Goal: Task Accomplishment & Management: Use online tool/utility

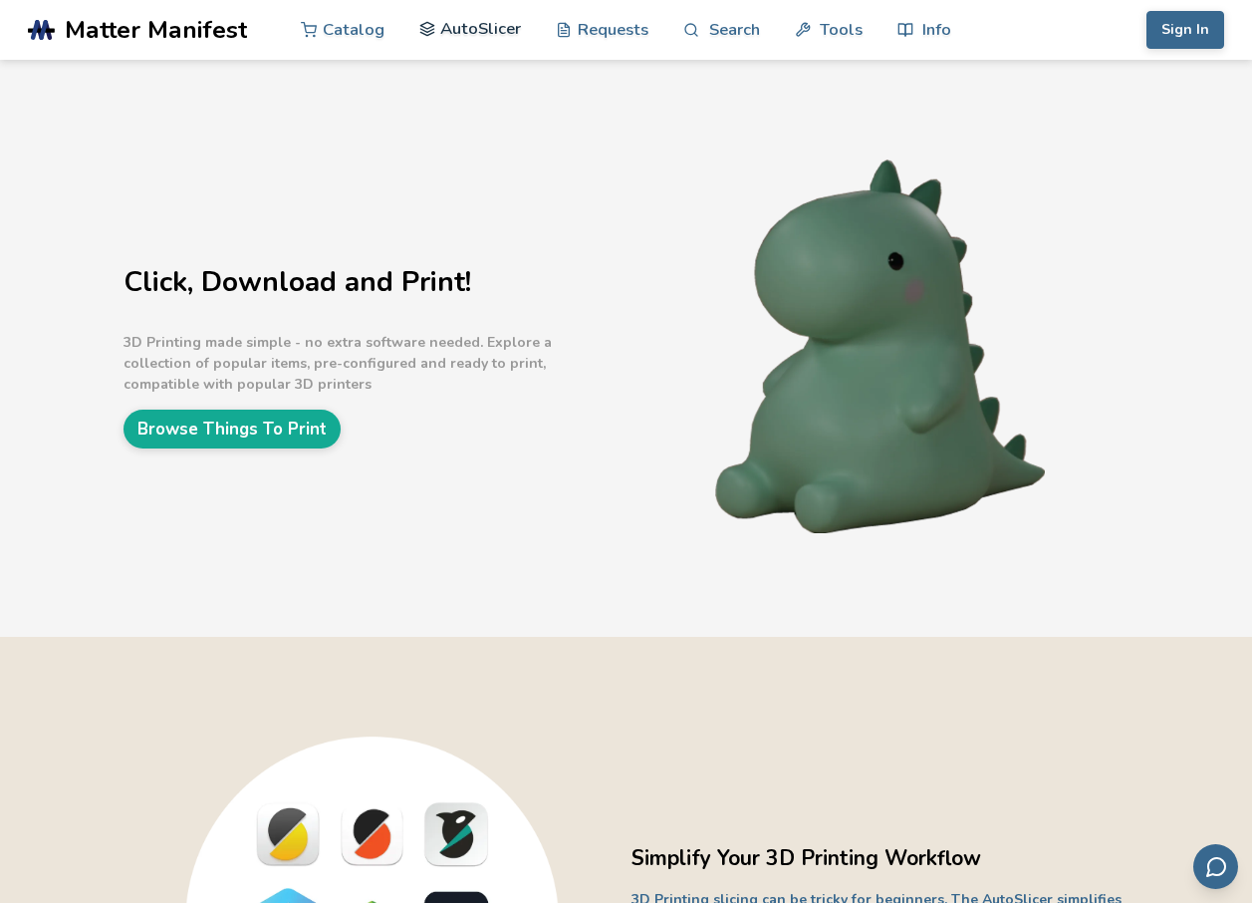
click at [499, 33] on link "AutoSlicer" at bounding box center [470, 29] width 103 height 60
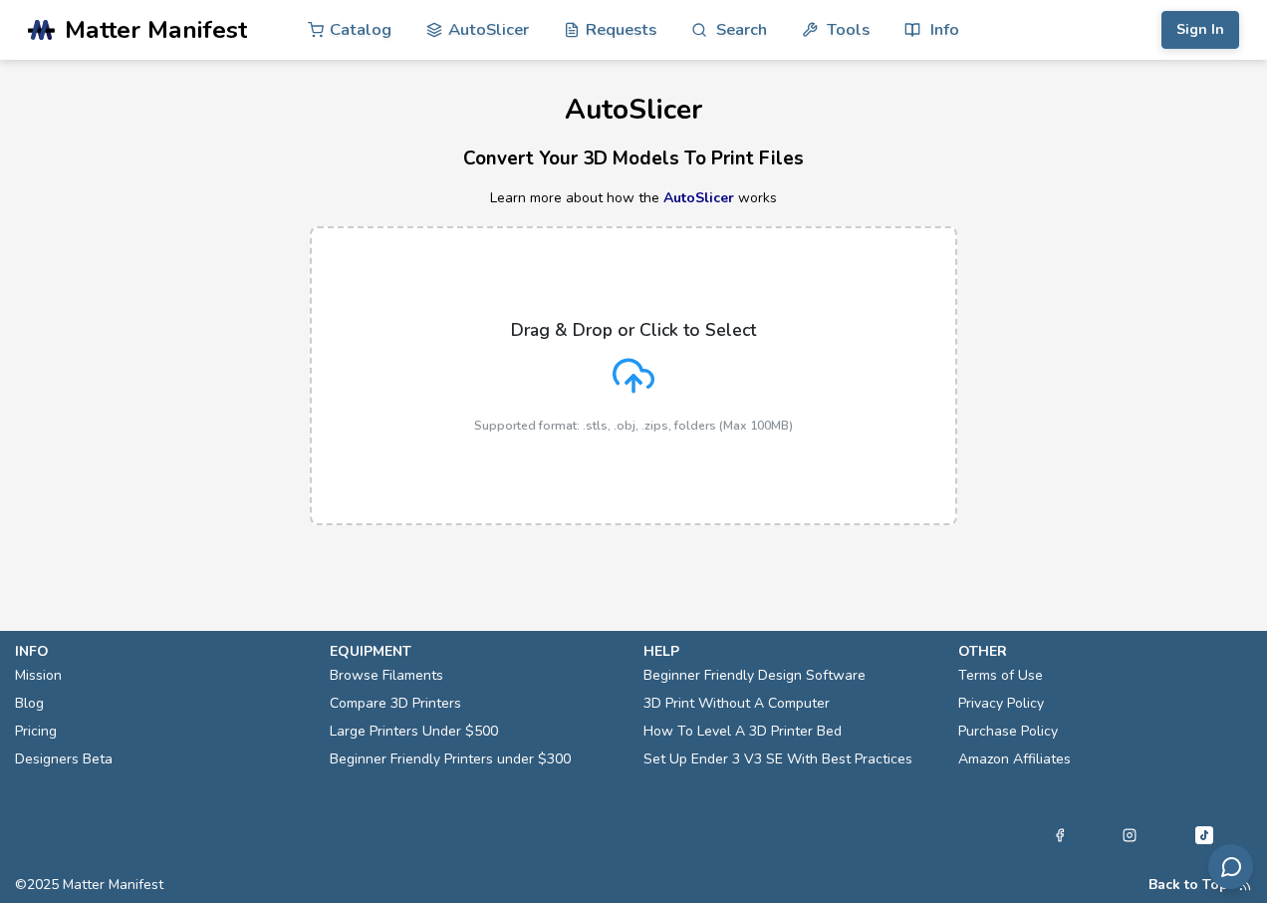
click at [617, 337] on p "Drag & Drop or Click to Select" at bounding box center [633, 330] width 245 height 20
click at [0, 0] on input "Drag & Drop or Click to Select Supported format: .stls, .obj, .zips, folders (M…" at bounding box center [0, 0] width 0 height 0
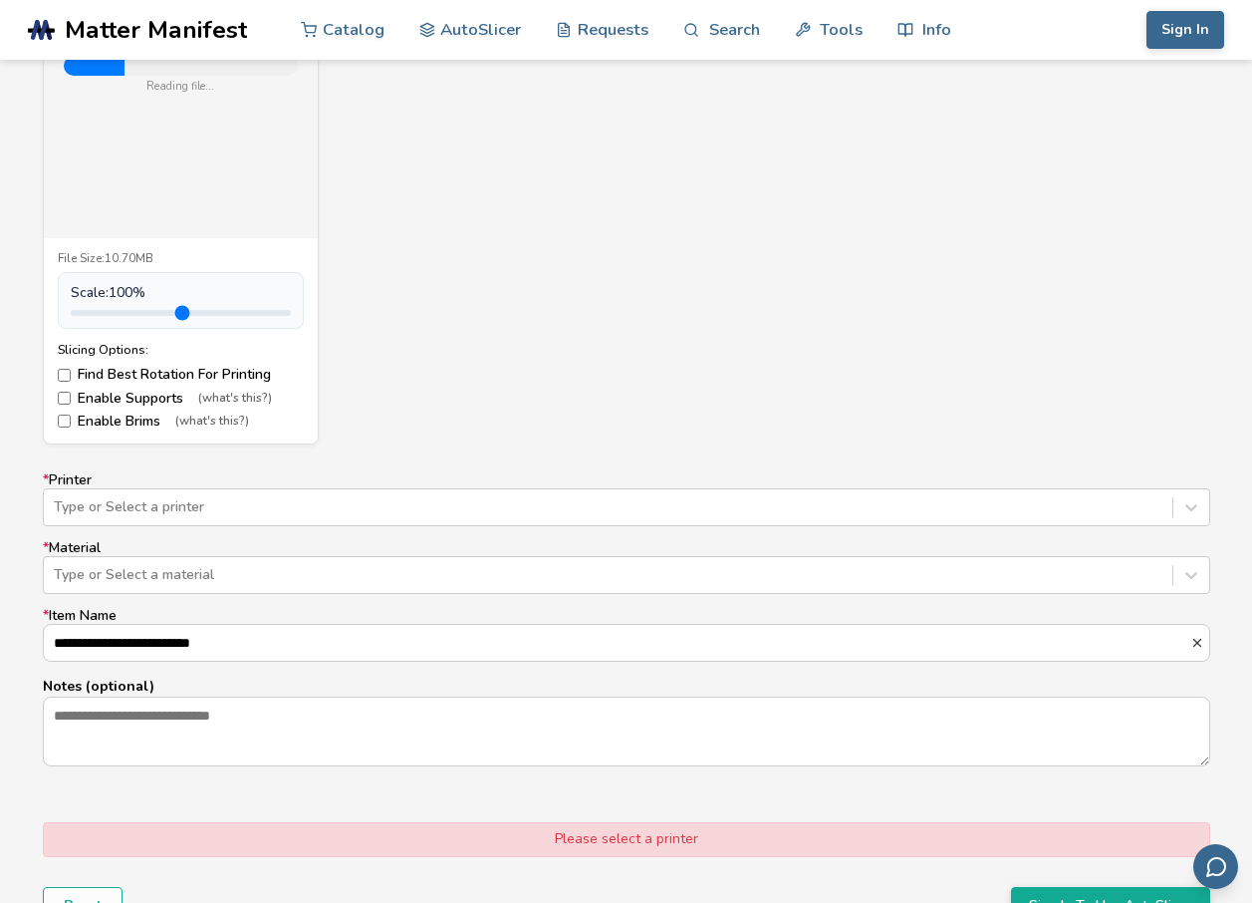
scroll to position [897, 0]
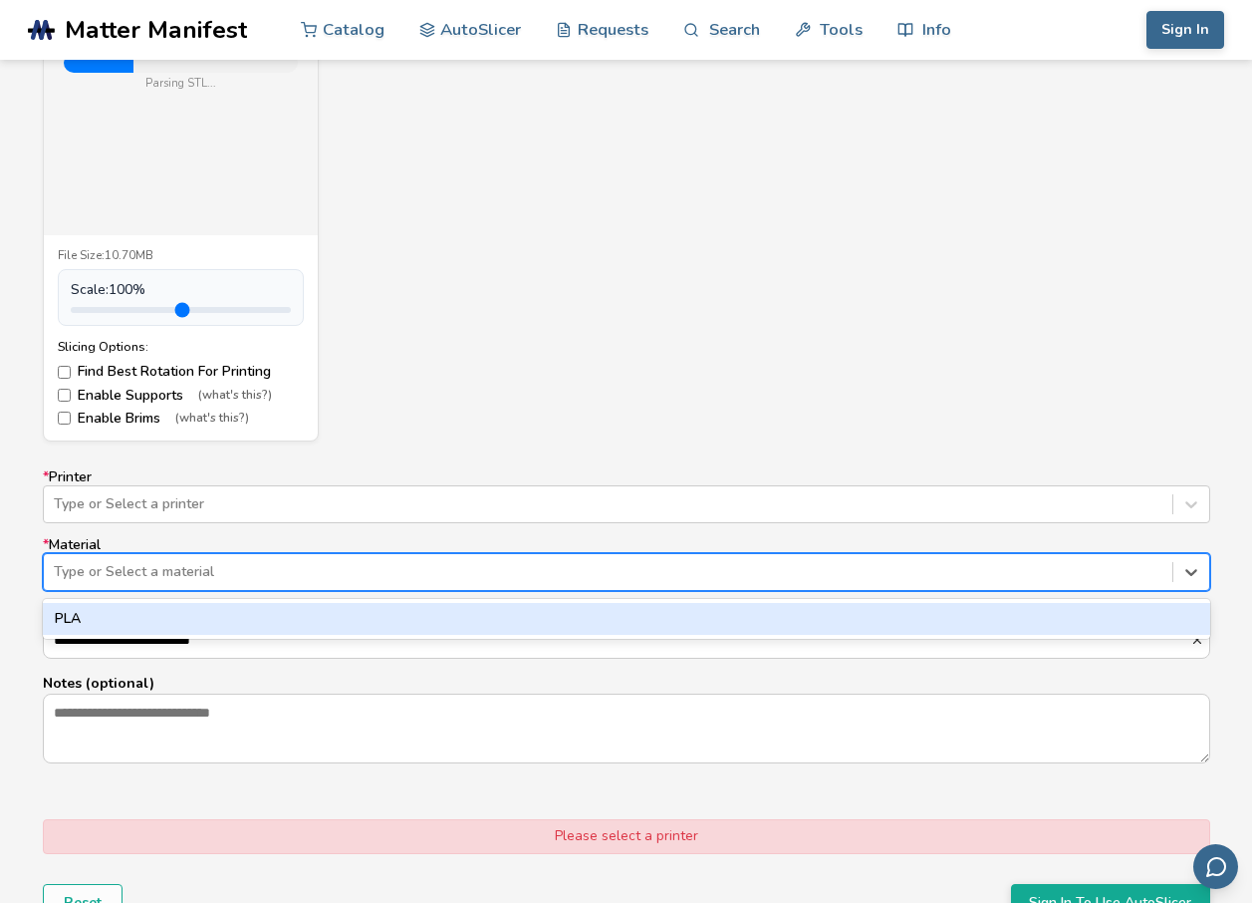
click at [277, 559] on div "Type or Select a material" at bounding box center [608, 572] width 1129 height 28
click at [194, 621] on div "PLA" at bounding box center [627, 619] width 1168 height 32
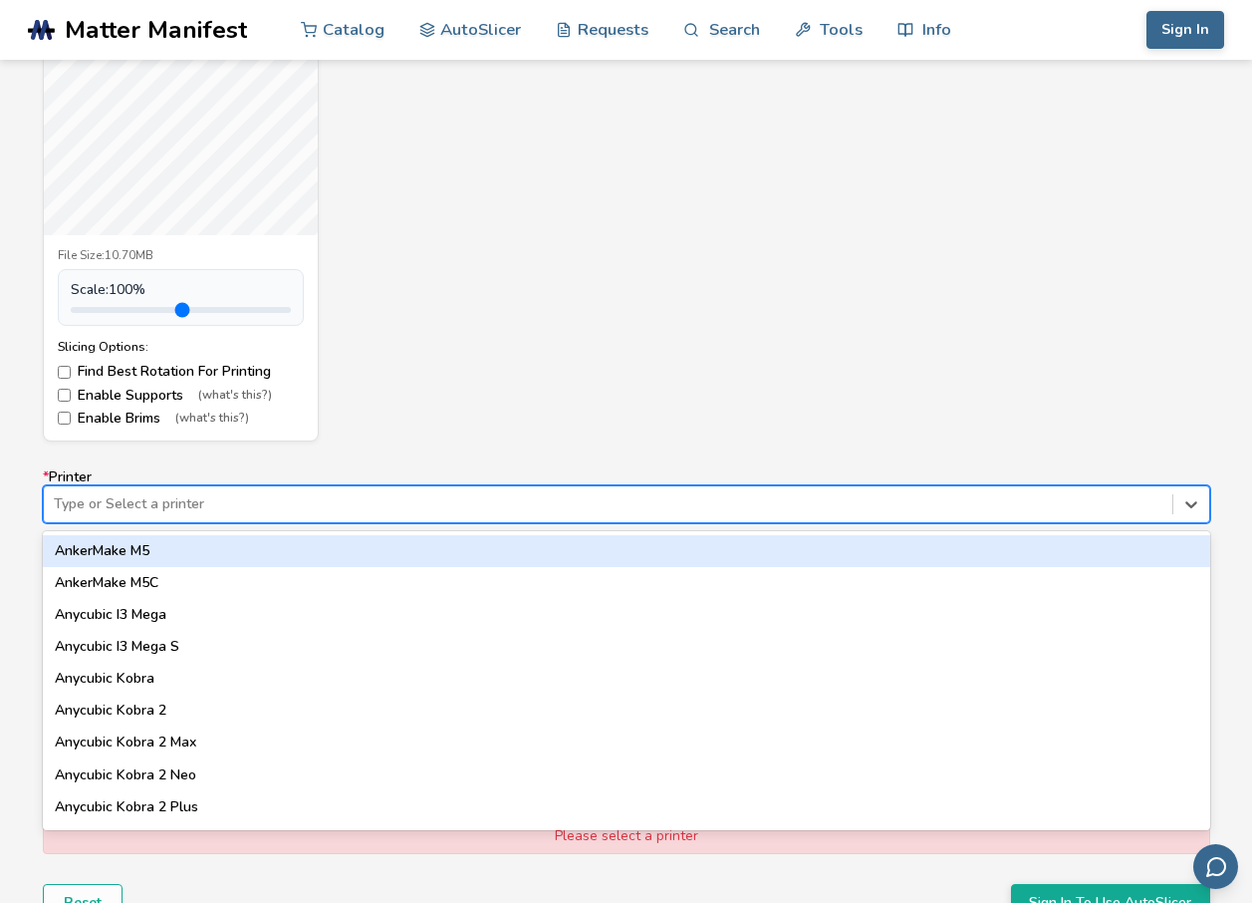
click at [274, 508] on div at bounding box center [608, 504] width 1109 height 20
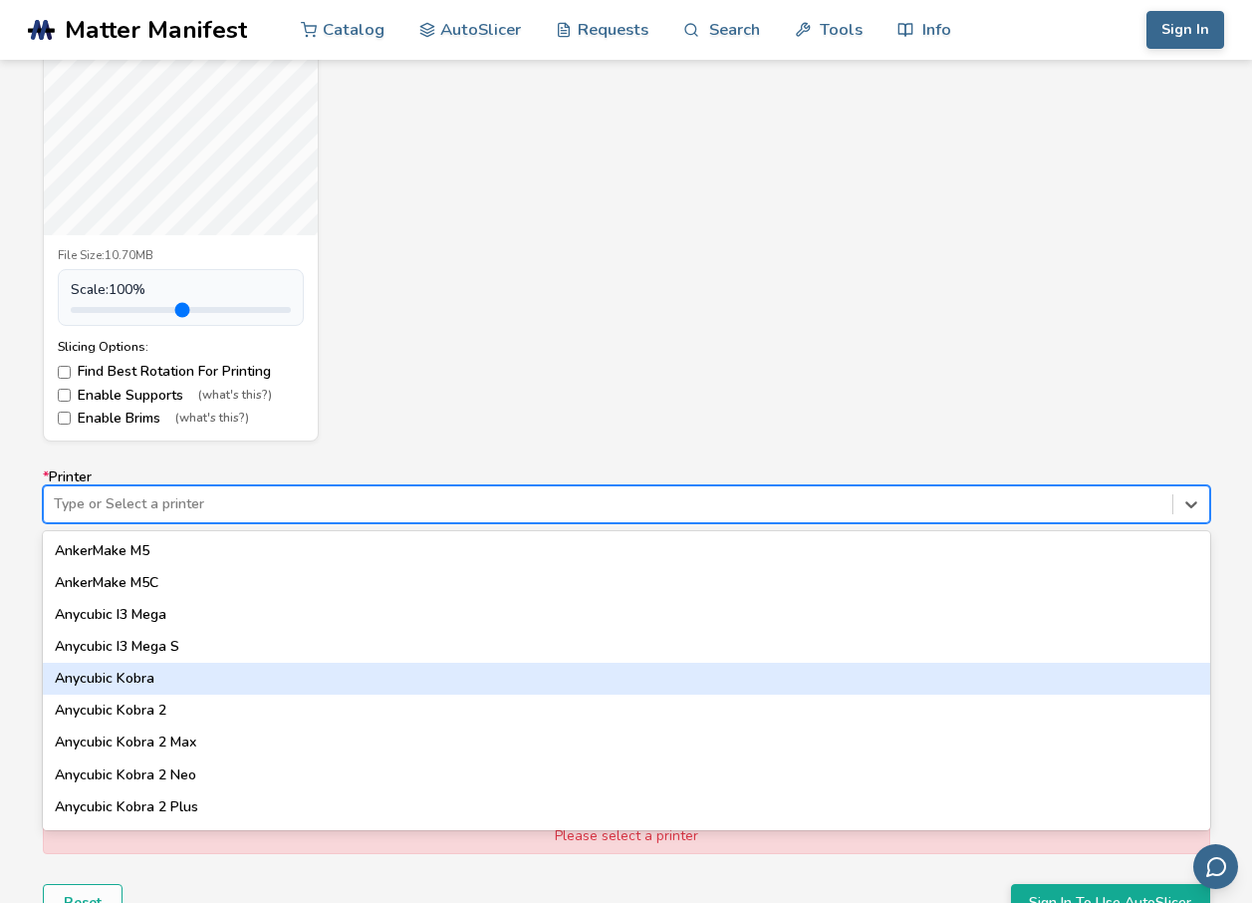
scroll to position [100, 0]
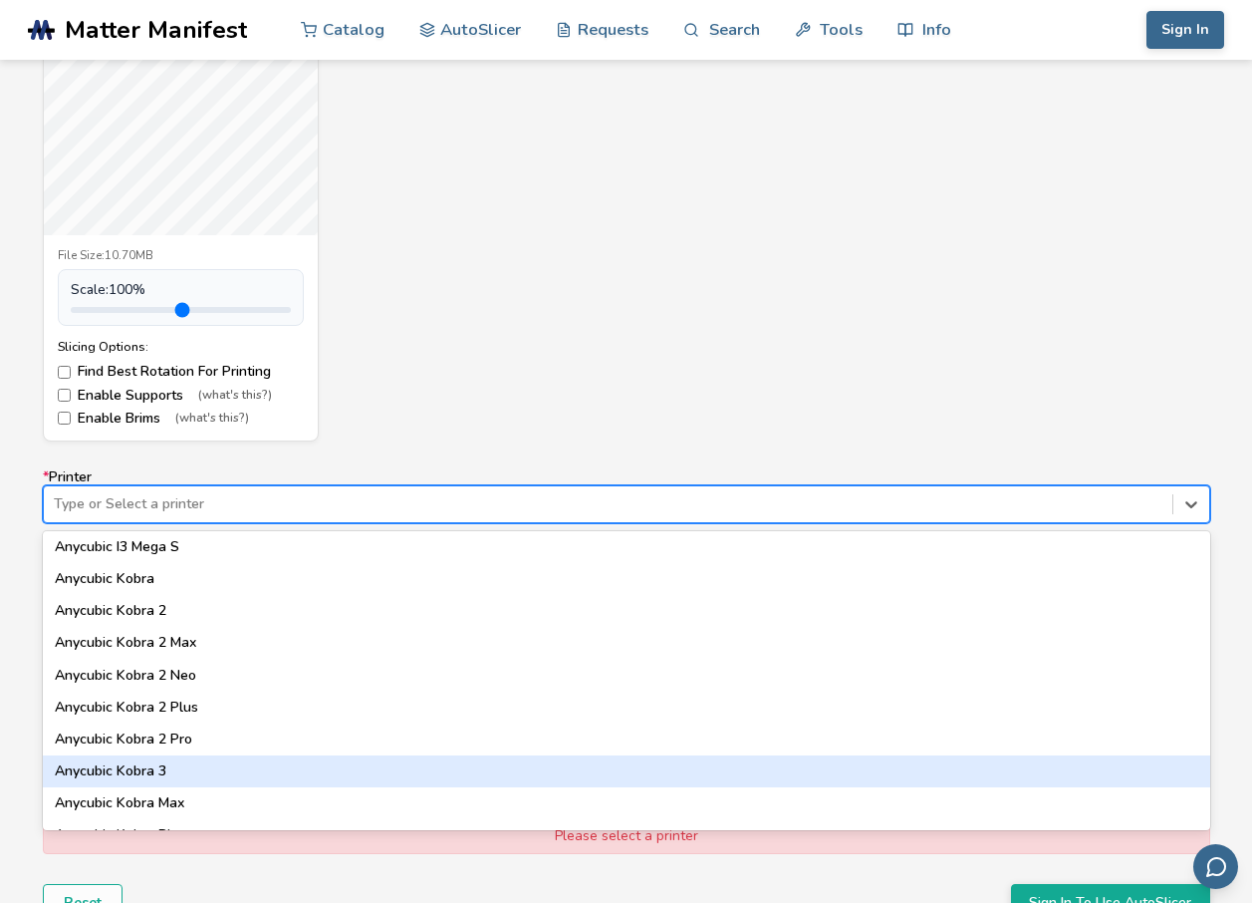
click at [159, 766] on div "Anycubic Kobra 3" at bounding box center [627, 771] width 1168 height 32
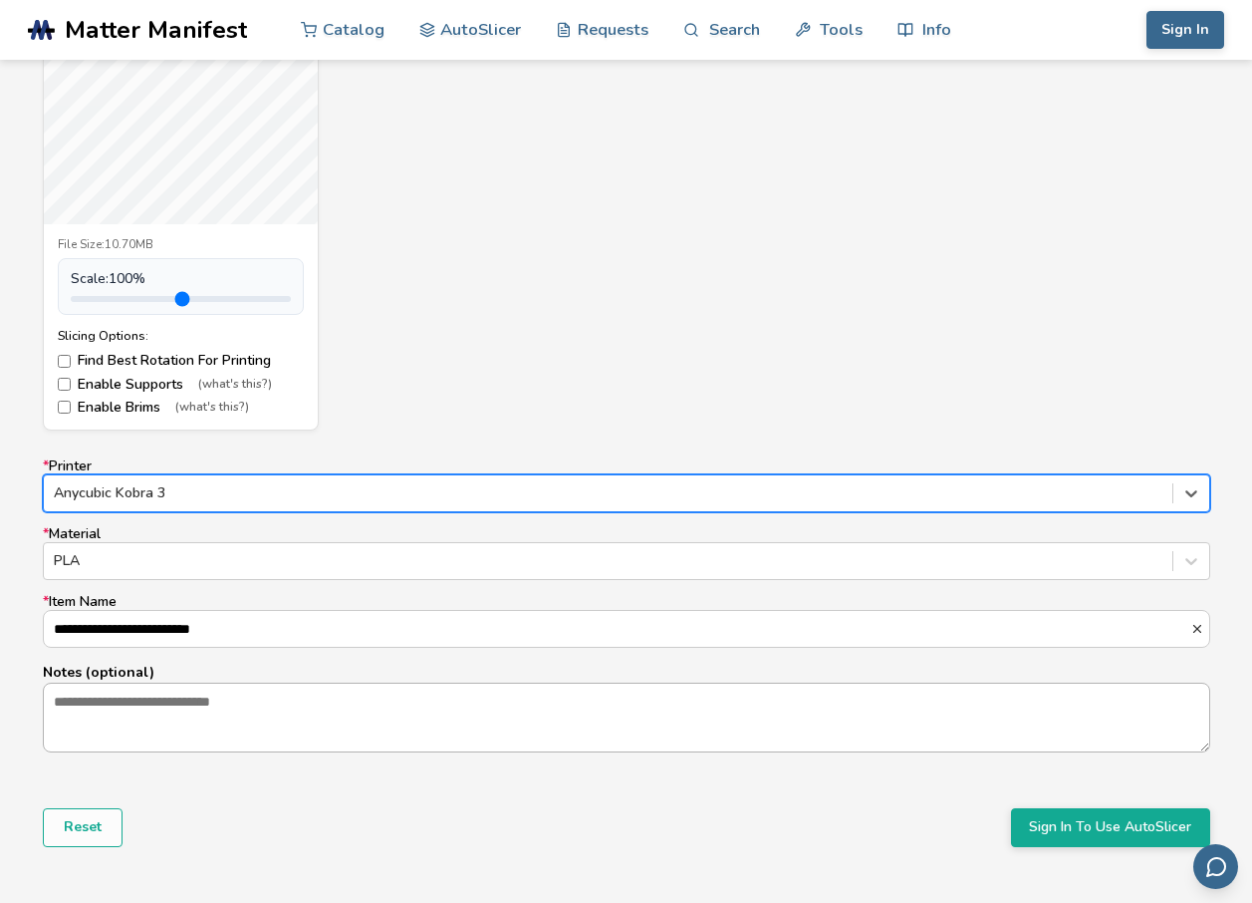
scroll to position [863, 0]
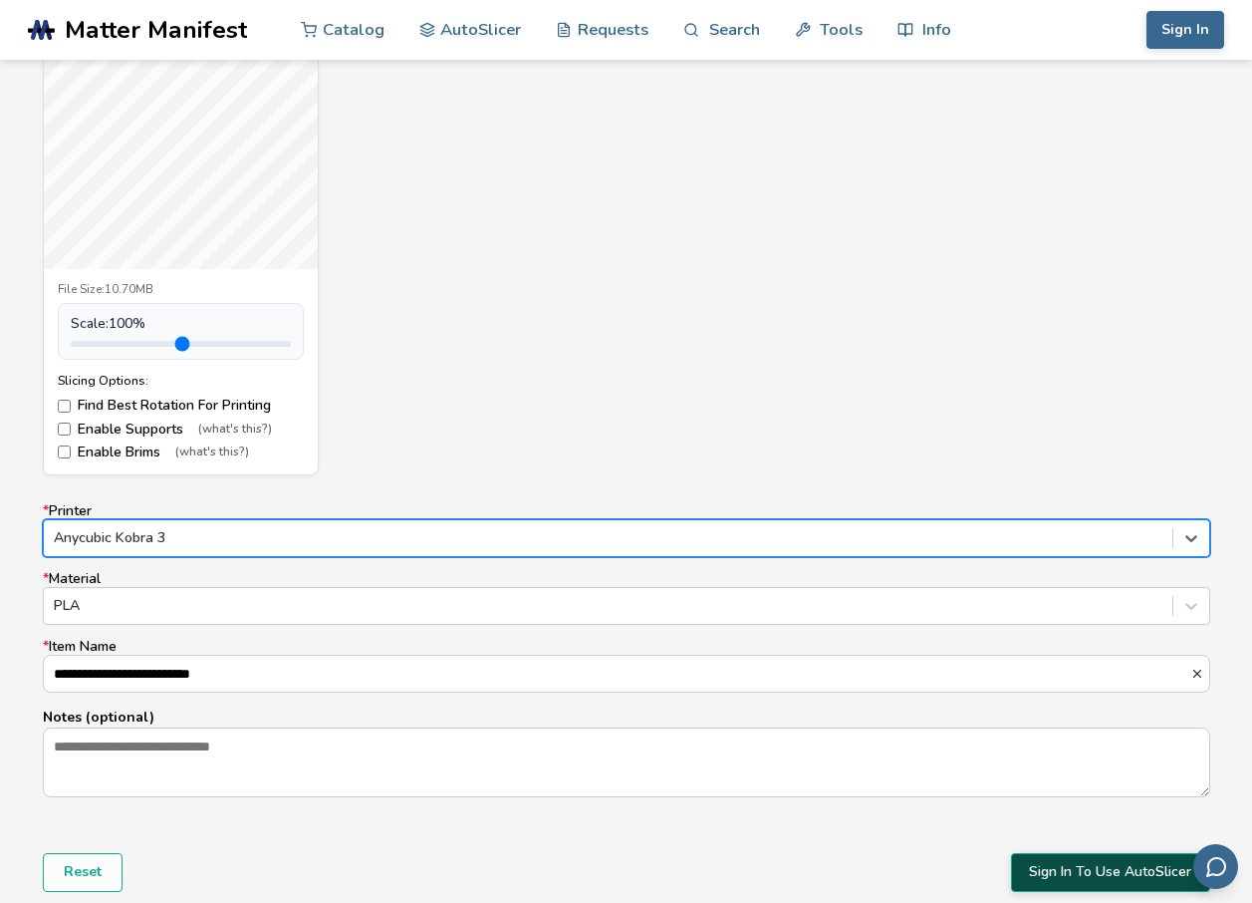
click at [1062, 869] on button "Sign In To Use AutoSlicer" at bounding box center [1110, 872] width 199 height 38
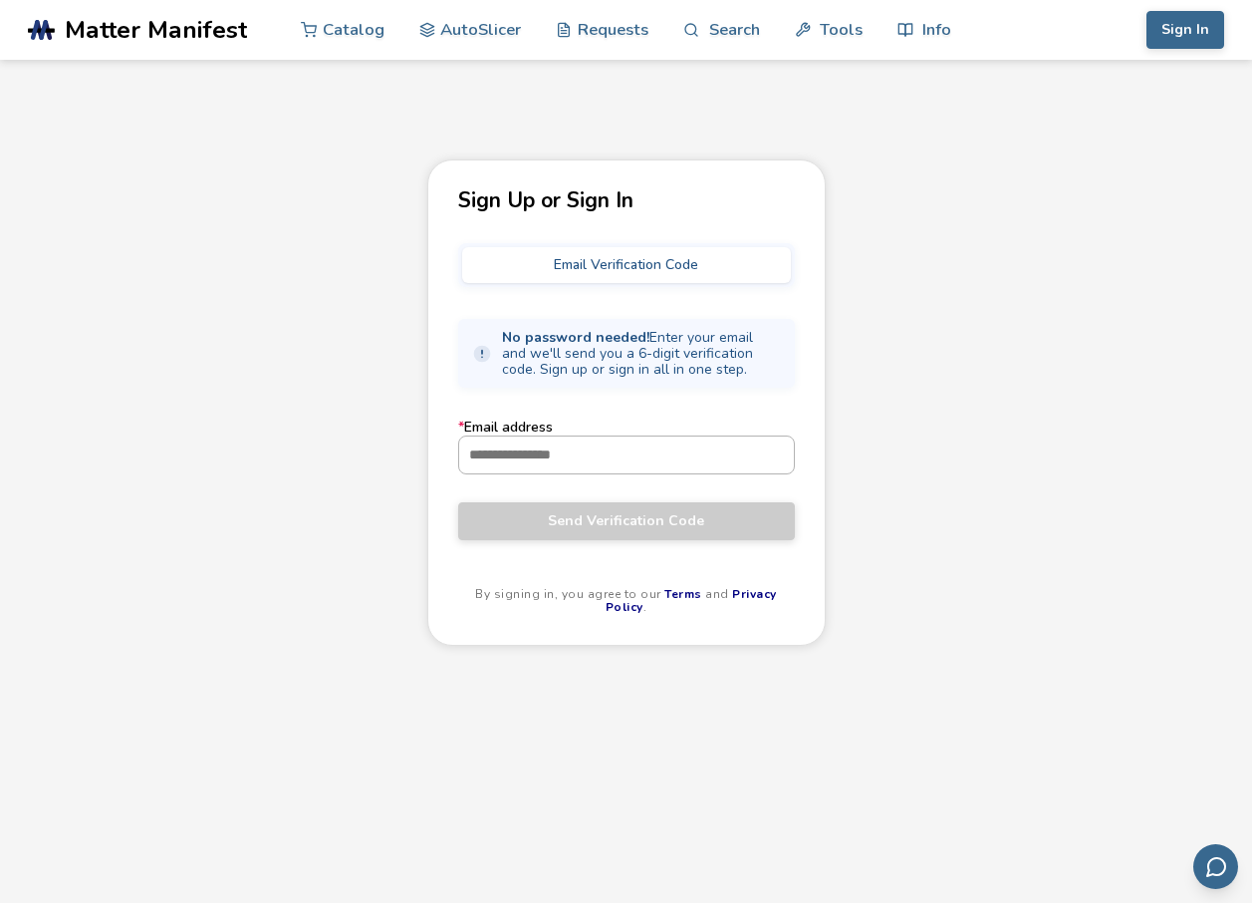
click at [642, 442] on input "* Email address" at bounding box center [626, 454] width 335 height 36
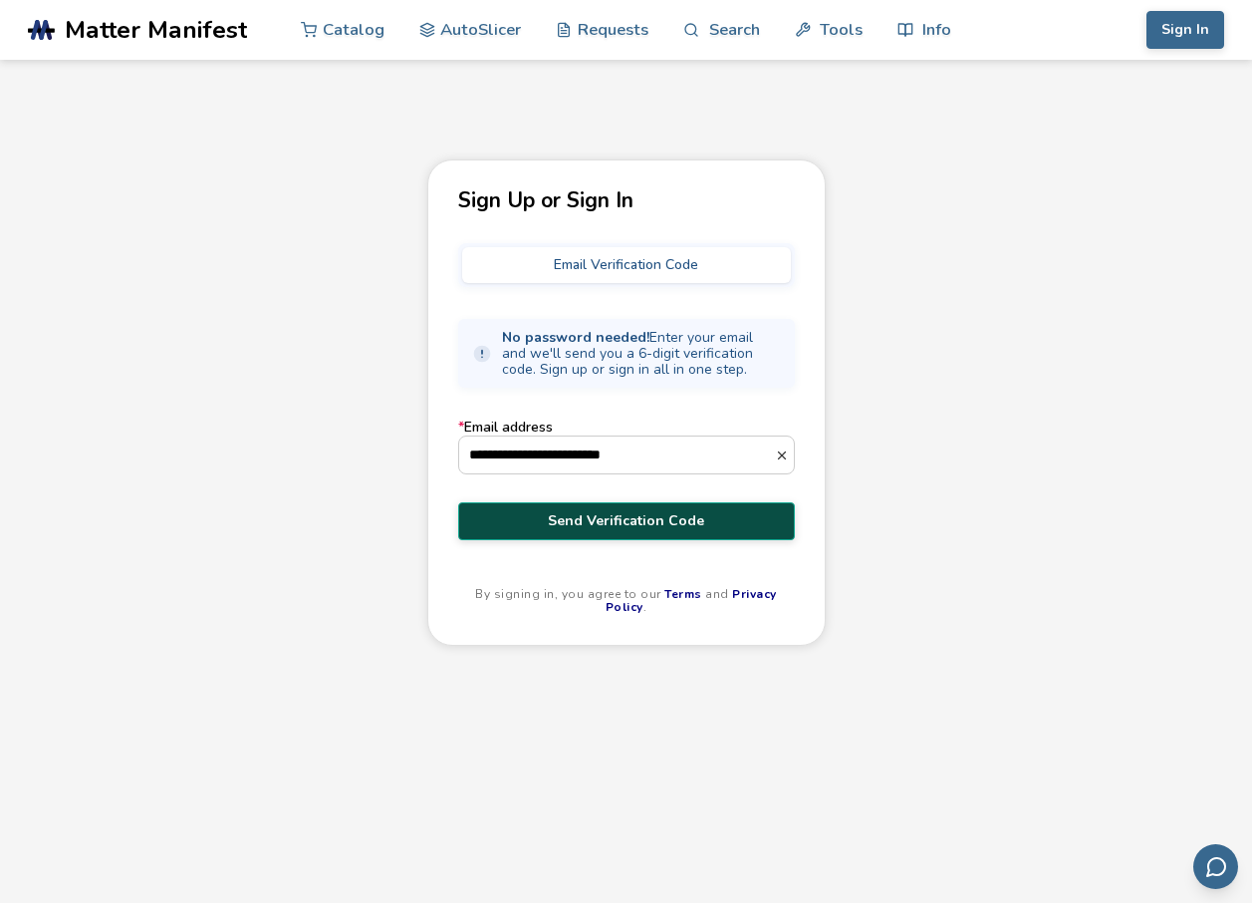
type input "**********"
click at [562, 510] on button "Send Verification Code" at bounding box center [626, 521] width 337 height 38
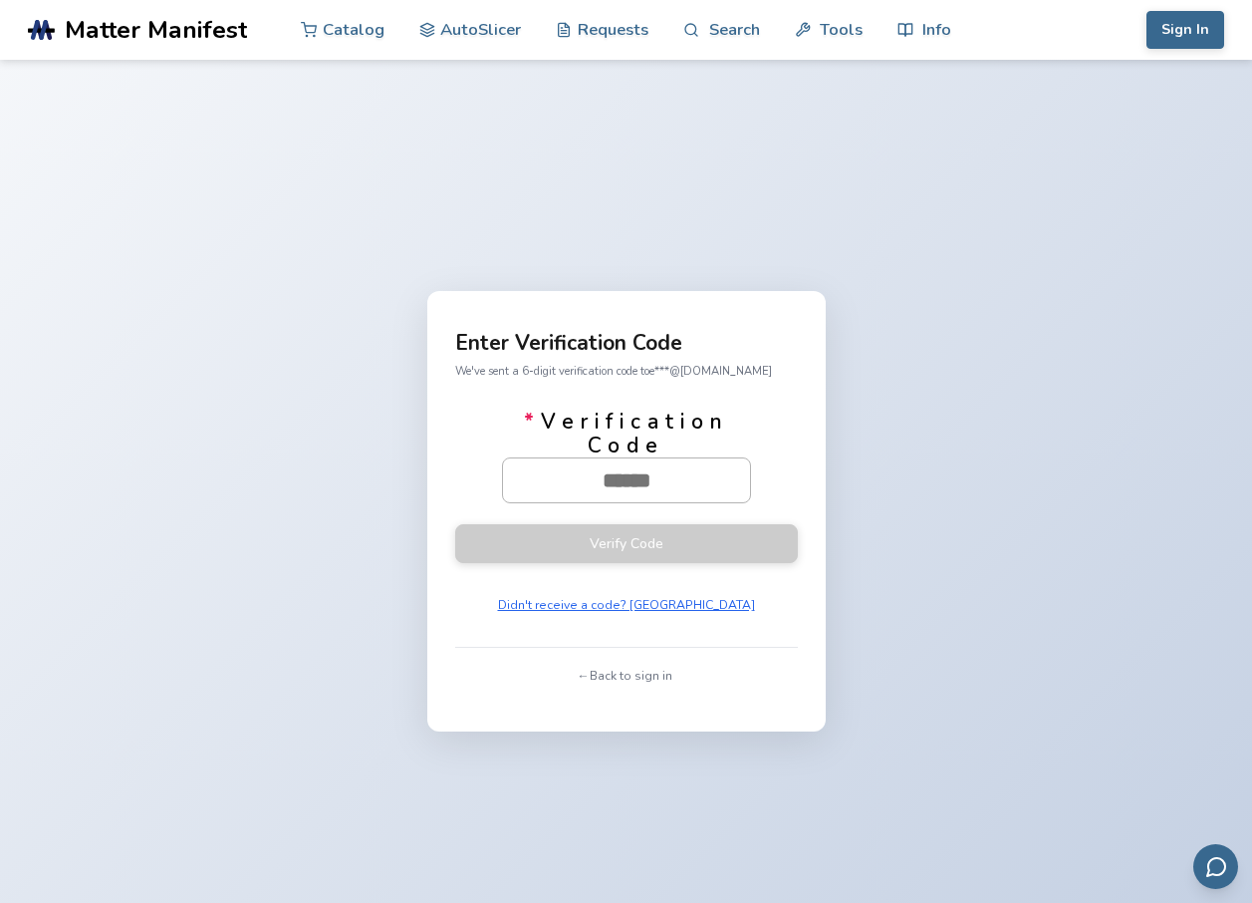
click at [636, 468] on input "* Verification Code" at bounding box center [626, 480] width 247 height 44
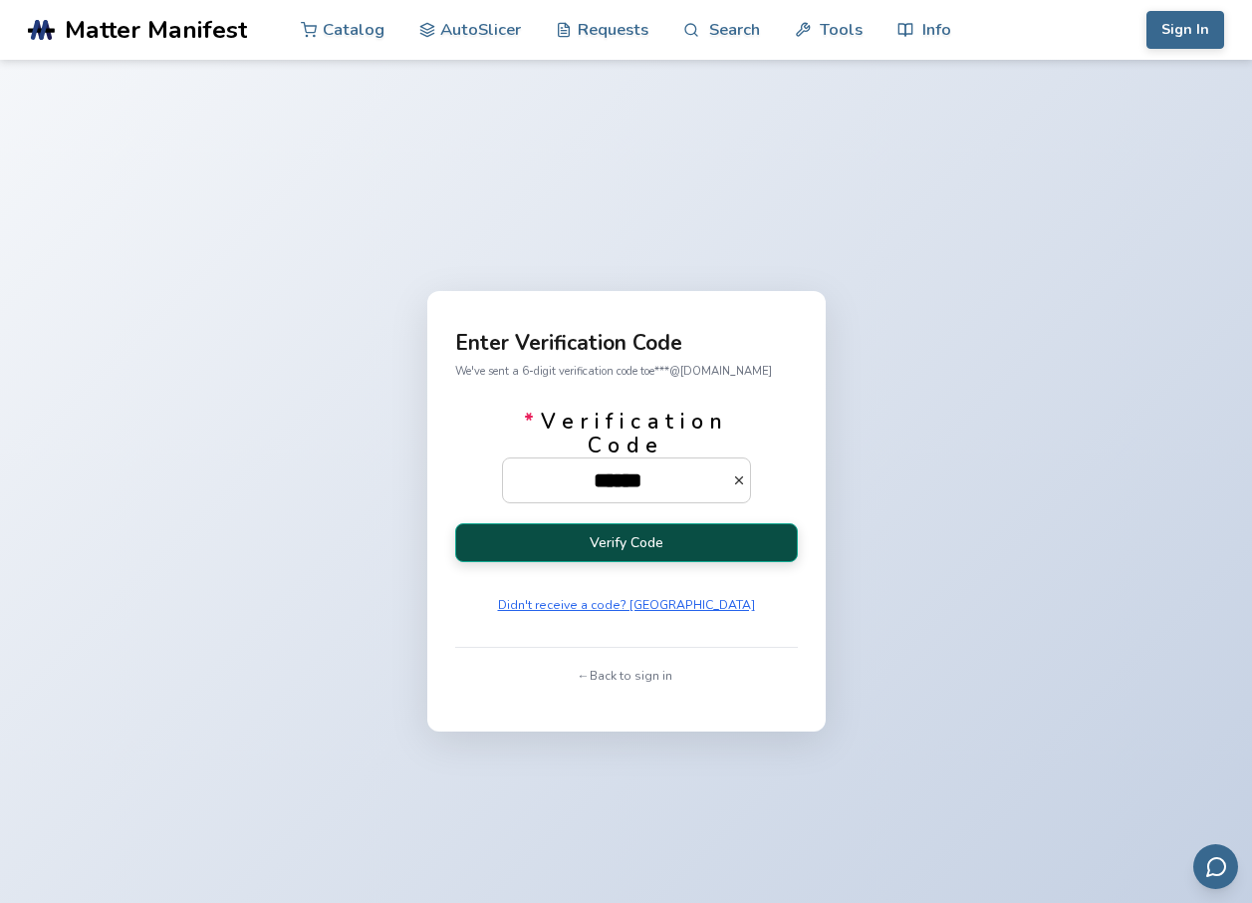
type input "******"
click at [601, 534] on button "Verify Code" at bounding box center [626, 542] width 343 height 39
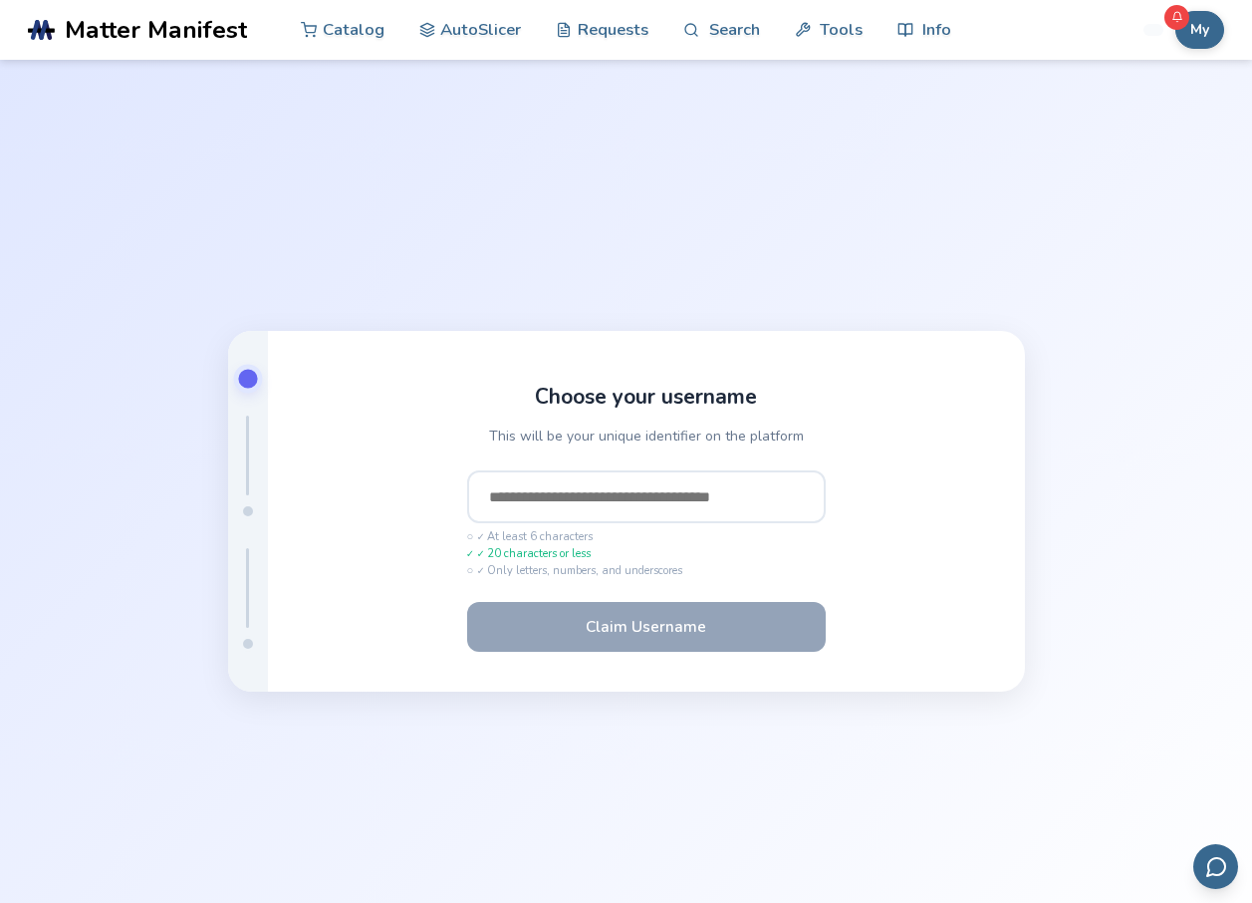
click at [558, 491] on input "text" at bounding box center [646, 497] width 359 height 54
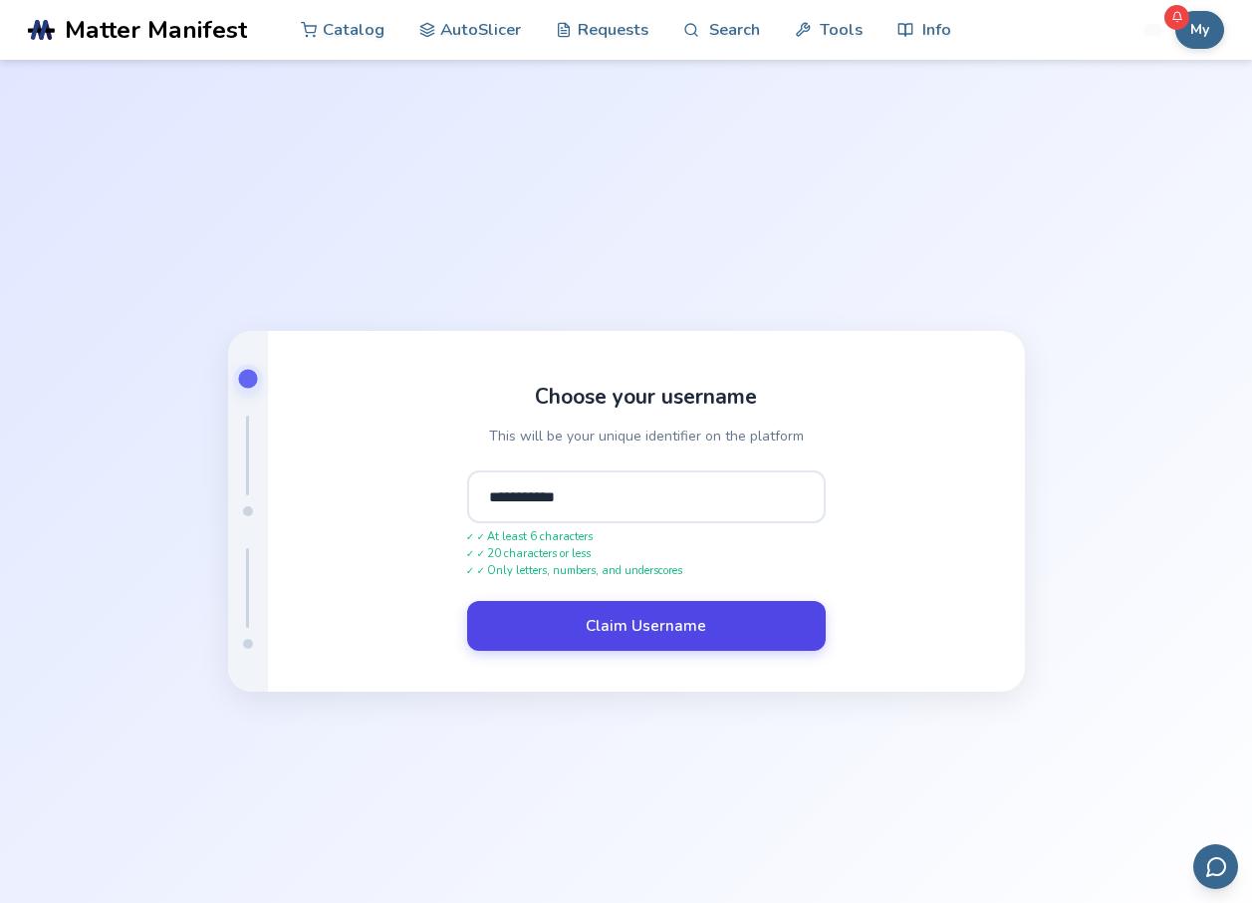
type input "**********"
click at [538, 622] on button "Claim Username" at bounding box center [646, 626] width 359 height 50
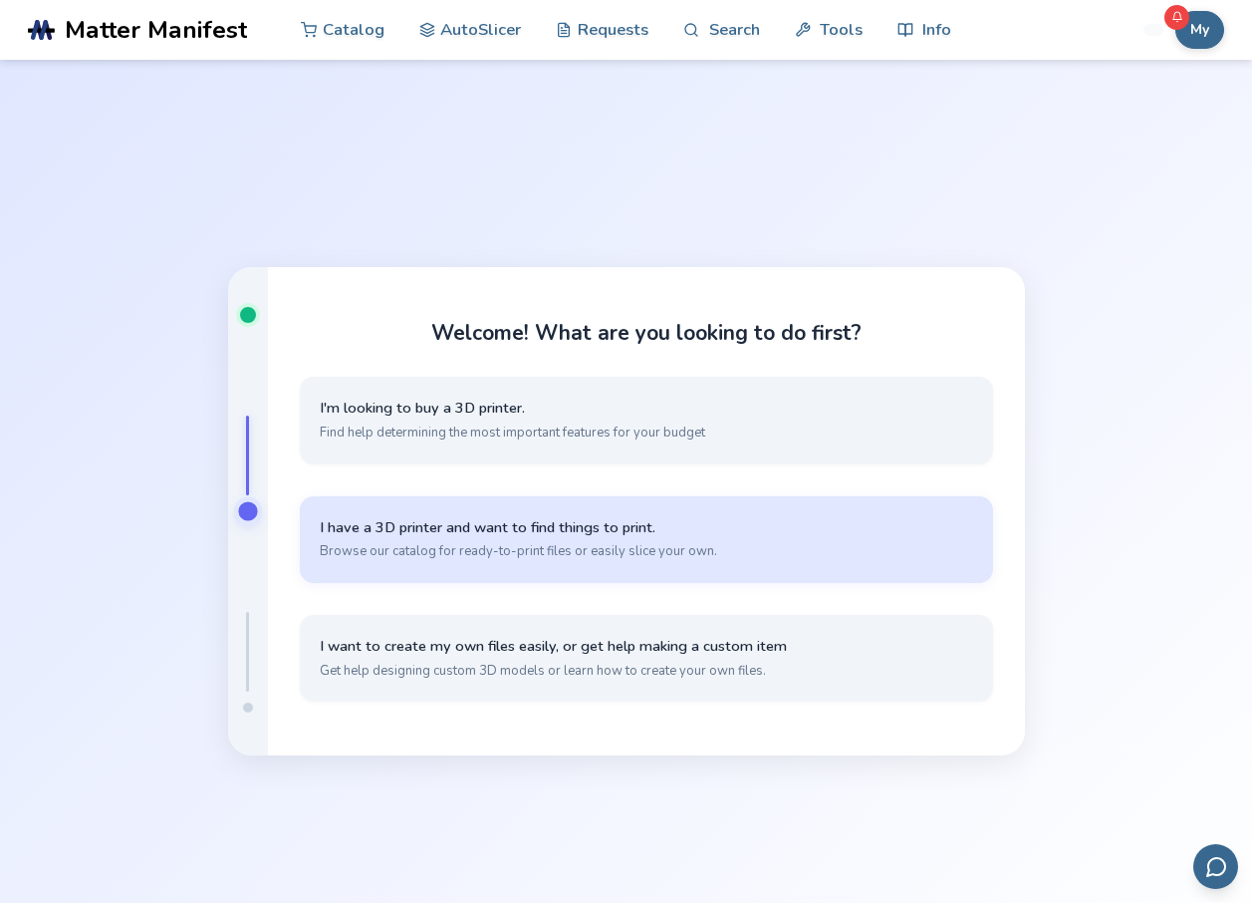
click at [550, 547] on span "Browse our catalog for ready-to-print files or easily slice your own." at bounding box center [647, 551] width 654 height 18
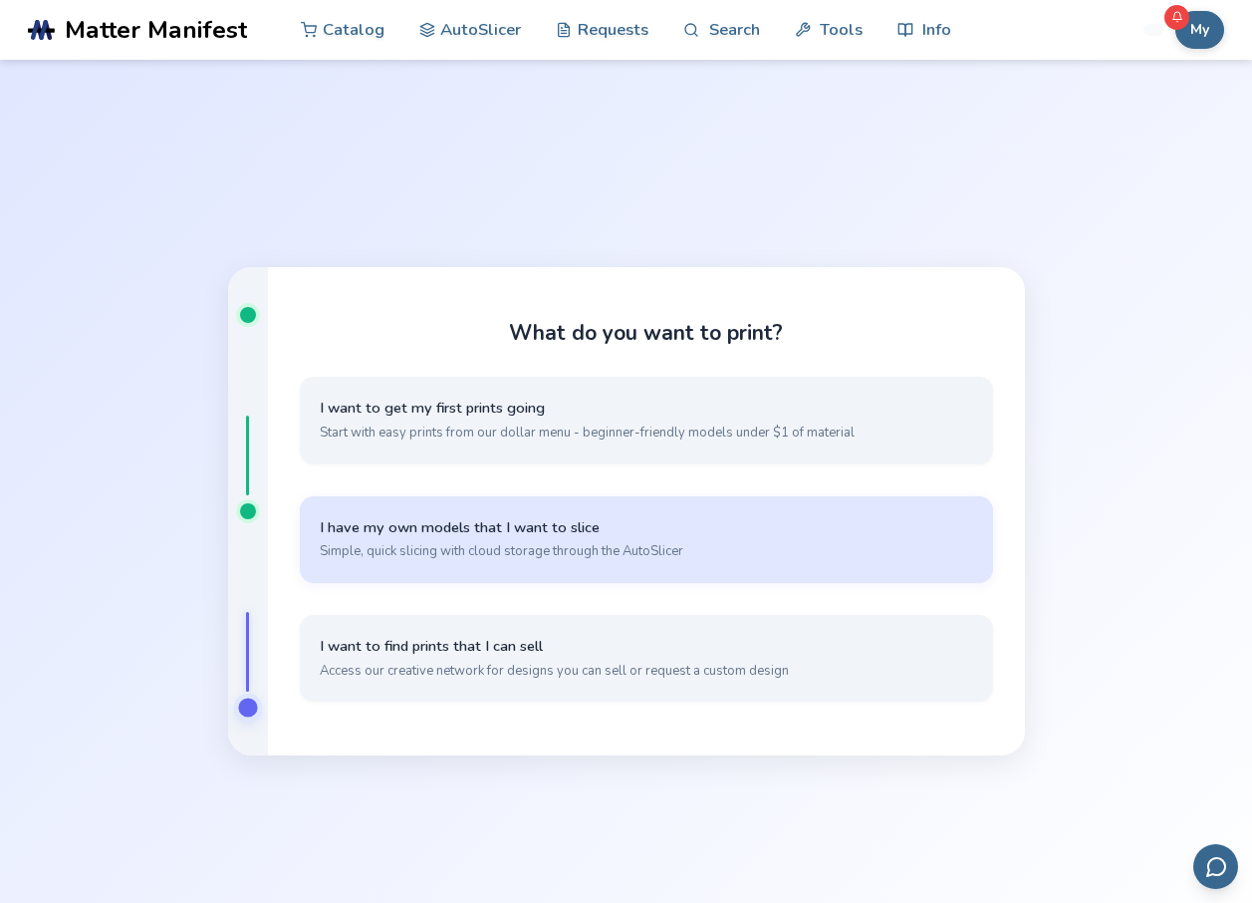
drag, startPoint x: 617, startPoint y: 538, endPoint x: 617, endPoint y: 523, distance: 14.9
click at [618, 537] on button "I have my own models that I want to slice Simple, quick slicing with cloud stor…" at bounding box center [646, 539] width 693 height 87
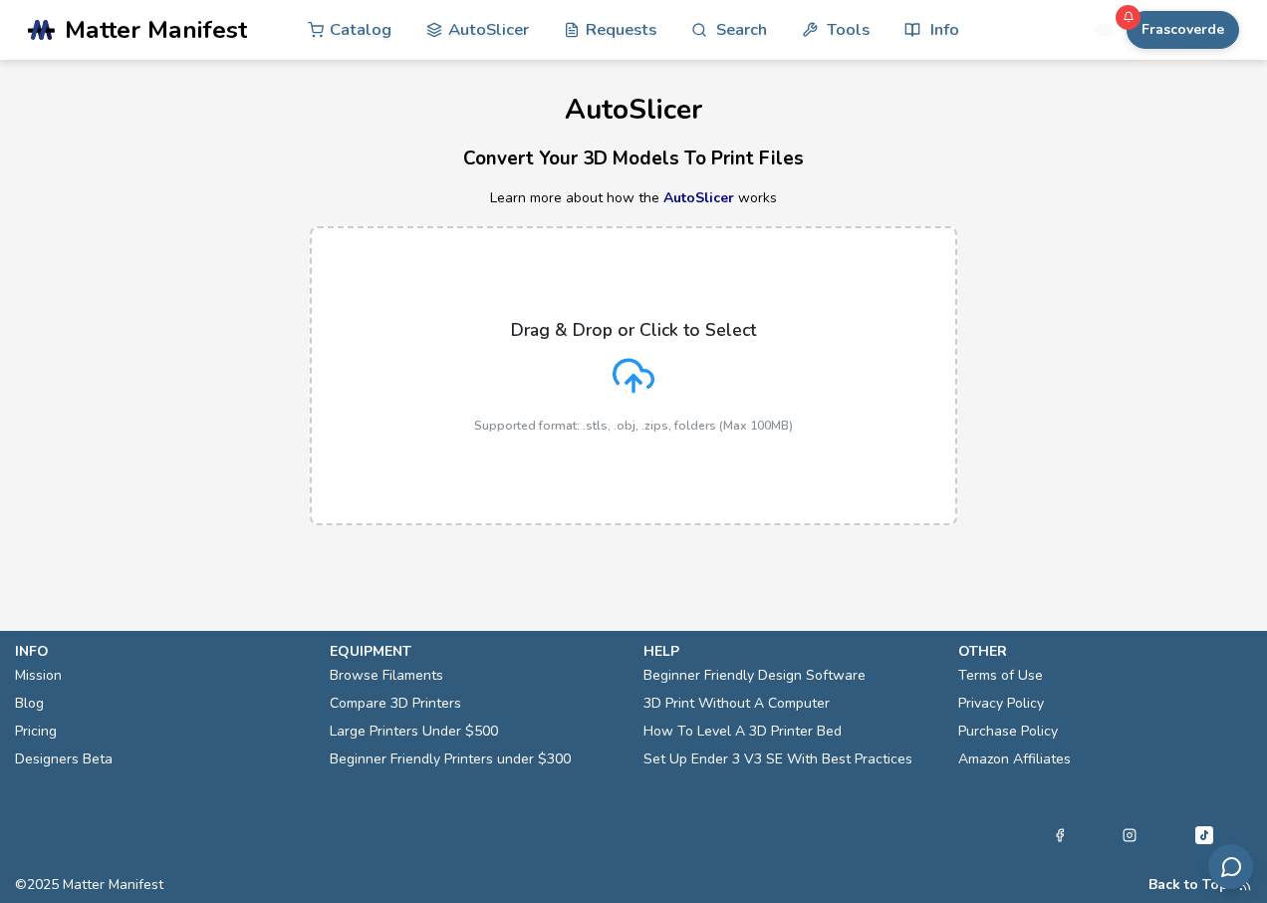
click at [639, 389] on icon at bounding box center [634, 376] width 42 height 42
click at [0, 0] on input "Drag & Drop or Click to Select Supported format: .stls, .obj, .zips, folders (M…" at bounding box center [0, 0] width 0 height 0
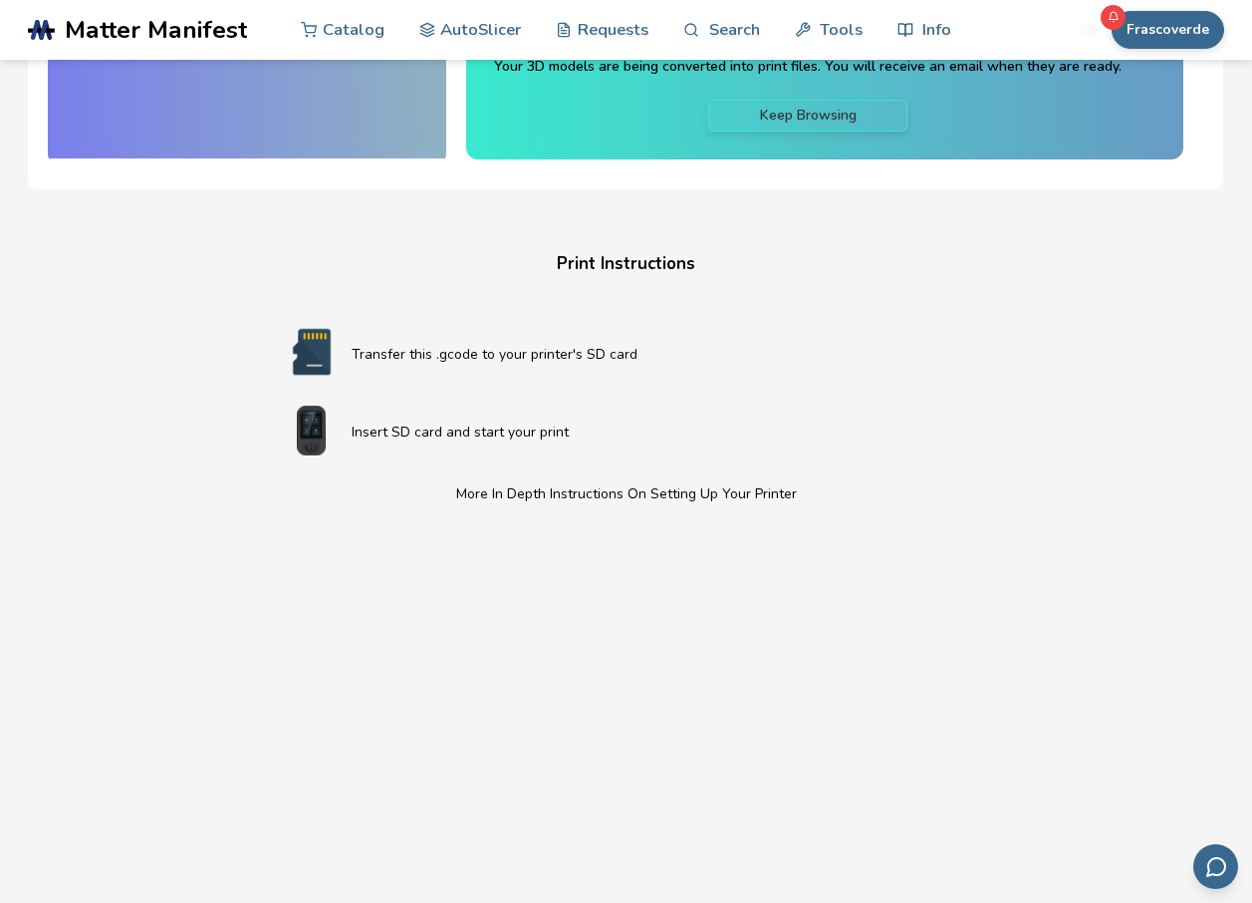
scroll to position [399, 0]
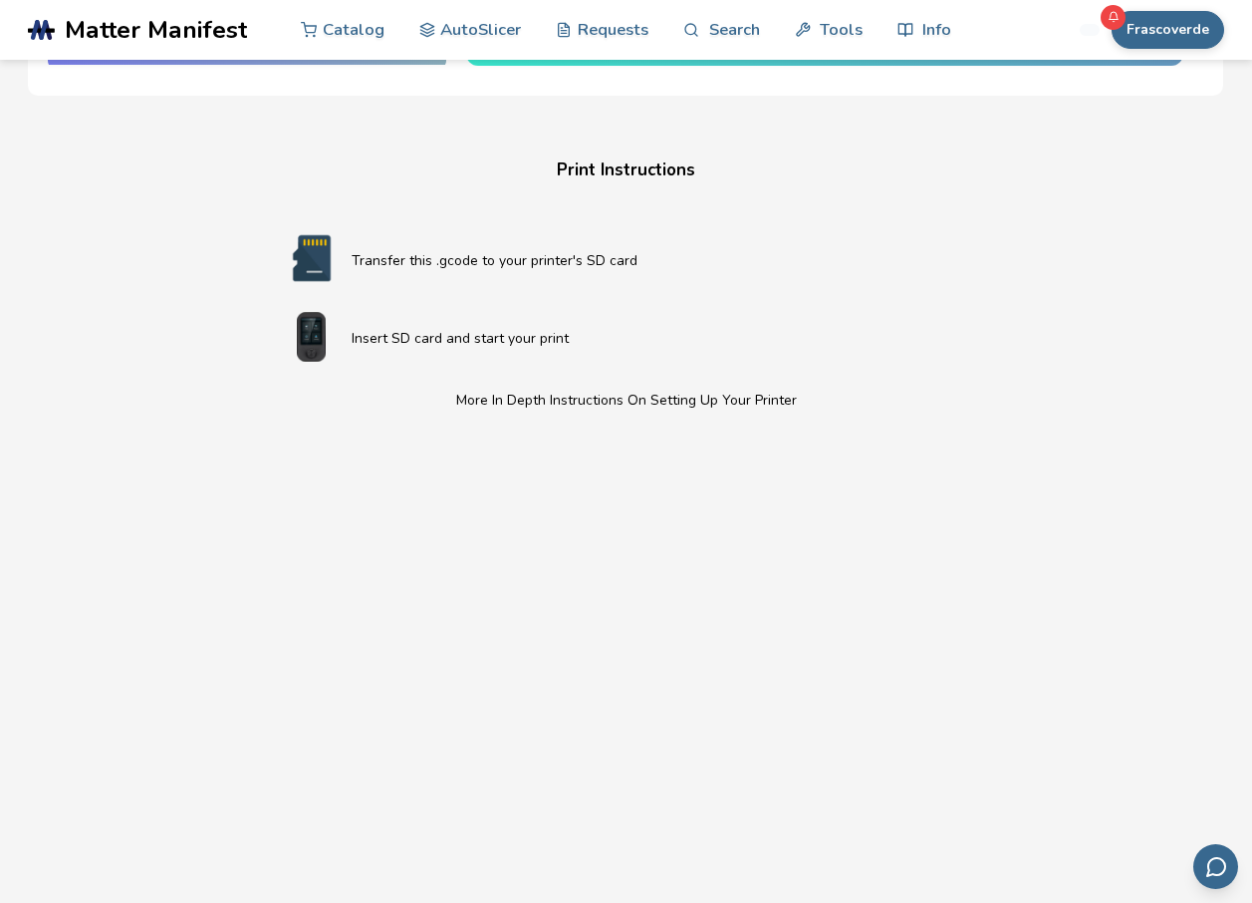
click at [99, 466] on div "Download Your Print File Switch Pro Controller Stand All Print Files Created By…" at bounding box center [626, 281] width 1197 height 1171
click at [0, 497] on html ".cls-1, .cls-2, .cls-3 { stroke-width: 0px; } .cls-2 { fill: #1d1e56; } .cls-3 …" at bounding box center [626, 52] width 1252 height 903
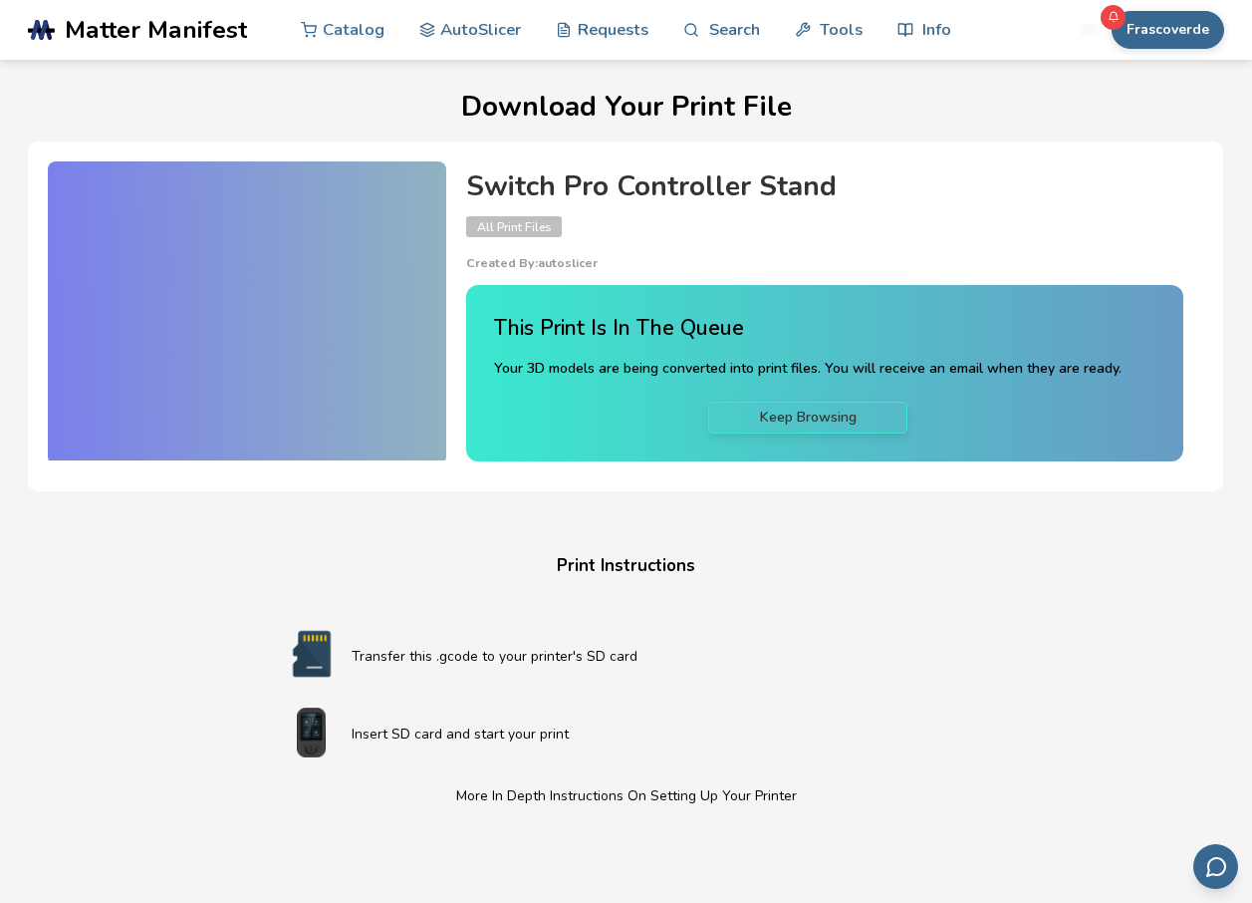
scroll to position [0, 0]
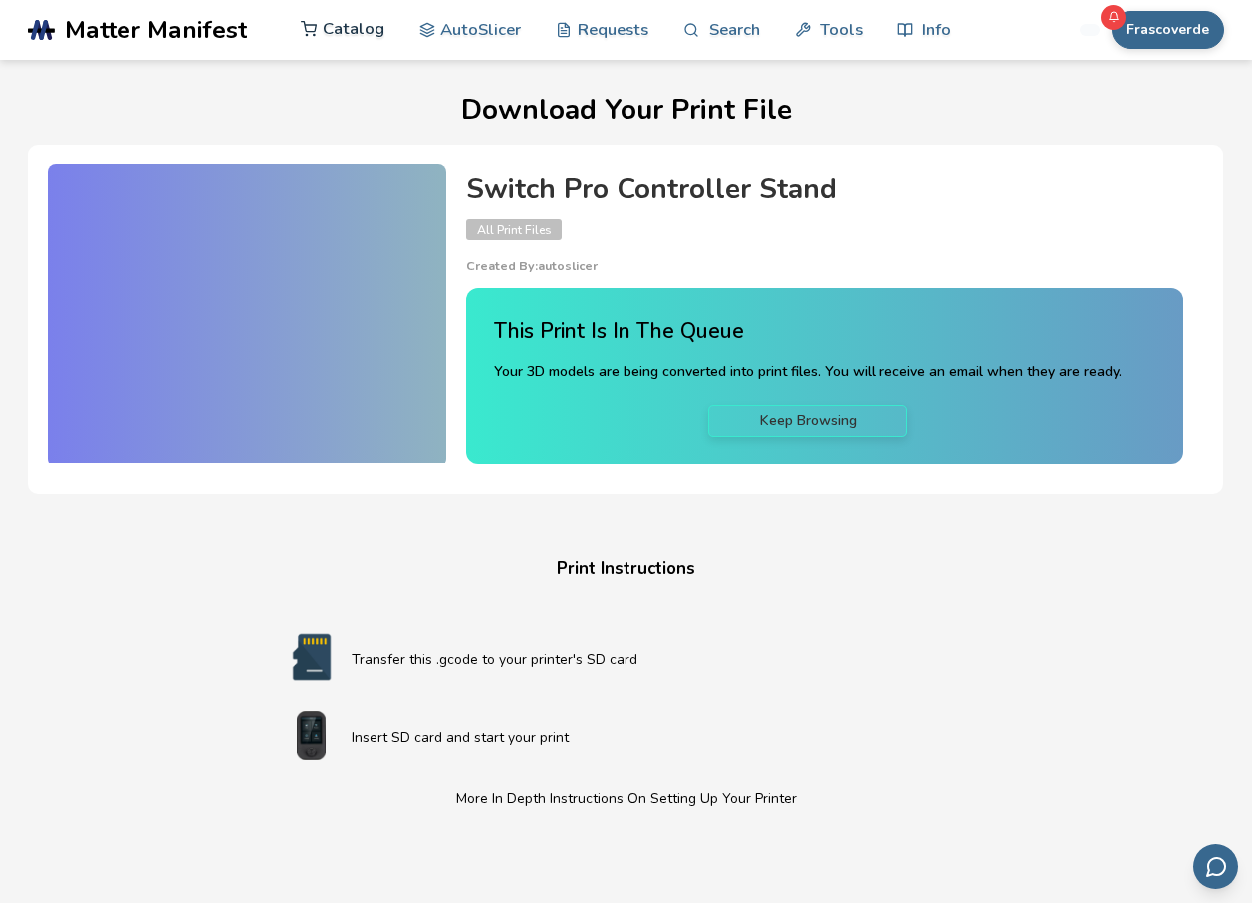
click at [355, 35] on link "Catalog" at bounding box center [343, 29] width 84 height 60
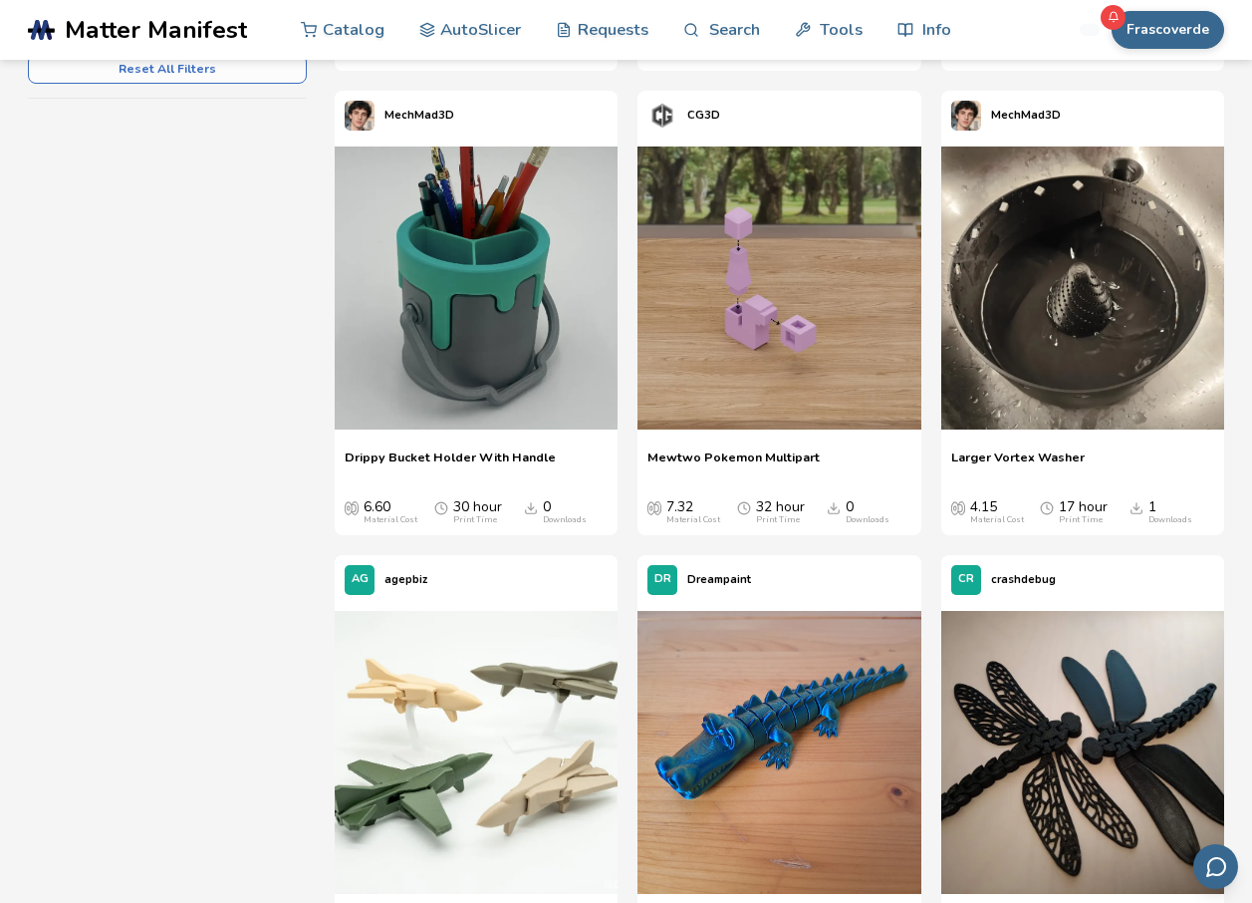
scroll to position [697, 0]
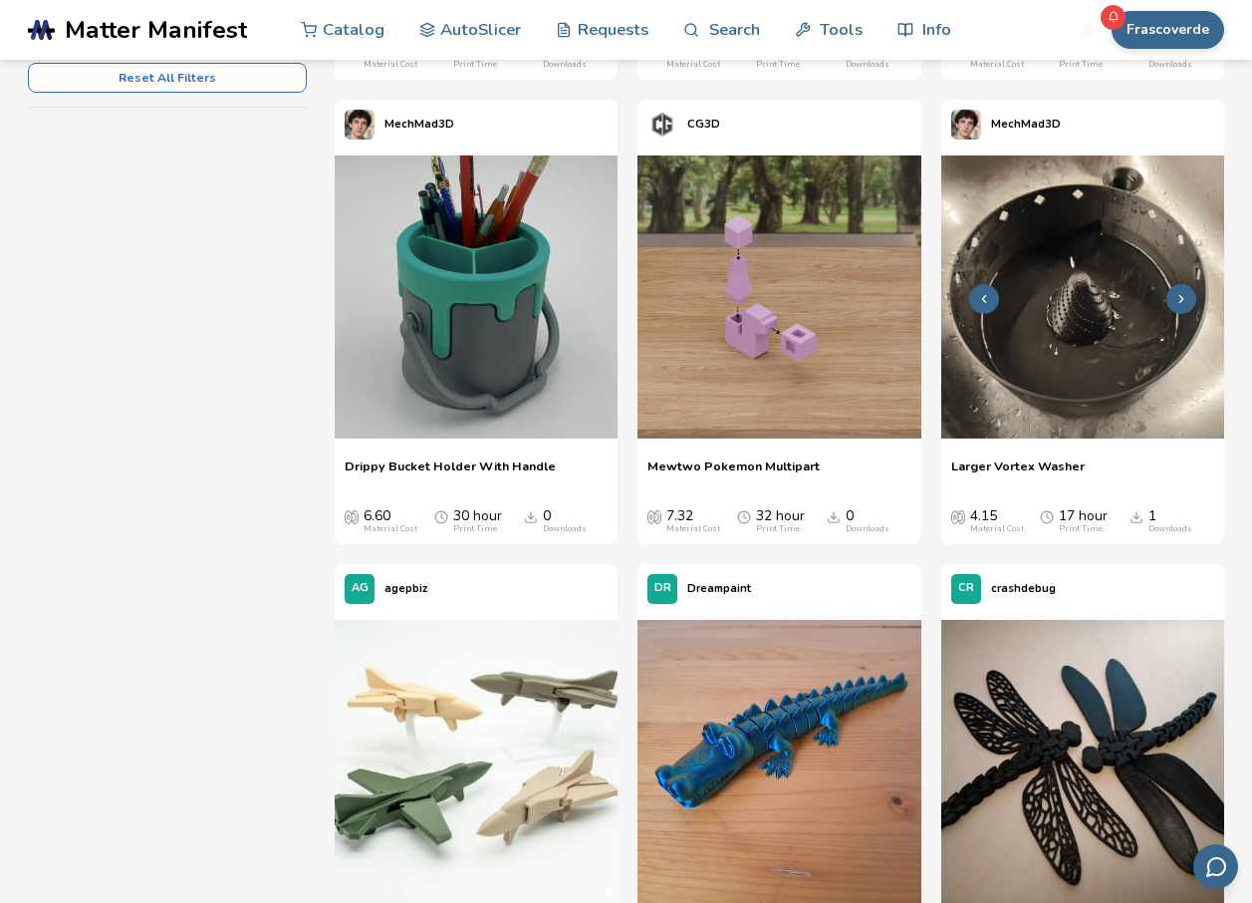
click at [1084, 333] on img at bounding box center [1083, 296] width 283 height 283
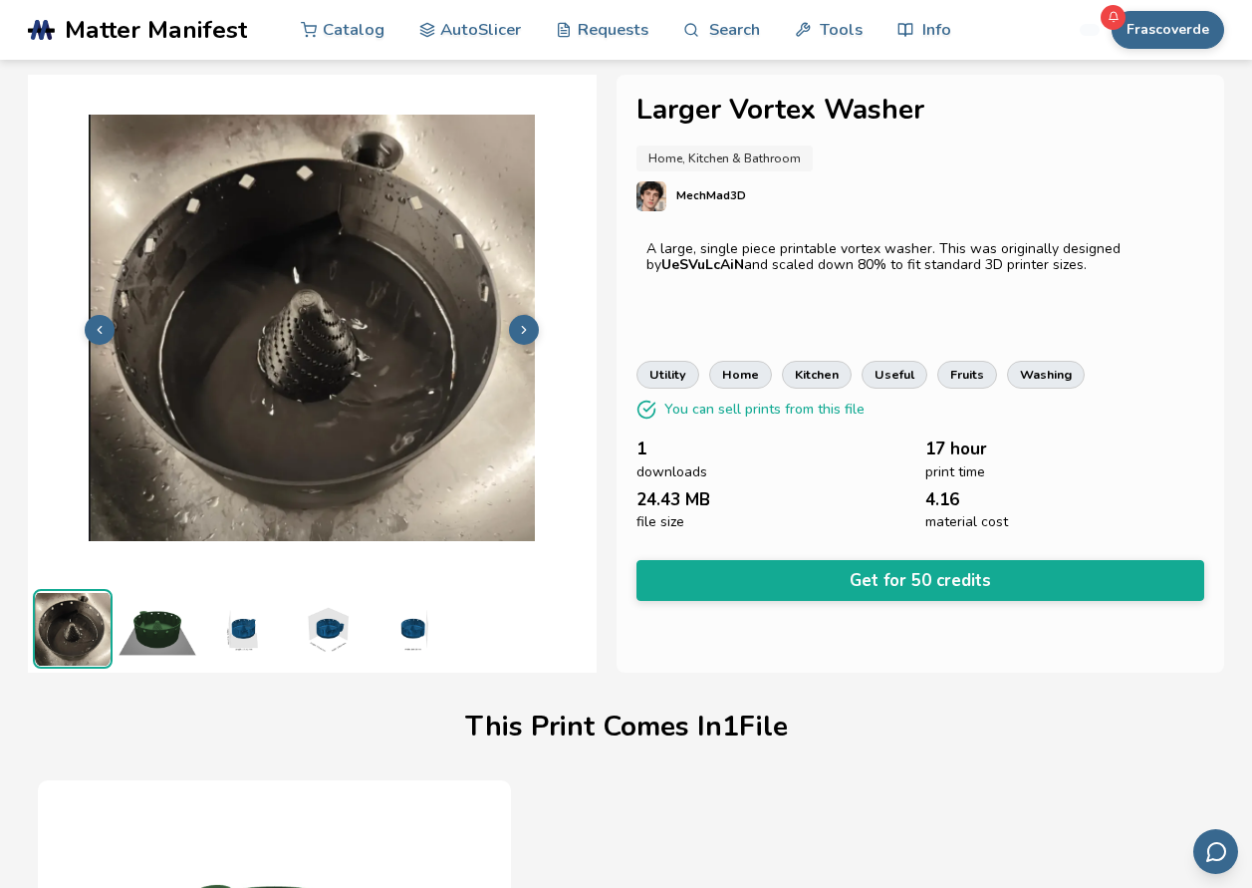
click at [525, 331] on polyline at bounding box center [525, 329] width 4 height 7
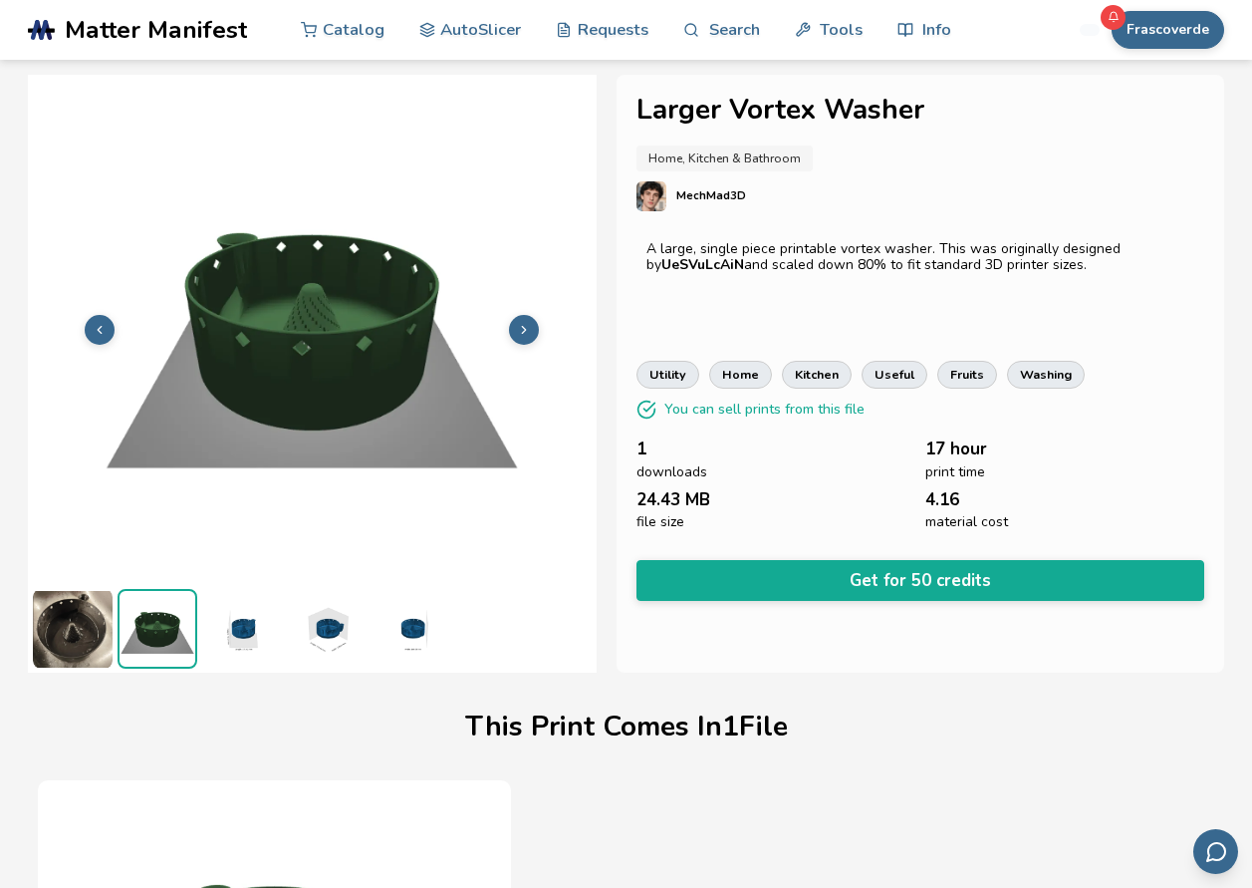
click at [524, 331] on icon at bounding box center [524, 330] width 14 height 14
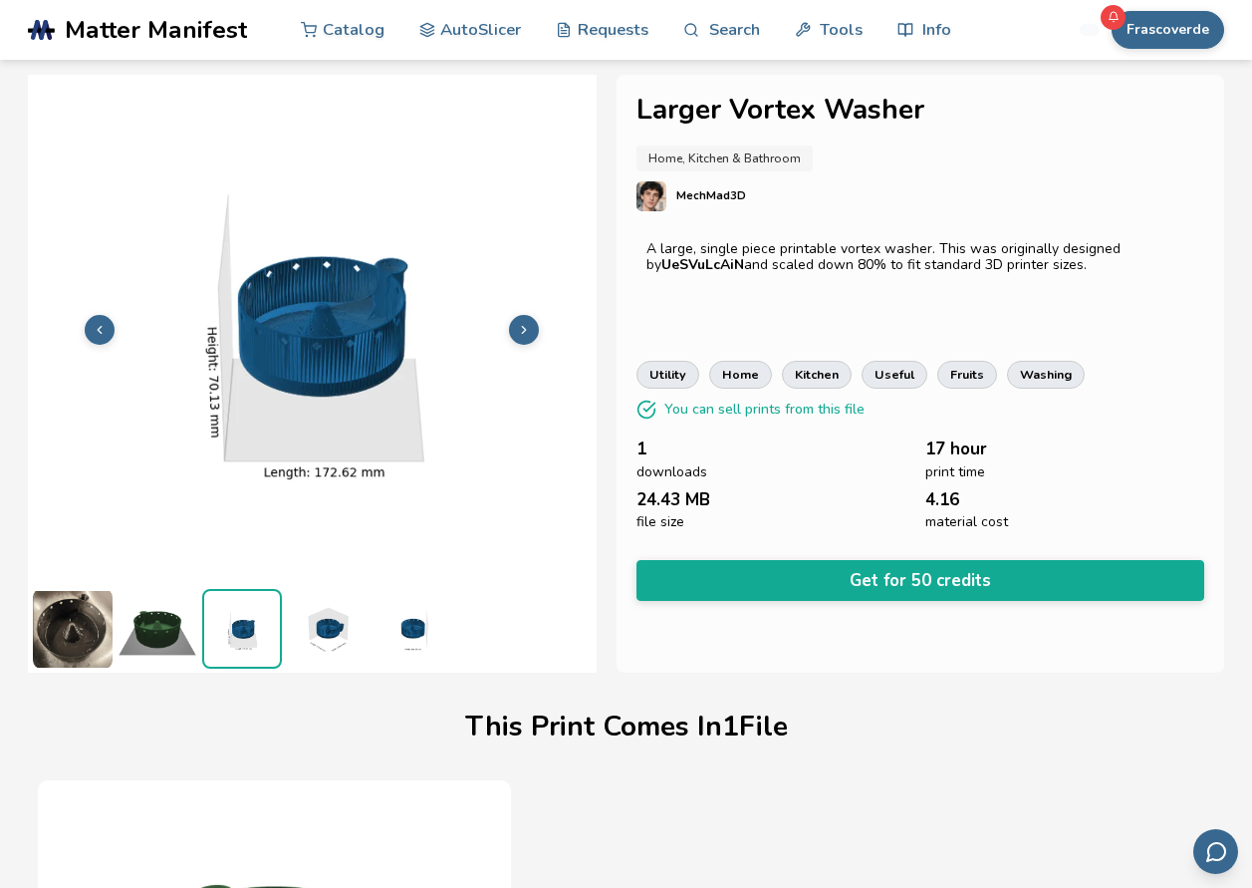
click at [524, 331] on icon at bounding box center [524, 330] width 14 height 14
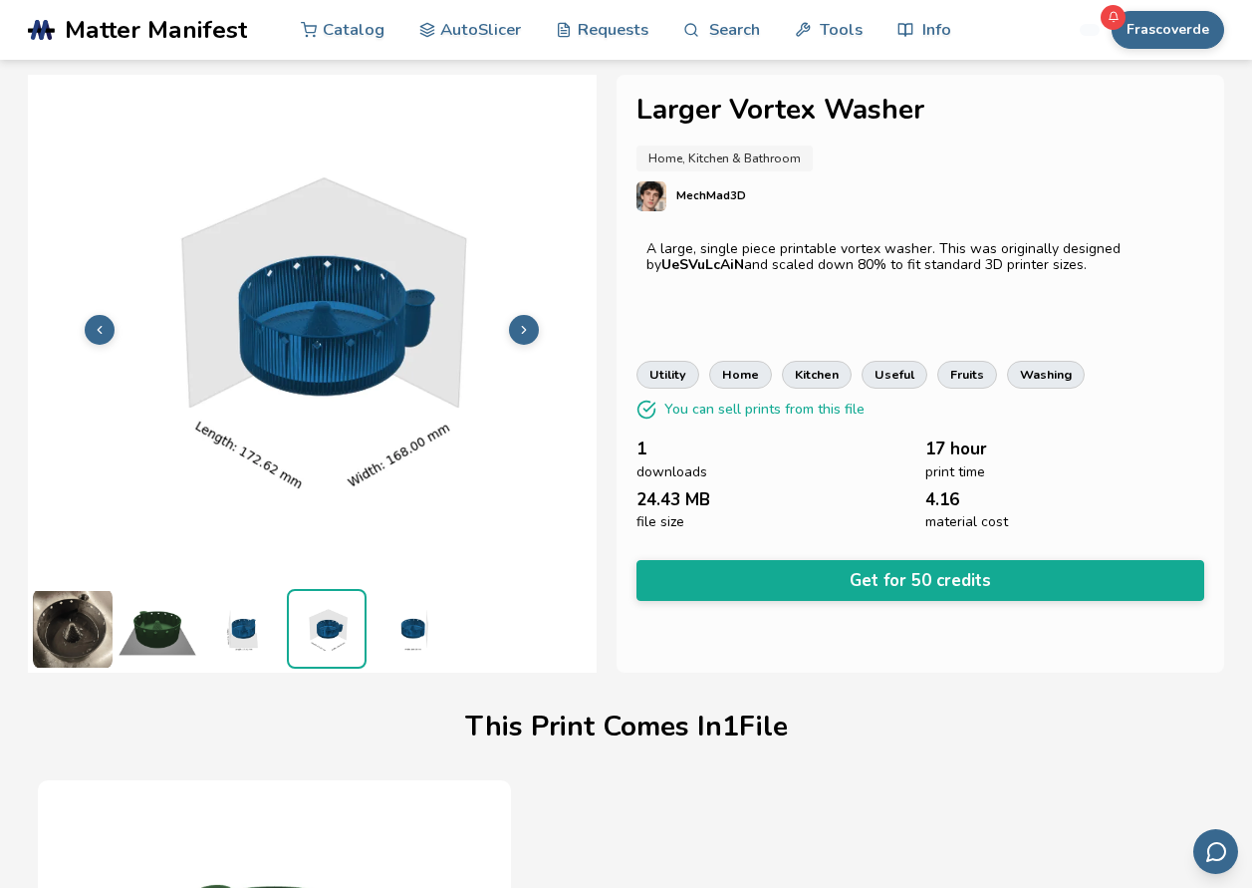
click at [524, 331] on icon at bounding box center [524, 330] width 14 height 14
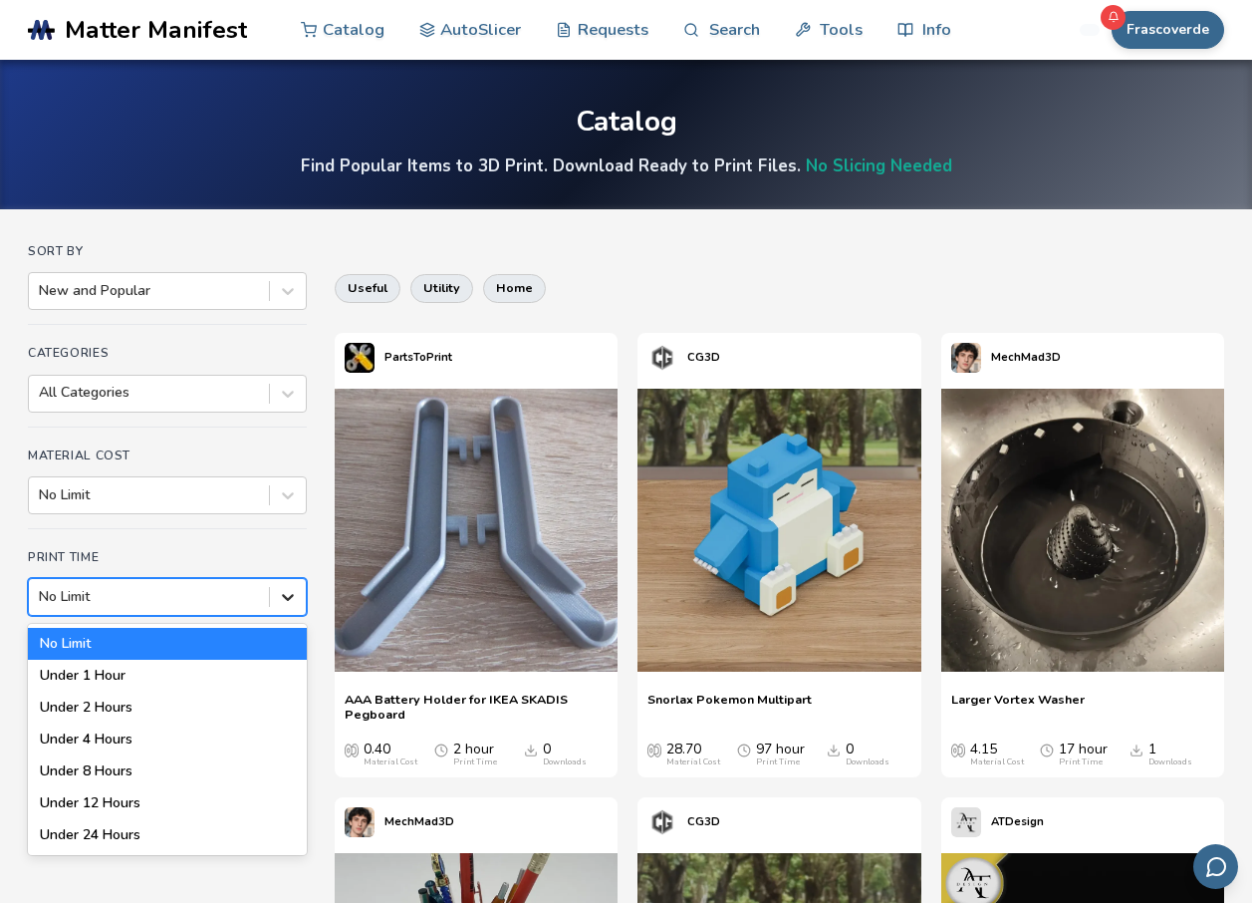
click at [290, 590] on icon at bounding box center [288, 597] width 20 height 20
click at [151, 676] on div "Under 1 Hour" at bounding box center [167, 676] width 279 height 32
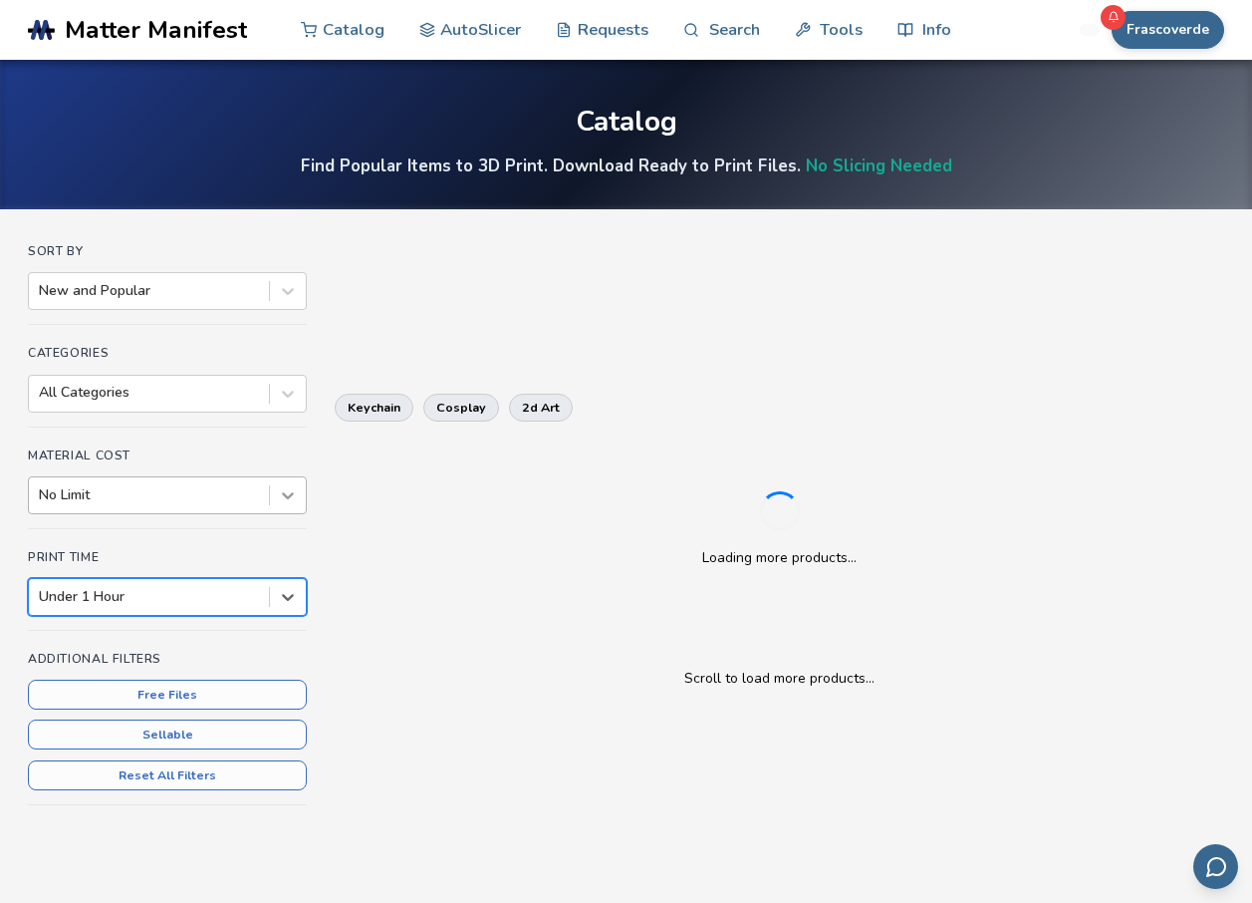
click at [285, 507] on div at bounding box center [288, 495] width 36 height 36
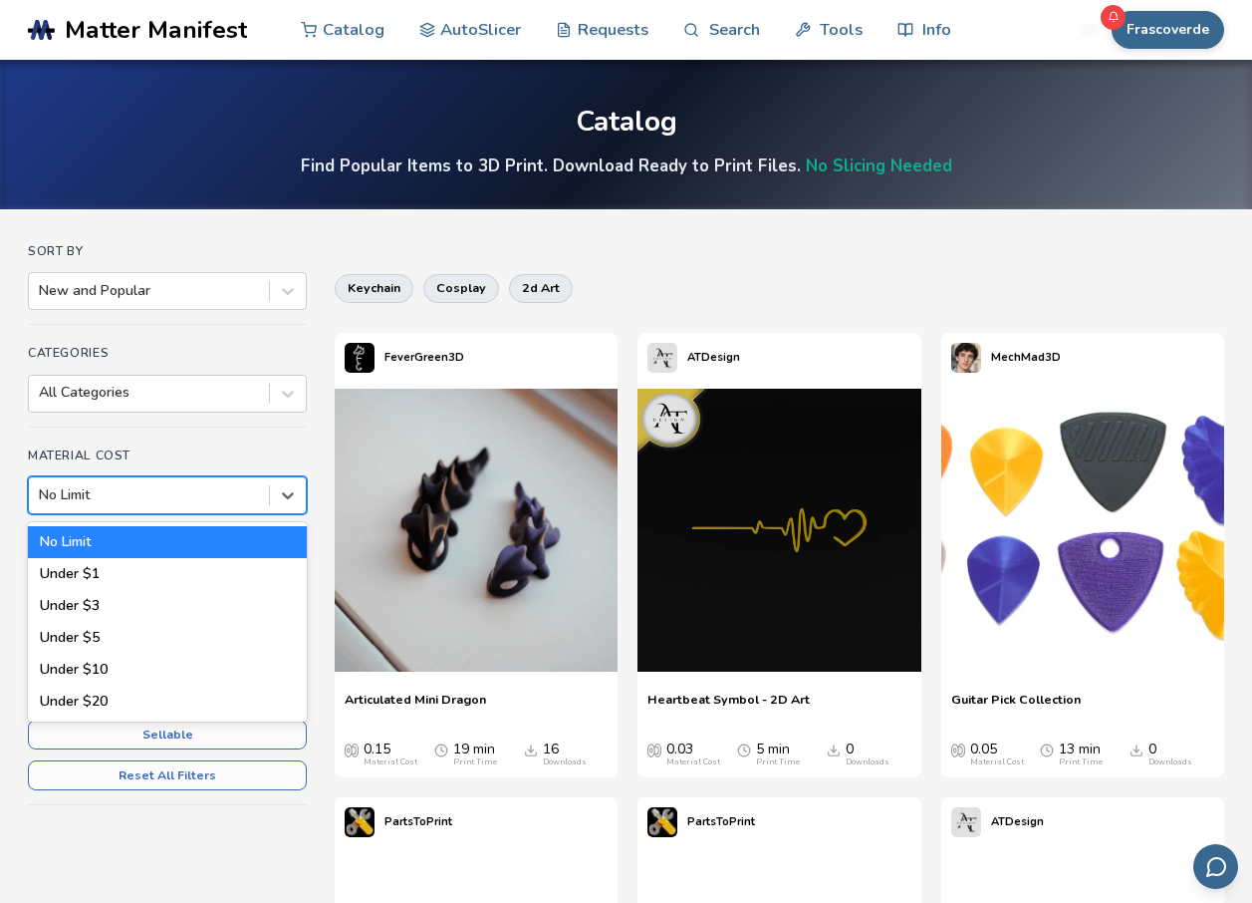
click at [0, 427] on html ".cls-1, .cls-2, .cls-3 { stroke-width: 0px; } .cls-2 { fill: #1d1e56; } .cls-3 …" at bounding box center [626, 451] width 1252 height 903
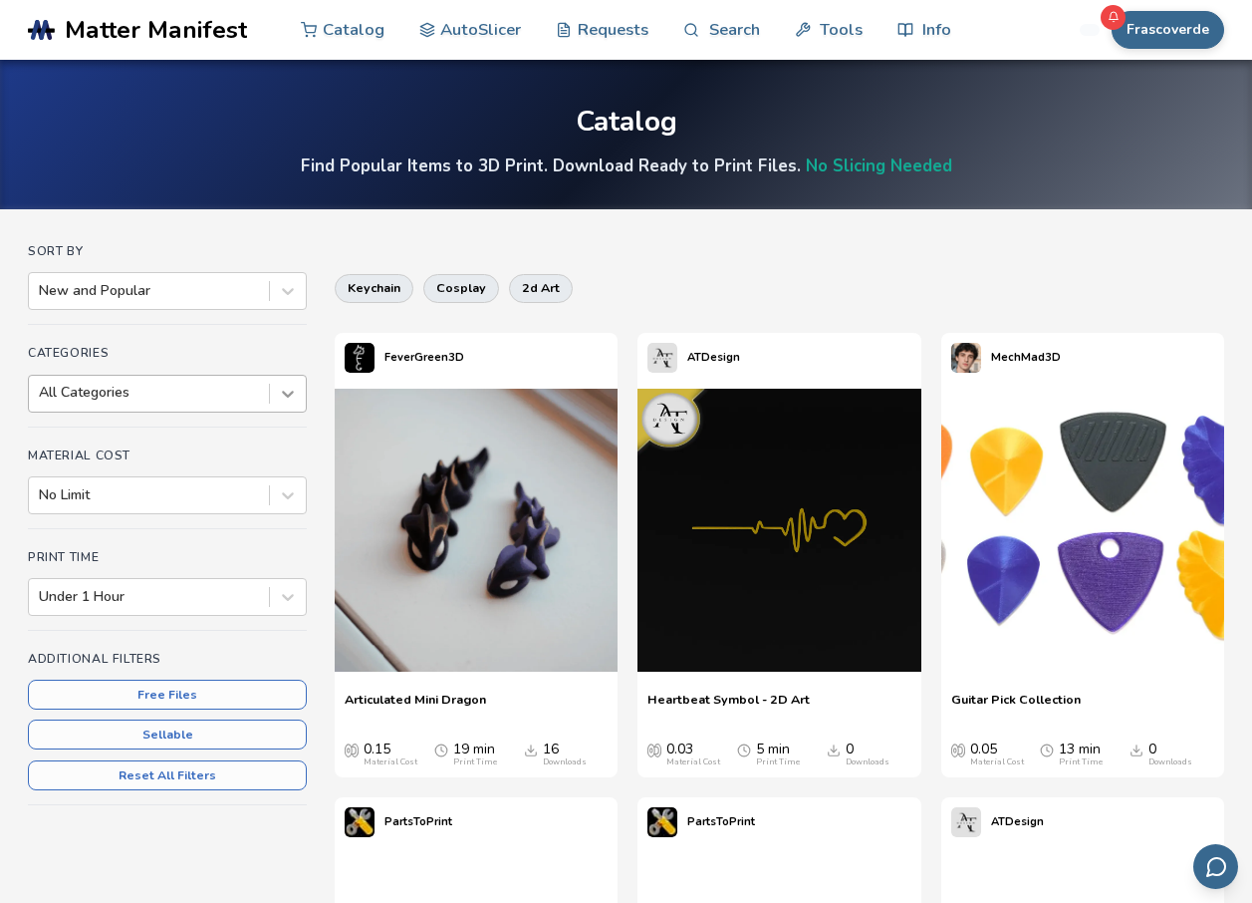
click at [282, 386] on icon at bounding box center [288, 394] width 20 height 20
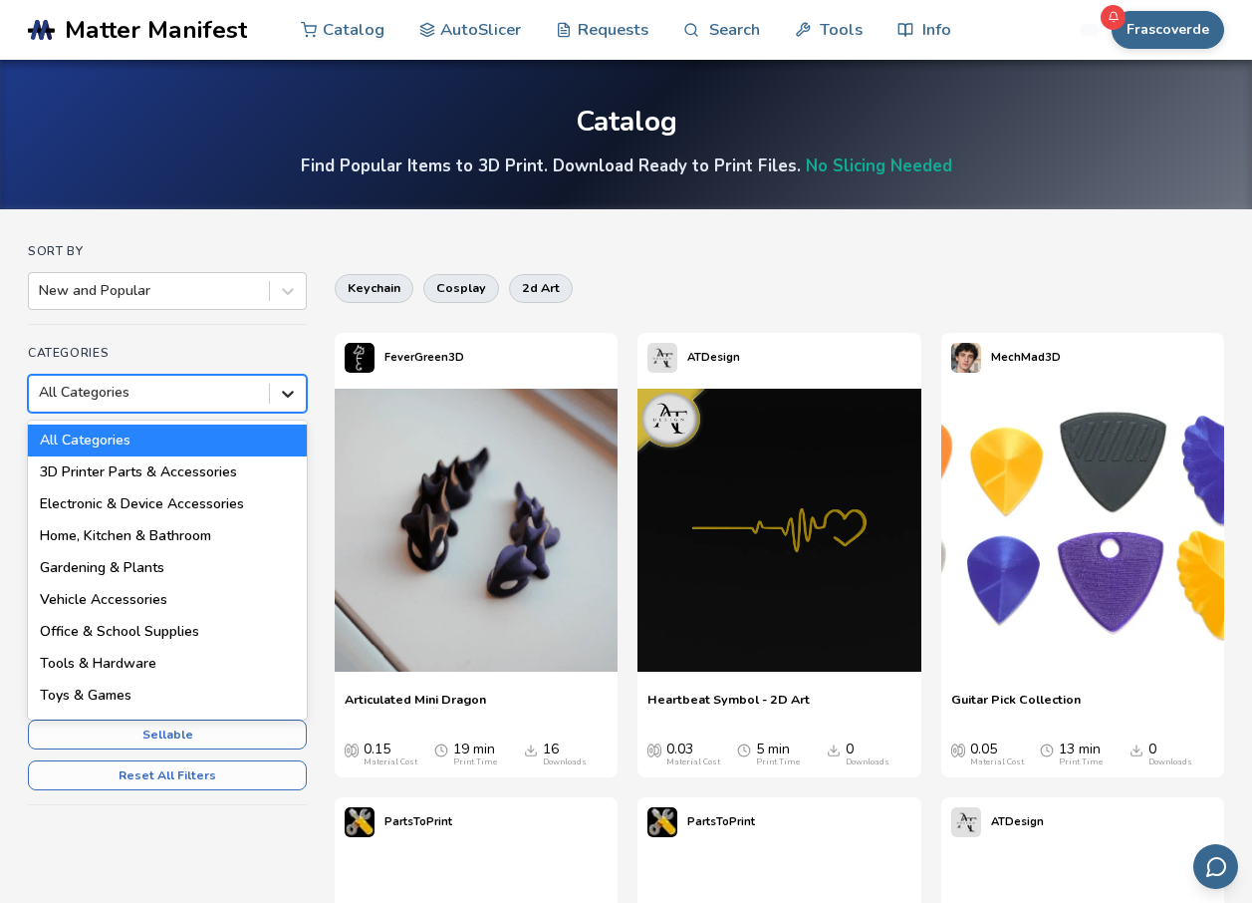
click at [282, 386] on icon at bounding box center [288, 394] width 20 height 20
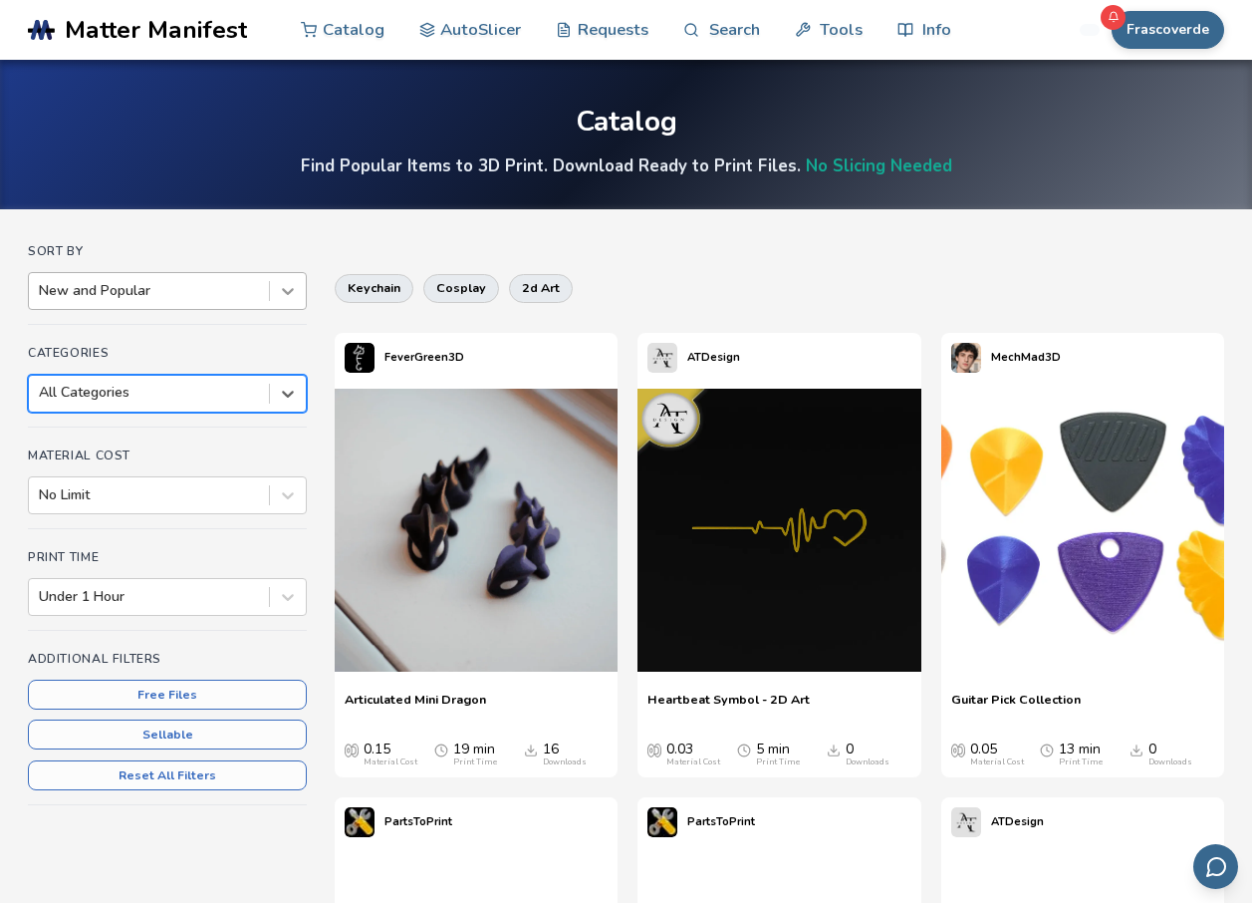
click at [299, 289] on div at bounding box center [288, 291] width 36 height 36
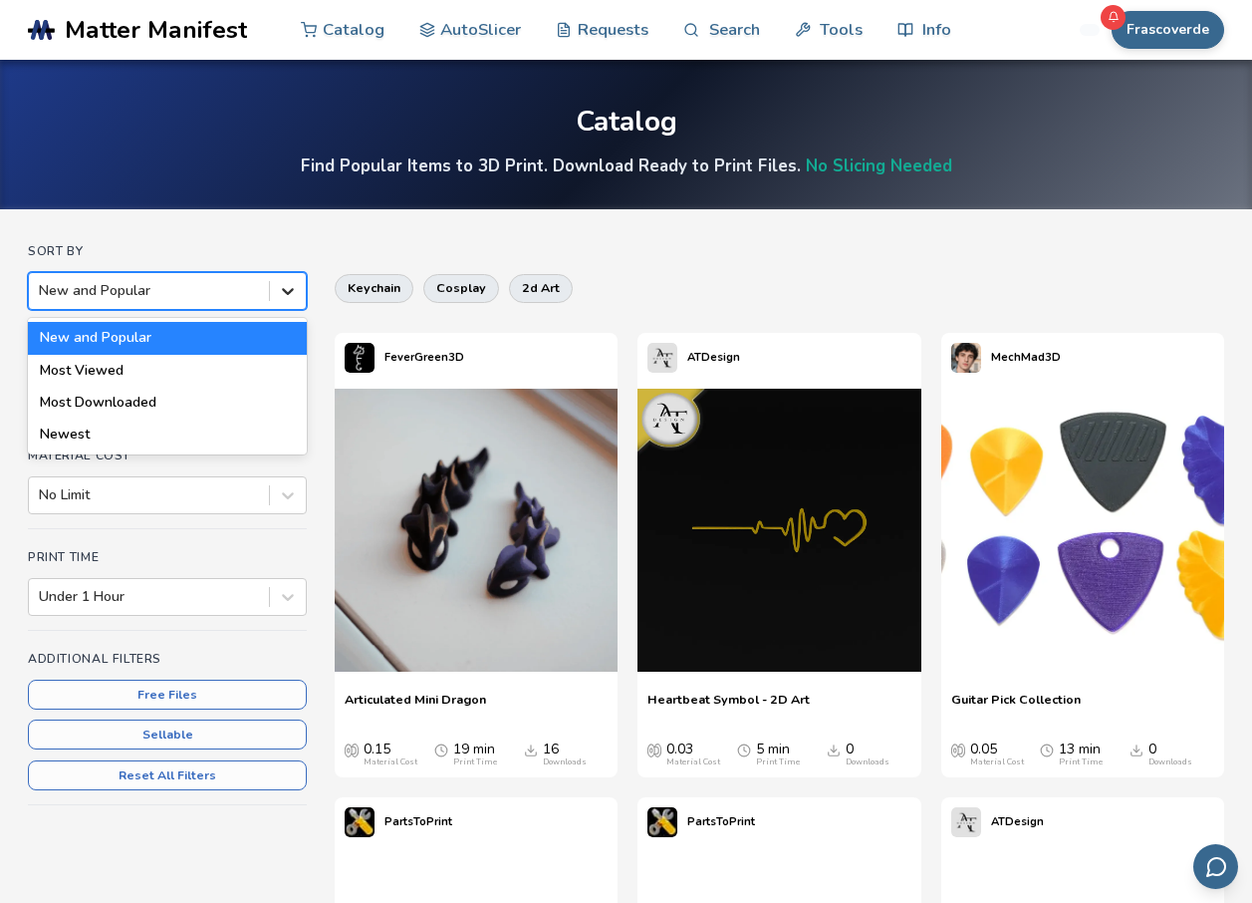
click at [299, 289] on div at bounding box center [288, 291] width 36 height 36
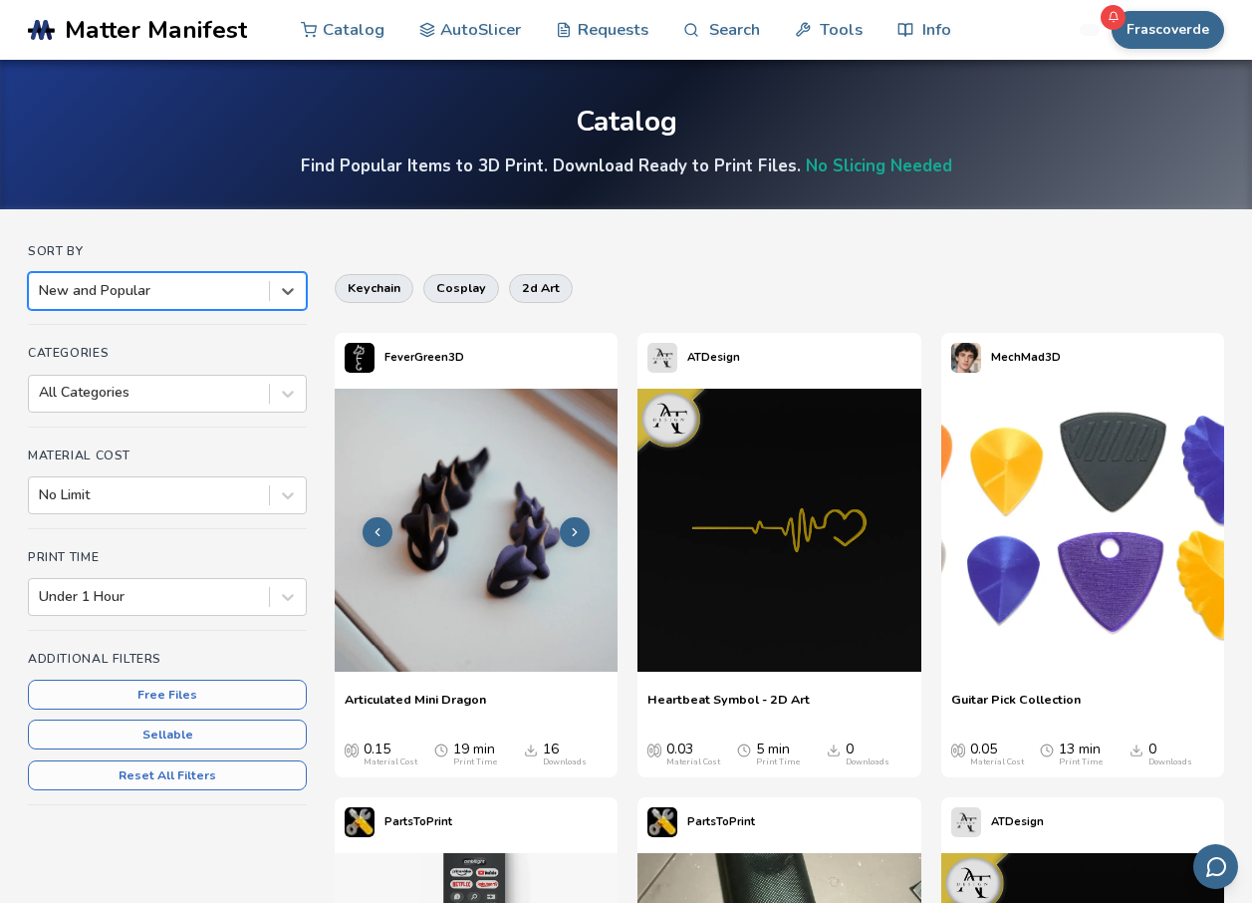
click at [454, 533] on img at bounding box center [476, 530] width 283 height 283
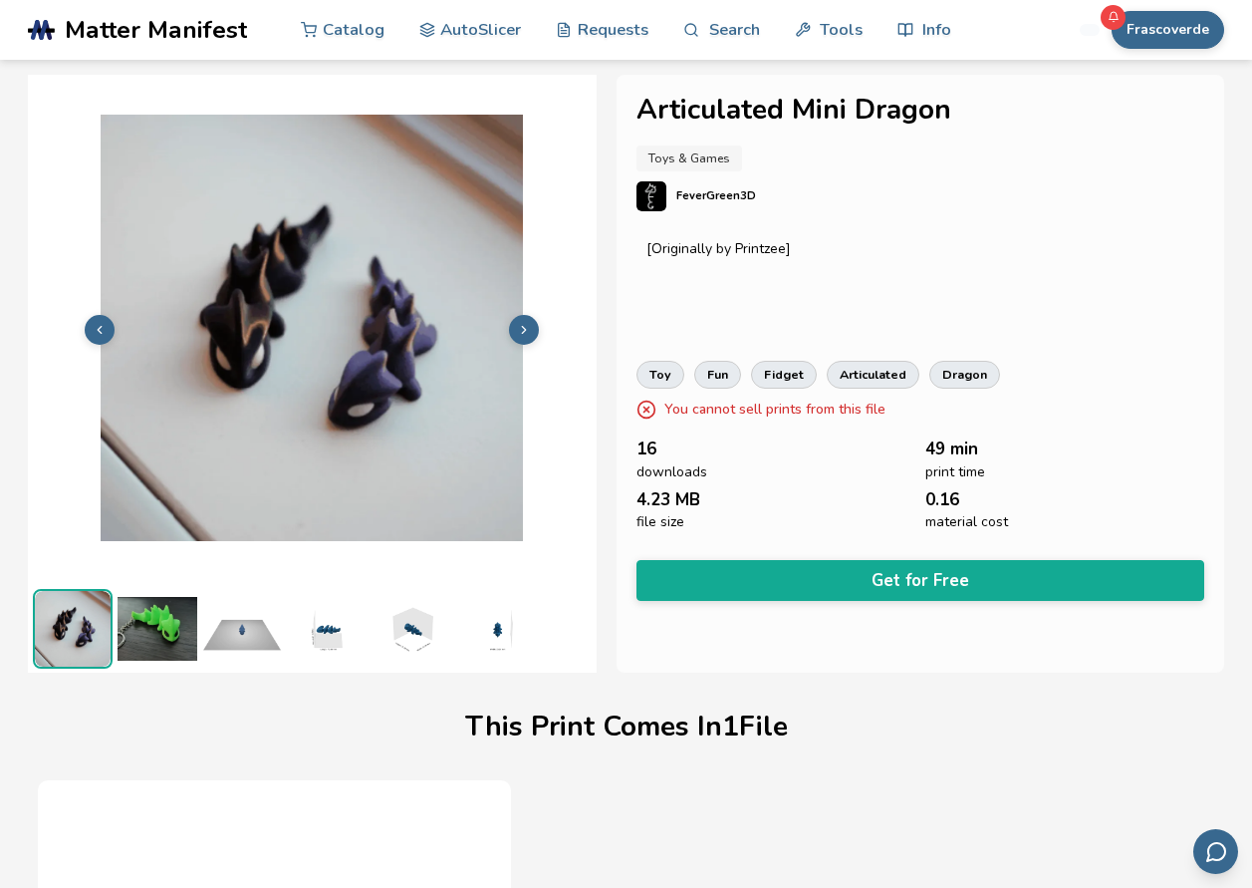
click at [181, 615] on img at bounding box center [158, 629] width 80 height 80
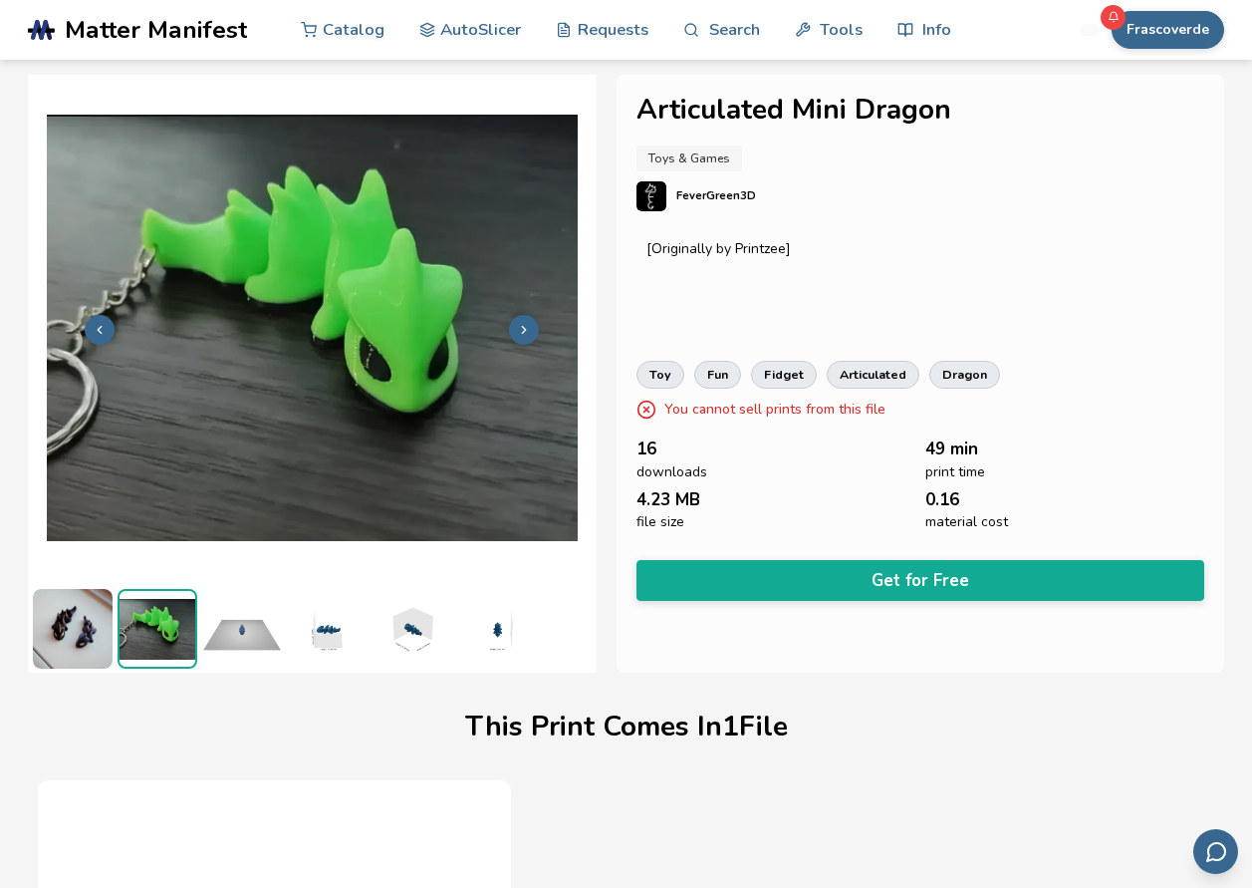
click at [312, 636] on img at bounding box center [327, 629] width 80 height 80
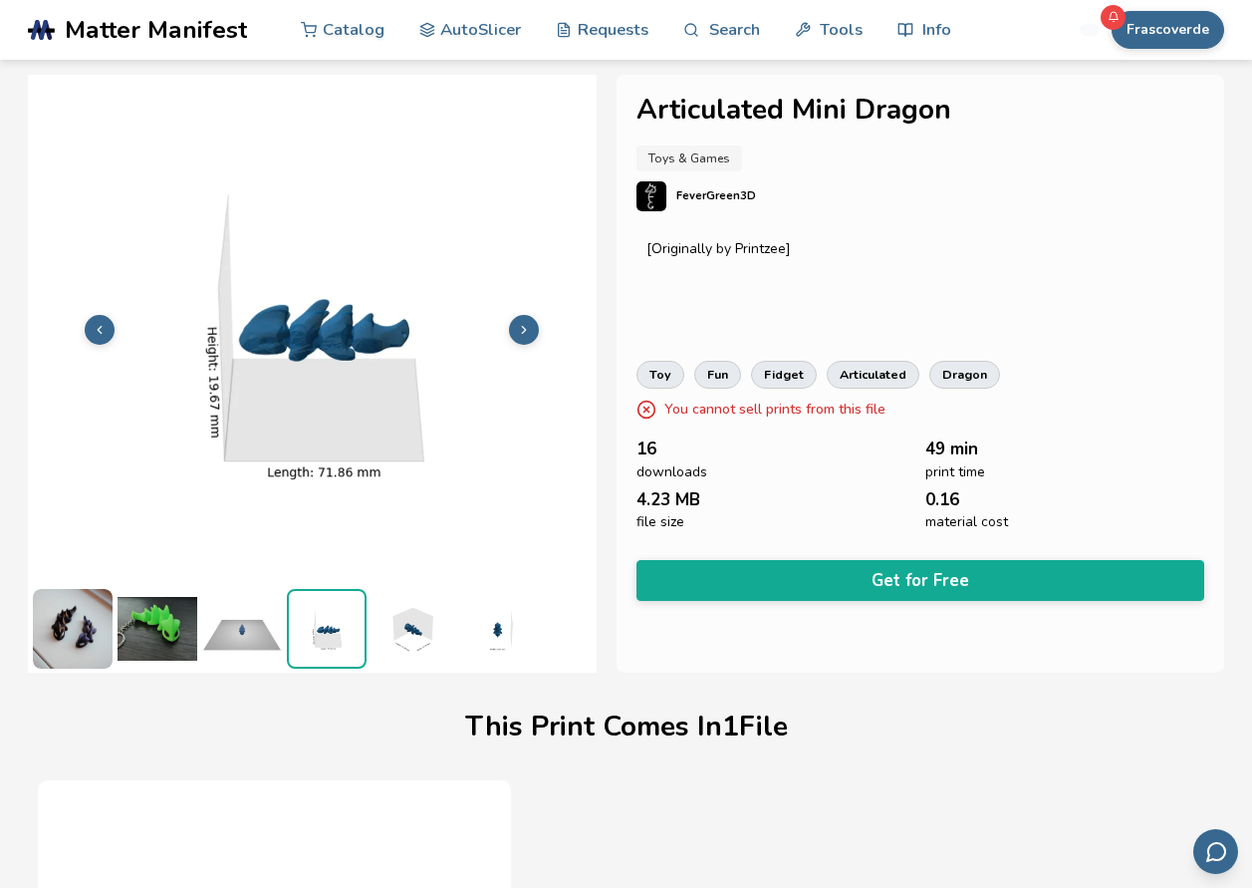
click at [239, 636] on img at bounding box center [242, 629] width 80 height 80
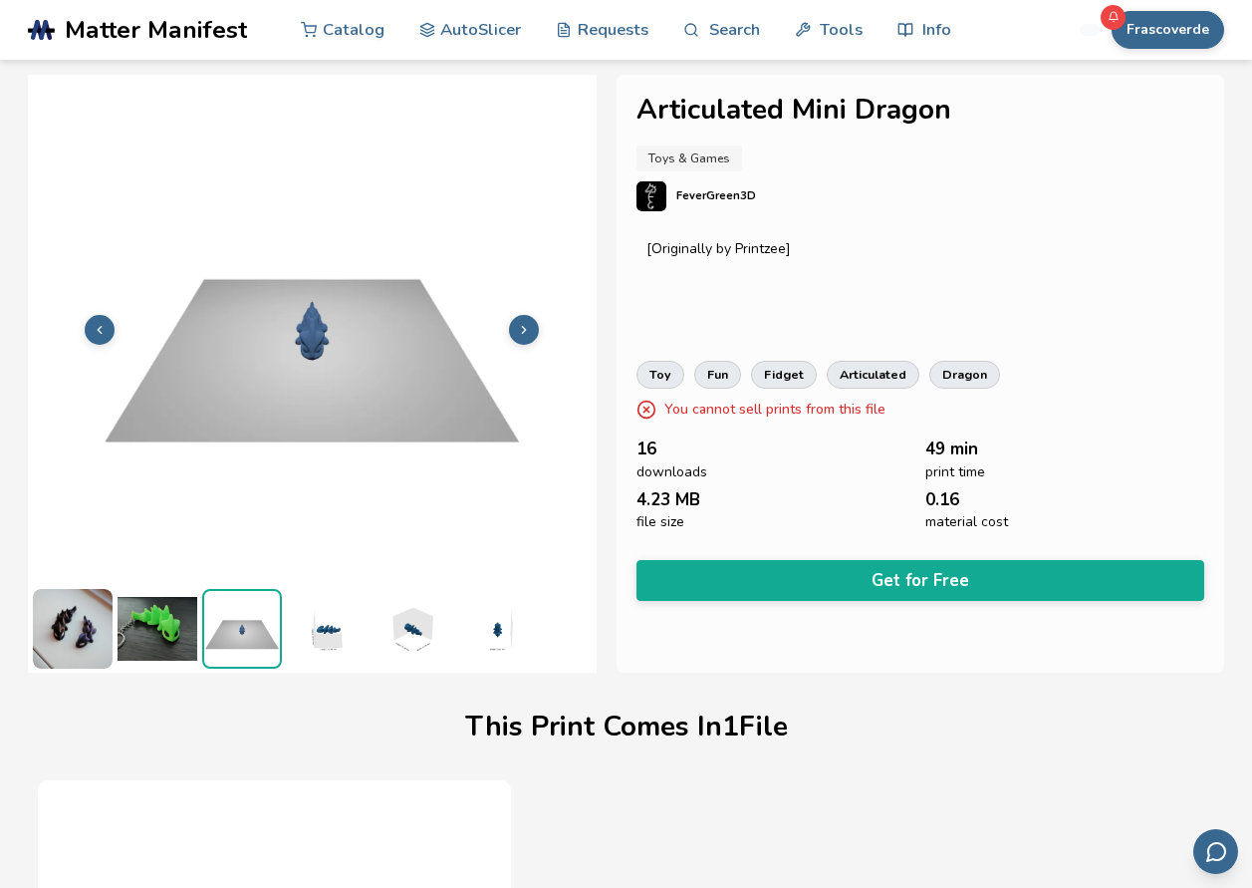
click at [88, 634] on img at bounding box center [73, 629] width 80 height 80
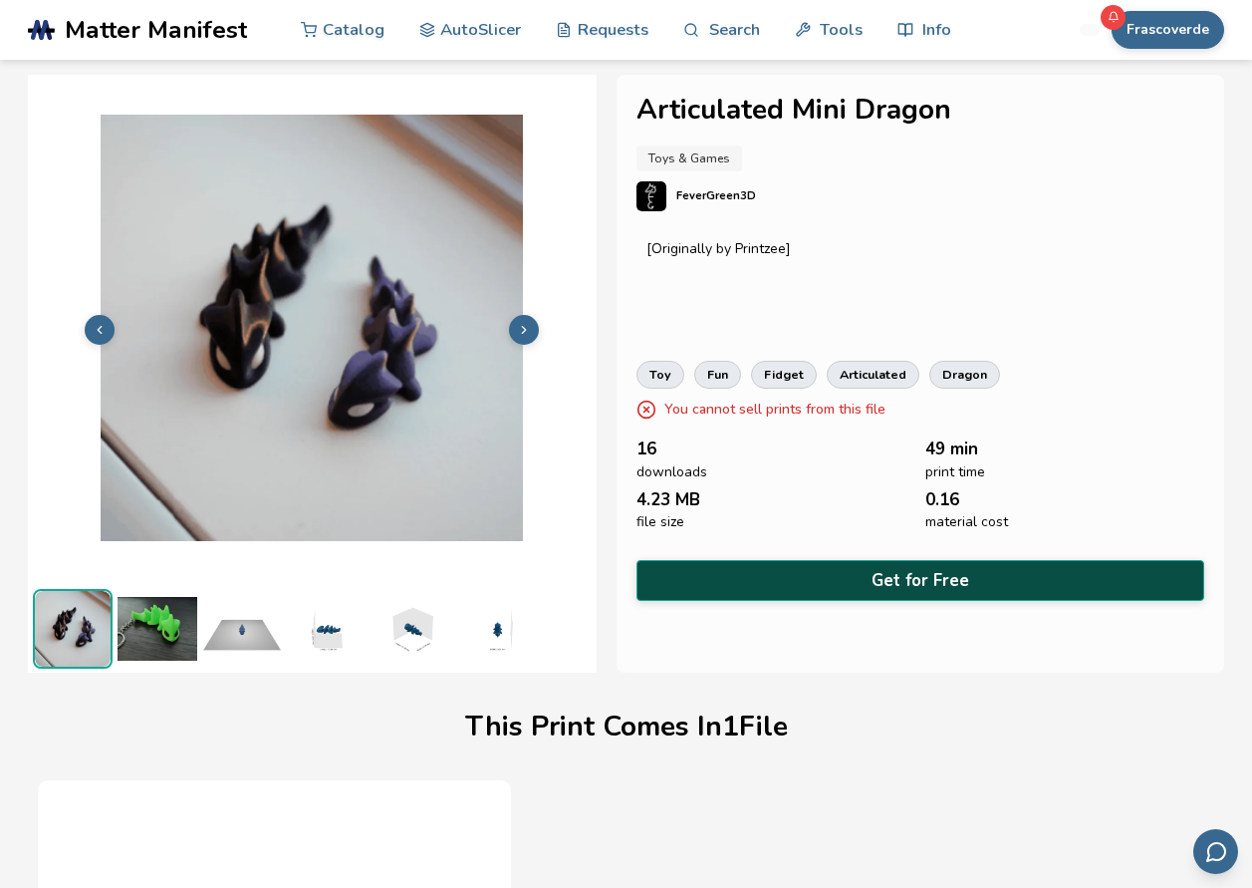
click at [737, 573] on button "Get for Free" at bounding box center [921, 580] width 569 height 41
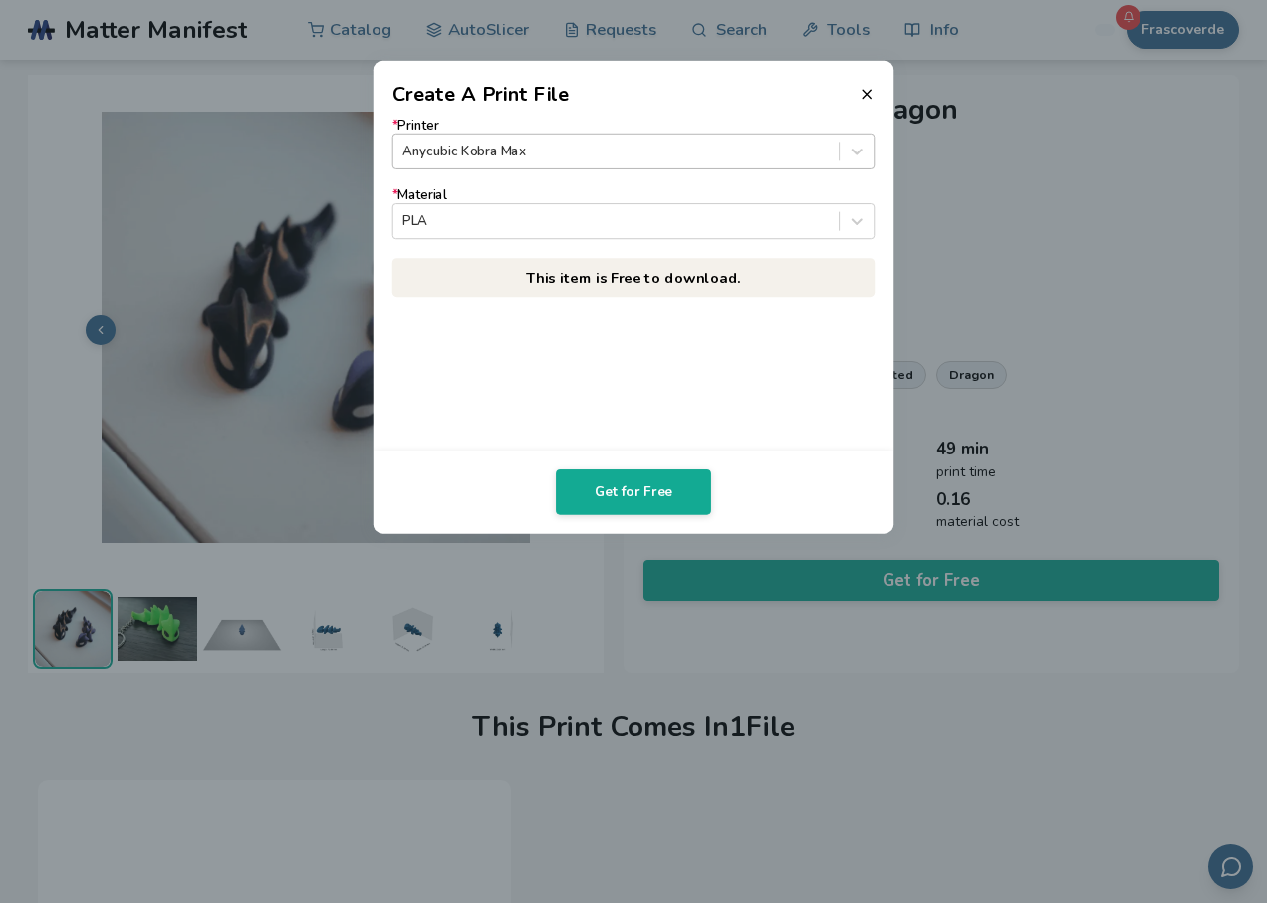
click at [634, 151] on div at bounding box center [616, 150] width 426 height 19
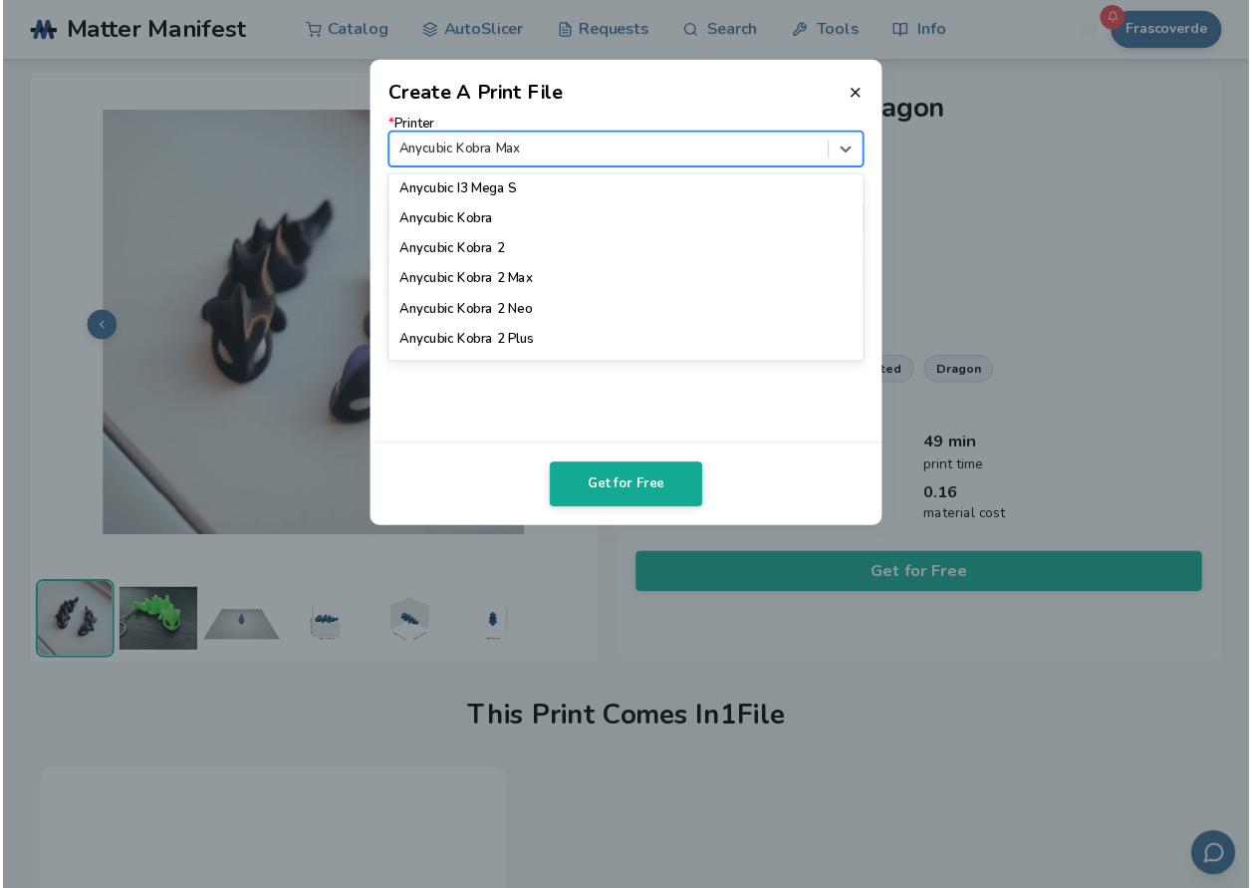
scroll to position [199, 0]
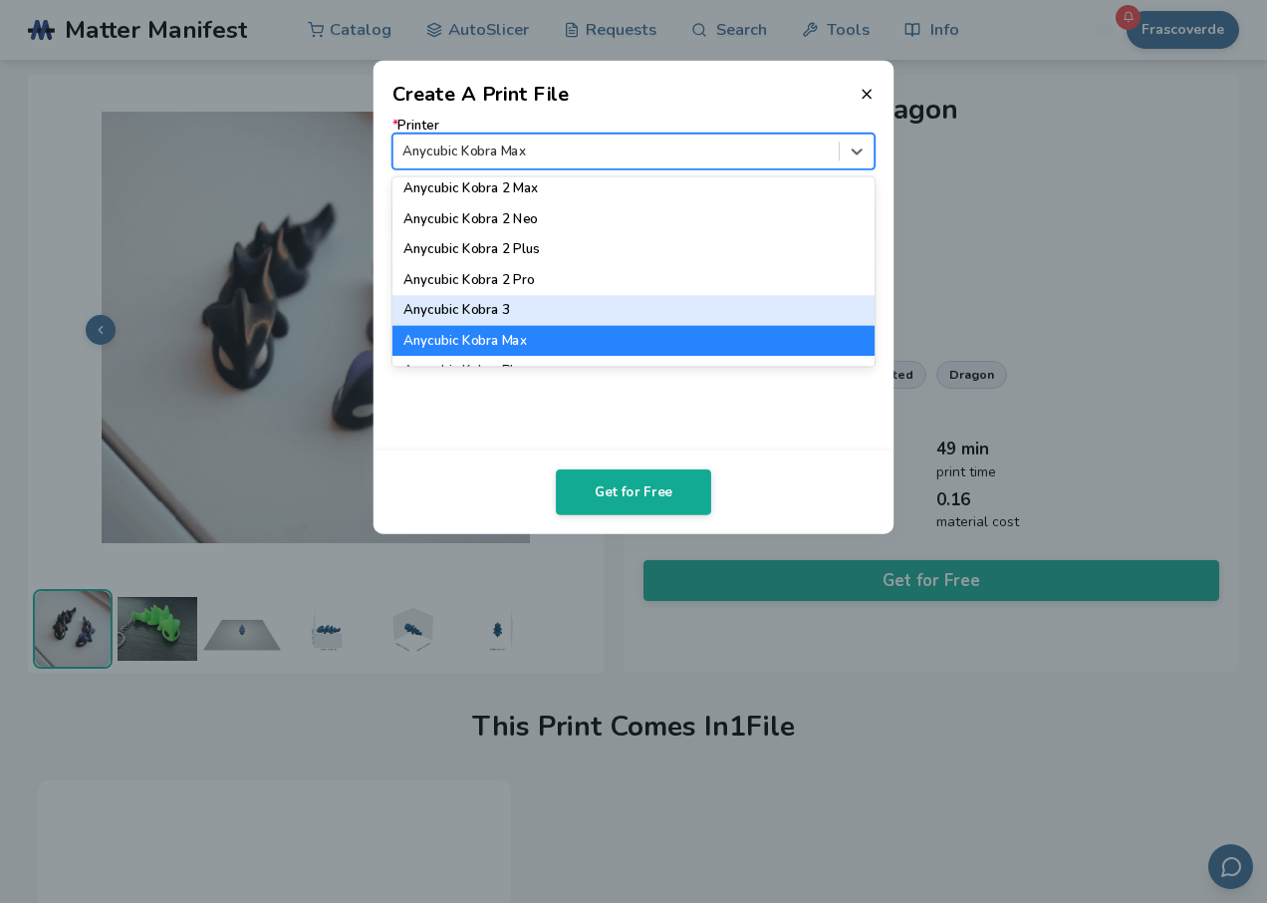
click at [531, 305] on div "Anycubic Kobra 3" at bounding box center [634, 310] width 483 height 30
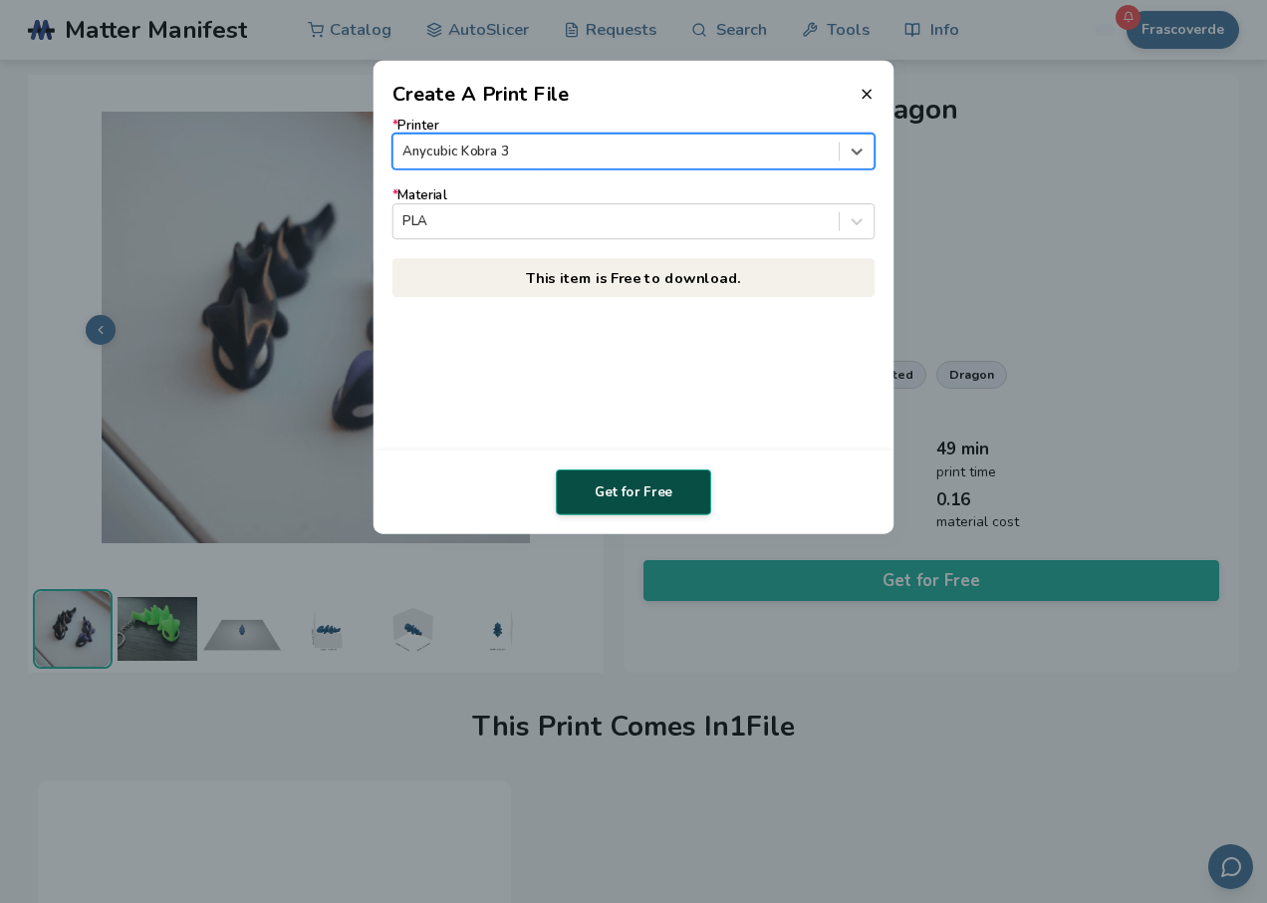
click at [605, 484] on button "Get for Free" at bounding box center [633, 492] width 155 height 46
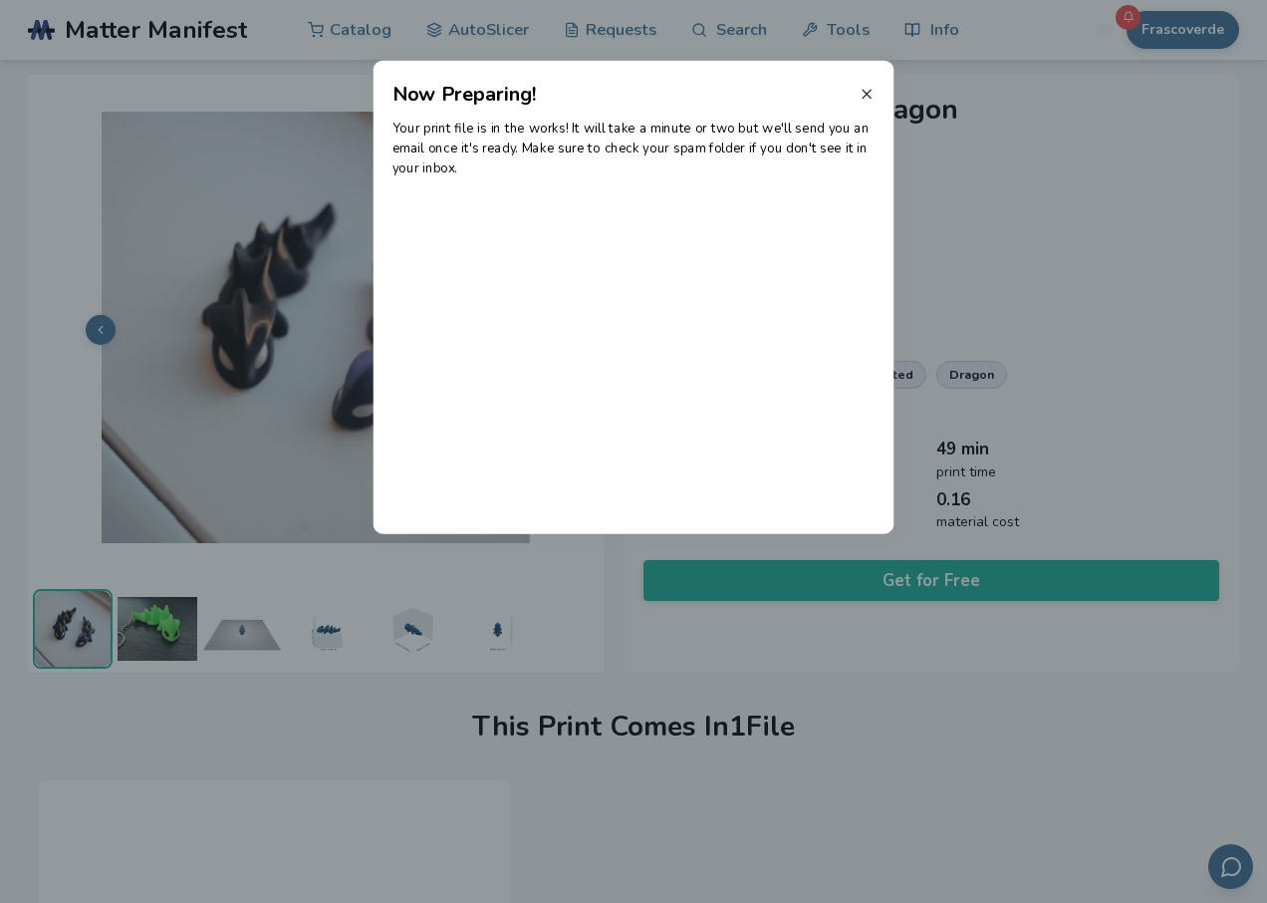
click at [863, 88] on icon at bounding box center [867, 94] width 16 height 16
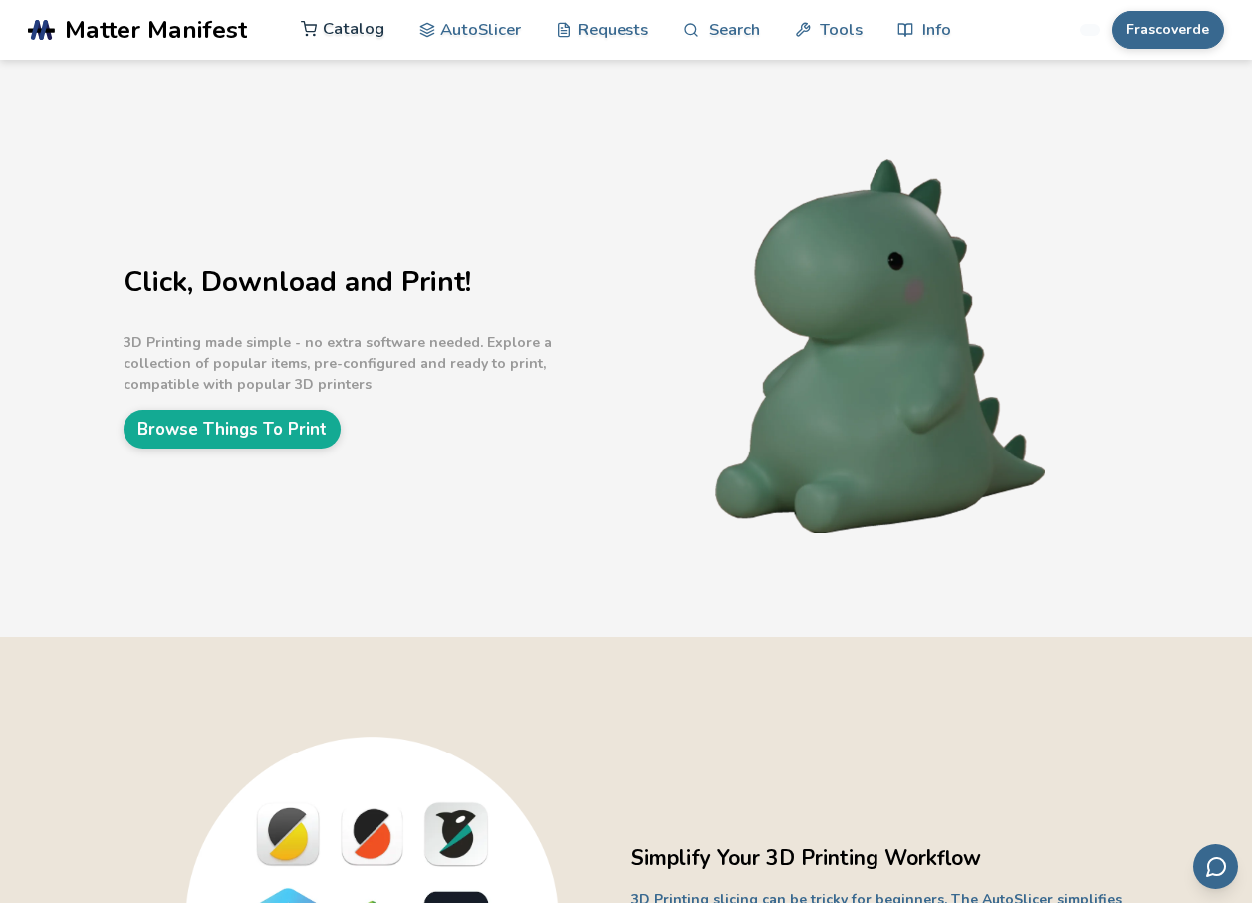
click at [313, 27] on icon at bounding box center [309, 29] width 17 height 17
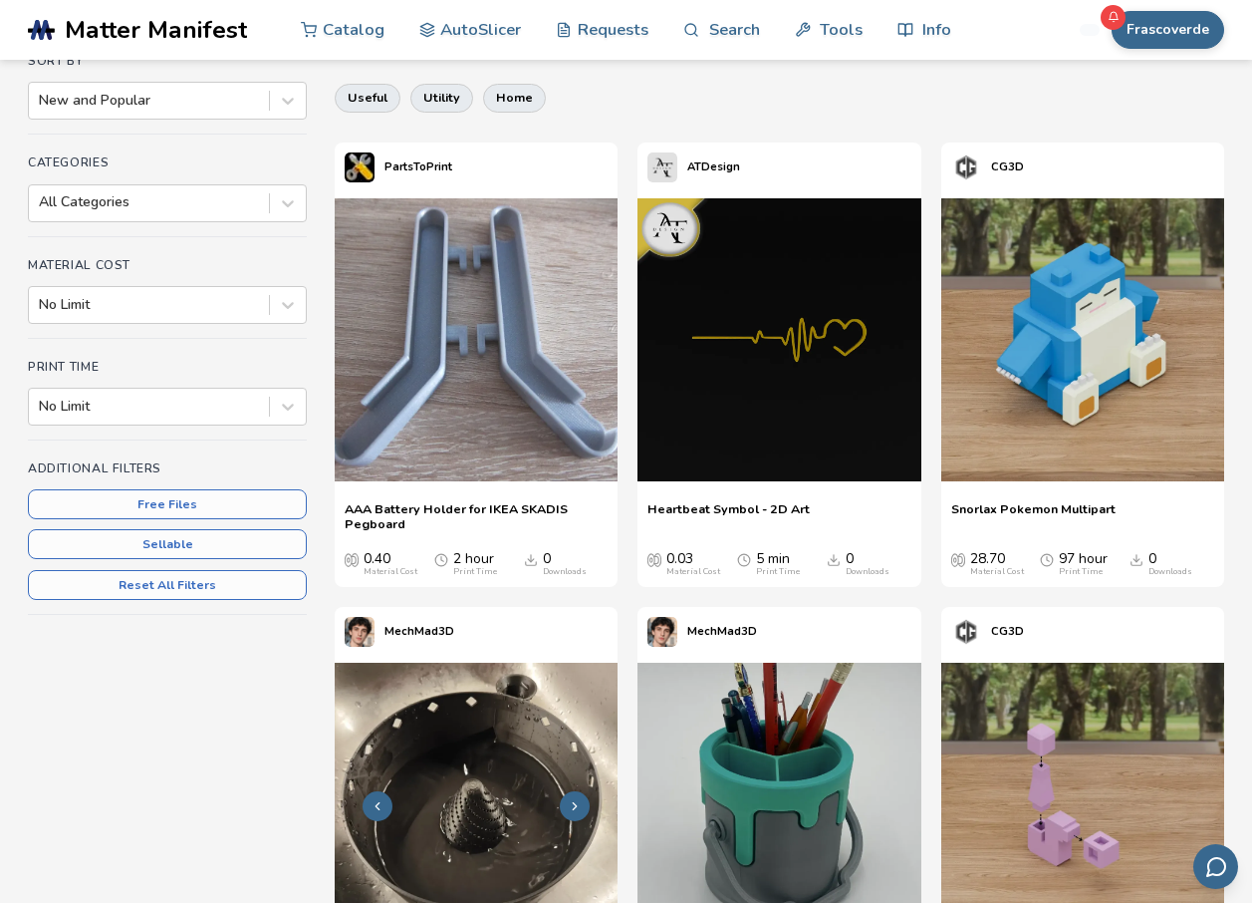
scroll to position [199, 0]
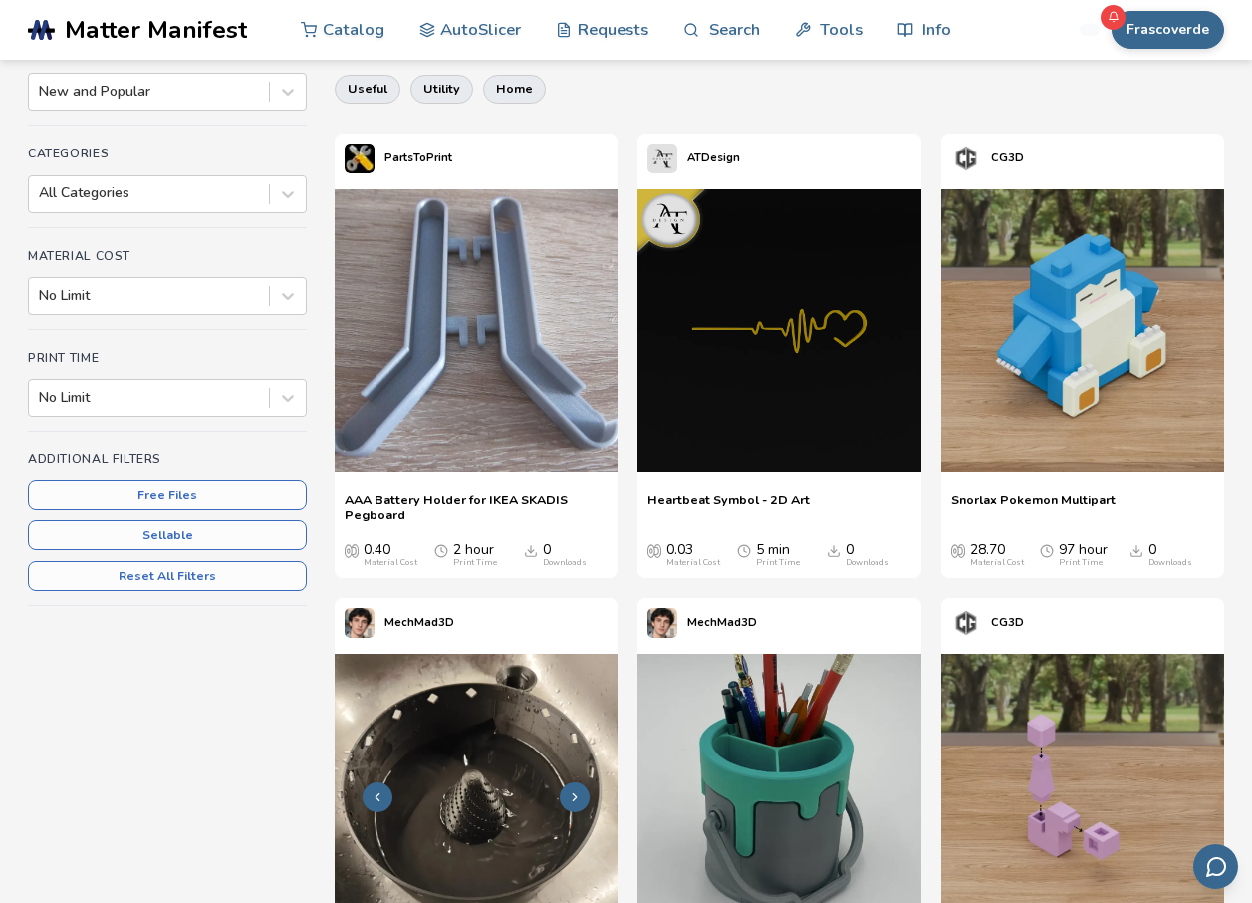
click at [447, 759] on img at bounding box center [476, 795] width 283 height 283
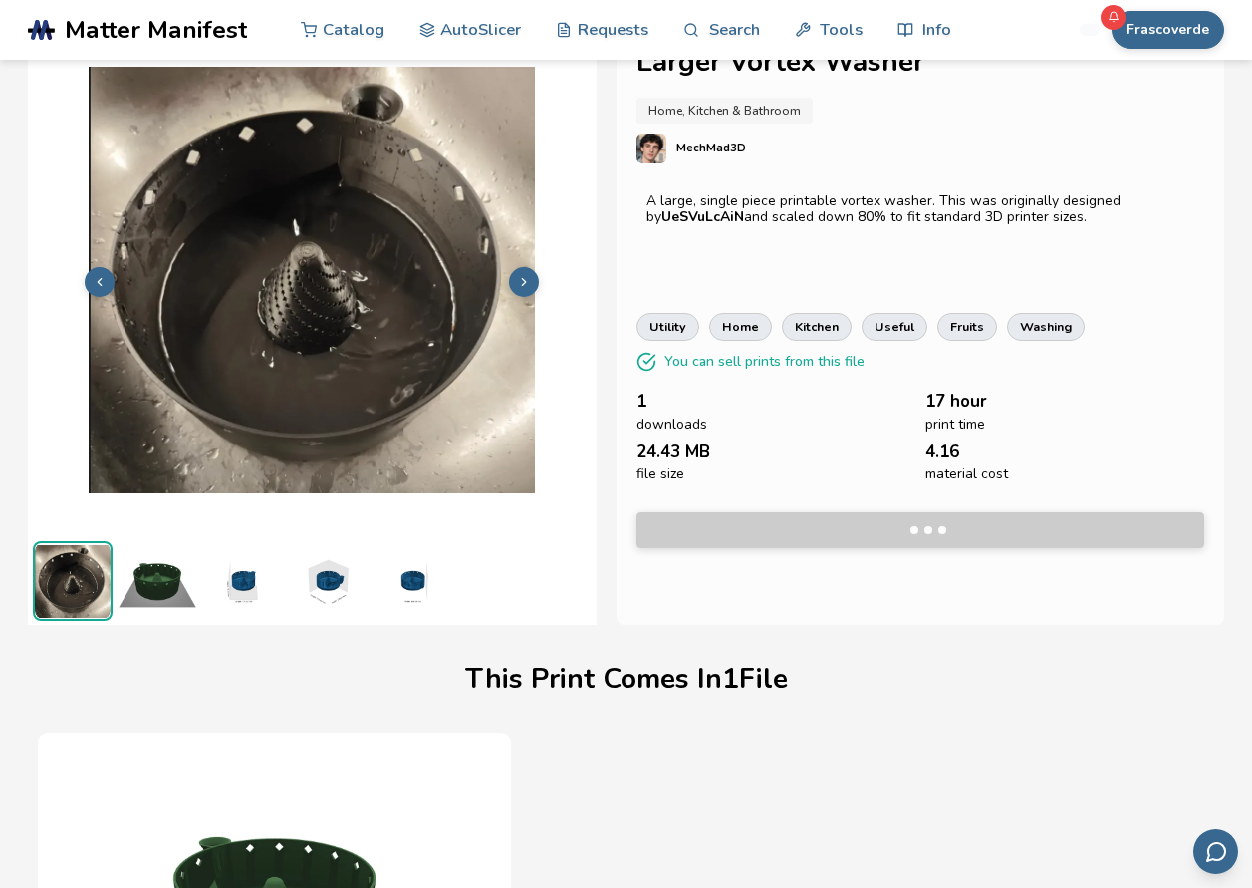
scroll to position [286, 0]
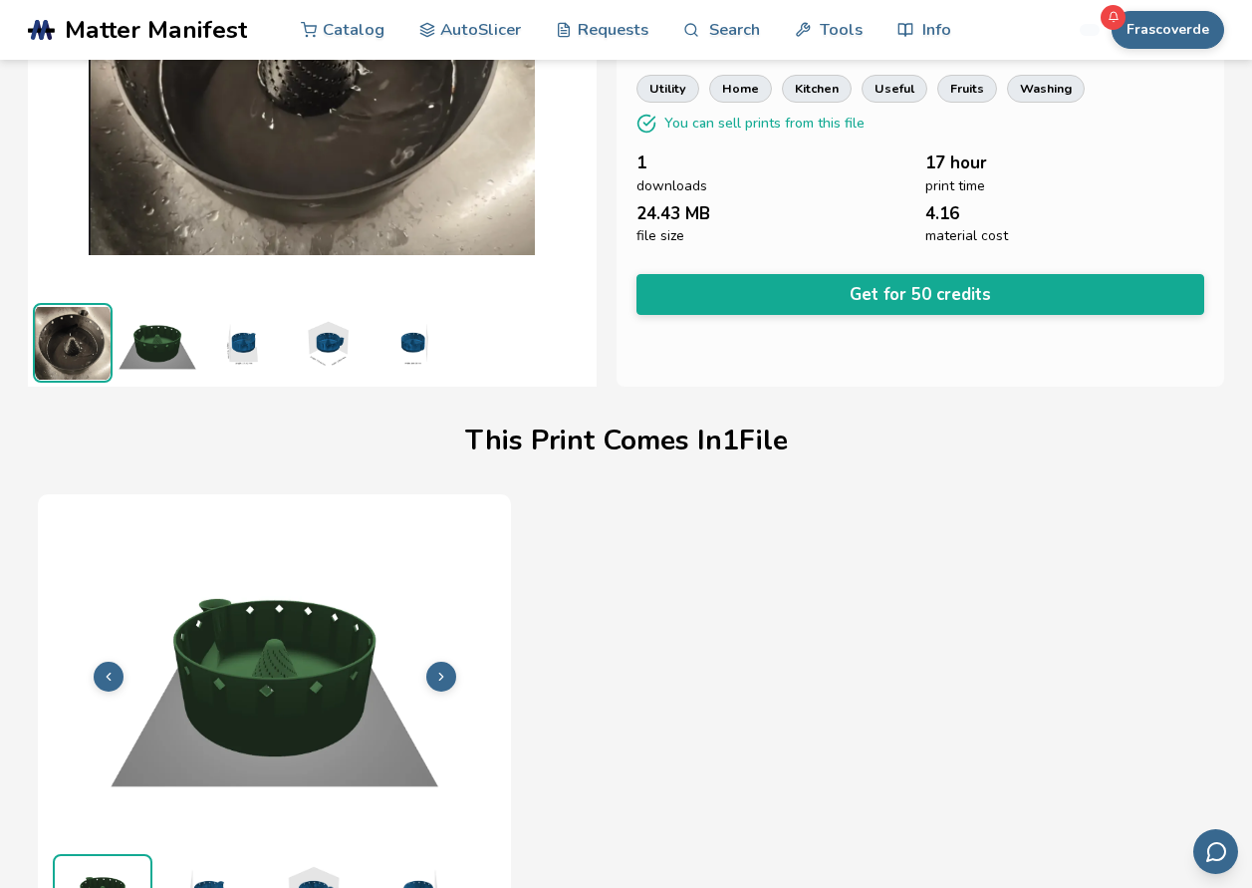
click at [451, 660] on img at bounding box center [274, 674] width 453 height 340
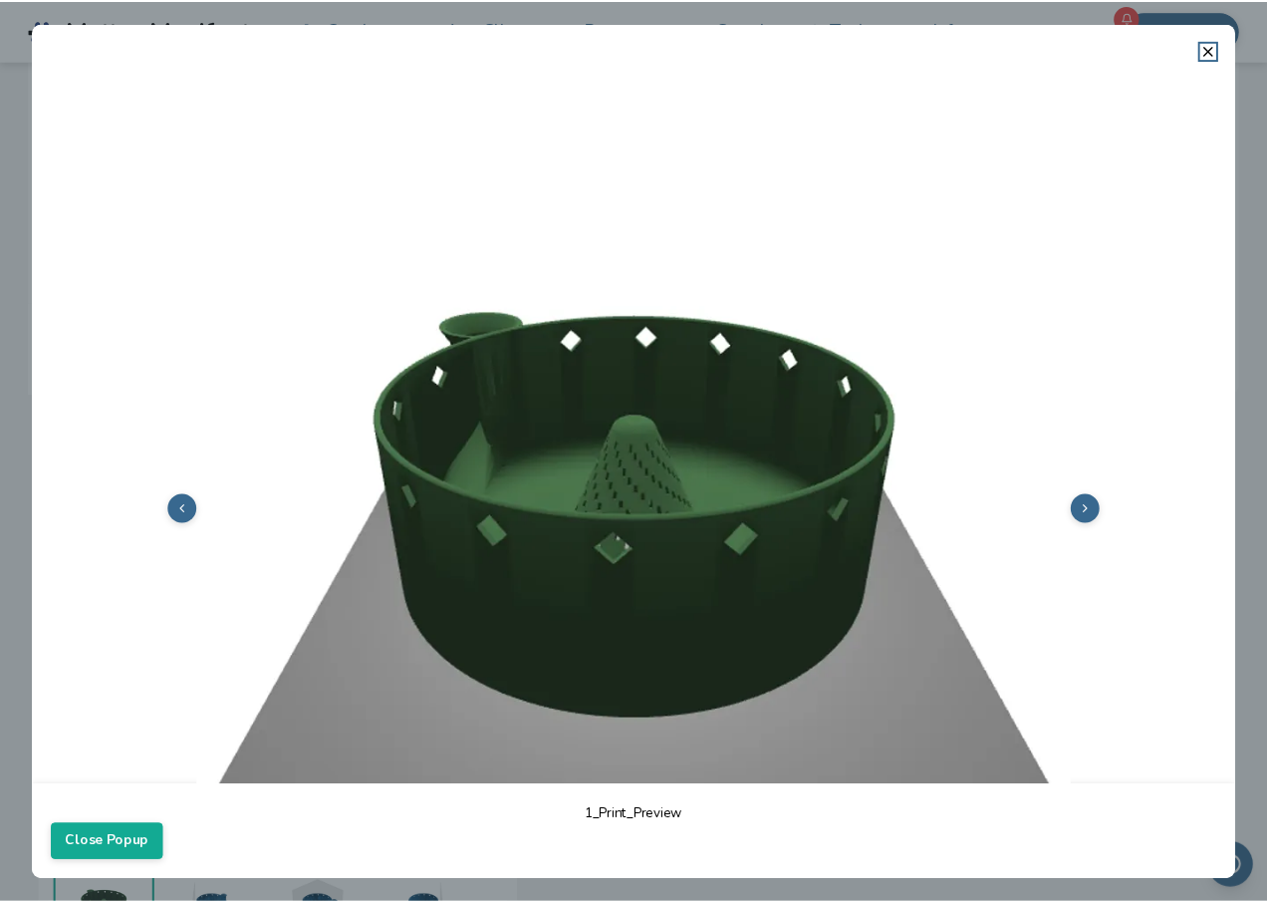
scroll to position [283, 0]
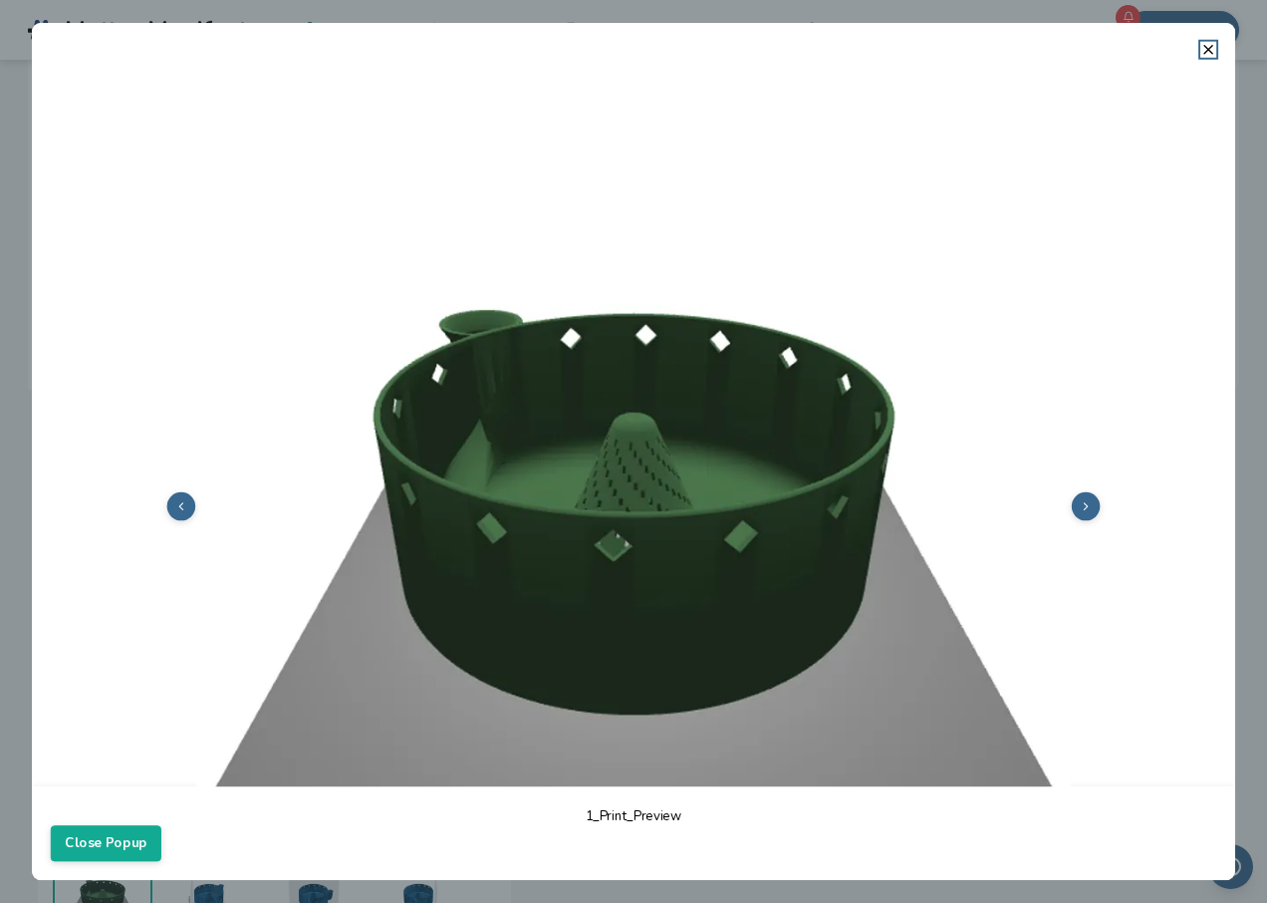
click at [1081, 505] on button at bounding box center [1086, 506] width 29 height 29
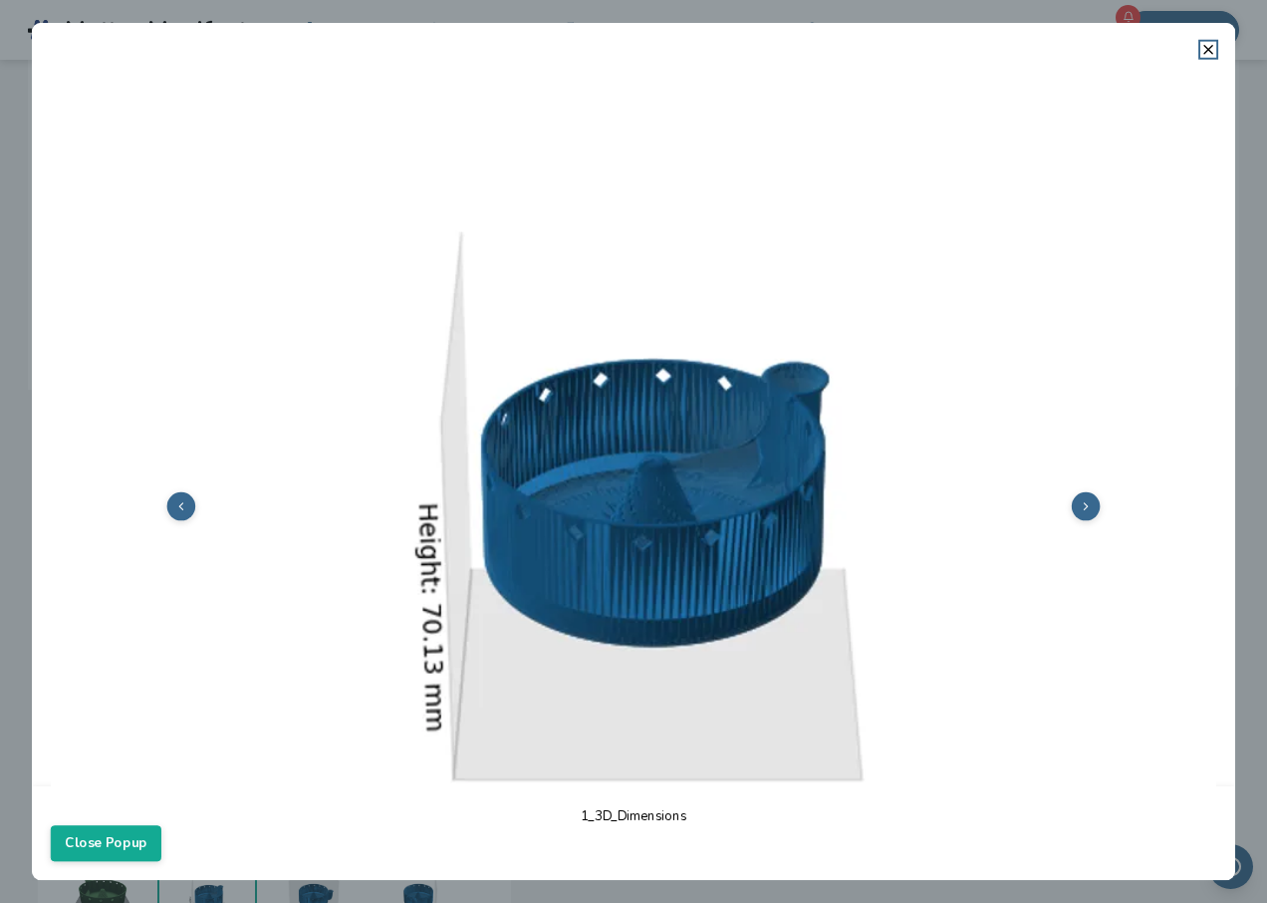
scroll to position [317, 0]
click at [1079, 501] on icon at bounding box center [1085, 505] width 13 height 13
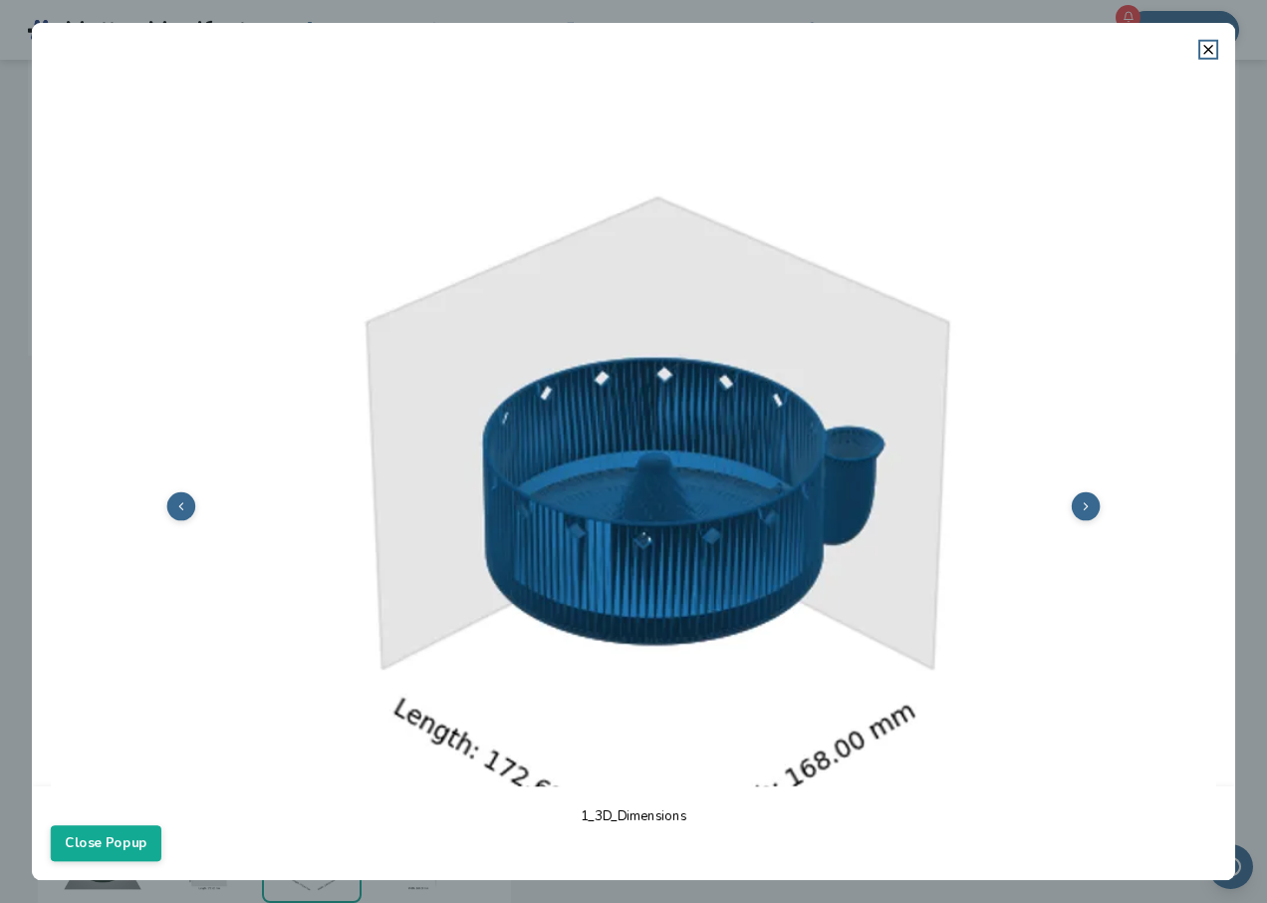
click at [1079, 501] on icon at bounding box center [1085, 505] width 13 height 13
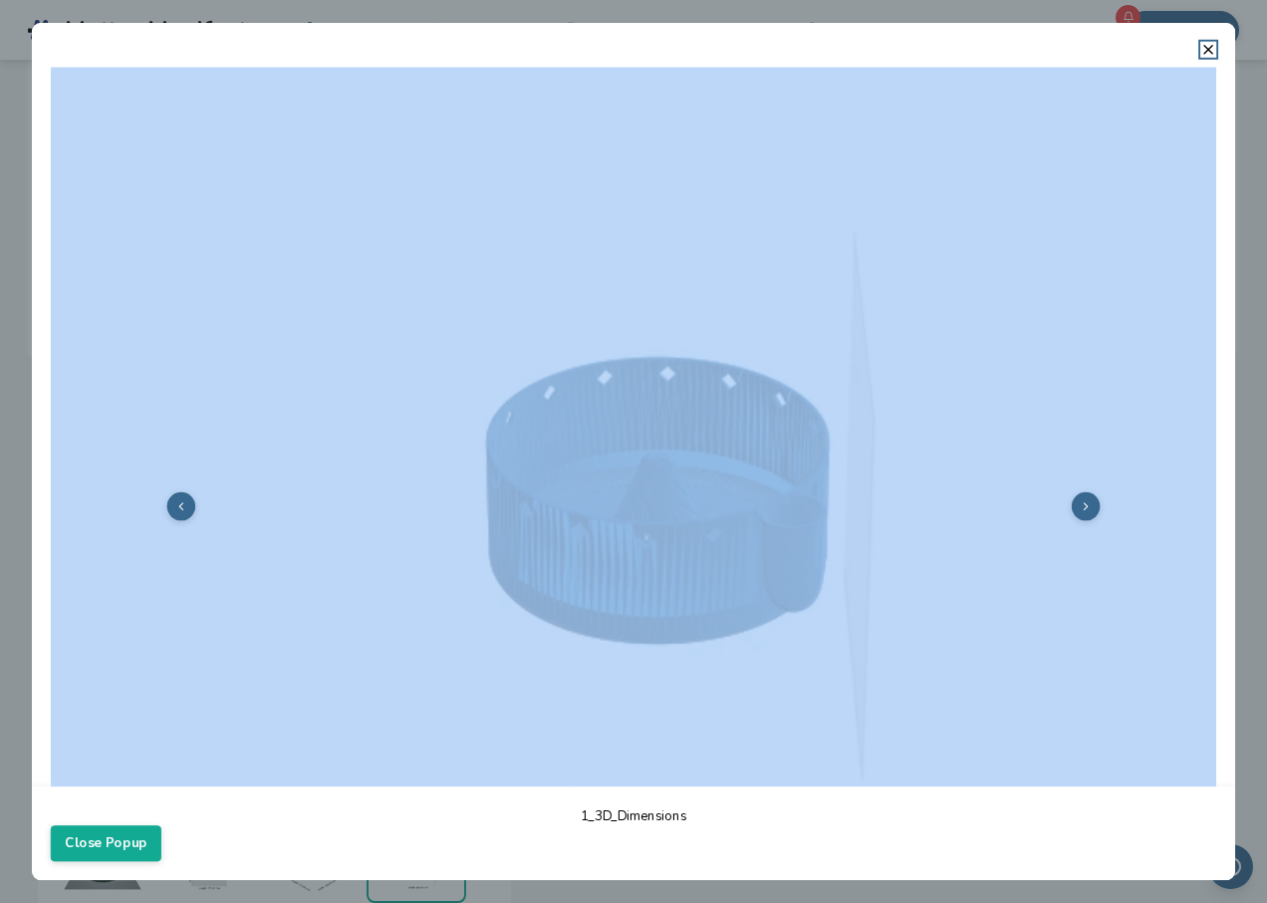
click at [1079, 501] on icon at bounding box center [1085, 505] width 13 height 13
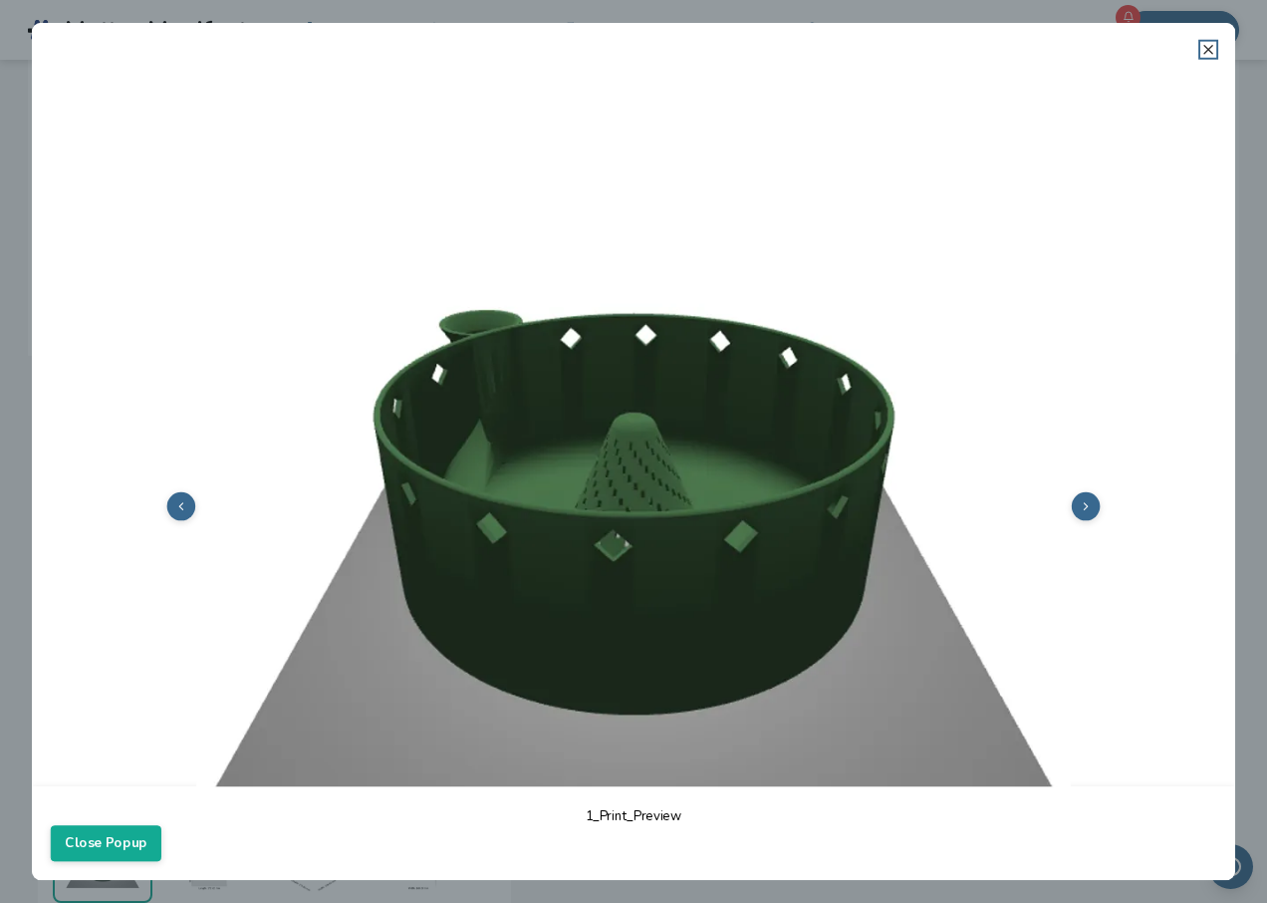
click at [1211, 48] on line at bounding box center [1209, 50] width 8 height 8
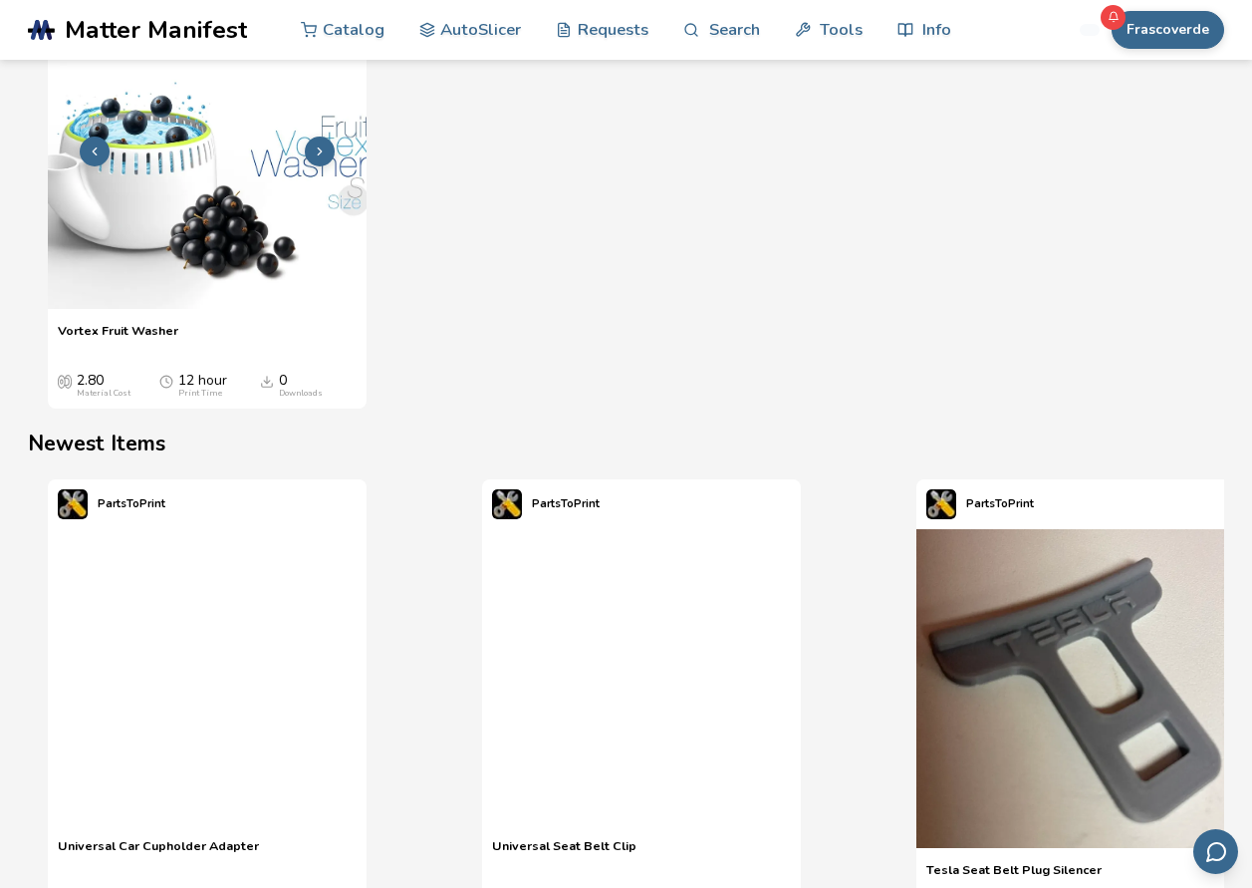
scroll to position [2428, 0]
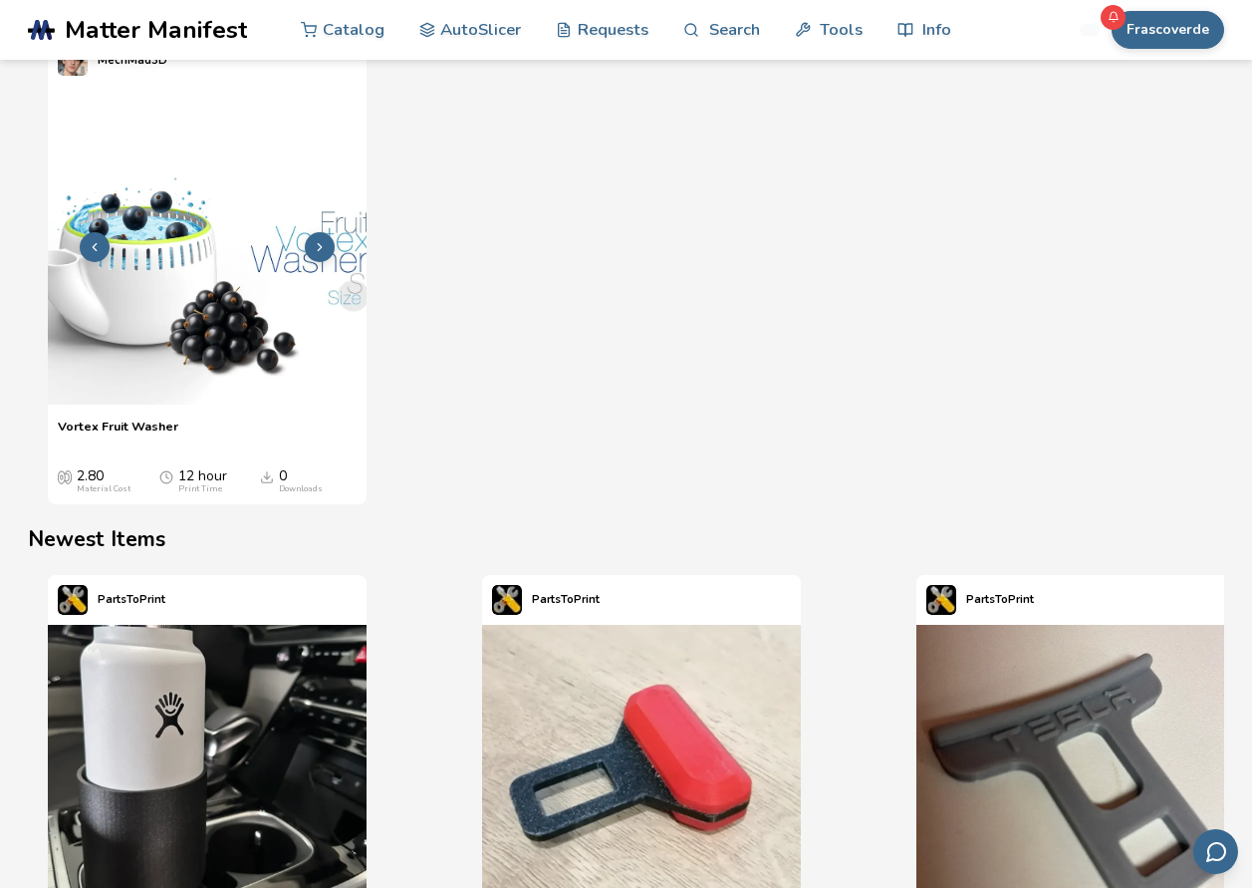
click at [258, 330] on img "1 / 1" at bounding box center [207, 245] width 319 height 319
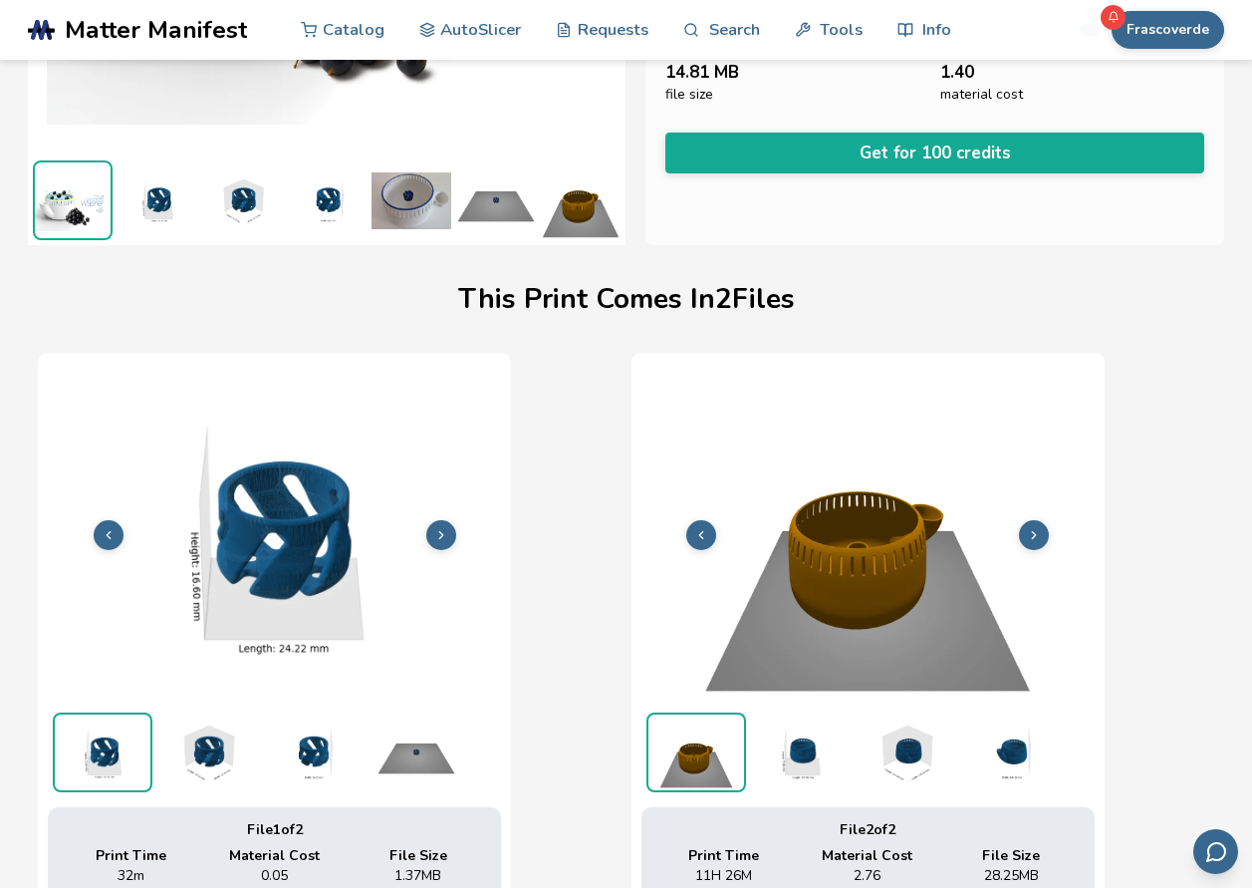
scroll to position [784, 8]
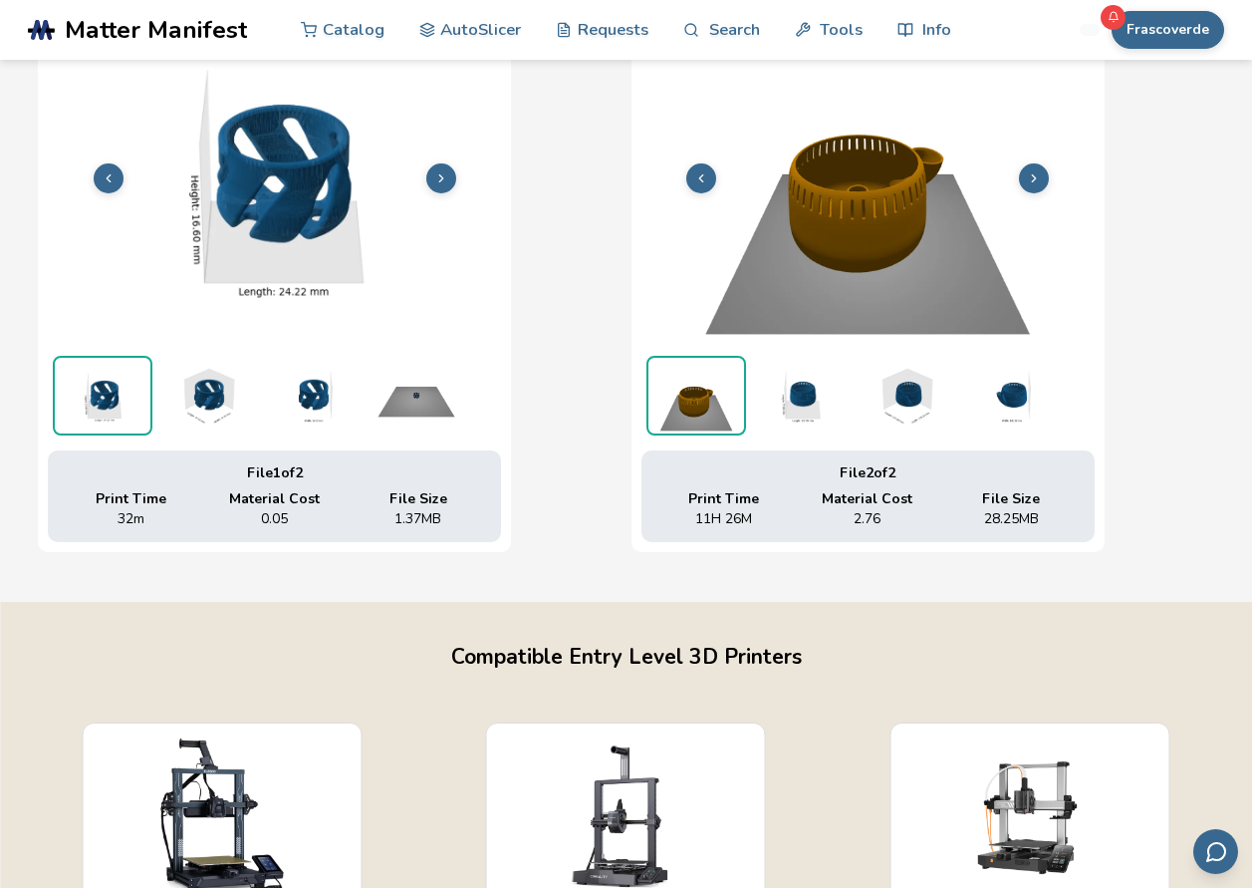
click at [301, 397] on img at bounding box center [312, 396] width 100 height 80
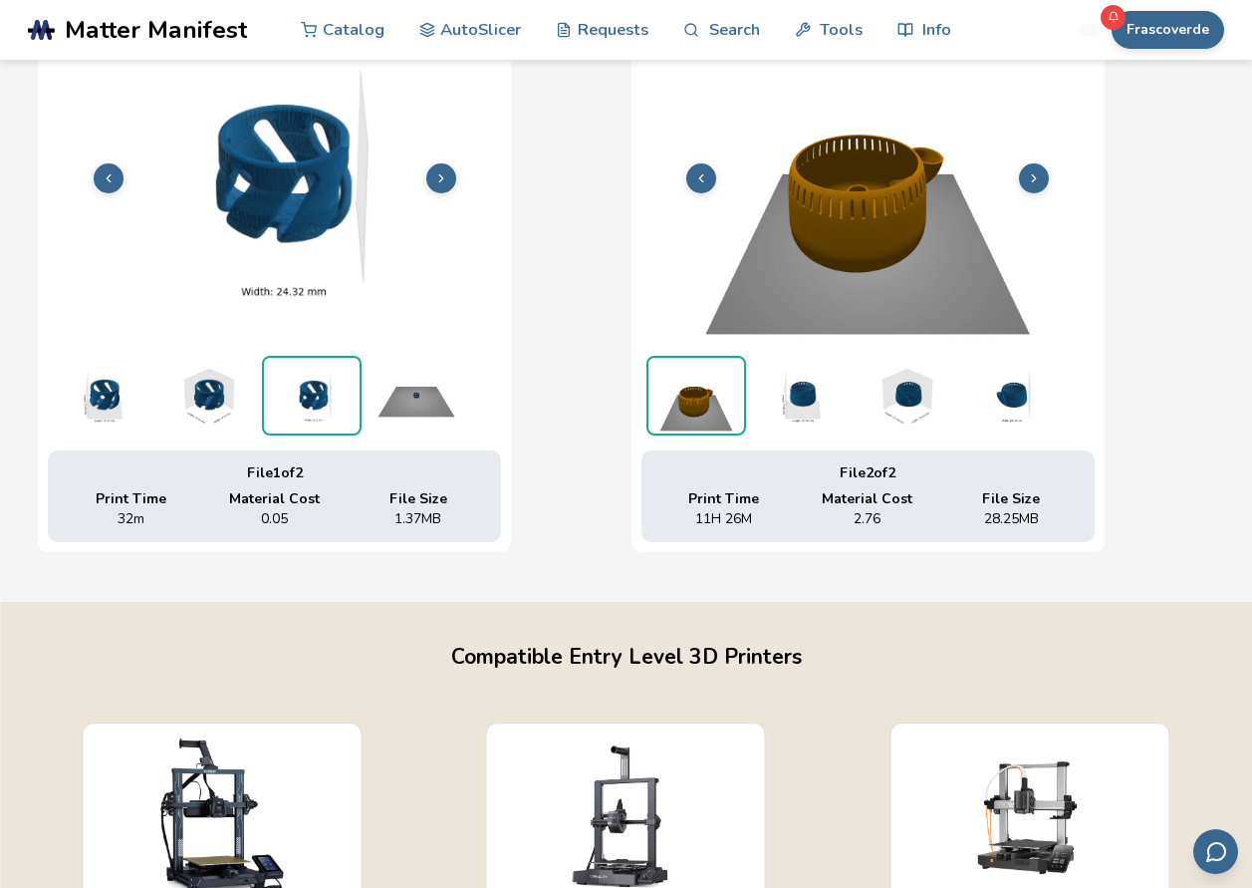
scroll to position [784, 0]
click at [206, 398] on img at bounding box center [207, 396] width 100 height 80
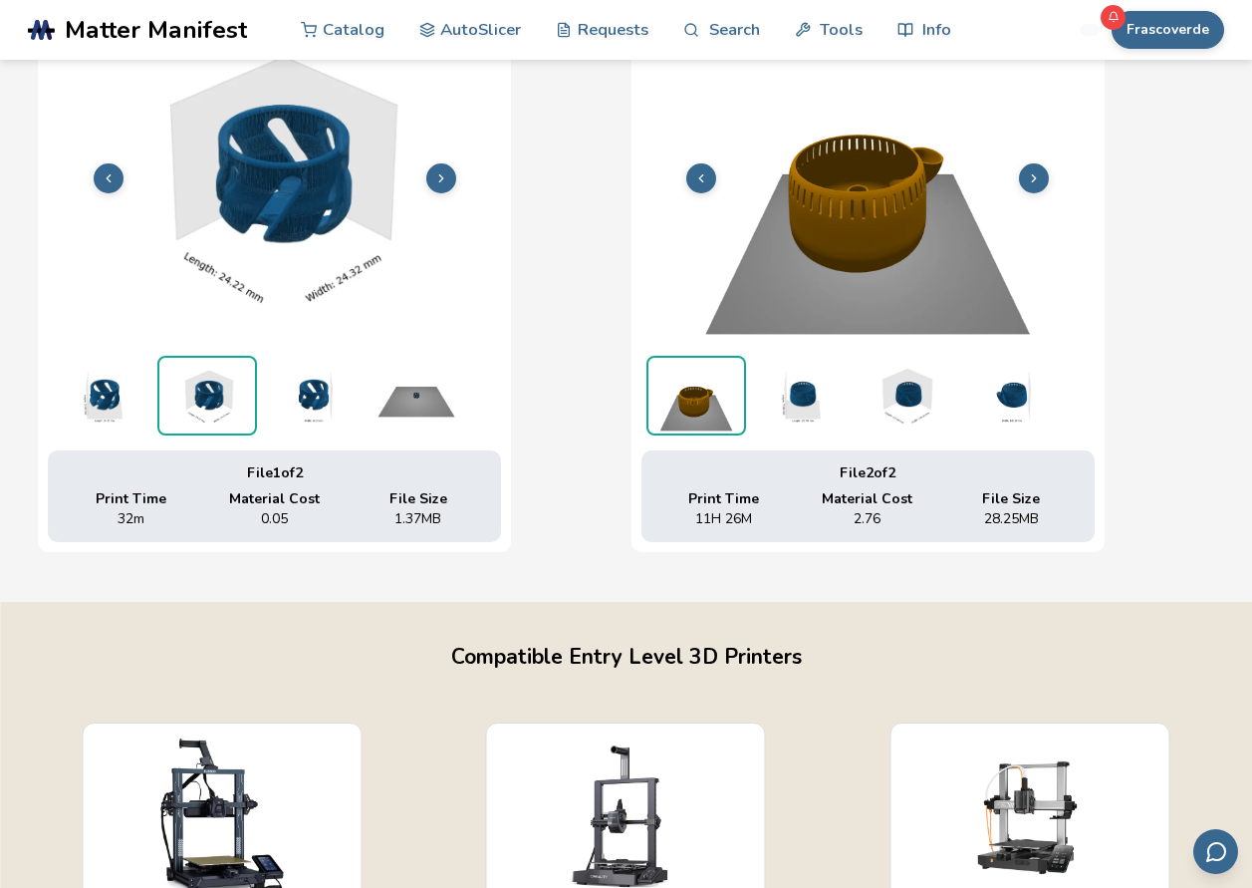
click at [727, 398] on img at bounding box center [697, 396] width 96 height 76
click at [794, 392] on img at bounding box center [801, 396] width 100 height 80
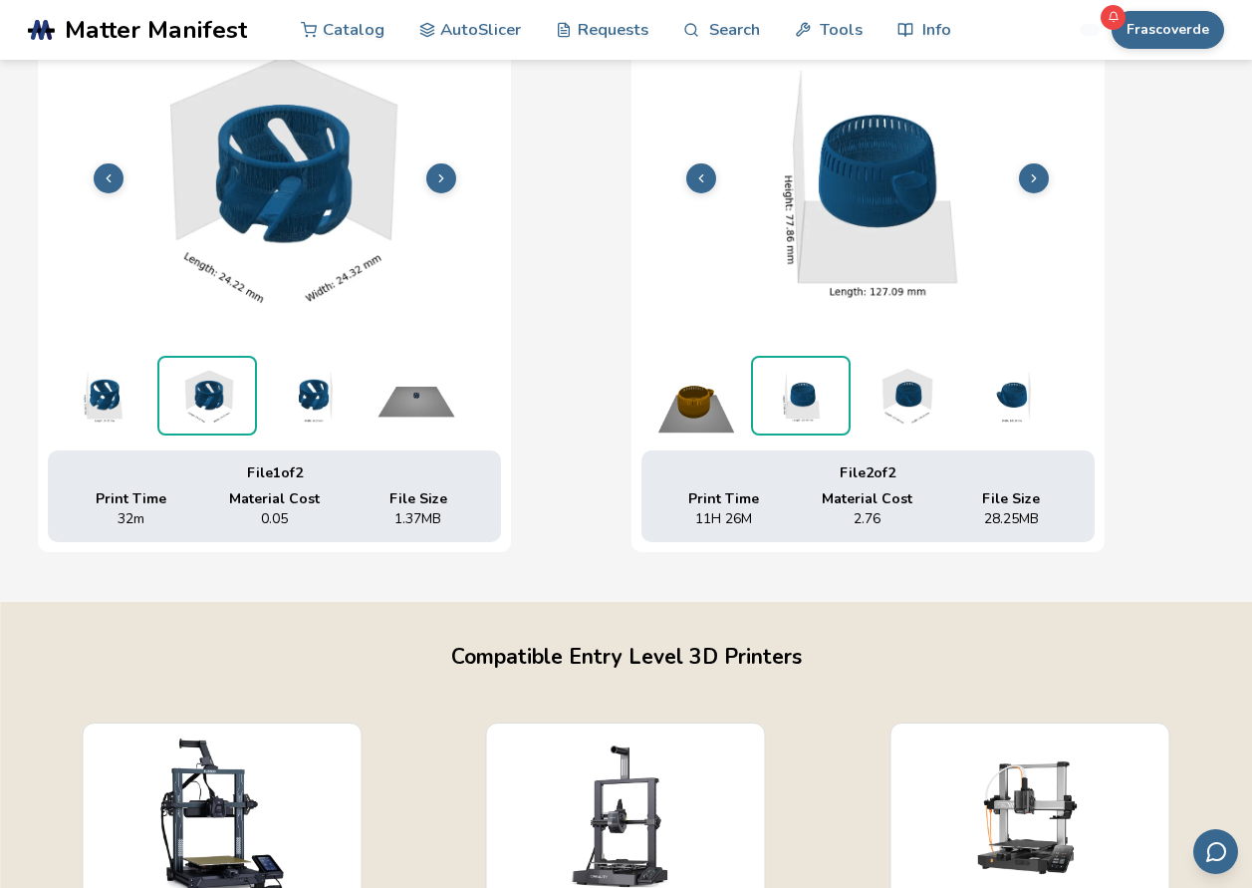
click at [870, 394] on img at bounding box center [906, 396] width 100 height 80
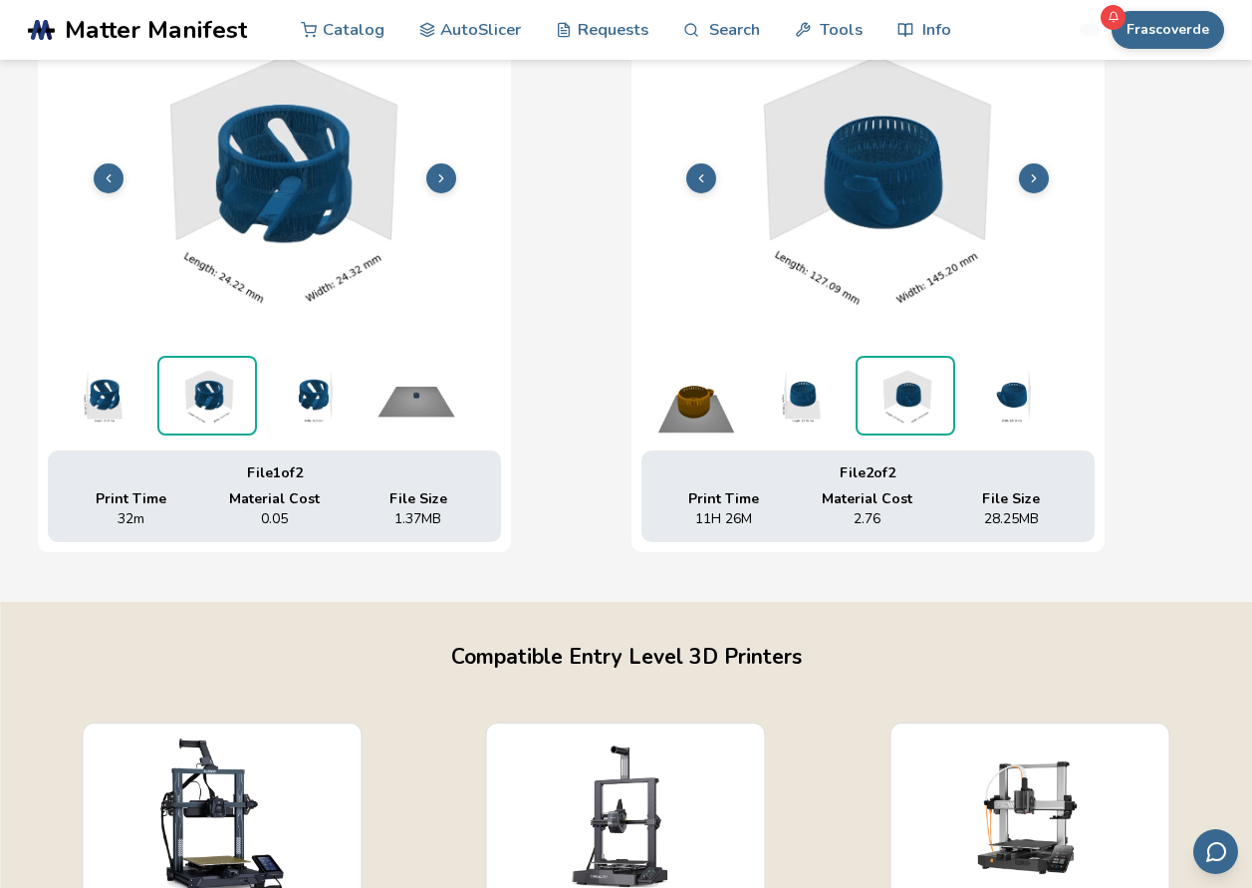
click at [975, 401] on img at bounding box center [1011, 396] width 100 height 80
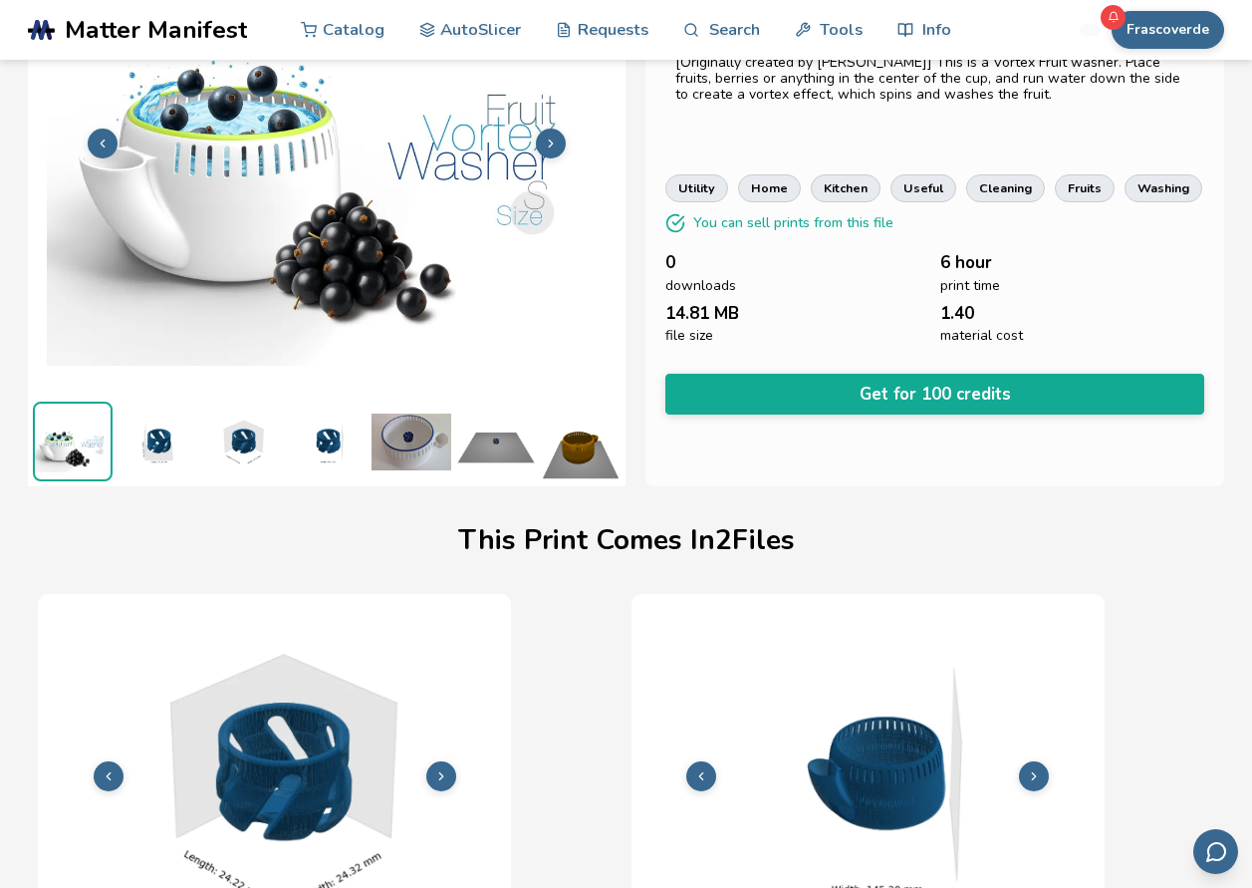
scroll to position [0, 0]
click at [164, 423] on img at bounding box center [158, 443] width 80 height 80
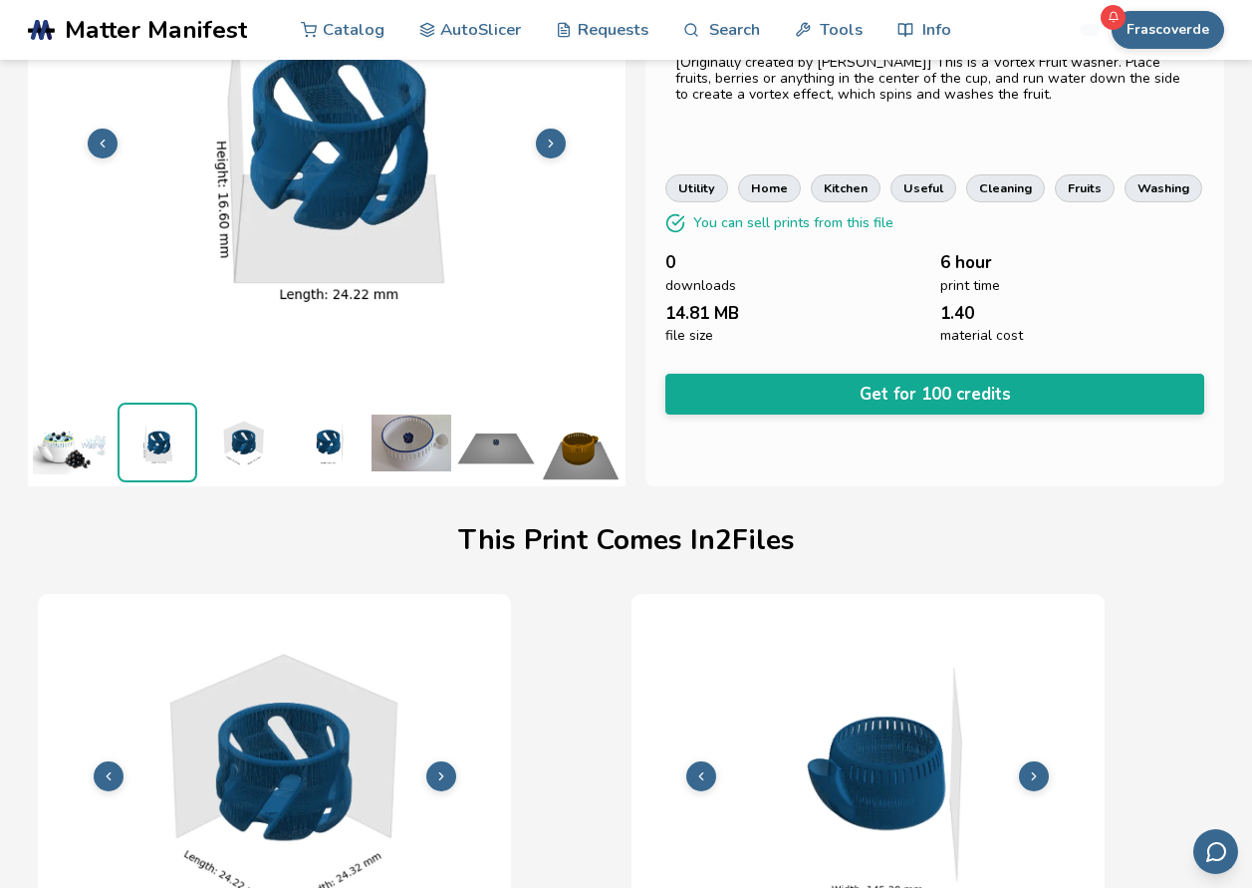
click at [242, 431] on img at bounding box center [242, 443] width 80 height 80
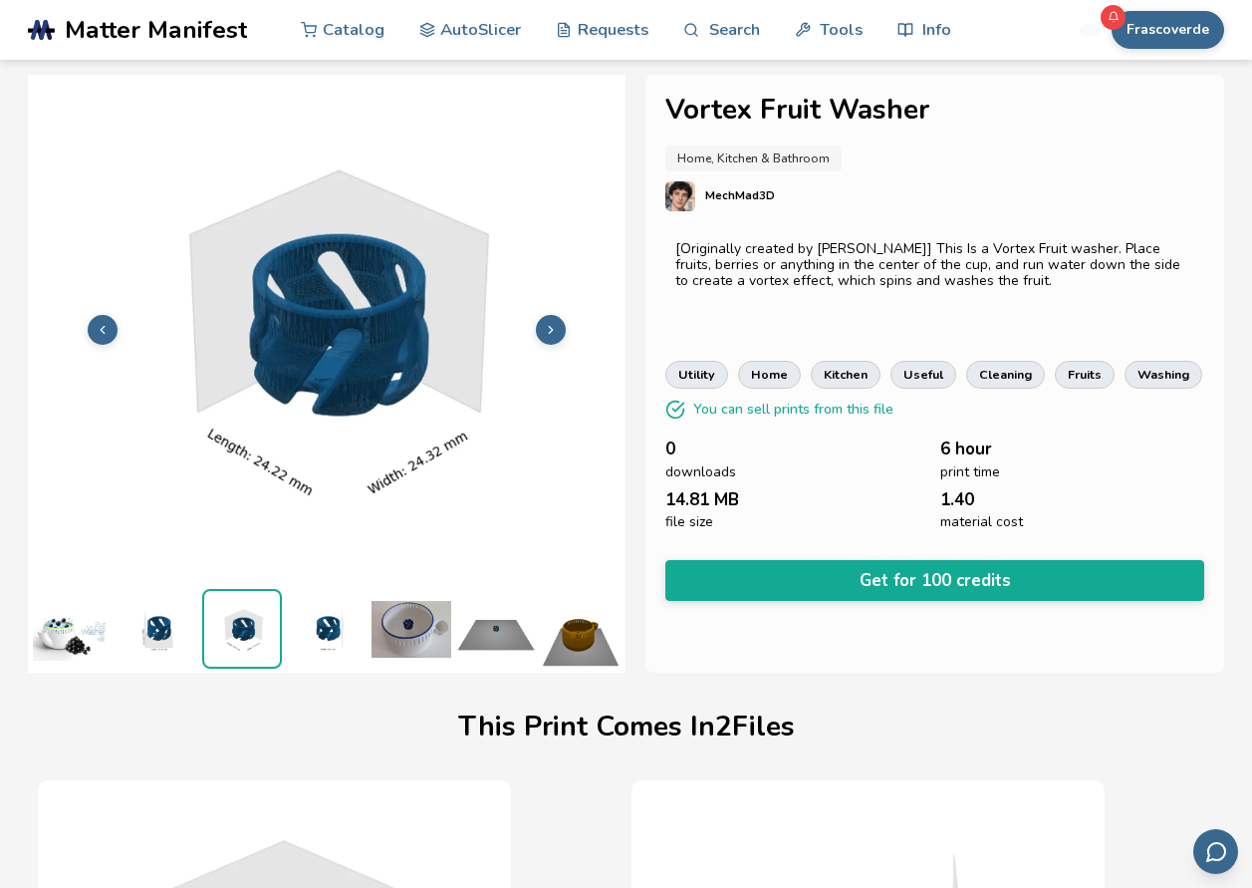
click at [485, 621] on img at bounding box center [496, 629] width 80 height 80
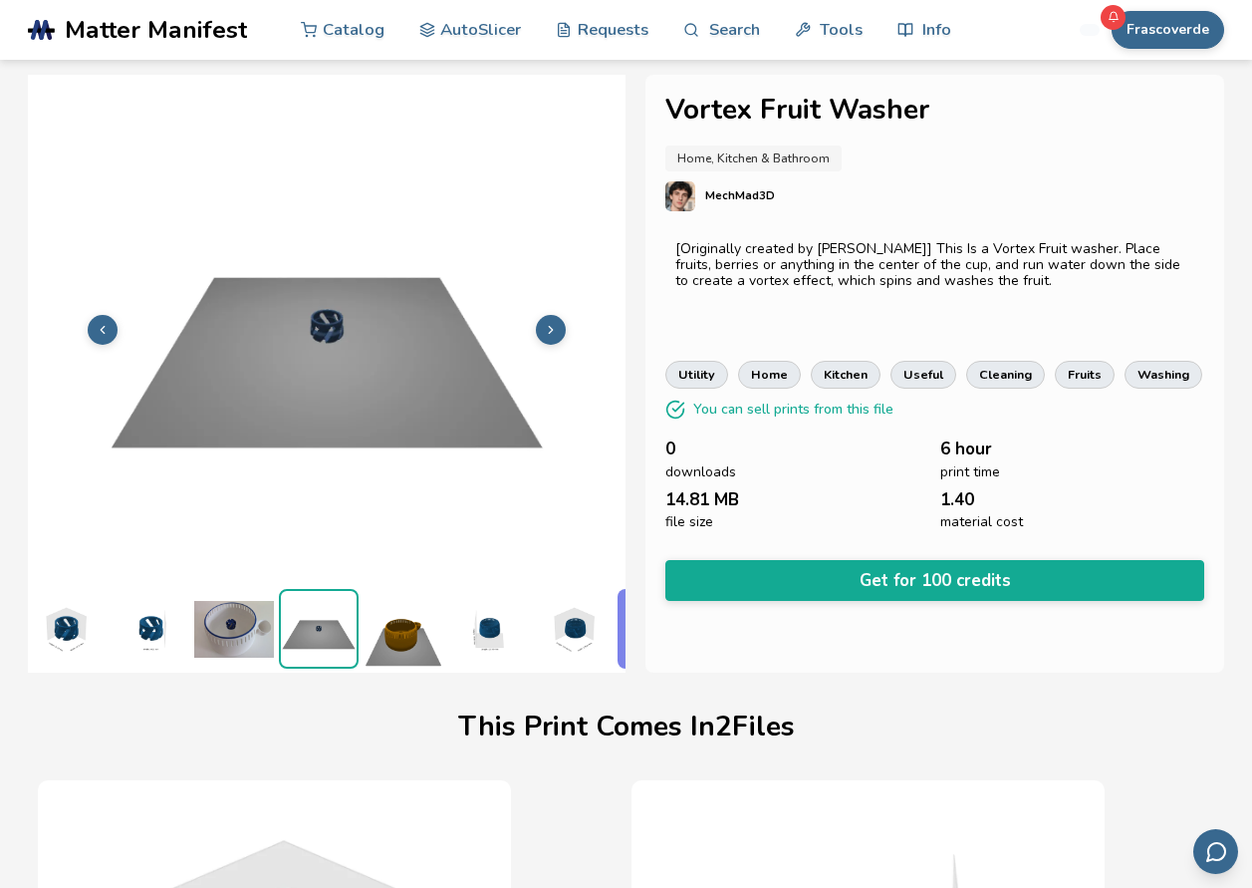
click at [510, 626] on img at bounding box center [488, 629] width 80 height 80
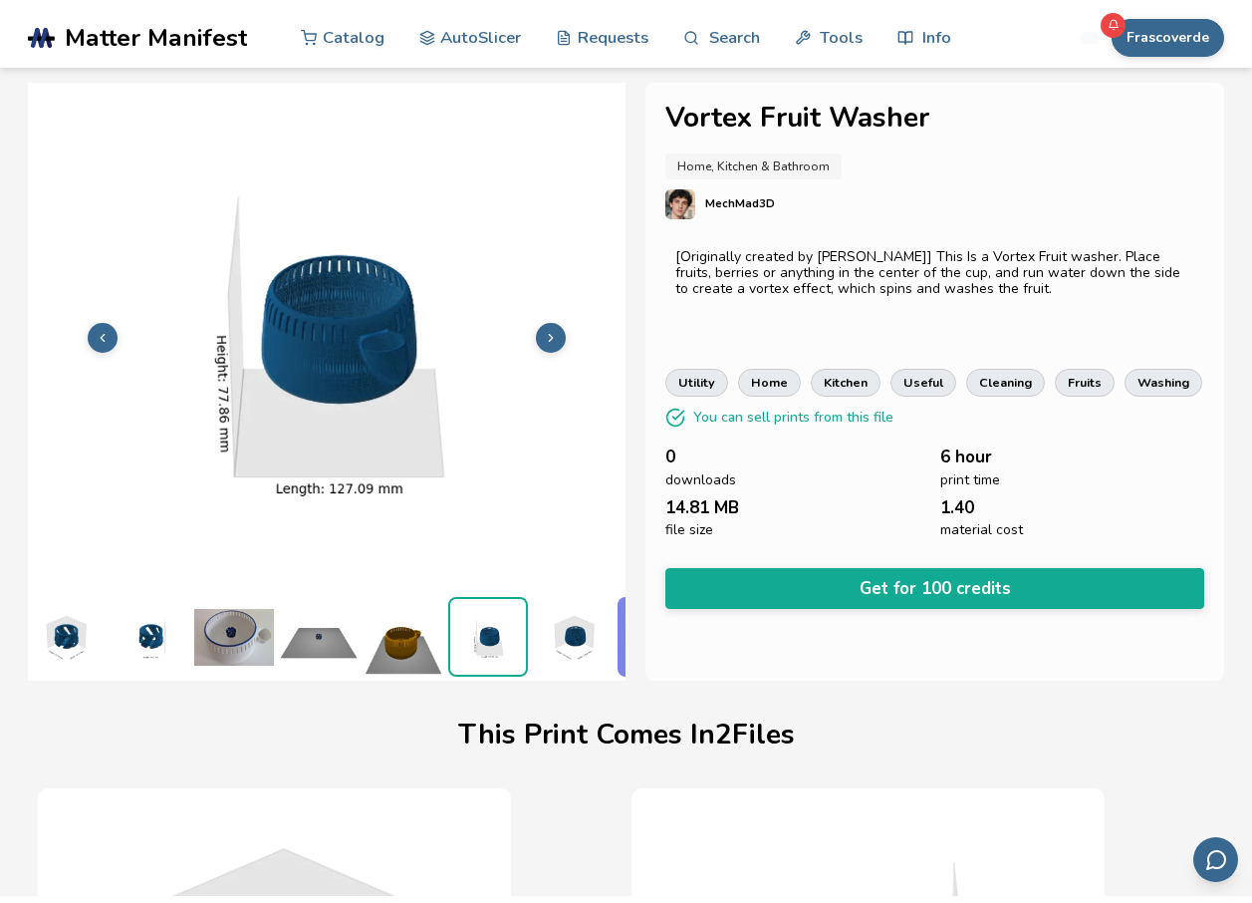
scroll to position [0, 269]
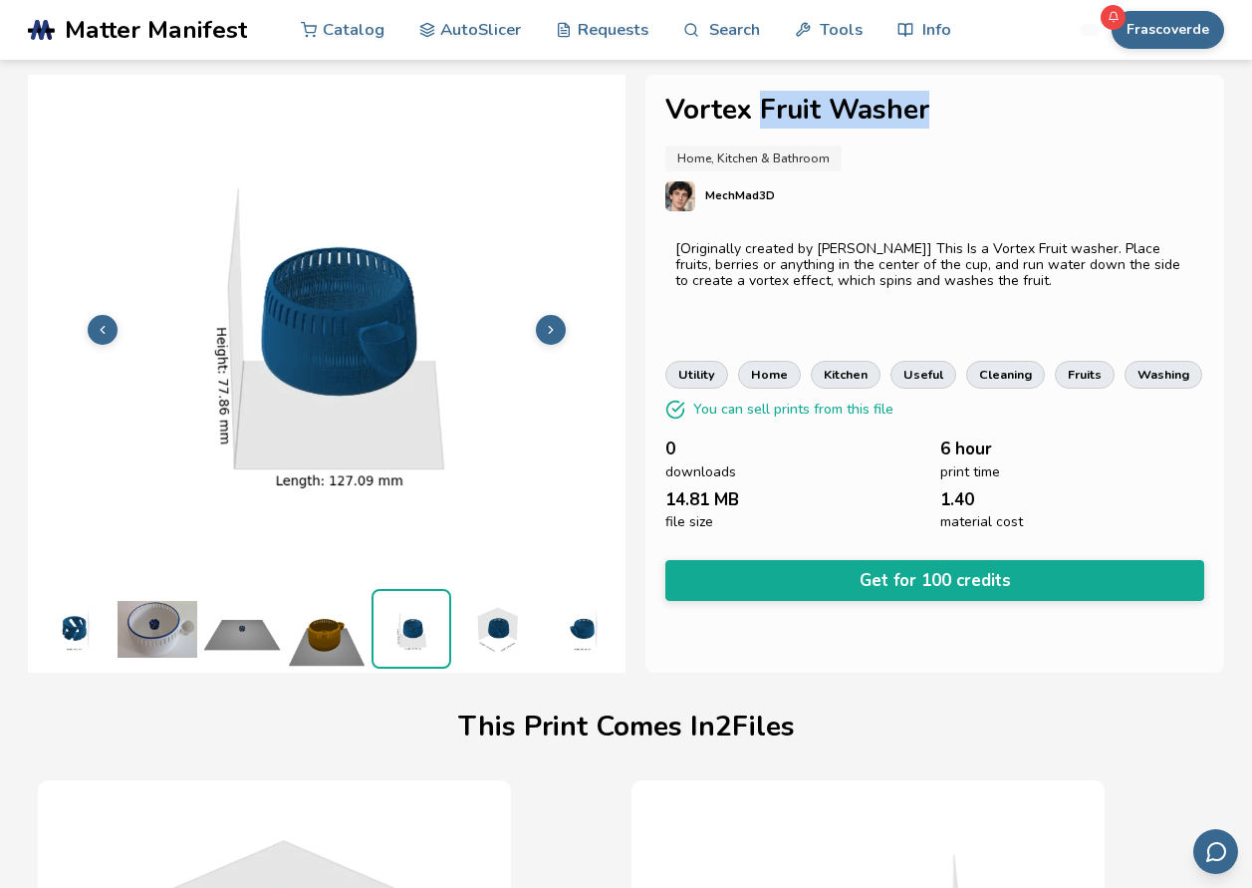
drag, startPoint x: 942, startPoint y: 113, endPoint x: 765, endPoint y: 117, distance: 176.4
click at [765, 117] on h1 "Vortex Fruit Washer" at bounding box center [935, 110] width 539 height 31
copy h1 "Fruit Washer"
click at [327, 29] on link "Catalog" at bounding box center [343, 29] width 84 height 60
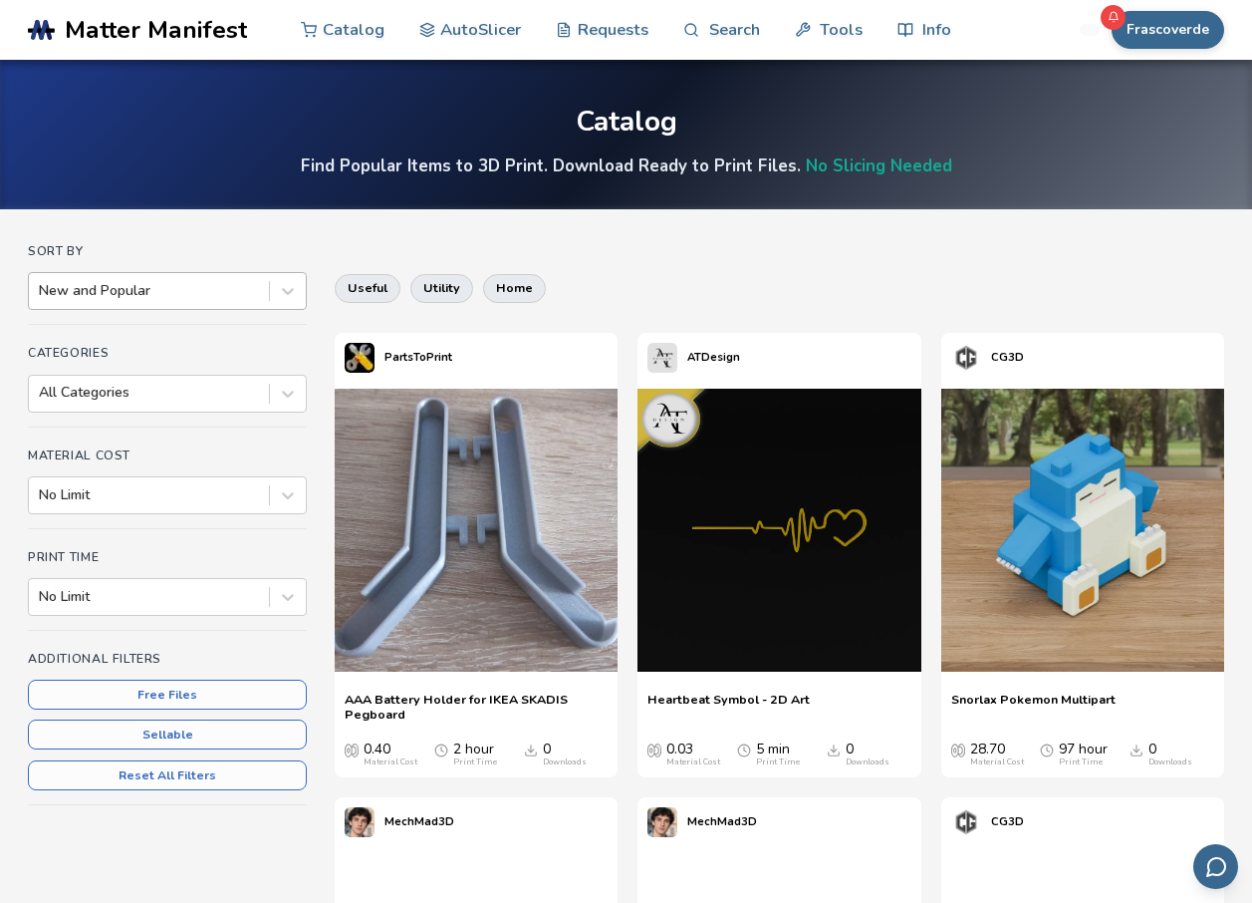
click at [130, 290] on div at bounding box center [149, 291] width 220 height 20
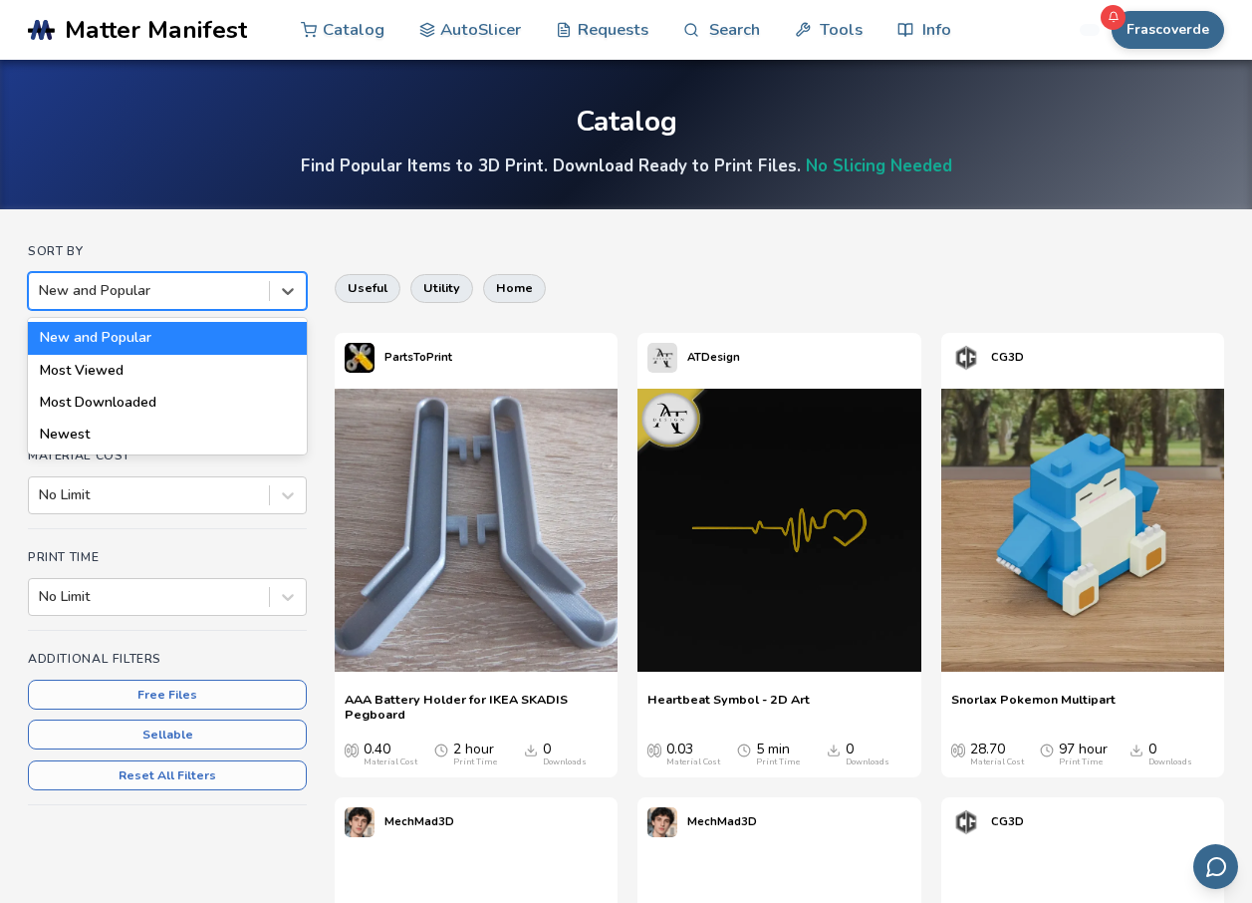
click at [131, 290] on div at bounding box center [149, 291] width 220 height 20
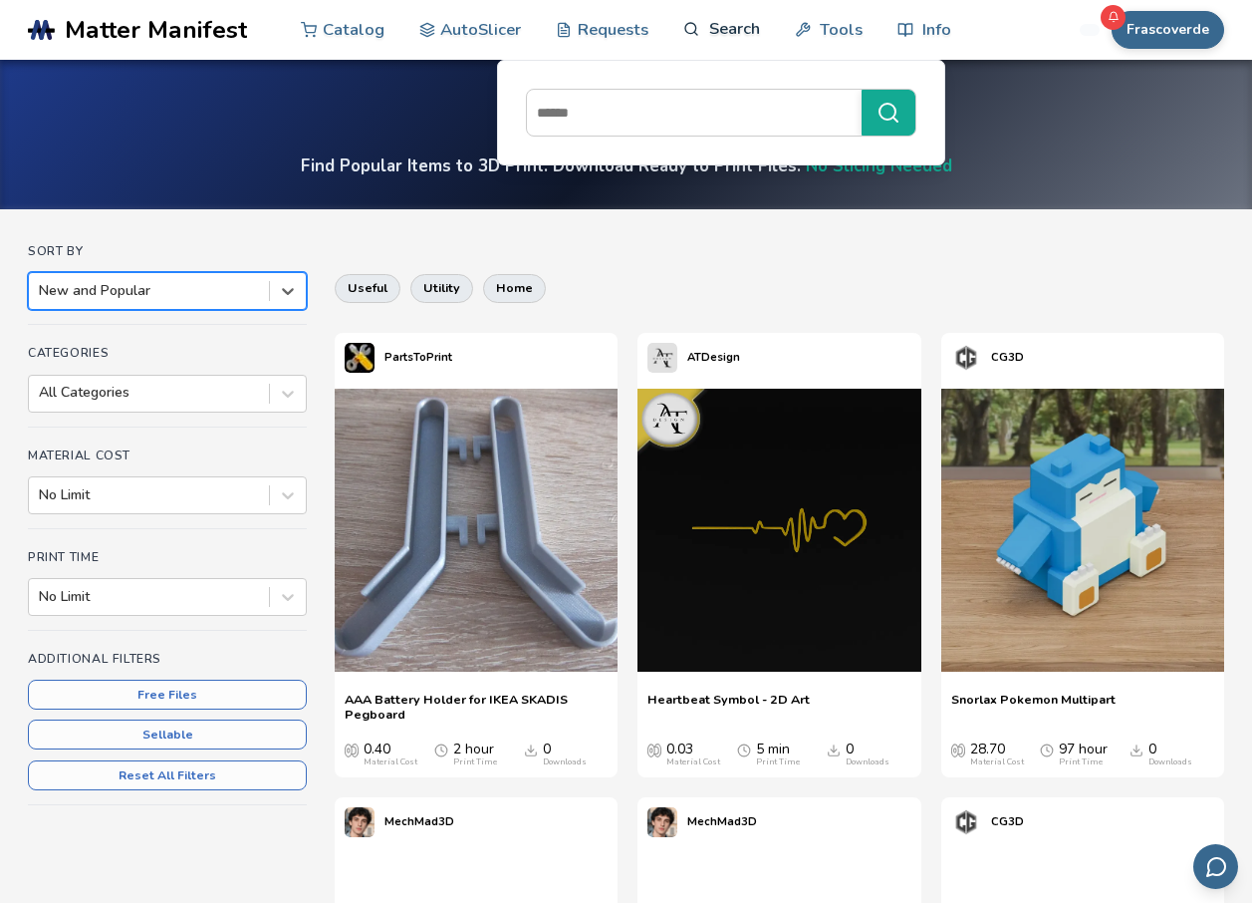
click at [738, 41] on link "Search" at bounding box center [722, 29] width 76 height 60
click at [691, 99] on input at bounding box center [689, 113] width 325 height 36
paste input "**********"
type input "**********"
click at [862, 90] on button "**********" at bounding box center [889, 113] width 54 height 46
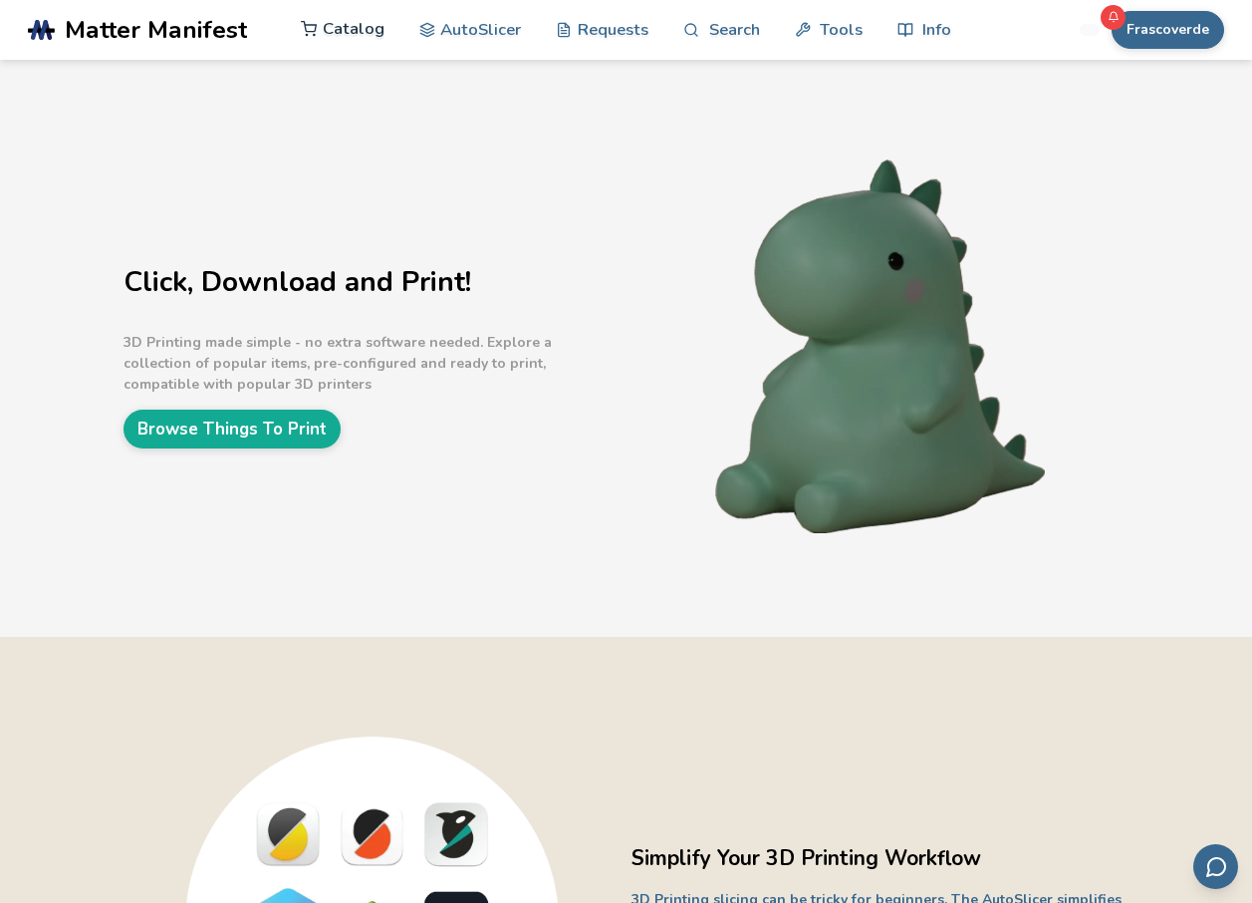
click at [370, 45] on link "Catalog" at bounding box center [343, 29] width 84 height 60
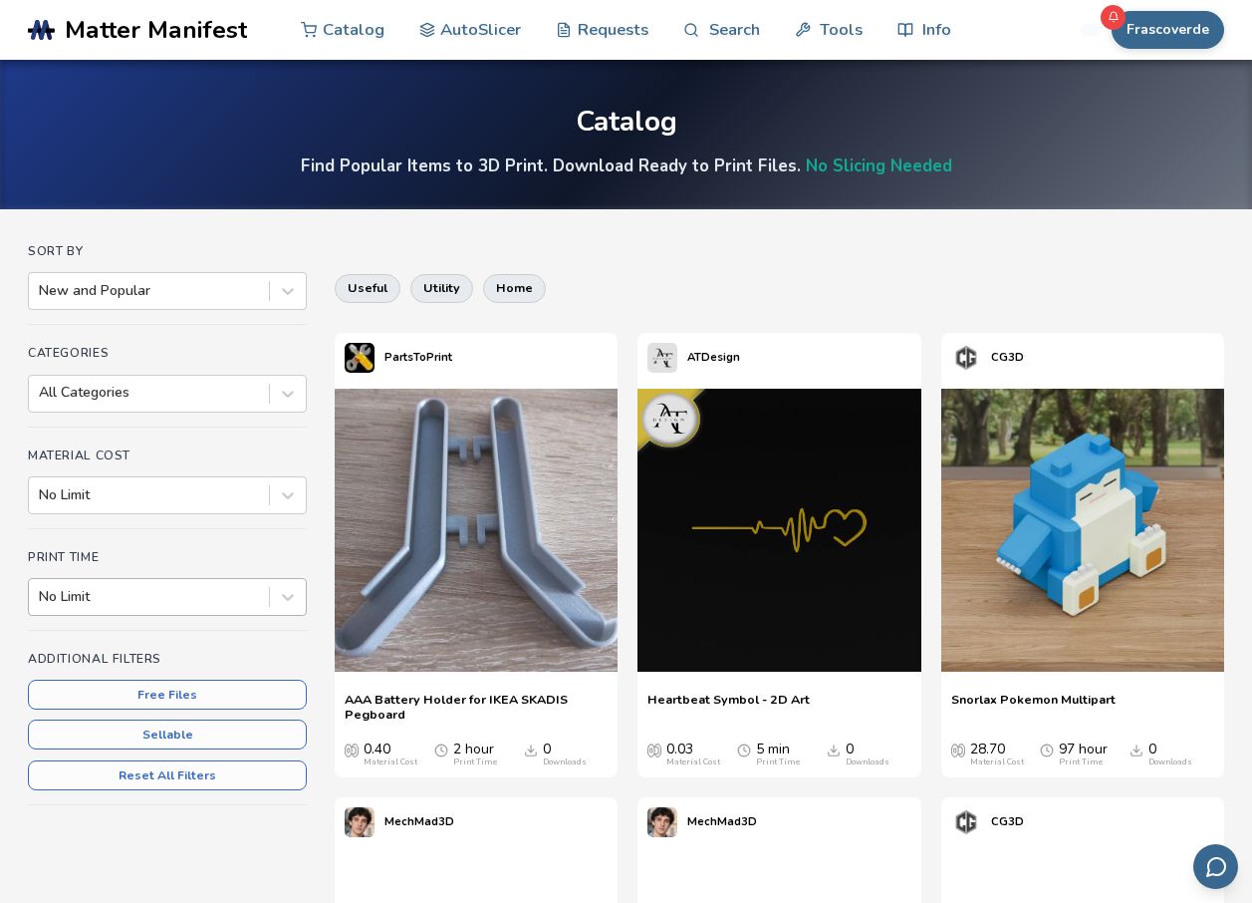
click at [113, 599] on div at bounding box center [149, 597] width 220 height 20
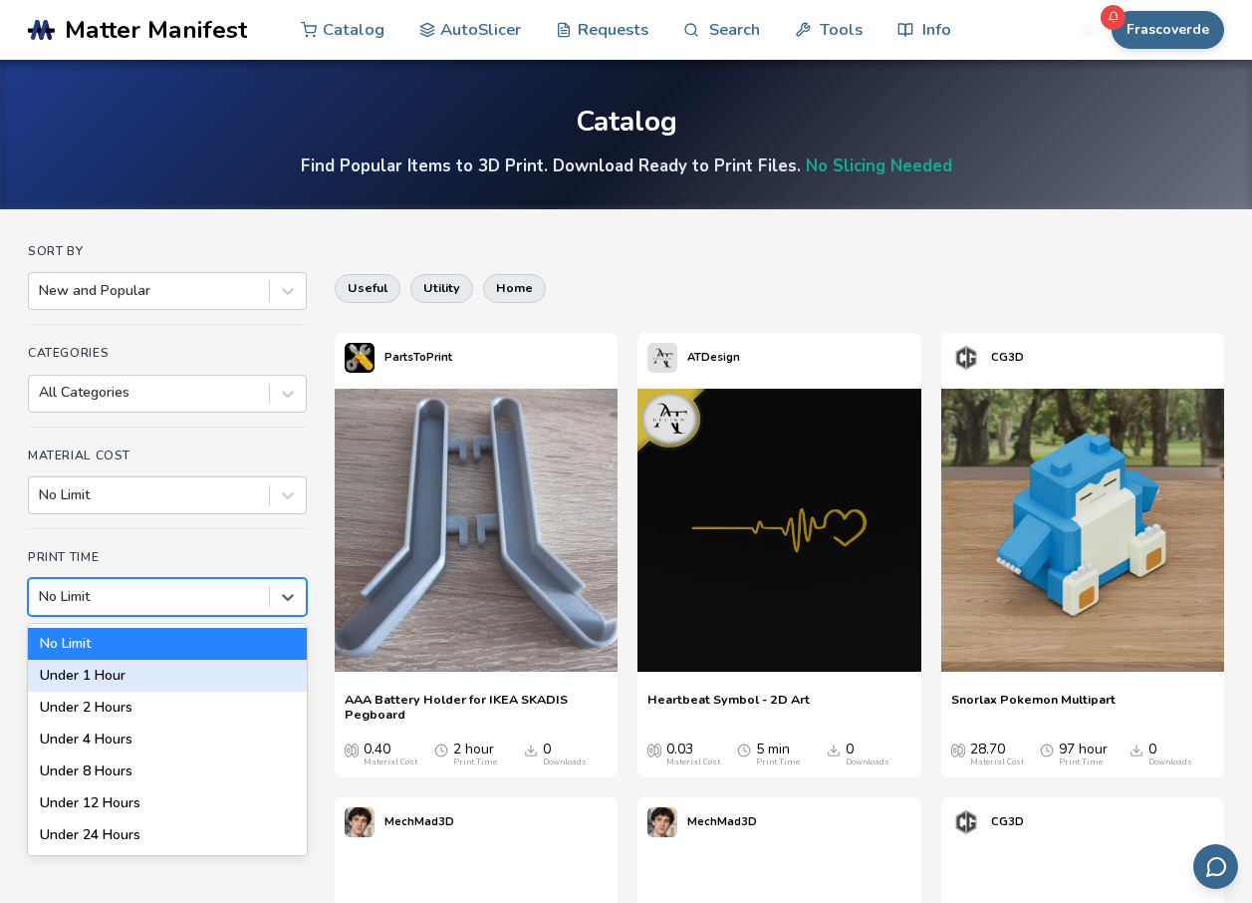
click at [96, 670] on div "Under 1 Hour" at bounding box center [167, 676] width 279 height 32
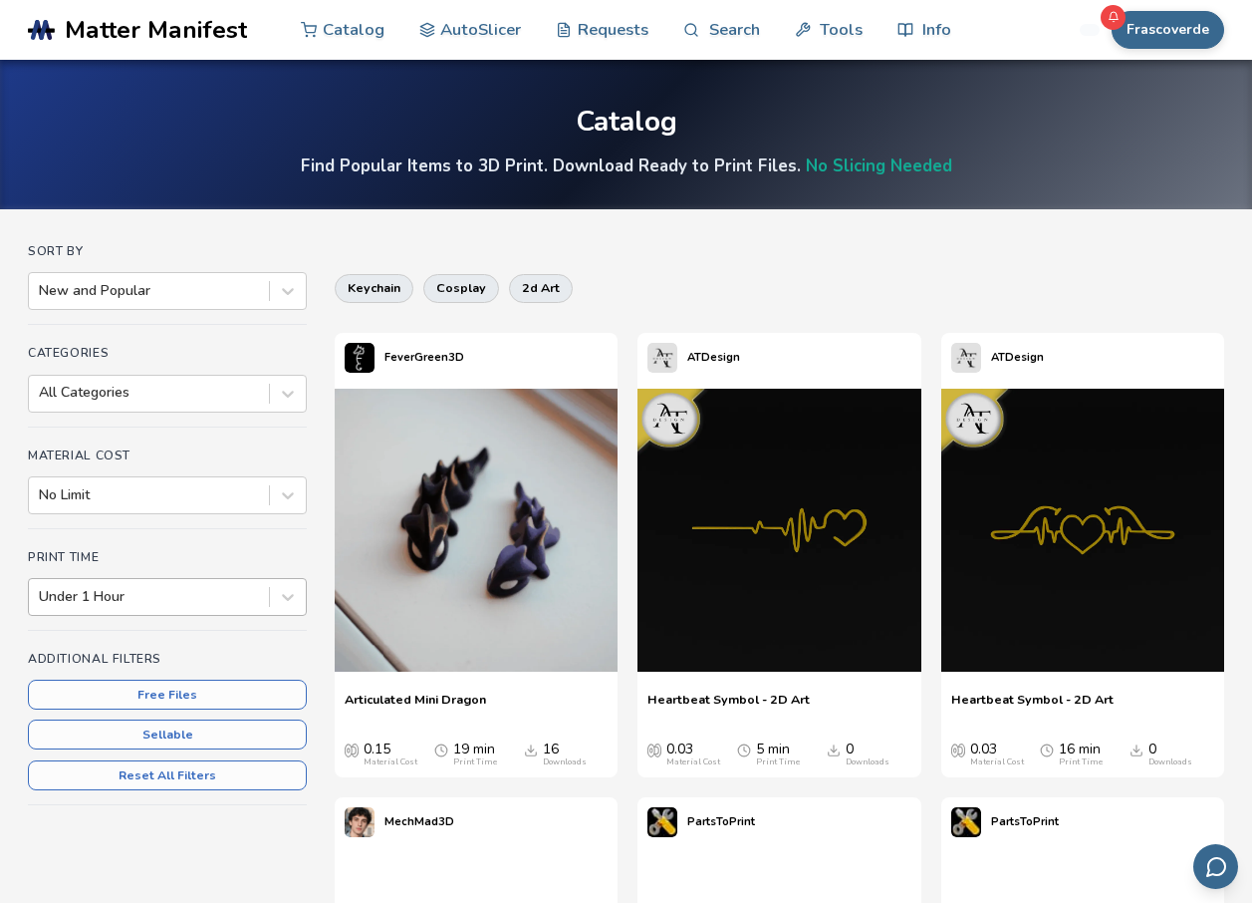
click at [177, 579] on div "Under 1 Hour" at bounding box center [167, 597] width 279 height 38
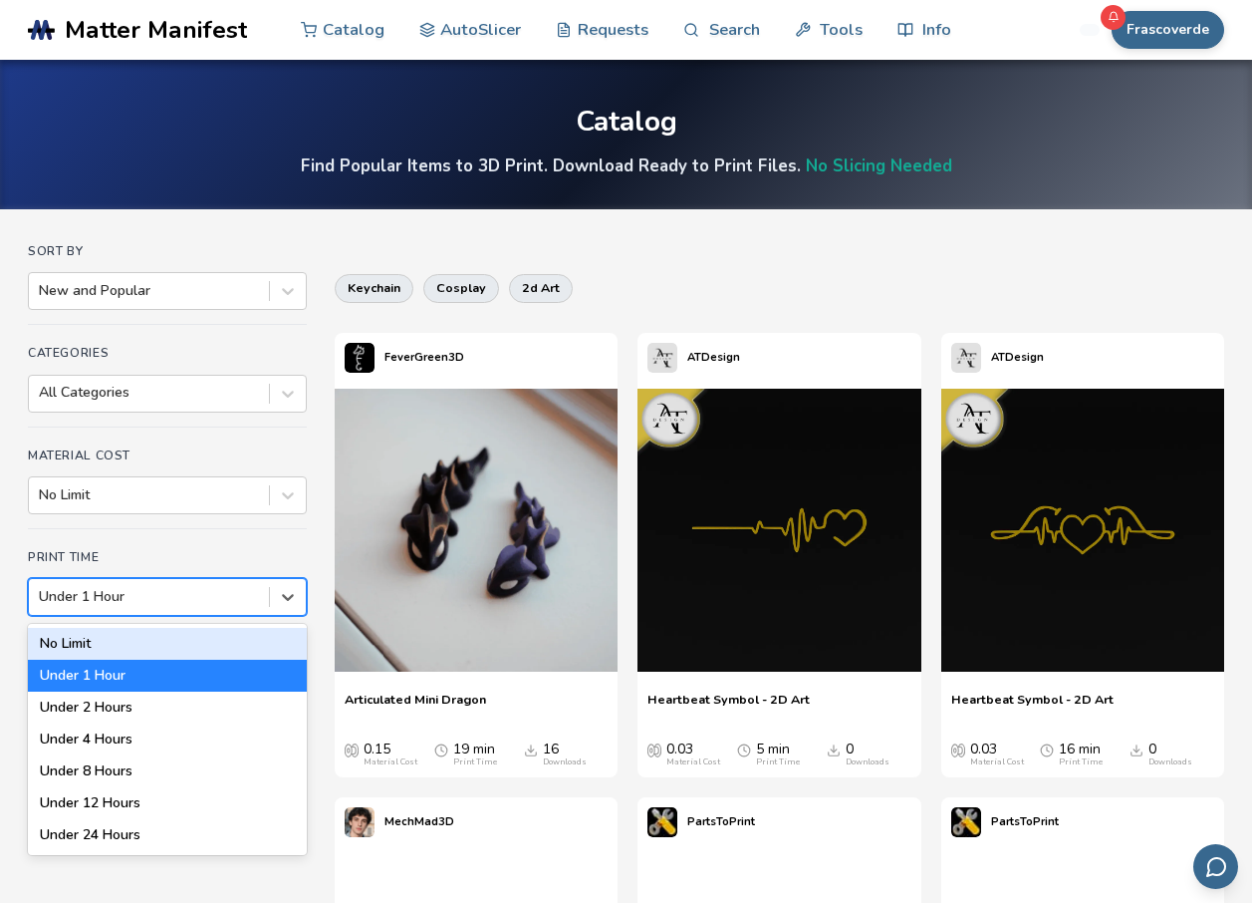
click at [86, 644] on div "No Limit" at bounding box center [167, 644] width 279 height 32
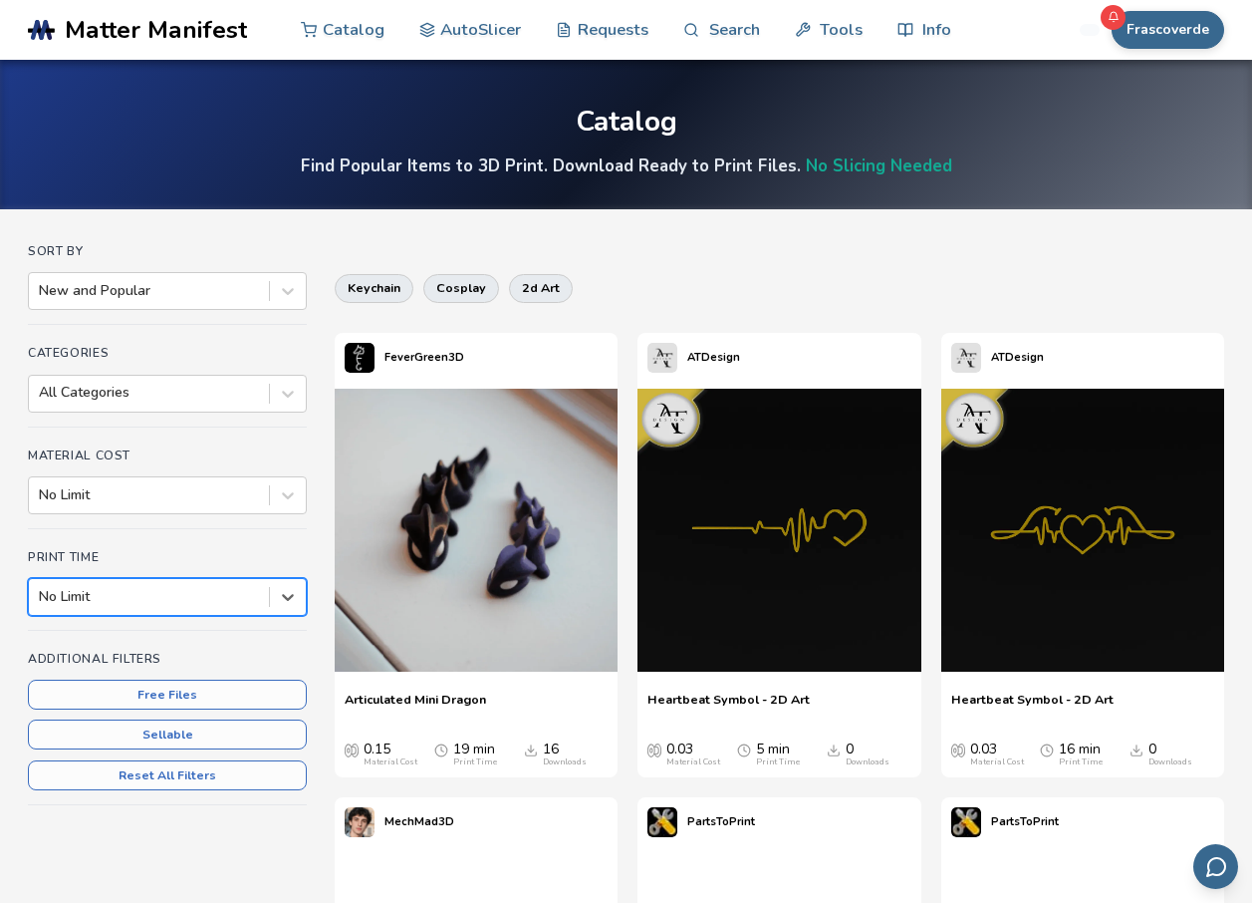
click at [130, 530] on div "Sort By New and Popular Categories All Categories Material Cost No Limit Print …" at bounding box center [167, 542] width 279 height 596
click at [167, 491] on div at bounding box center [149, 495] width 220 height 20
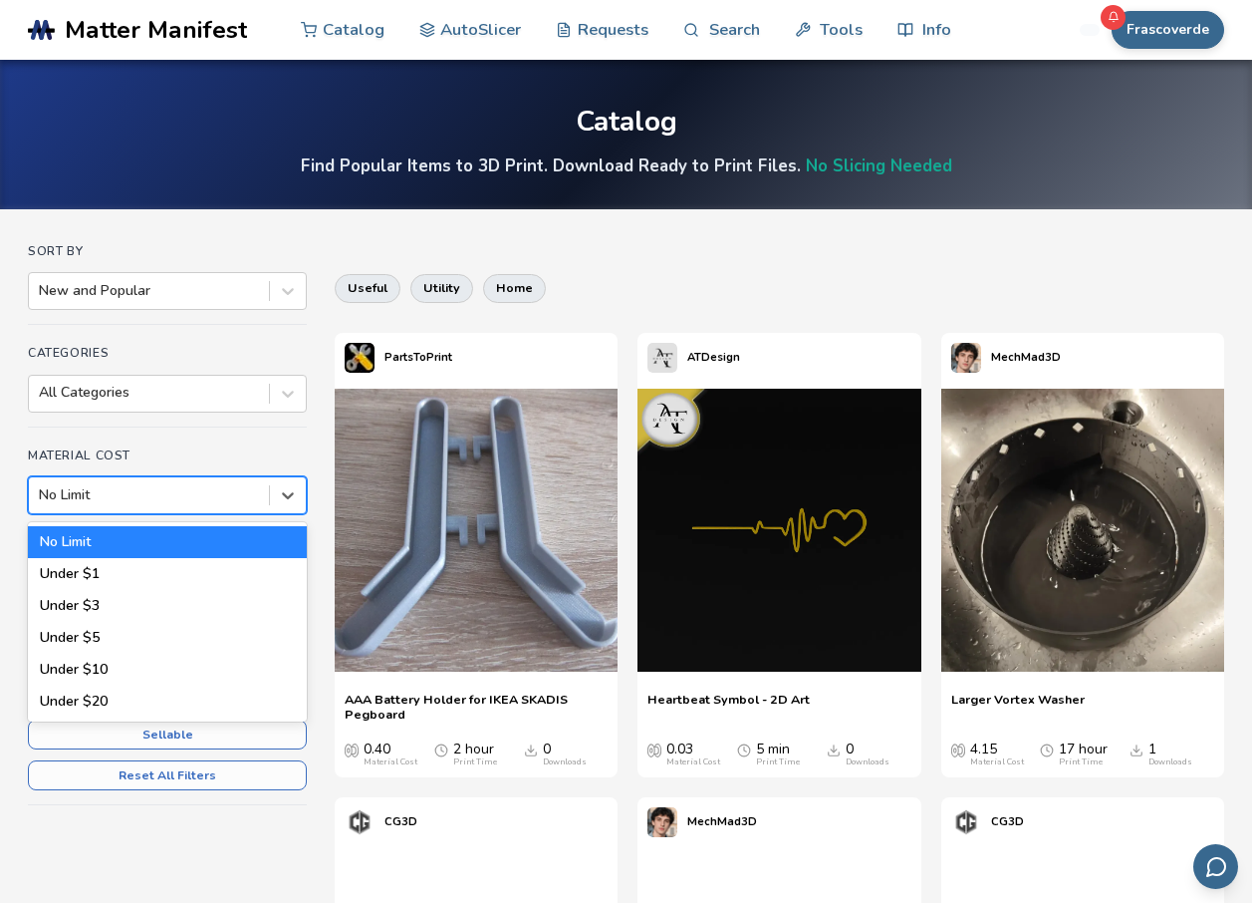
click at [0, 437] on html ".cls-1, .cls-2, .cls-3 { stroke-width: 0px; } .cls-2 { fill: #1d1e56; } .cls-3 …" at bounding box center [626, 451] width 1252 height 903
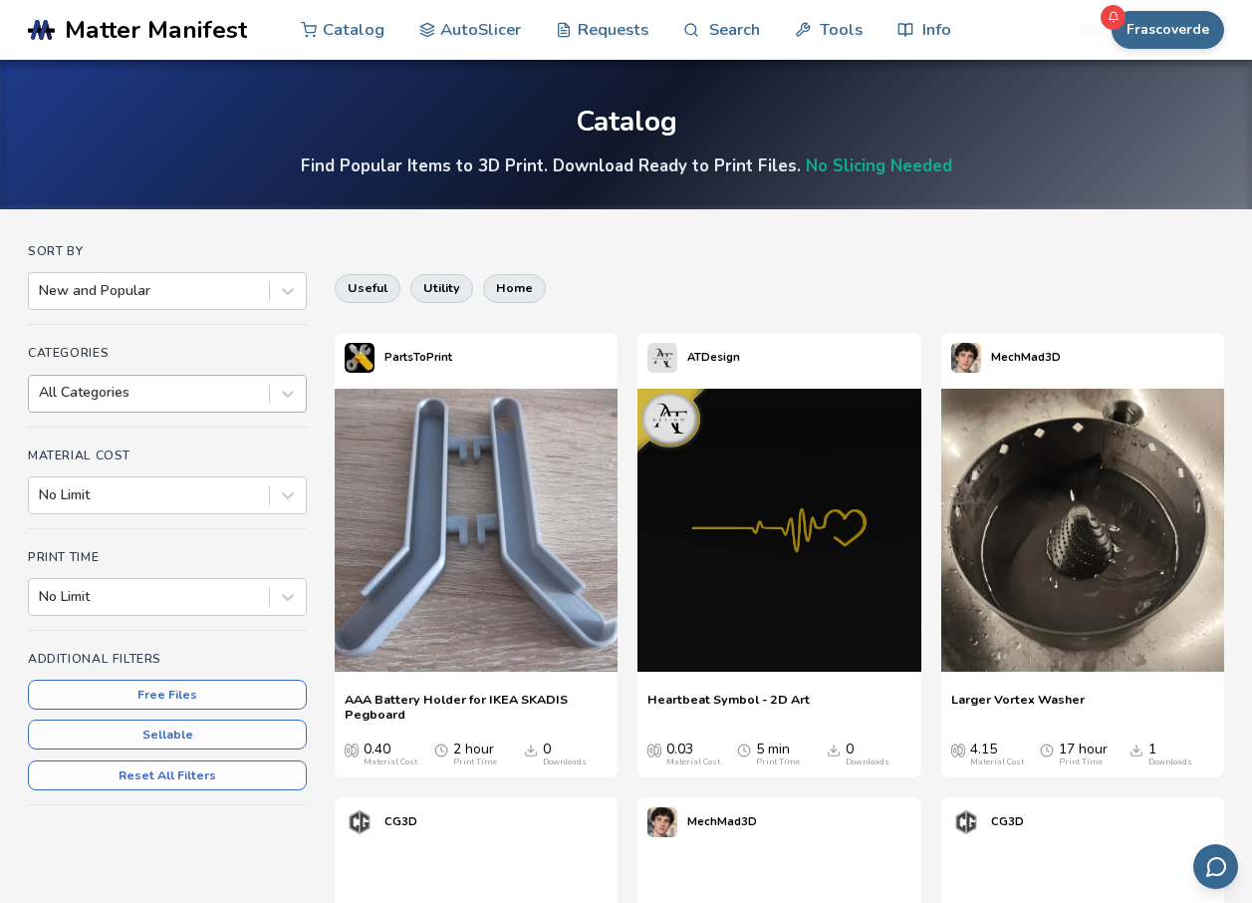
click at [128, 402] on div at bounding box center [149, 393] width 220 height 20
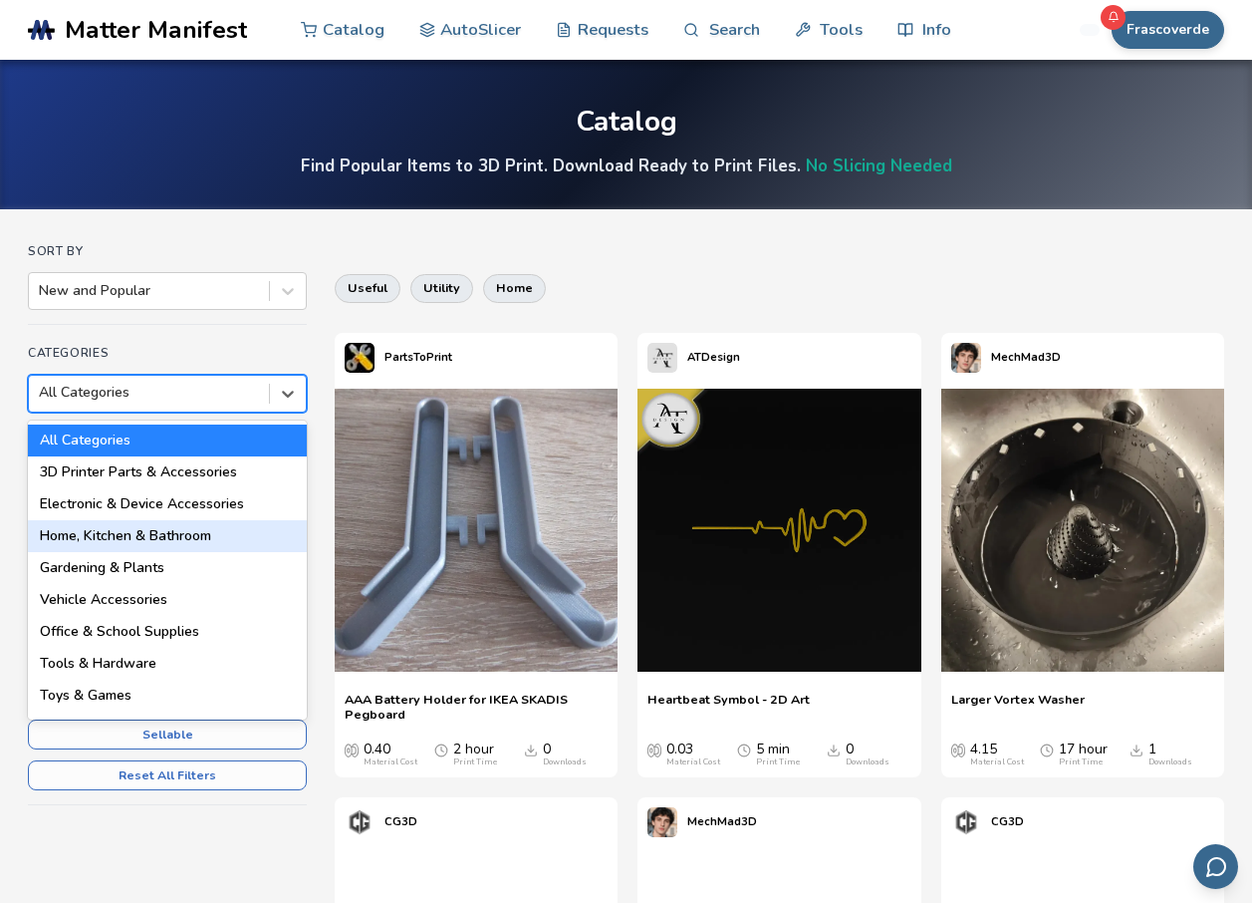
click at [160, 533] on div "Home, Kitchen & Bathroom" at bounding box center [167, 536] width 279 height 32
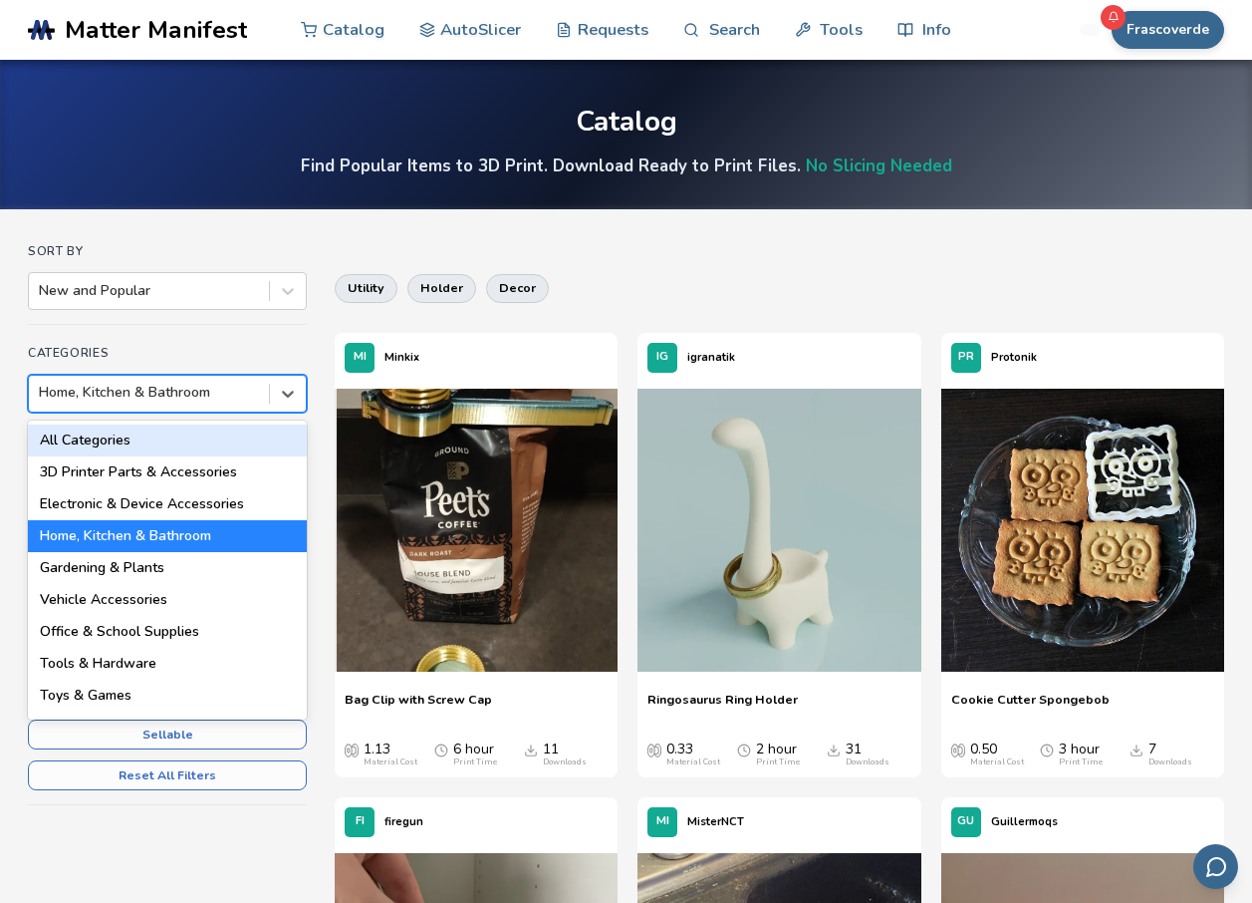
click at [214, 386] on div at bounding box center [149, 393] width 220 height 20
click at [146, 449] on div "All Categories" at bounding box center [167, 440] width 279 height 32
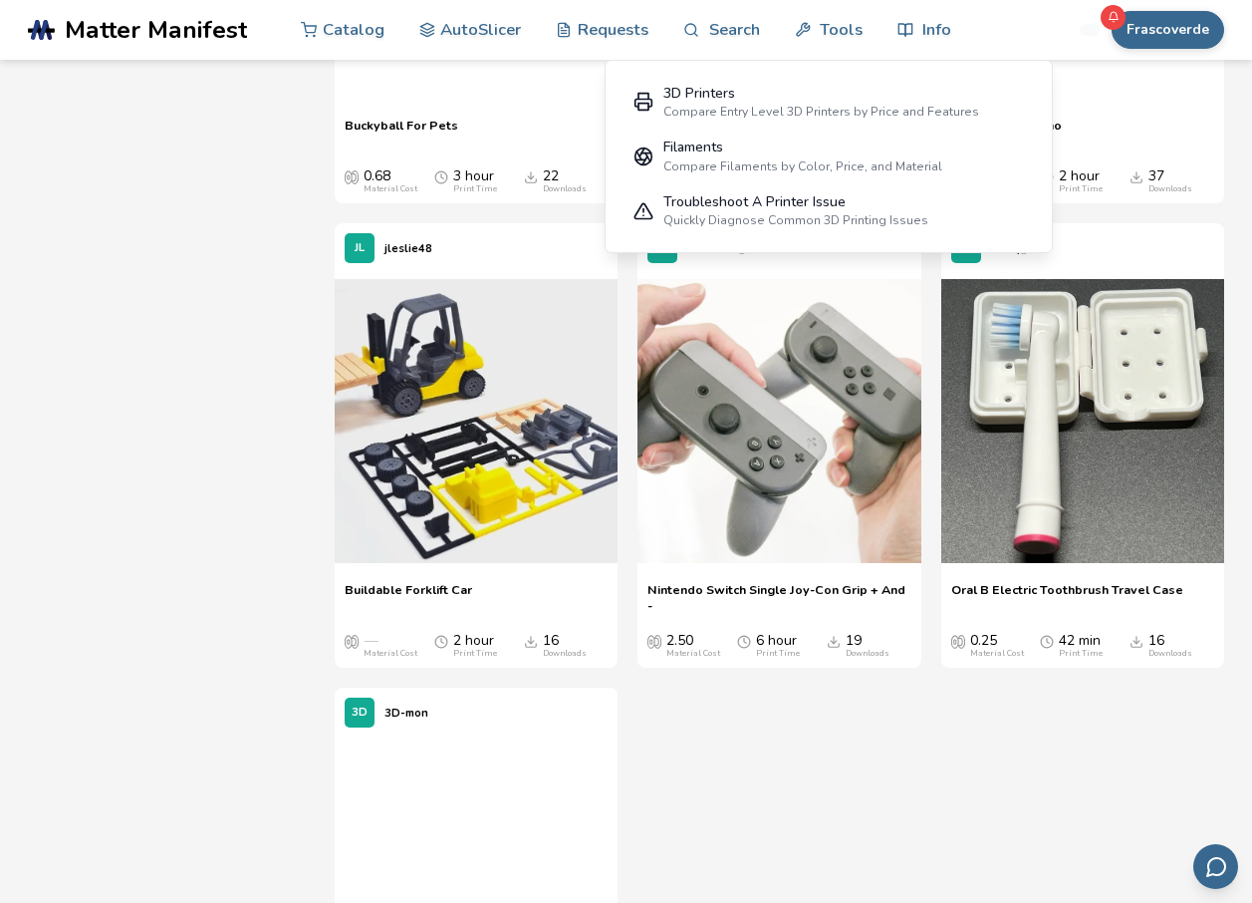
scroll to position [11259, 0]
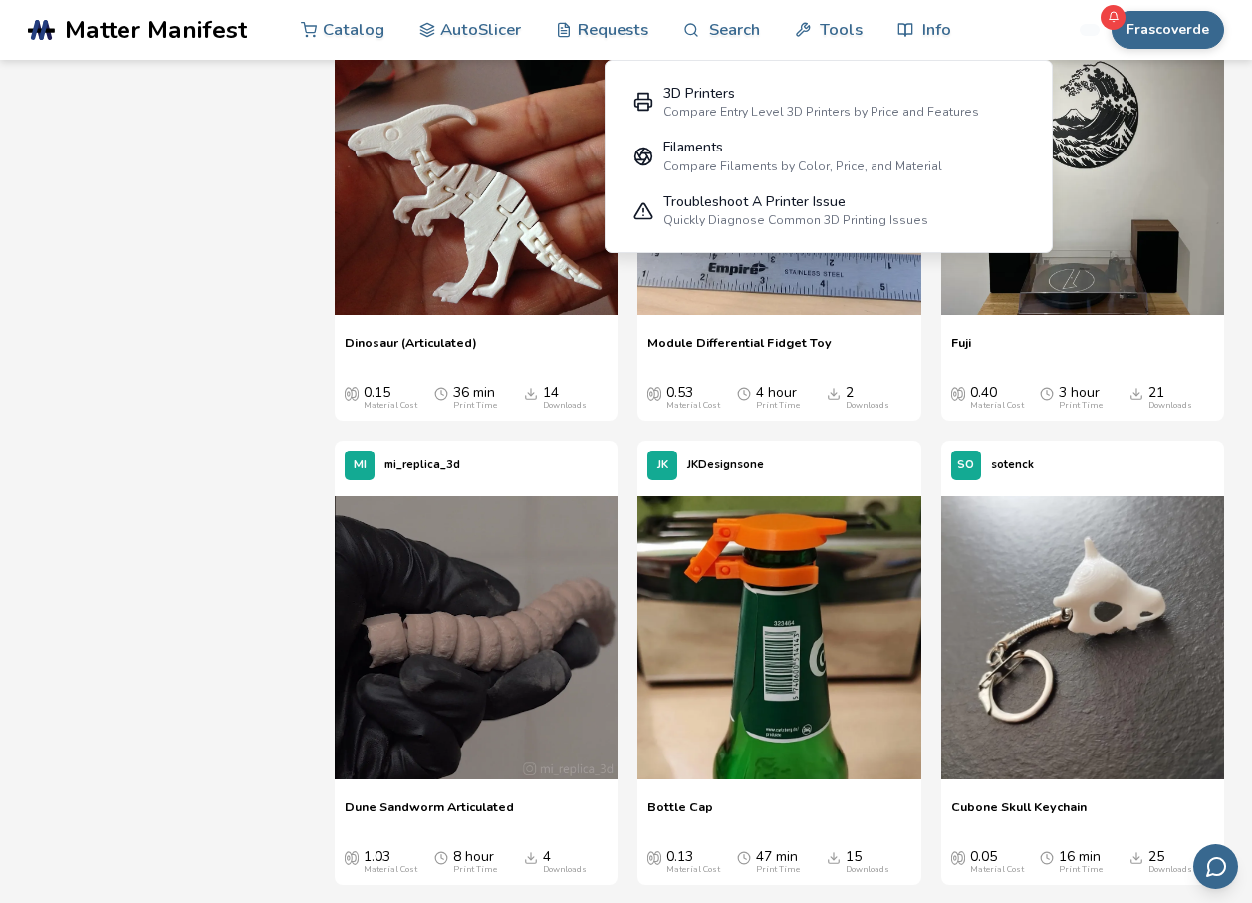
scroll to position [25010, 0]
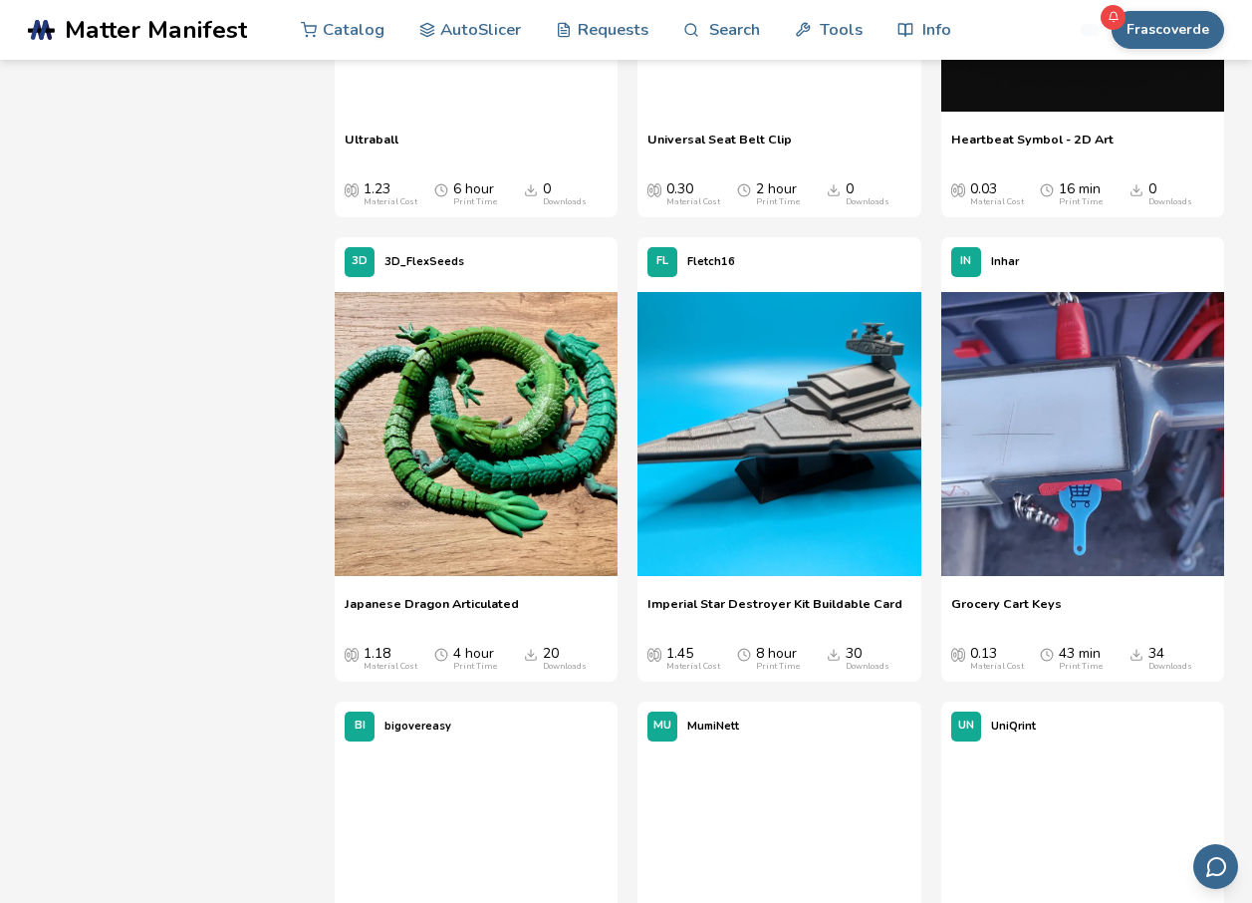
scroll to position [0, 0]
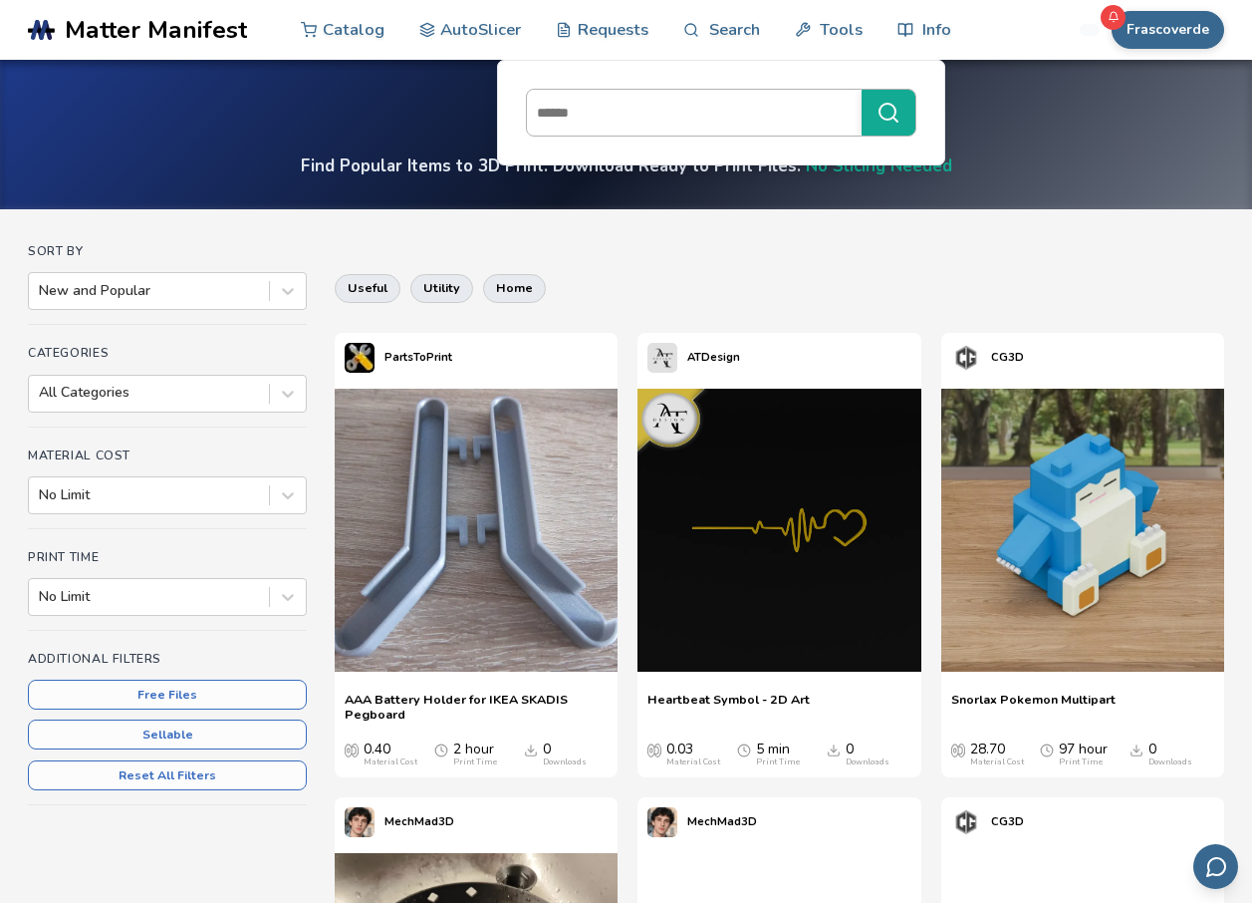
click at [710, 99] on input at bounding box center [689, 113] width 325 height 36
type input "********"
click at [862, 90] on button "********" at bounding box center [889, 113] width 54 height 46
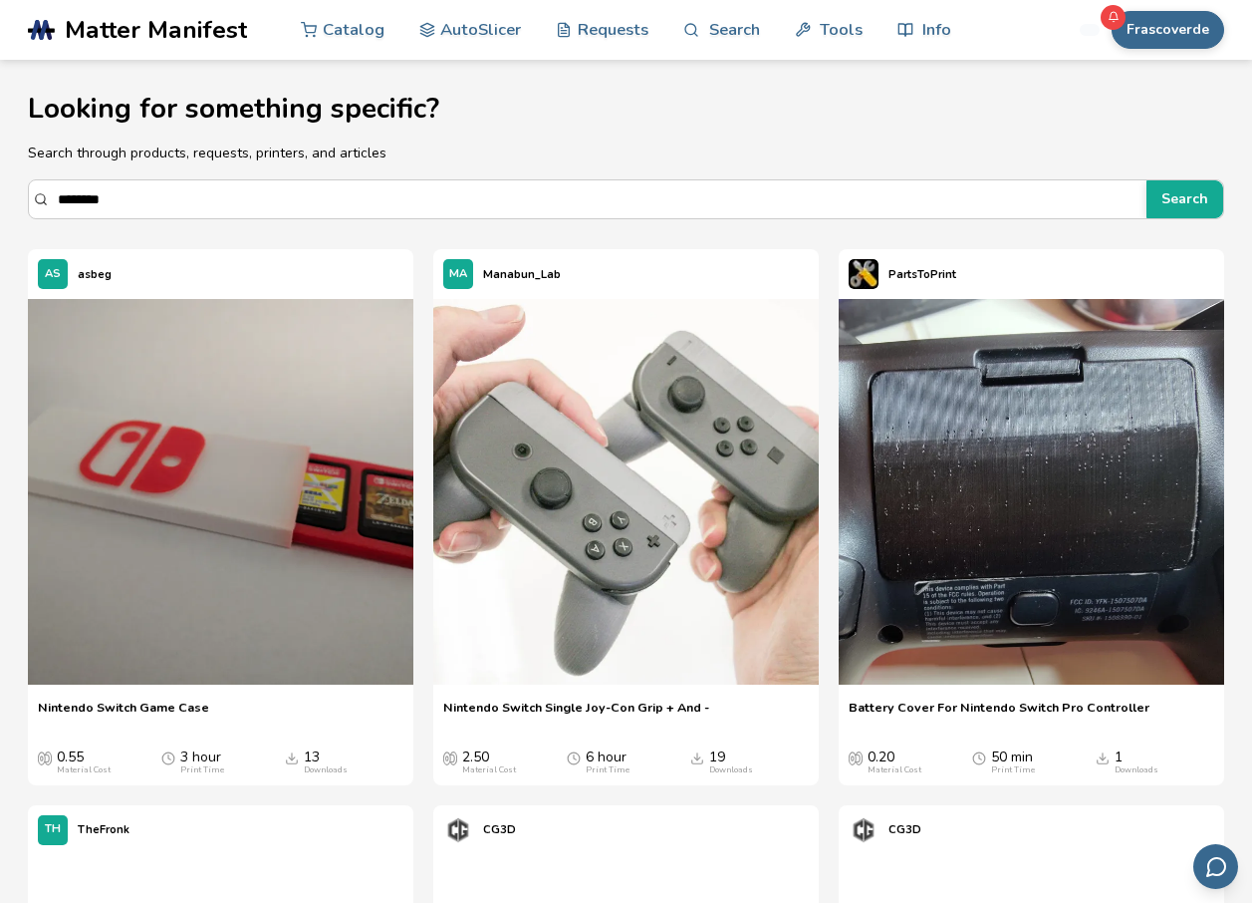
drag, startPoint x: 201, startPoint y: 188, endPoint x: -4, endPoint y: 164, distance: 206.6
click at [0, 164] on html ".cls-1, .cls-2, .cls-3 { stroke-width: 0px; } .cls-2 { fill: #1d1e56; } .cls-3 …" at bounding box center [626, 451] width 1252 height 903
click at [1147, 180] on button "Search" at bounding box center [1185, 199] width 77 height 38
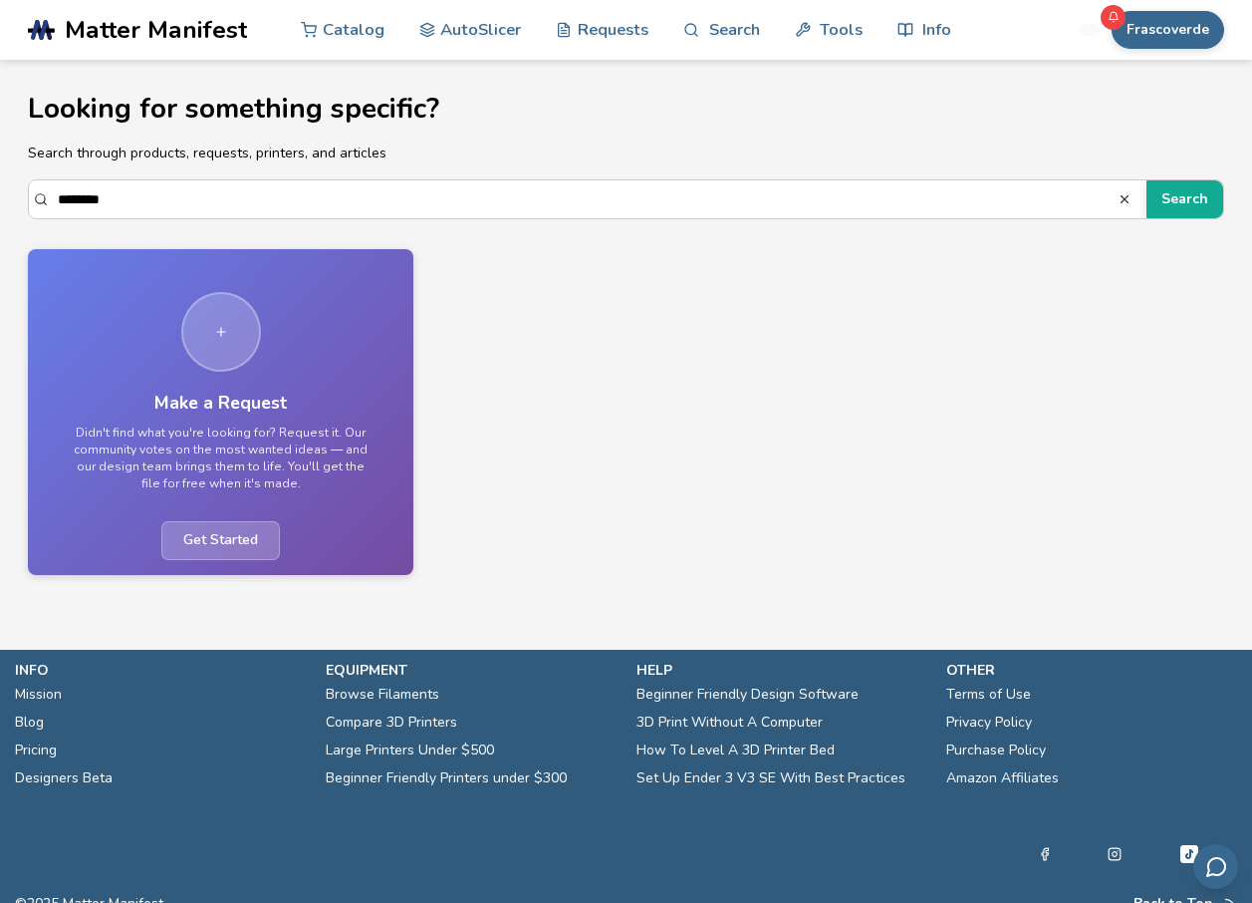
drag, startPoint x: 138, startPoint y: 194, endPoint x: 0, endPoint y: 185, distance: 137.8
click at [0, 193] on html ".cls-1, .cls-2, .cls-3 { stroke-width: 0px; } .cls-2 { fill: #1d1e56; } .cls-3 …" at bounding box center [626, 451] width 1252 height 903
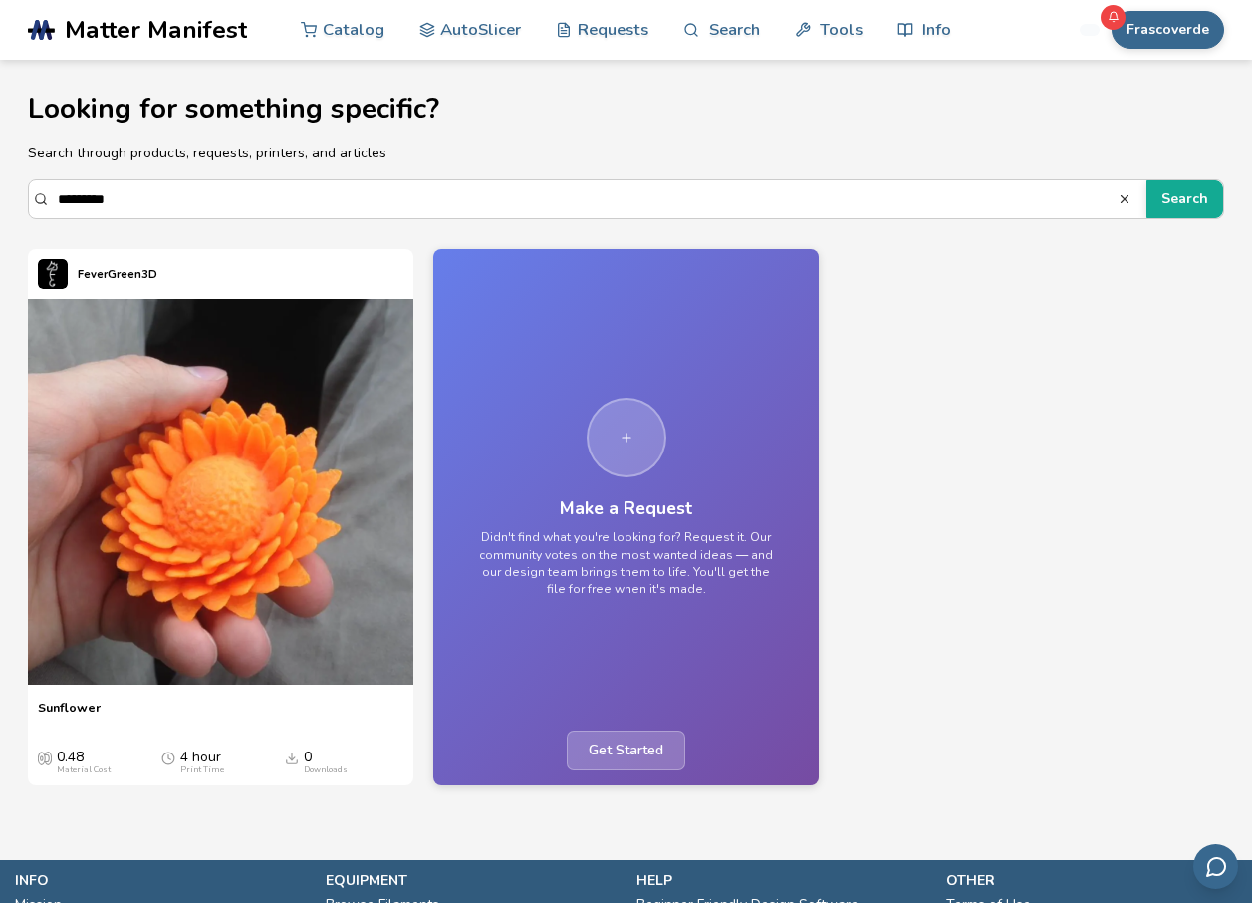
drag, startPoint x: 176, startPoint y: 207, endPoint x: -4, endPoint y: 199, distance: 180.5
click at [0, 199] on html ".cls-1, .cls-2, .cls-3 { stroke-width: 0px; } .cls-2 { fill: #1d1e56; } .cls-3 …" at bounding box center [626, 451] width 1252 height 903
type input "**********"
click at [1147, 180] on button "Search" at bounding box center [1185, 199] width 77 height 38
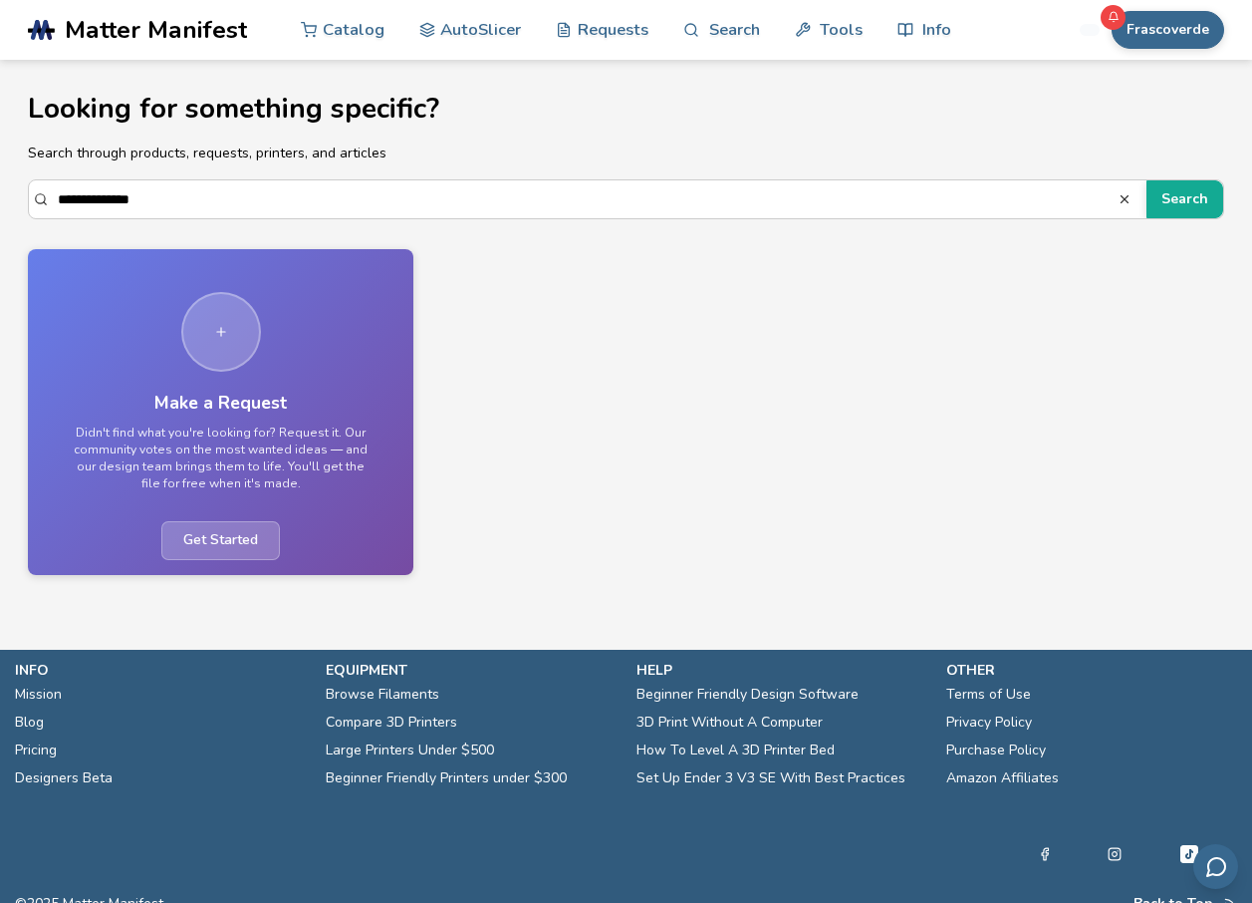
drag, startPoint x: 200, startPoint y: 200, endPoint x: -4, endPoint y: 202, distance: 204.3
click at [0, 202] on html "**********" at bounding box center [626, 451] width 1252 height 903
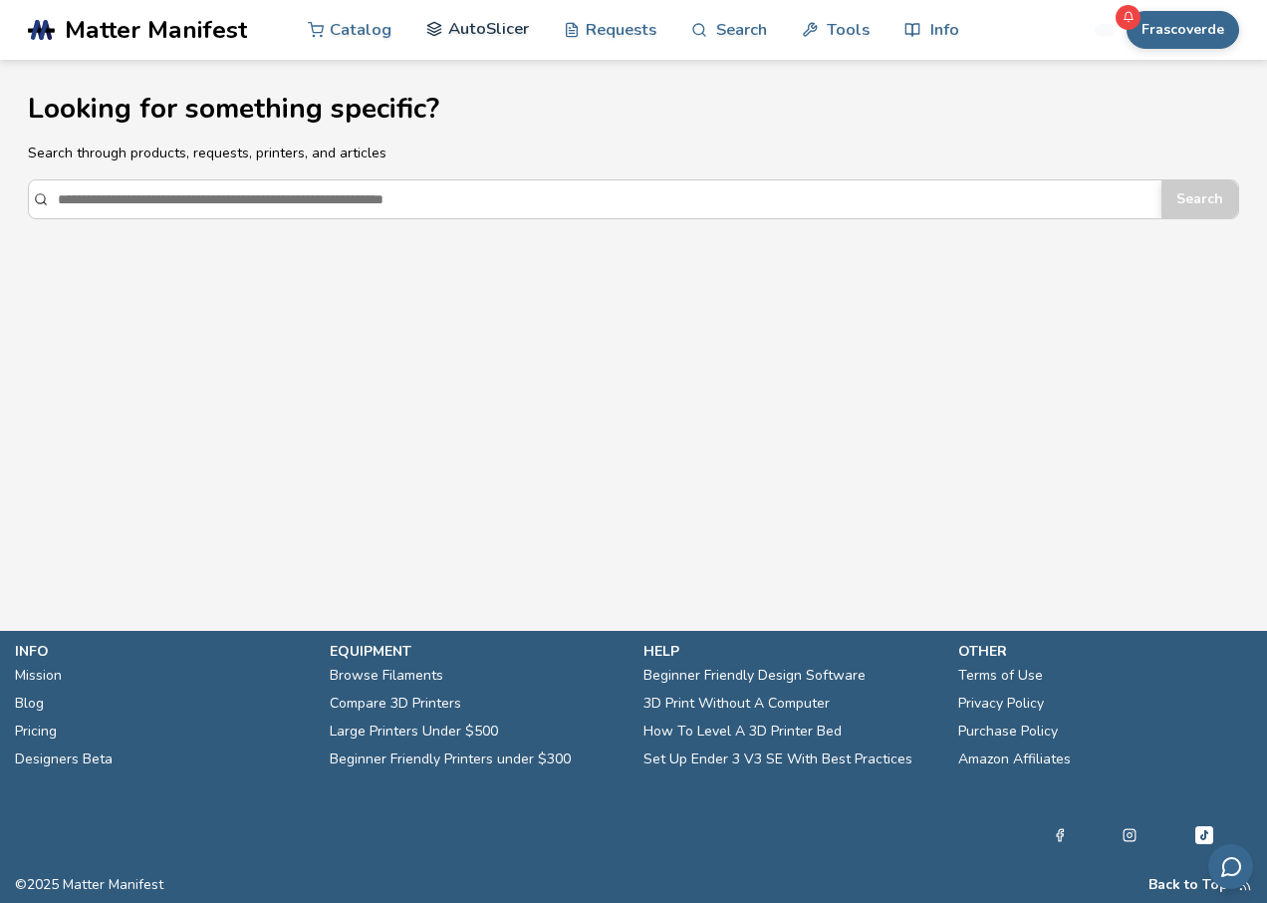
click at [491, 41] on link "AutoSlicer" at bounding box center [477, 29] width 103 height 60
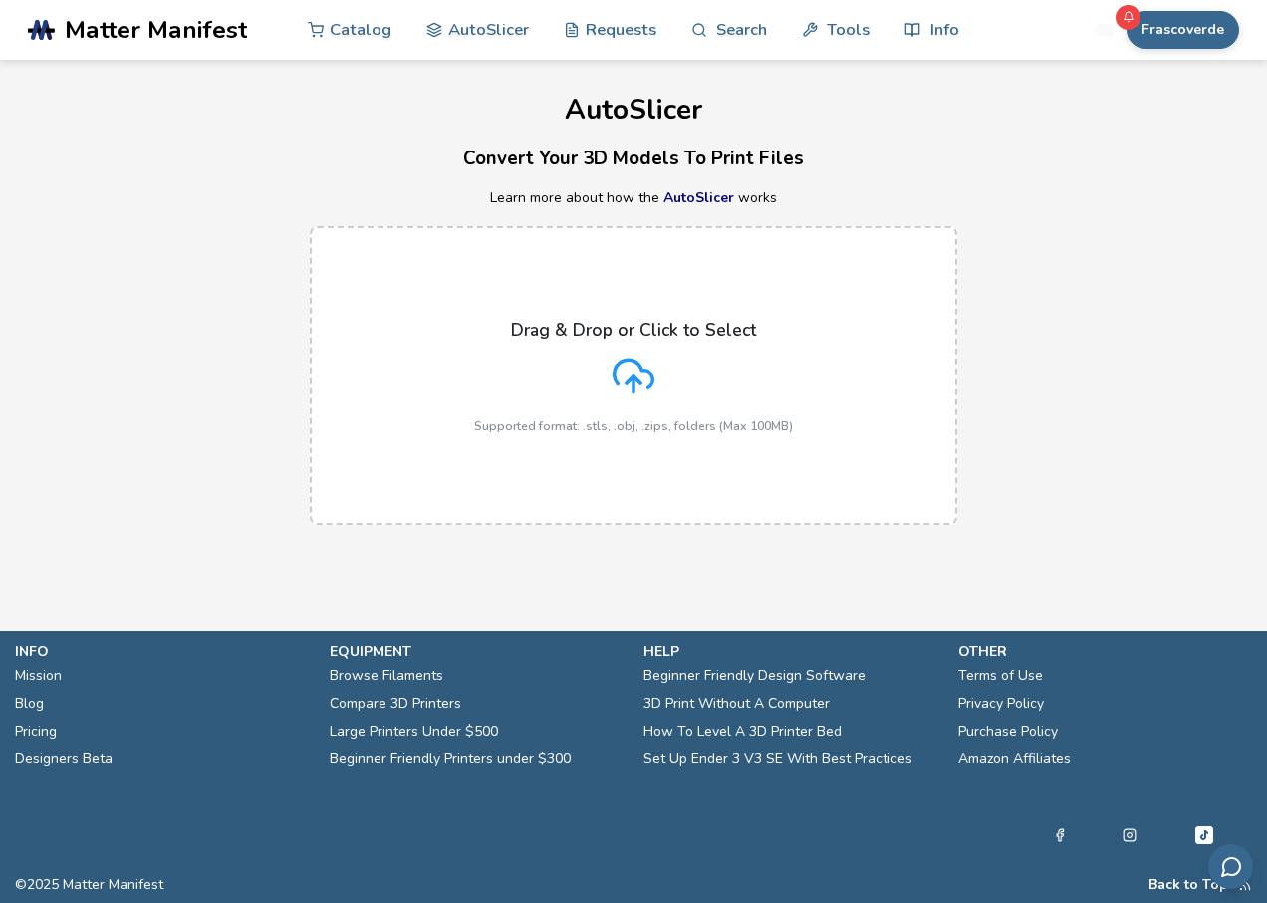
click at [589, 370] on div "Drag & Drop or Click to Select Supported format: .stls, .obj, .zips, folders (M…" at bounding box center [633, 376] width 319 height 113
click at [0, 0] on input "Drag & Drop or Click to Select Supported format: .stls, .obj, .zips, folders (M…" at bounding box center [0, 0] width 0 height 0
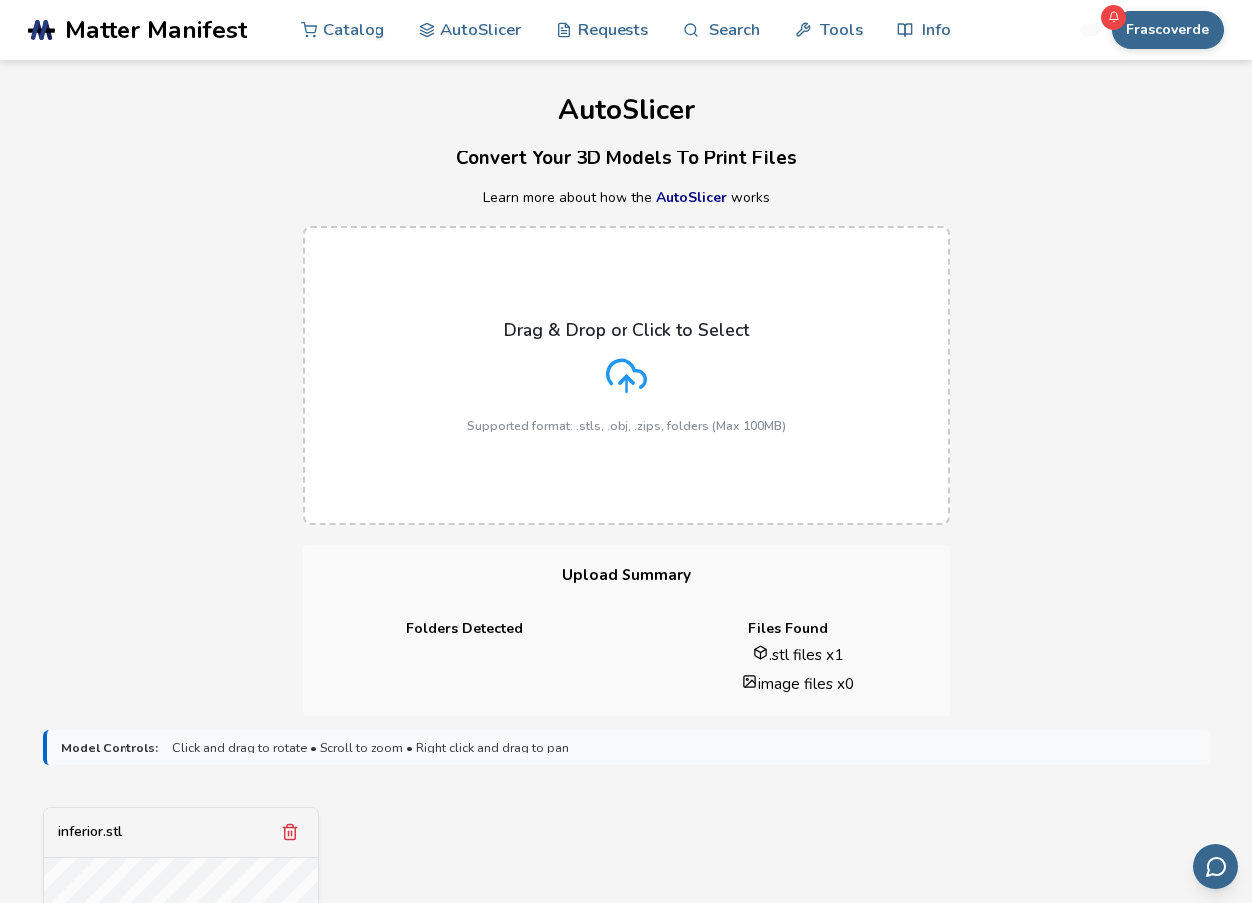
click at [612, 370] on icon at bounding box center [627, 376] width 42 height 42
click at [0, 0] on input "Drag & Drop or Click to Select Supported format: .stls, .obj, .zips, folders (M…" at bounding box center [0, 0] width 0 height 0
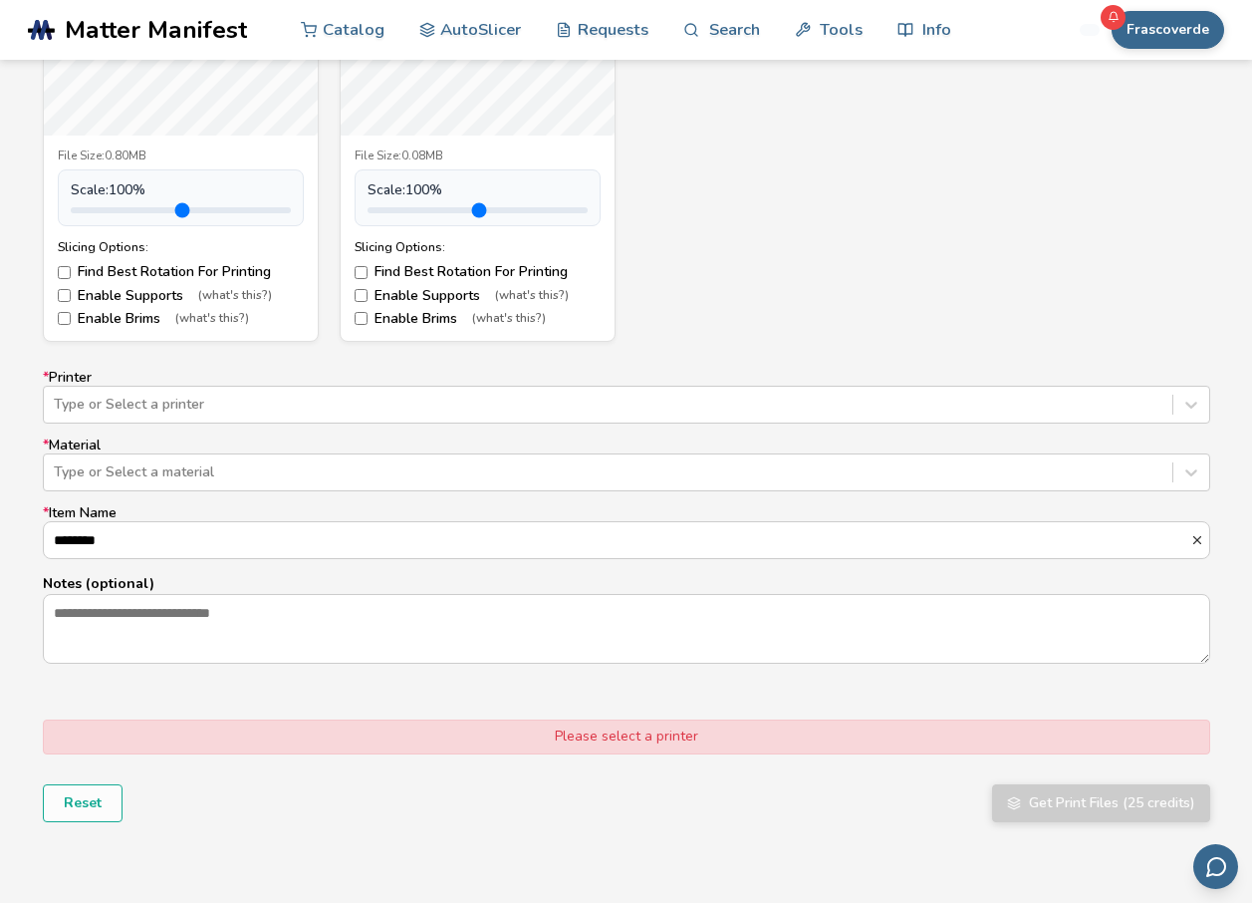
scroll to position [1096, 0]
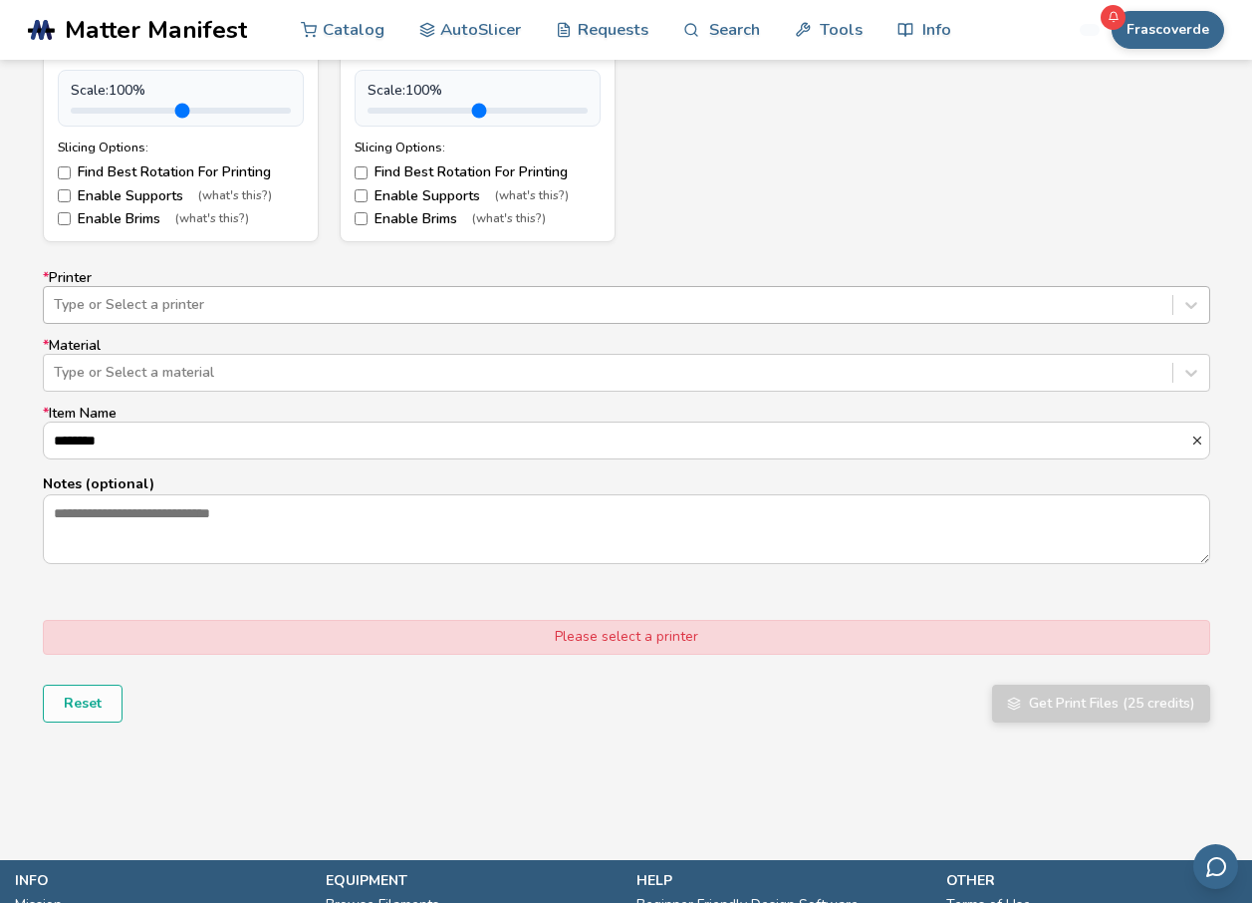
click at [602, 303] on div at bounding box center [608, 305] width 1109 height 20
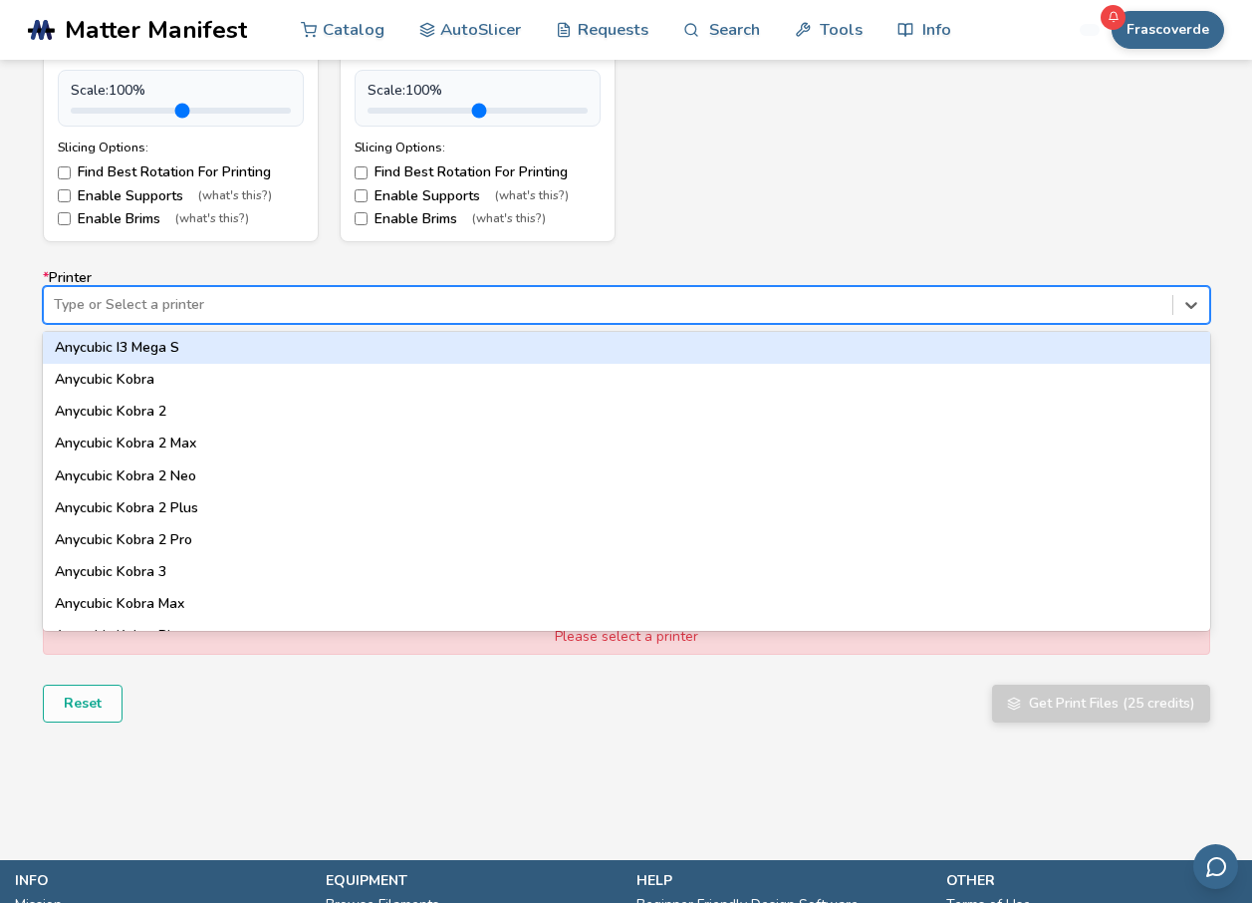
scroll to position [199, 0]
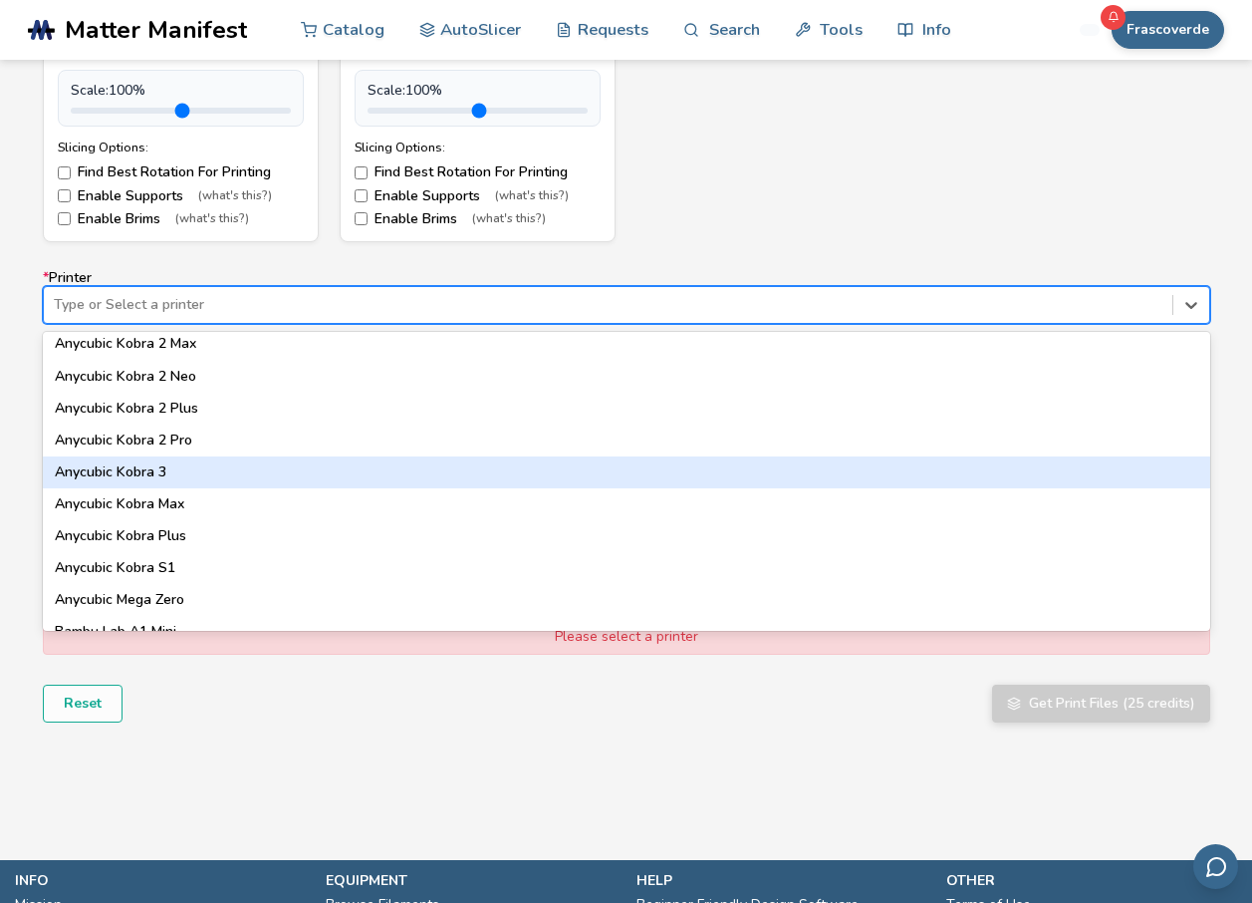
click at [167, 467] on div "Anycubic Kobra 3" at bounding box center [627, 472] width 1168 height 32
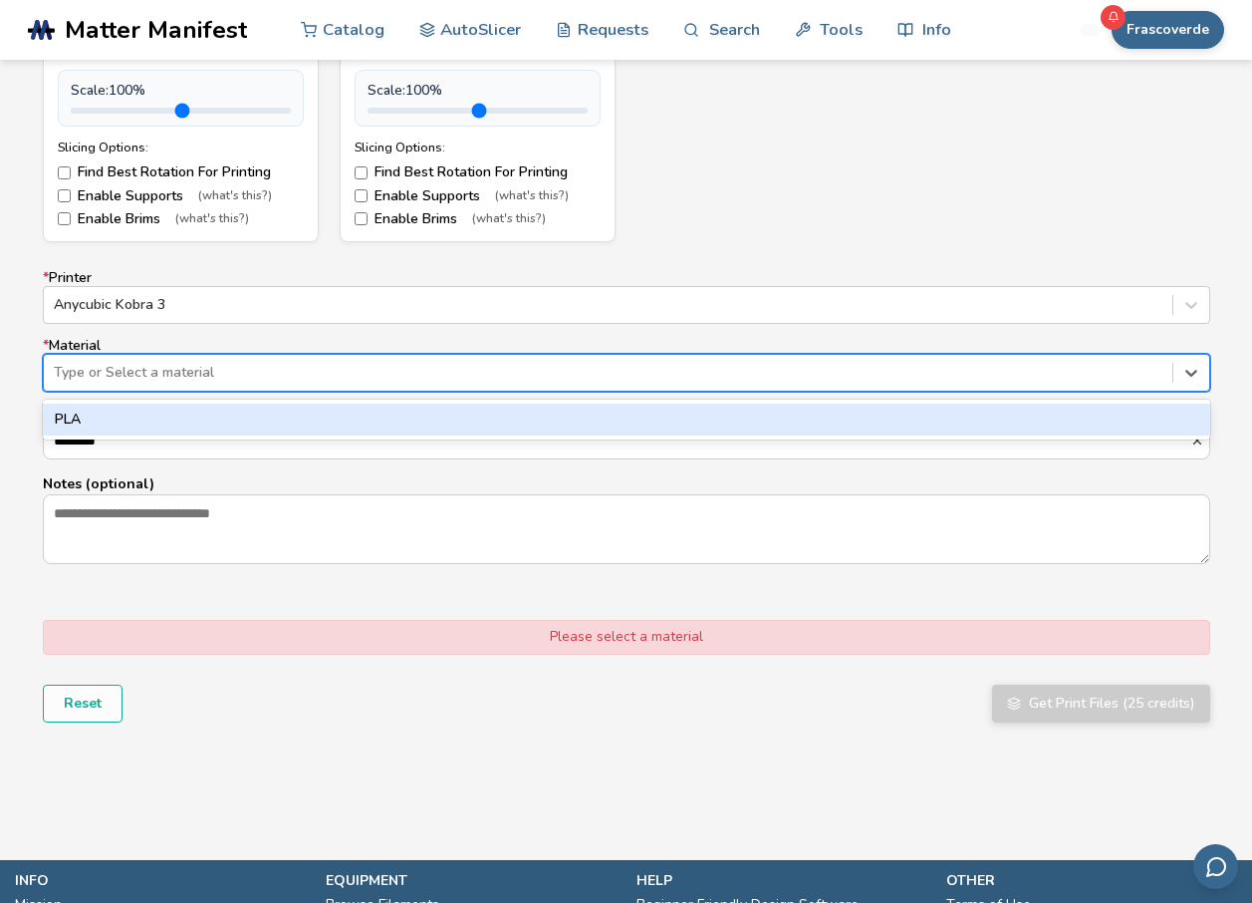
click at [228, 384] on div "Type or Select a material" at bounding box center [608, 373] width 1129 height 28
click at [142, 413] on div "PLA" at bounding box center [627, 420] width 1168 height 32
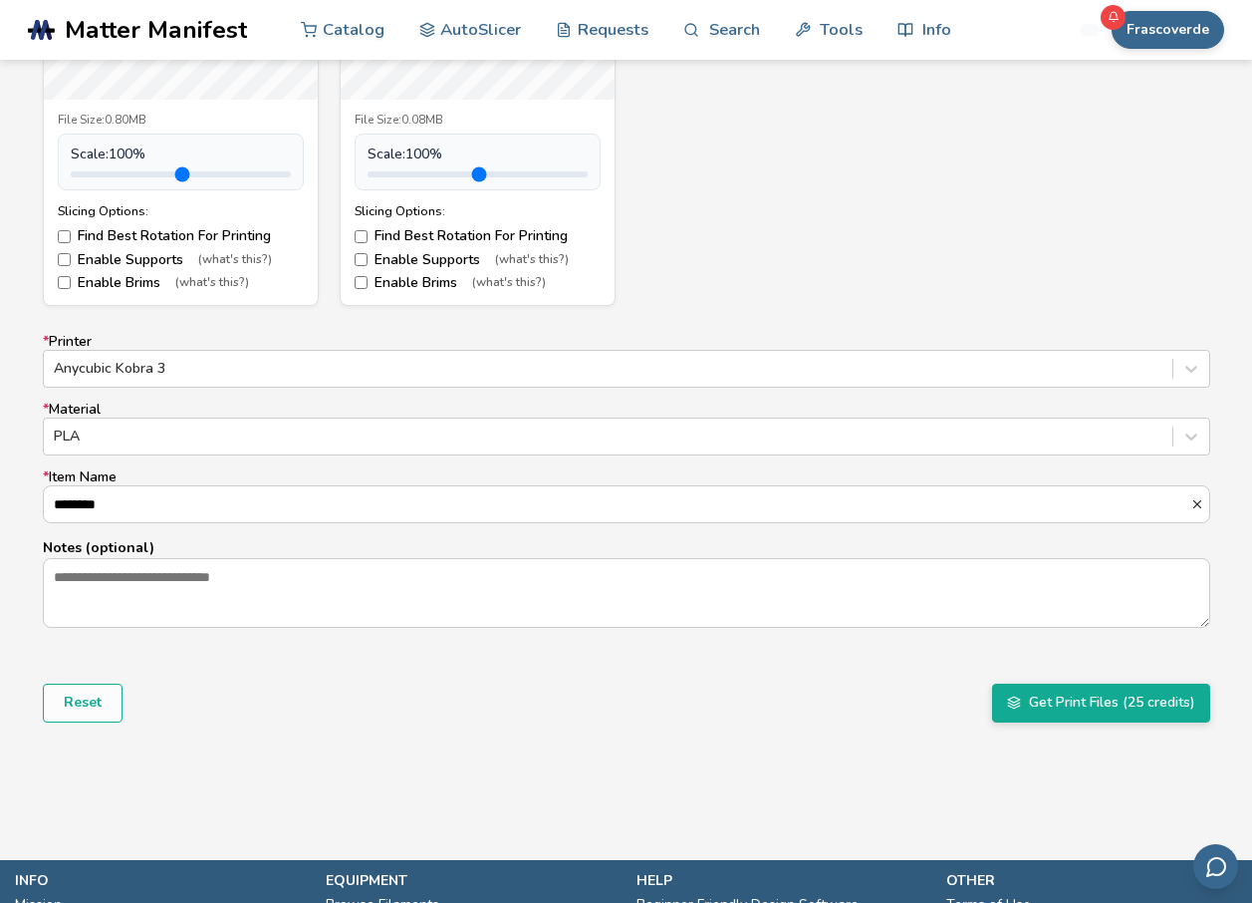
scroll to position [1162, 0]
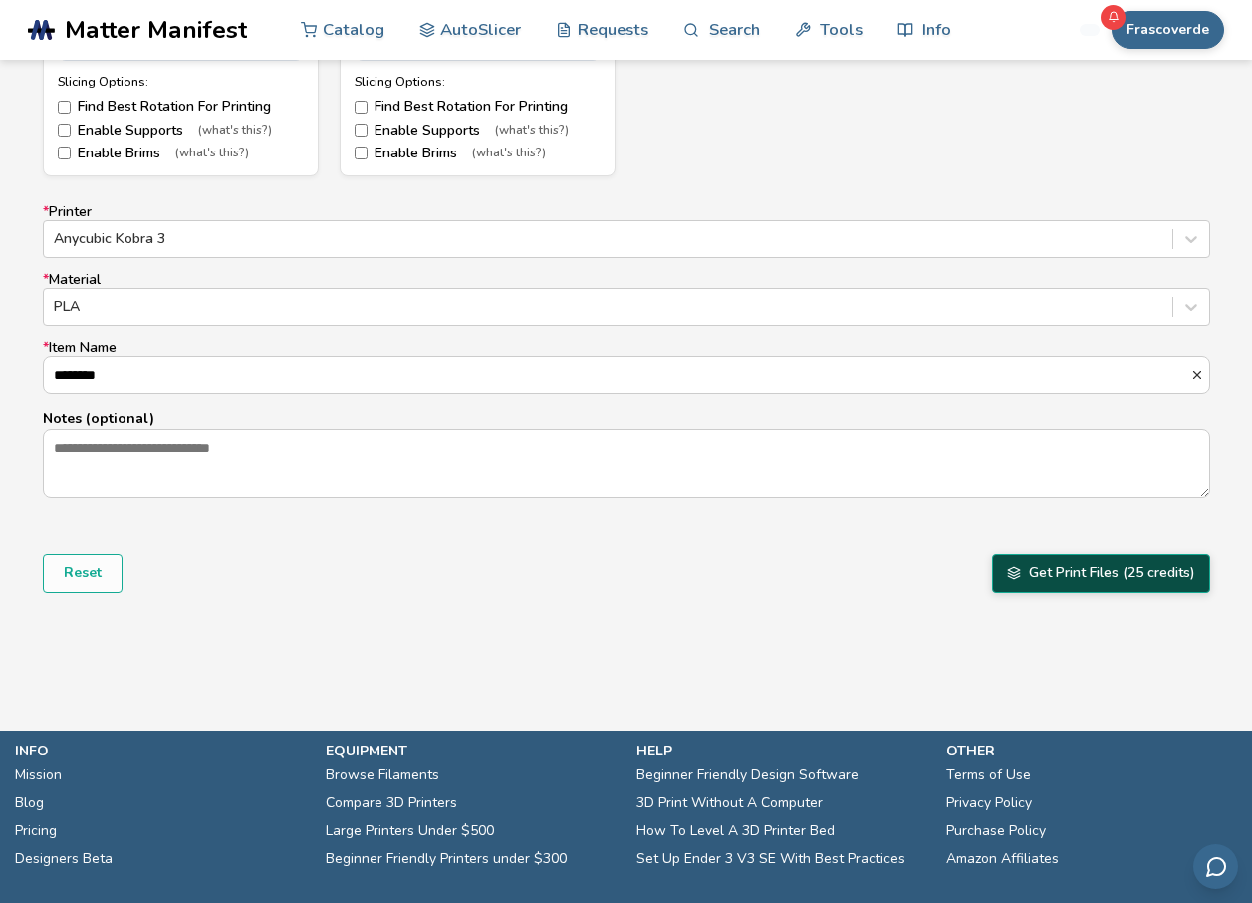
click at [1025, 566] on button "Get Print Files (25 credits)" at bounding box center [1101, 573] width 218 height 38
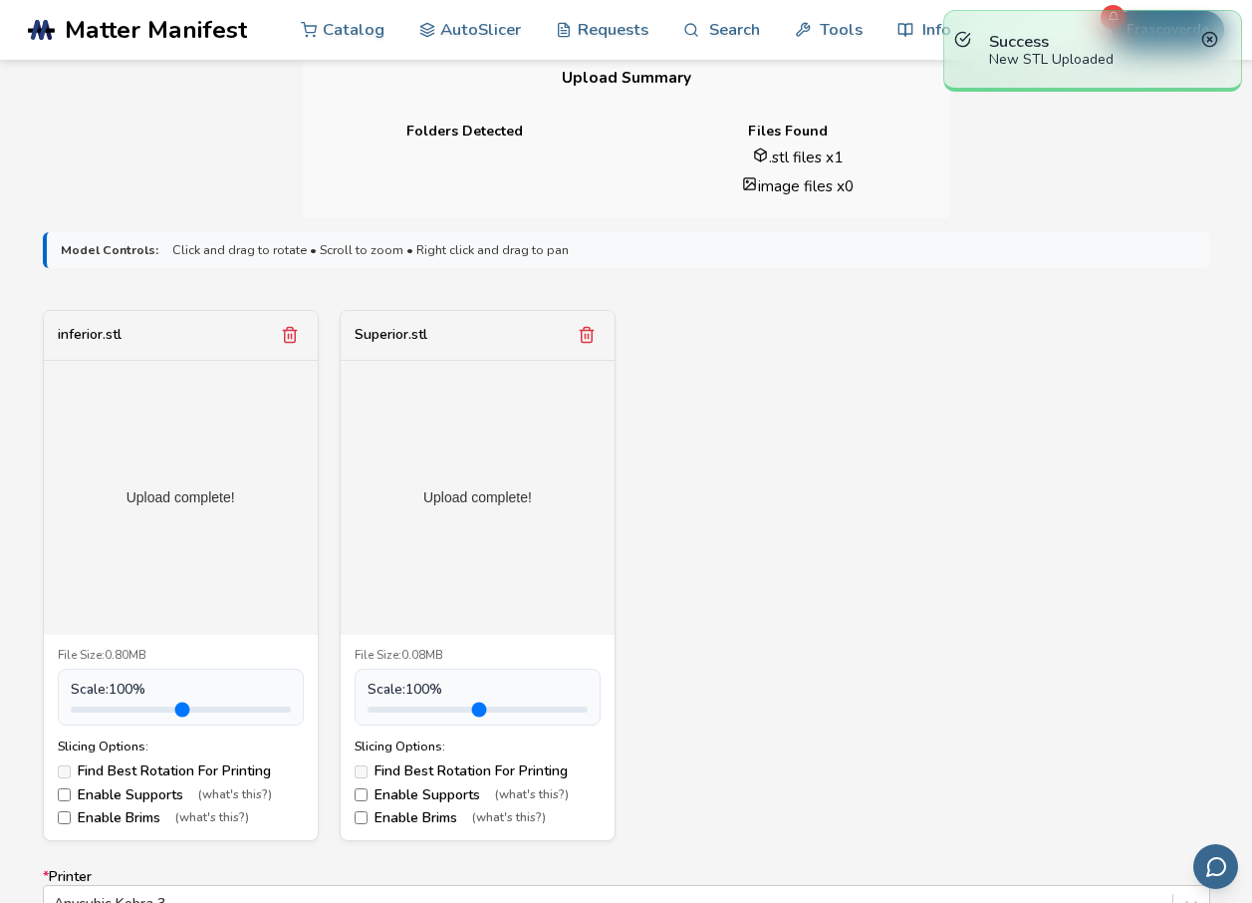
scroll to position [498, 0]
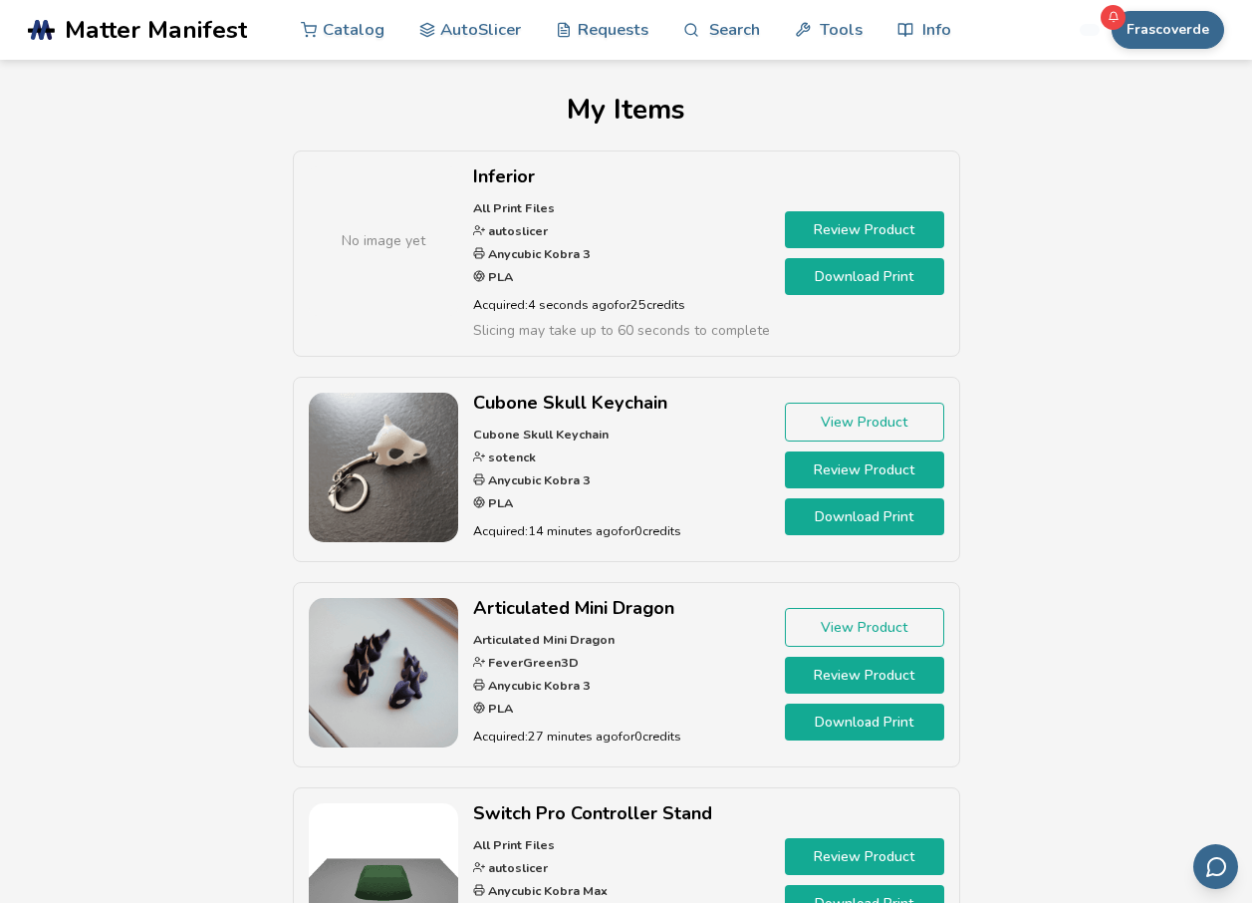
click at [834, 280] on link "Download Print" at bounding box center [864, 276] width 159 height 37
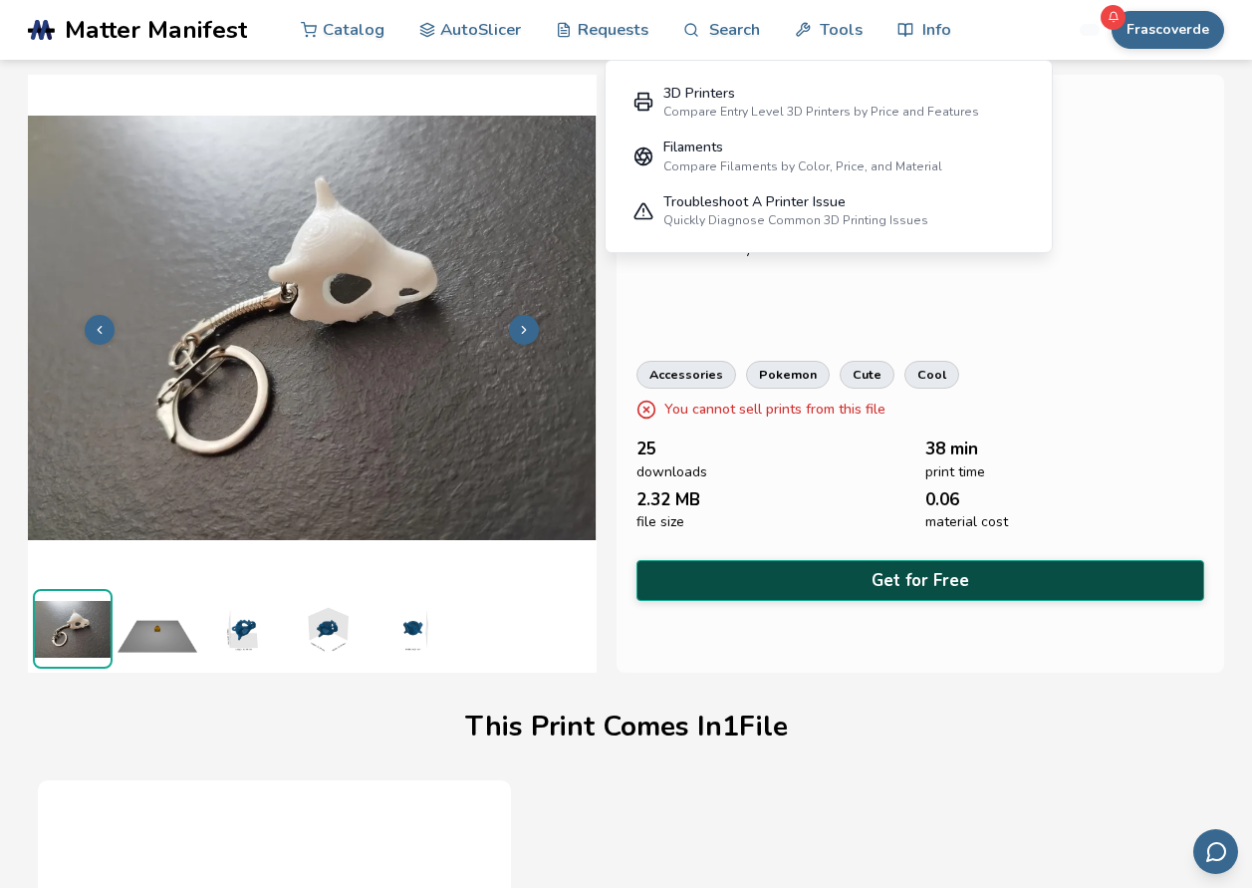
click at [766, 560] on button "Get for Free" at bounding box center [921, 580] width 569 height 41
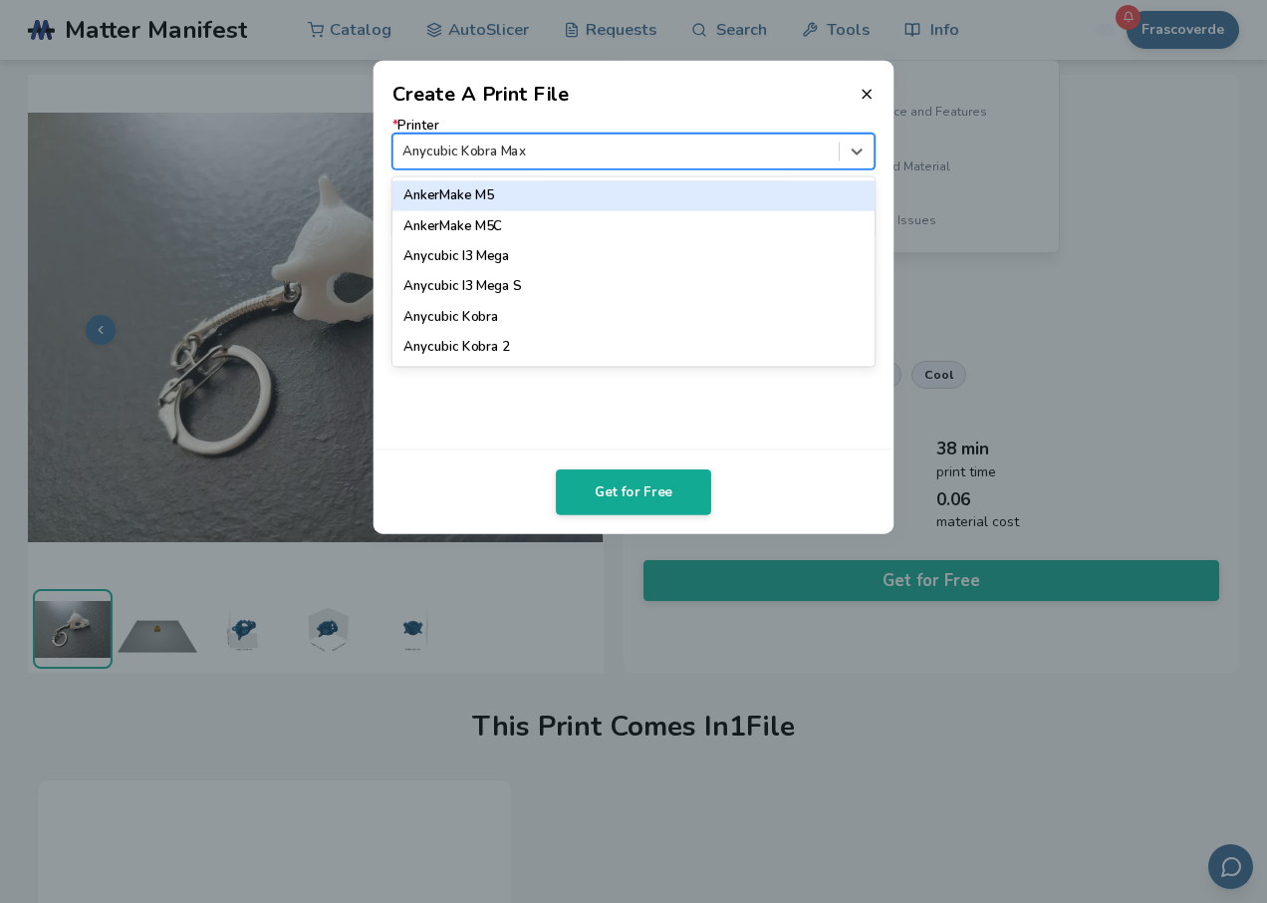
click at [736, 155] on div at bounding box center [616, 150] width 426 height 19
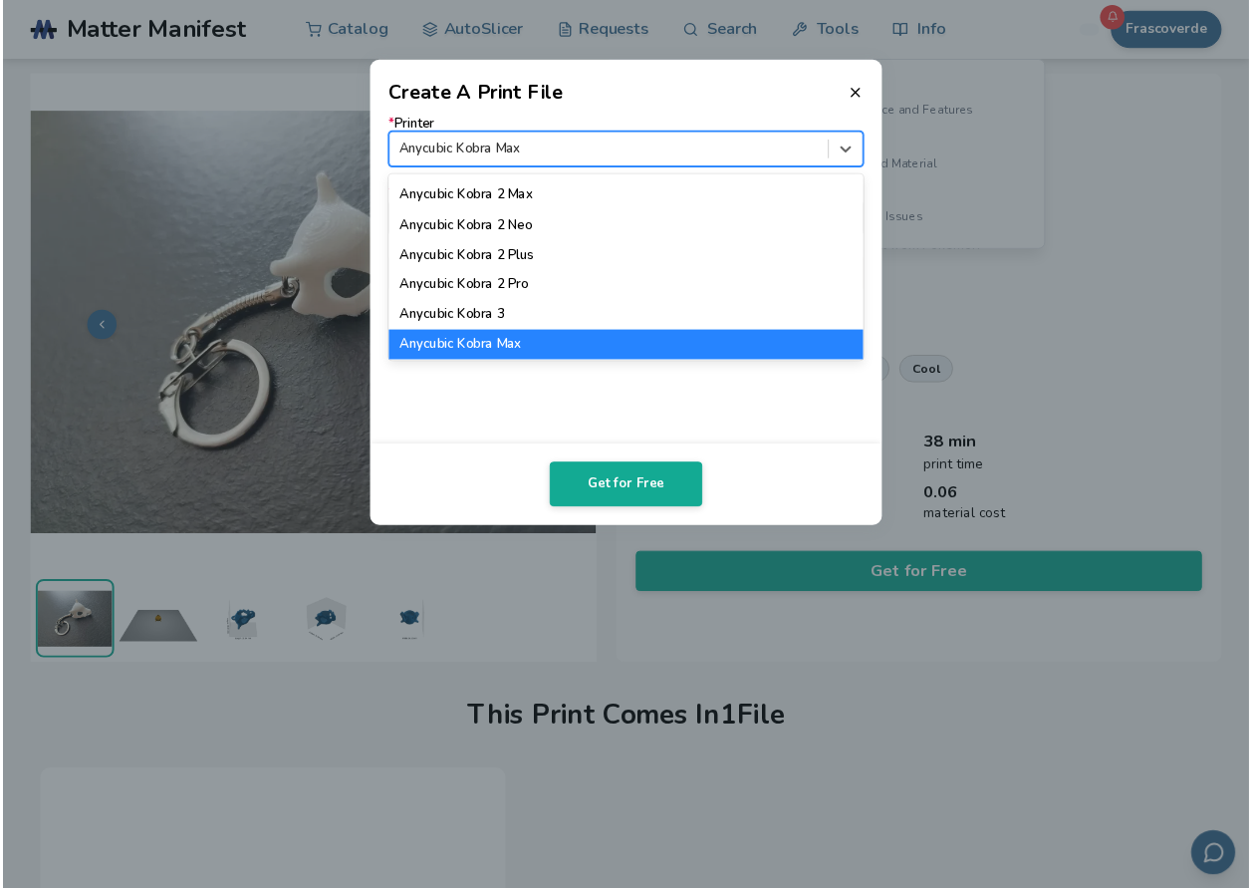
scroll to position [199, 0]
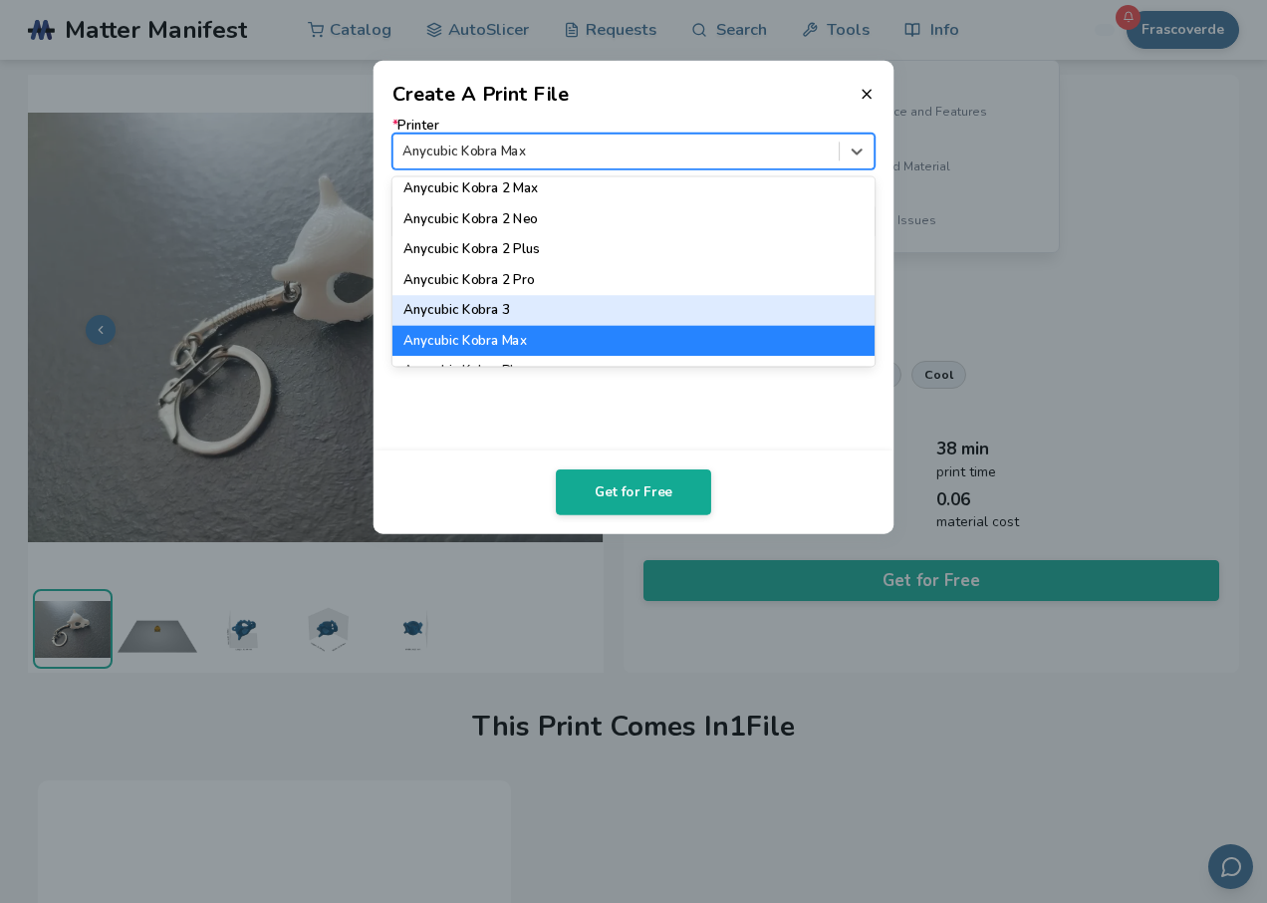
click at [516, 297] on div "Anycubic Kobra 3" at bounding box center [634, 310] width 483 height 30
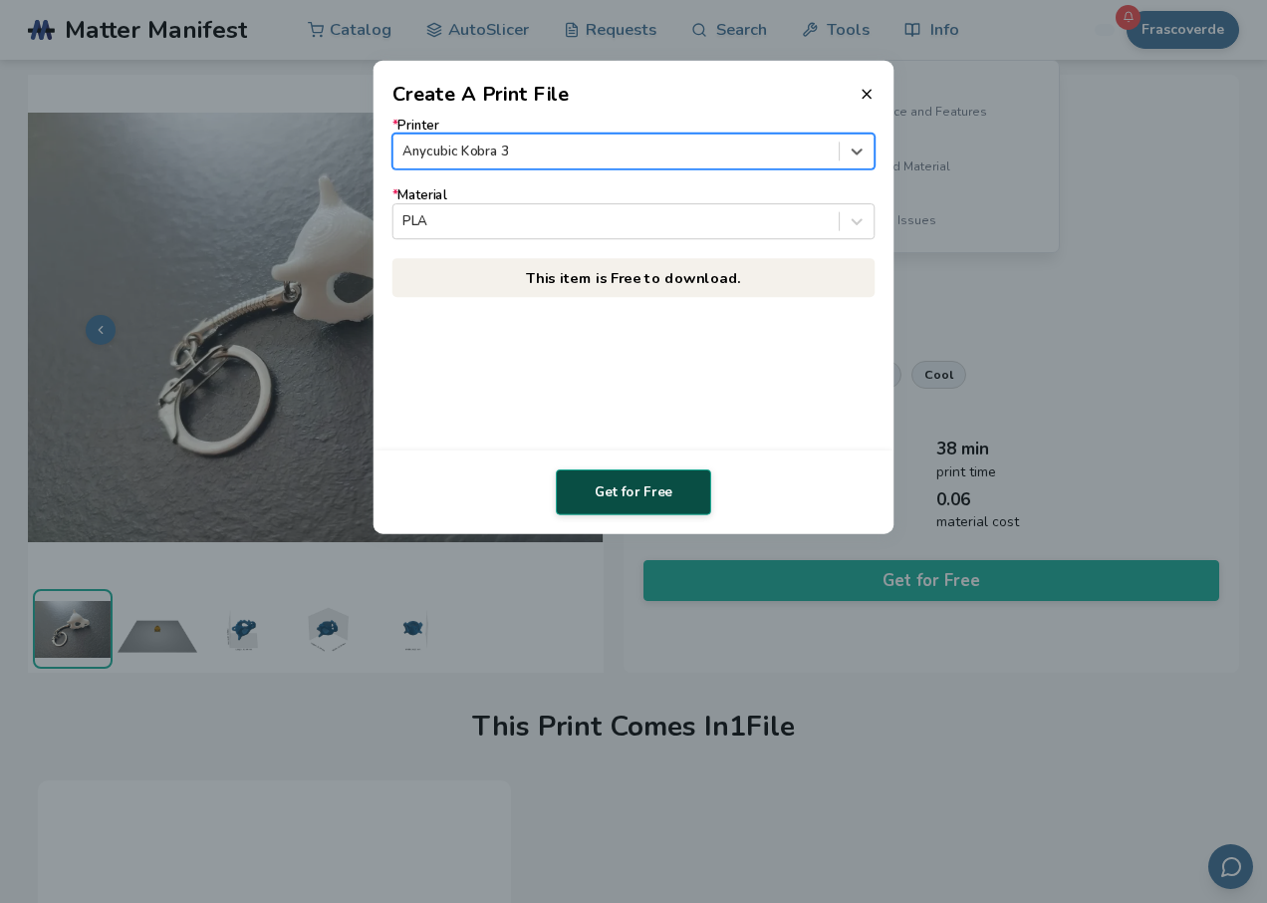
click at [597, 481] on button "Get for Free" at bounding box center [633, 492] width 155 height 46
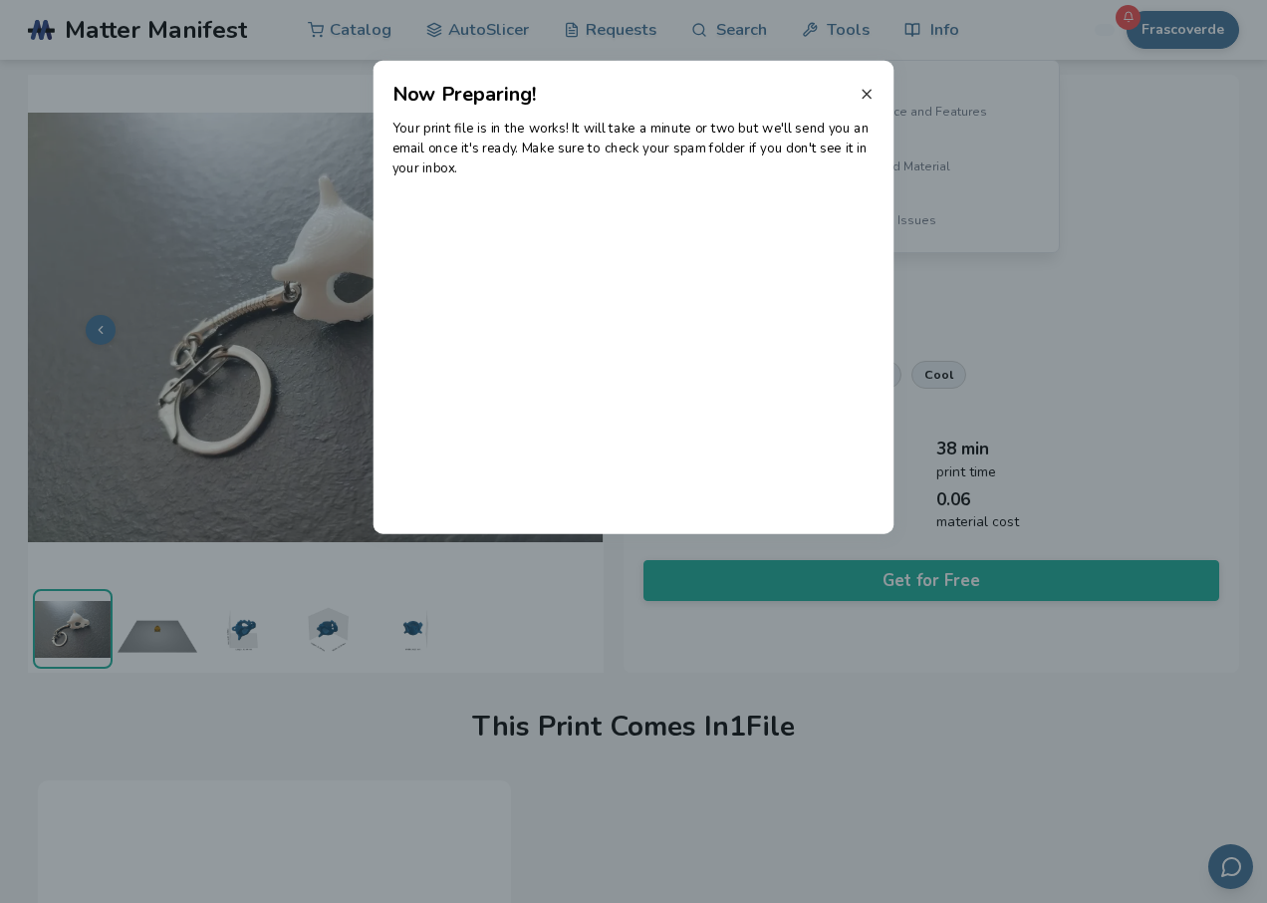
click at [869, 87] on icon at bounding box center [867, 94] width 16 height 16
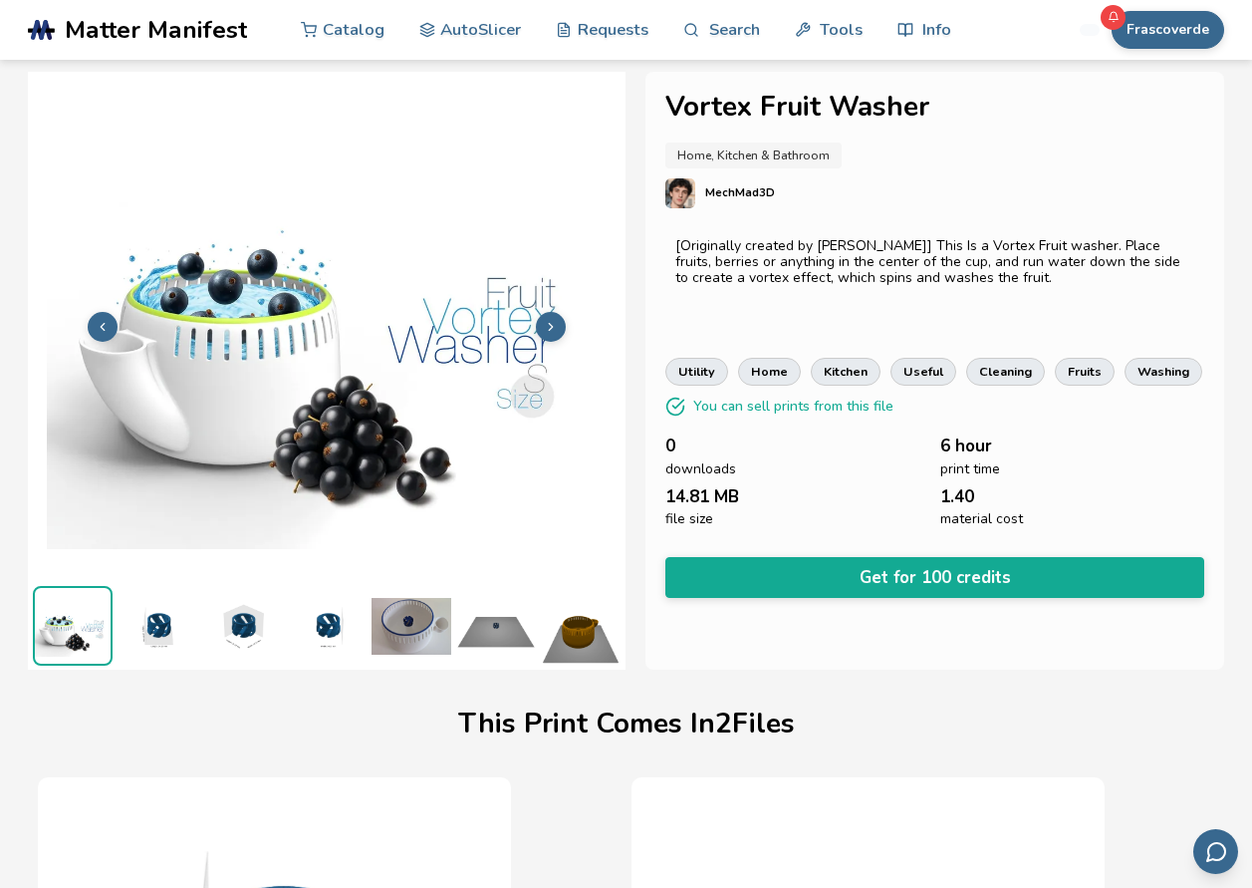
scroll to position [0, 8]
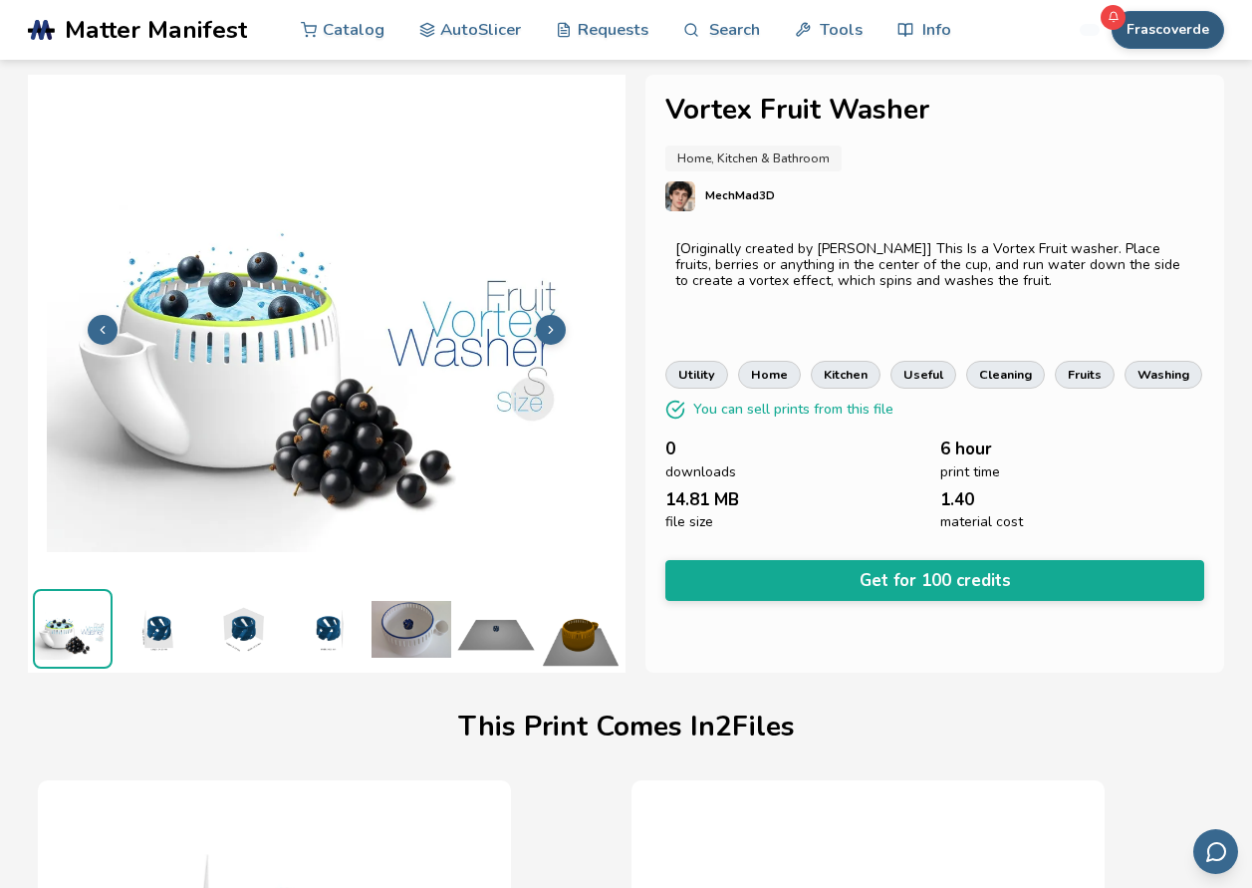
click at [1157, 35] on button "Frascoverde" at bounding box center [1168, 30] width 113 height 38
click at [401, 611] on img at bounding box center [412, 629] width 80 height 80
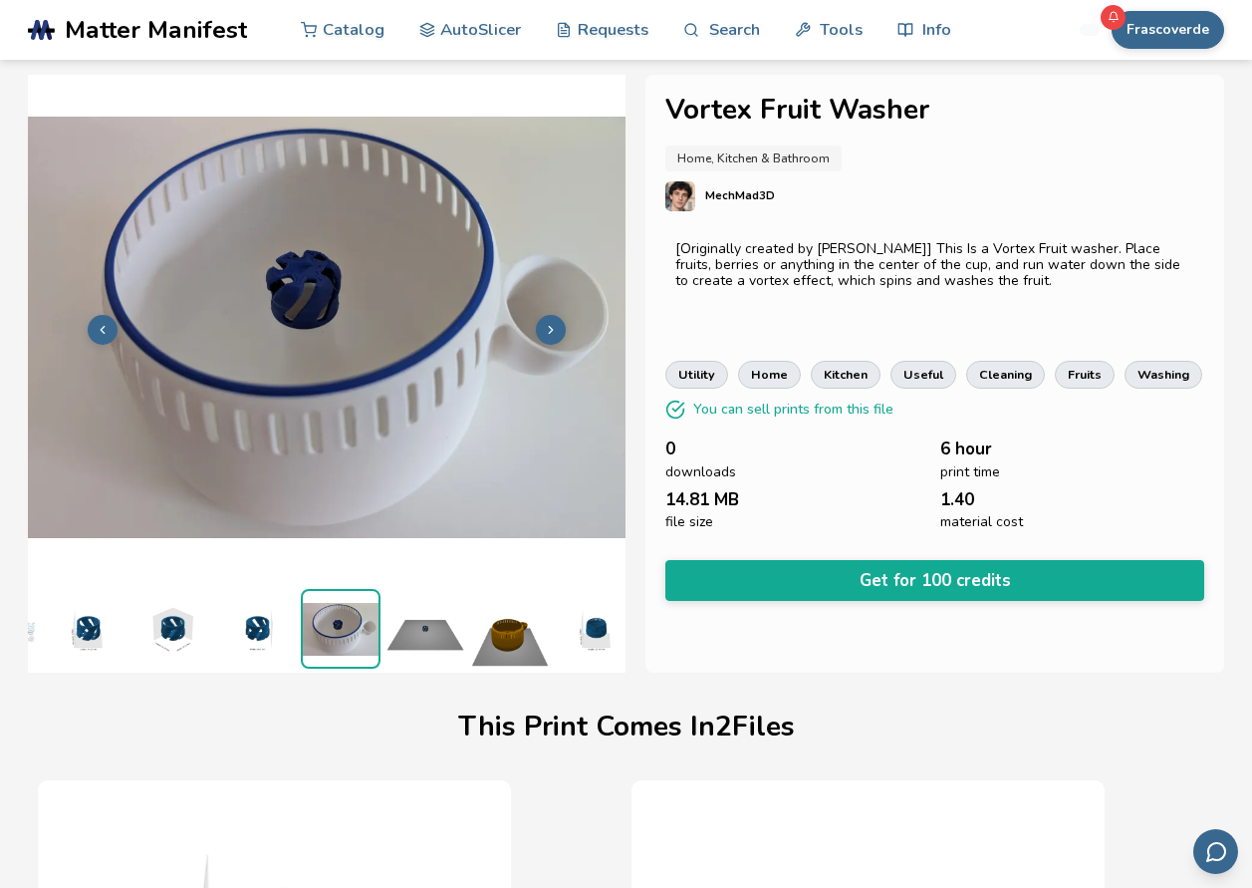
scroll to position [0, 93]
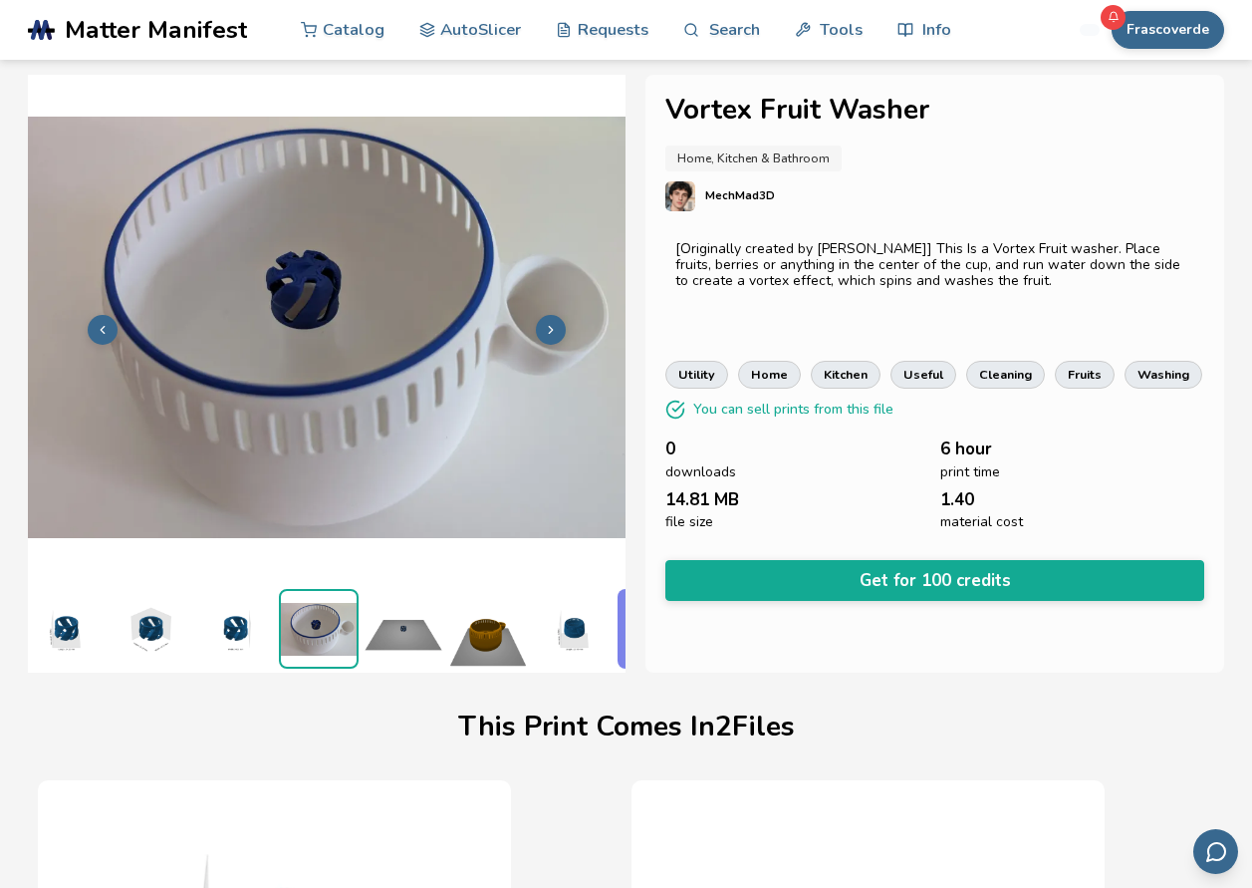
click at [404, 624] on img at bounding box center [404, 629] width 80 height 80
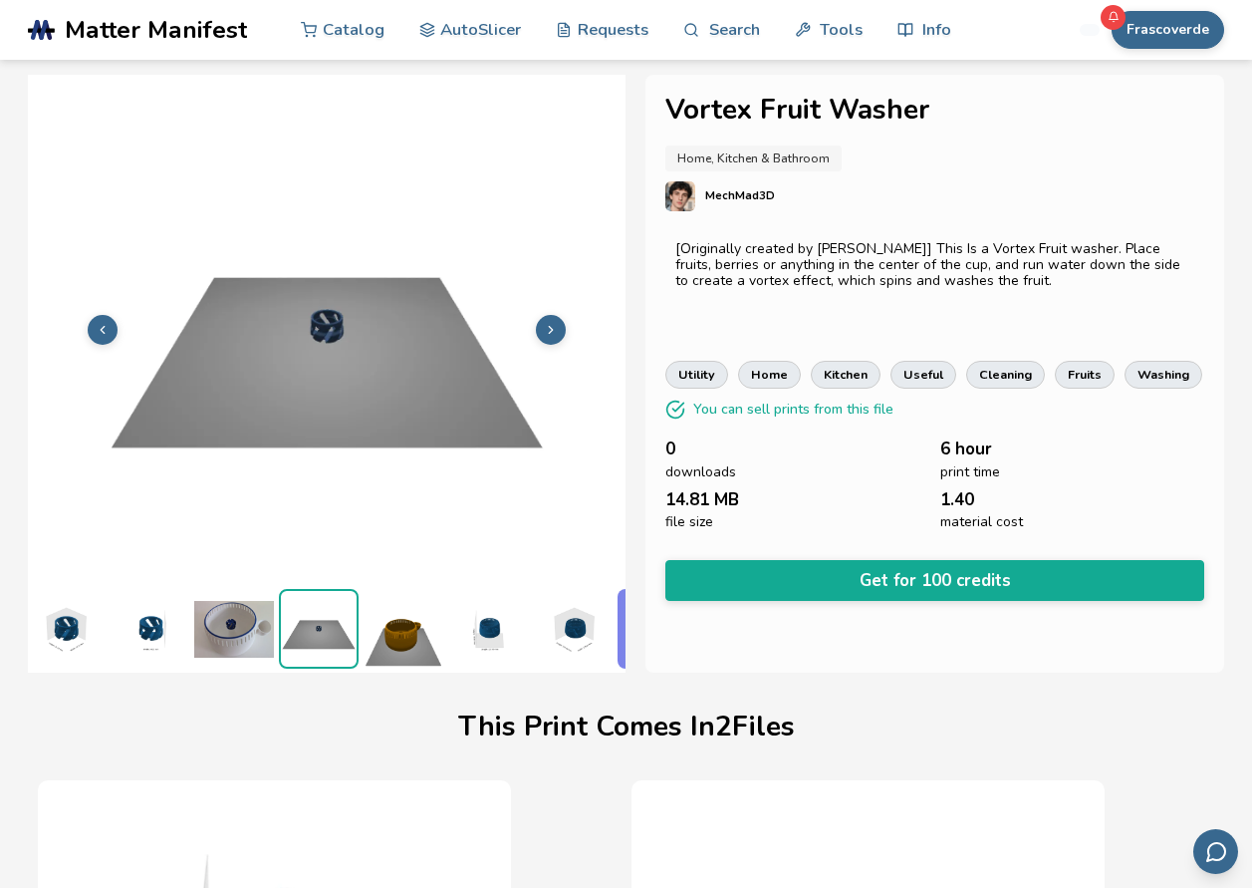
click at [416, 624] on img at bounding box center [404, 629] width 80 height 80
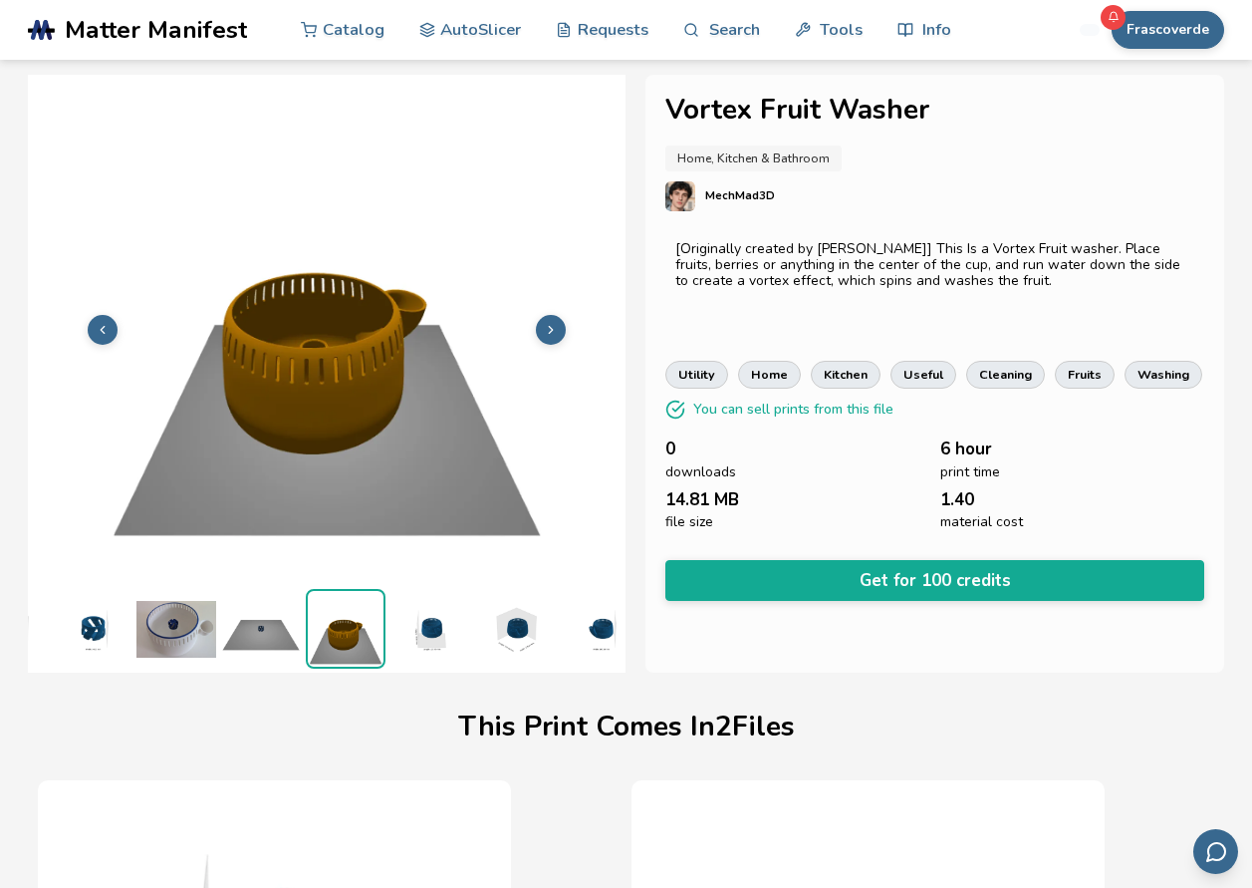
scroll to position [0, 262]
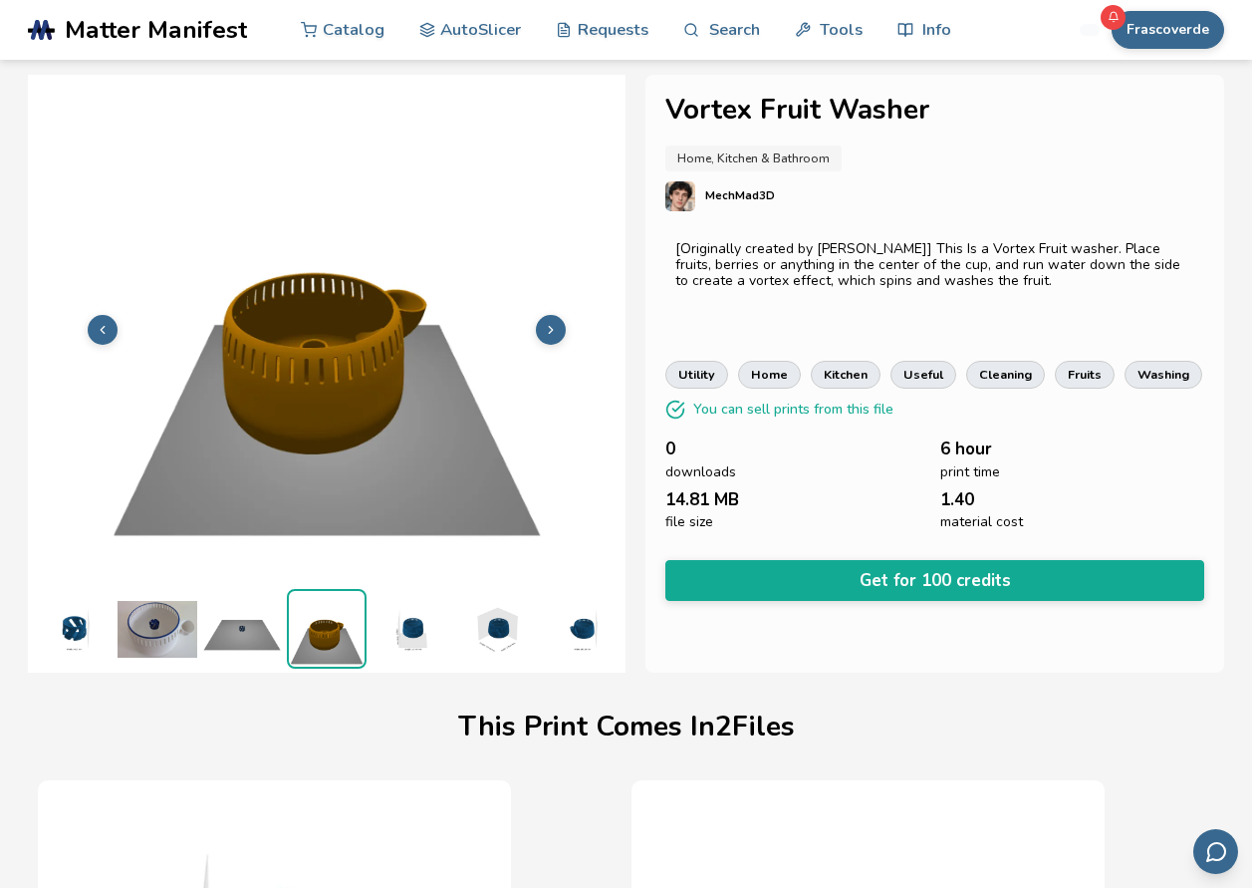
click at [403, 626] on img at bounding box center [412, 629] width 80 height 80
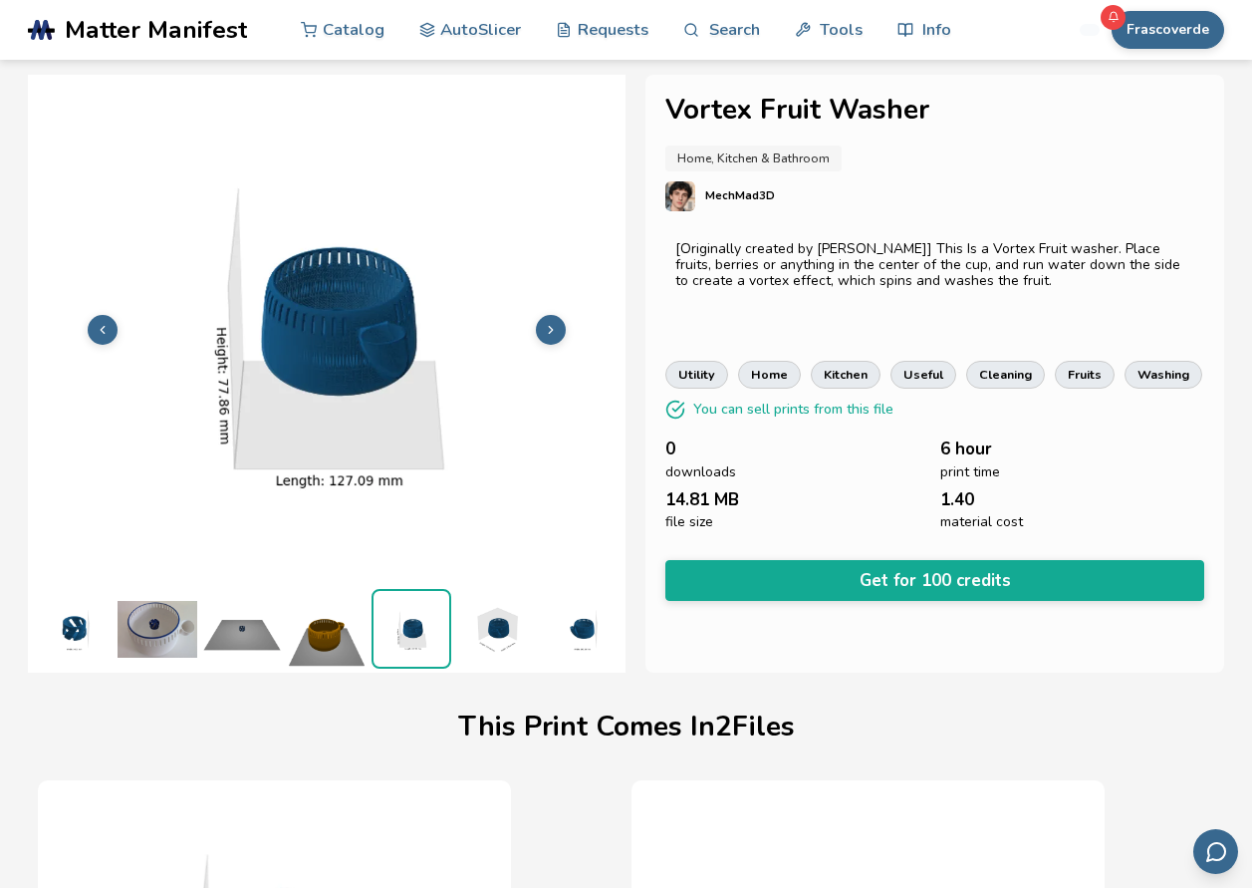
scroll to position [0, 269]
click at [477, 625] on img at bounding box center [496, 629] width 80 height 80
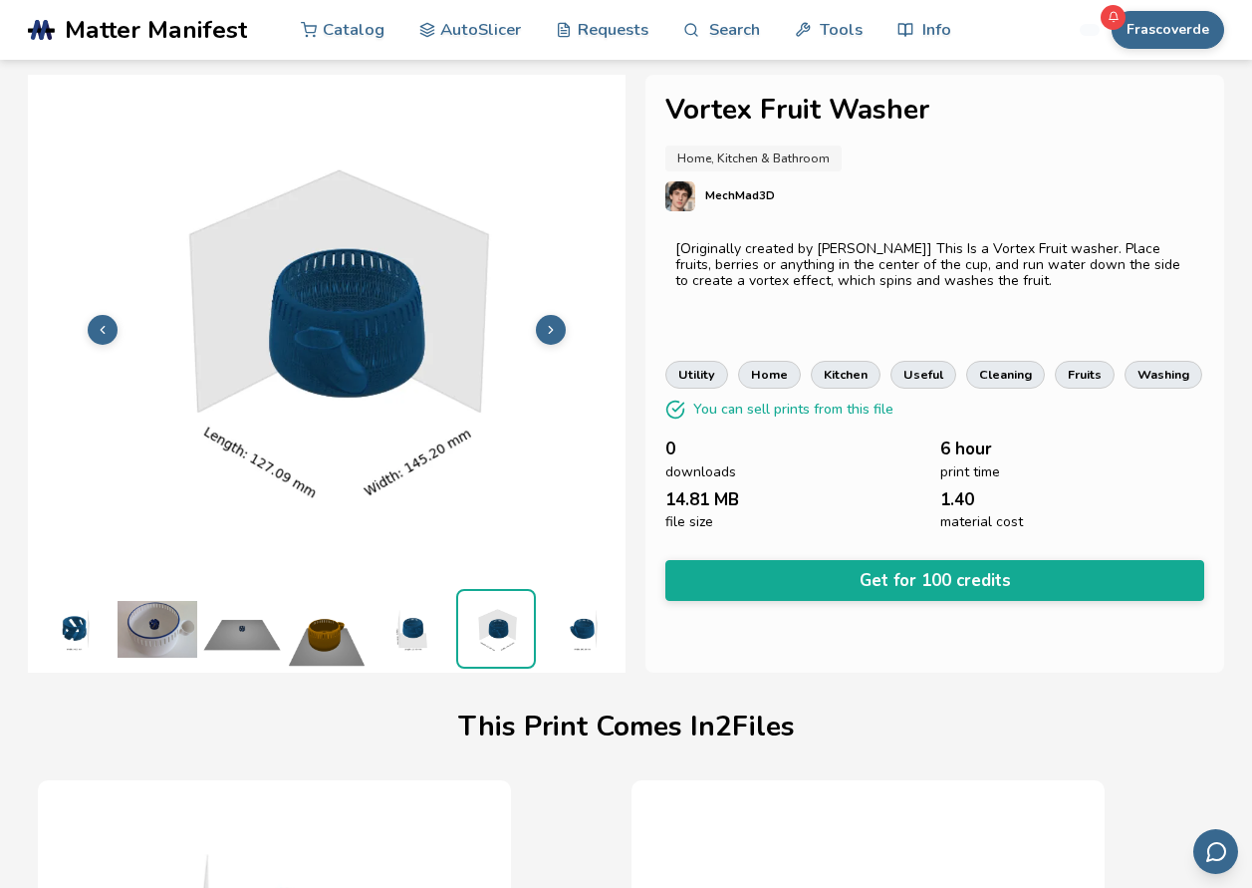
click at [512, 623] on img at bounding box center [496, 629] width 76 height 76
click at [541, 623] on img at bounding box center [581, 629] width 80 height 80
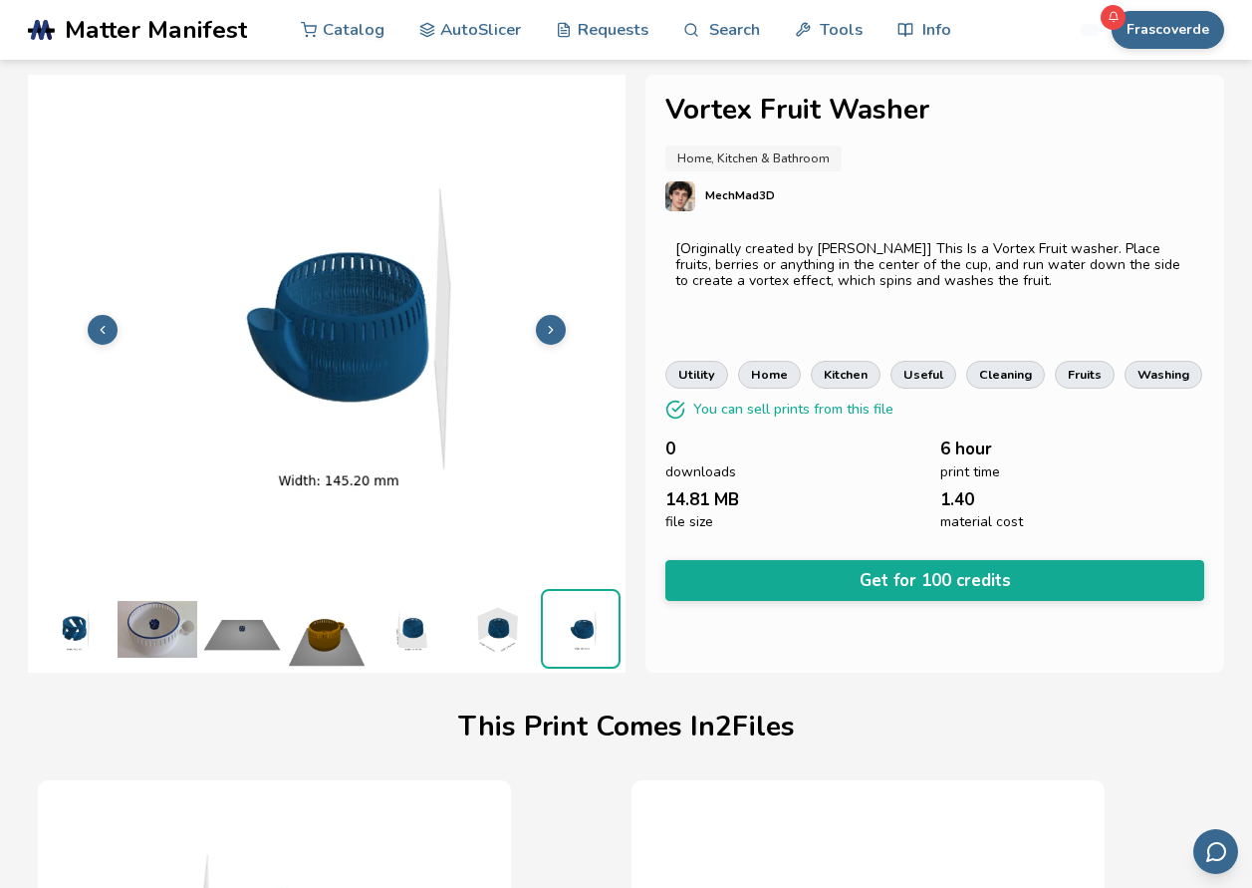
click at [549, 623] on img at bounding box center [581, 629] width 76 height 76
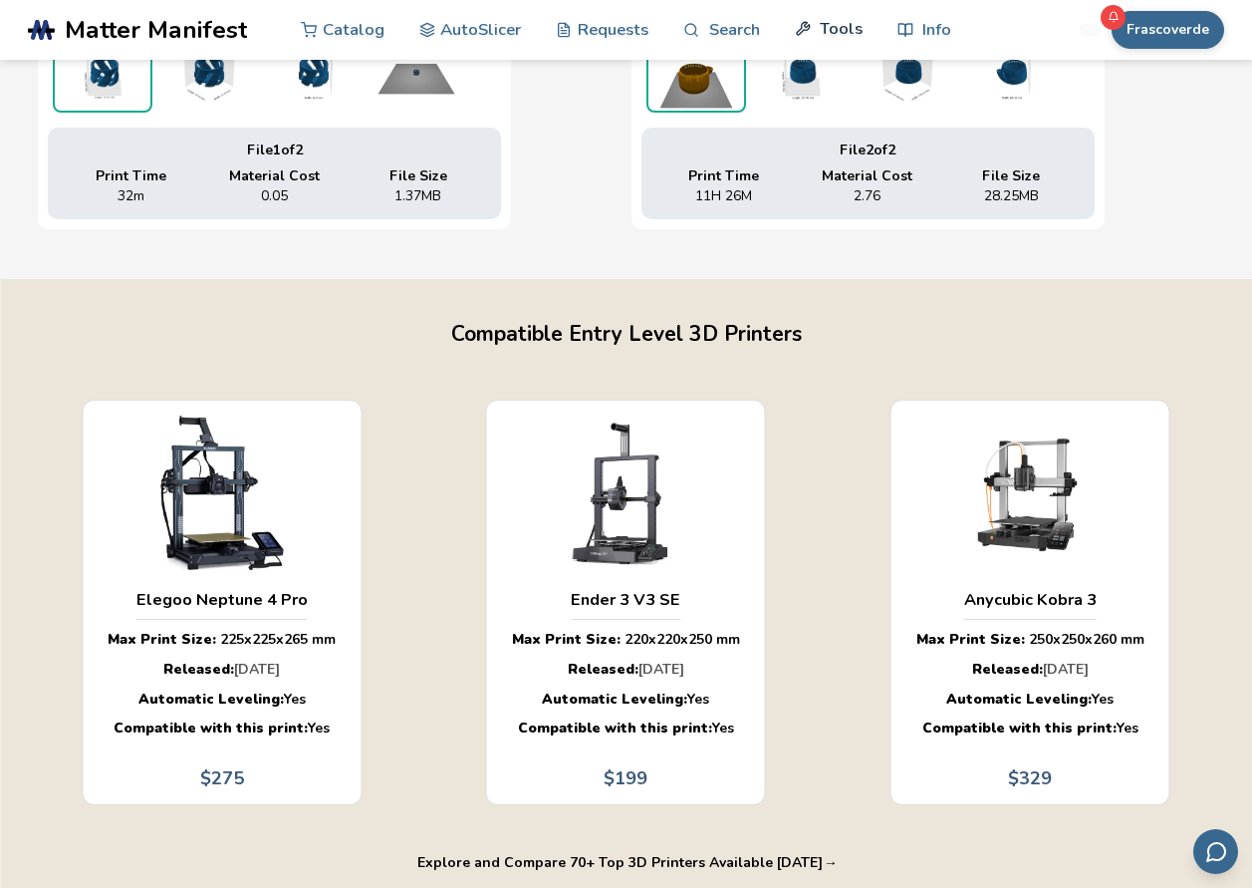
scroll to position [1096, 0]
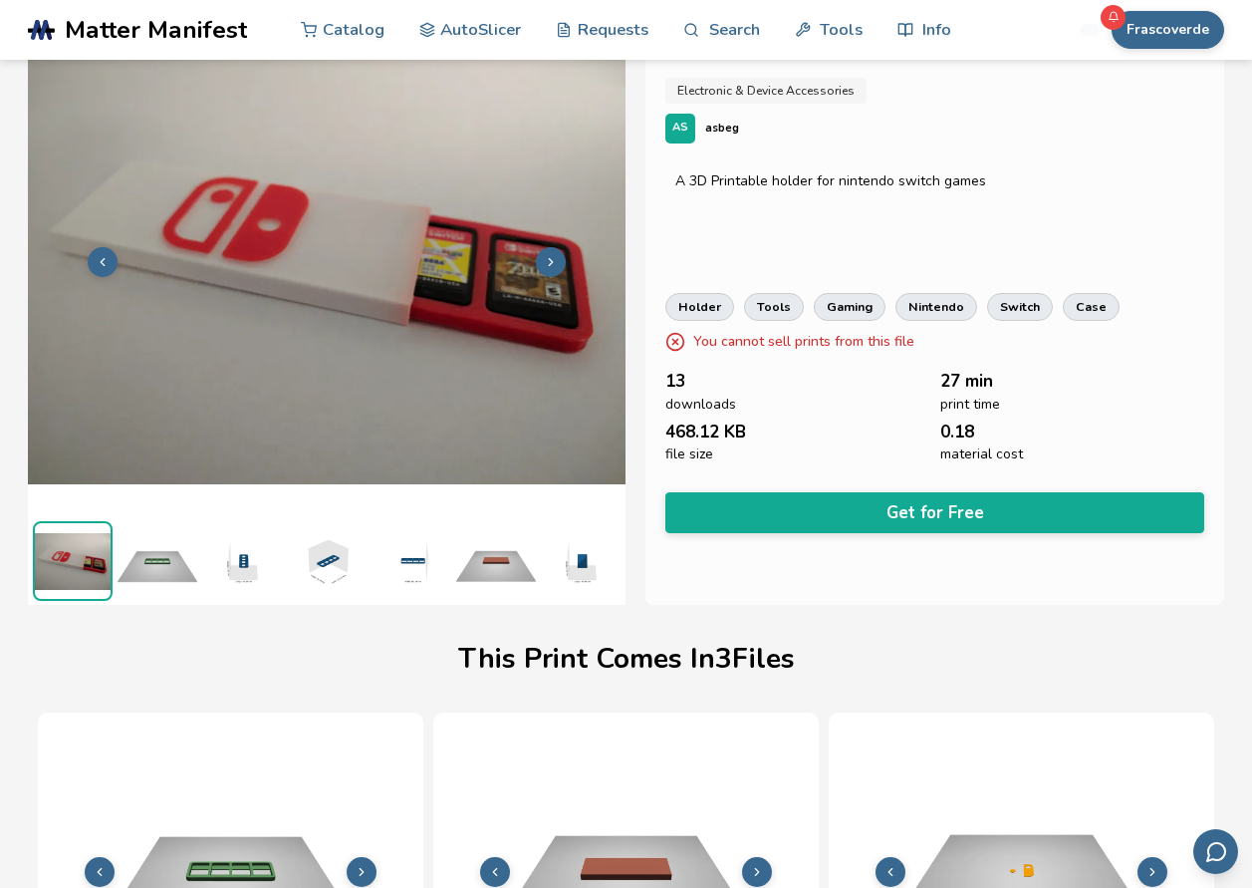
scroll to position [100, 8]
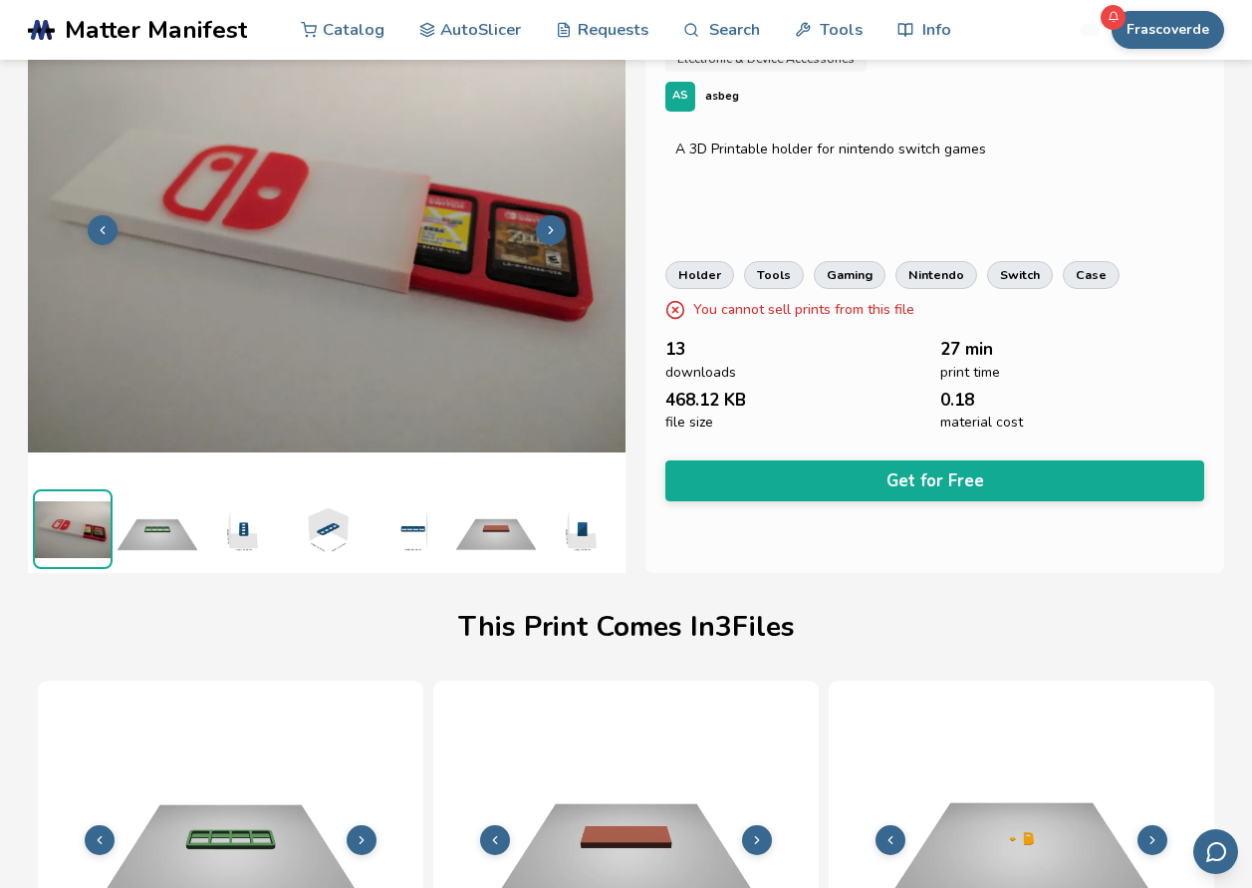
click at [174, 523] on img at bounding box center [158, 529] width 80 height 80
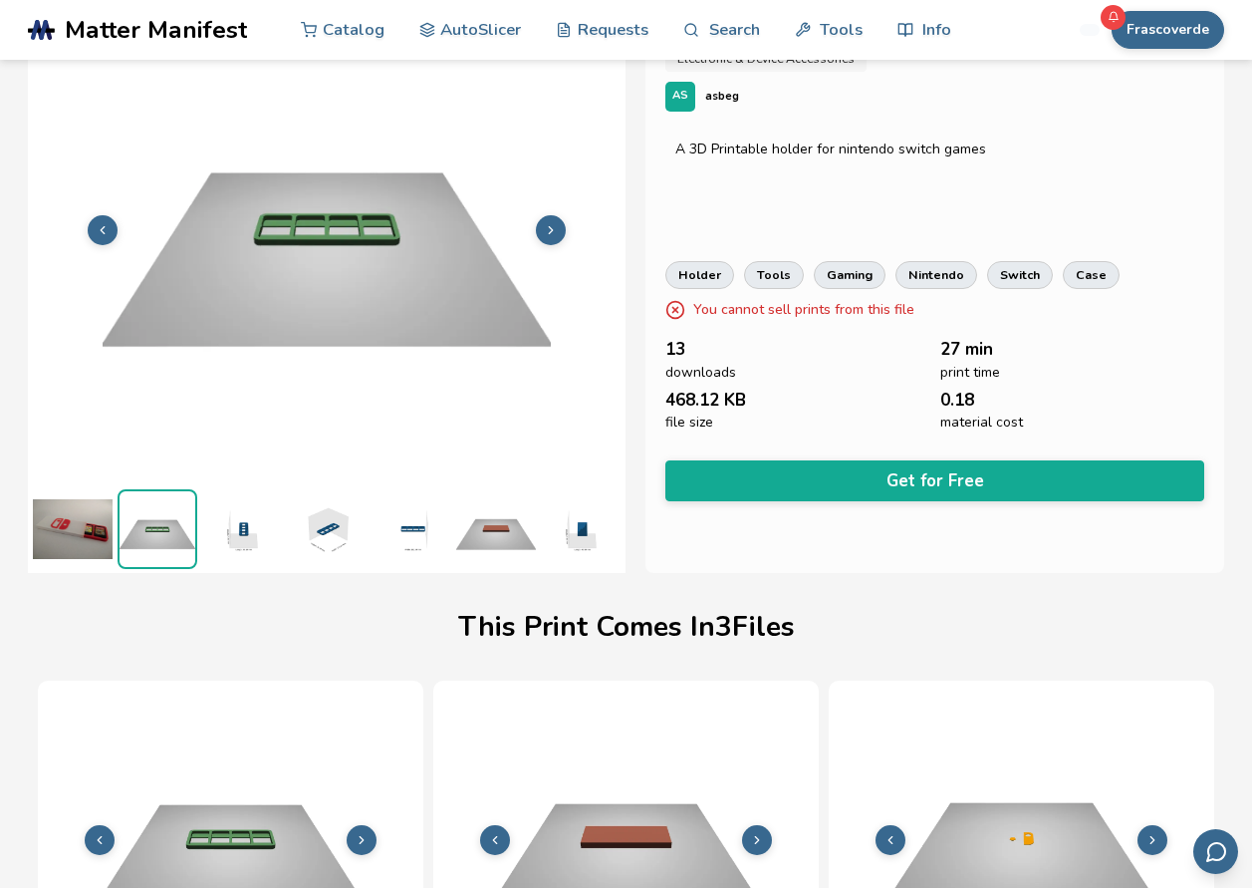
scroll to position [100, 0]
click at [227, 518] on img at bounding box center [242, 529] width 80 height 80
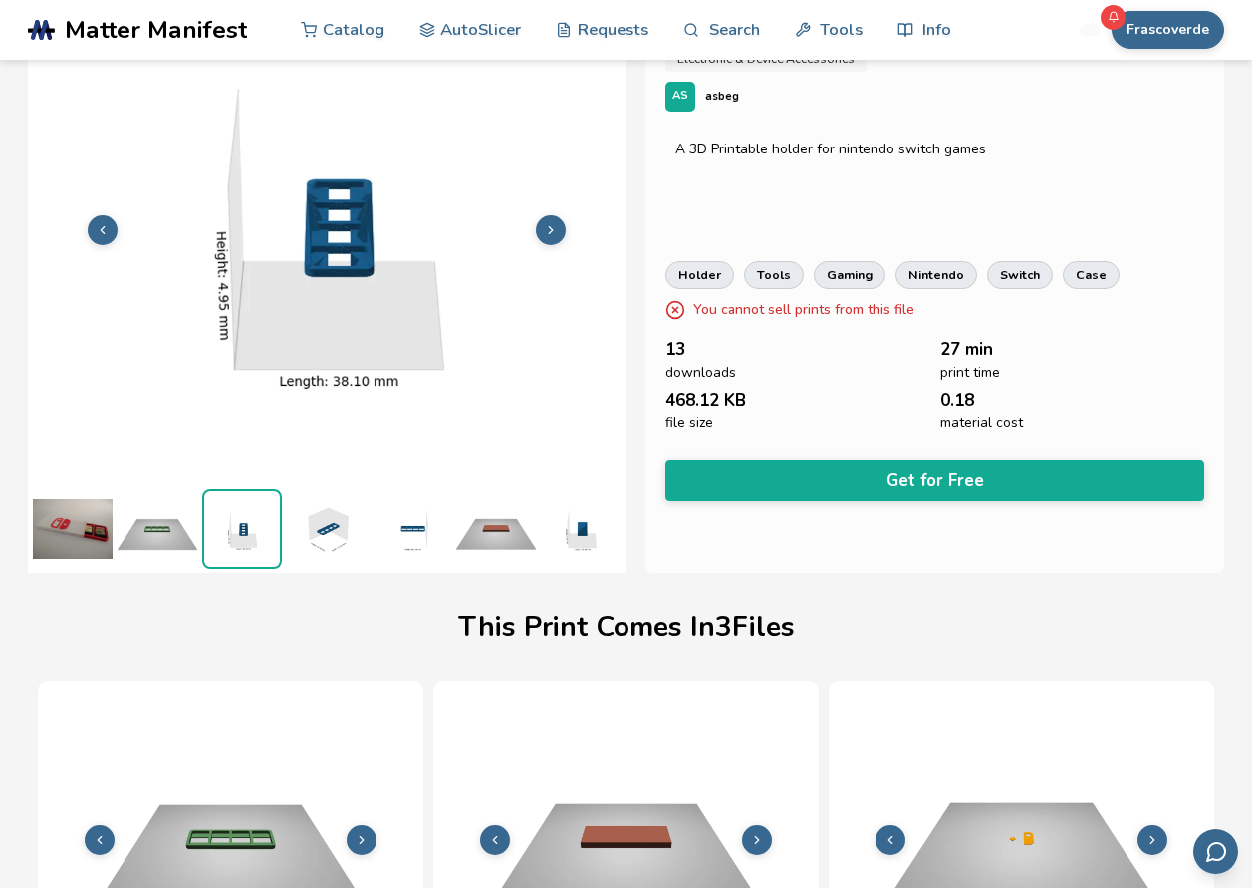
click at [354, 508] on img at bounding box center [327, 529] width 80 height 80
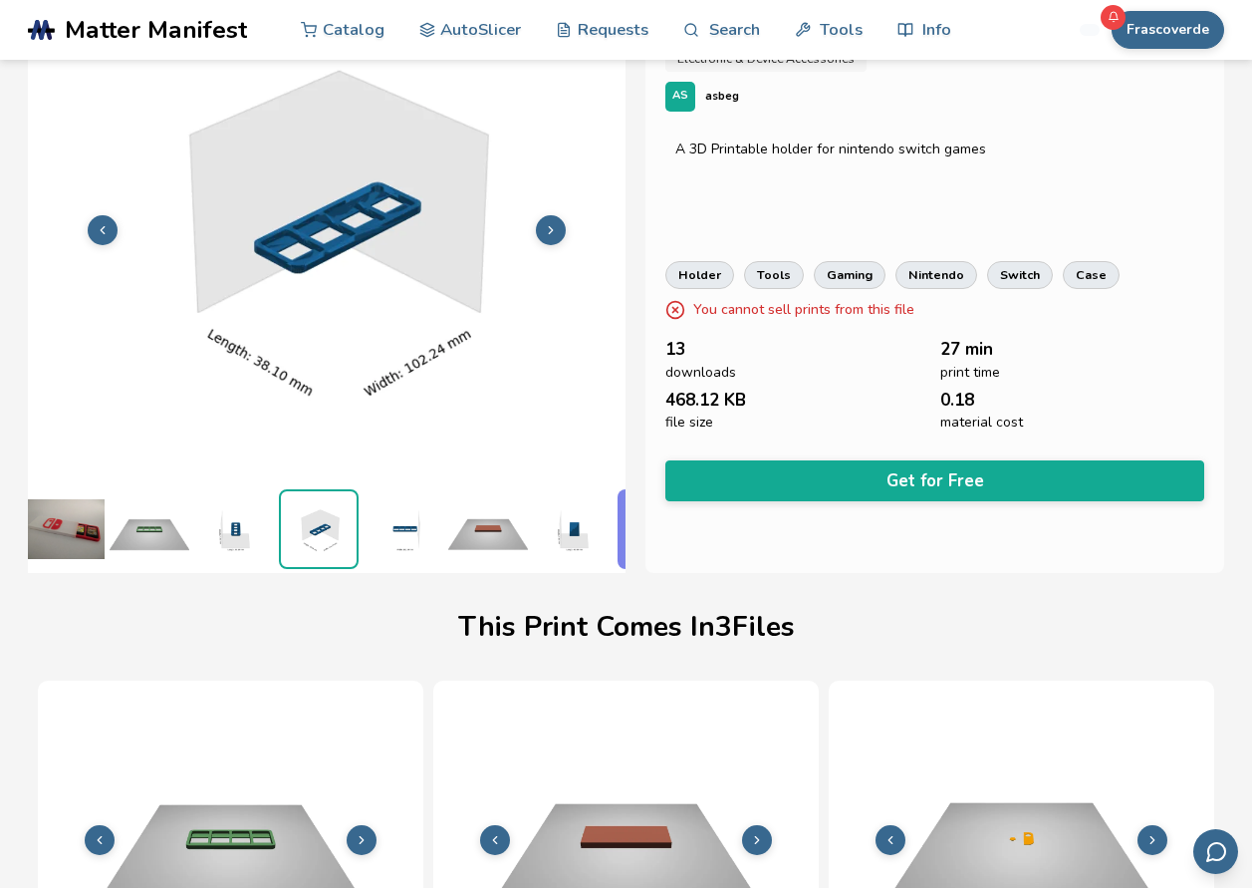
click at [460, 521] on img at bounding box center [488, 529] width 80 height 80
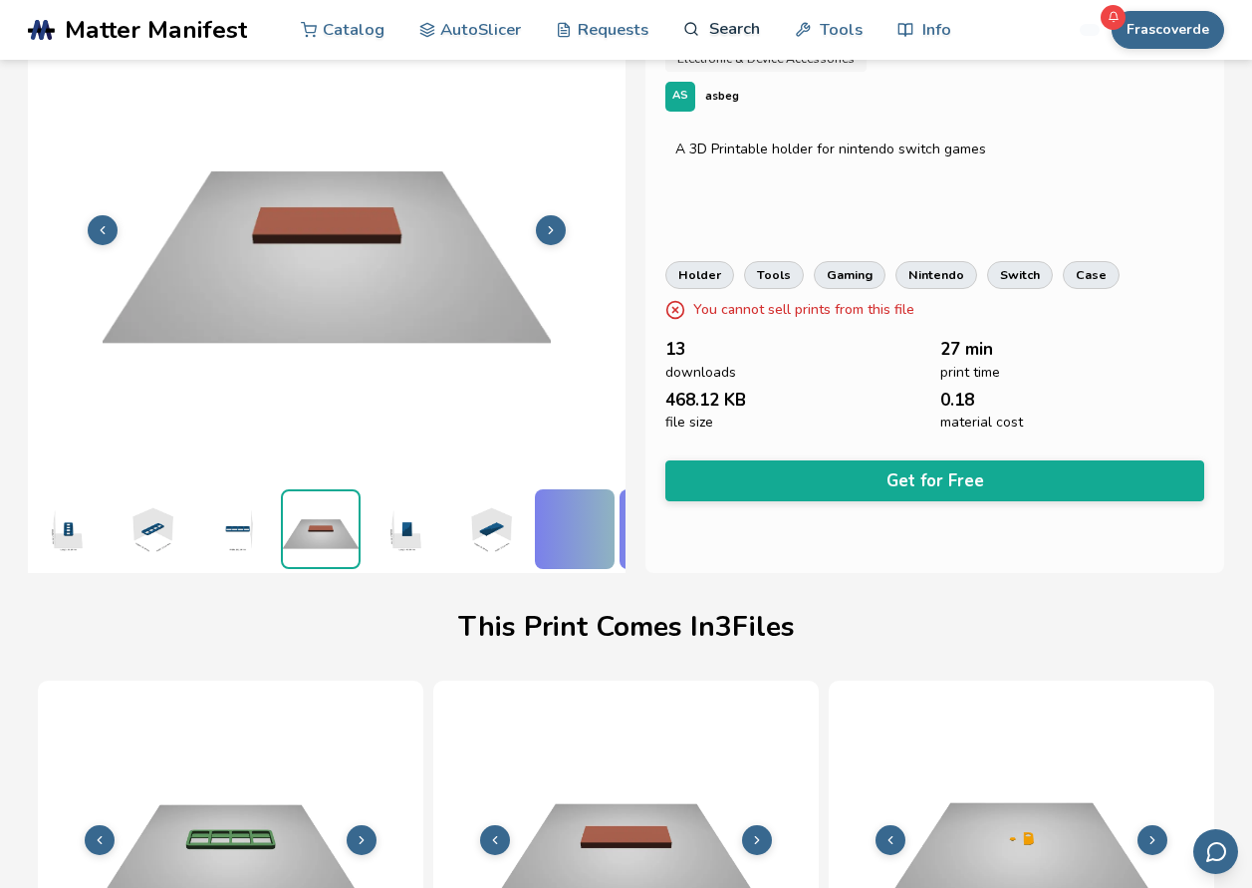
scroll to position [0, 177]
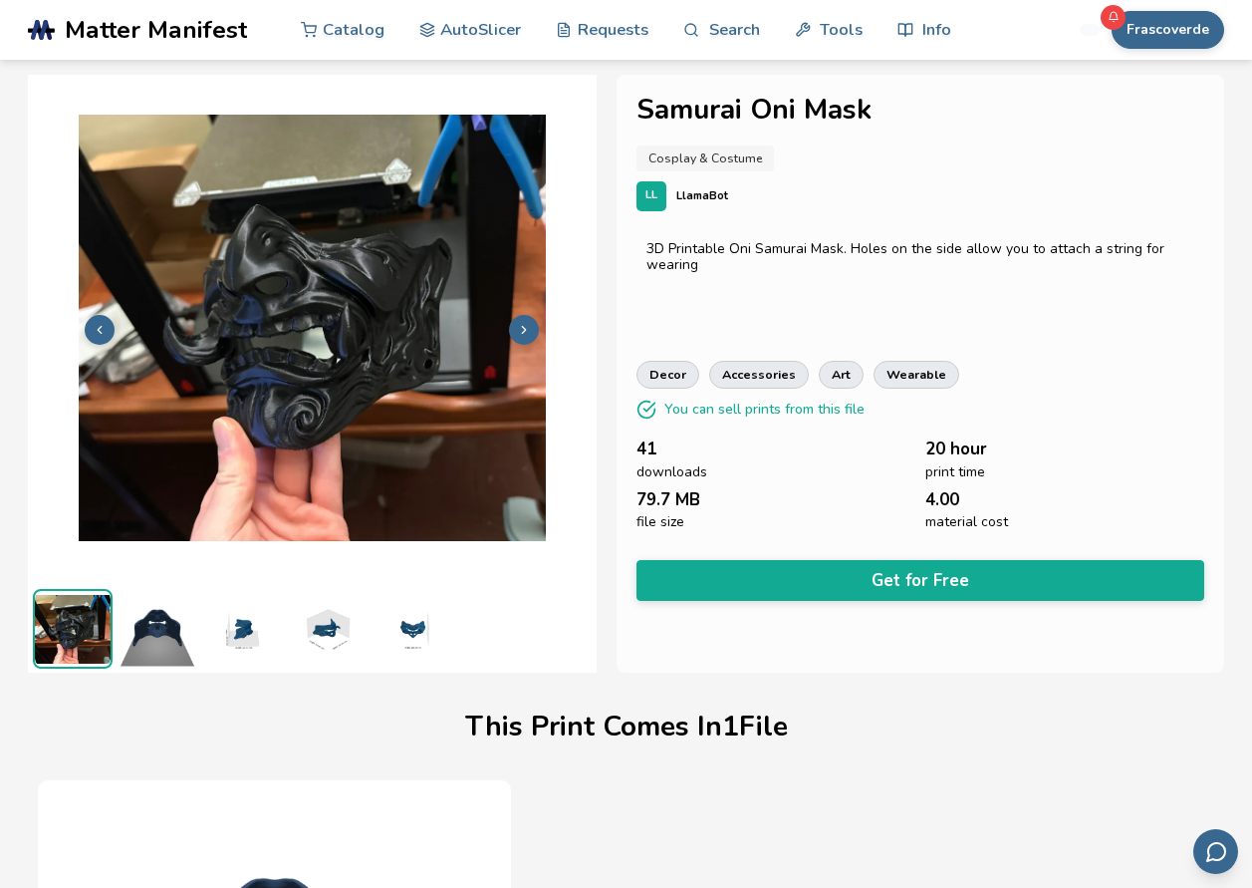
click at [140, 660] on img at bounding box center [158, 629] width 80 height 80
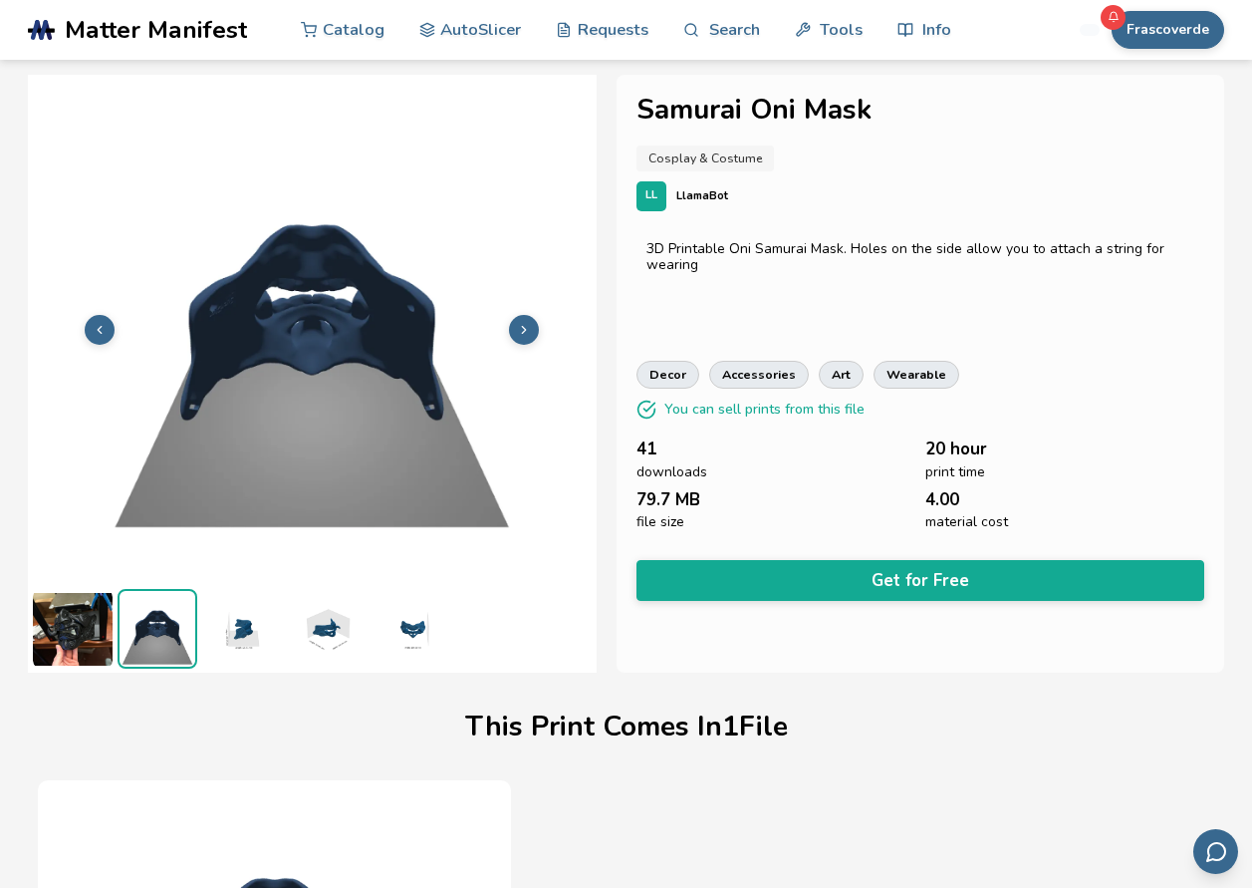
click at [206, 641] on img at bounding box center [242, 629] width 80 height 80
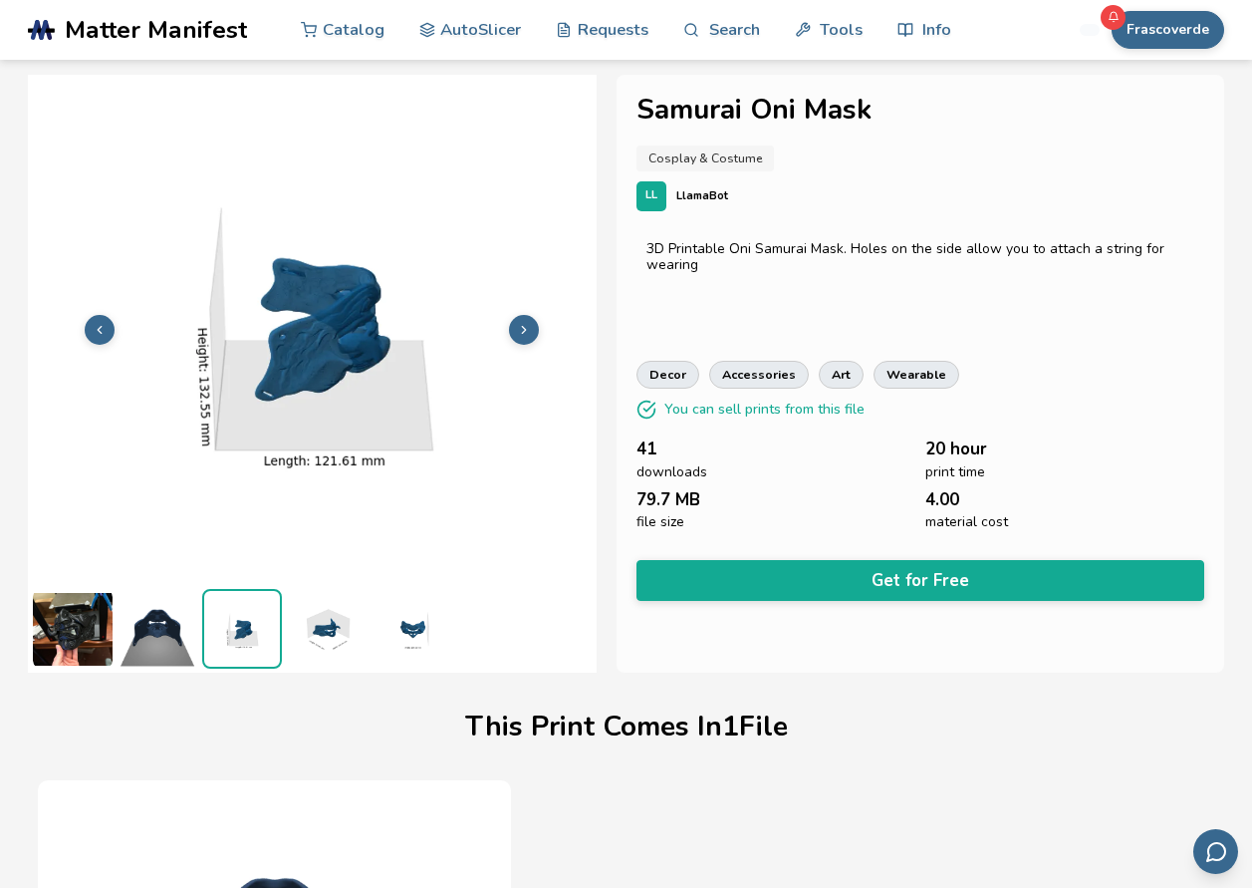
click at [307, 629] on img at bounding box center [327, 629] width 80 height 80
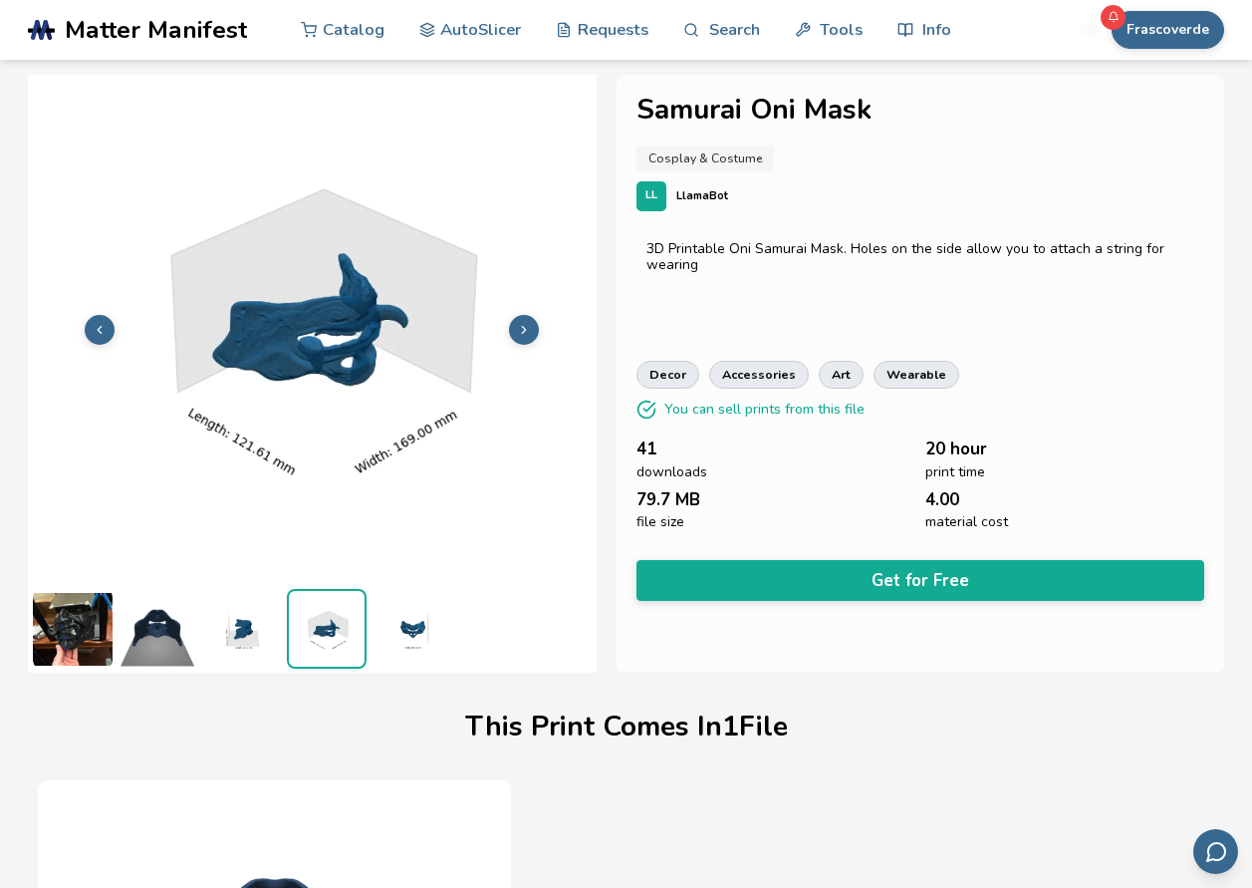
click at [389, 631] on img at bounding box center [412, 629] width 80 height 80
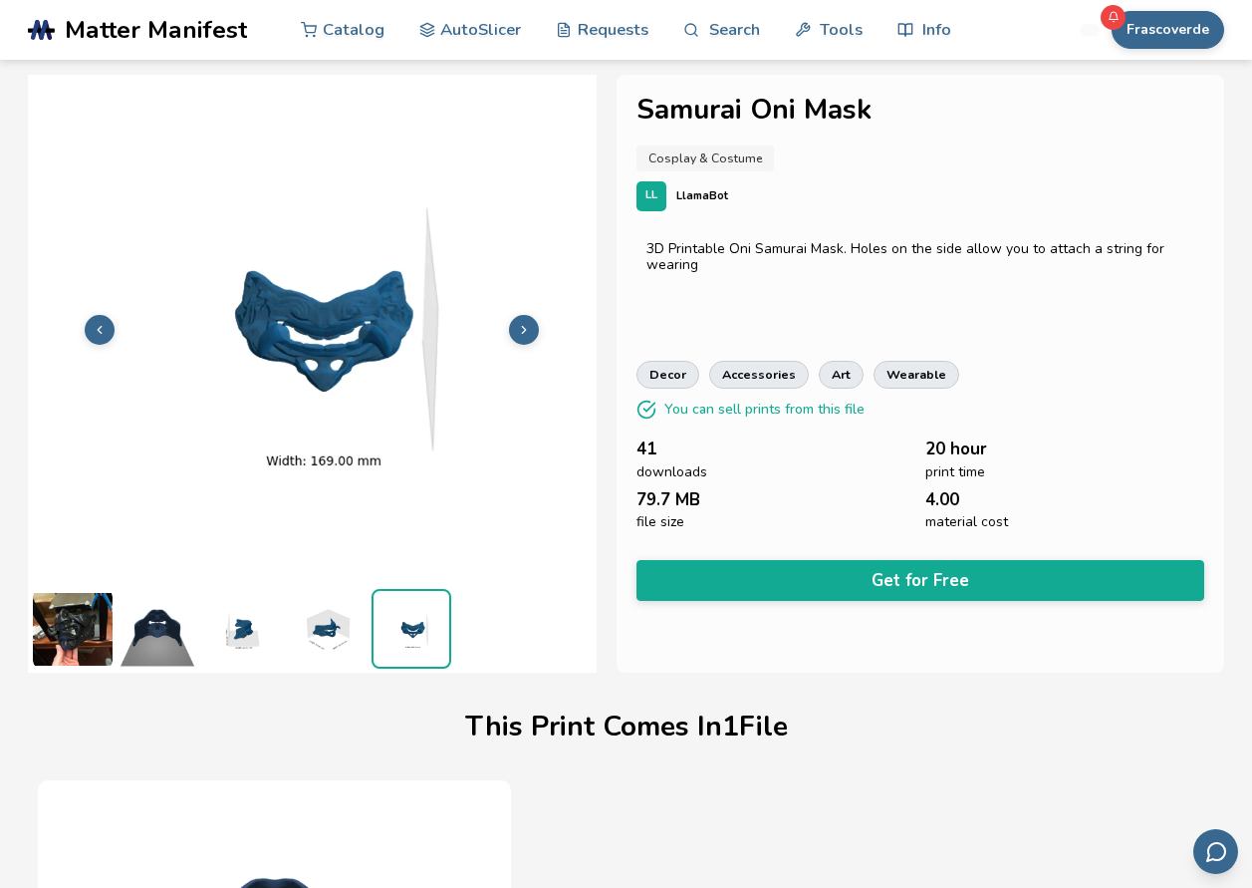
click at [127, 631] on img at bounding box center [158, 629] width 80 height 80
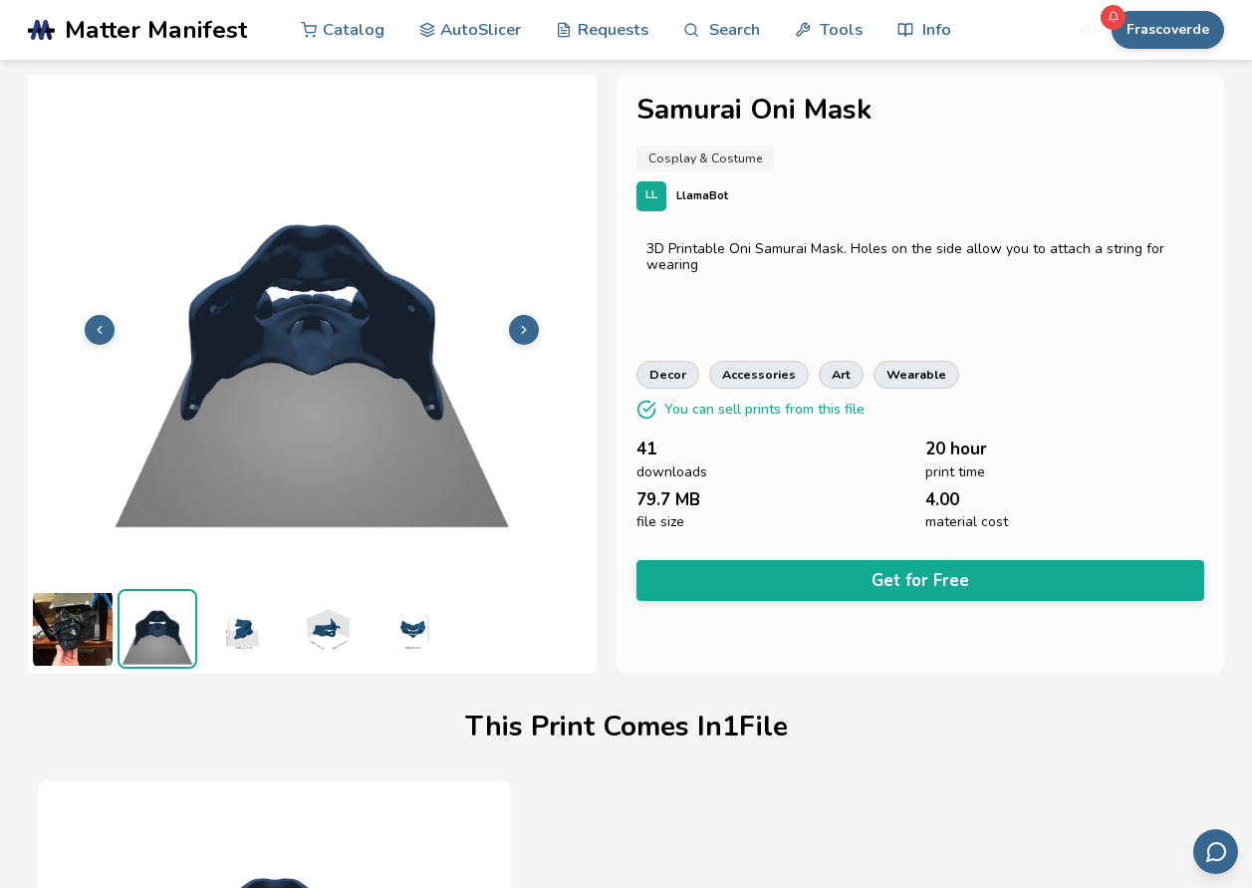
click at [105, 634] on img at bounding box center [73, 629] width 80 height 80
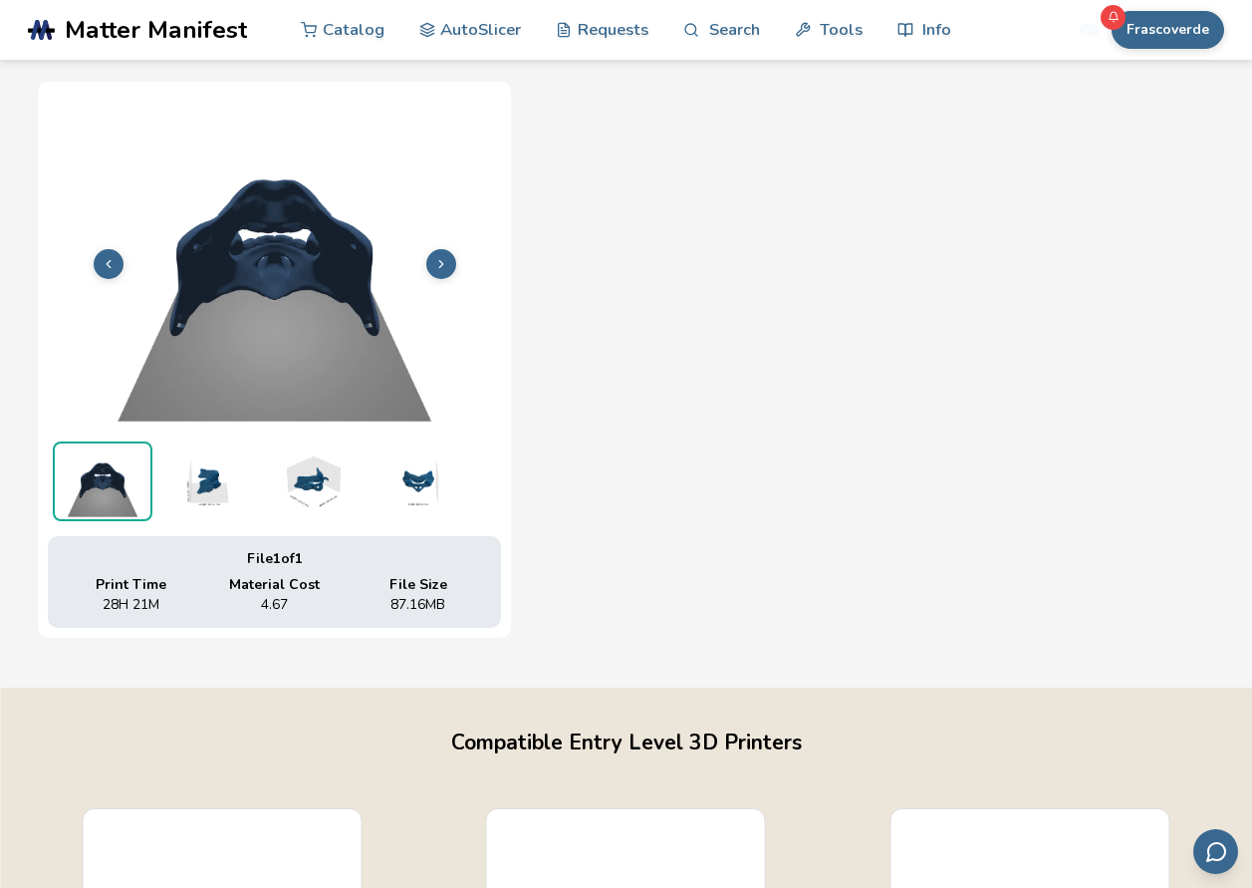
scroll to position [797, 0]
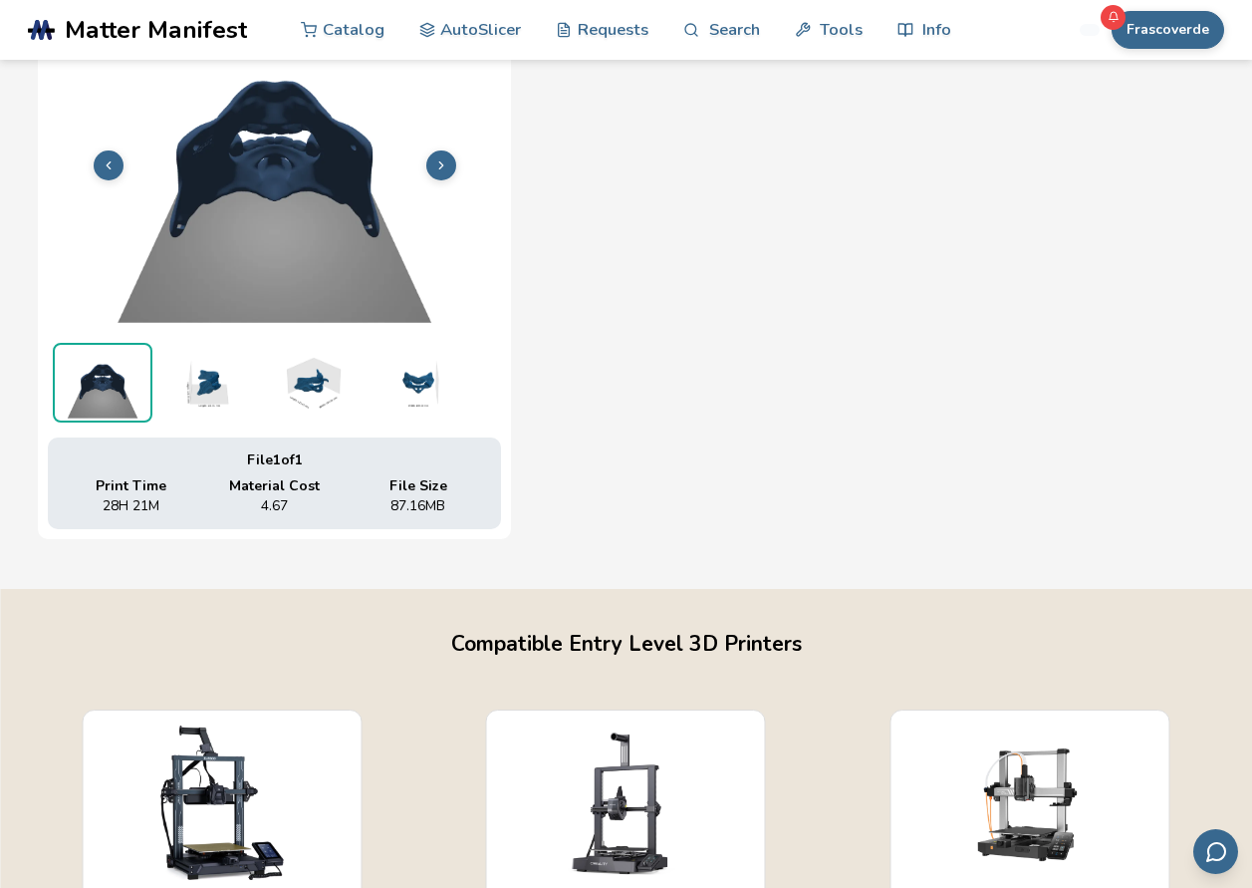
click at [214, 407] on img at bounding box center [207, 383] width 100 height 80
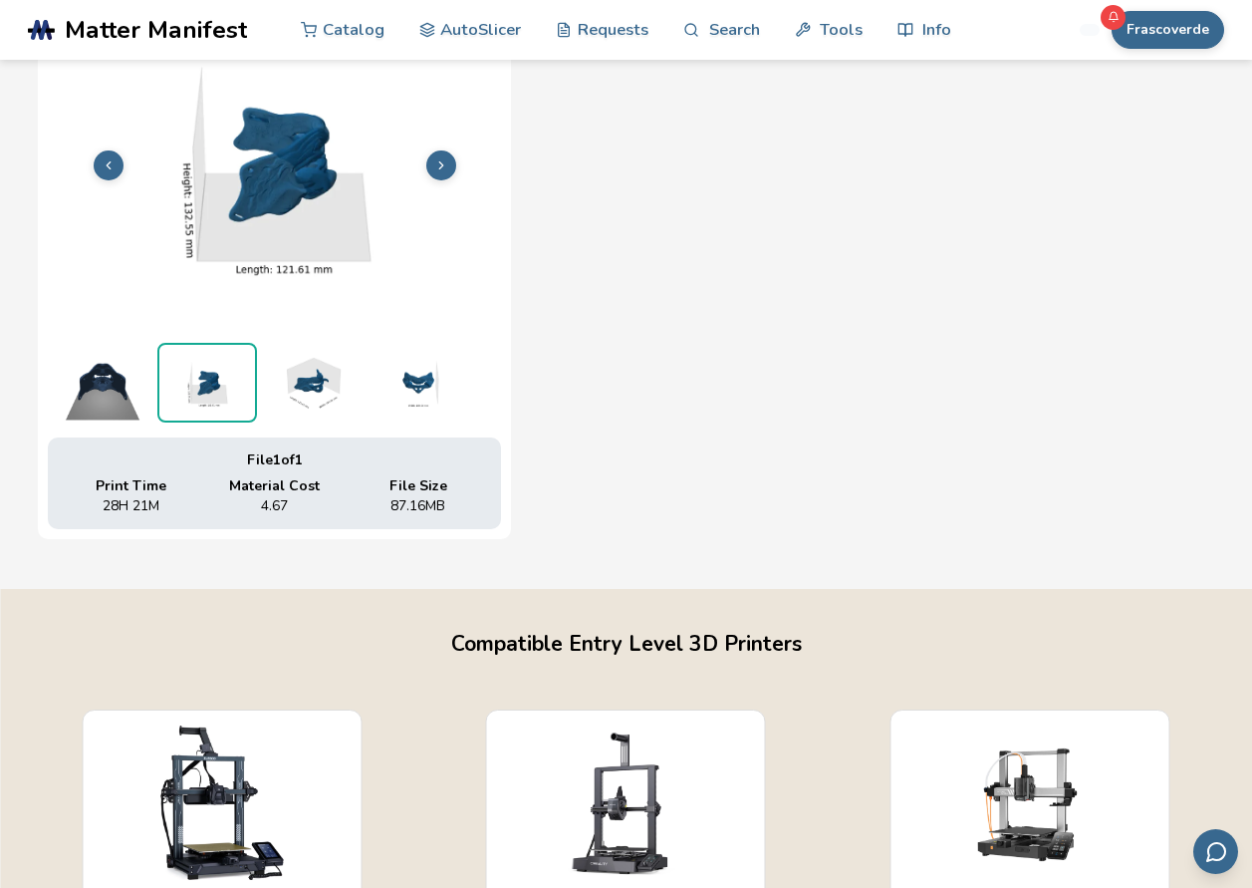
click at [311, 393] on img at bounding box center [312, 383] width 100 height 80
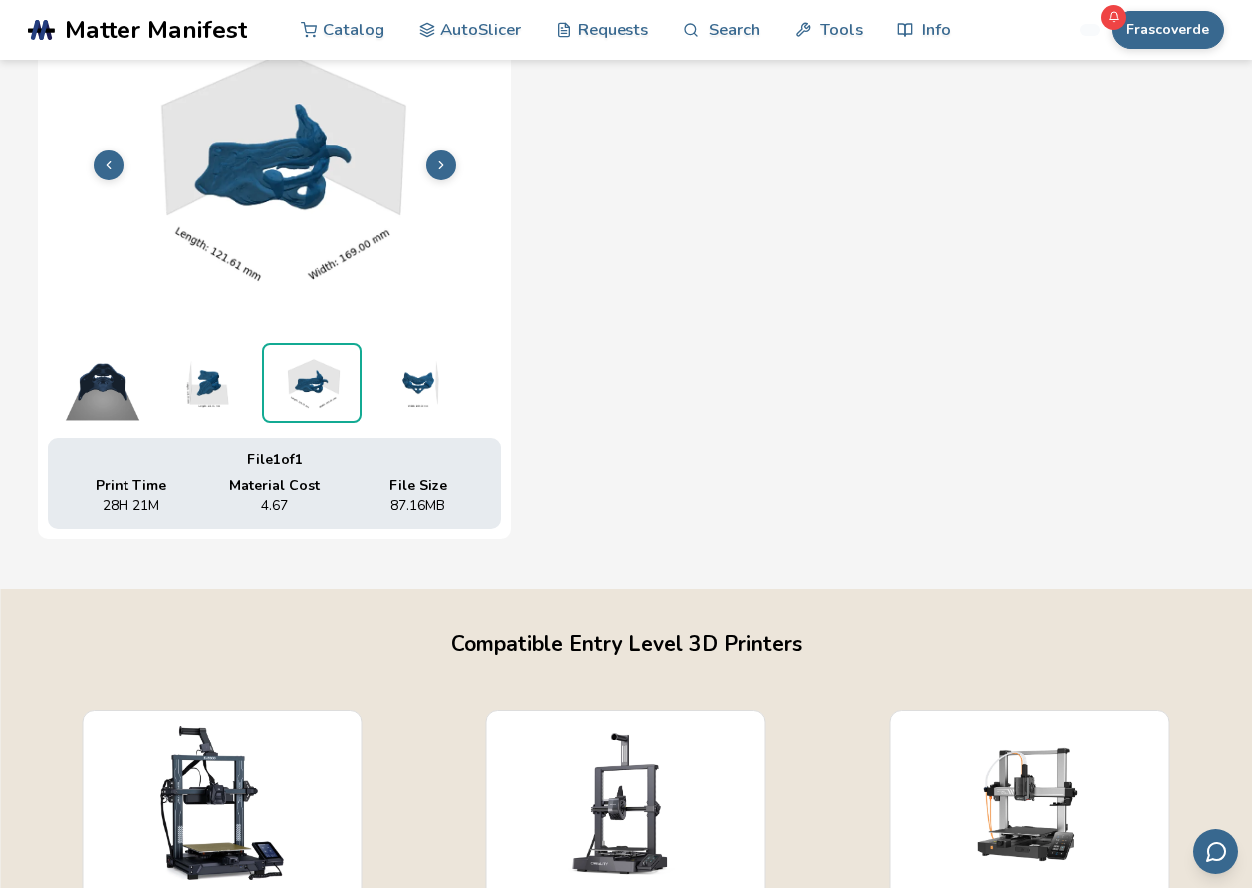
click at [417, 393] on img at bounding box center [417, 383] width 100 height 80
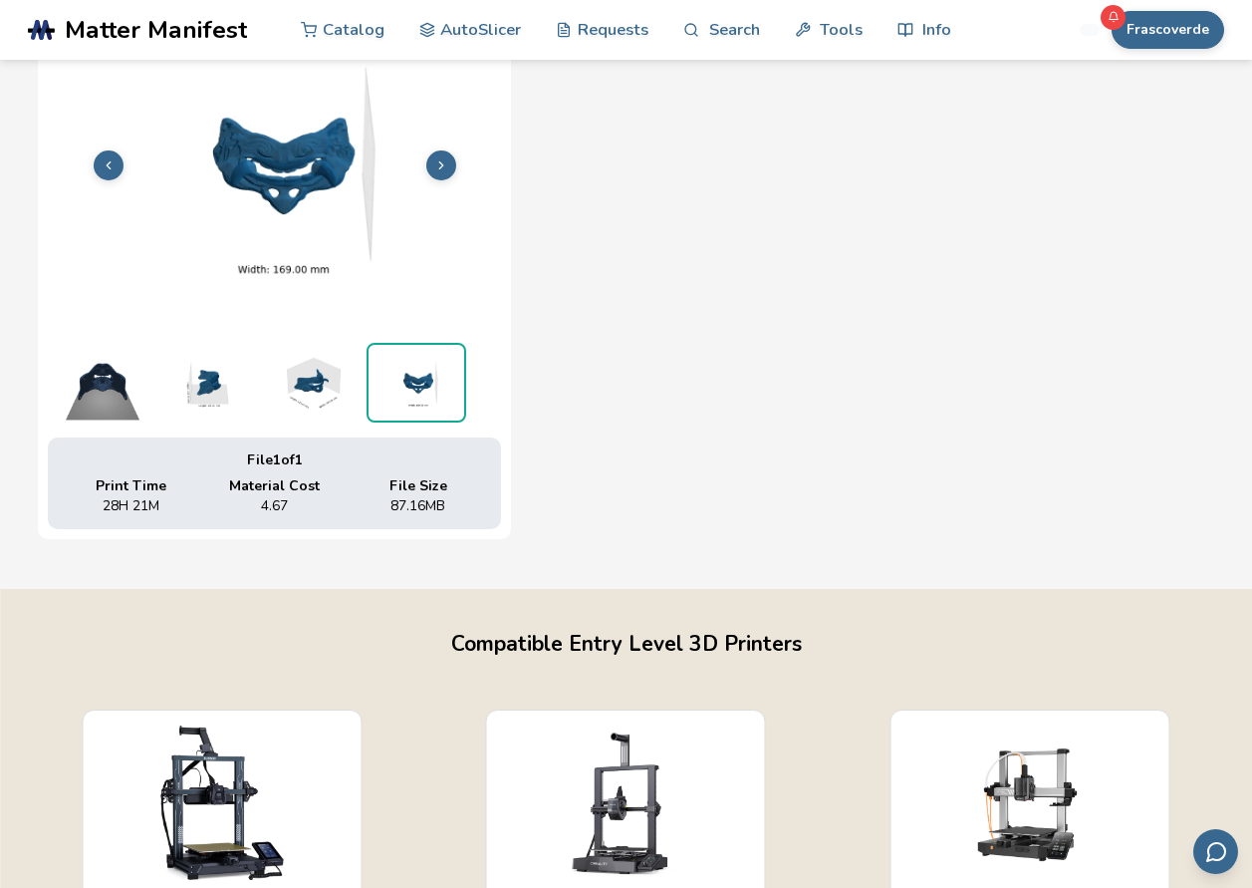
click at [303, 397] on img at bounding box center [312, 383] width 100 height 80
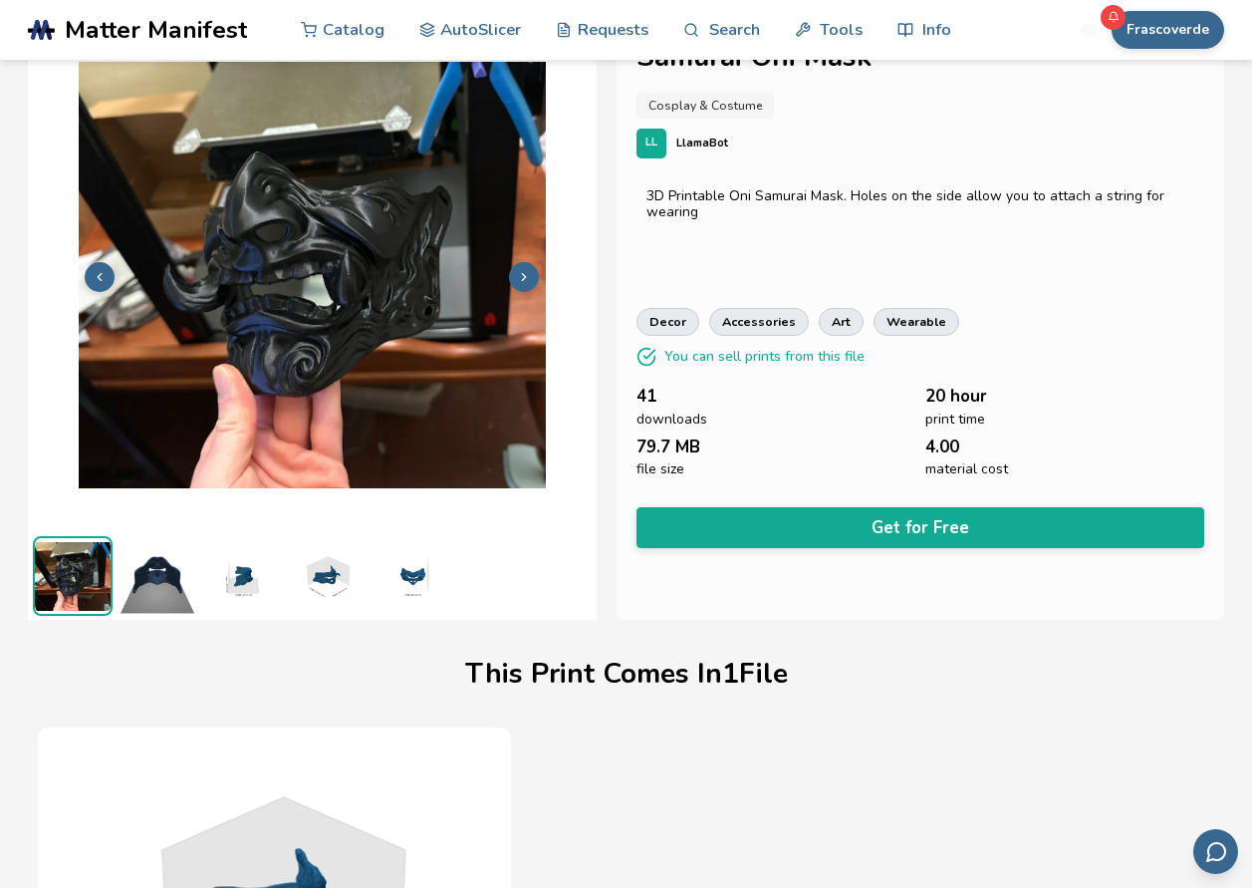
scroll to position [0, 0]
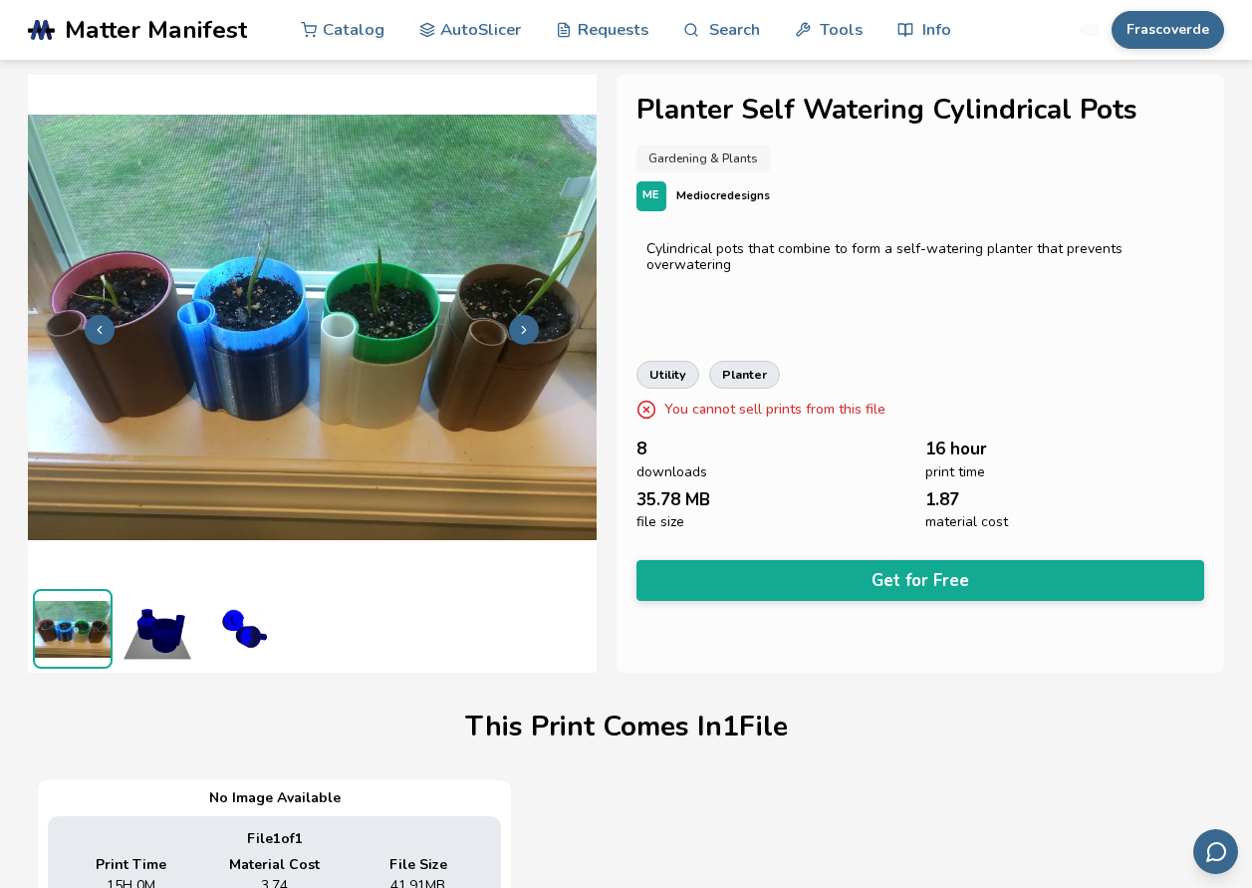
click at [172, 630] on img at bounding box center [158, 629] width 80 height 80
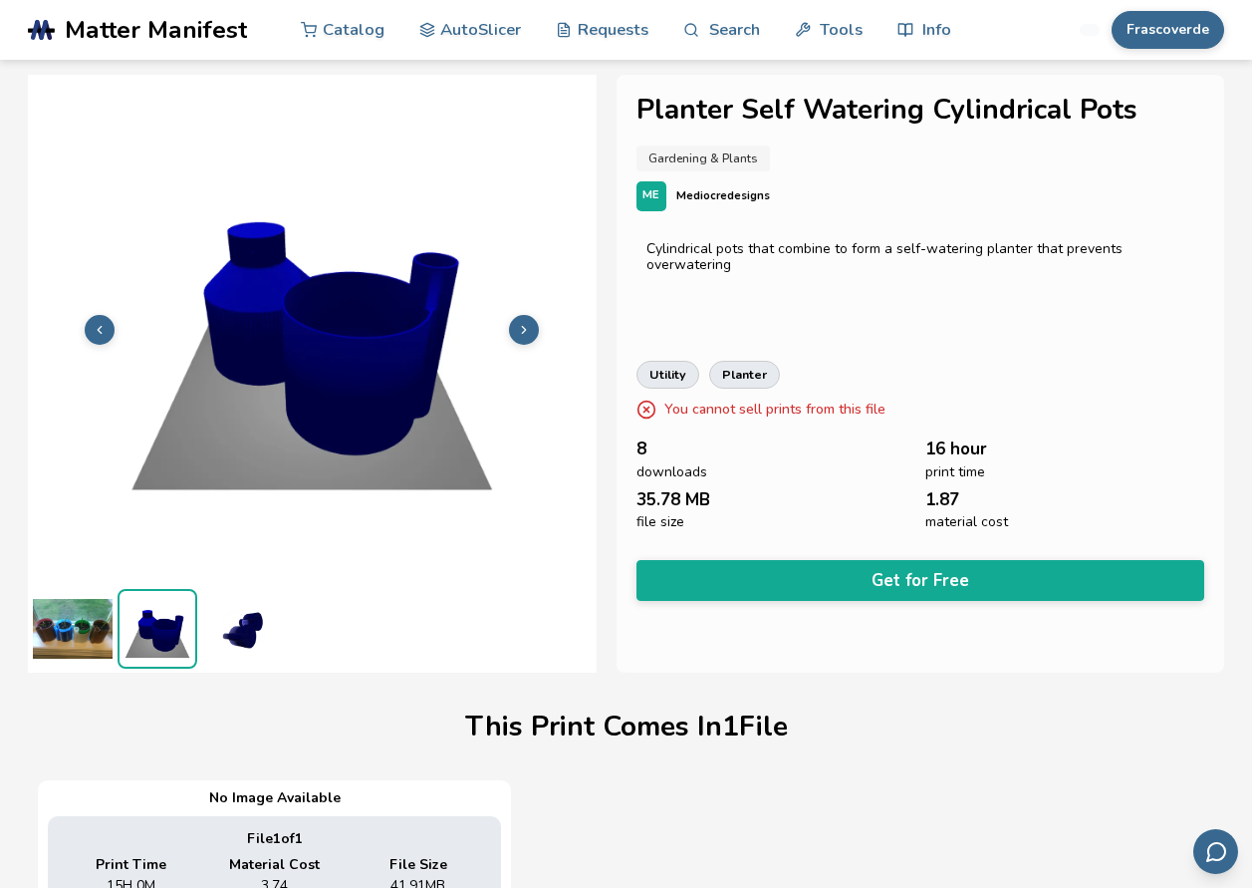
click at [220, 630] on img at bounding box center [242, 629] width 80 height 80
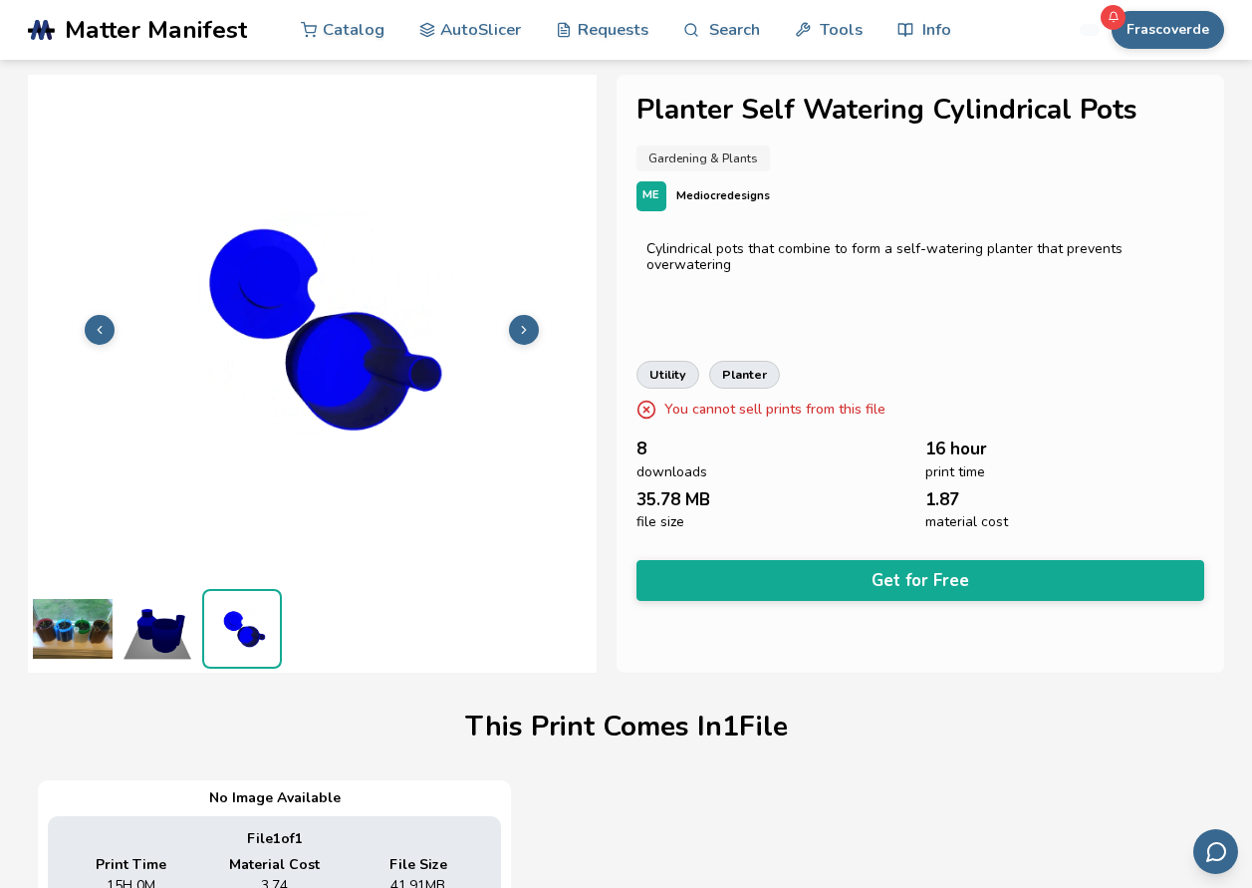
click at [79, 629] on img at bounding box center [73, 629] width 80 height 80
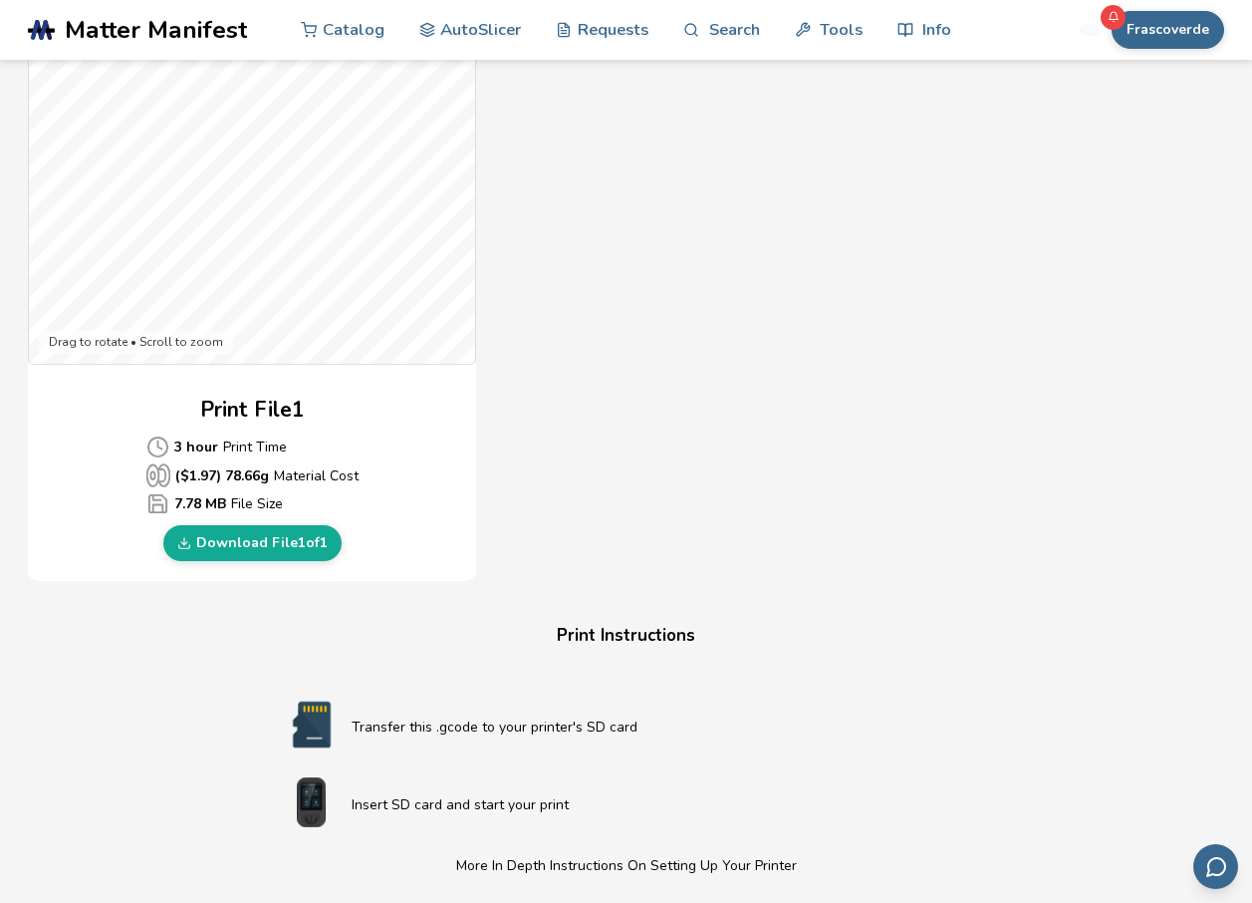
scroll to position [697, 0]
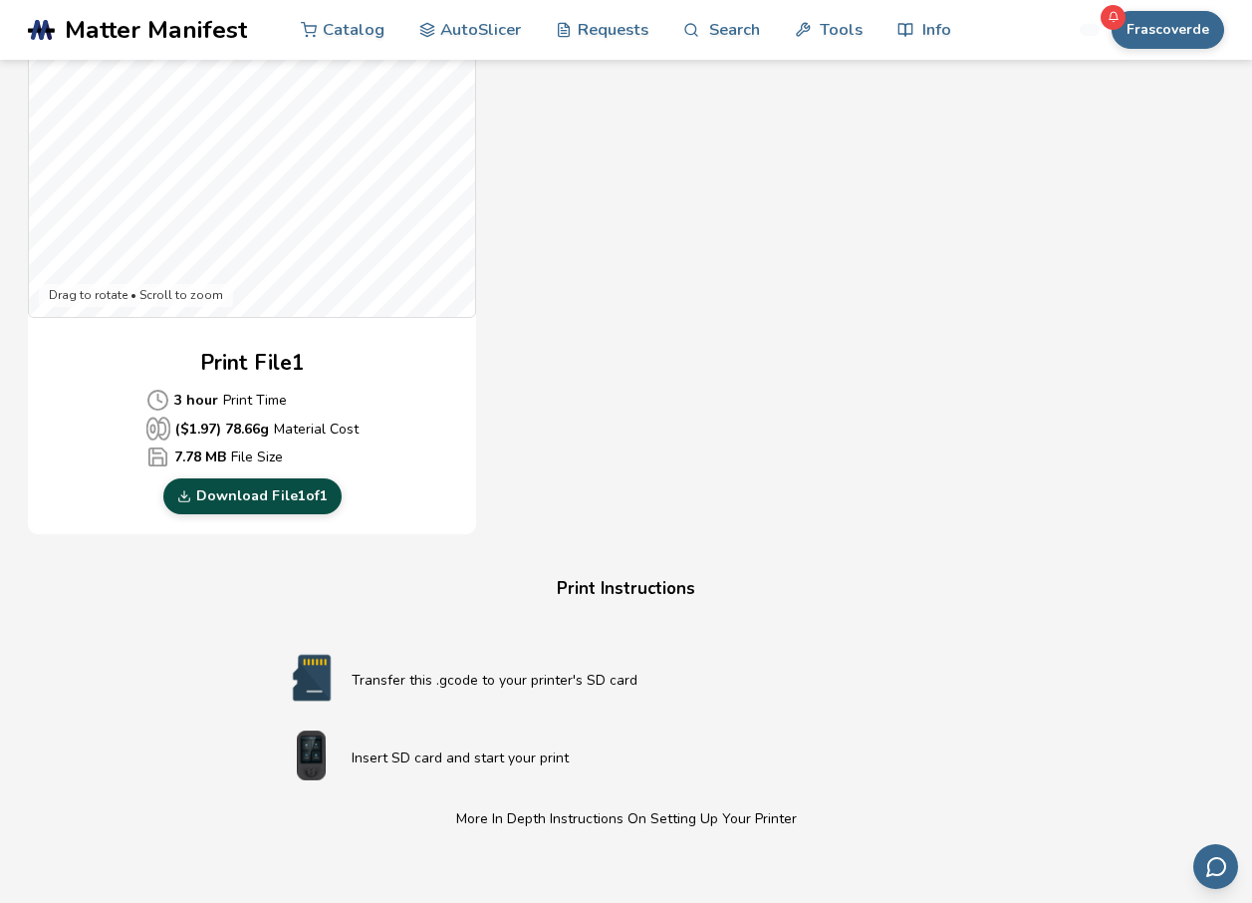
click at [330, 496] on link "Download File 1 of 1" at bounding box center [252, 496] width 178 height 36
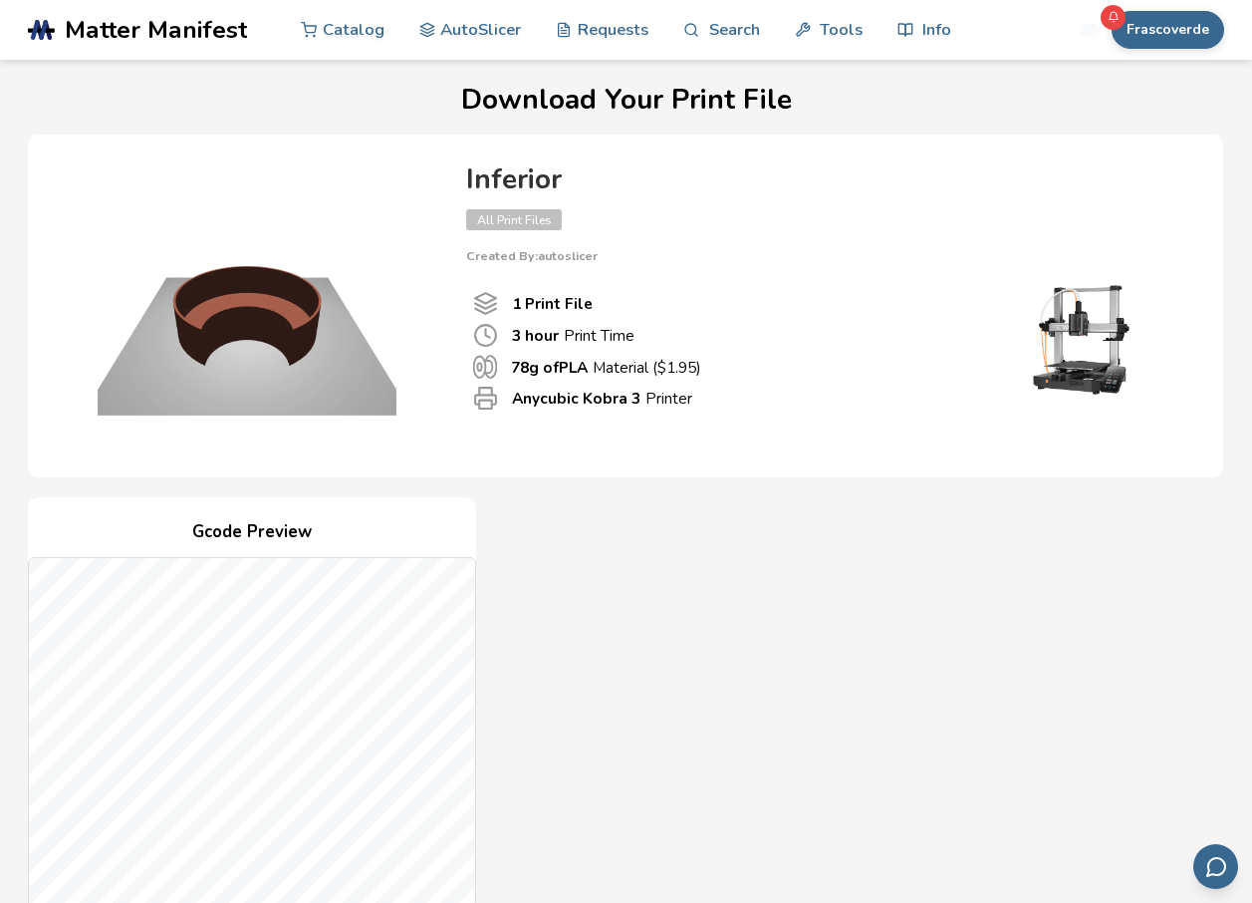
scroll to position [0, 0]
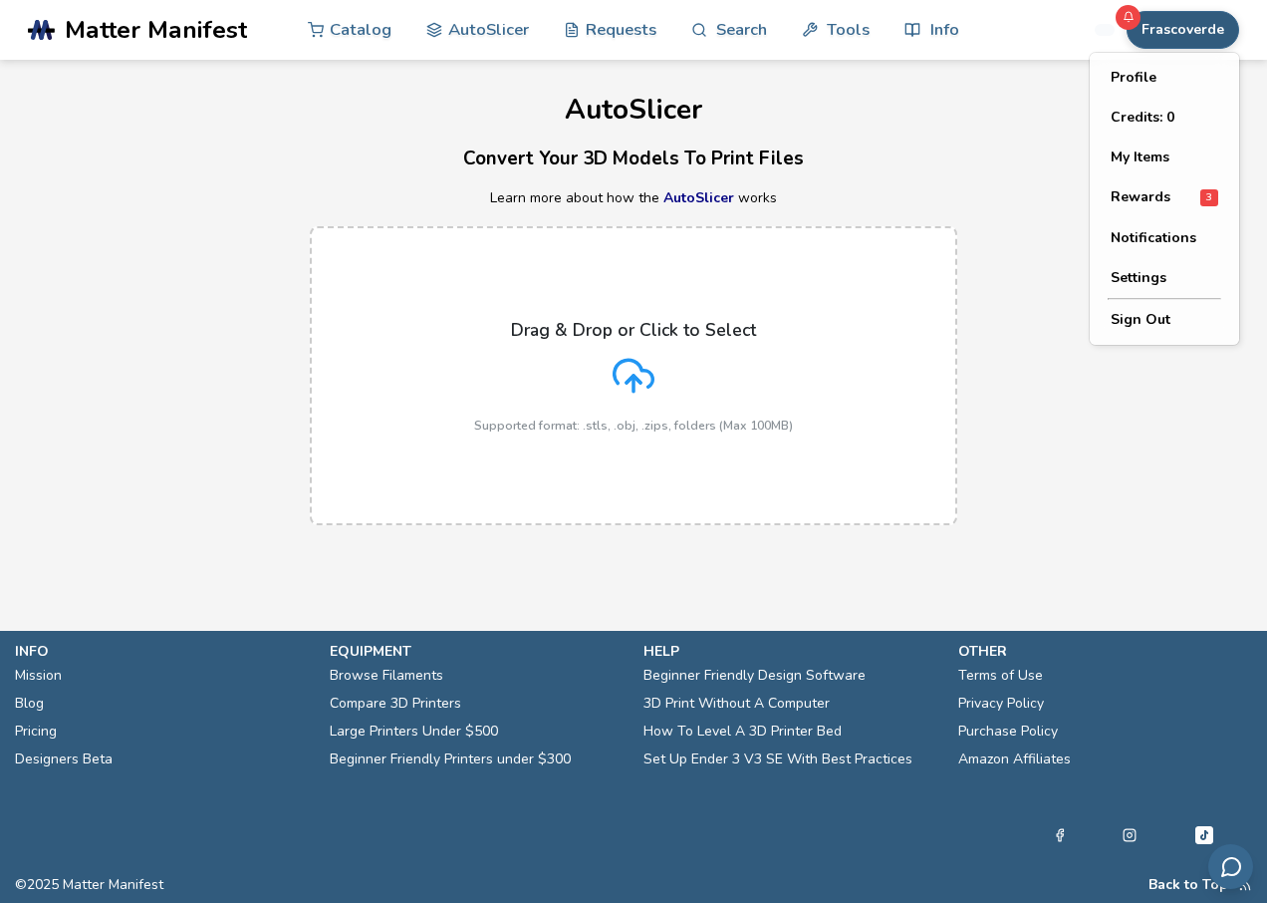
click at [1208, 29] on button "Frascoverde" at bounding box center [1183, 30] width 113 height 38
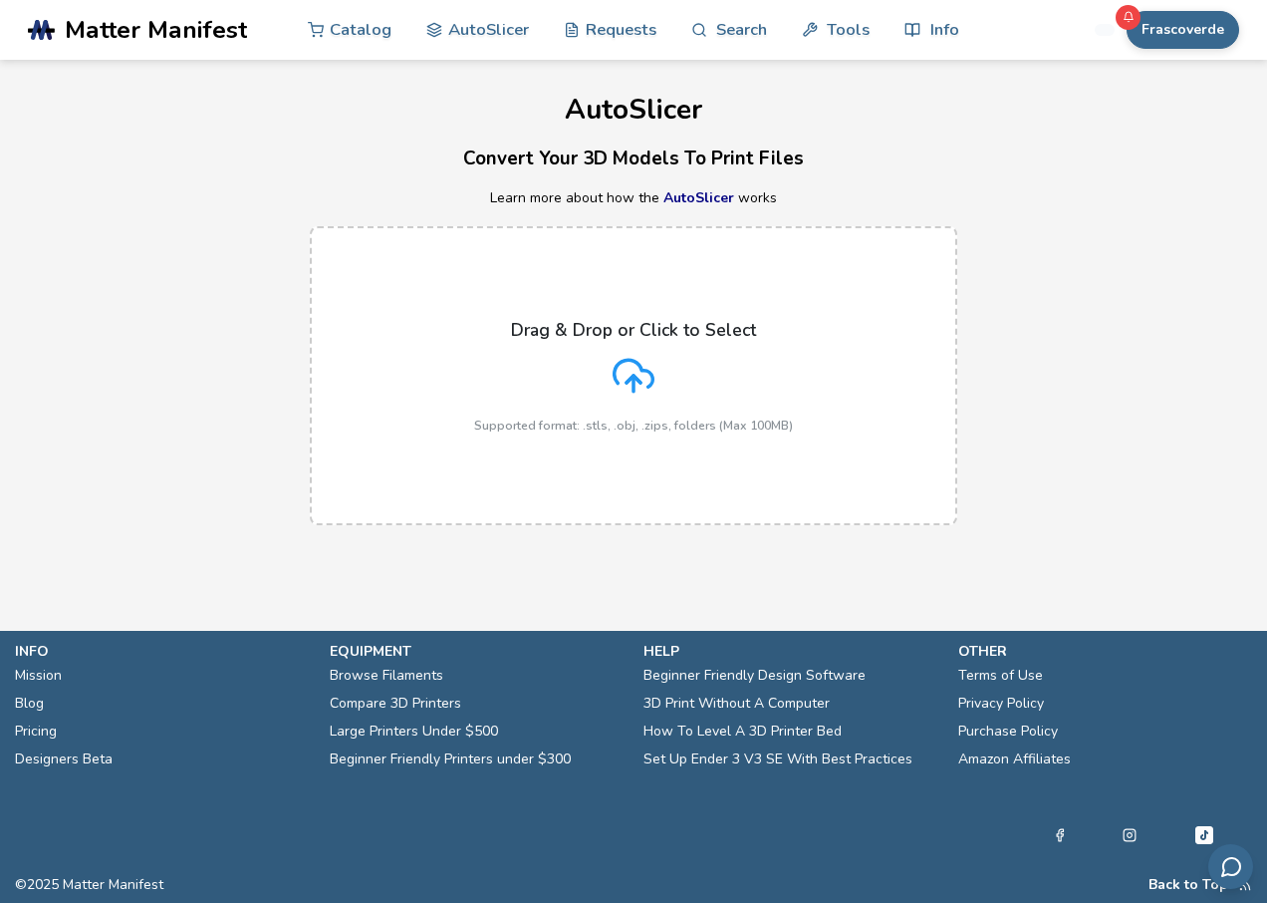
click at [522, 426] on p "Supported format: .stls, .obj, .zips, folders (Max 100MB)" at bounding box center [633, 425] width 319 height 14
click at [0, 0] on input "Drag & Drop or Click to Select Supported format: .stls, .obj, .zips, folders (M…" at bounding box center [0, 0] width 0 height 0
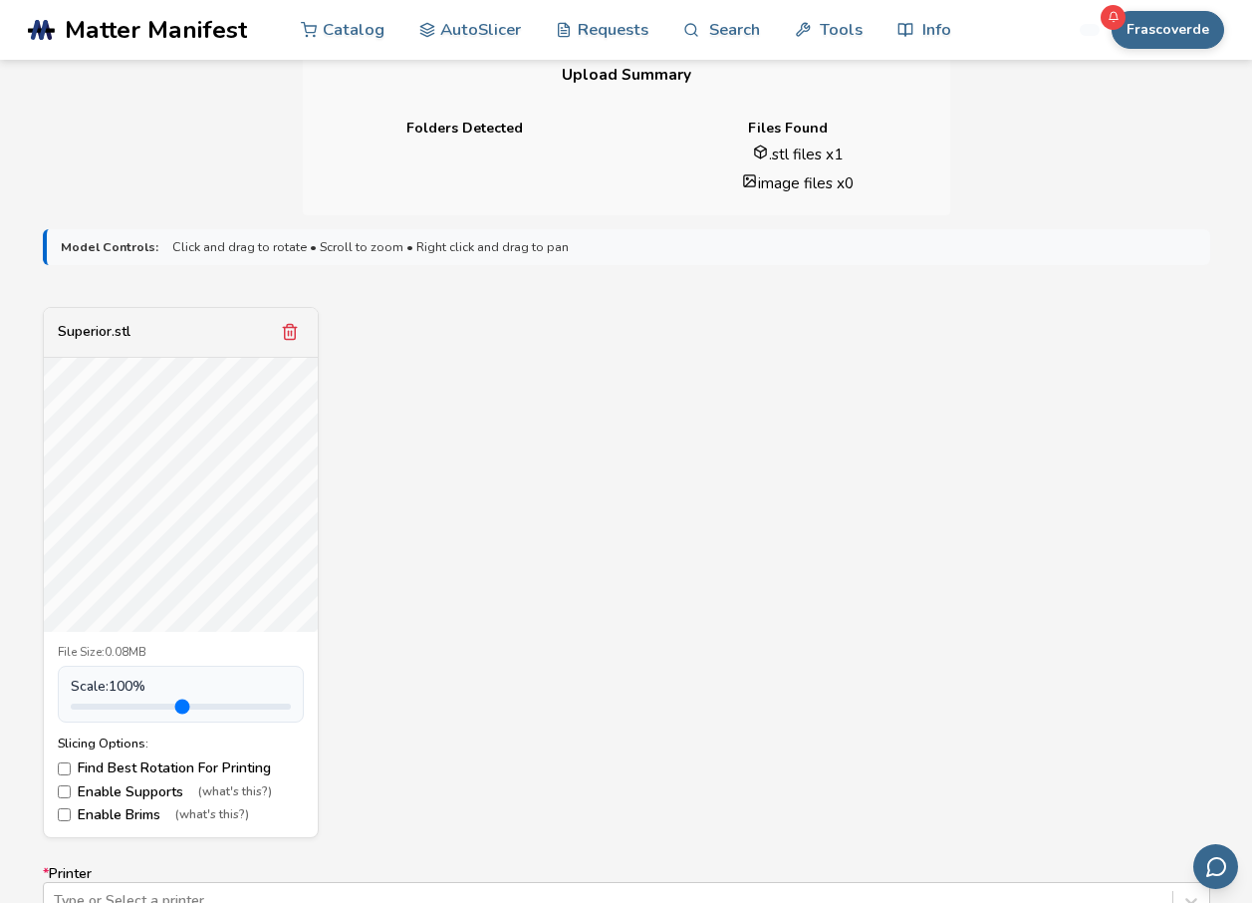
scroll to position [498, 0]
click at [604, 420] on div "Superior.stl File Size: 0.08MB Scale: 100 % Slicing Options: Find Best Rotation…" at bounding box center [627, 574] width 1168 height 531
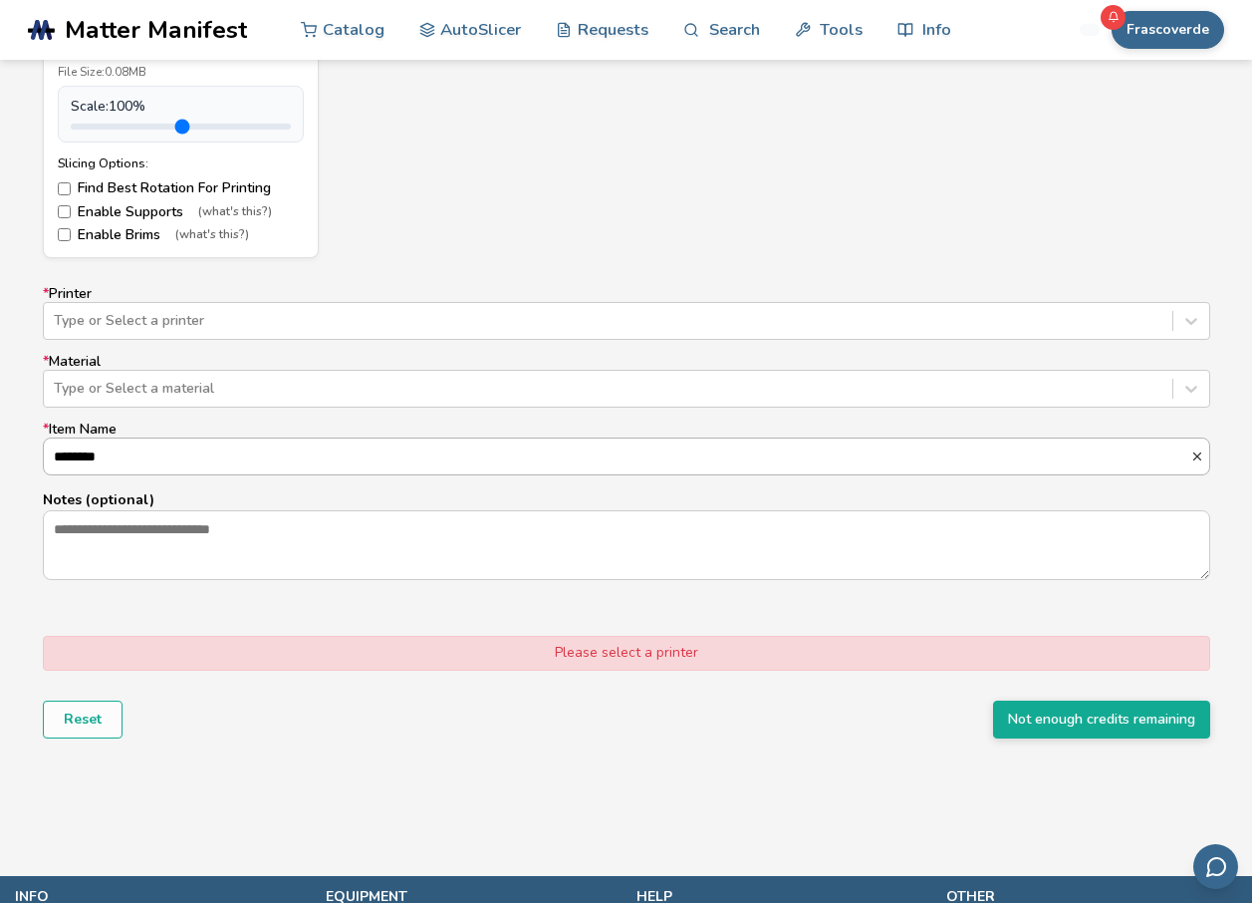
scroll to position [1096, 0]
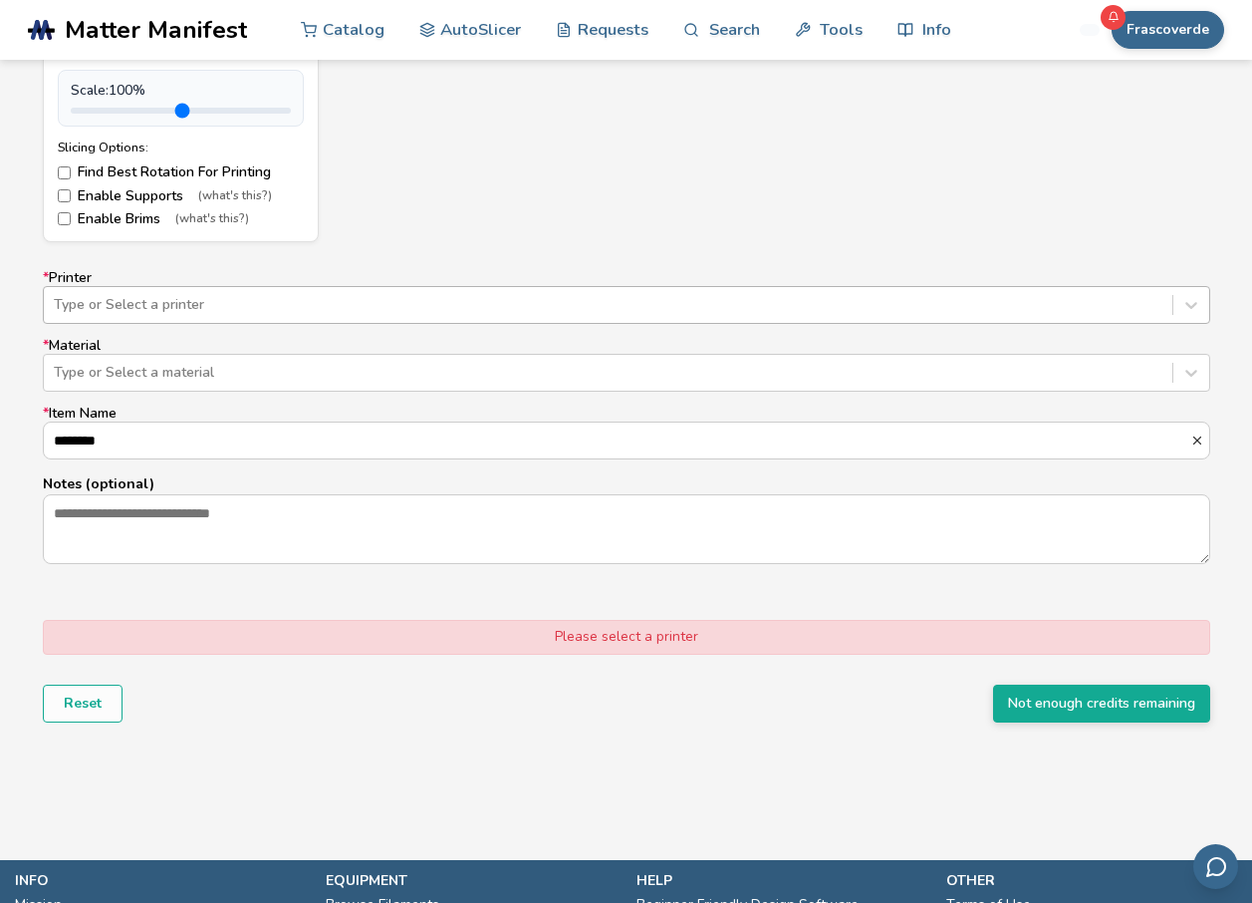
click at [403, 317] on div "Type or Select a printer" at bounding box center [608, 305] width 1129 height 28
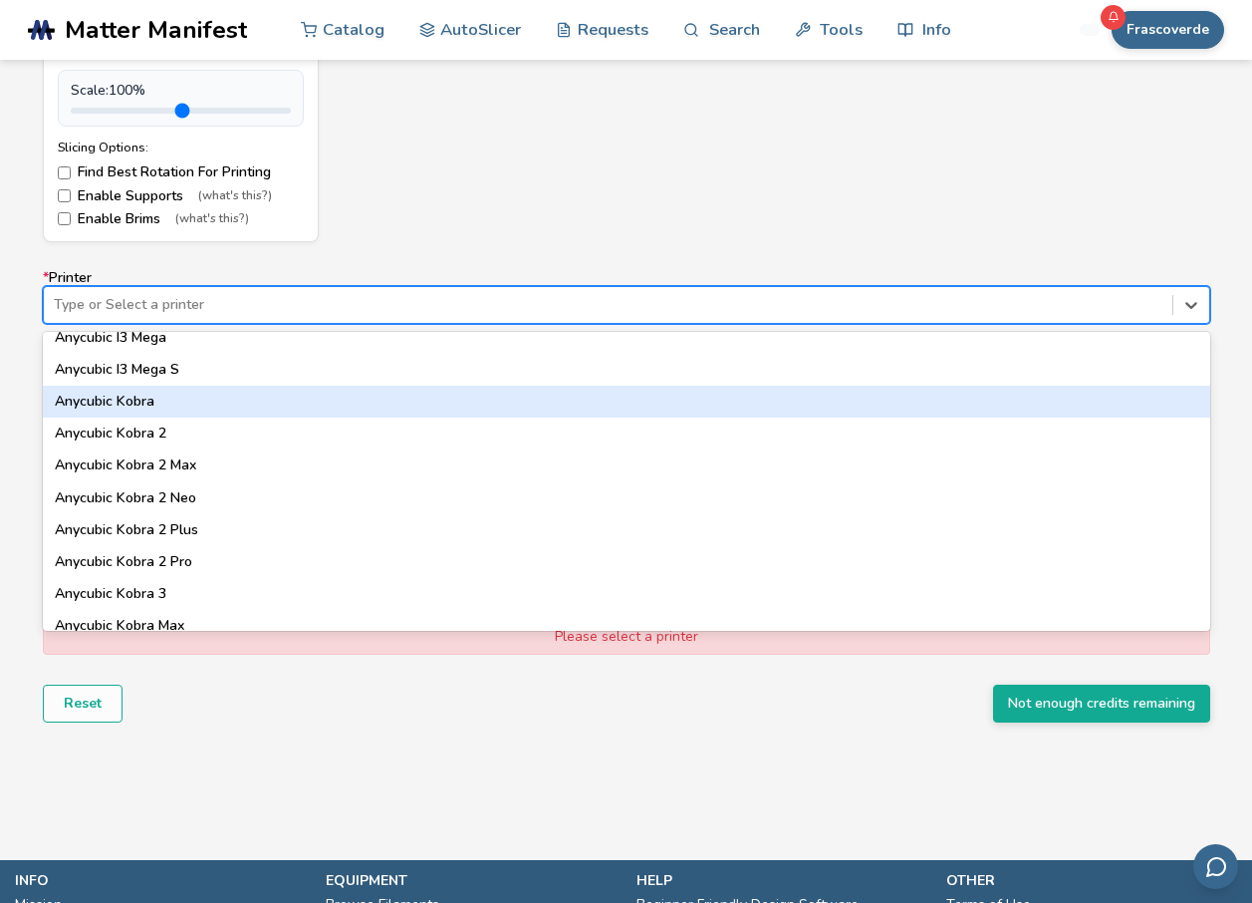
scroll to position [199, 0]
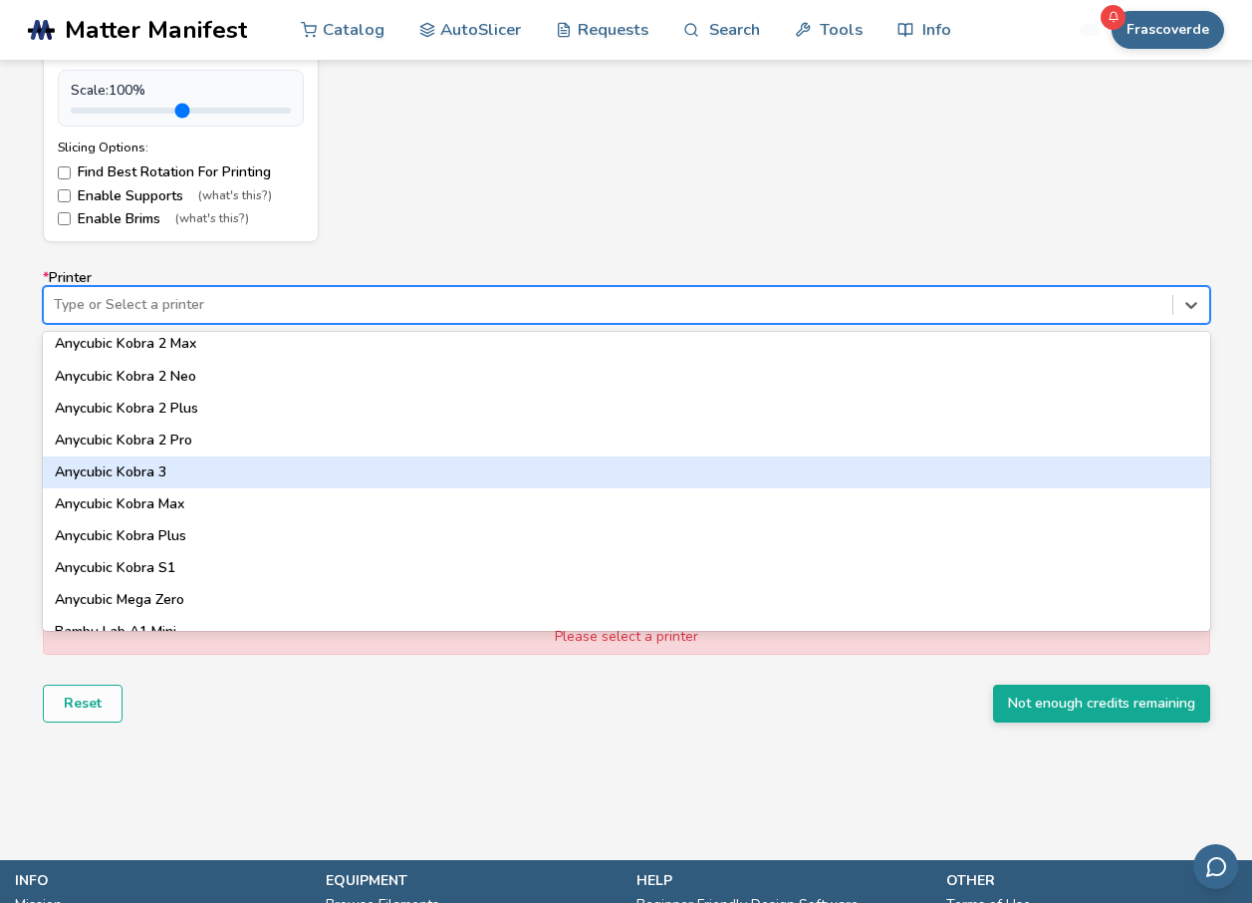
click at [171, 478] on div "Anycubic Kobra 3" at bounding box center [627, 472] width 1168 height 32
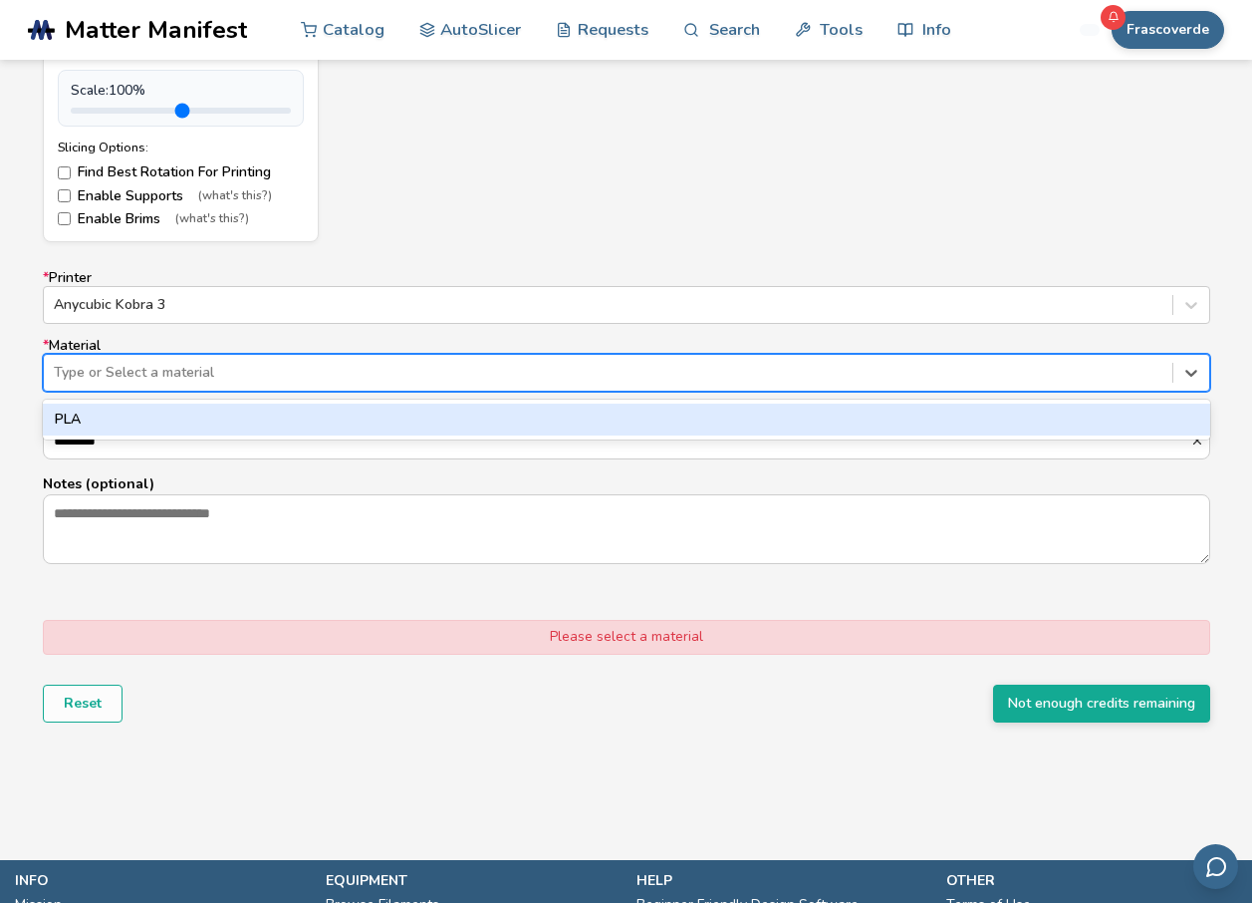
click at [417, 375] on div at bounding box center [608, 373] width 1109 height 20
click at [138, 423] on div "PLA" at bounding box center [627, 420] width 1168 height 32
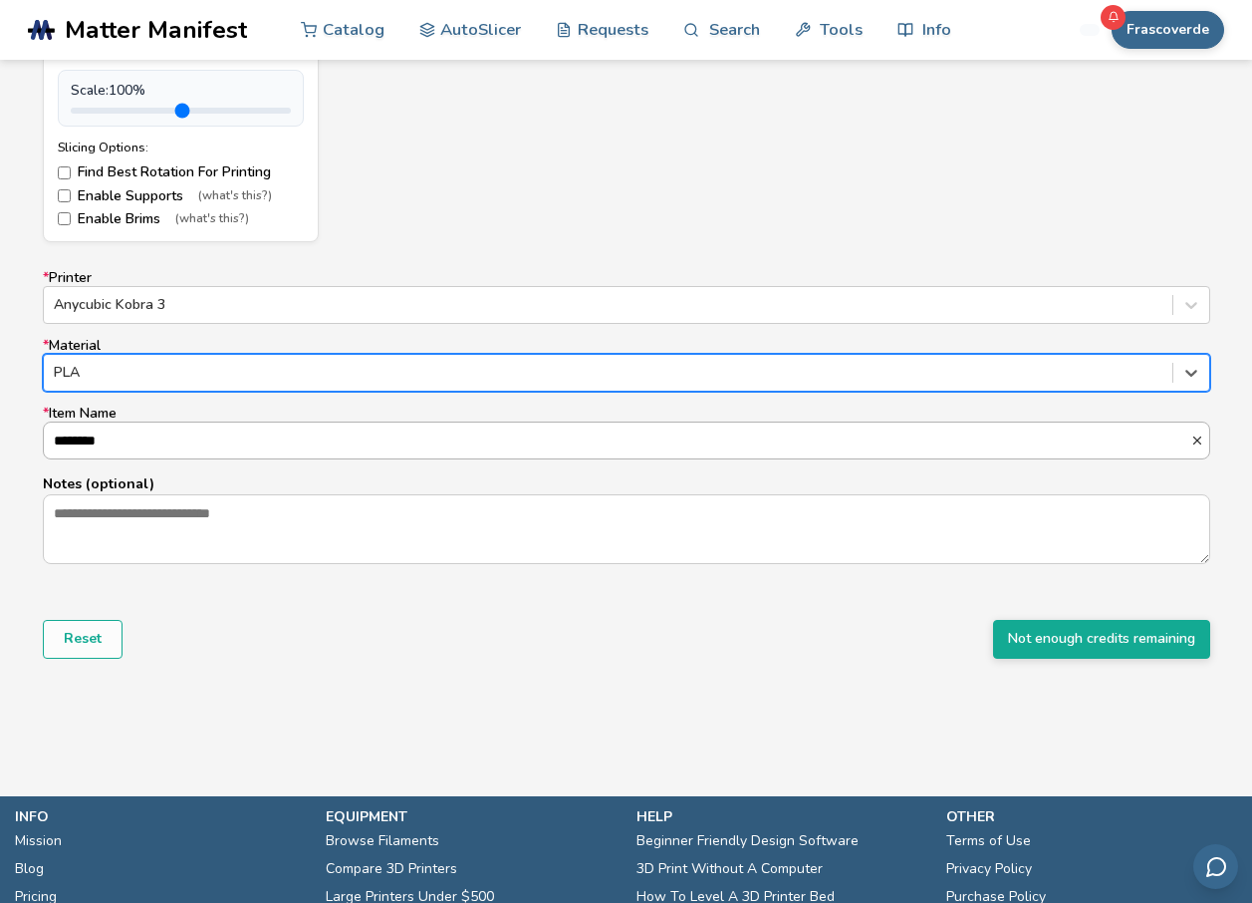
click at [142, 436] on input "********" at bounding box center [617, 440] width 1147 height 36
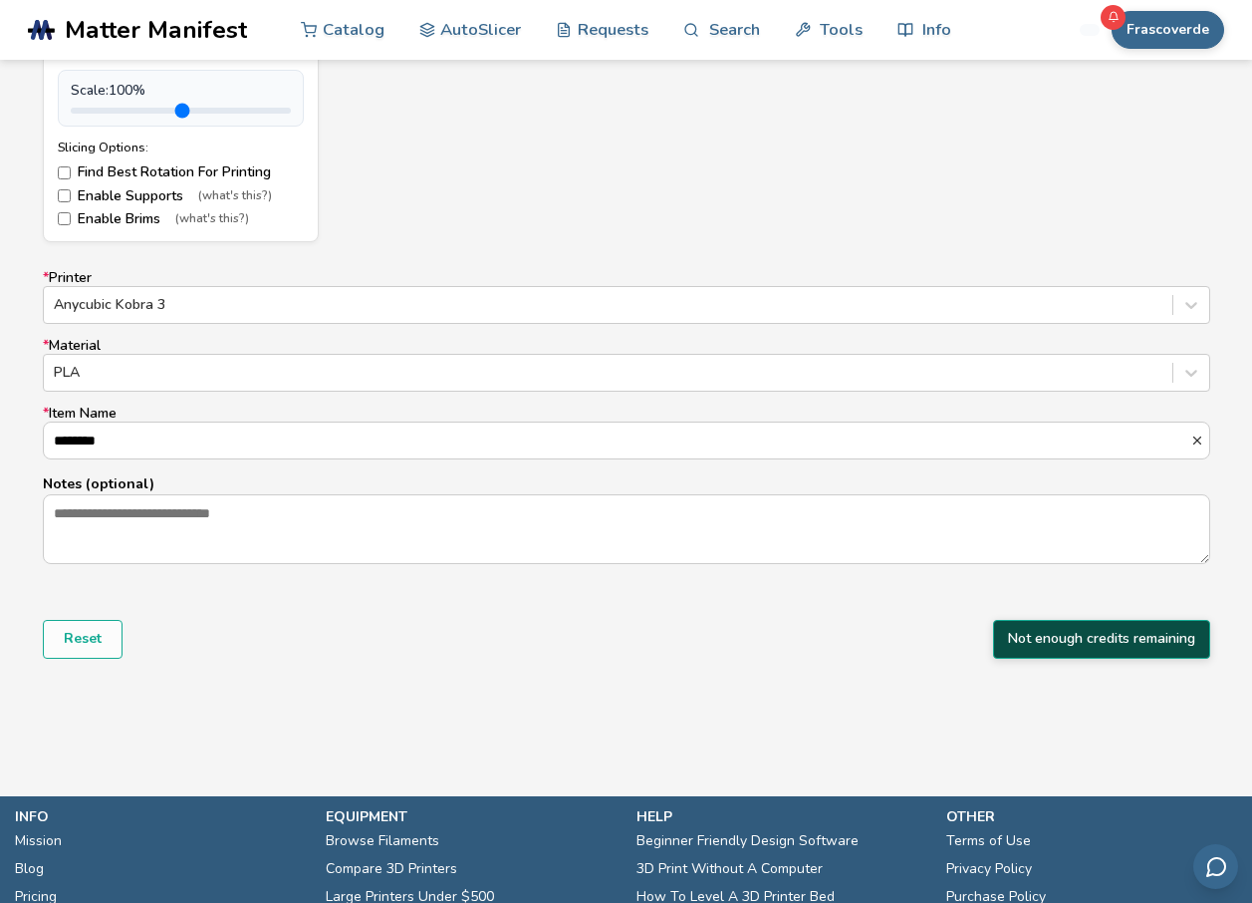
click at [1027, 639] on button "Not enough credits remaining" at bounding box center [1101, 639] width 217 height 38
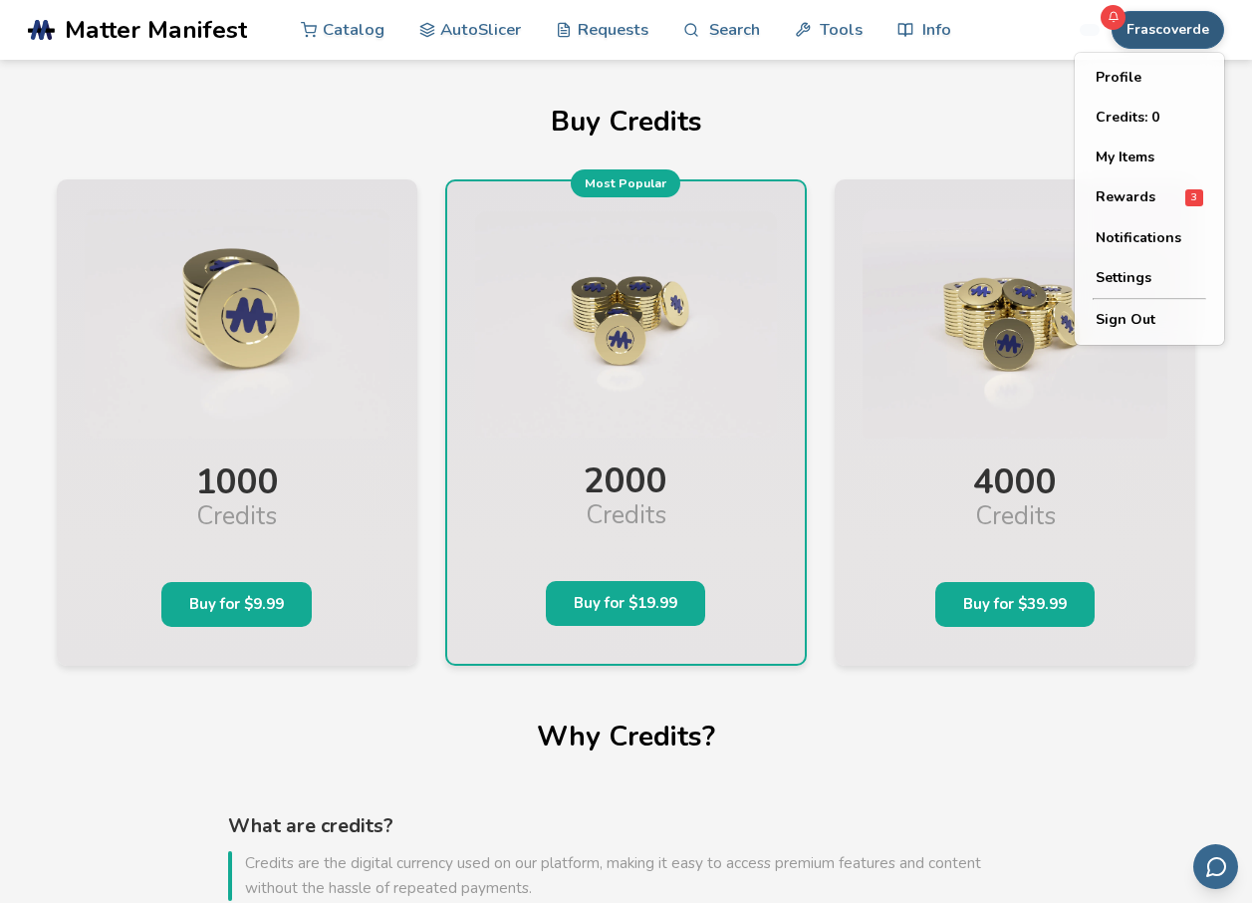
click at [1167, 20] on button "Frascoverde" at bounding box center [1168, 30] width 113 height 38
click at [1136, 323] on button "Sign Out" at bounding box center [1149, 320] width 139 height 40
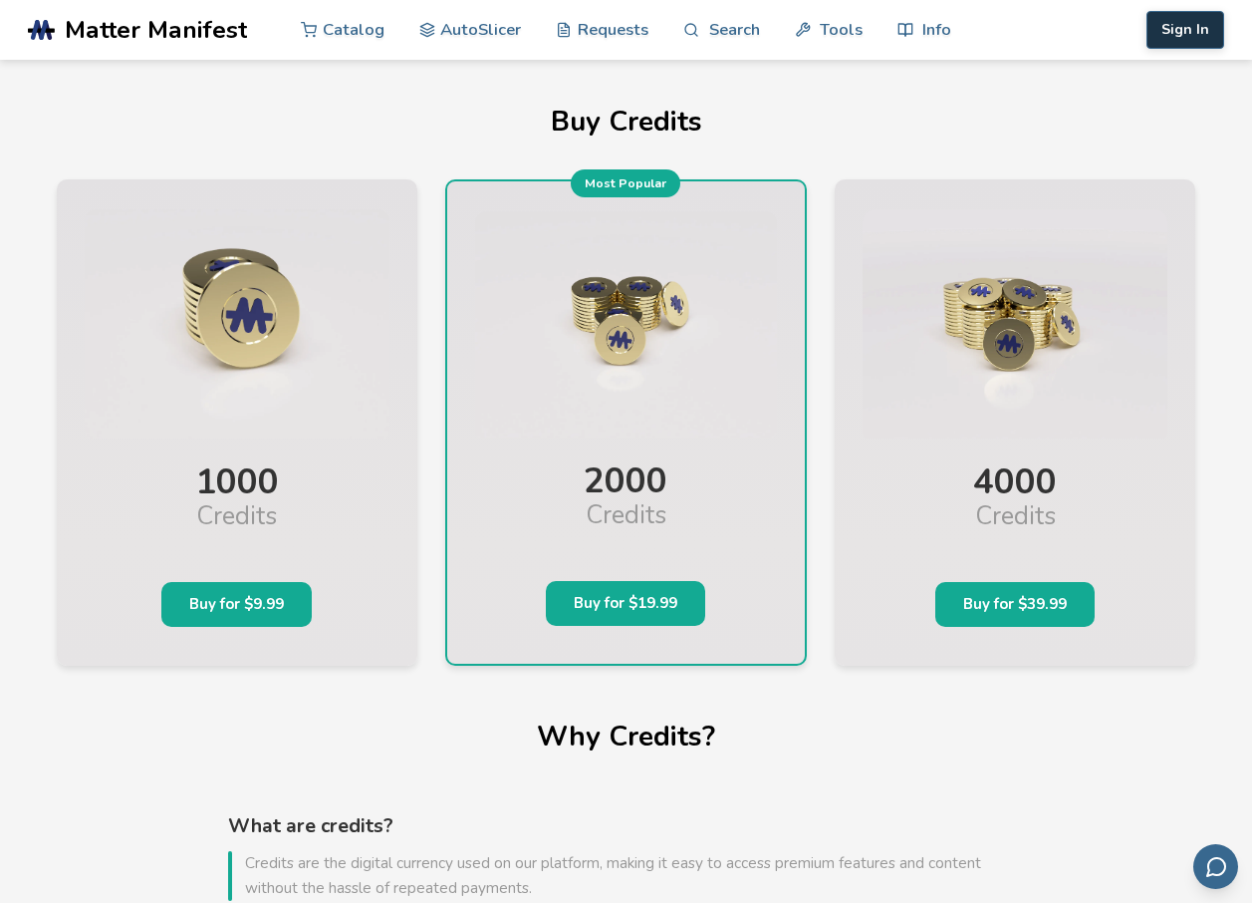
click at [1219, 21] on button "Sign In" at bounding box center [1186, 30] width 78 height 38
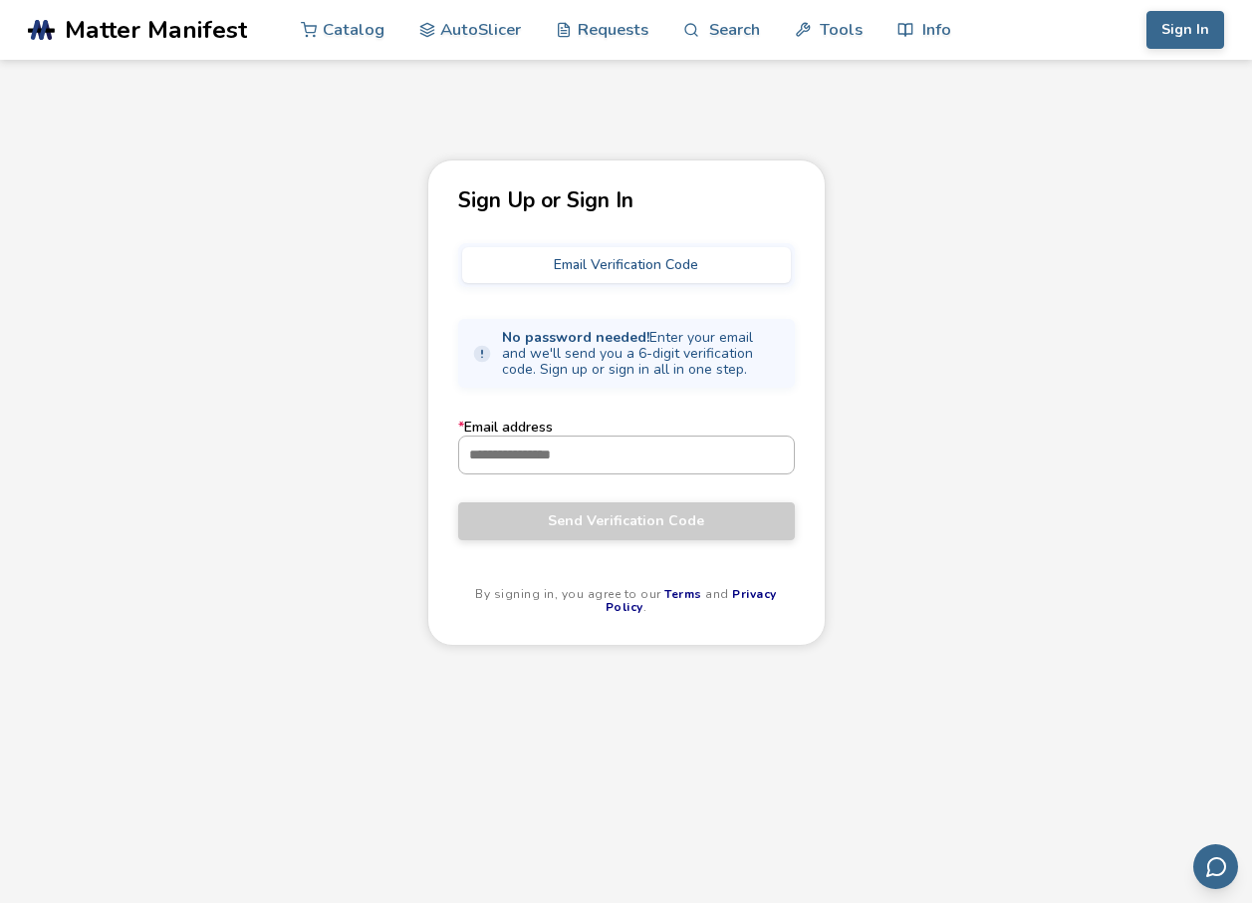
click at [567, 445] on input "* Email address" at bounding box center [626, 454] width 335 height 36
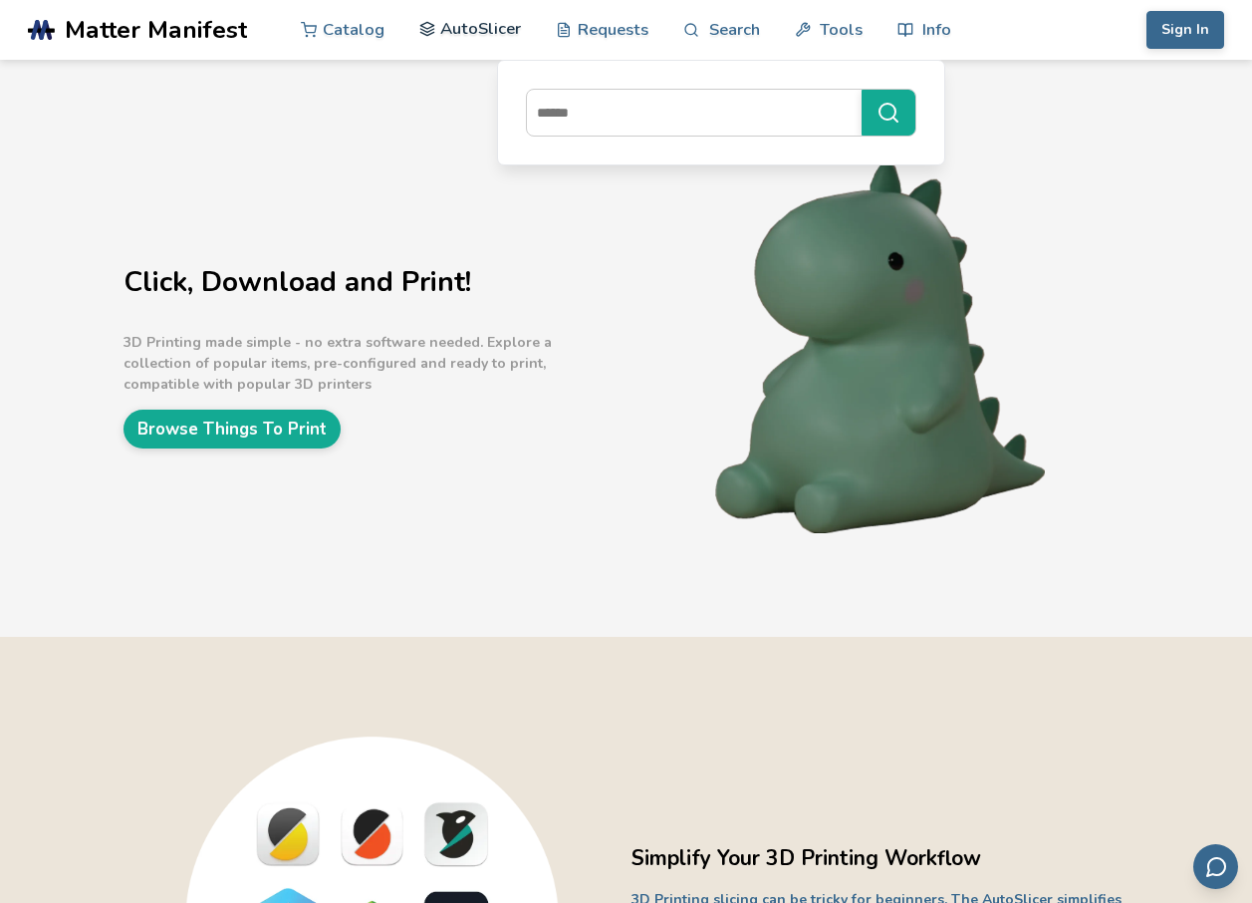
click at [486, 28] on link "AutoSlicer" at bounding box center [470, 29] width 103 height 60
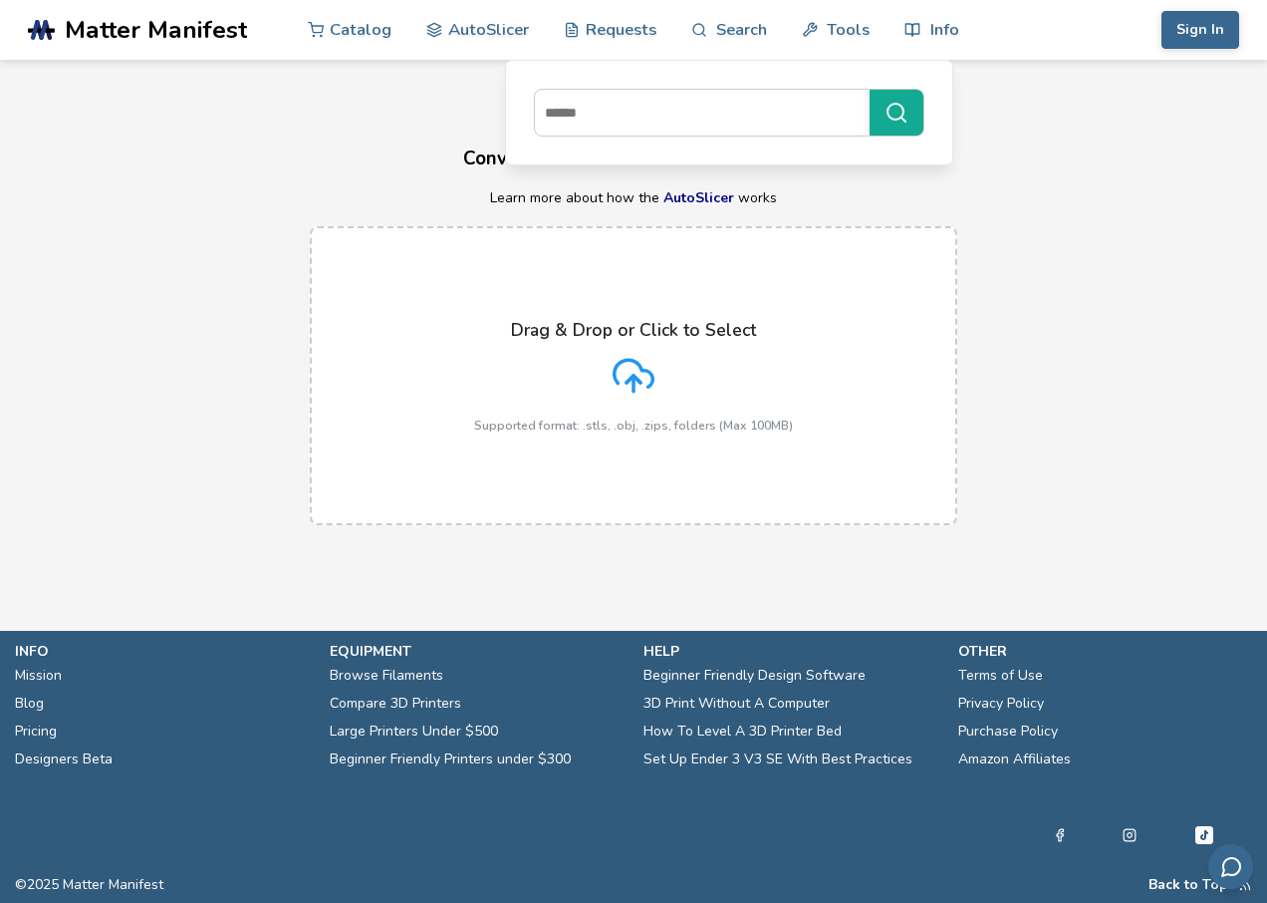
click at [620, 349] on div "Drag & Drop or Click to Select Supported format: .stls, .obj, .zips, folders (M…" at bounding box center [633, 376] width 319 height 113
click at [0, 0] on input "Drag & Drop or Click to Select Supported format: .stls, .obj, .zips, folders (M…" at bounding box center [0, 0] width 0 height 0
click at [234, 167] on h3 "Convert Your 3D Models To Print Files" at bounding box center [633, 158] width 1267 height 31
click at [635, 416] on div "Drag & Drop or Click to Select Supported format: .stls, .obj, .zips, folders (M…" at bounding box center [633, 376] width 319 height 113
click at [0, 0] on input "Drag & Drop or Click to Select Supported format: .stls, .obj, .zips, folders (M…" at bounding box center [0, 0] width 0 height 0
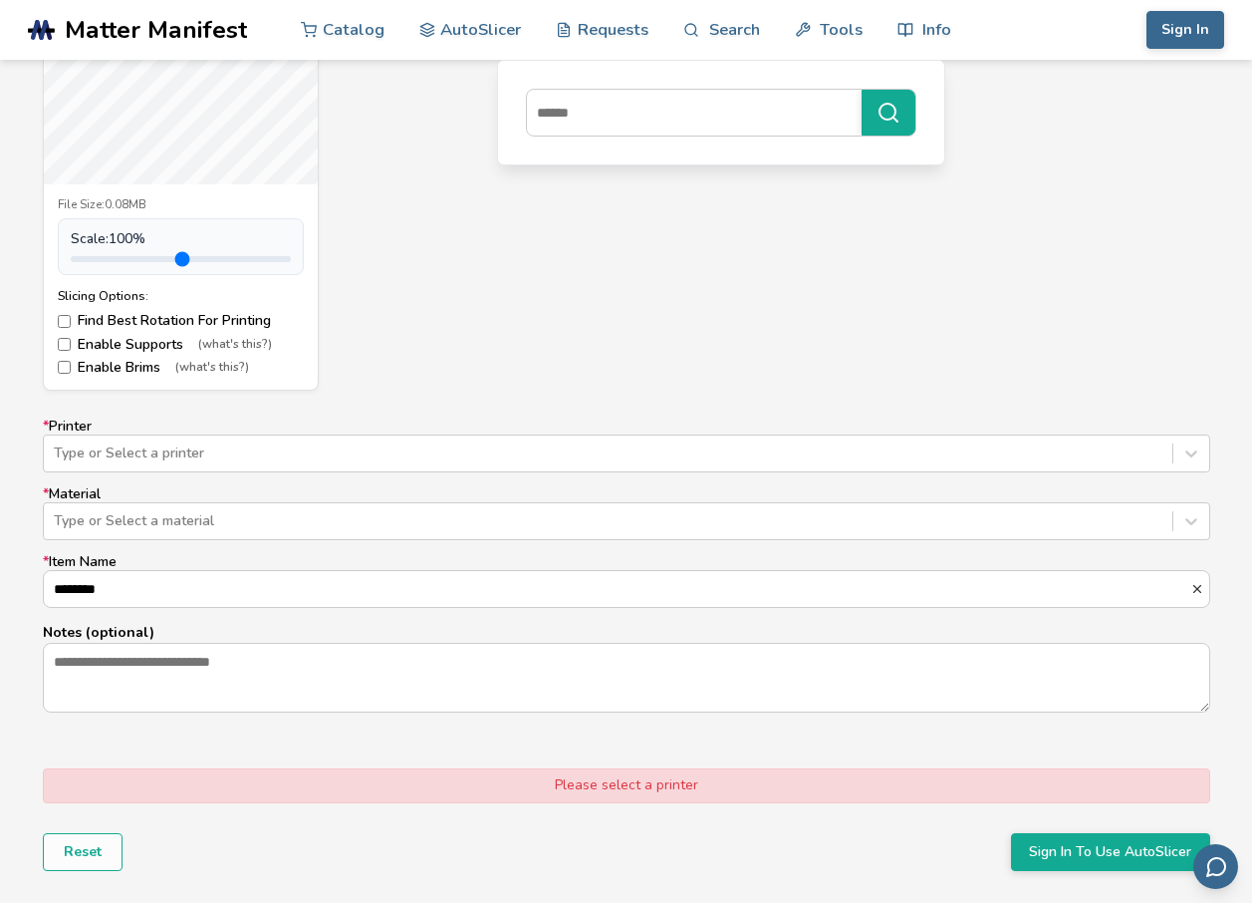
scroll to position [1096, 0]
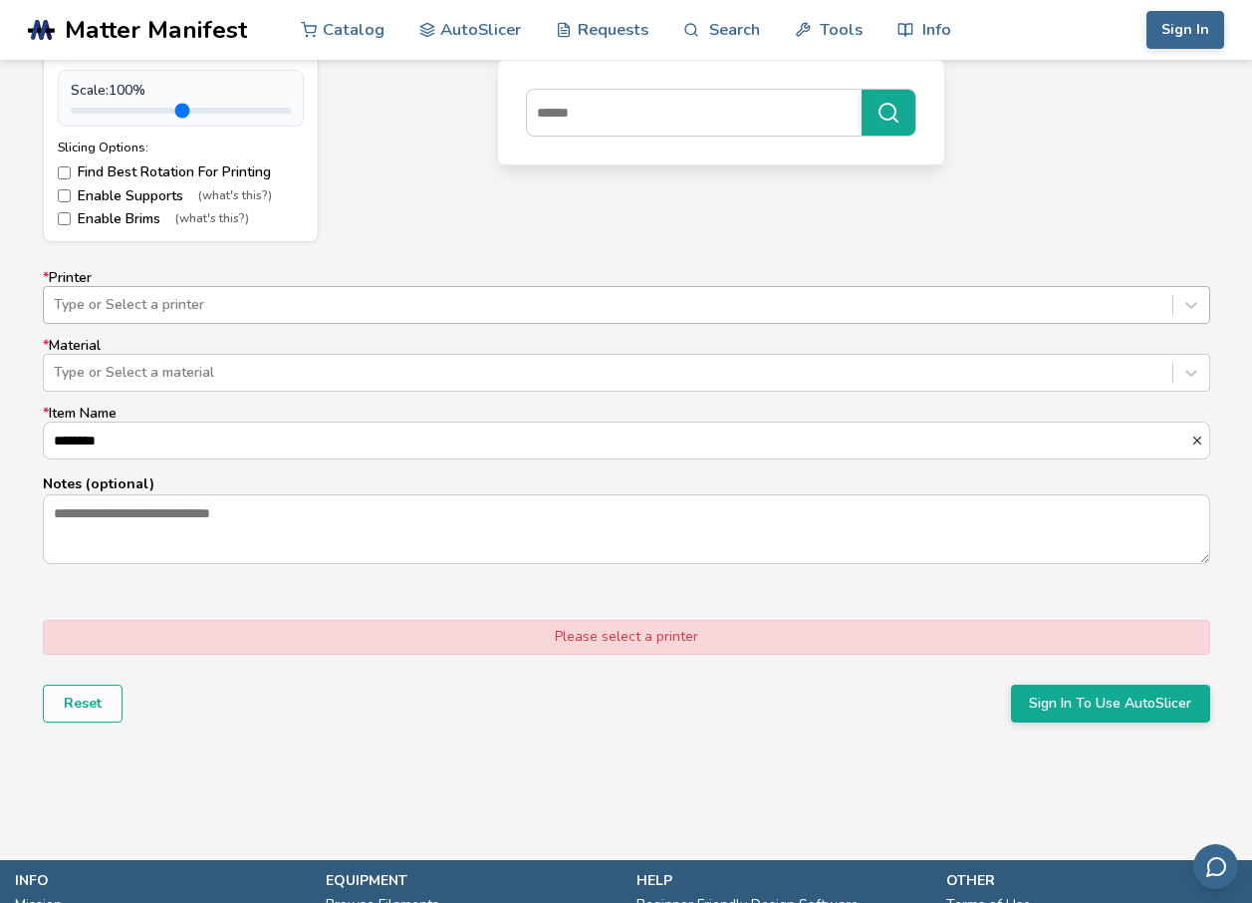
click at [357, 304] on div at bounding box center [608, 305] width 1109 height 20
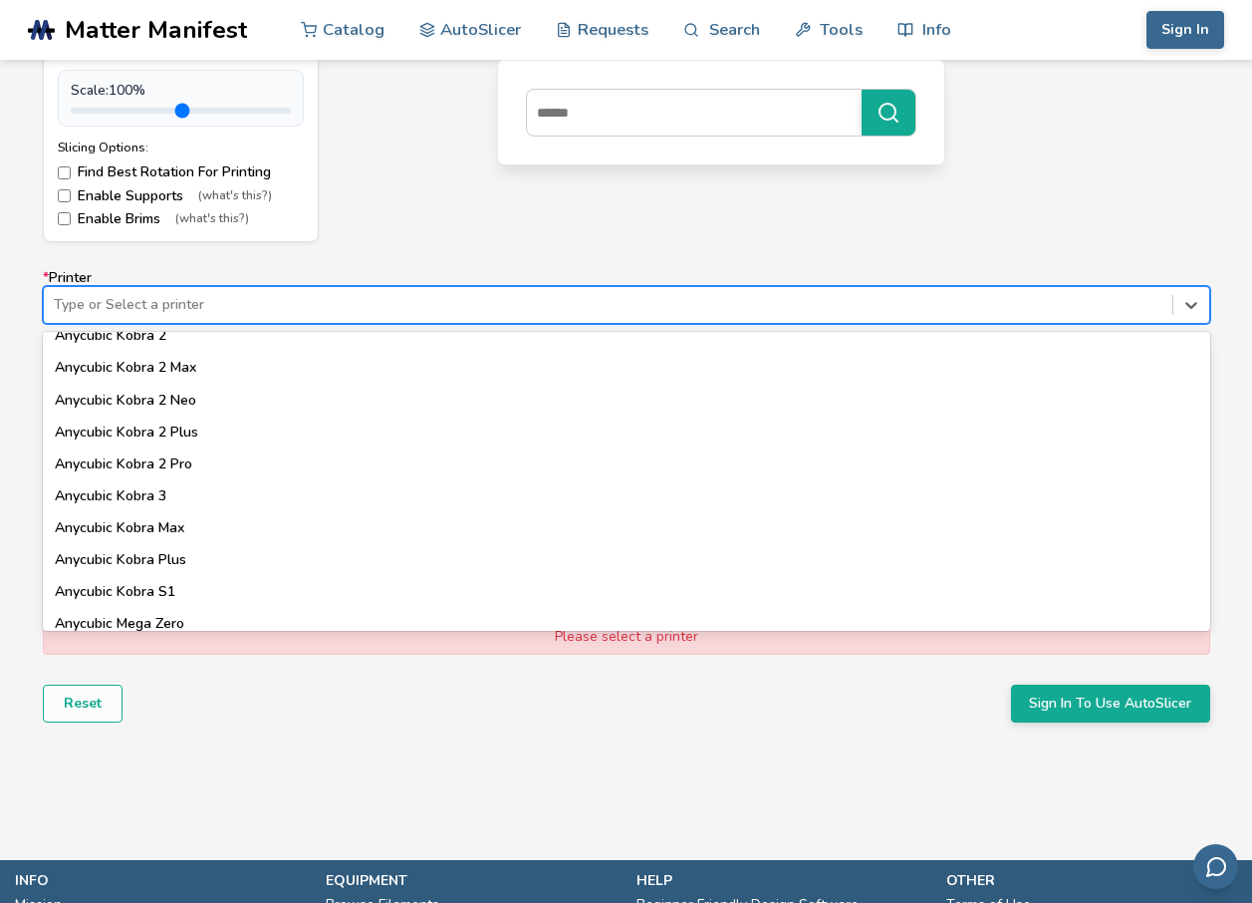
scroll to position [100, 0]
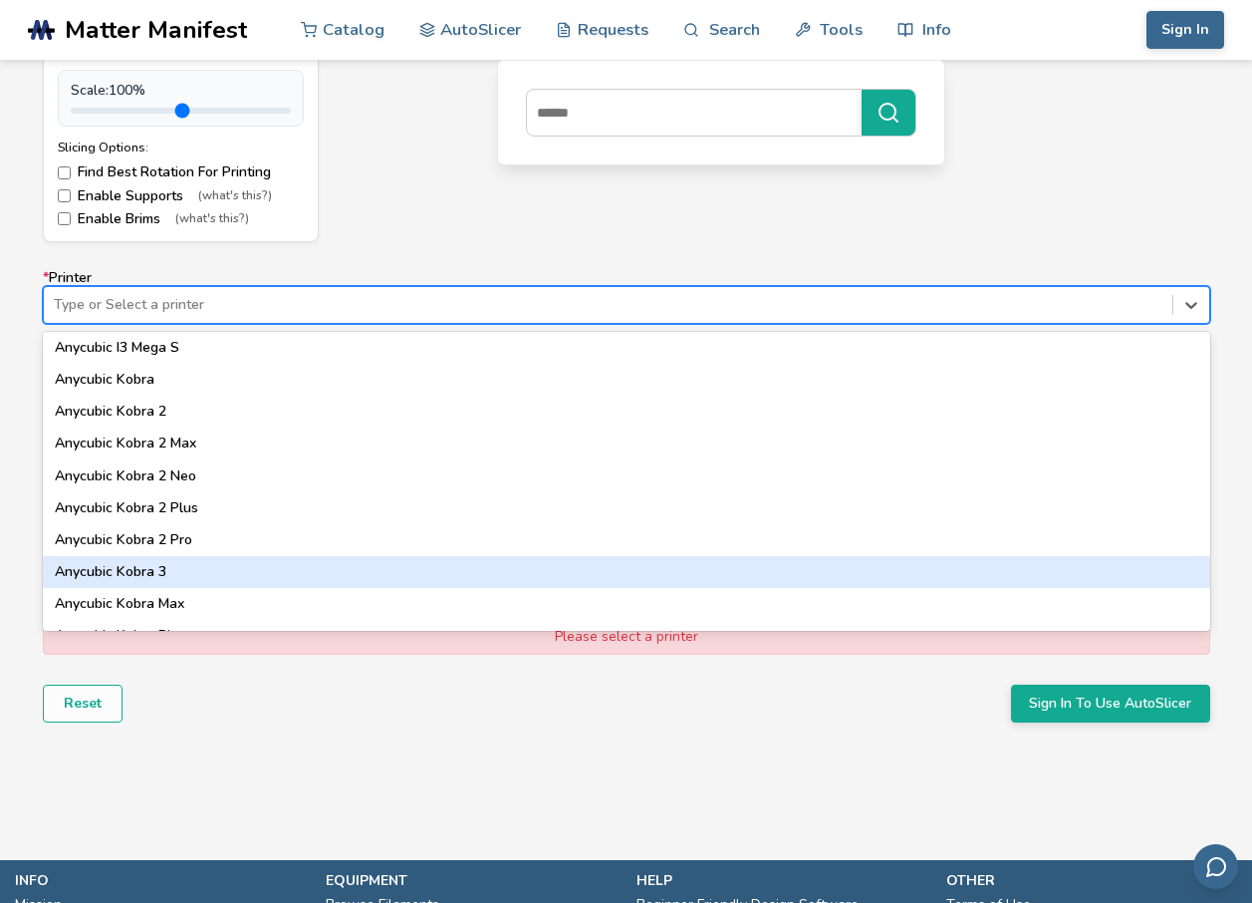
click at [149, 564] on div "Anycubic Kobra 3" at bounding box center [627, 572] width 1168 height 32
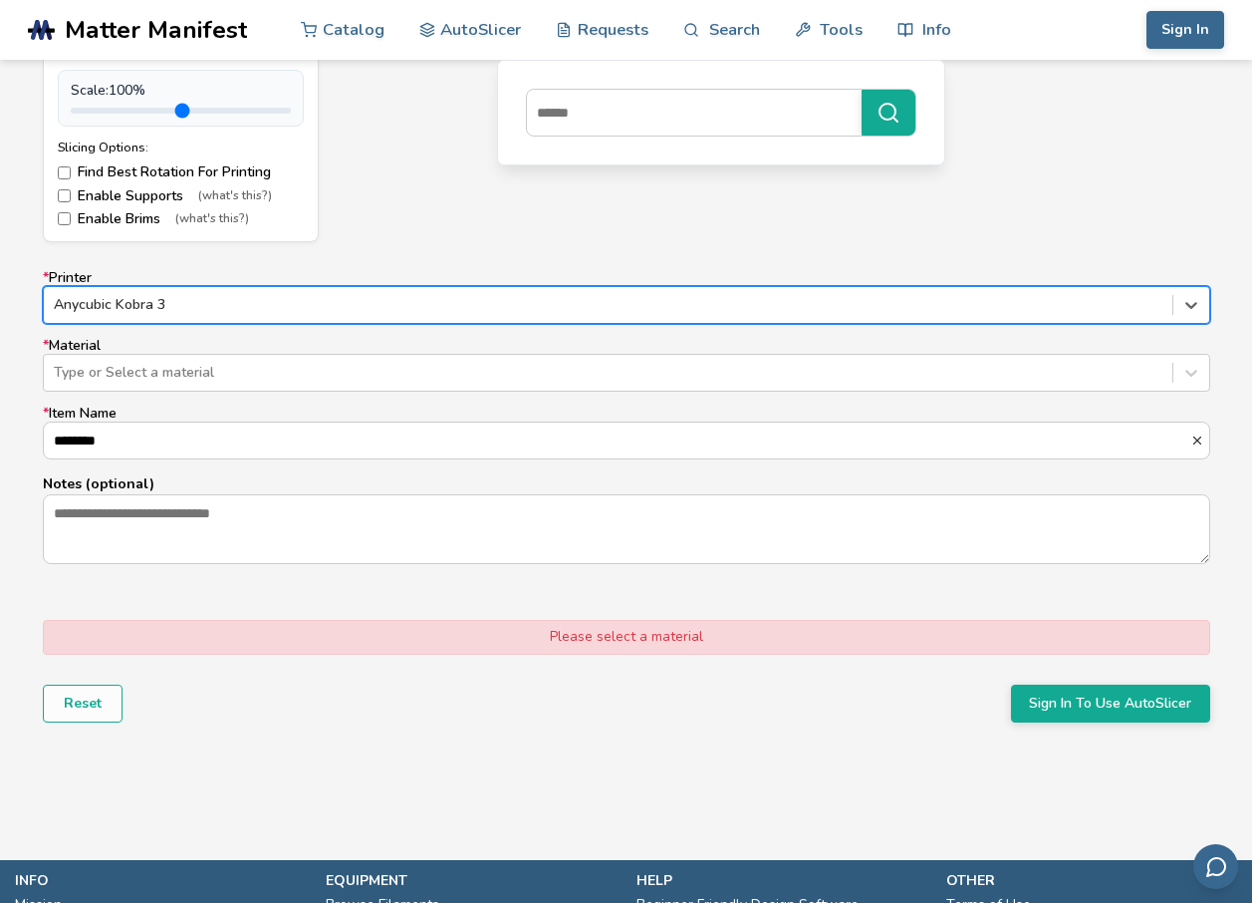
click at [170, 396] on div "* Printer option Anycubic Kobra 3, selected. Anycubic Kobra 3 * Material Type o…" at bounding box center [627, 417] width 1168 height 295
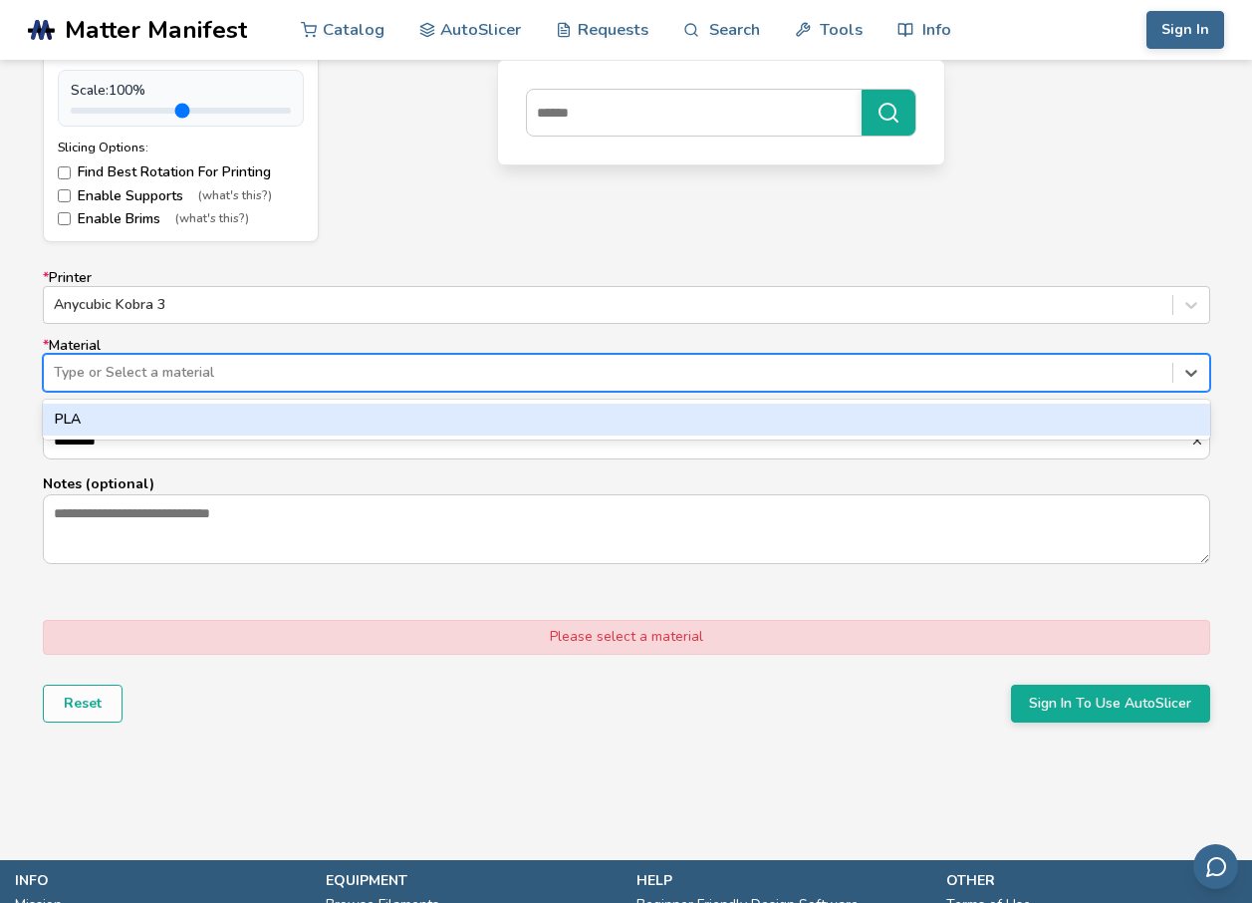
click at [203, 361] on div "Type or Select a material" at bounding box center [608, 373] width 1129 height 28
click at [108, 412] on div "PLA" at bounding box center [627, 420] width 1168 height 32
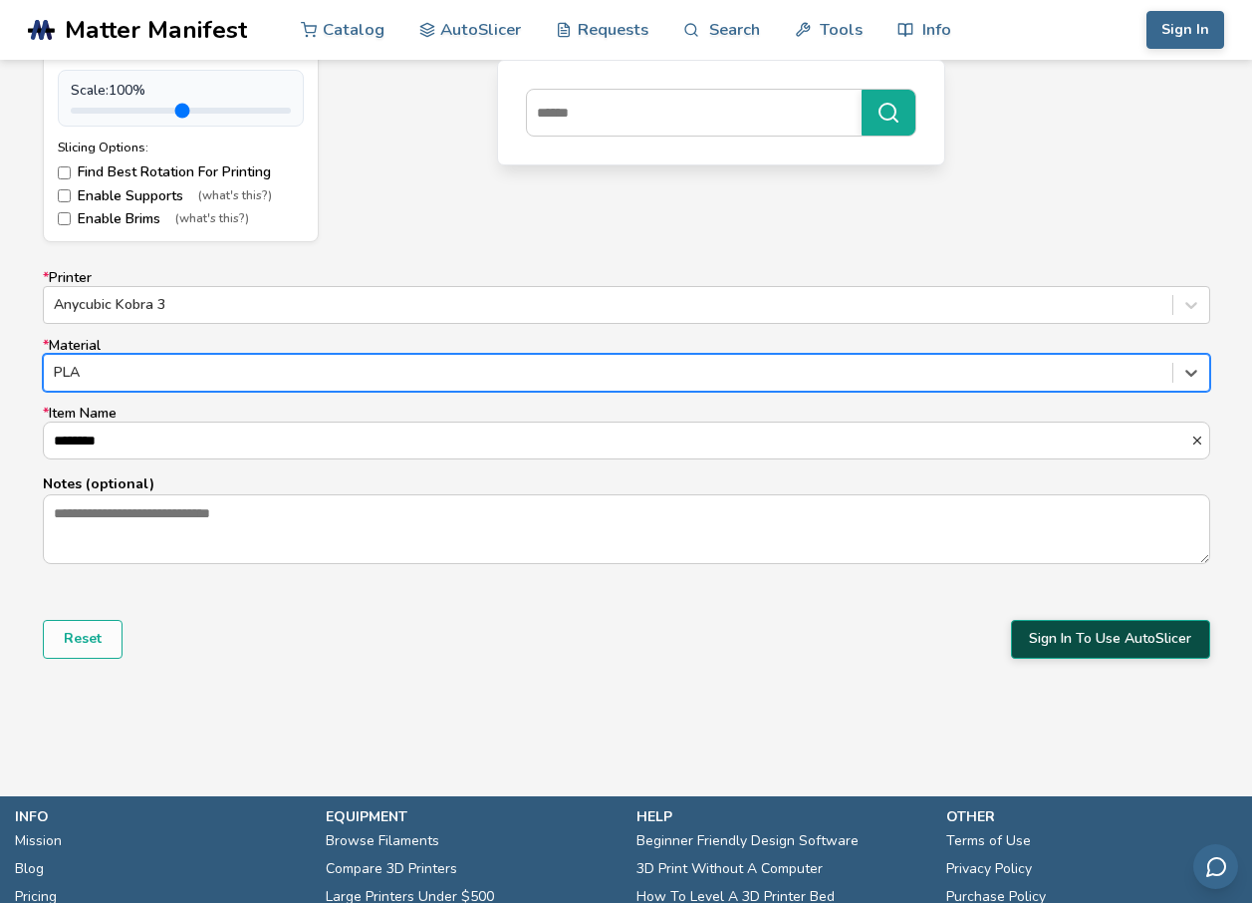
click at [1069, 640] on button "Sign In To Use AutoSlicer" at bounding box center [1110, 639] width 199 height 38
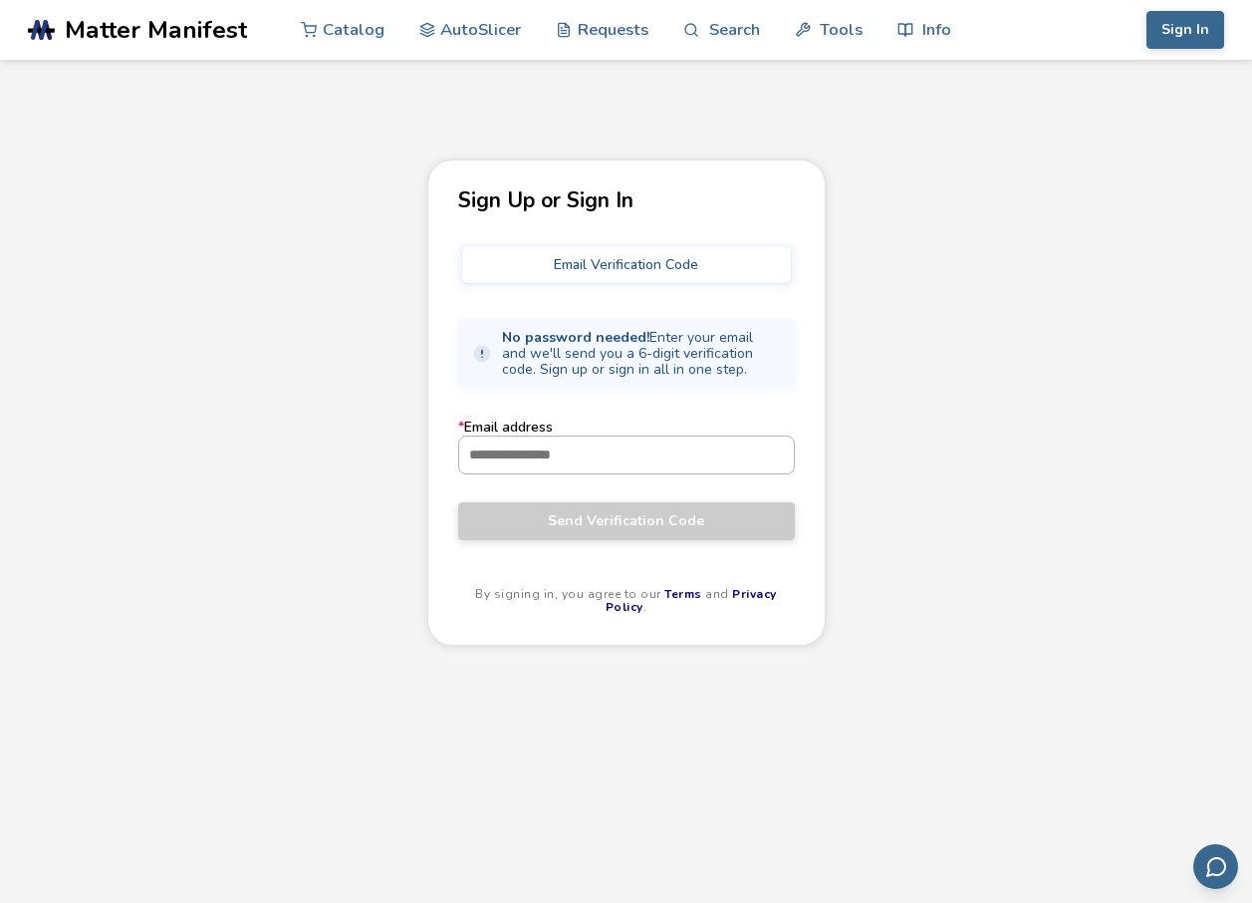
click at [643, 449] on input "* Email address" at bounding box center [626, 454] width 335 height 36
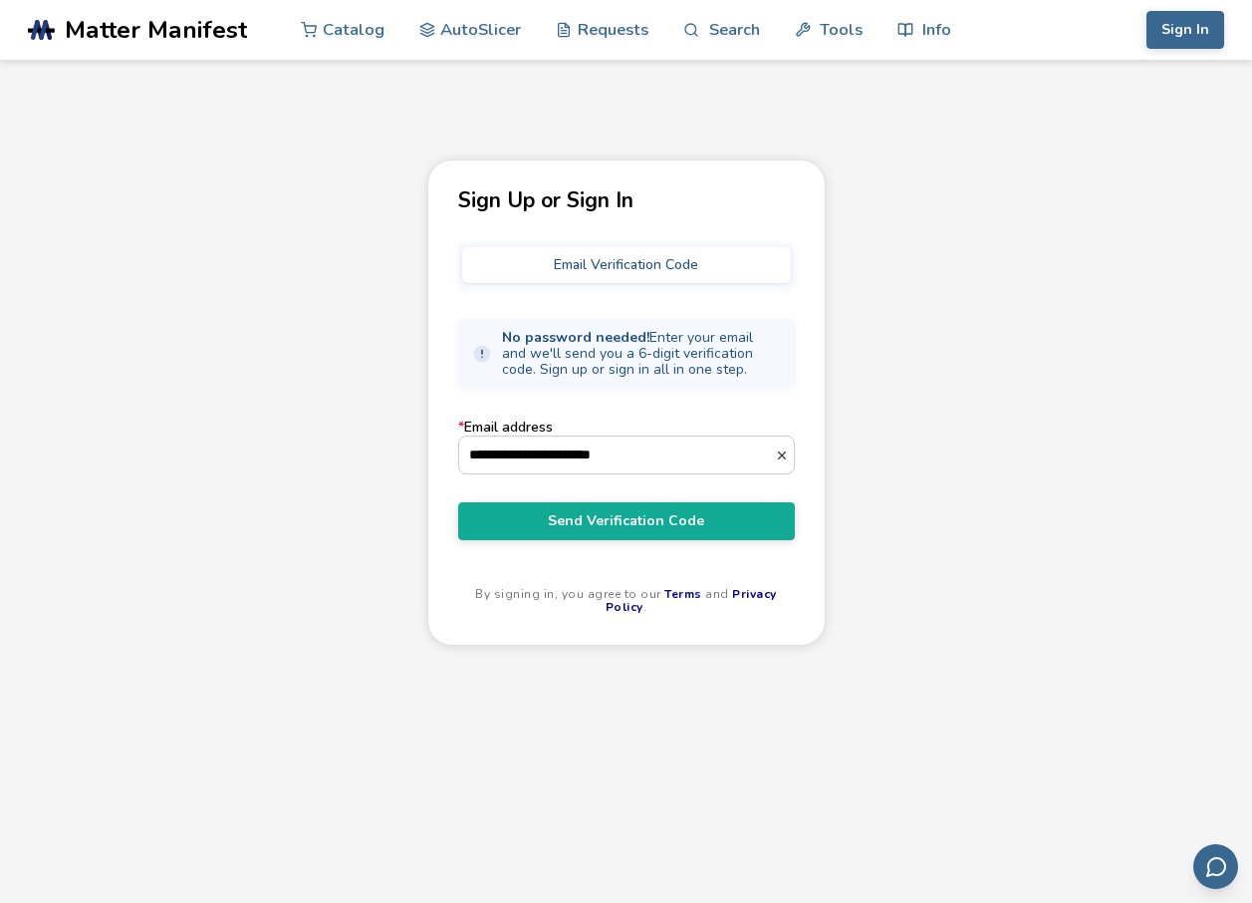
type input "**********"
click at [621, 500] on form "**********" at bounding box center [626, 479] width 337 height 120
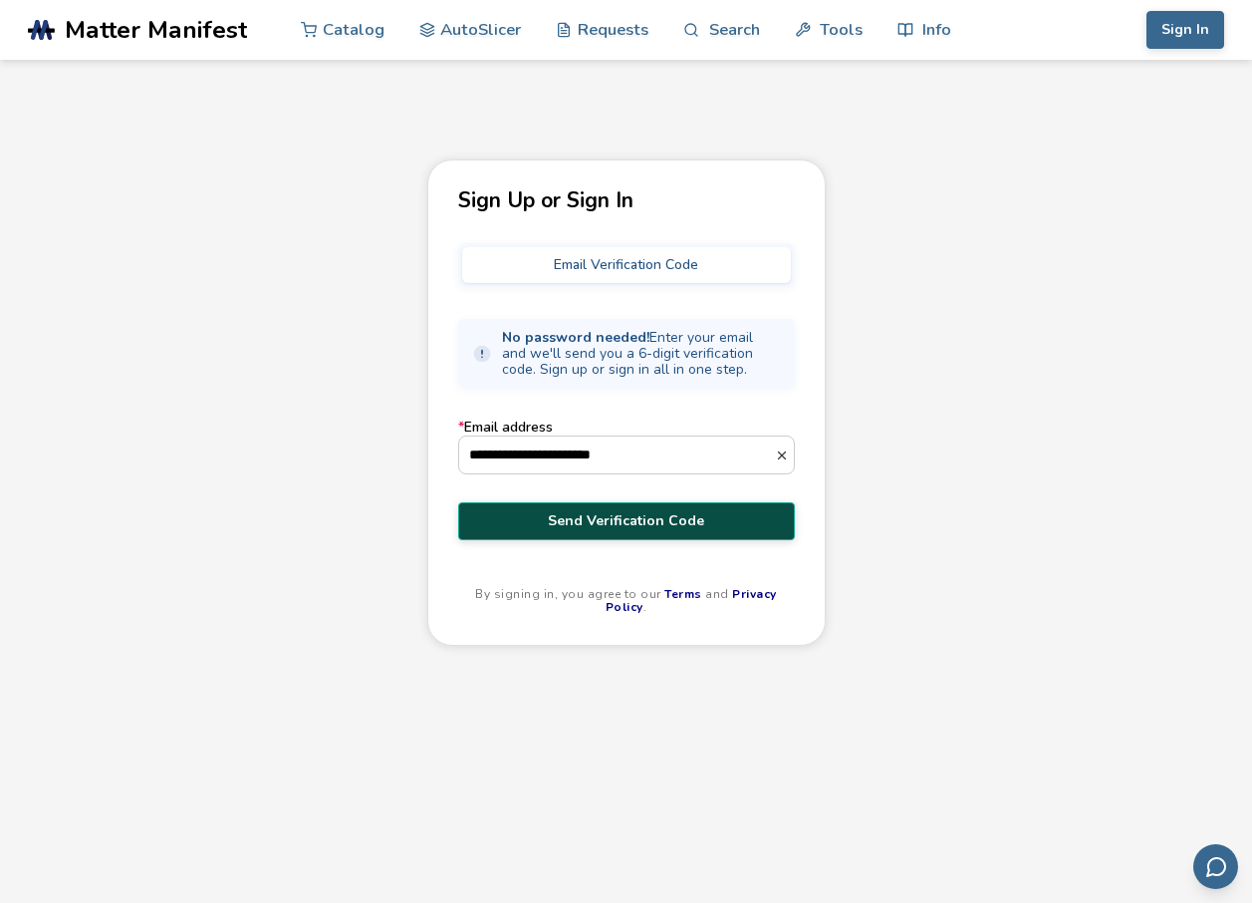
click at [617, 513] on span "Send Verification Code" at bounding box center [626, 521] width 307 height 16
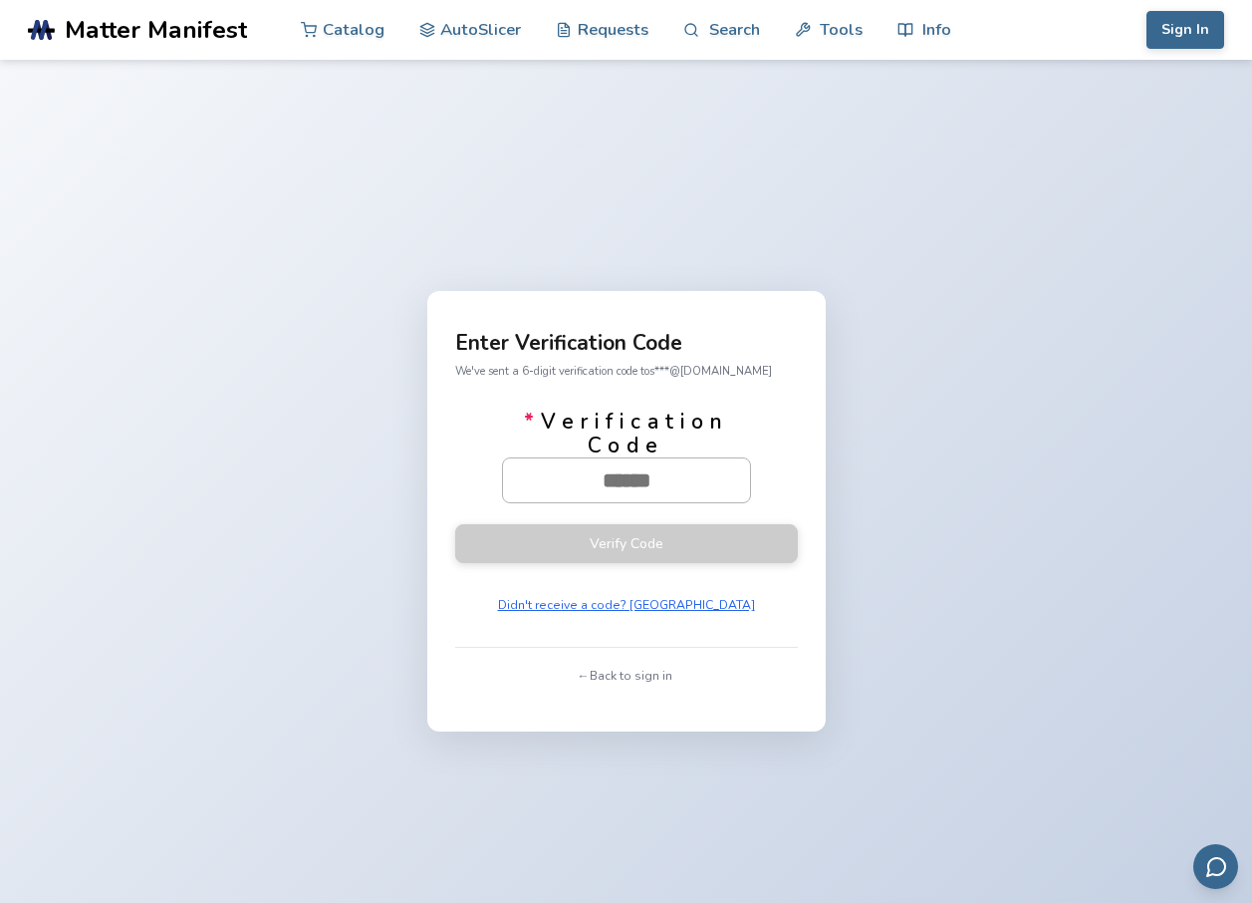
click at [632, 458] on input "* Verification Code" at bounding box center [626, 480] width 247 height 44
click at [634, 466] on input "* Verification Code" at bounding box center [626, 480] width 247 height 44
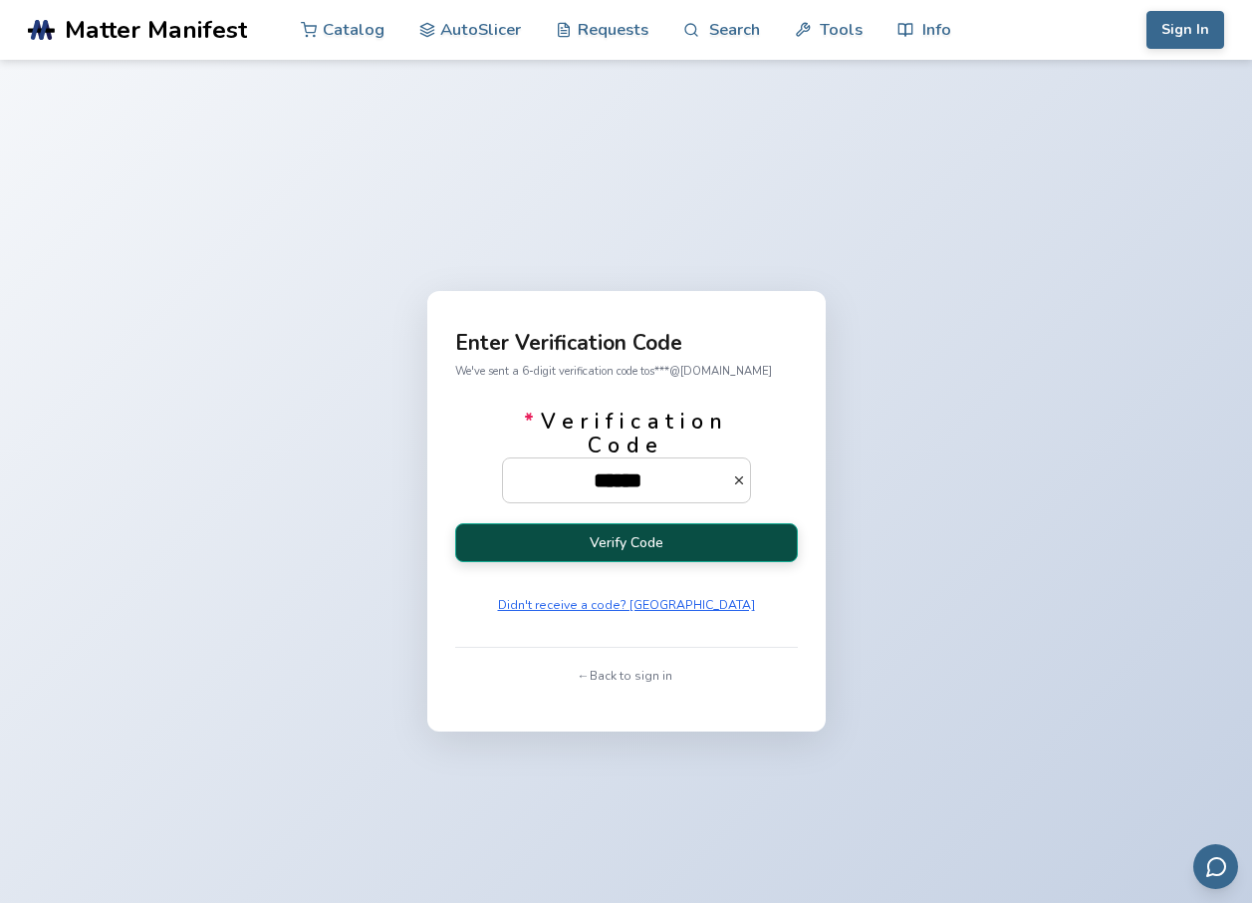
type input "******"
click at [620, 535] on button "Verify Code" at bounding box center [626, 542] width 343 height 39
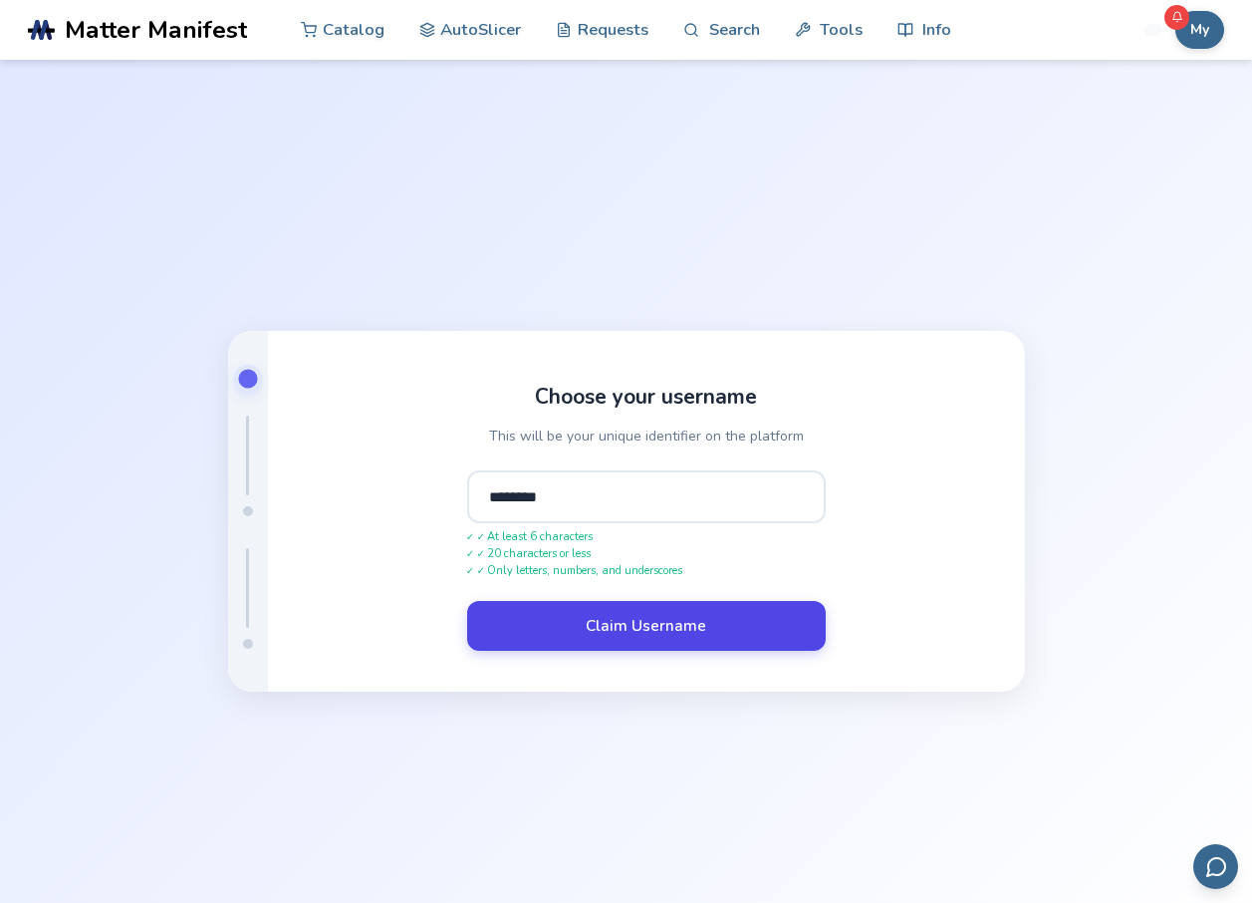
type input "********"
click at [644, 616] on button "Claim Username" at bounding box center [646, 626] width 359 height 50
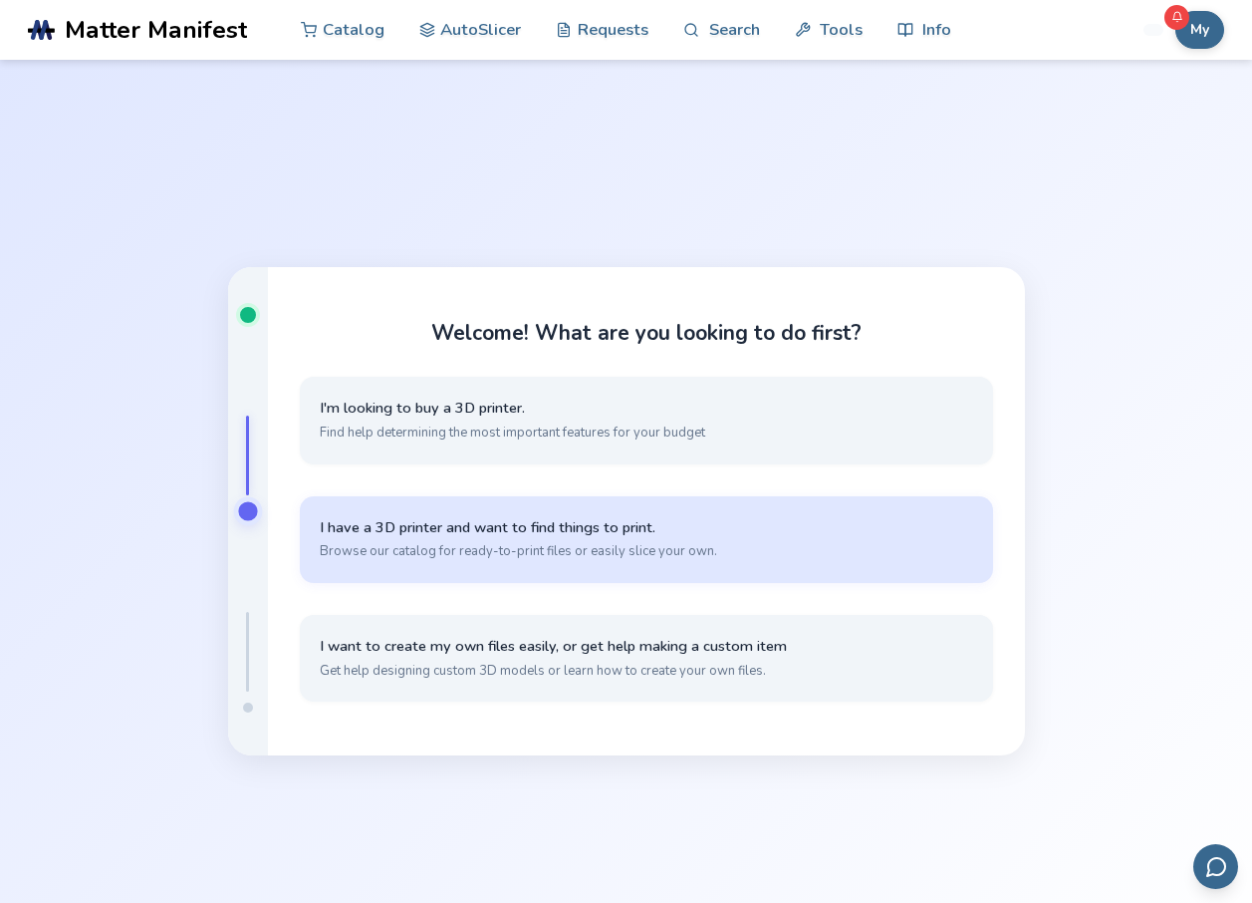
click at [648, 549] on span "Browse our catalog for ready-to-print files or easily slice your own." at bounding box center [647, 551] width 654 height 18
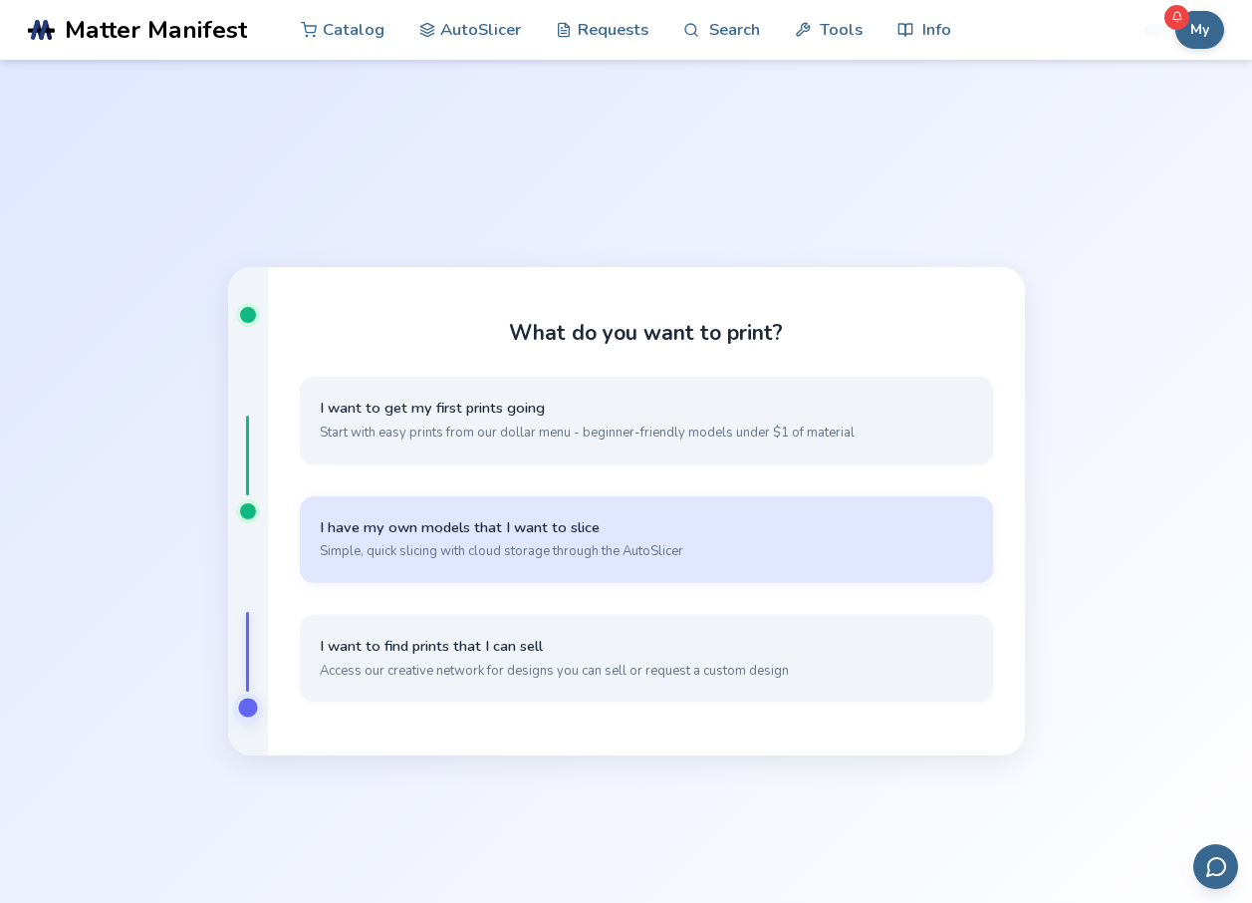
click at [597, 546] on span "Simple, quick slicing with cloud storage through the AutoSlicer" at bounding box center [647, 551] width 654 height 18
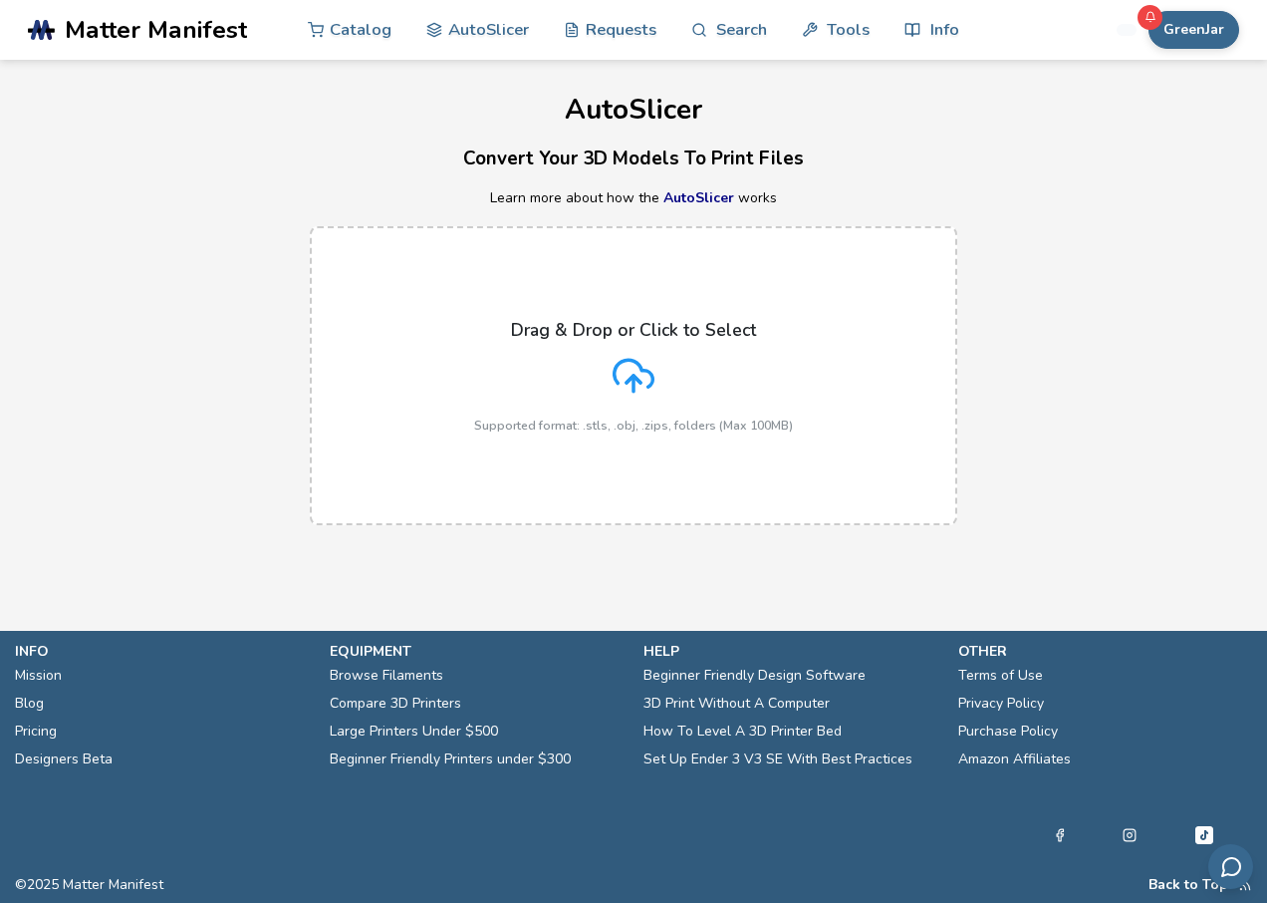
click at [643, 367] on icon at bounding box center [634, 376] width 42 height 42
click at [0, 0] on input "Drag & Drop or Click to Select Supported format: .stls, .obj, .zips, folders (M…" at bounding box center [0, 0] width 0 height 0
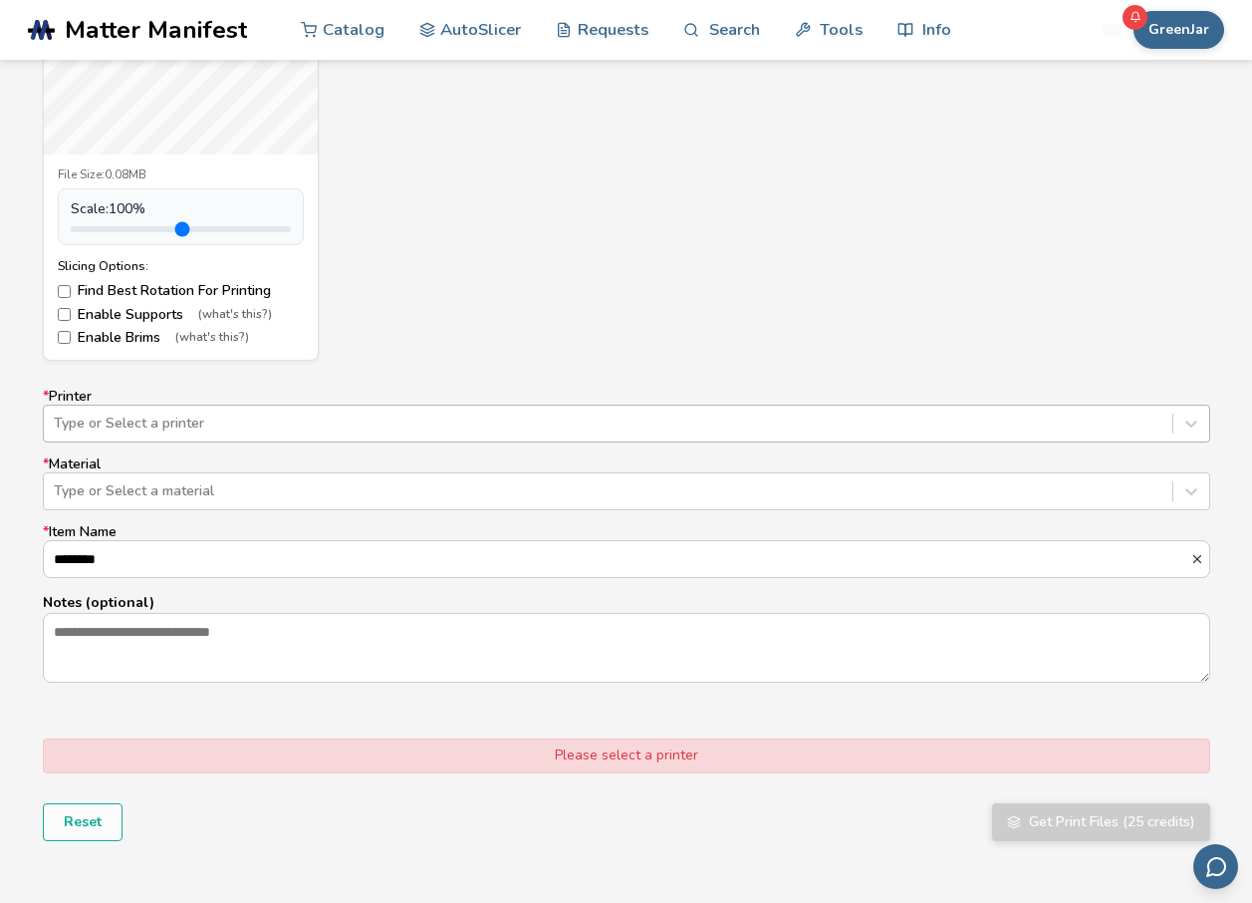
scroll to position [996, 0]
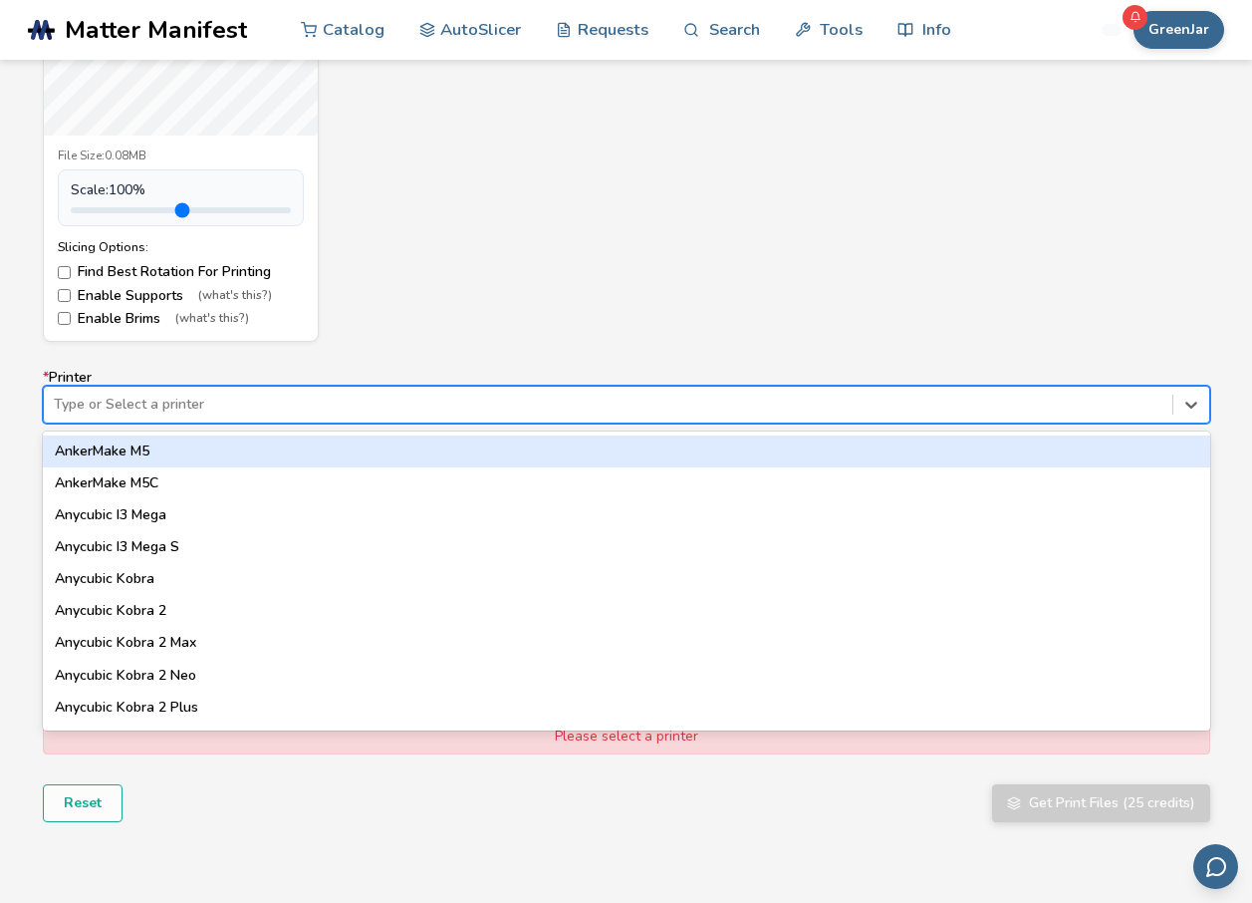
click at [325, 414] on div at bounding box center [608, 405] width 1109 height 20
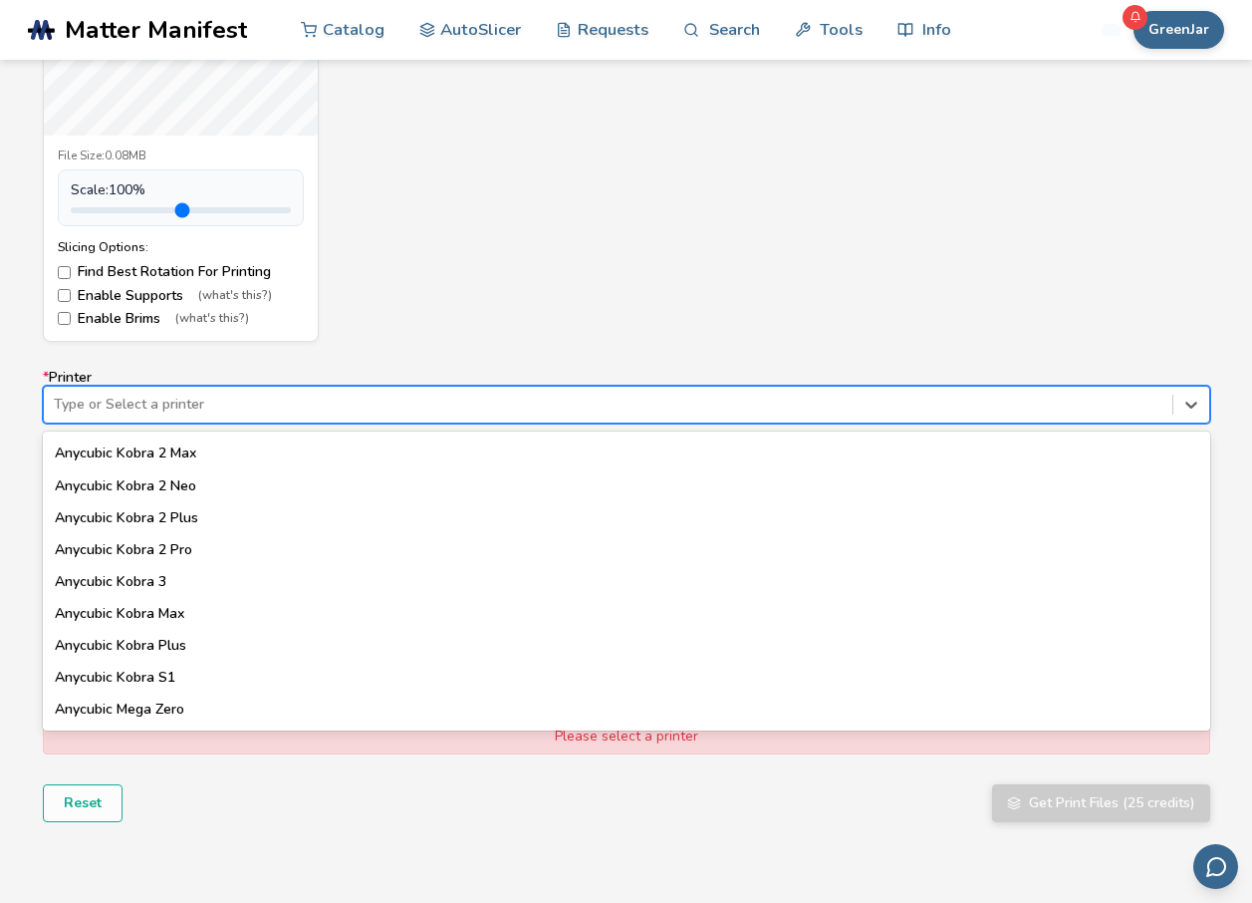
scroll to position [199, 0]
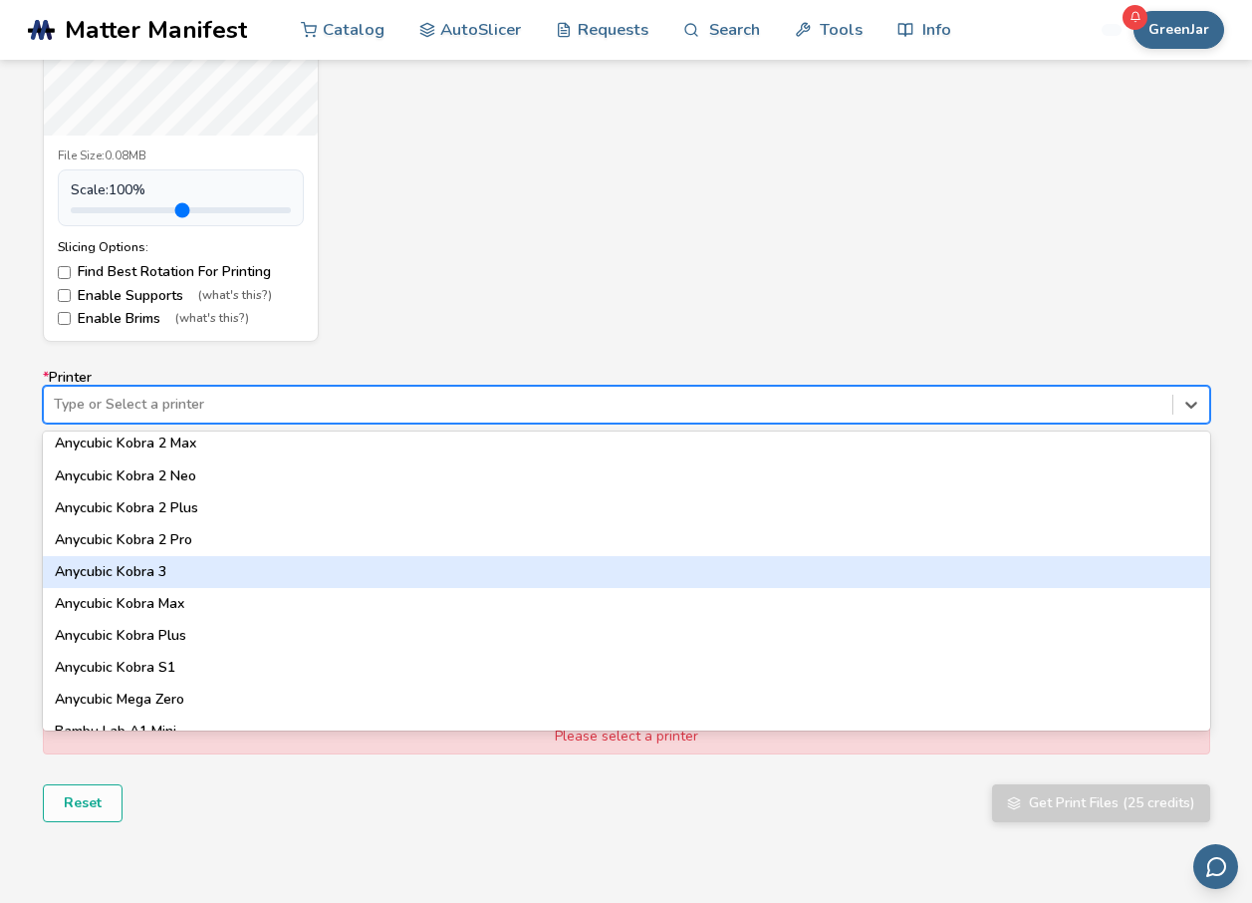
click at [179, 576] on div "Anycubic Kobra 3" at bounding box center [627, 572] width 1168 height 32
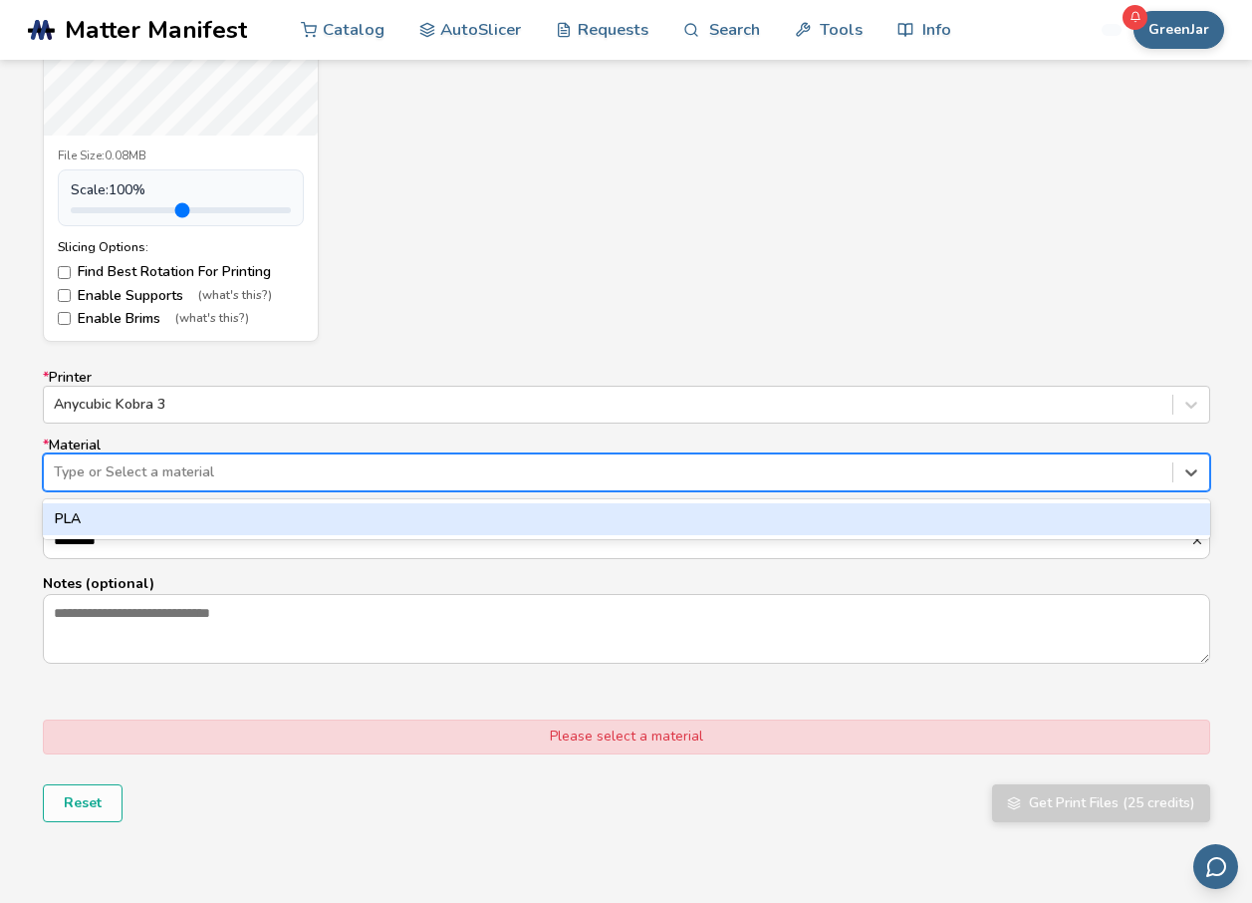
click at [203, 480] on div at bounding box center [608, 472] width 1109 height 20
click at [153, 509] on div "PLA" at bounding box center [627, 519] width 1168 height 32
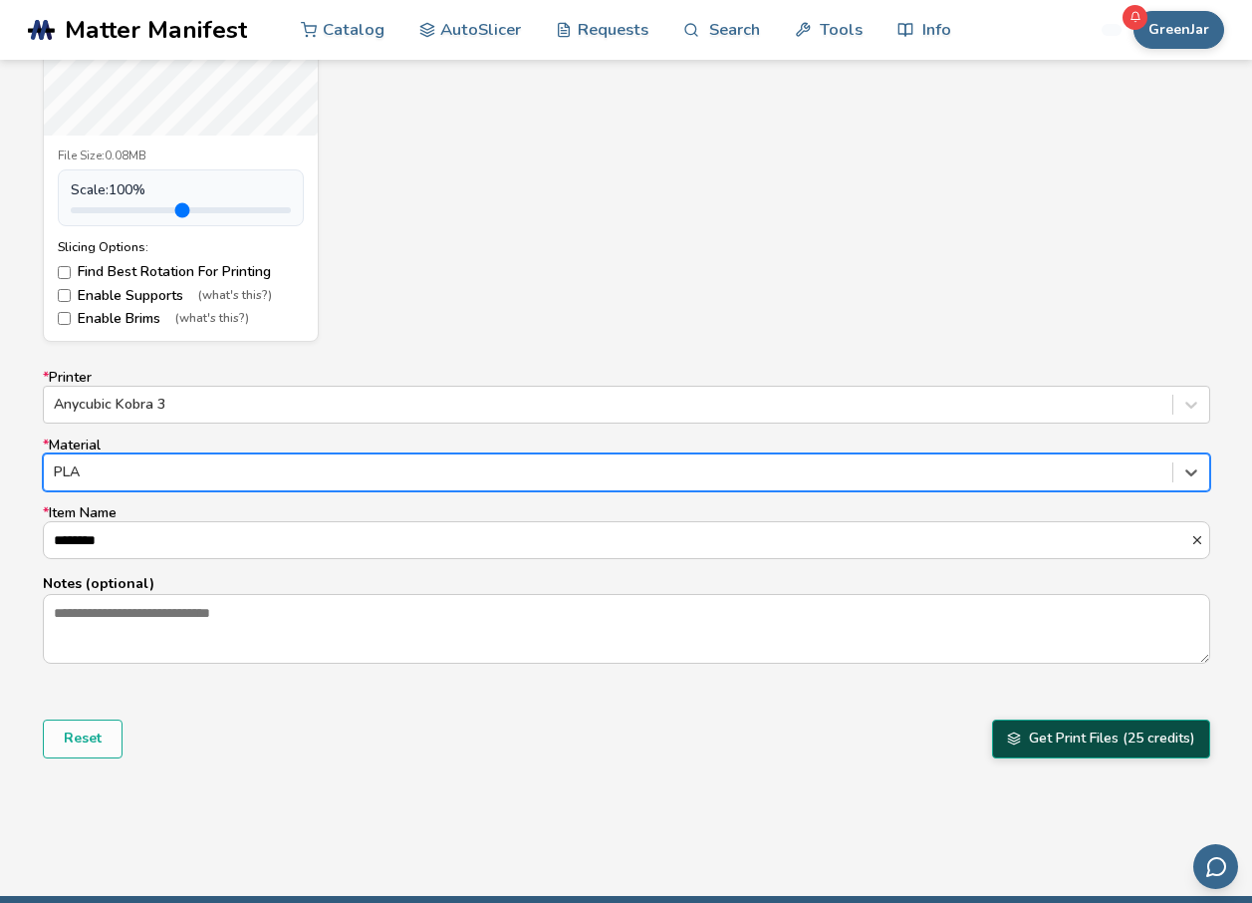
click at [1062, 743] on button "Get Print Files (25 credits)" at bounding box center [1101, 738] width 218 height 38
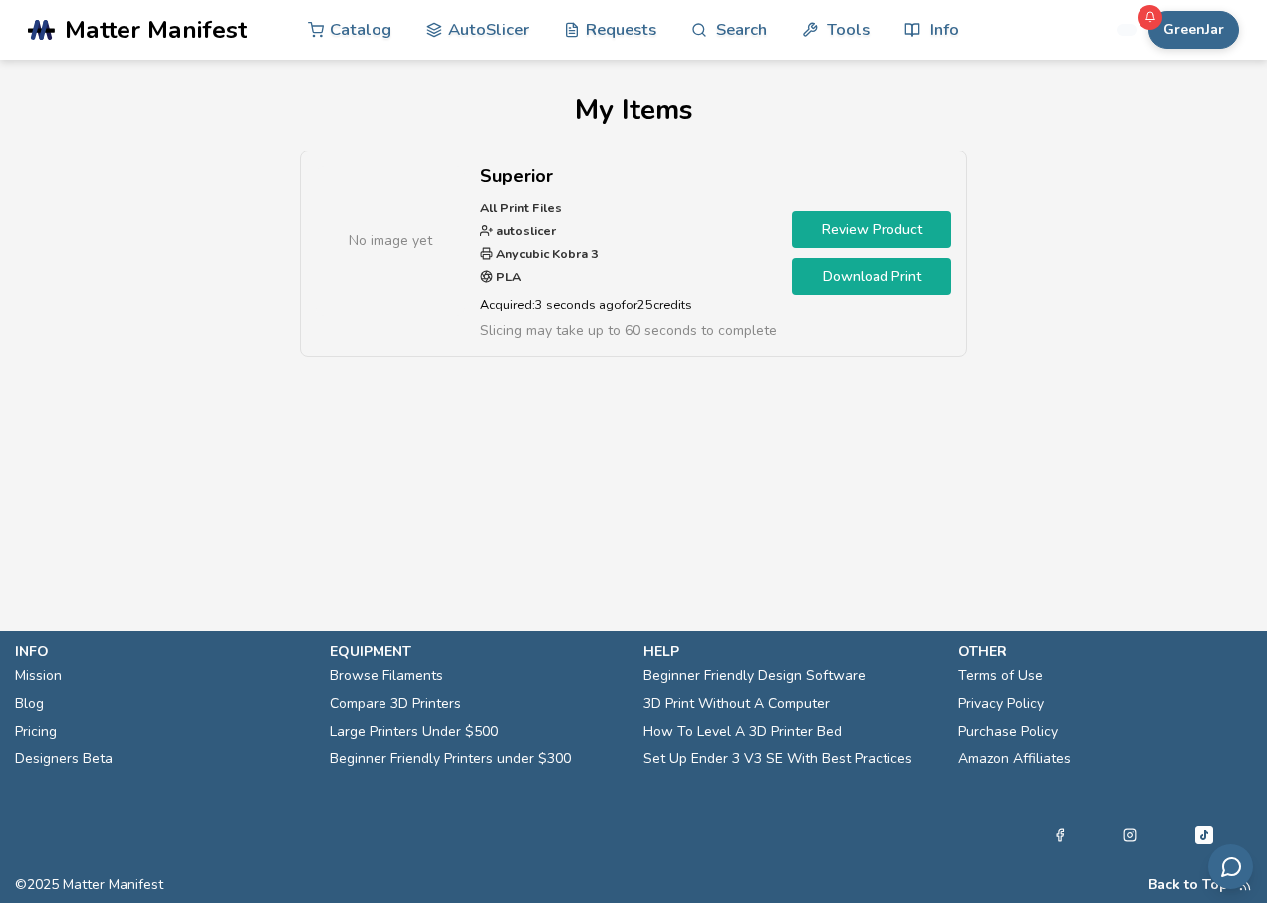
click at [856, 274] on link "Download Print" at bounding box center [871, 276] width 159 height 37
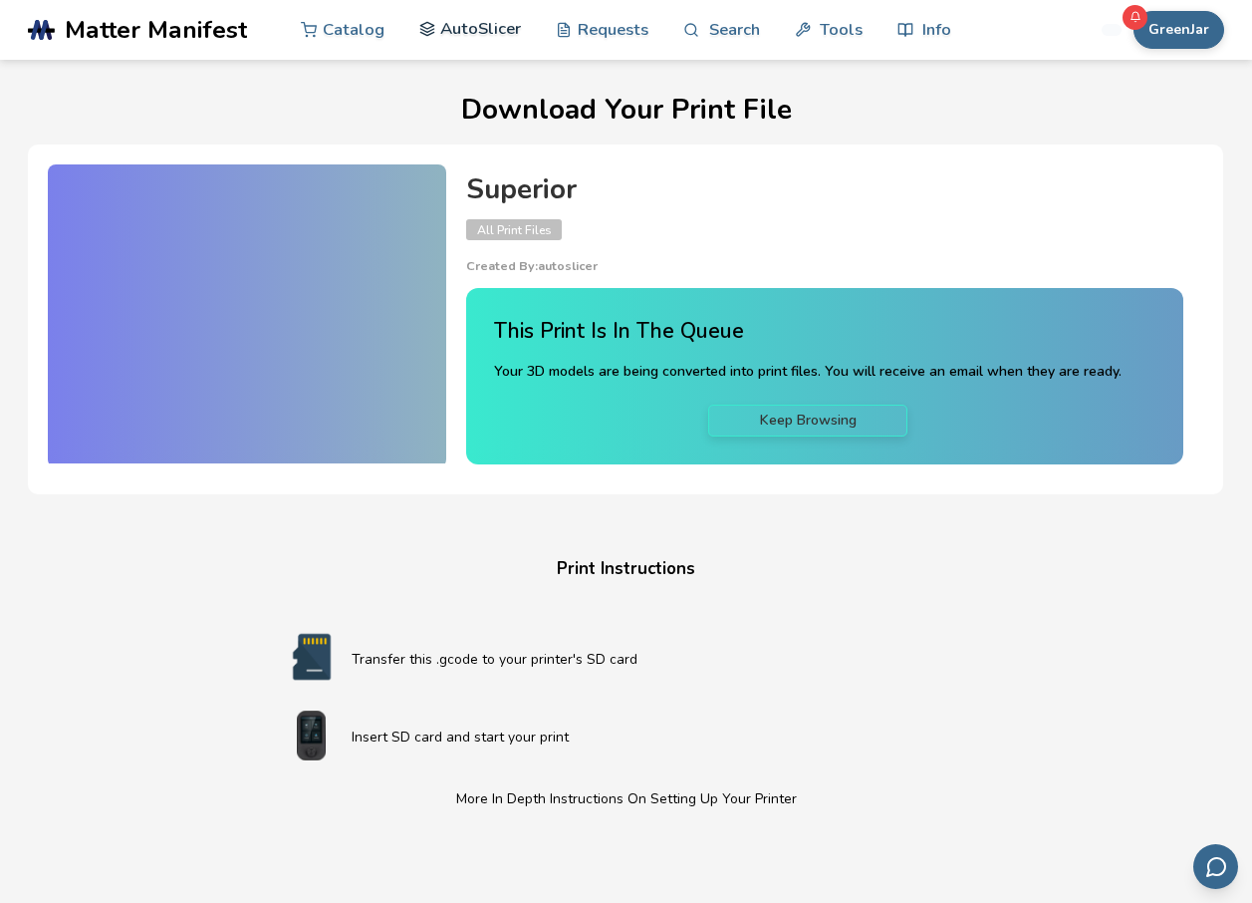
click at [485, 23] on link "AutoSlicer" at bounding box center [470, 29] width 103 height 60
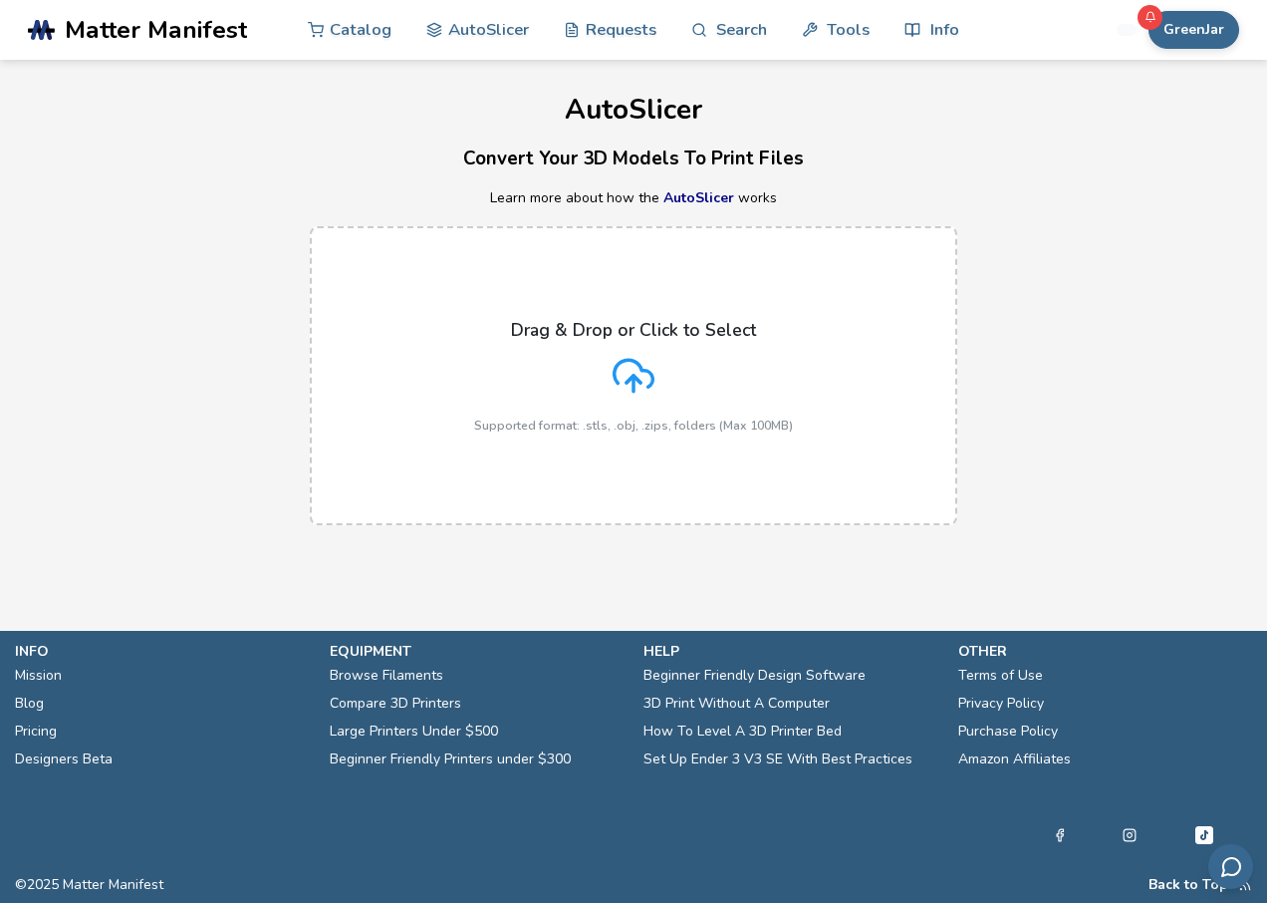
click at [650, 425] on p "Supported format: .stls, .obj, .zips, folders (Max 100MB)" at bounding box center [633, 425] width 319 height 14
click at [0, 0] on input "Drag & Drop or Click to Select Supported format: .stls, .obj, .zips, folders (M…" at bounding box center [0, 0] width 0 height 0
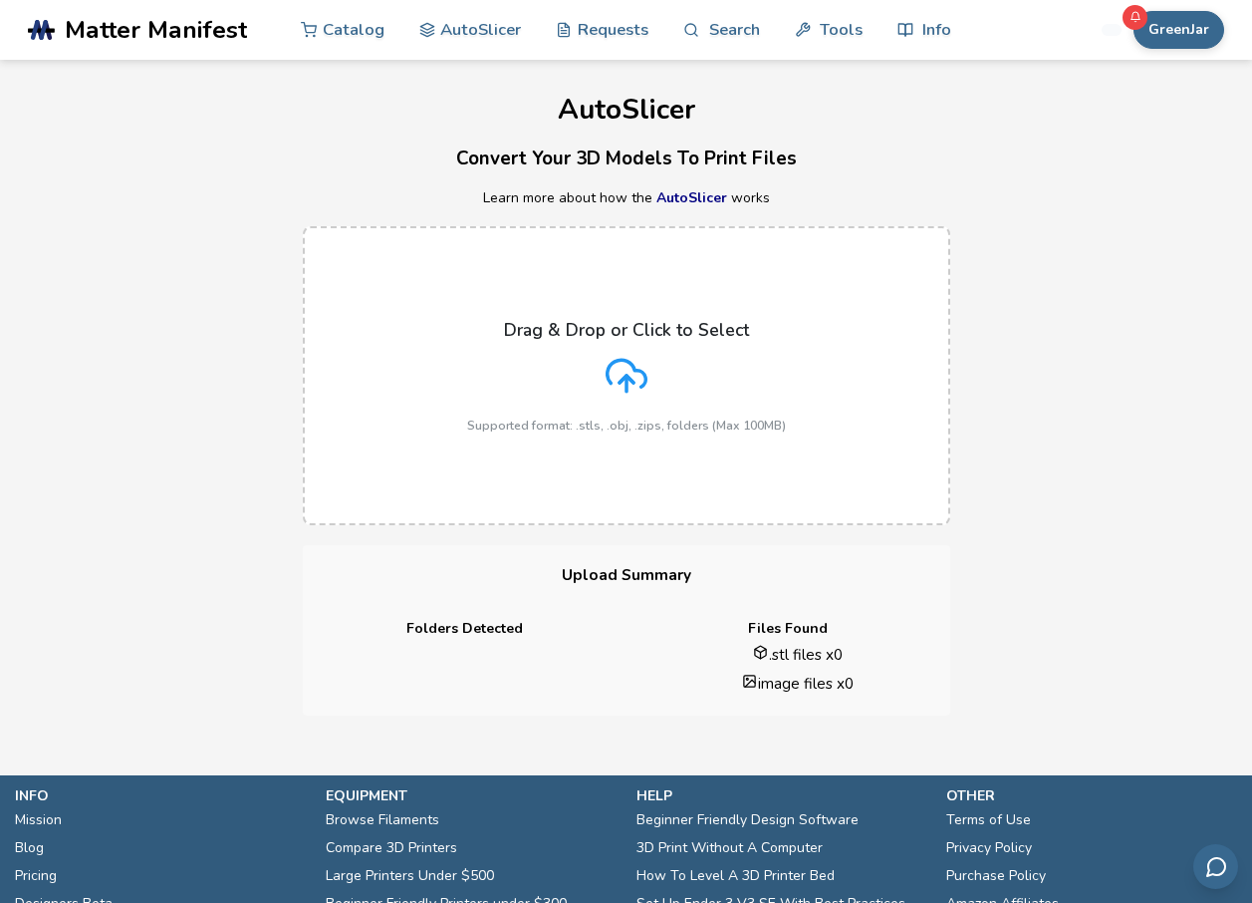
click at [0, 341] on html ".cls-1, .cls-2, .cls-3 { stroke-width: 0px; } .cls-2 { fill: #1d1e56; } .cls-3 …" at bounding box center [626, 451] width 1252 height 903
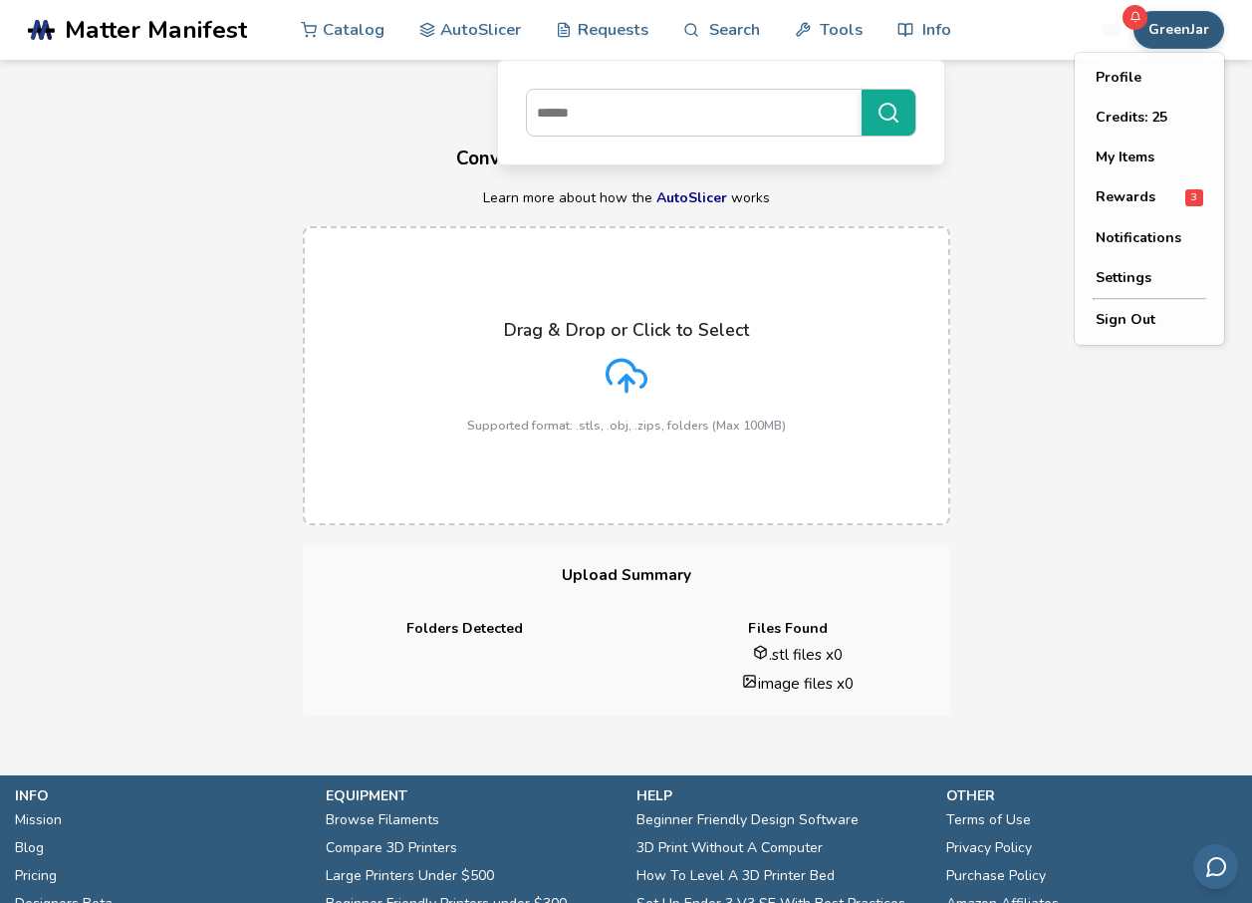
click at [1206, 45] on button "GreenJar" at bounding box center [1179, 30] width 91 height 38
click at [1136, 150] on button "My Items" at bounding box center [1149, 158] width 139 height 40
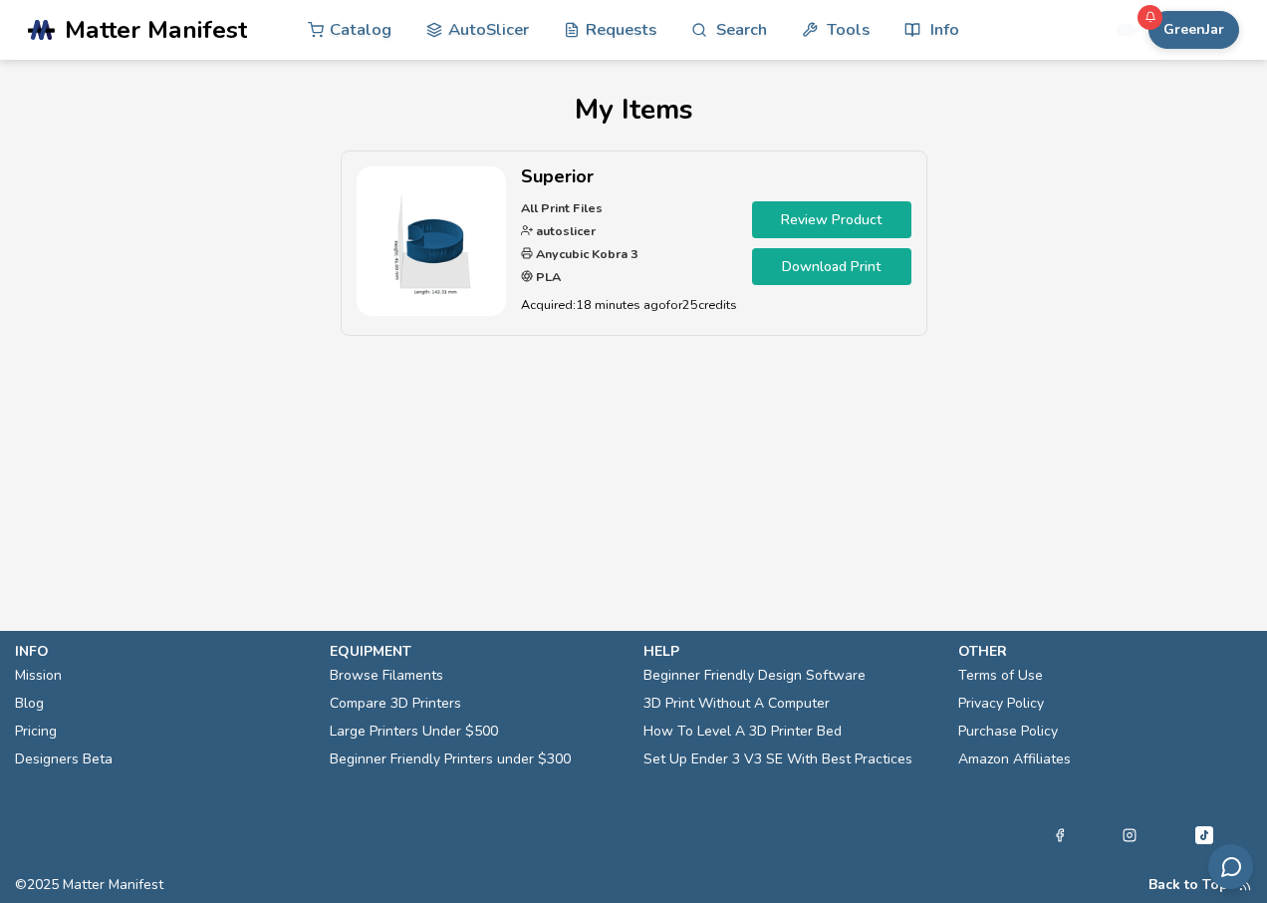
click at [826, 270] on link "Download Print" at bounding box center [831, 266] width 159 height 37
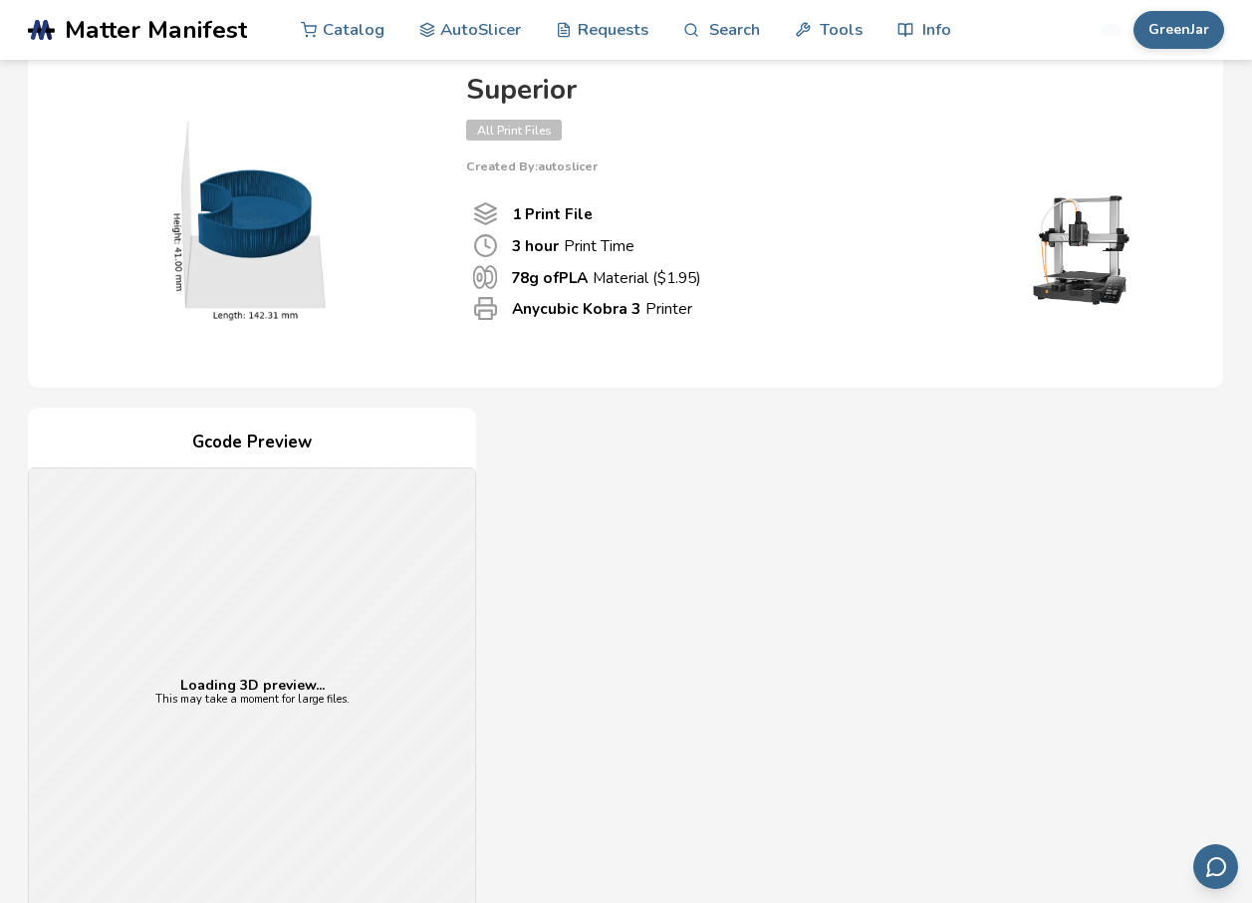
scroll to position [697, 0]
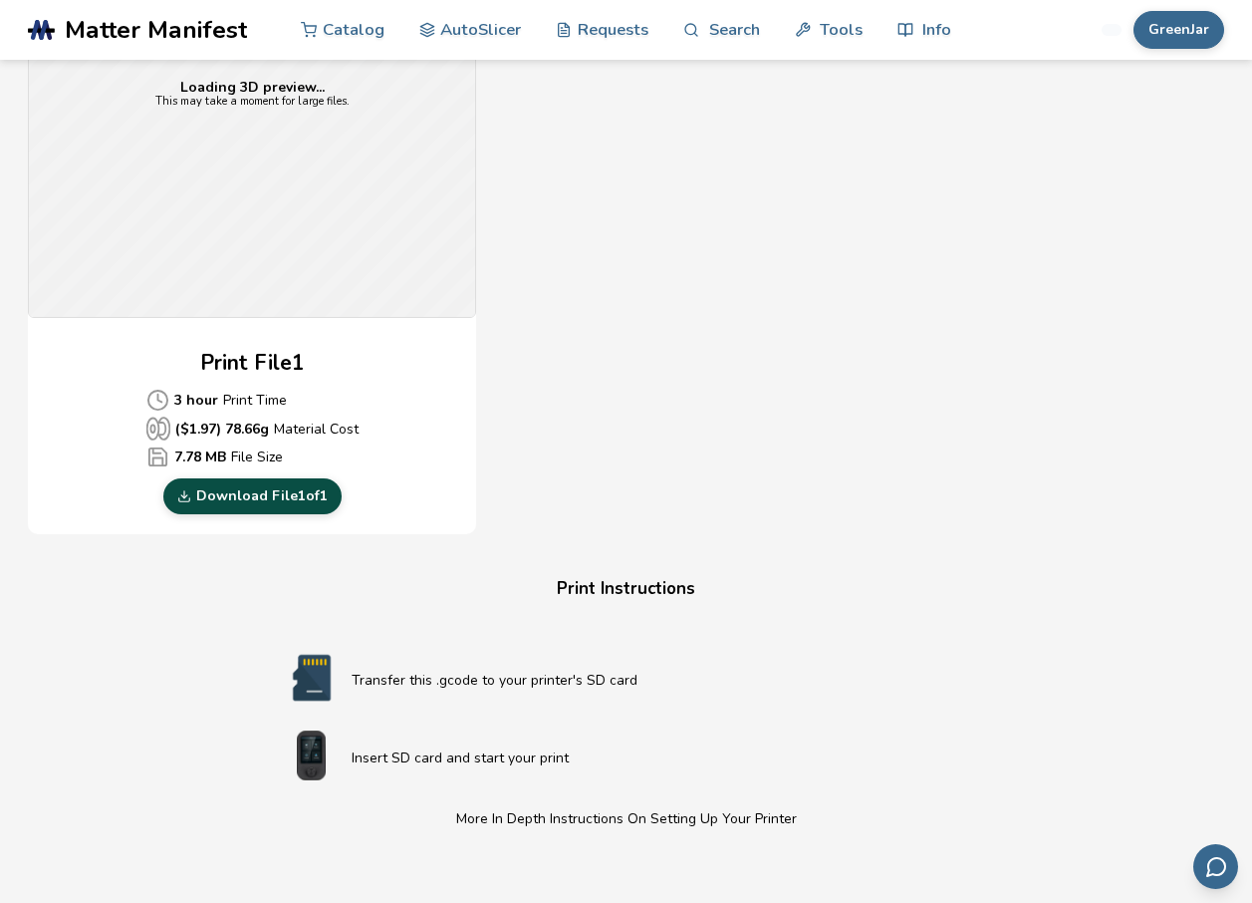
click at [307, 496] on link "Download File 1 of 1" at bounding box center [252, 496] width 178 height 36
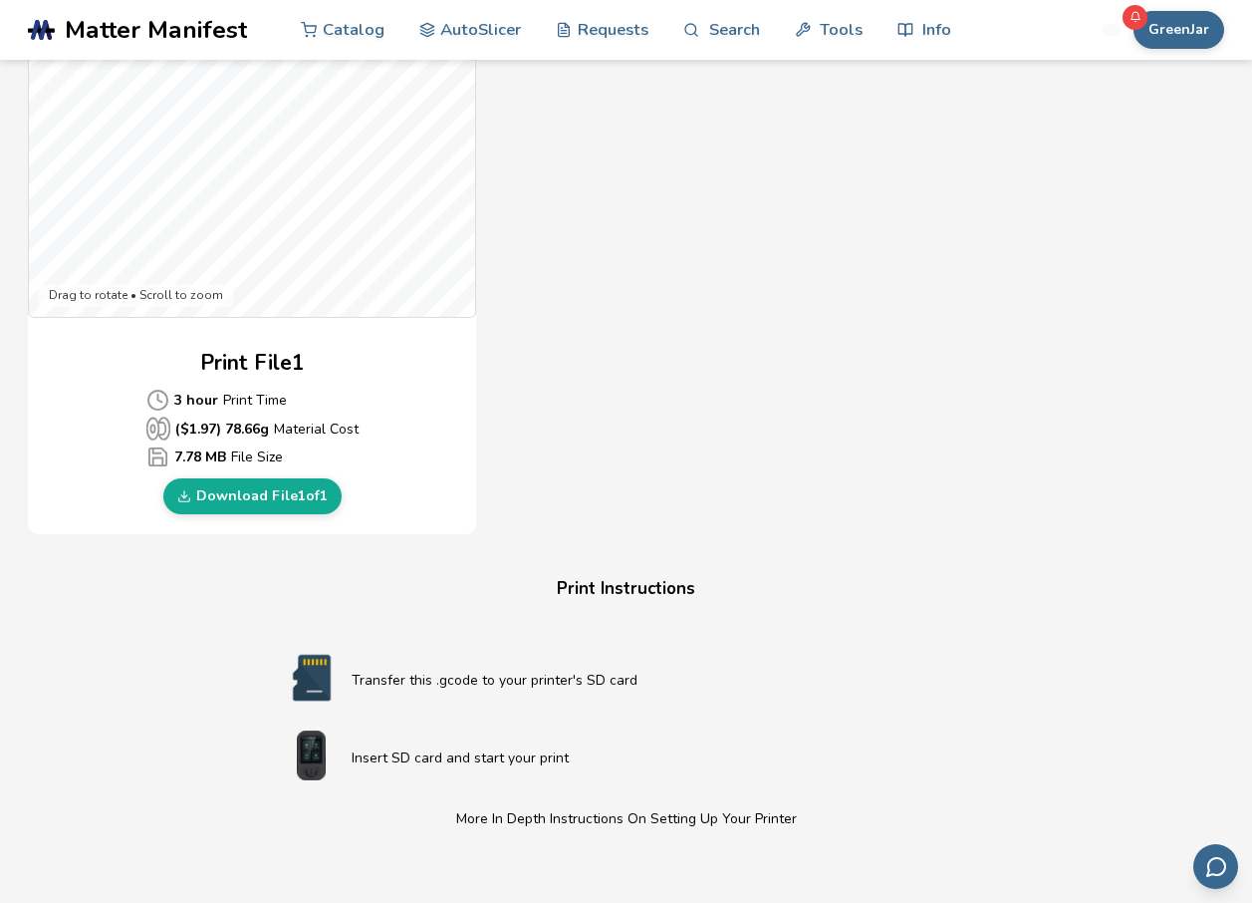
scroll to position [498, 0]
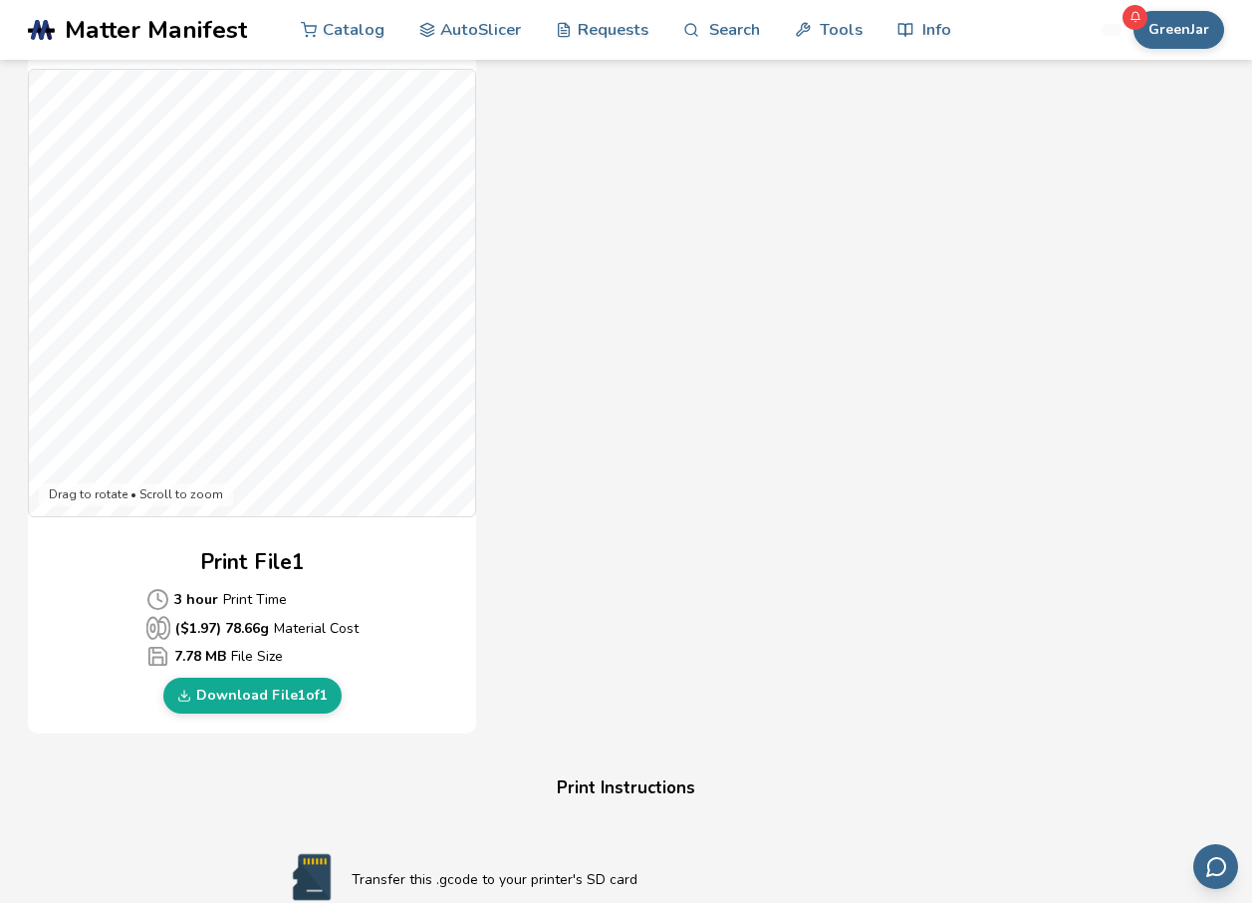
click at [615, 238] on div "Gcode Preview Drag to rotate • Scroll to zoom Print File 1 3 hour Print Time ($…" at bounding box center [626, 371] width 1196 height 725
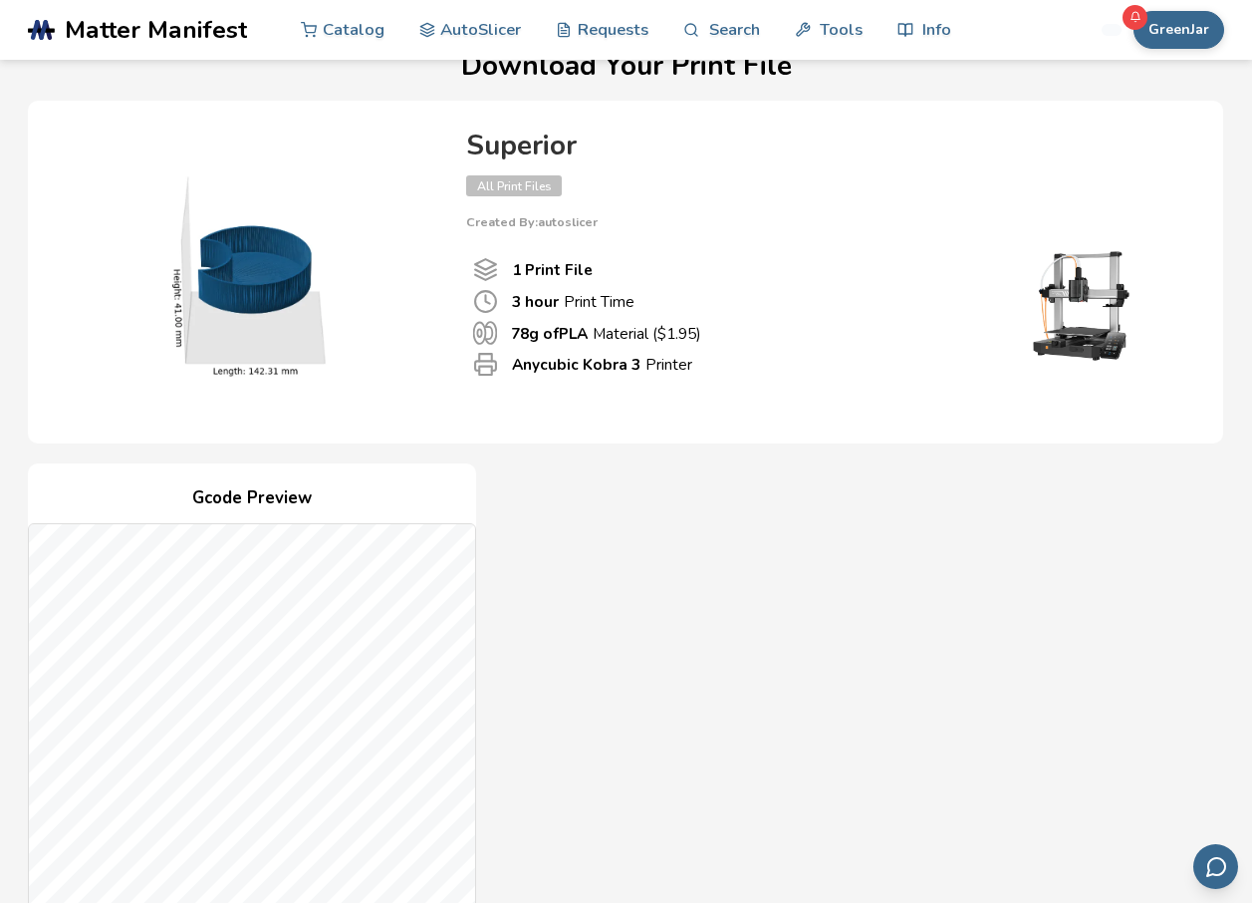
scroll to position [0, 0]
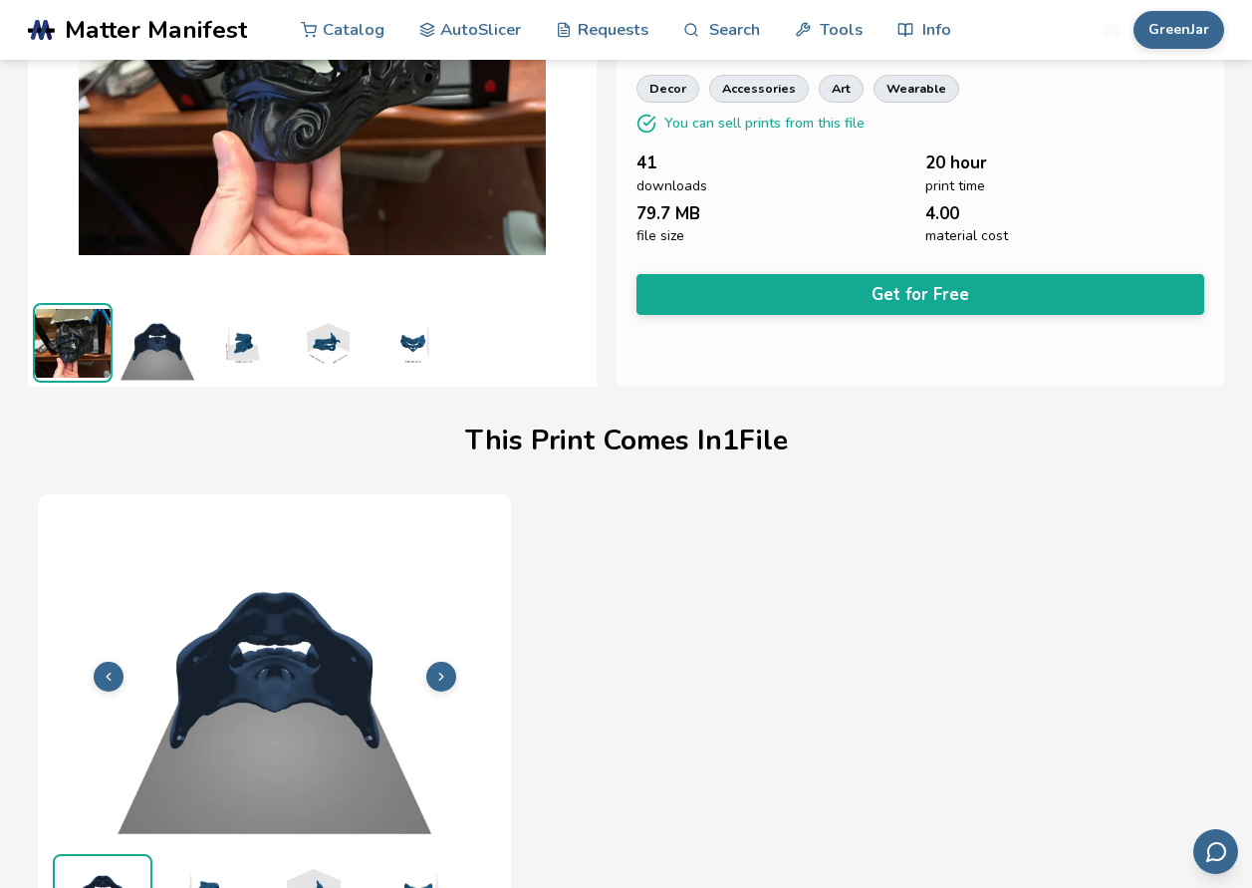
scroll to position [286, 0]
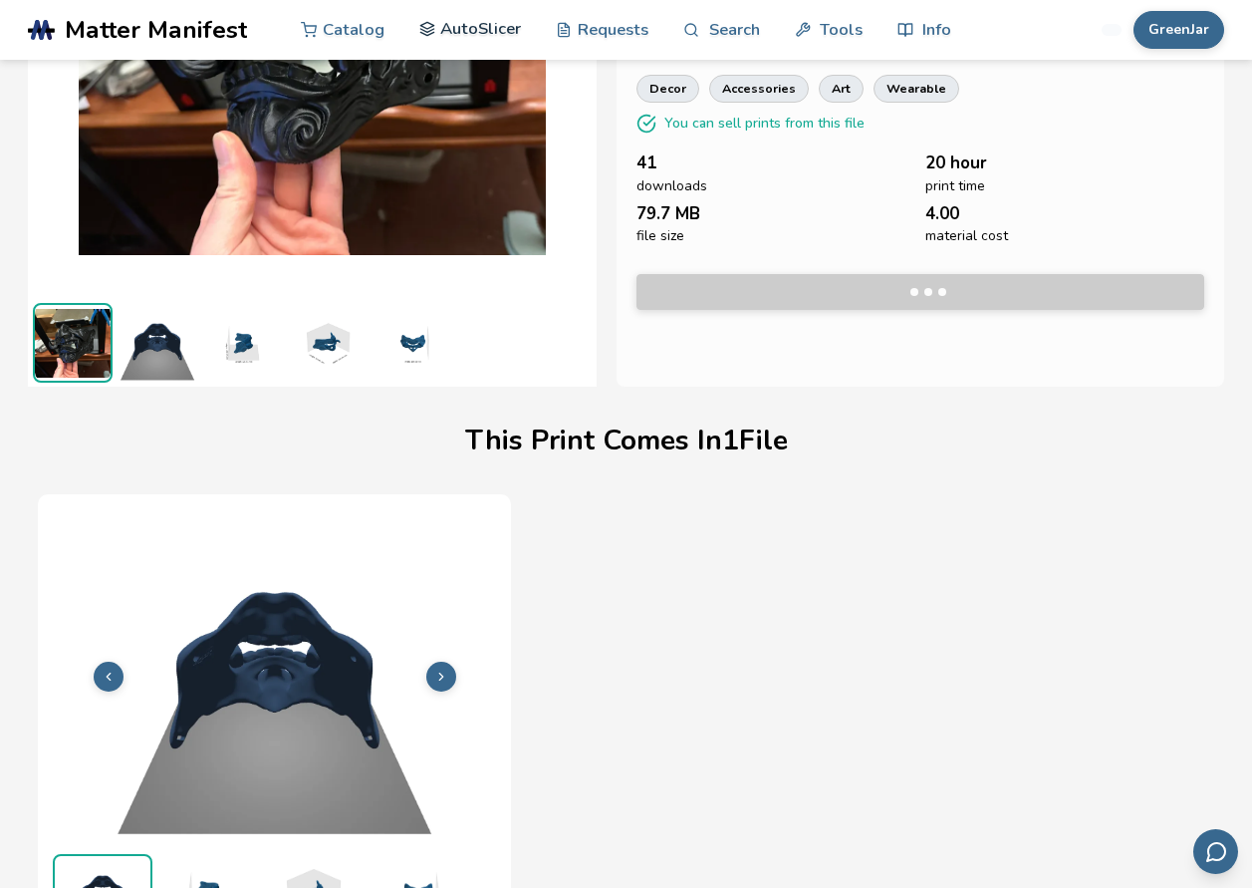
drag, startPoint x: 0, startPoint y: 0, endPoint x: 473, endPoint y: 35, distance: 474.6
click at [473, 35] on link "AutoSlicer" at bounding box center [470, 29] width 103 height 60
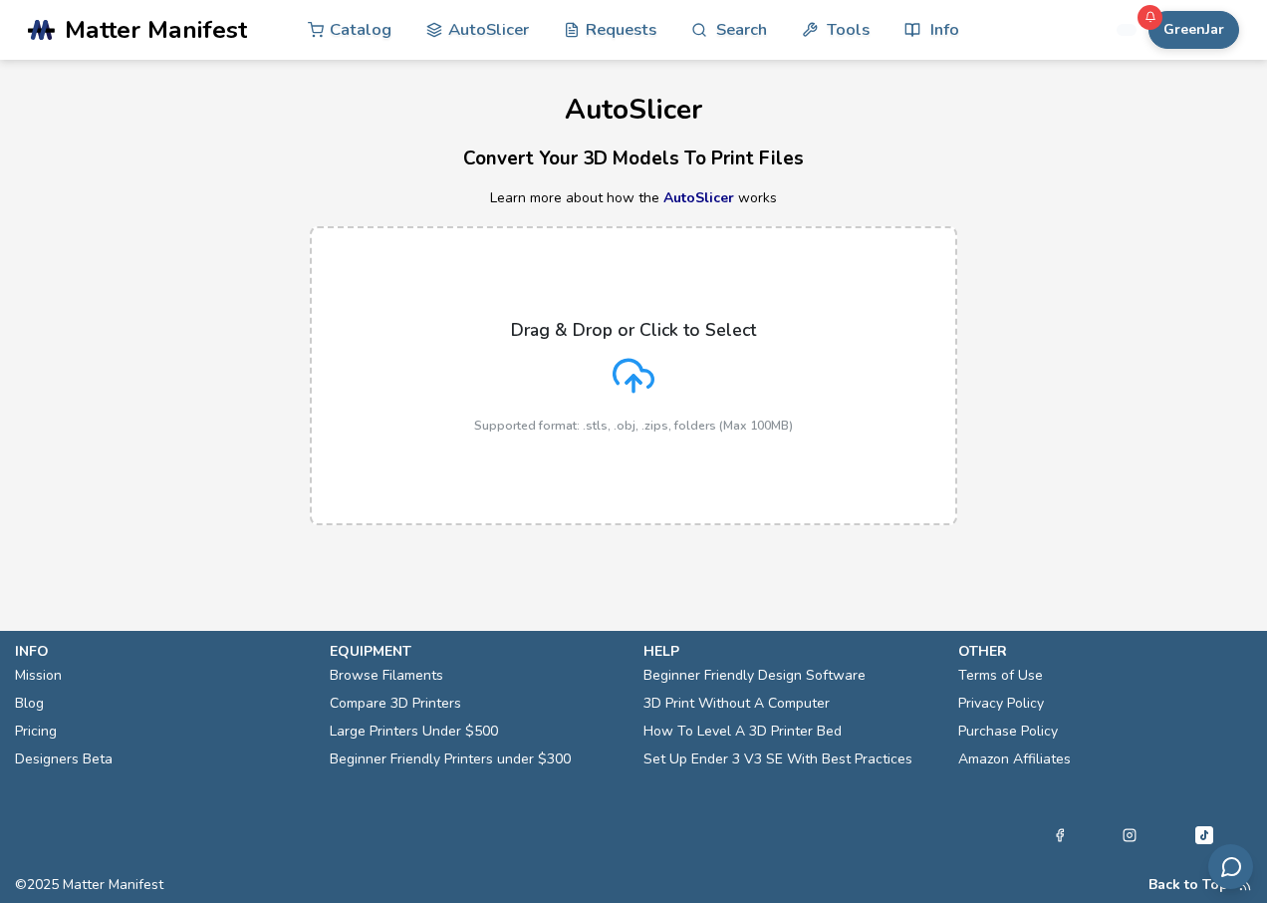
click at [579, 386] on div "Drag & Drop or Click to Select Supported format: .stls, .obj, .zips, folders (M…" at bounding box center [633, 376] width 319 height 113
drag, startPoint x: 579, startPoint y: 386, endPoint x: 673, endPoint y: 397, distance: 94.3
click at [673, 397] on div "Drag & Drop or Click to Select Supported format: .stls, .obj, .zips, folders (M…" at bounding box center [633, 376] width 319 height 113
click at [0, 0] on input "Drag & Drop or Click to Select Supported format: .stls, .obj, .zips, folders (M…" at bounding box center [0, 0] width 0 height 0
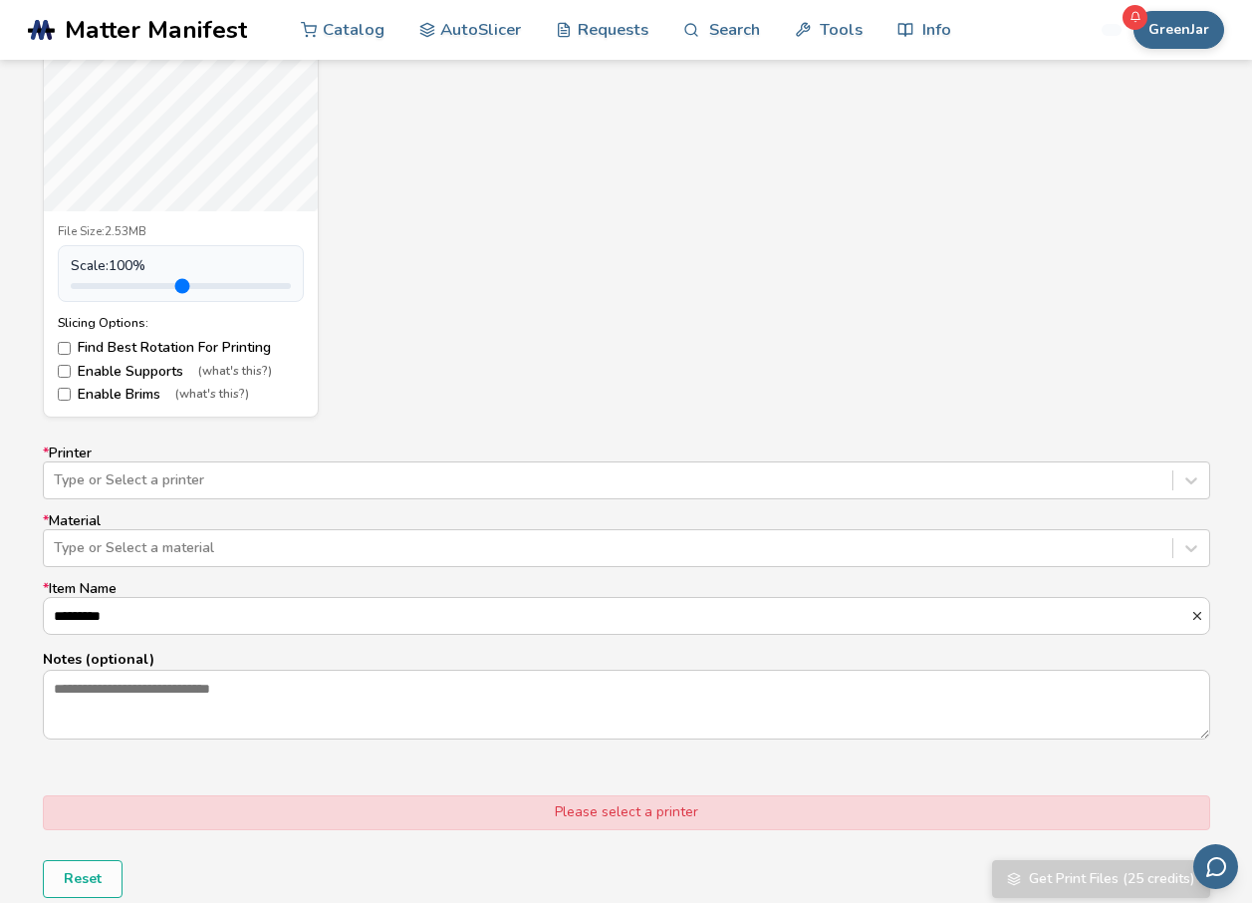
scroll to position [1096, 0]
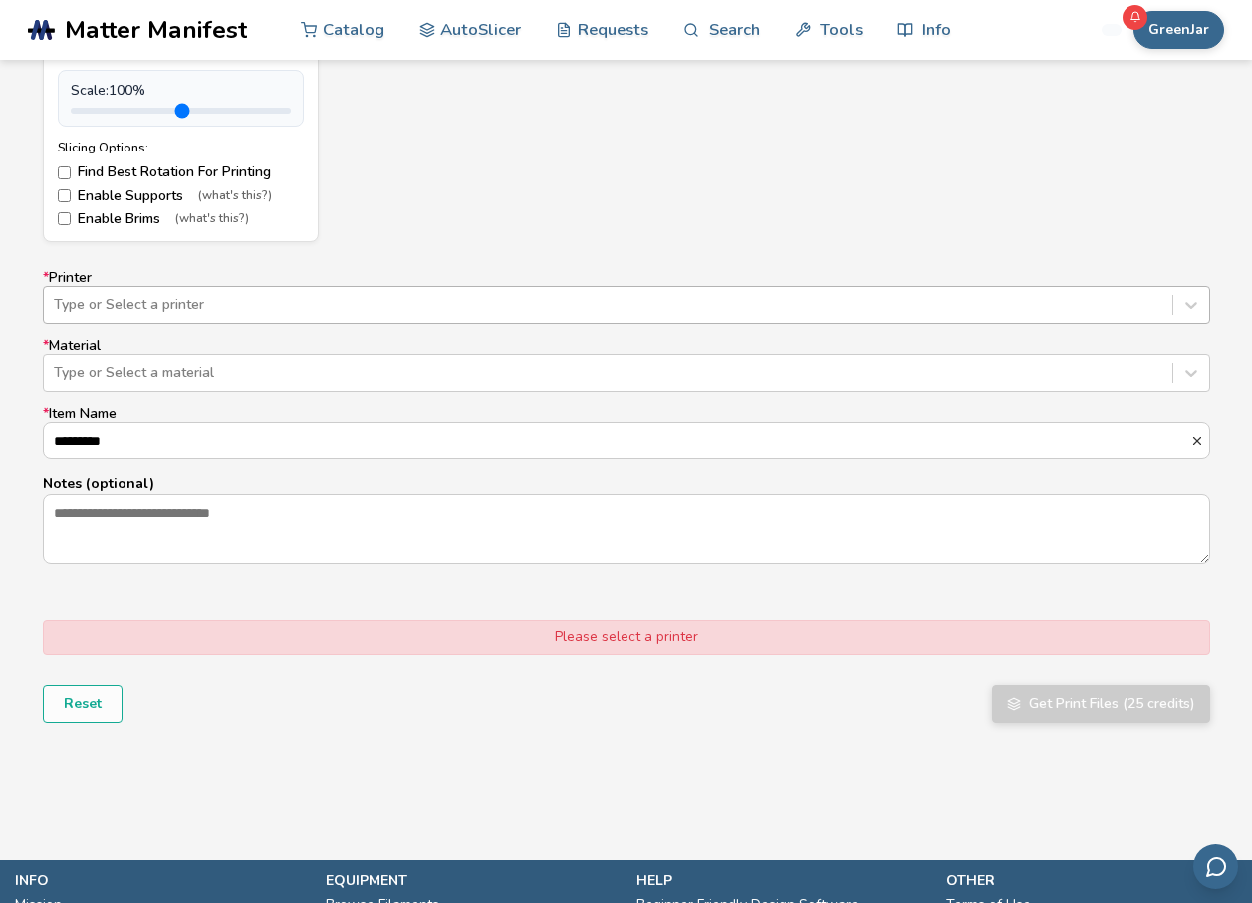
click at [374, 307] on div at bounding box center [608, 305] width 1109 height 20
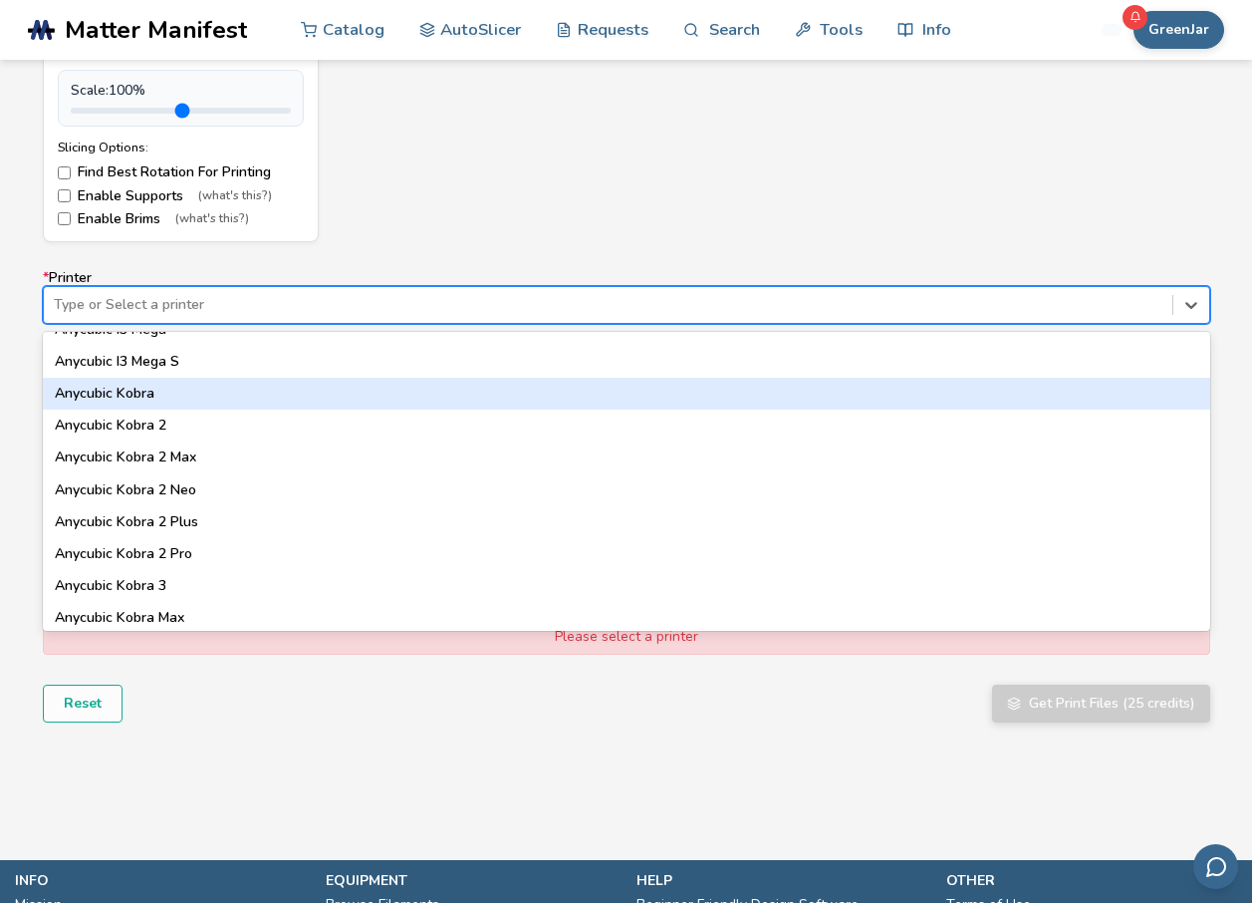
scroll to position [299, 0]
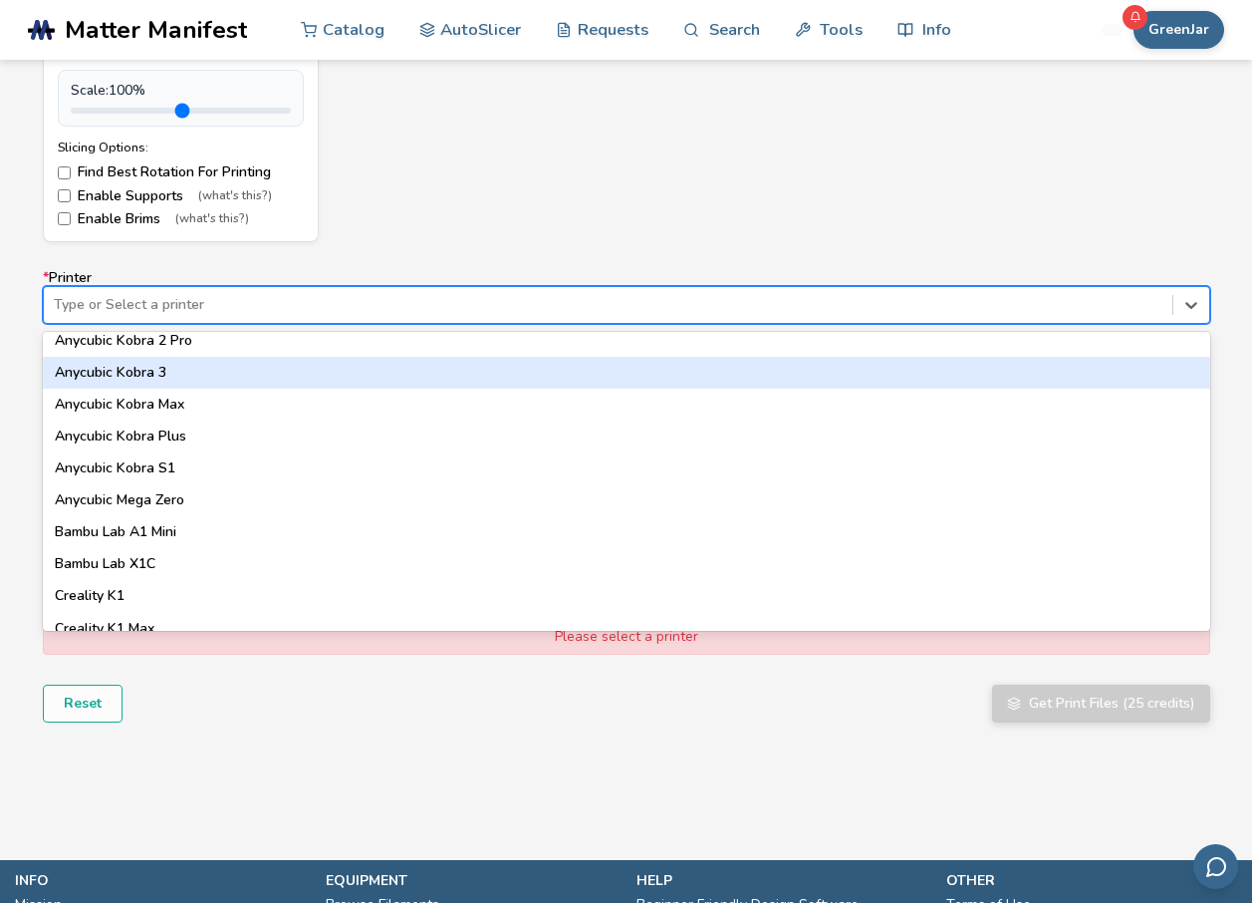
click at [203, 365] on div "Anycubic Kobra 3" at bounding box center [627, 373] width 1168 height 32
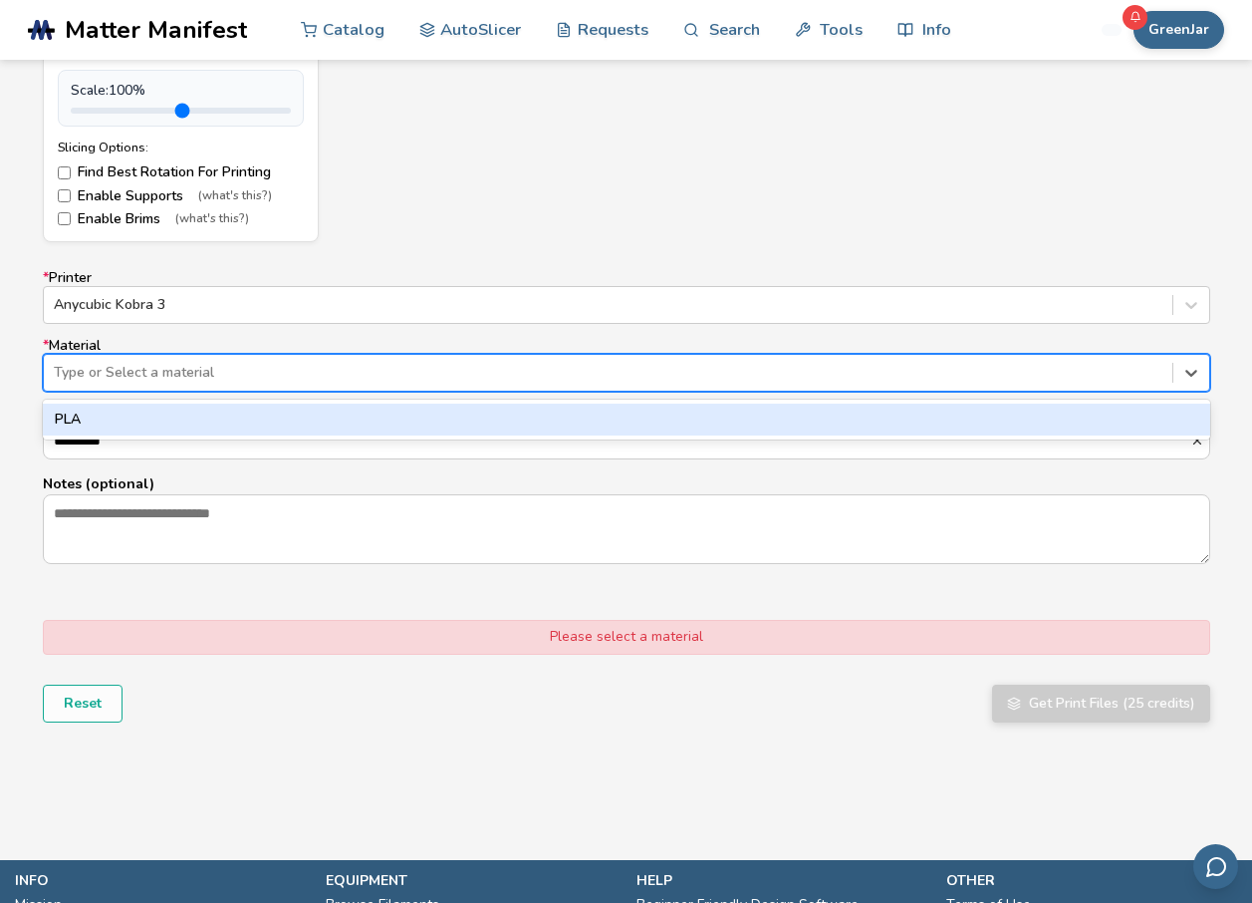
click at [203, 365] on div at bounding box center [608, 373] width 1109 height 20
click at [148, 416] on div "PLA" at bounding box center [627, 420] width 1168 height 32
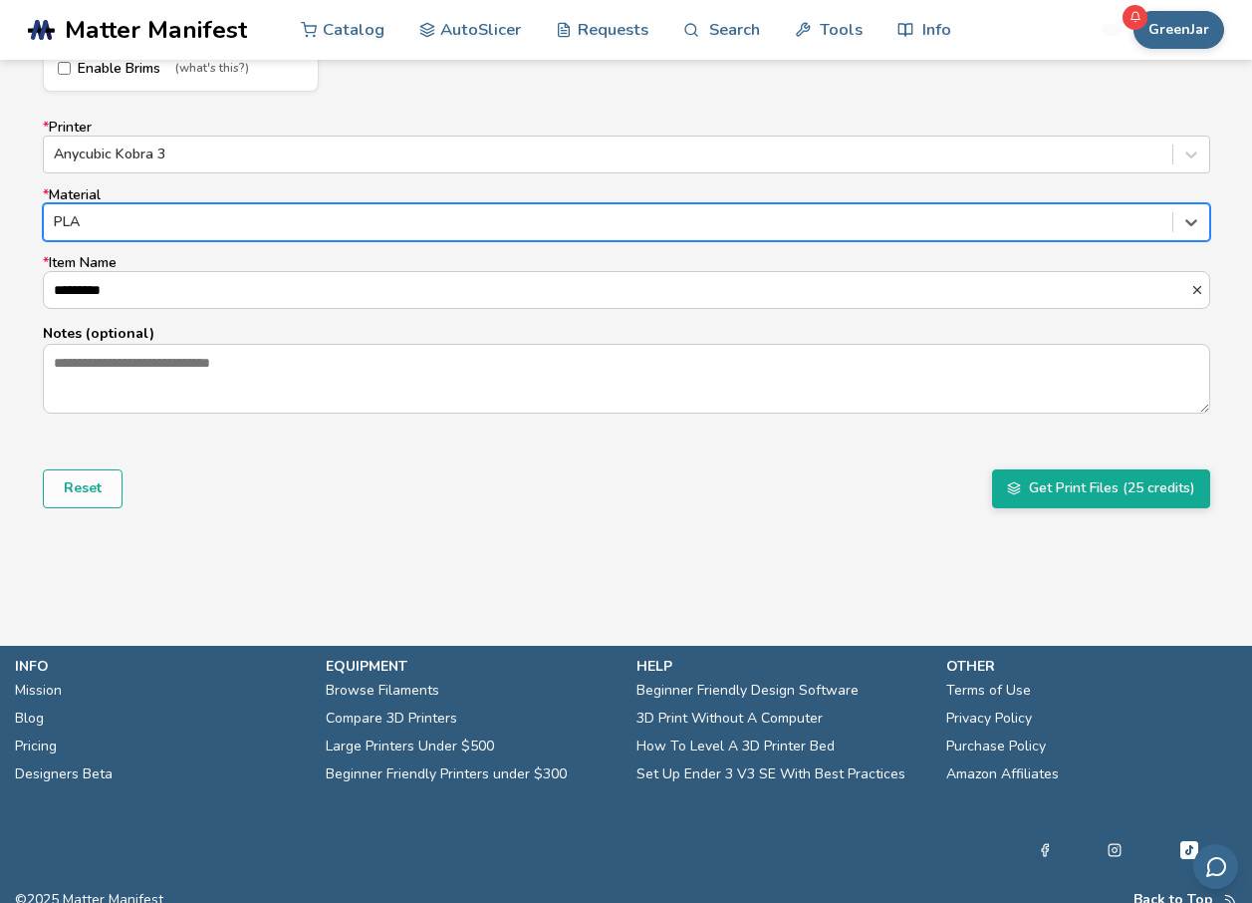
scroll to position [1261, 0]
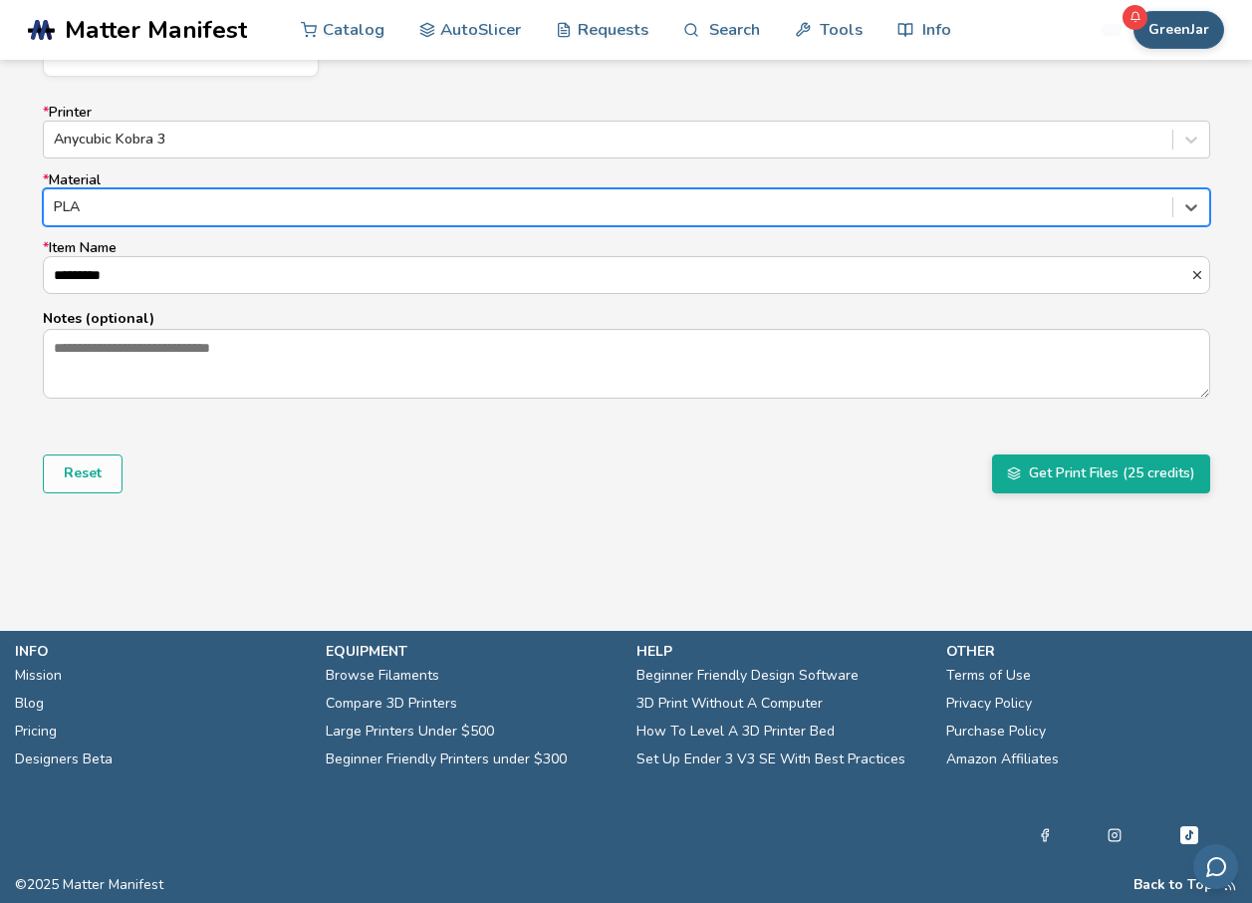
click at [1180, 37] on button "GreenJar" at bounding box center [1179, 30] width 91 height 38
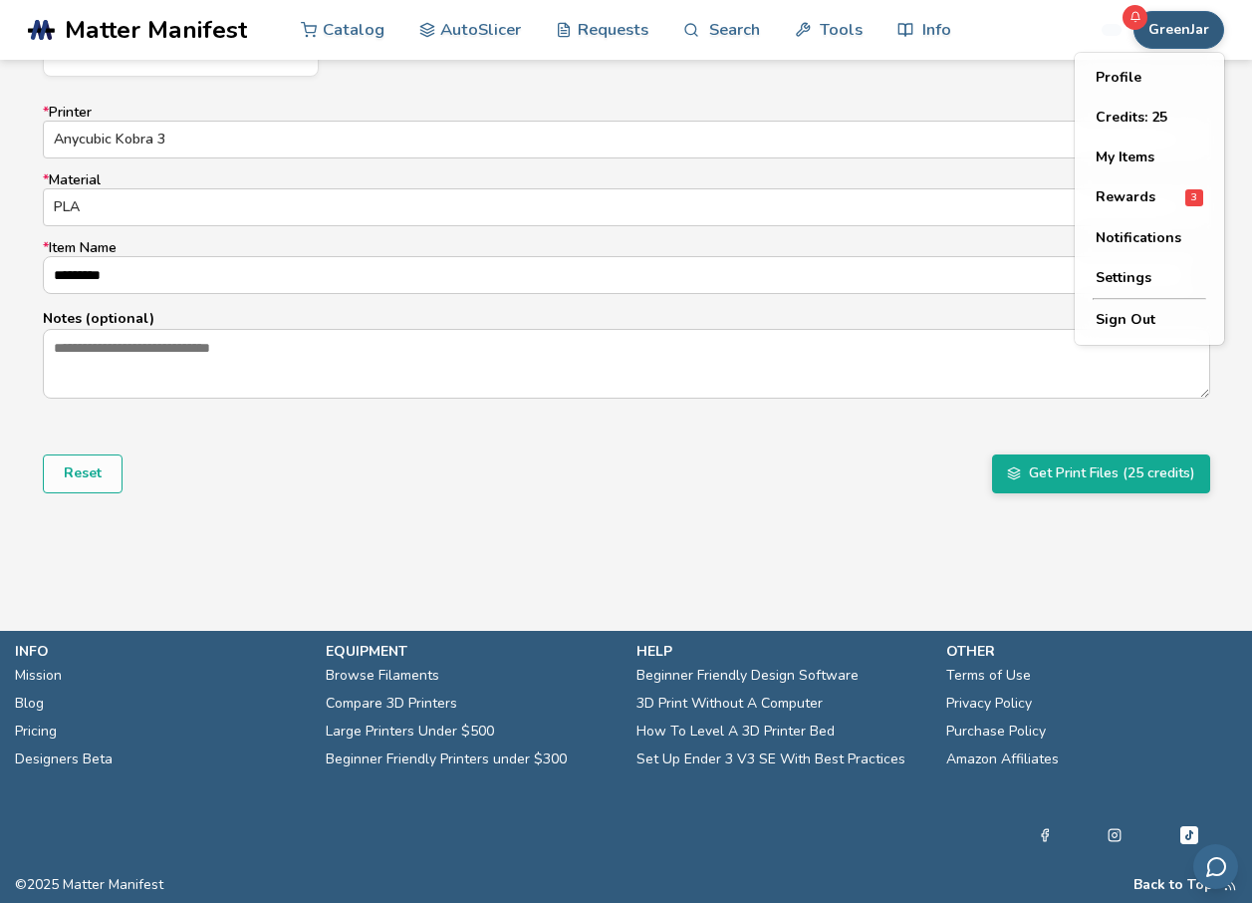
click at [888, 488] on div "Reset Get Print Files (25 credits)" at bounding box center [627, 473] width 1168 height 38
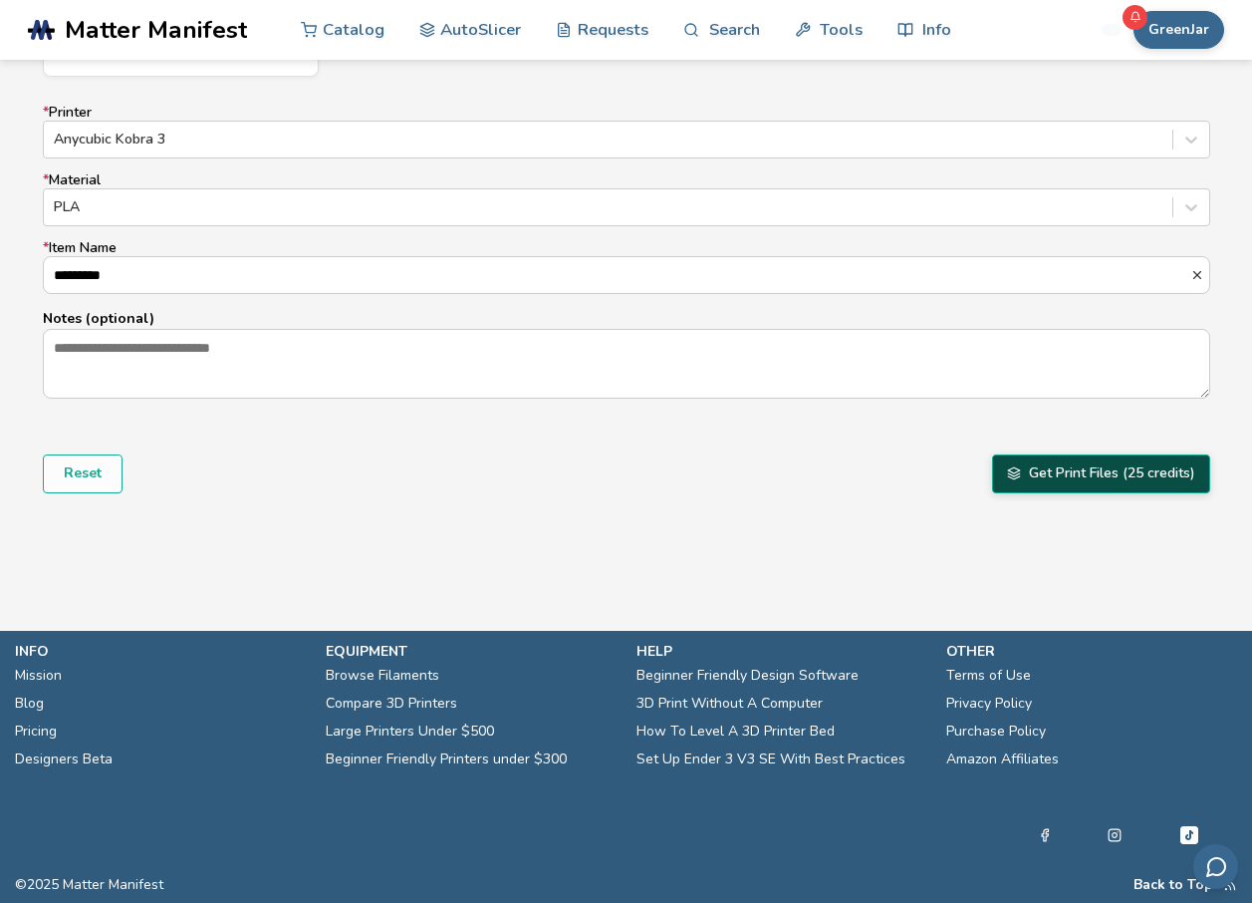
click at [1055, 491] on button "Get Print Files (25 credits)" at bounding box center [1101, 473] width 218 height 38
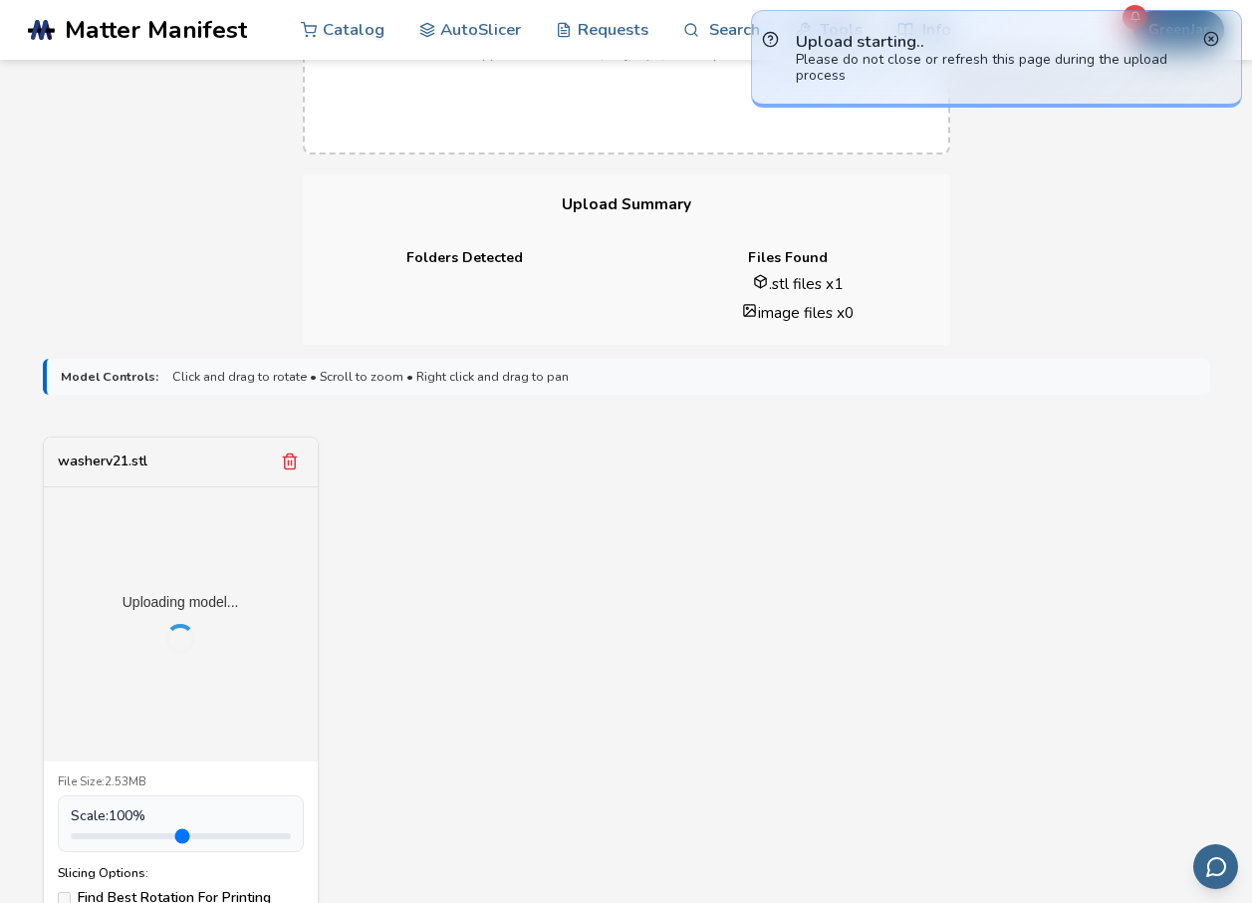
scroll to position [365, 0]
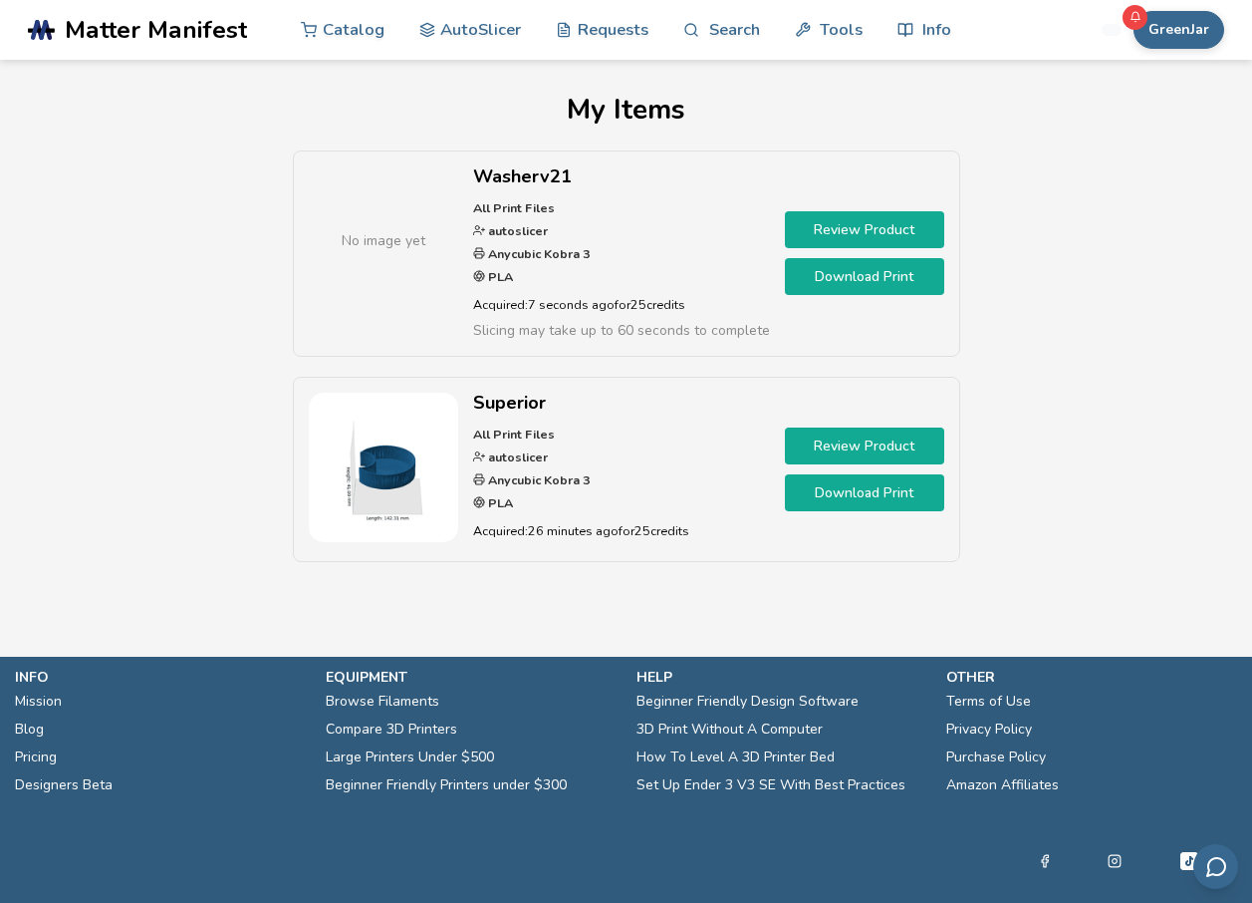
click at [797, 499] on link "Download Print" at bounding box center [864, 492] width 159 height 37
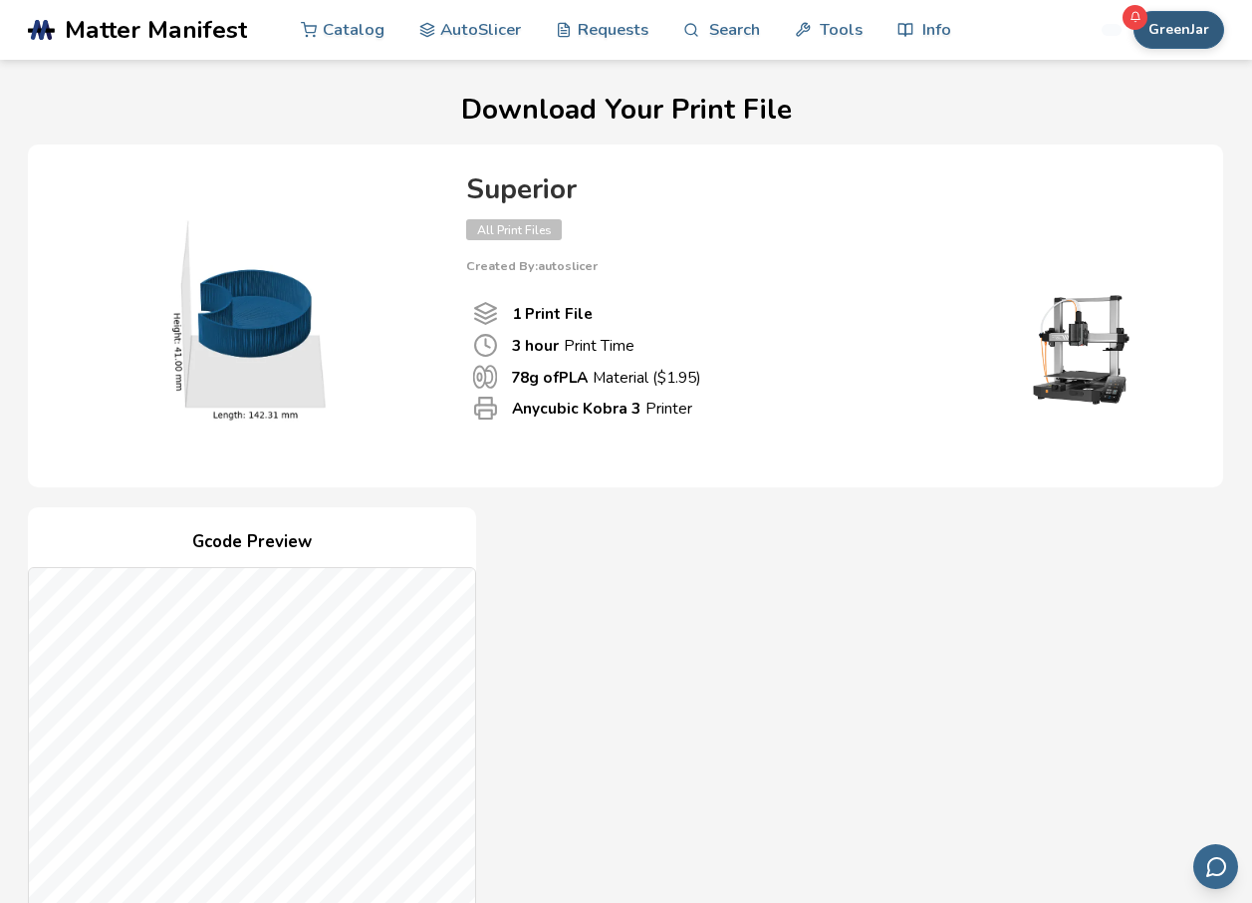
click at [1176, 30] on button "GreenJar" at bounding box center [1179, 30] width 91 height 38
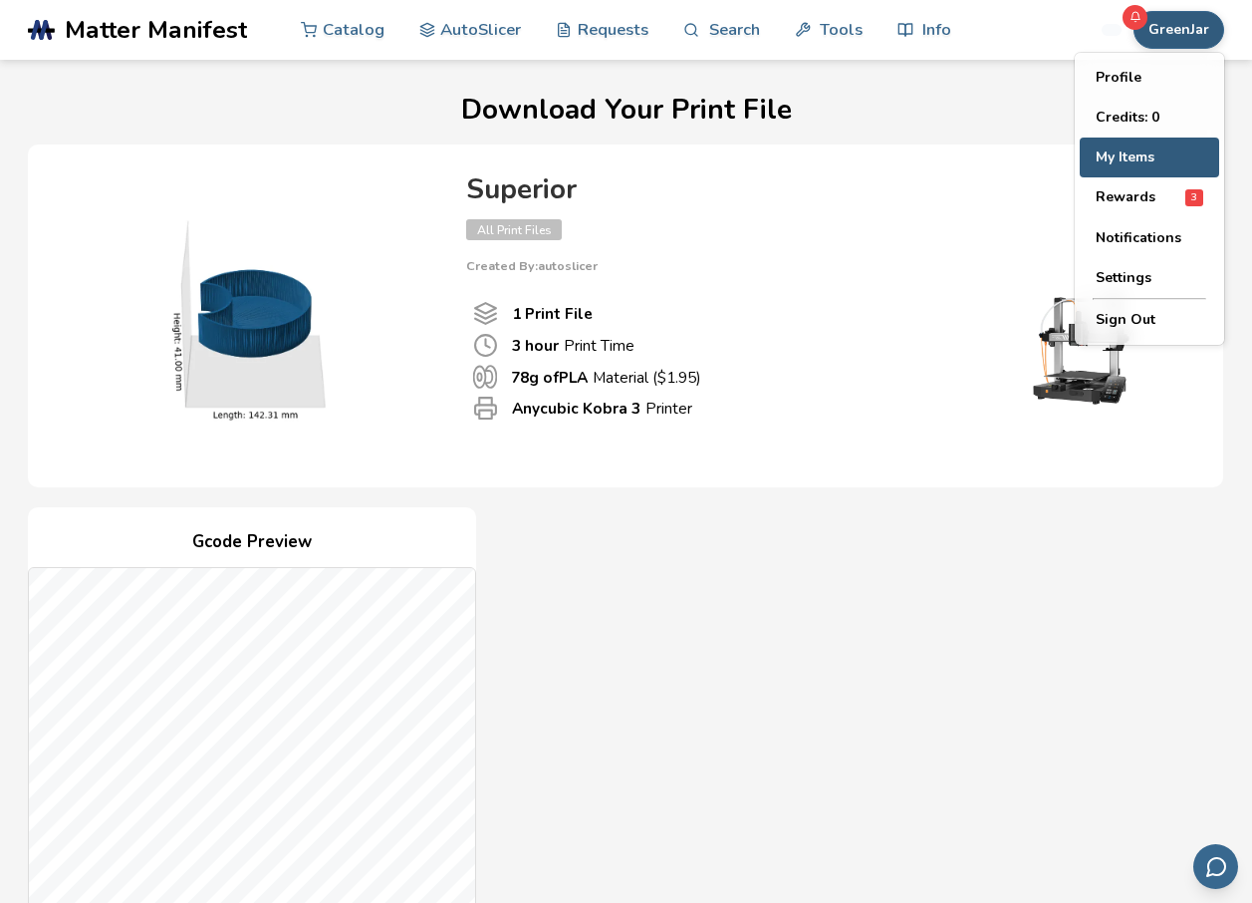
click at [1126, 160] on button "My Items" at bounding box center [1149, 158] width 139 height 40
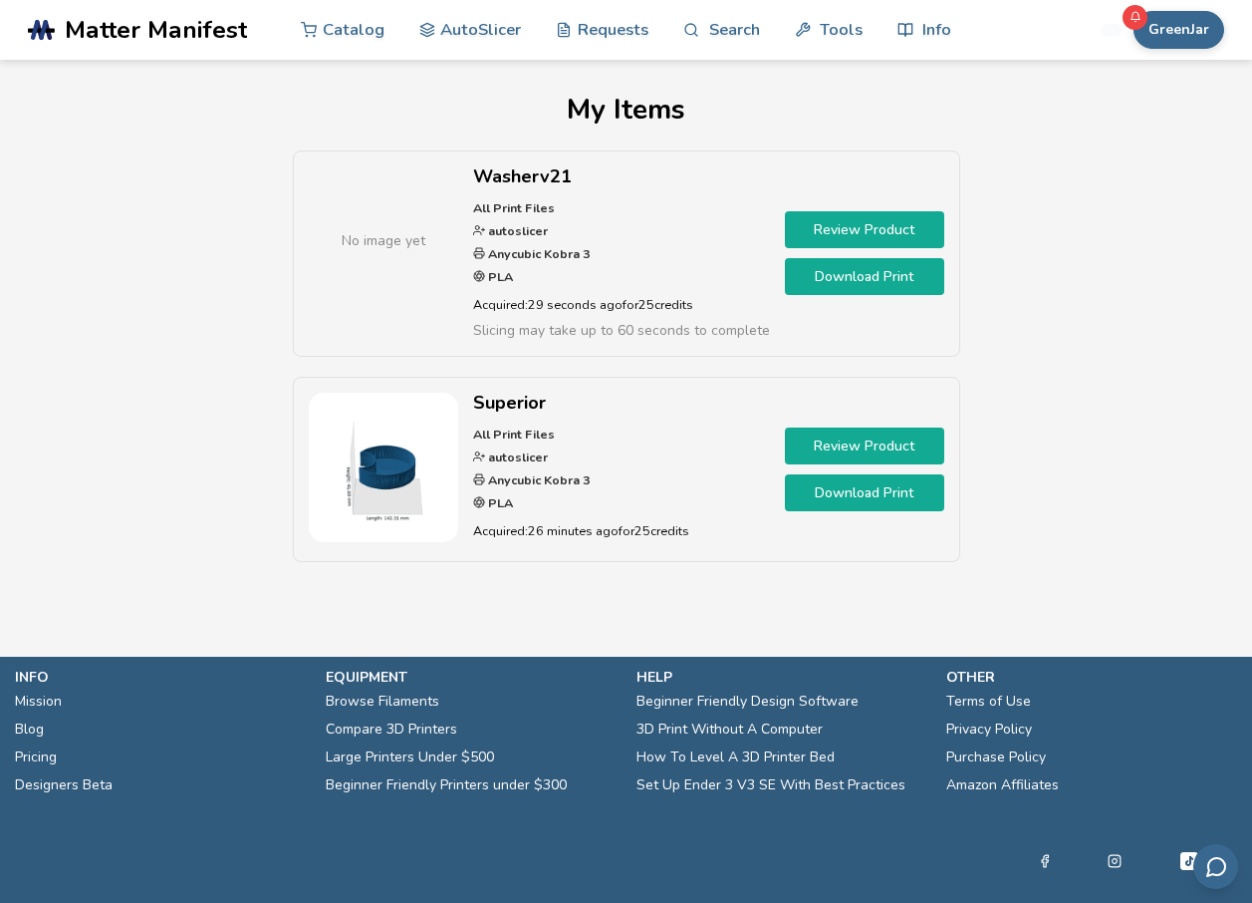
click at [841, 284] on link "Download Print" at bounding box center [864, 276] width 159 height 37
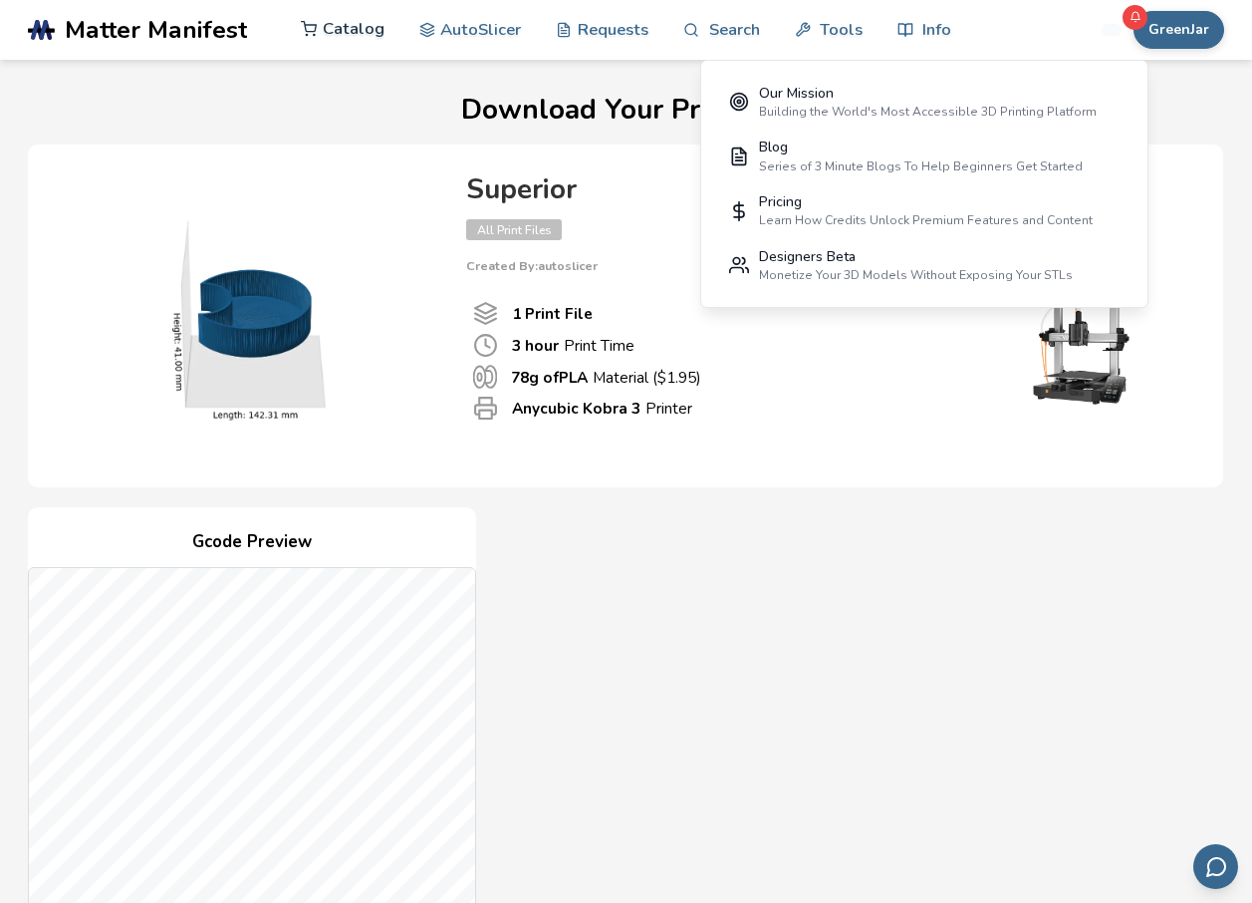
click at [333, 39] on link "Catalog" at bounding box center [343, 29] width 84 height 60
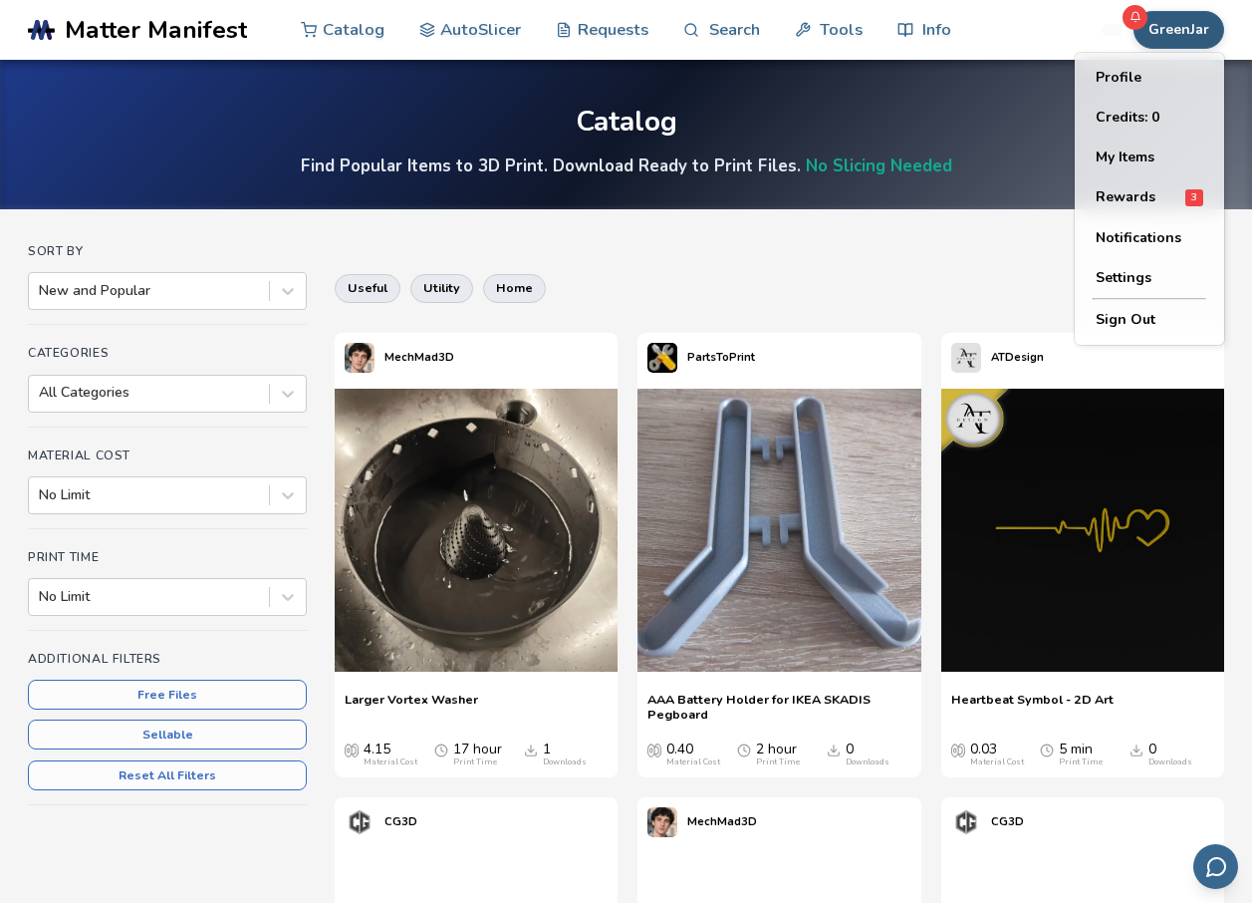
click at [1187, 29] on button "GreenJar" at bounding box center [1179, 30] width 91 height 38
click at [1136, 330] on button "Sign Out" at bounding box center [1149, 320] width 139 height 40
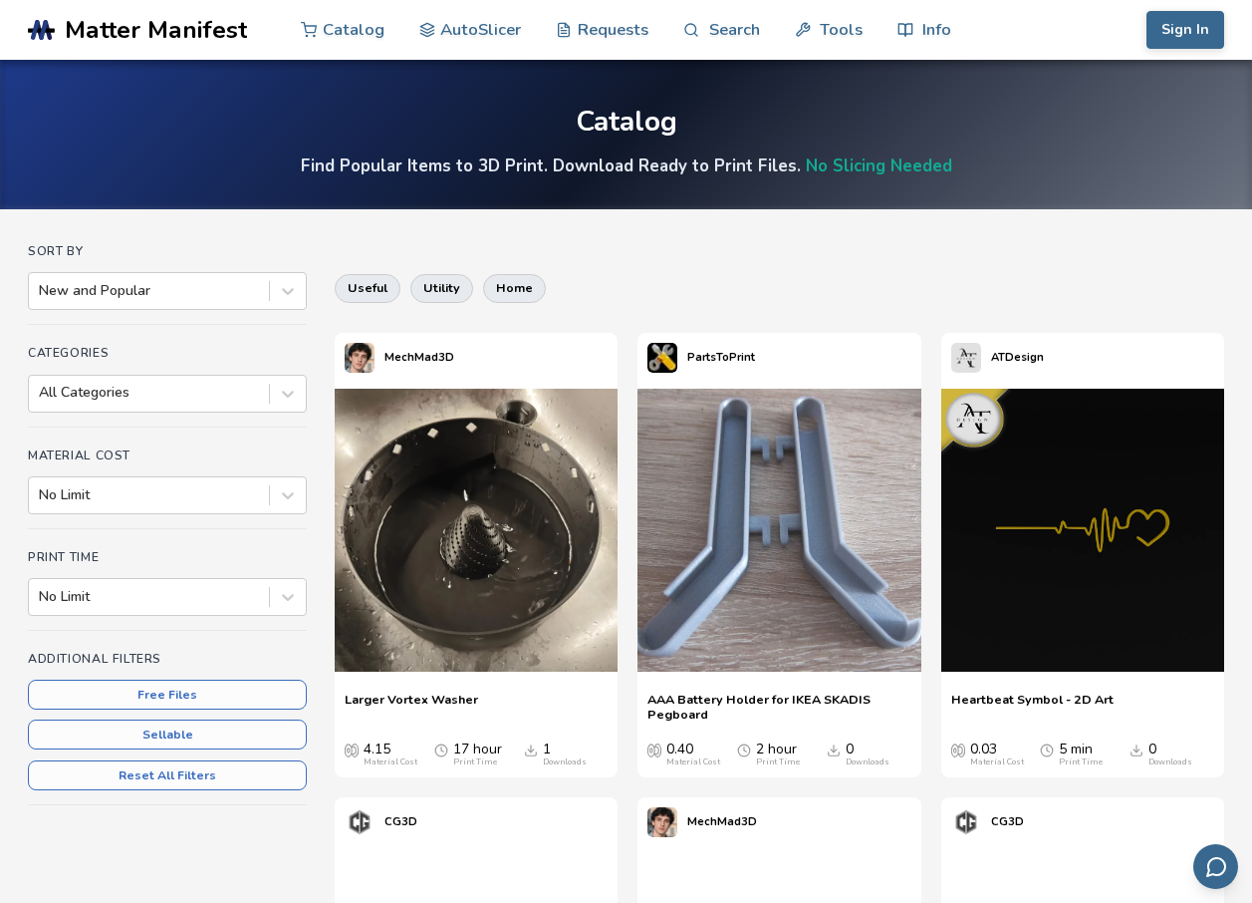
click at [127, 33] on span "Matter Manifest" at bounding box center [156, 30] width 182 height 28
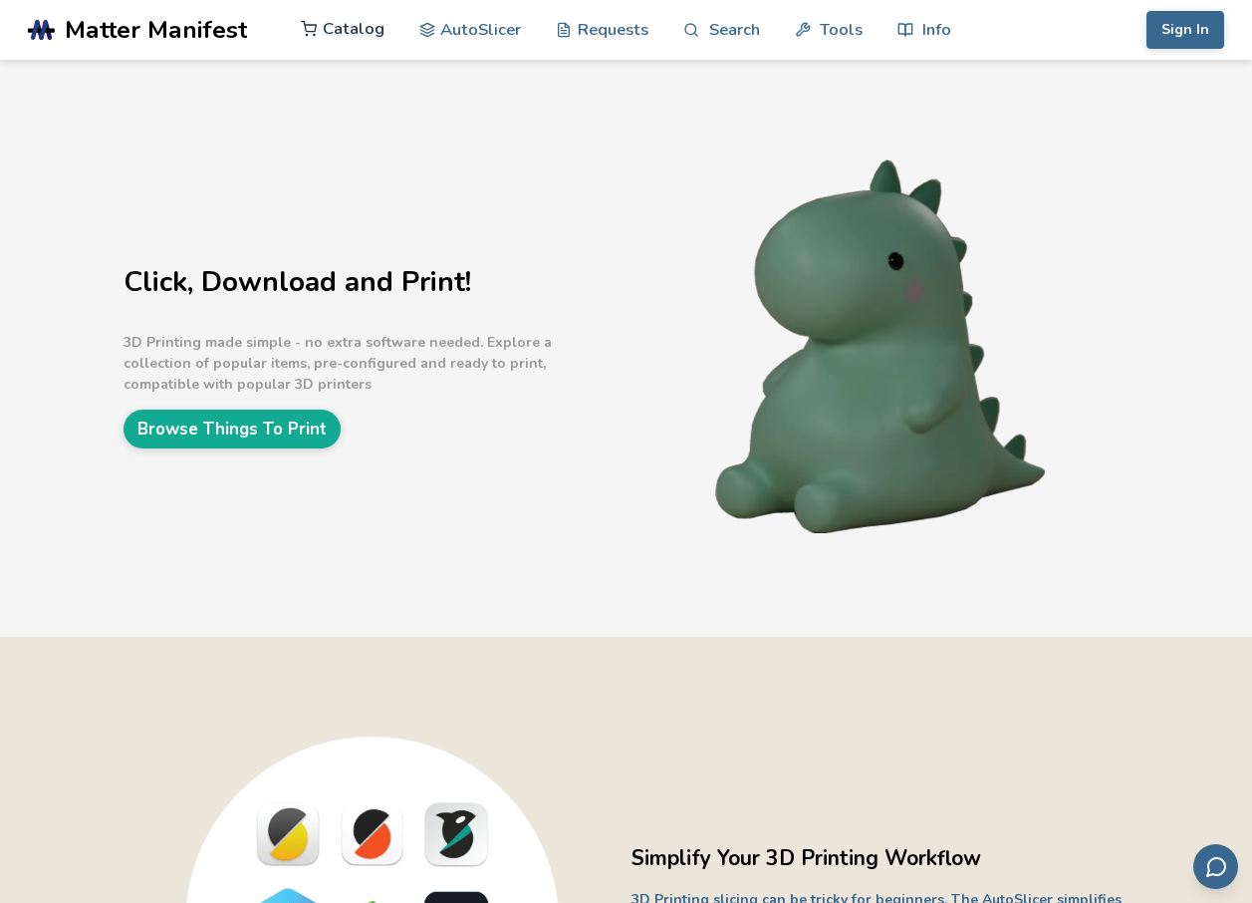
click at [360, 21] on link "Catalog" at bounding box center [343, 29] width 84 height 60
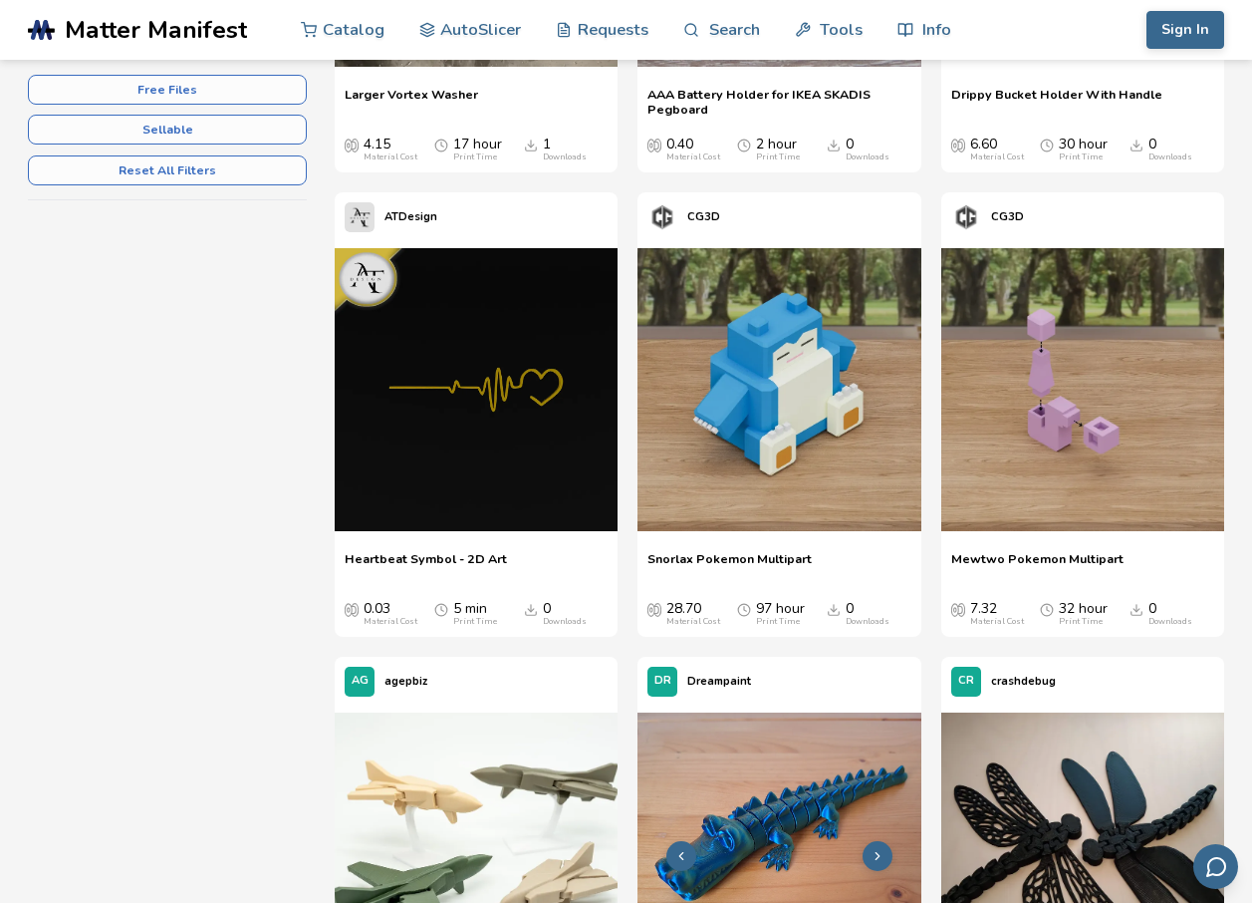
scroll to position [598, 0]
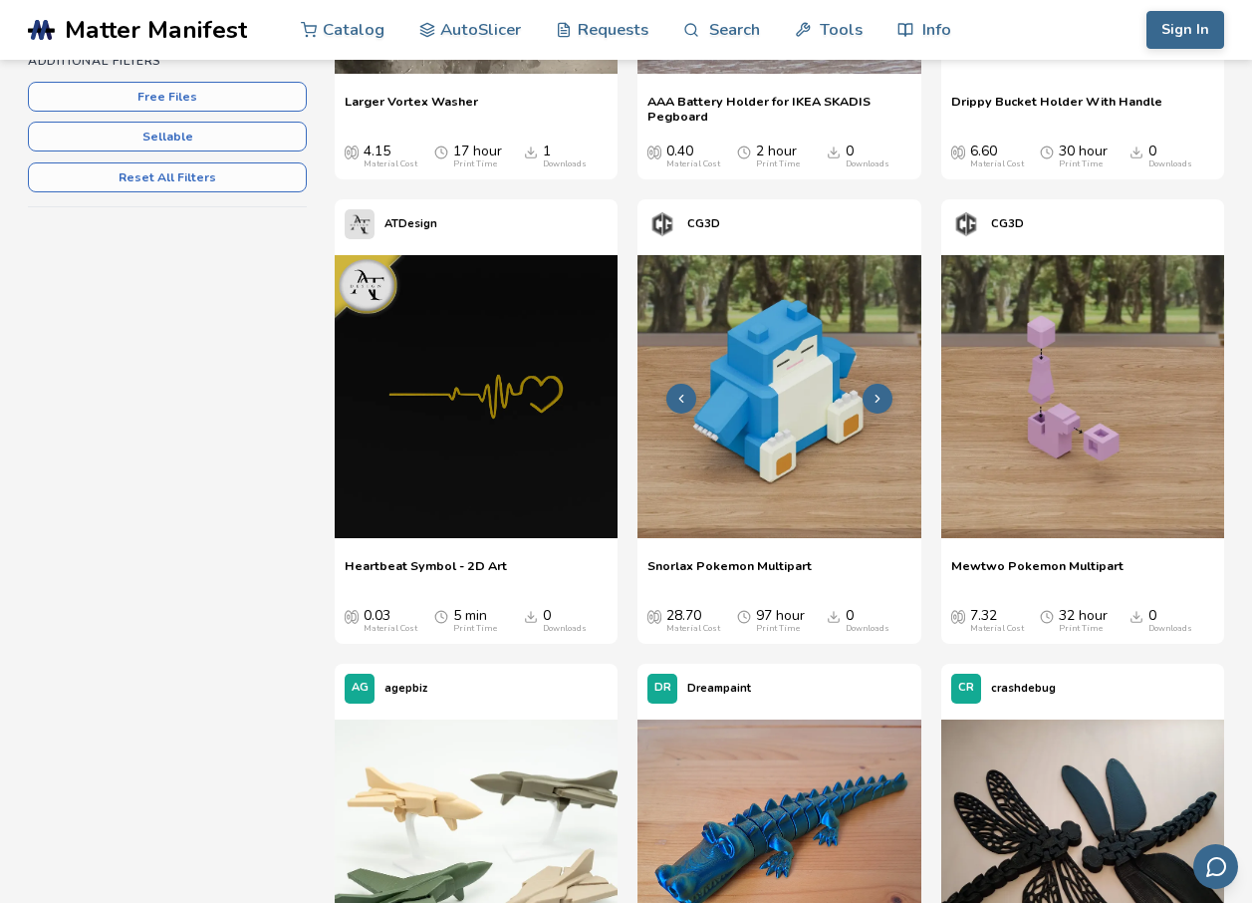
click at [770, 460] on img at bounding box center [779, 396] width 283 height 283
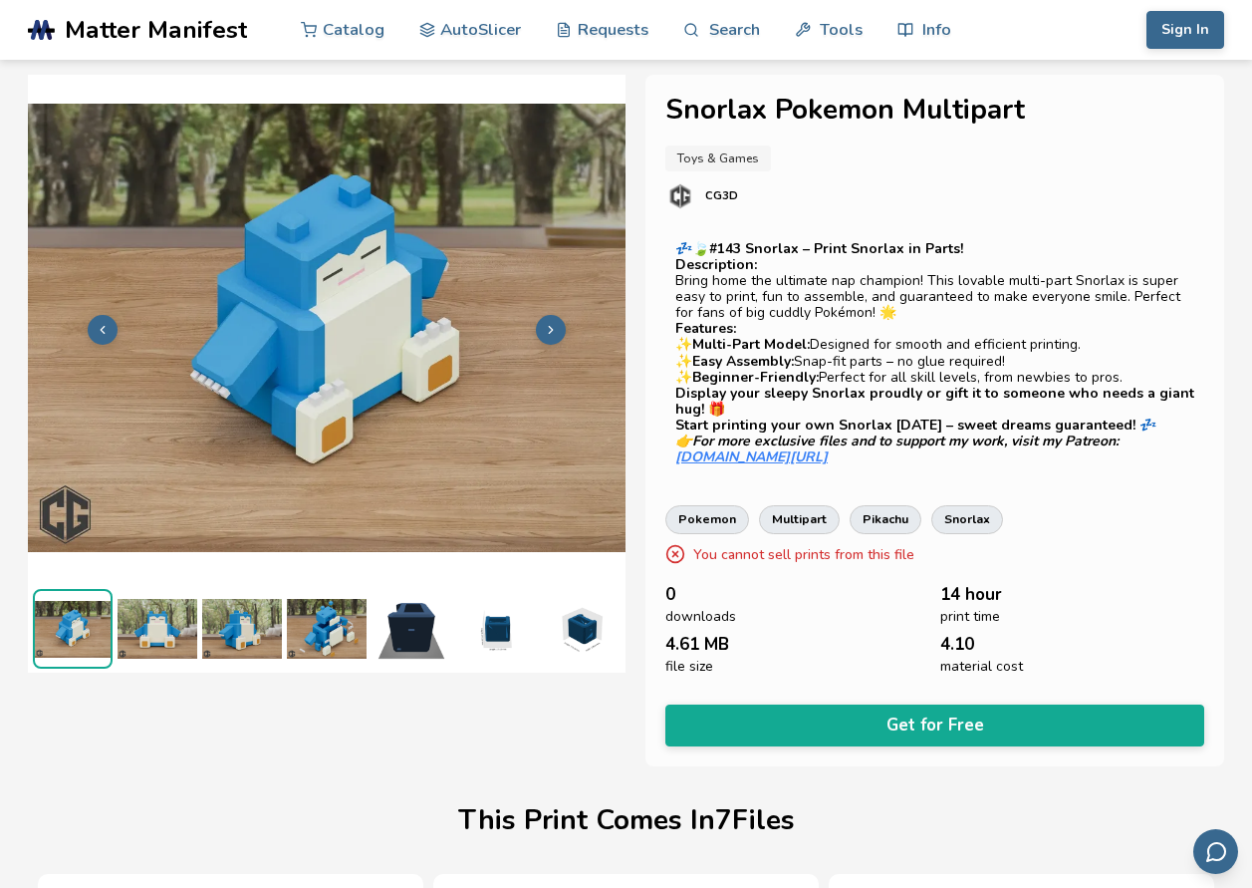
click at [172, 620] on img at bounding box center [158, 629] width 80 height 80
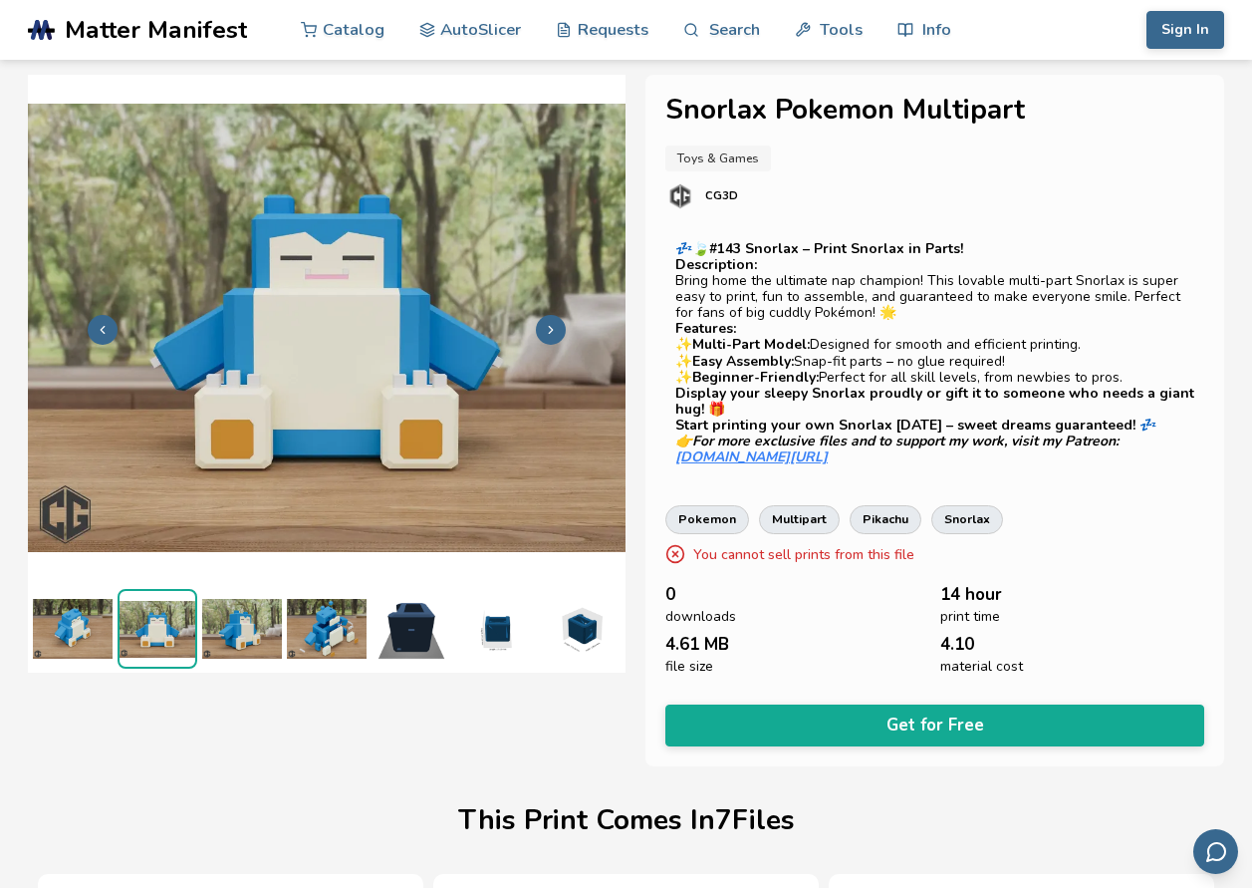
click at [248, 616] on img at bounding box center [242, 629] width 80 height 80
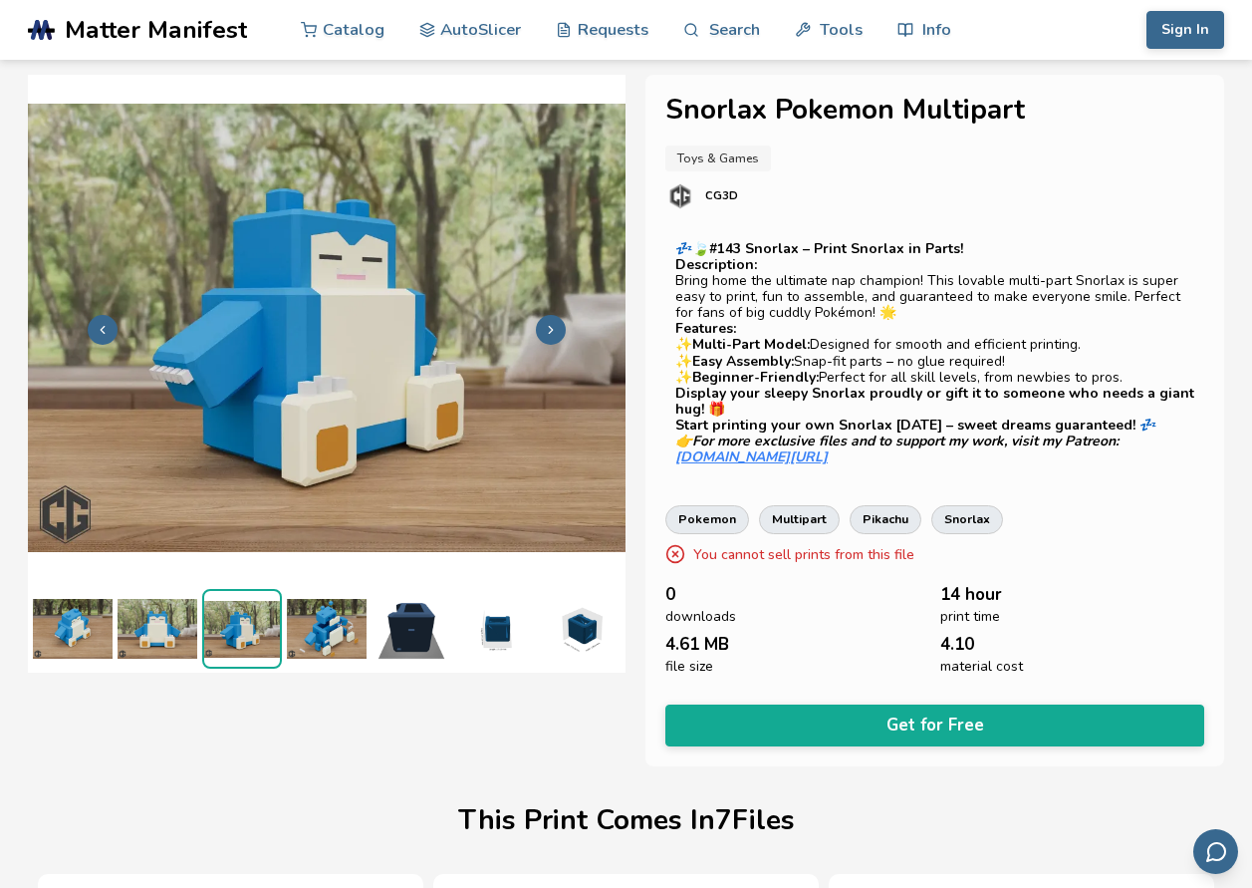
click at [307, 614] on img at bounding box center [327, 629] width 80 height 80
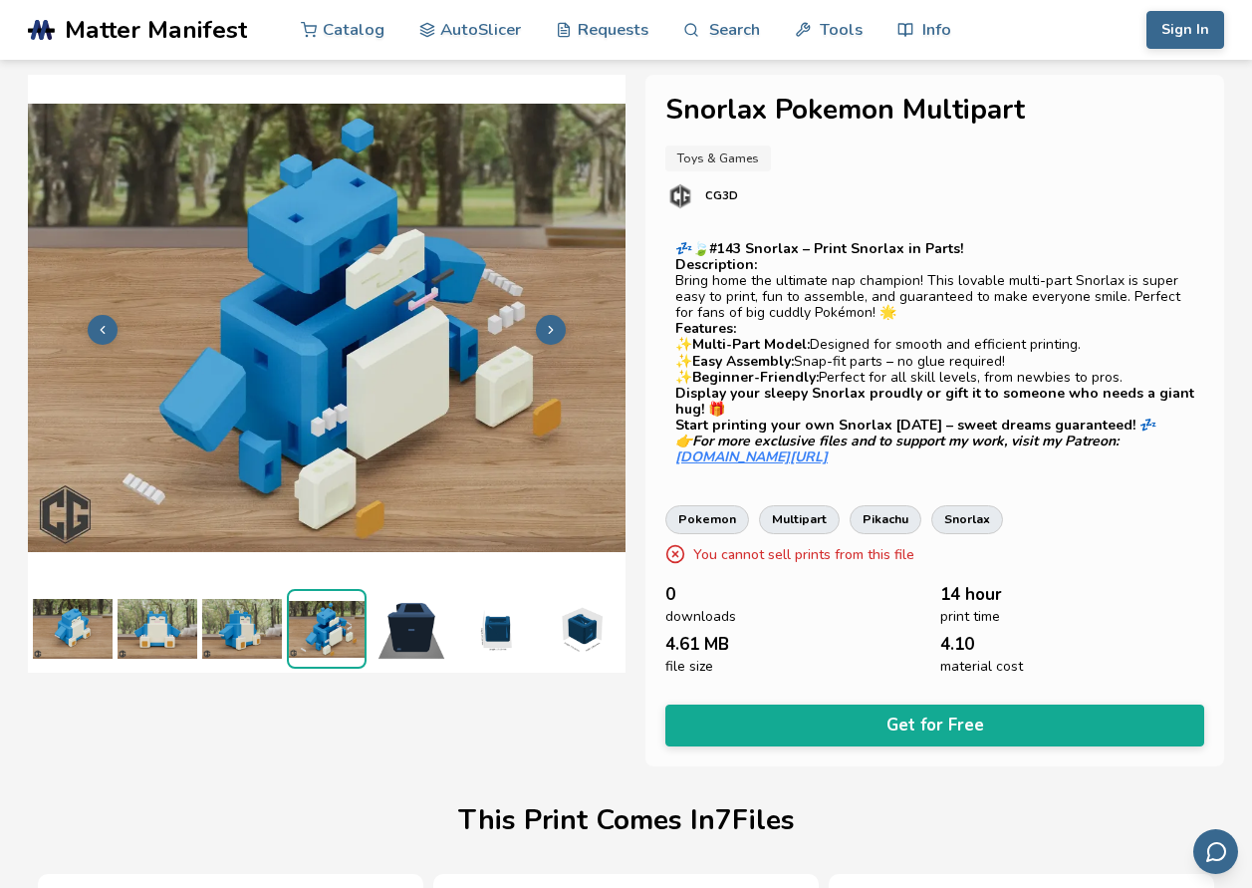
scroll to position [0, 8]
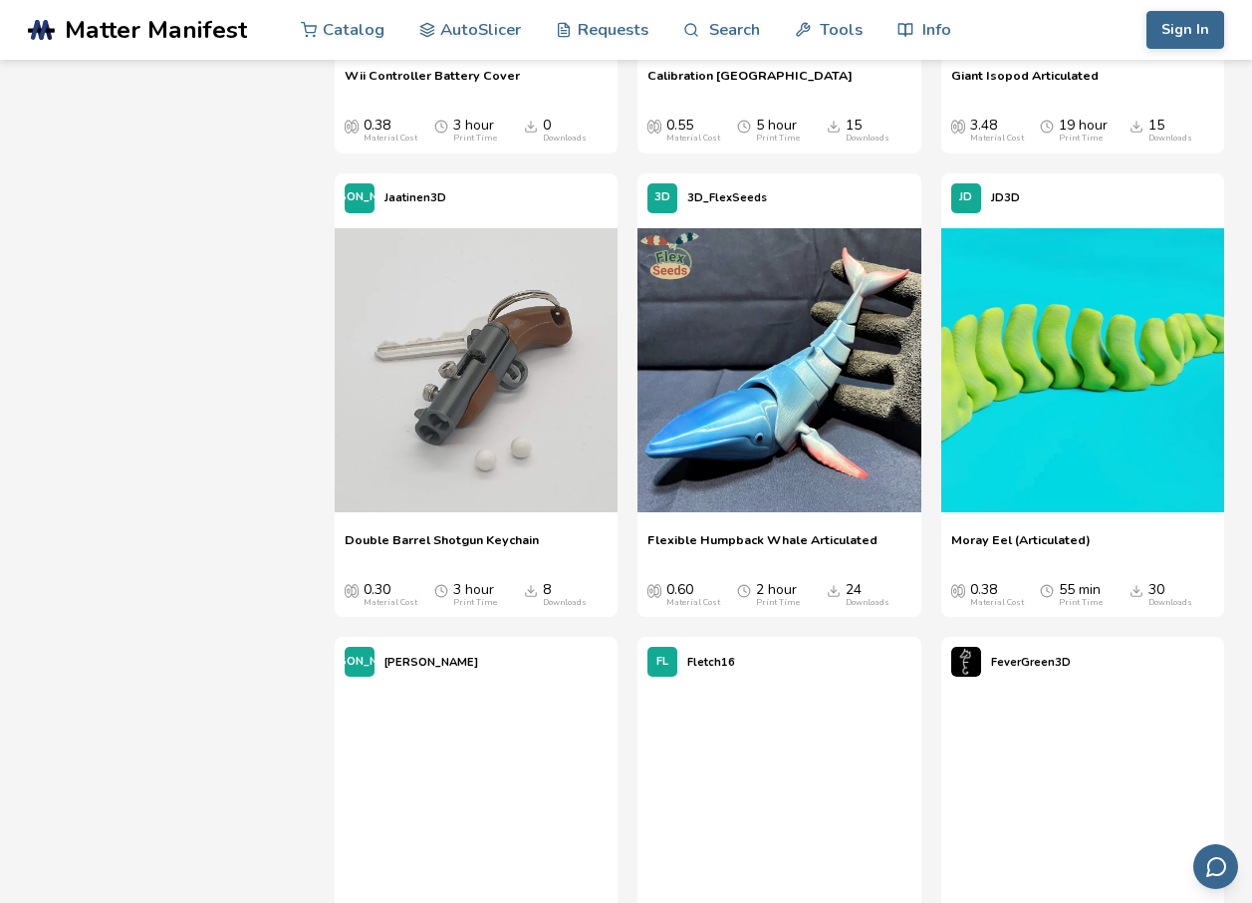
scroll to position [9849, 0]
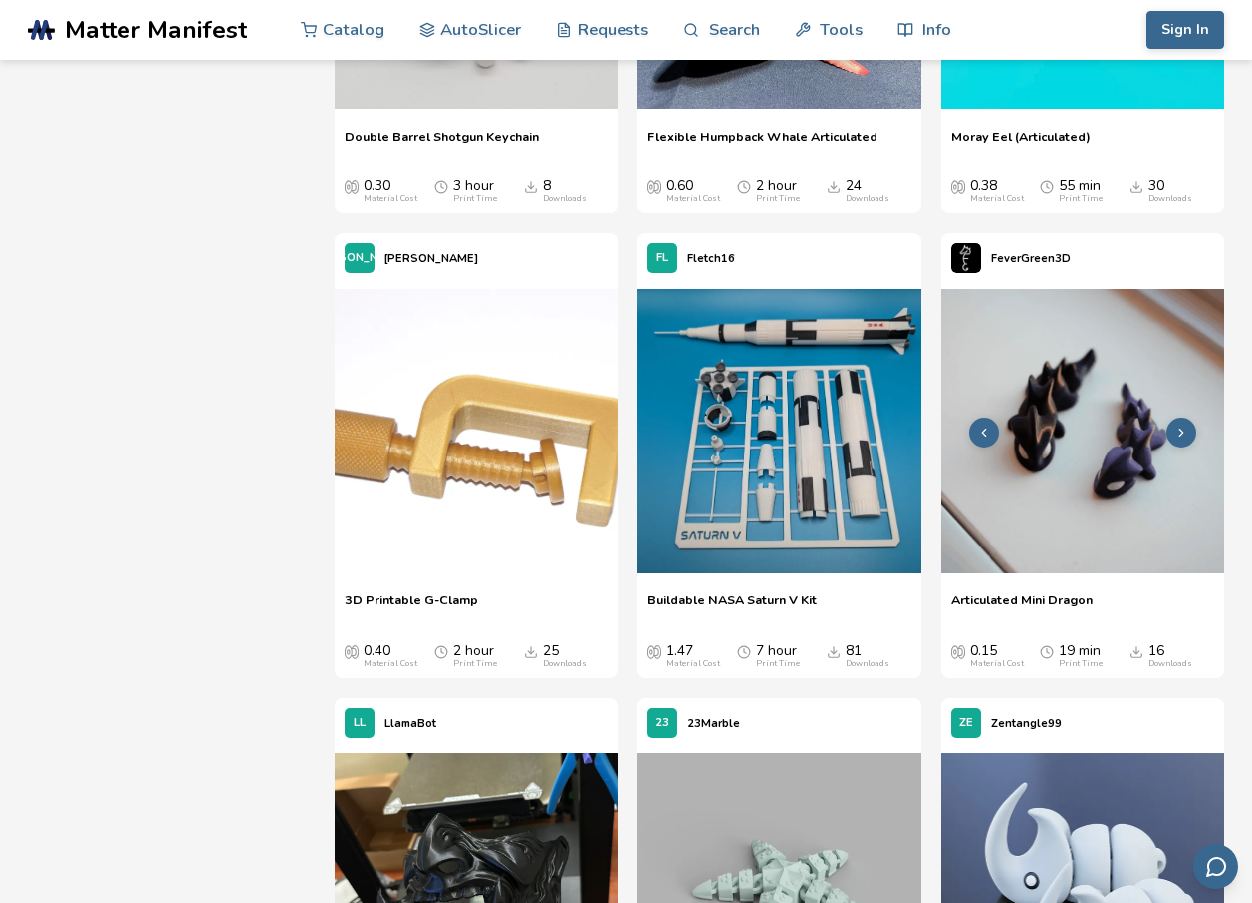
click at [1086, 427] on img at bounding box center [1083, 430] width 283 height 283
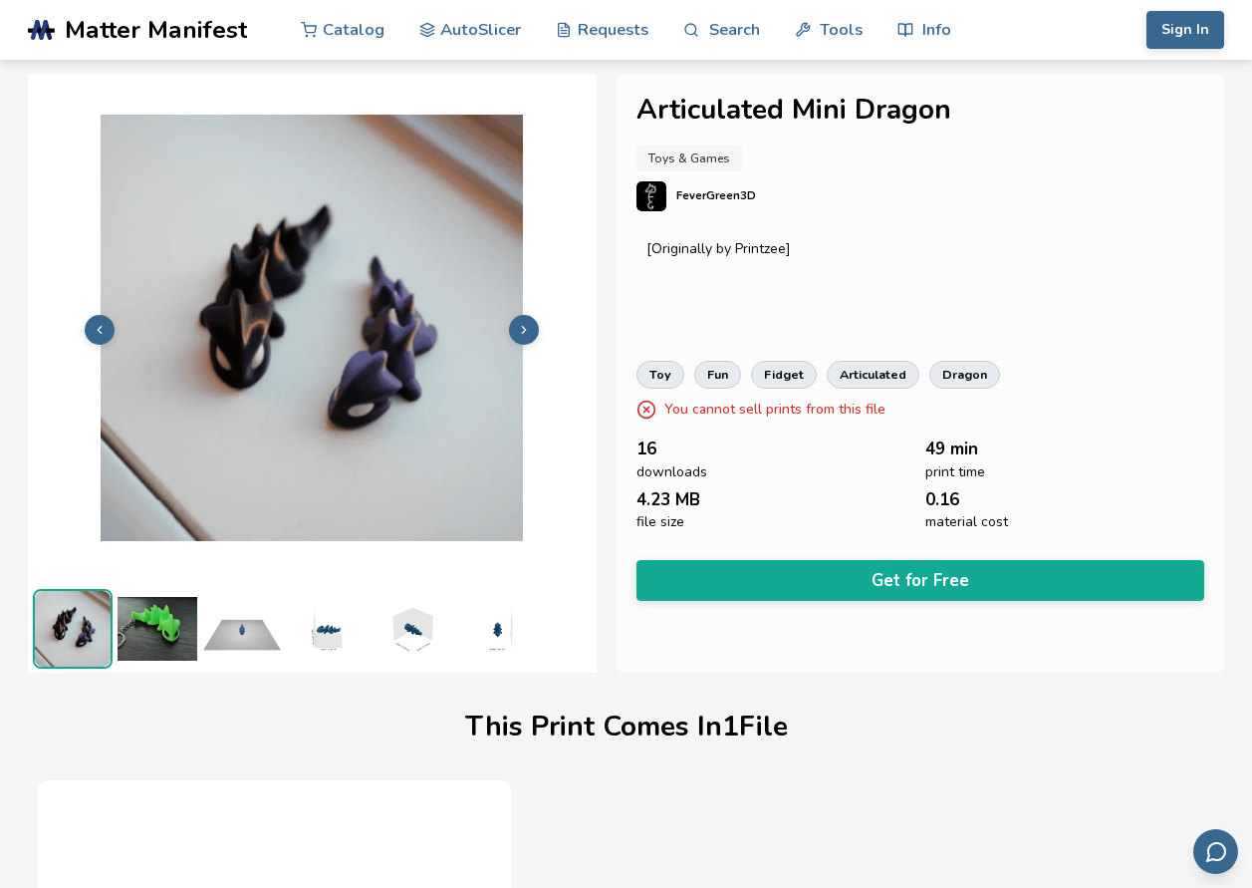
click at [143, 616] on img at bounding box center [158, 629] width 80 height 80
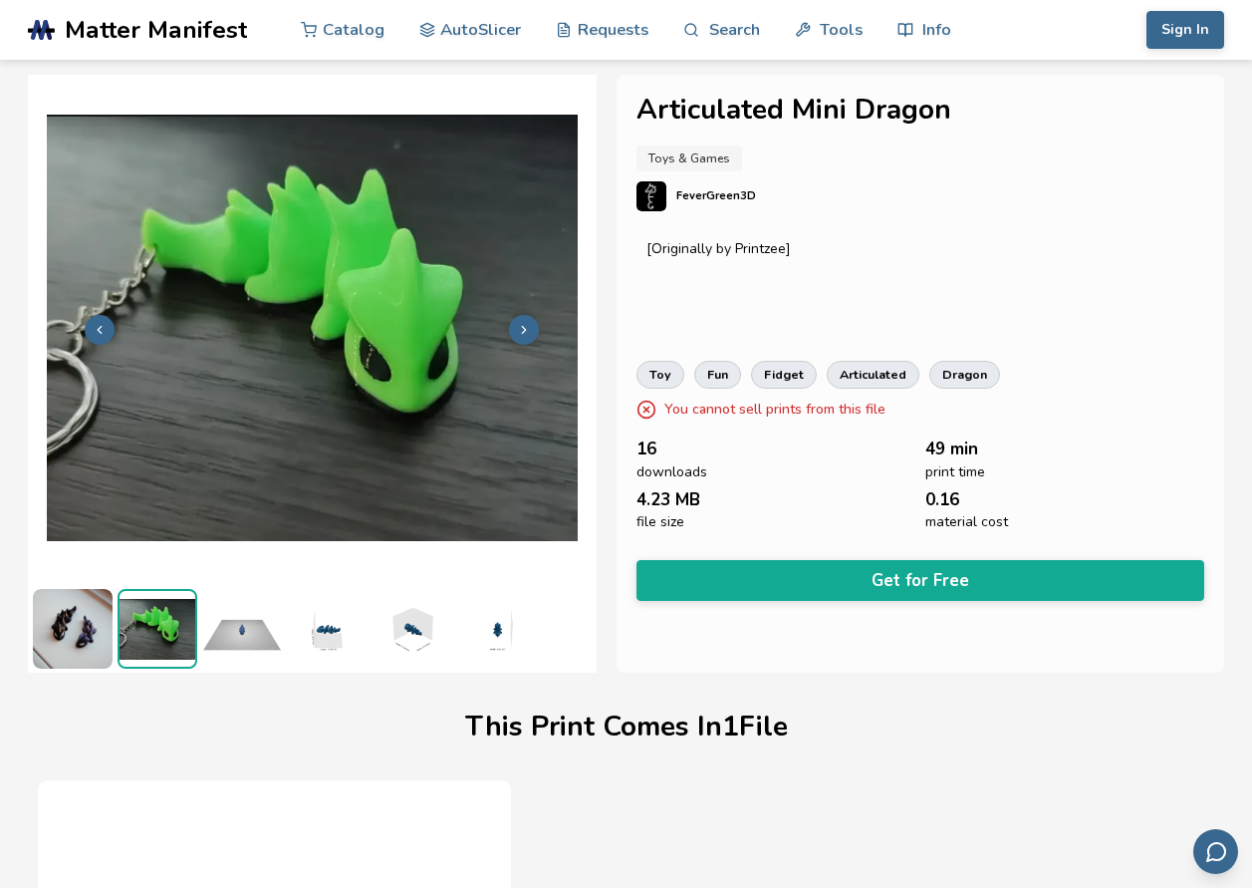
click at [261, 620] on img at bounding box center [242, 629] width 80 height 80
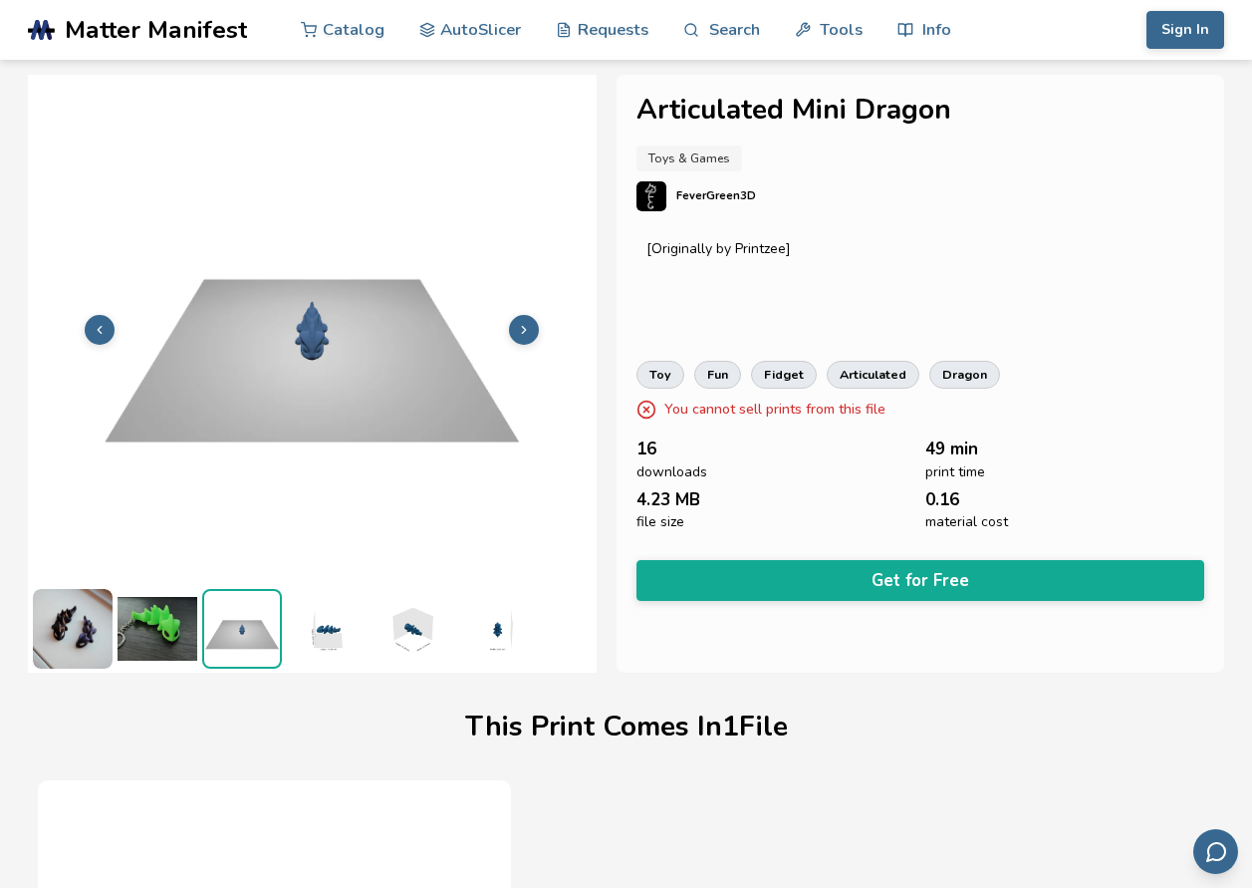
click at [320, 616] on img at bounding box center [327, 629] width 80 height 80
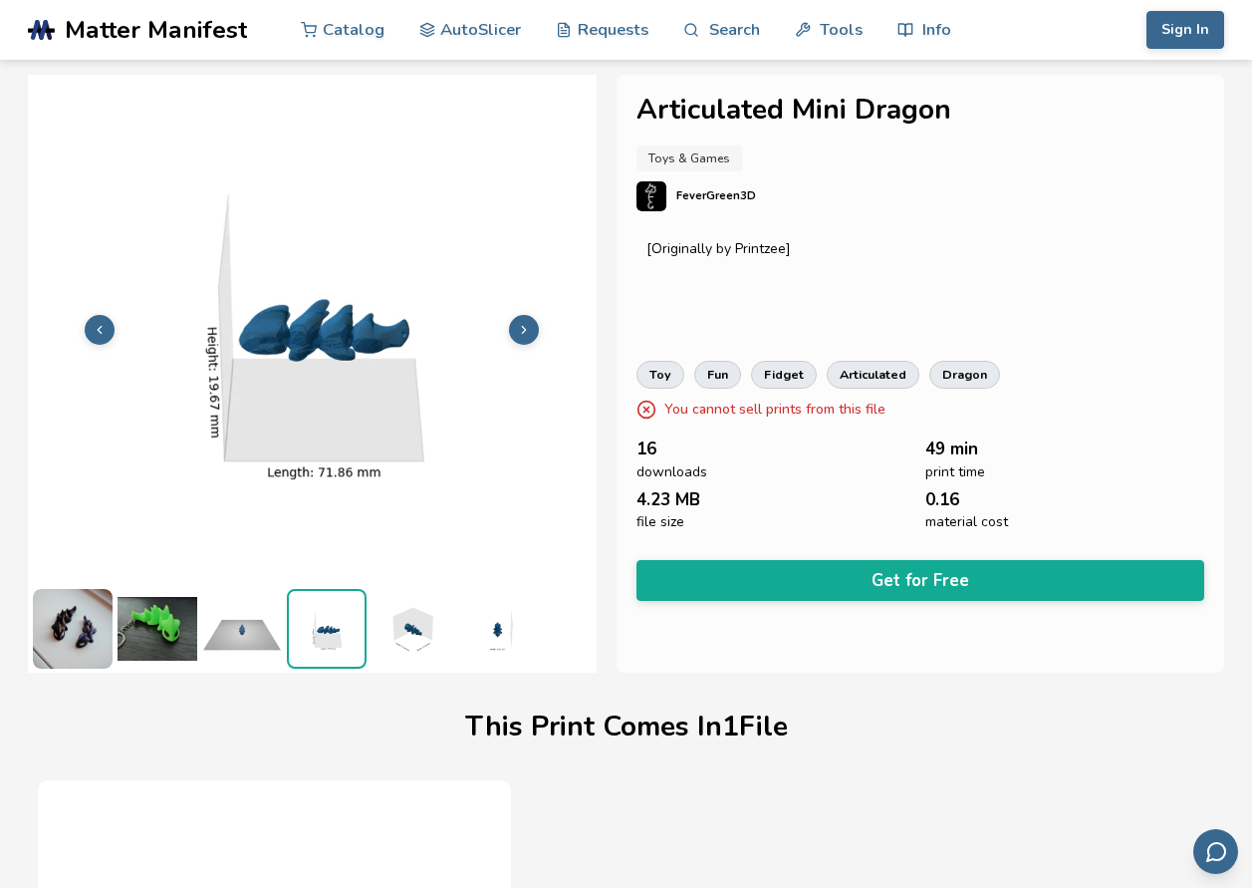
click at [416, 631] on img at bounding box center [412, 629] width 80 height 80
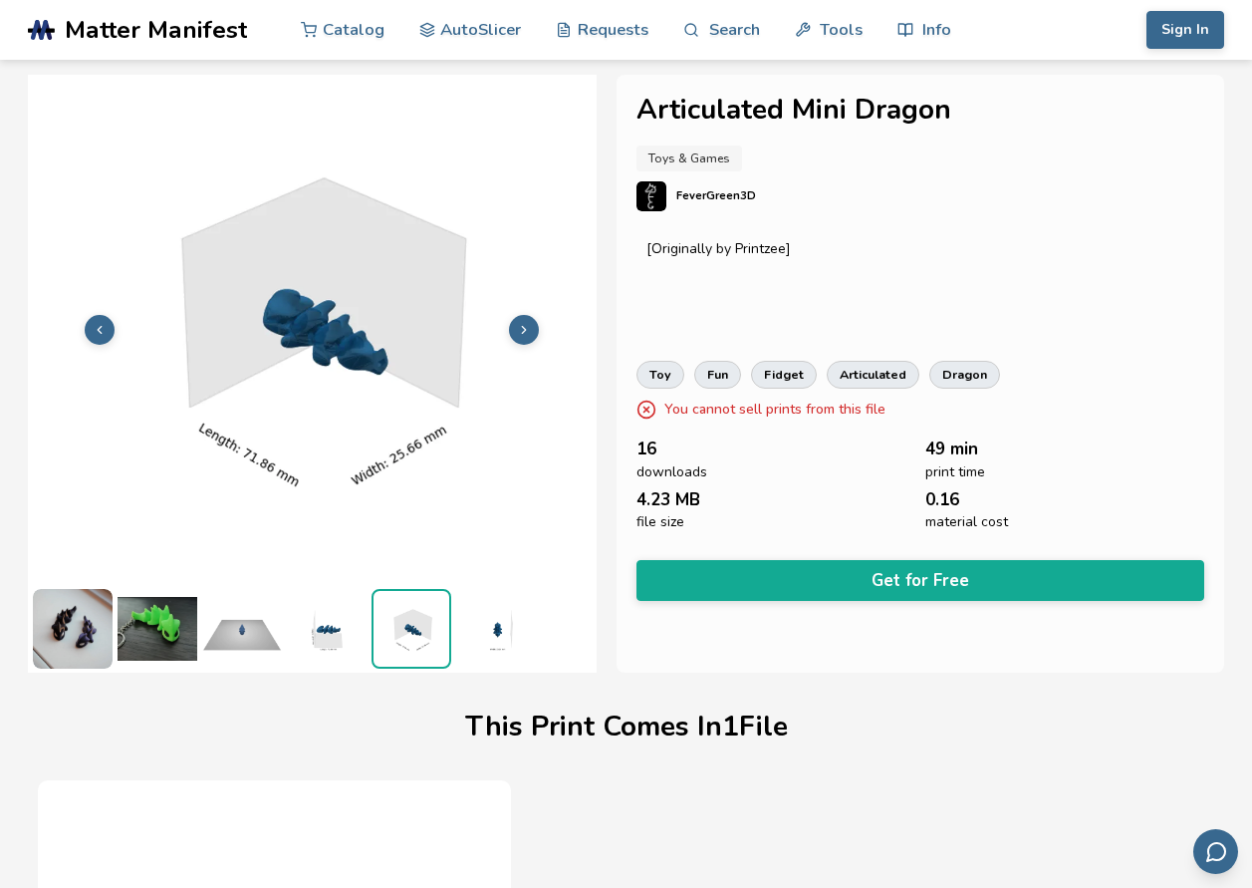
click at [497, 623] on img at bounding box center [496, 629] width 80 height 80
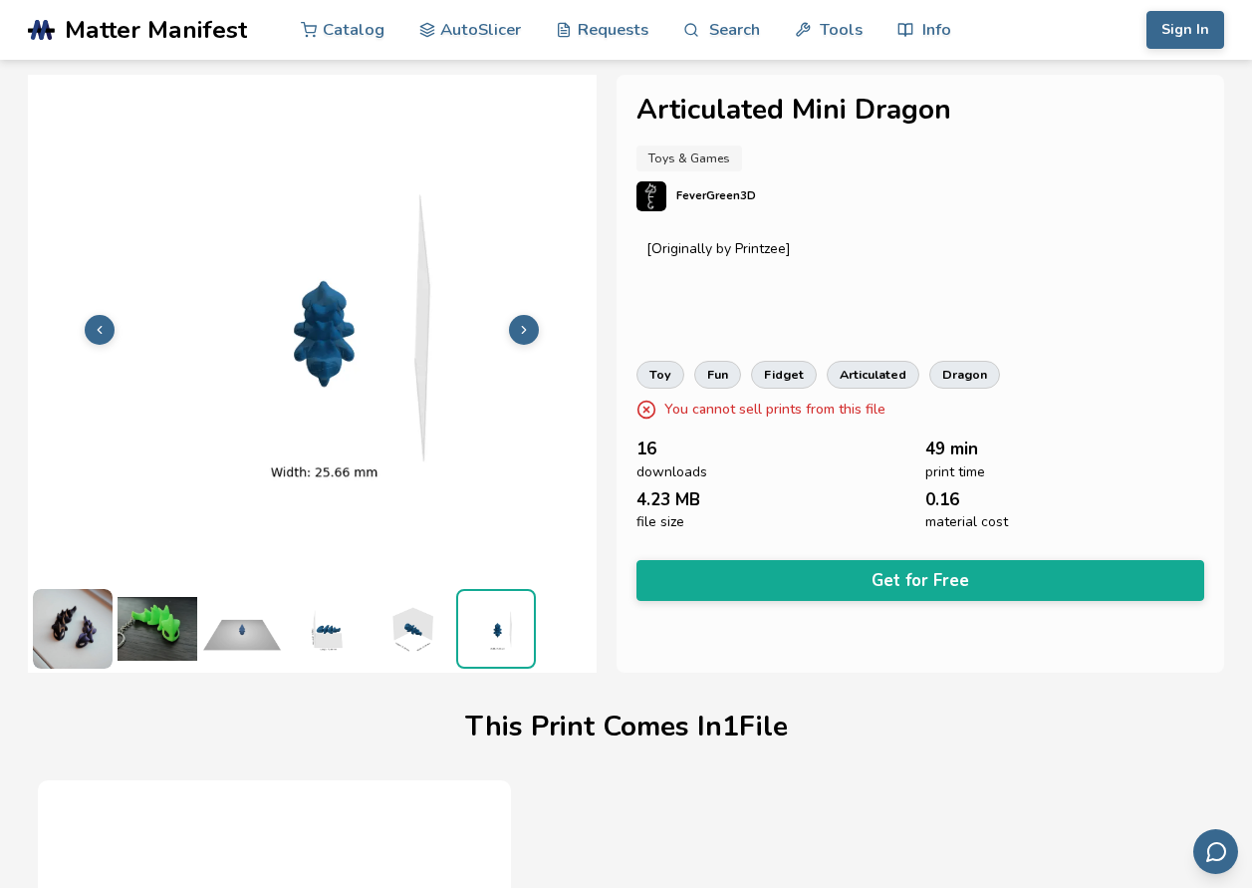
click at [271, 636] on img at bounding box center [242, 629] width 80 height 80
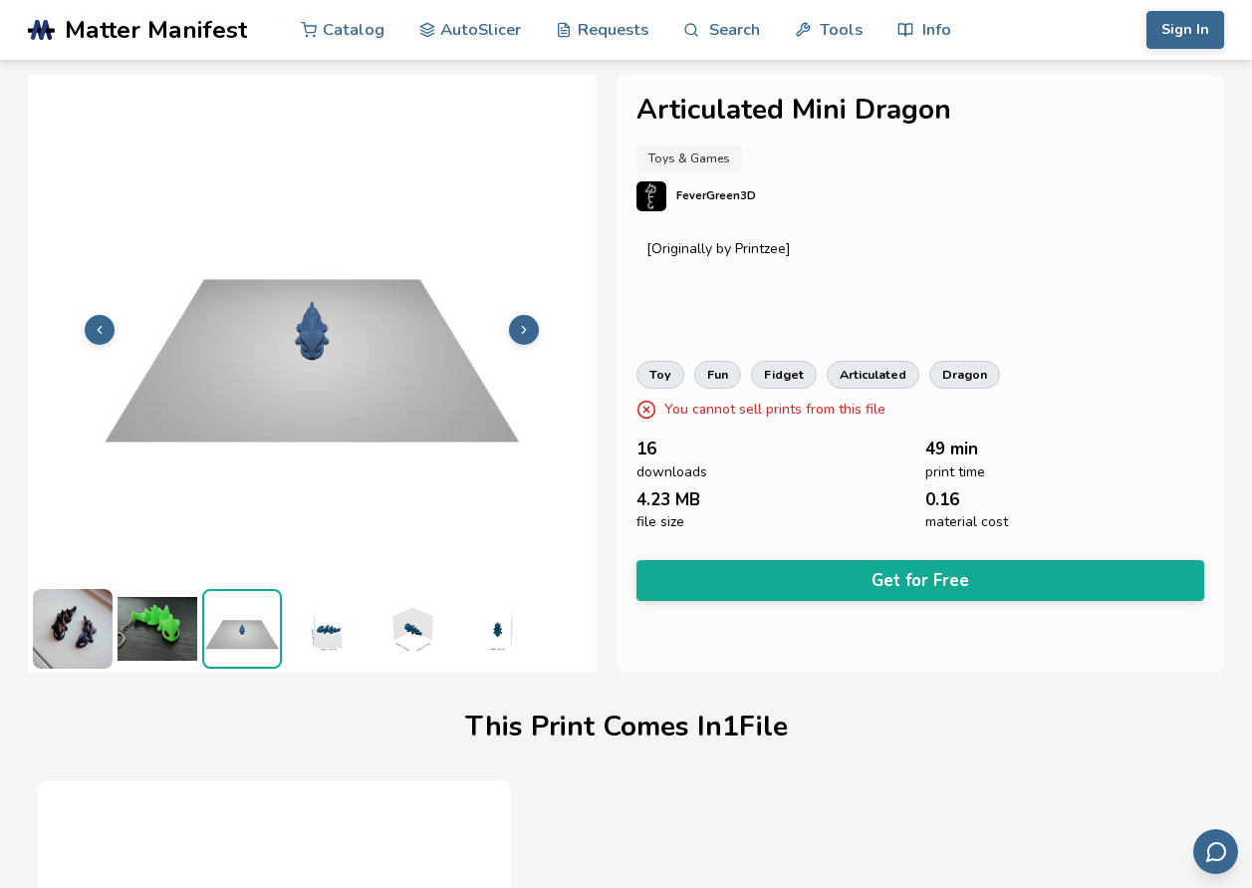
click at [189, 647] on img at bounding box center [158, 629] width 80 height 80
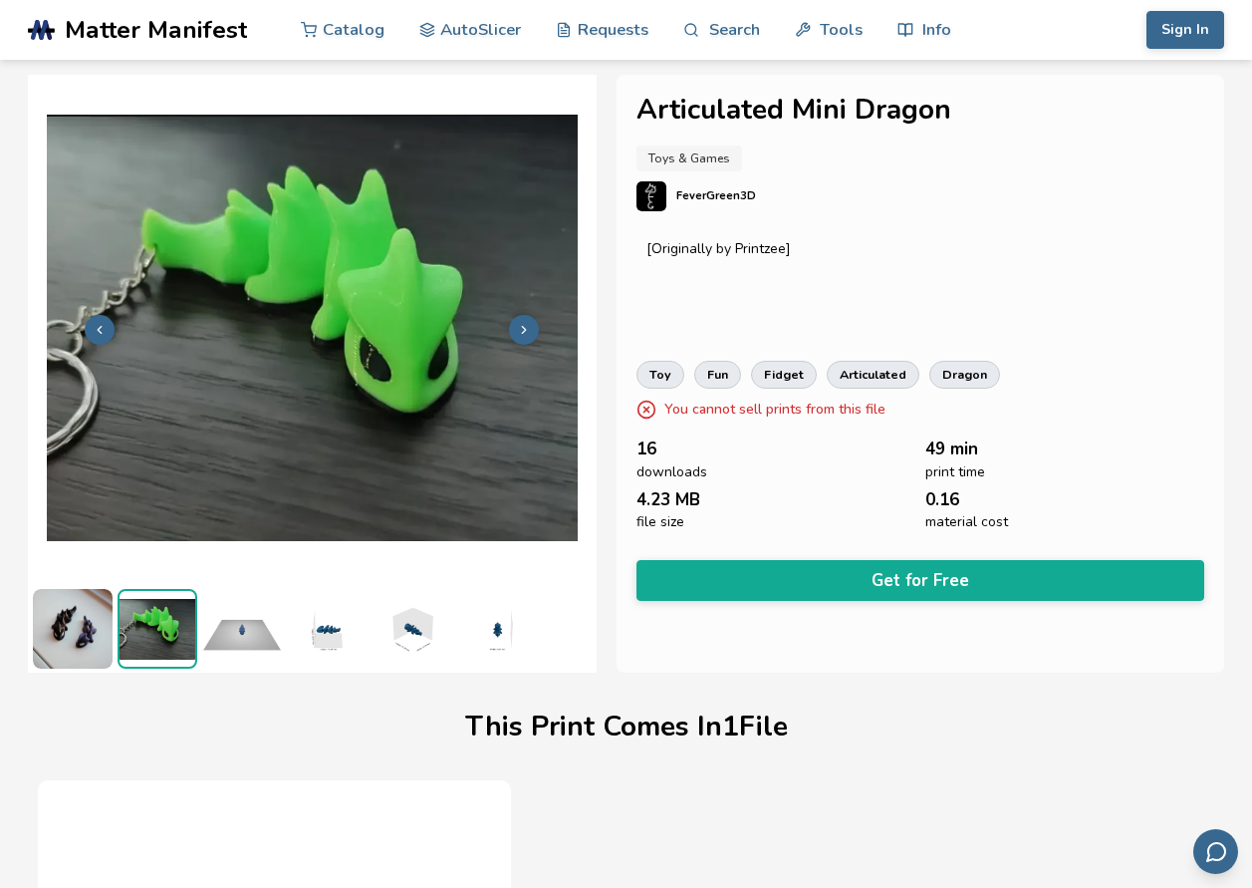
click at [80, 641] on img at bounding box center [73, 629] width 80 height 80
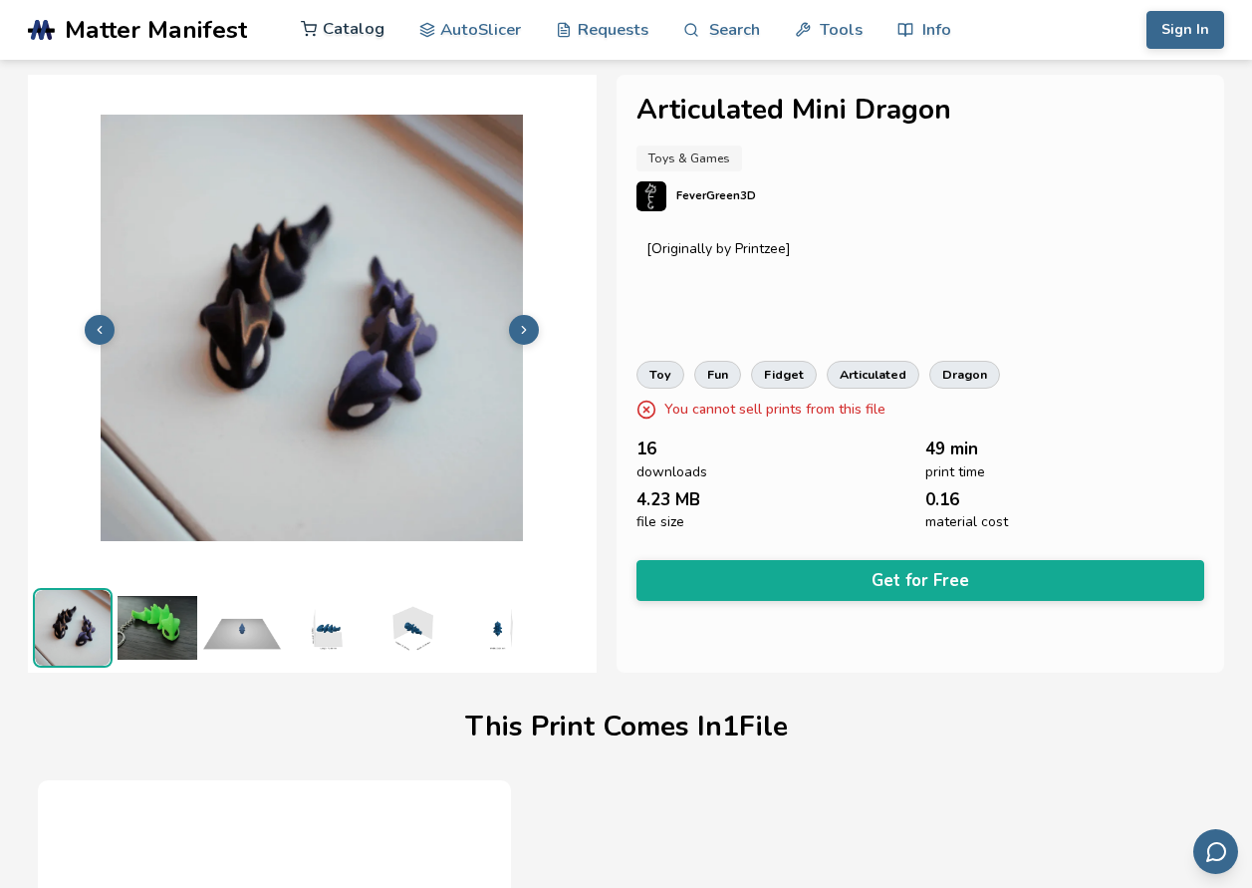
click at [348, 33] on link "Catalog" at bounding box center [343, 29] width 84 height 60
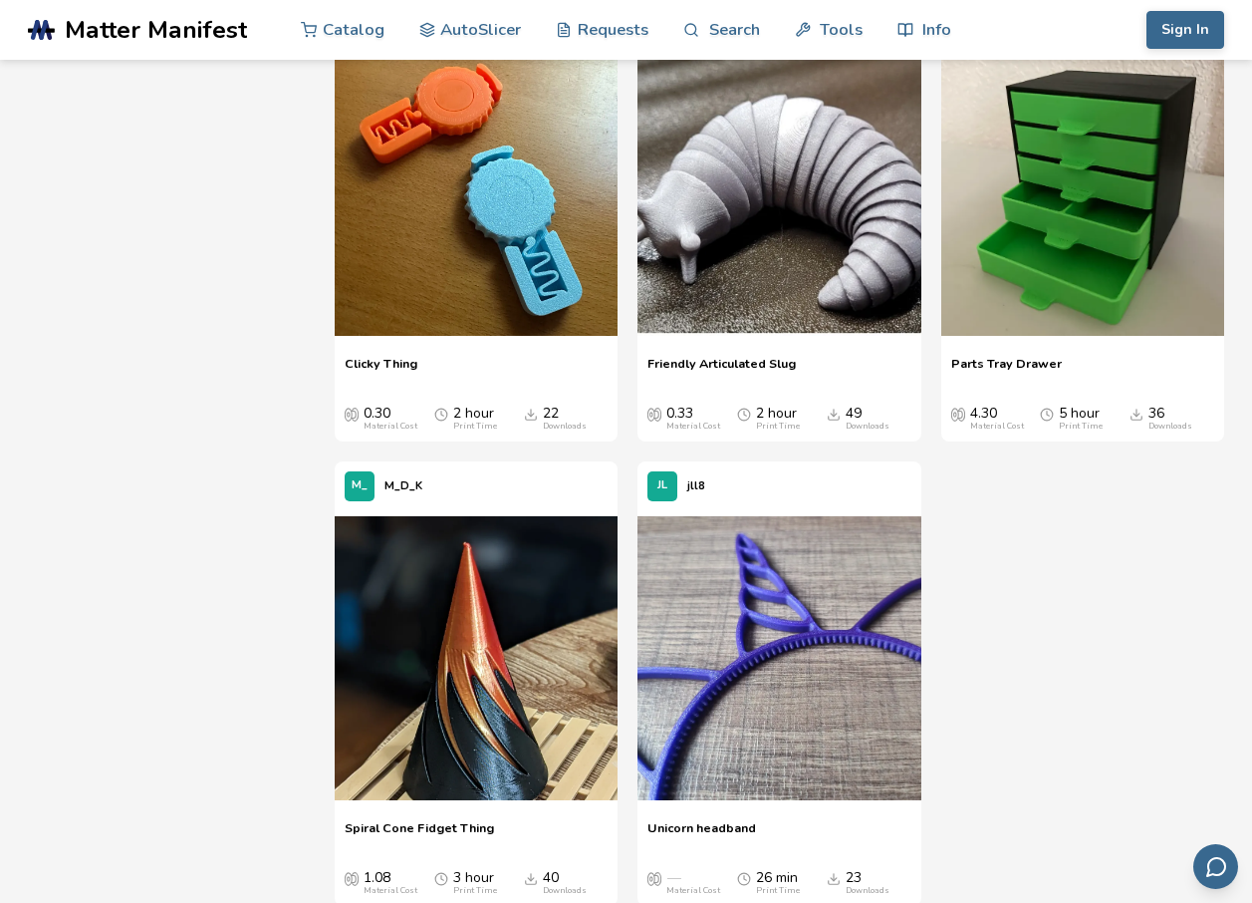
scroll to position [7772, 0]
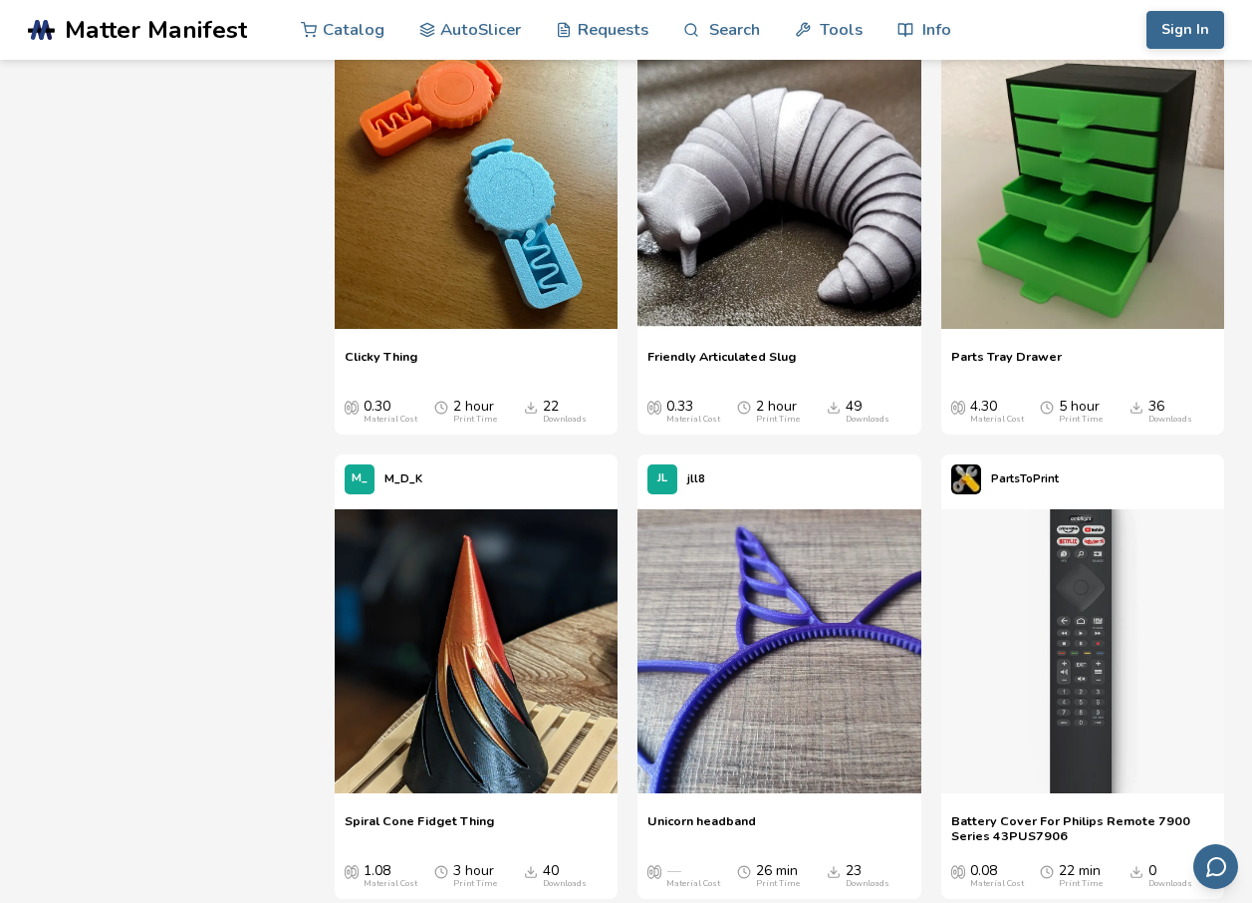
drag, startPoint x: 255, startPoint y: 288, endPoint x: 254, endPoint y: 299, distance: 11.0
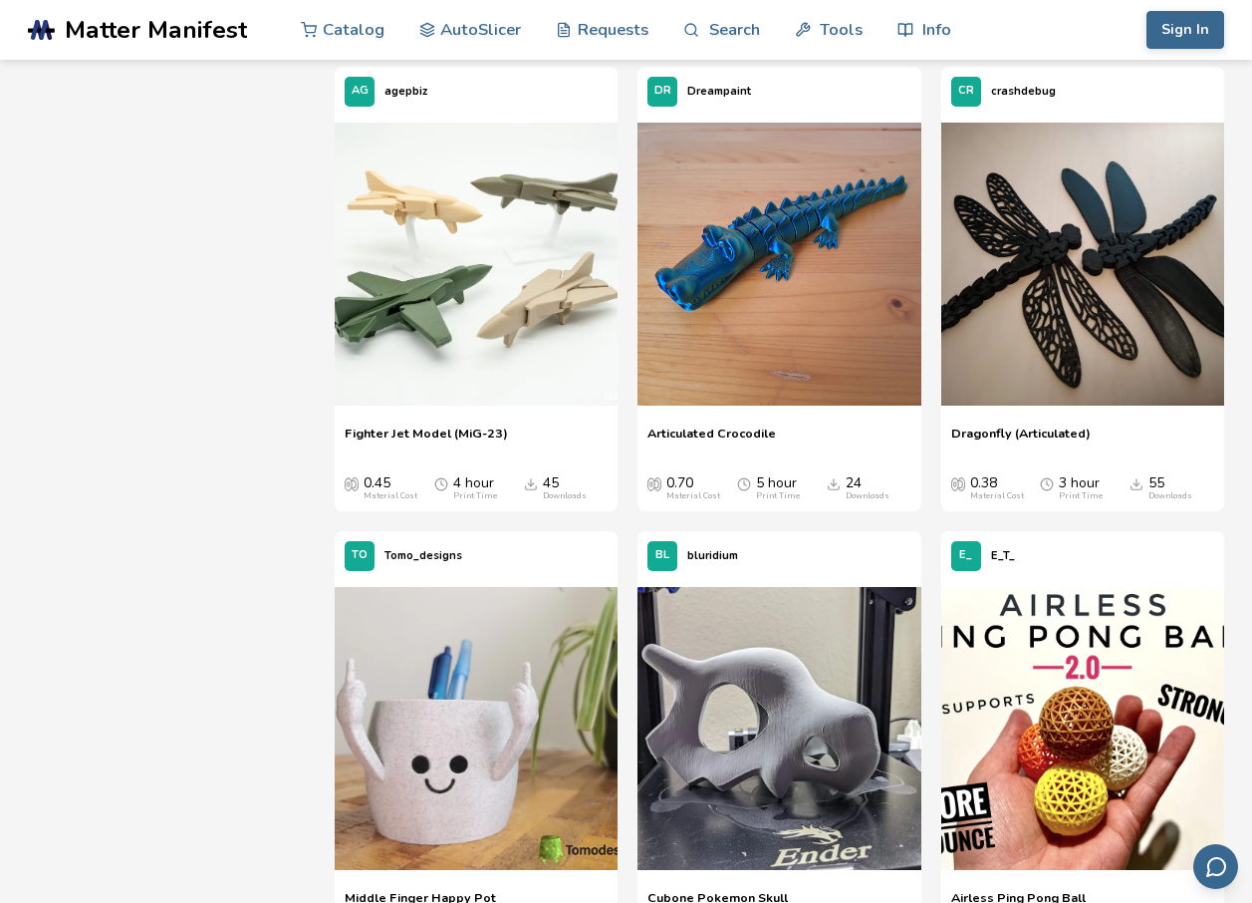
scroll to position [0, 0]
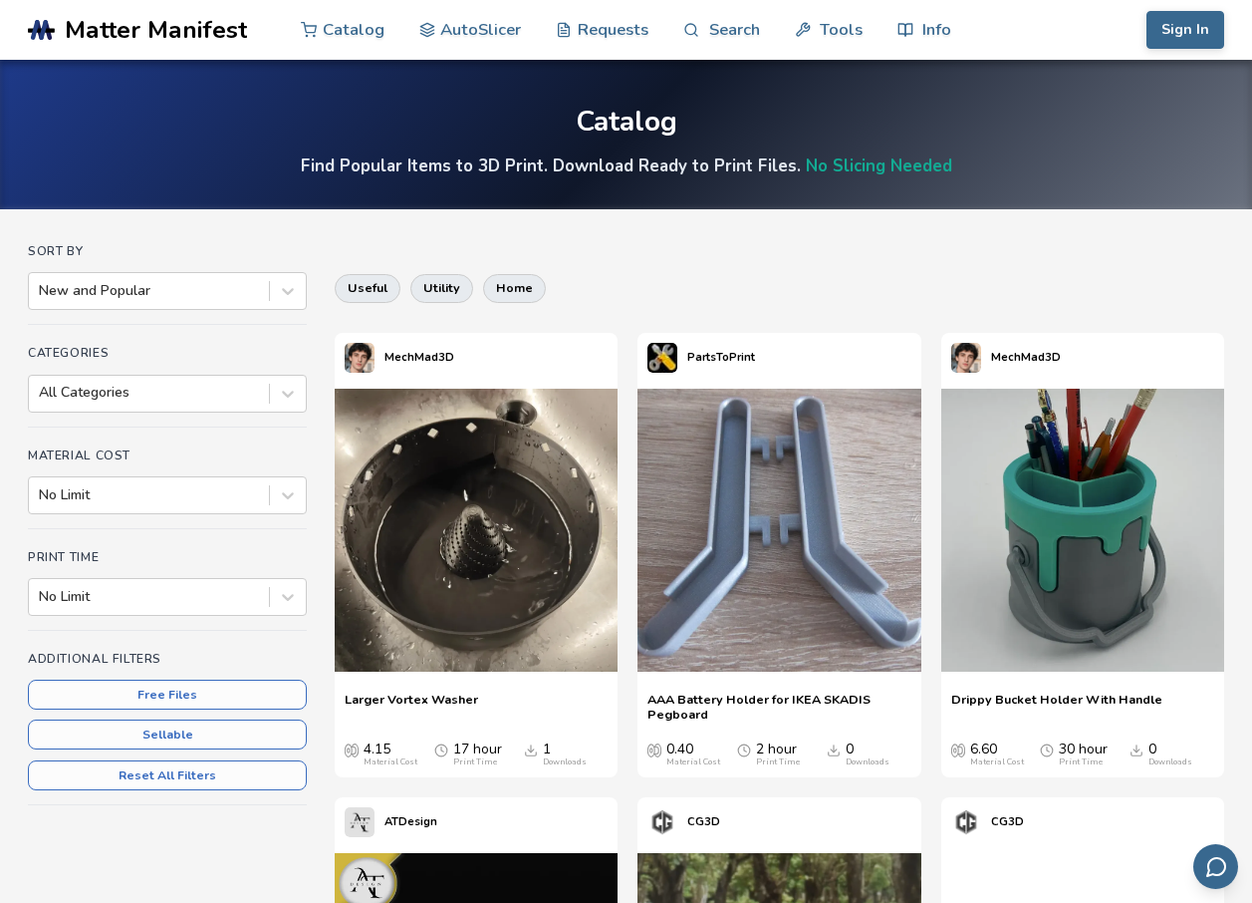
drag, startPoint x: 192, startPoint y: 276, endPoint x: 140, endPoint y: 23, distance: 258.3
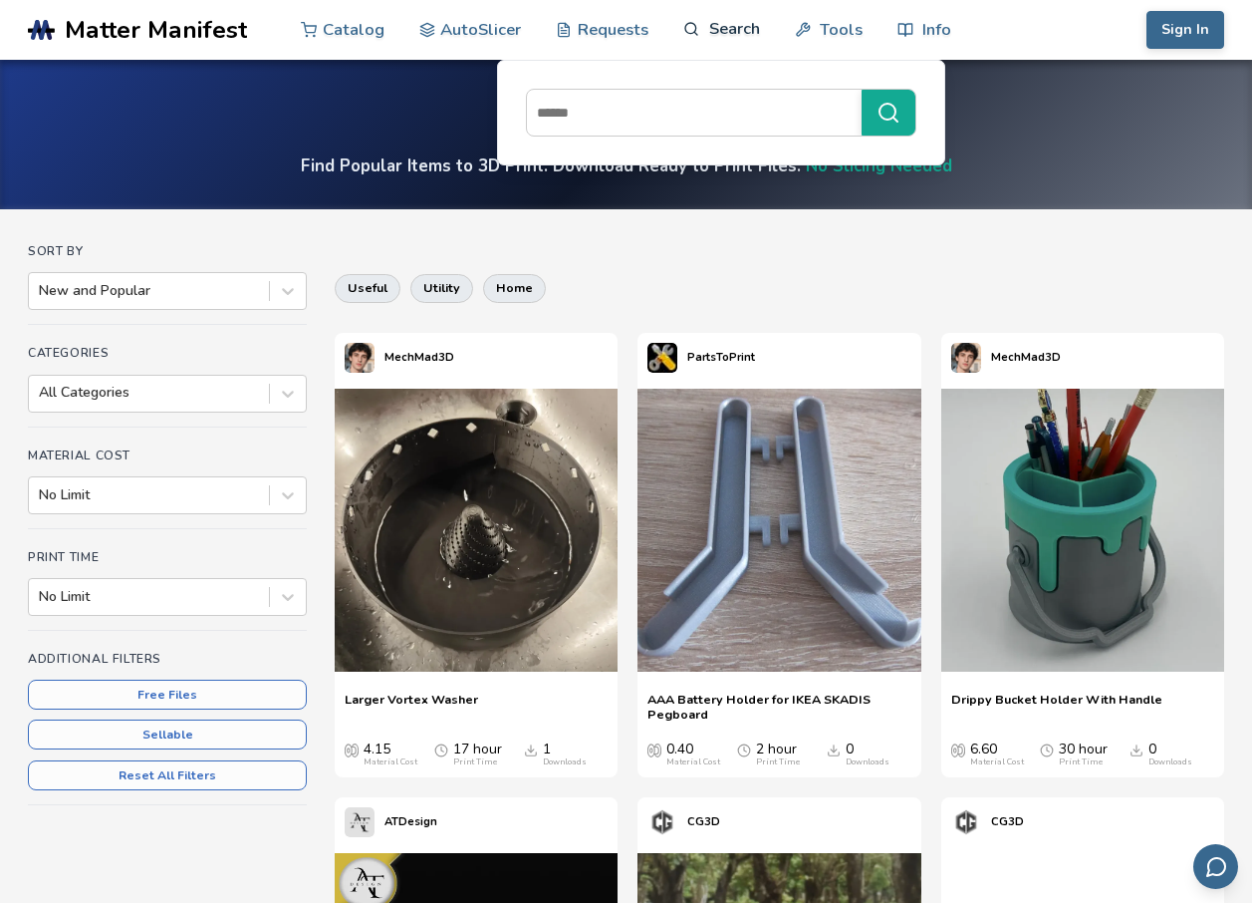
click at [715, 28] on link "Search" at bounding box center [722, 29] width 76 height 60
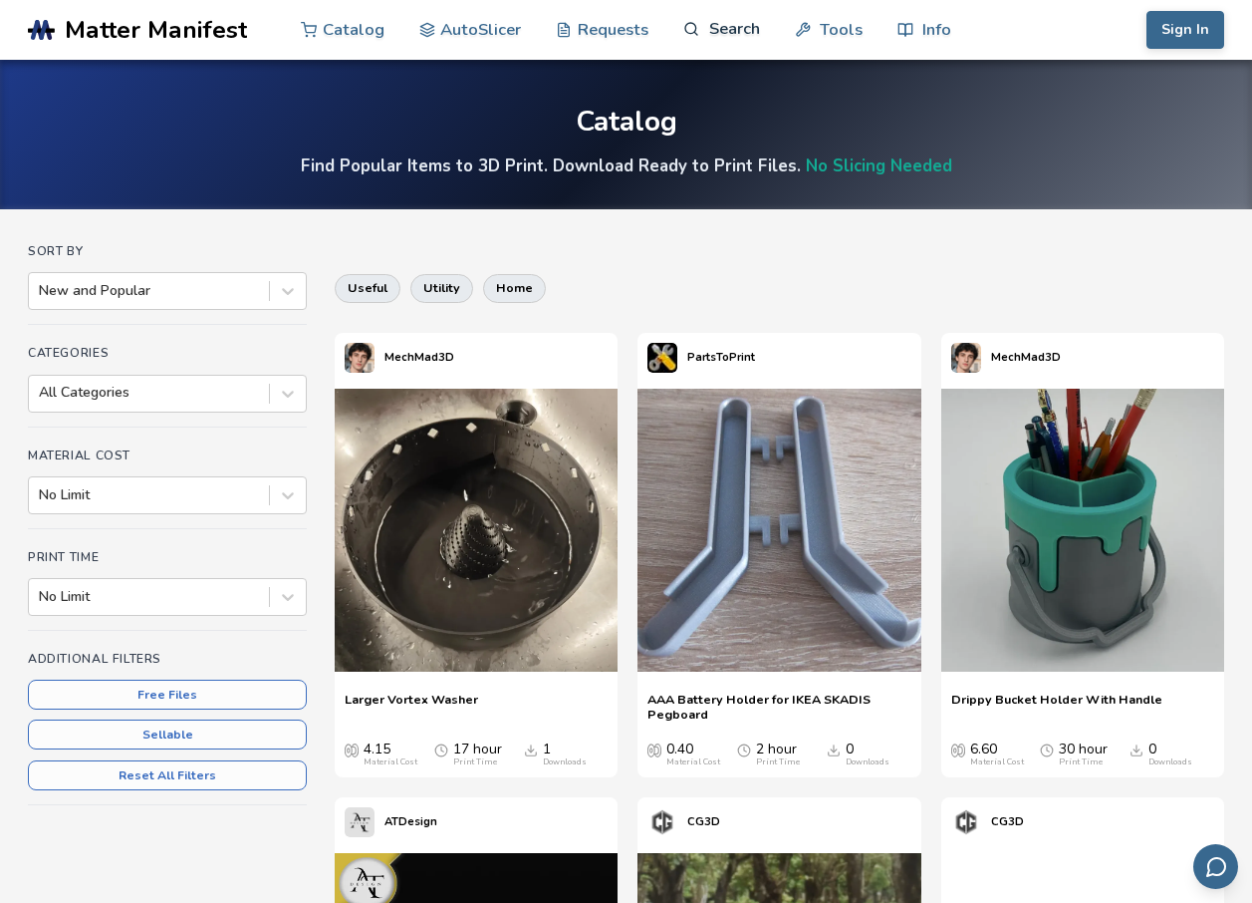
click at [711, 32] on link "Search" at bounding box center [722, 29] width 76 height 60
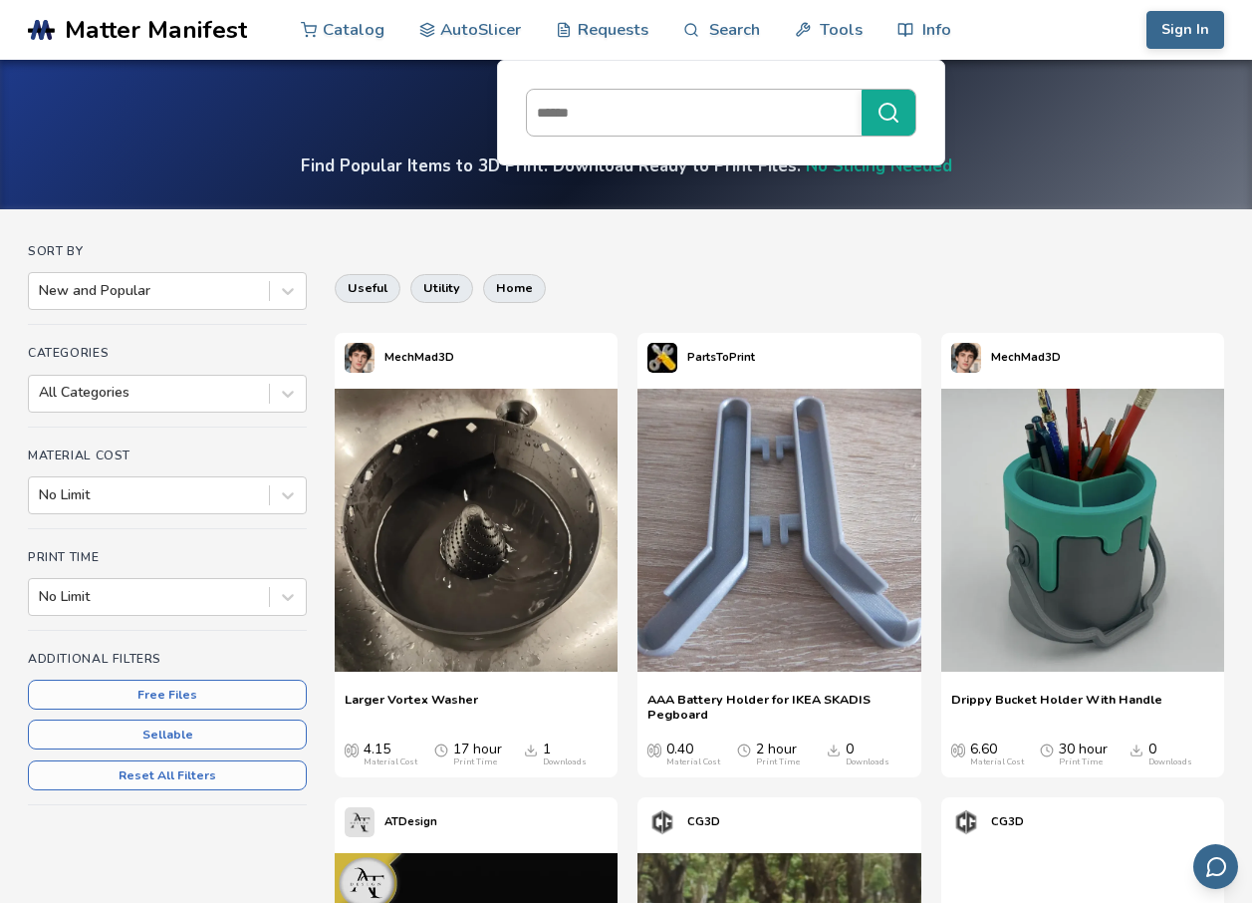
click at [663, 121] on input at bounding box center [689, 113] width 325 height 36
type input "*"
click at [709, 21] on link "Search" at bounding box center [722, 29] width 76 height 60
click at [707, 31] on link "Search" at bounding box center [722, 29] width 76 height 60
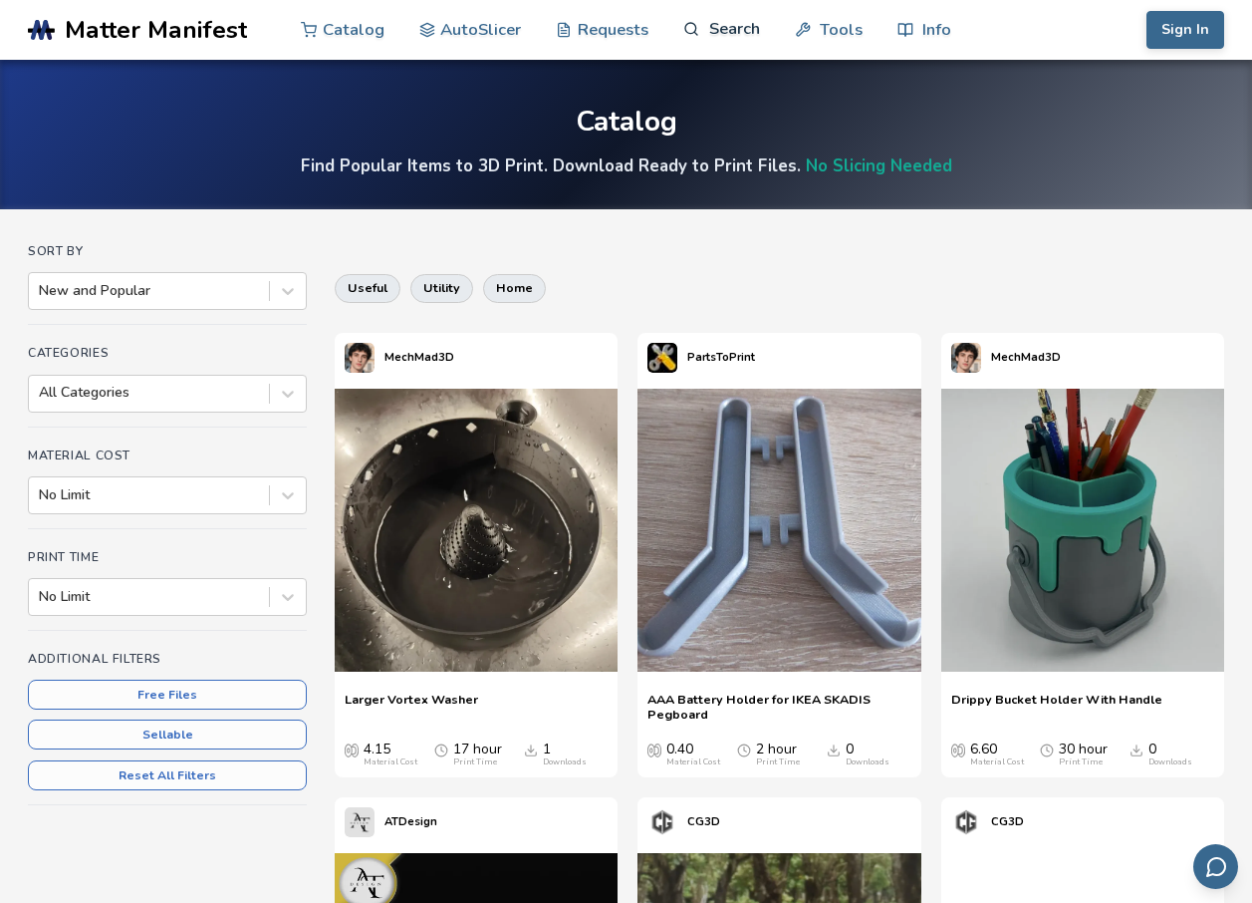
click at [692, 26] on icon at bounding box center [692, 29] width 17 height 17
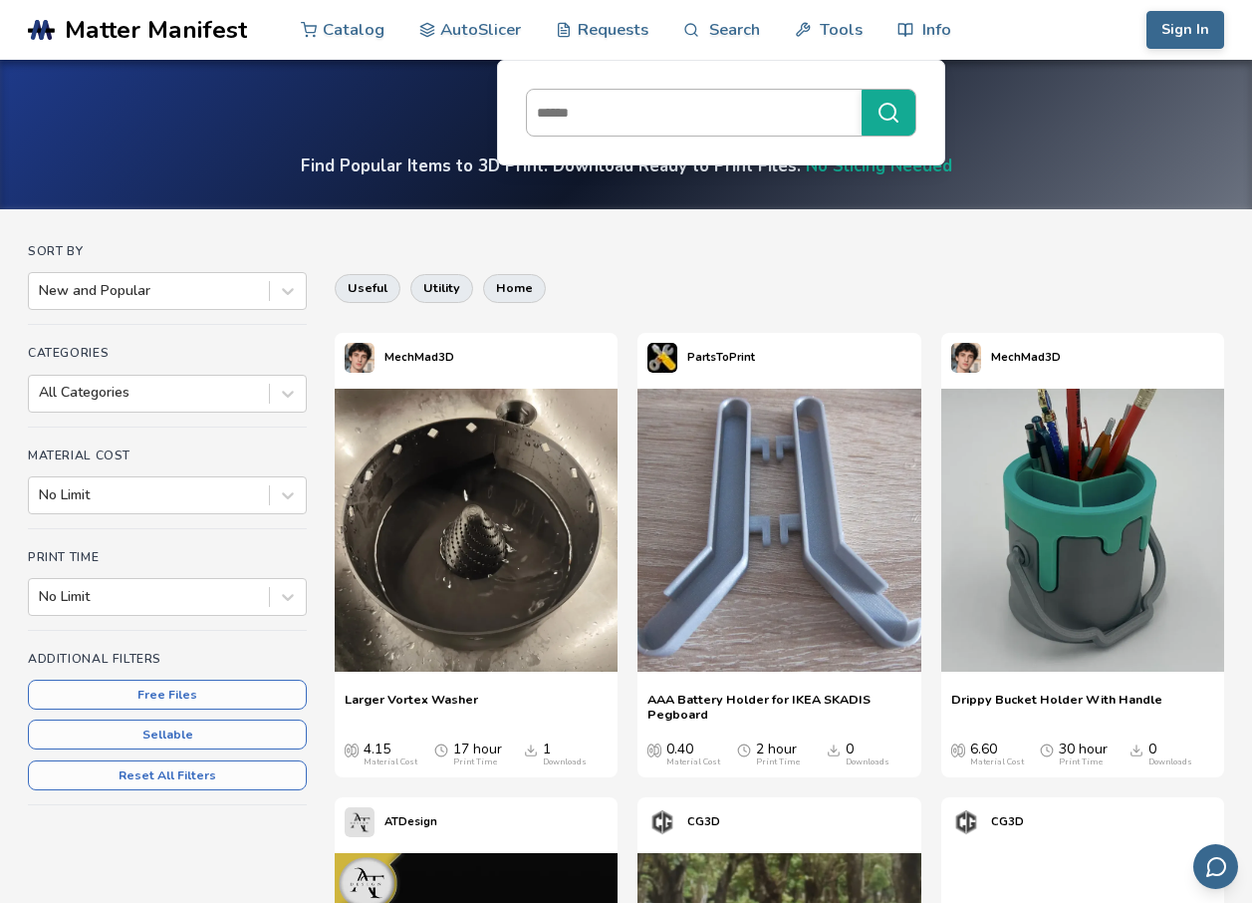
click at [630, 124] on input at bounding box center [689, 113] width 325 height 36
click at [646, 115] on input at bounding box center [689, 113] width 325 height 36
paste input "**********"
click at [862, 90] on button "**********" at bounding box center [889, 113] width 54 height 46
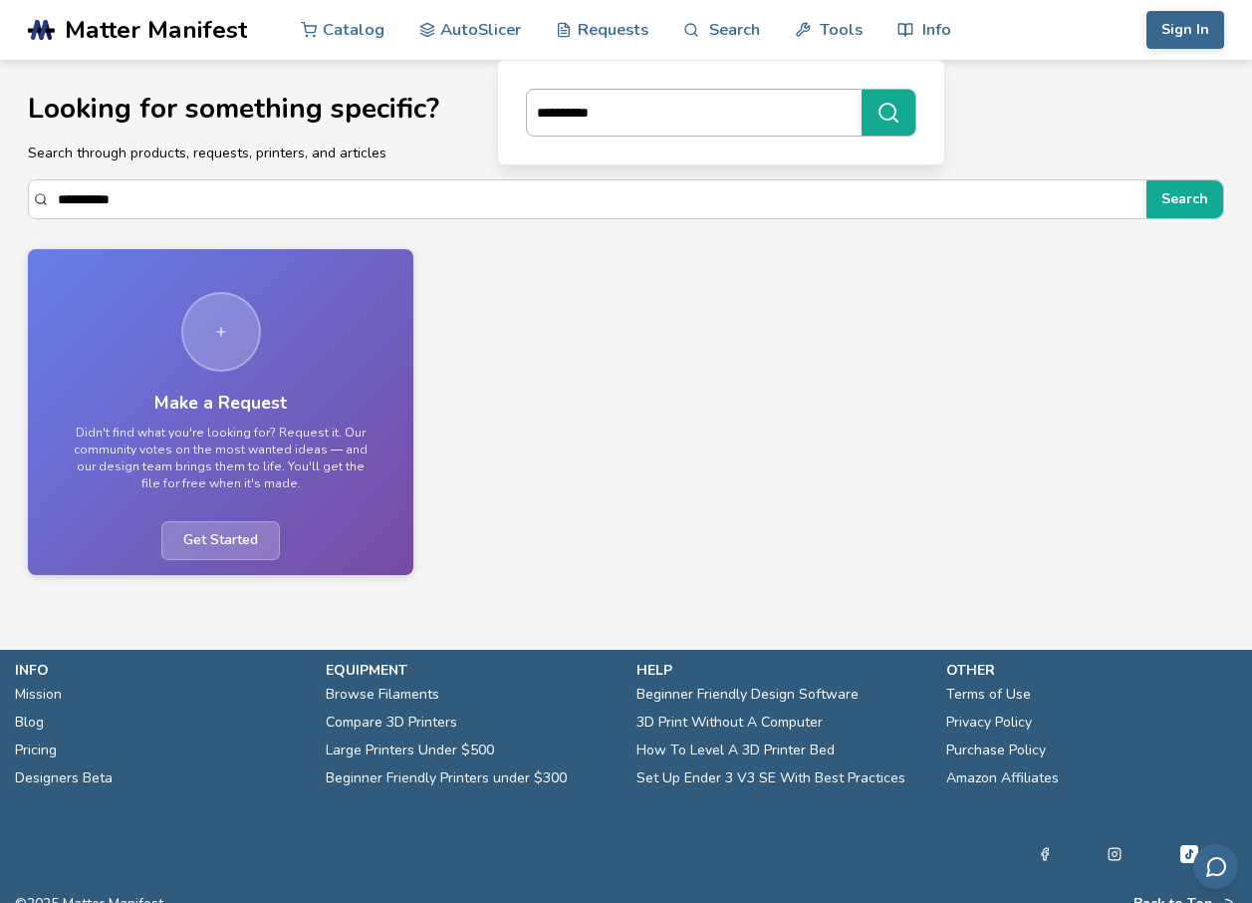
click at [628, 120] on input "**********" at bounding box center [689, 113] width 325 height 36
type input "***"
click at [862, 90] on button "***" at bounding box center [889, 113] width 54 height 46
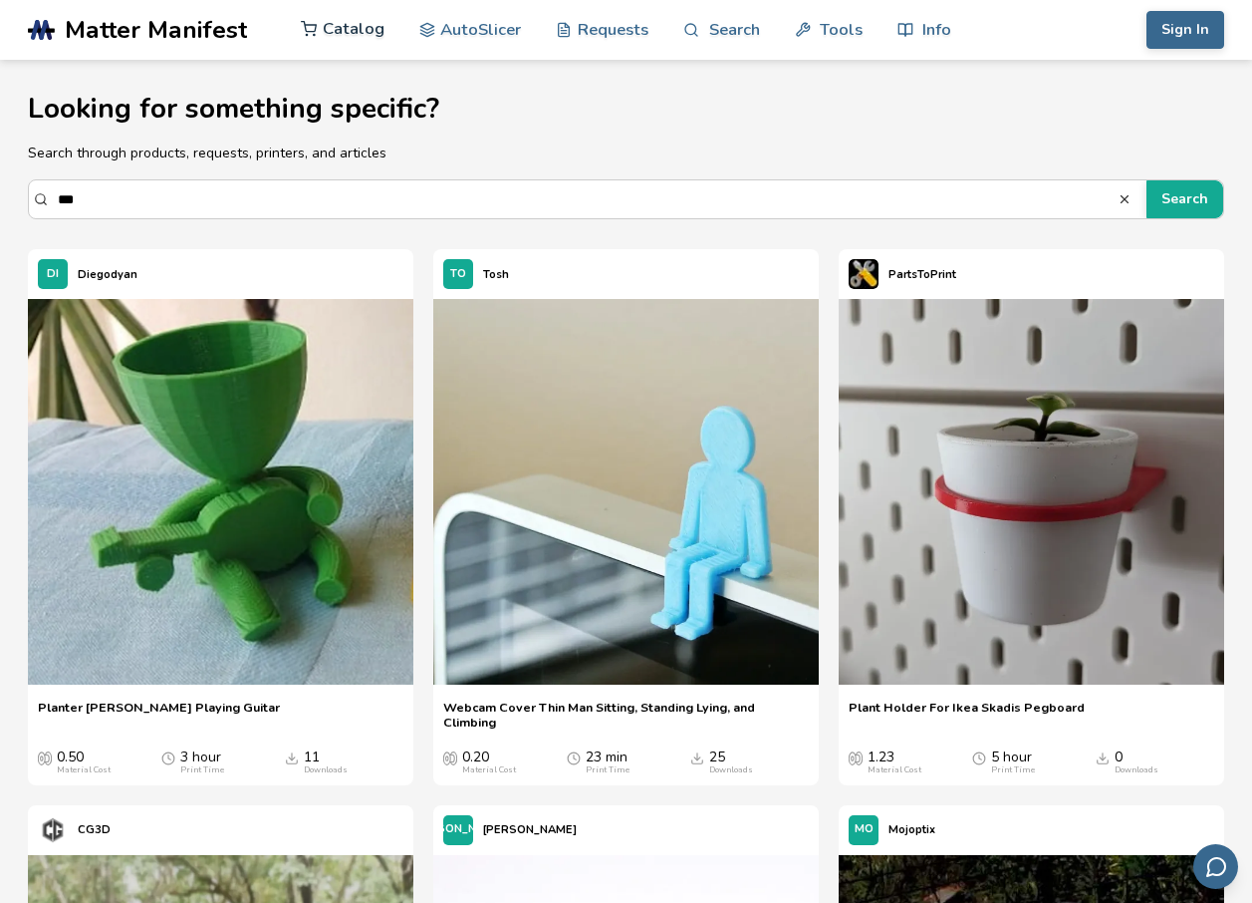
click at [376, 28] on link "Catalog" at bounding box center [343, 29] width 84 height 60
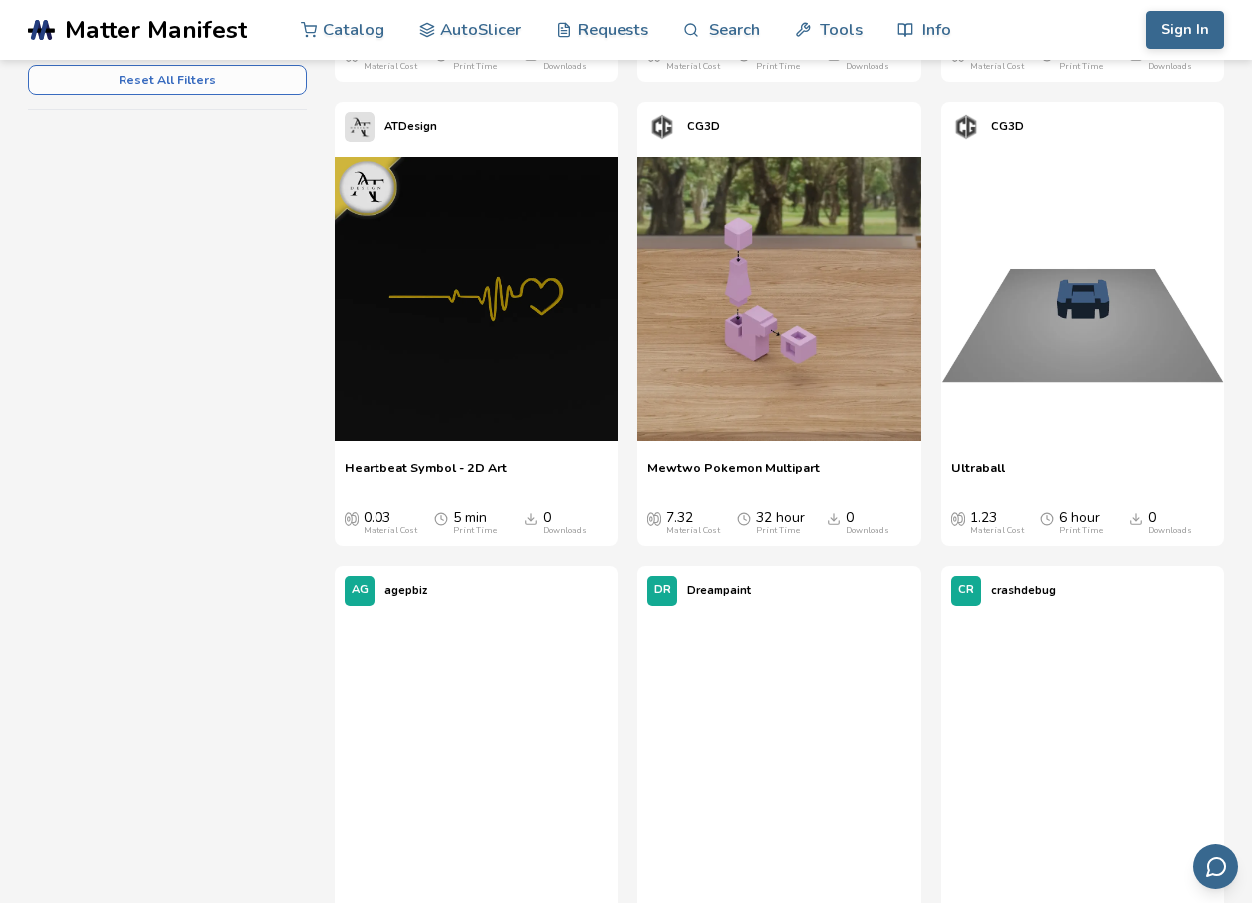
scroll to position [697, 0]
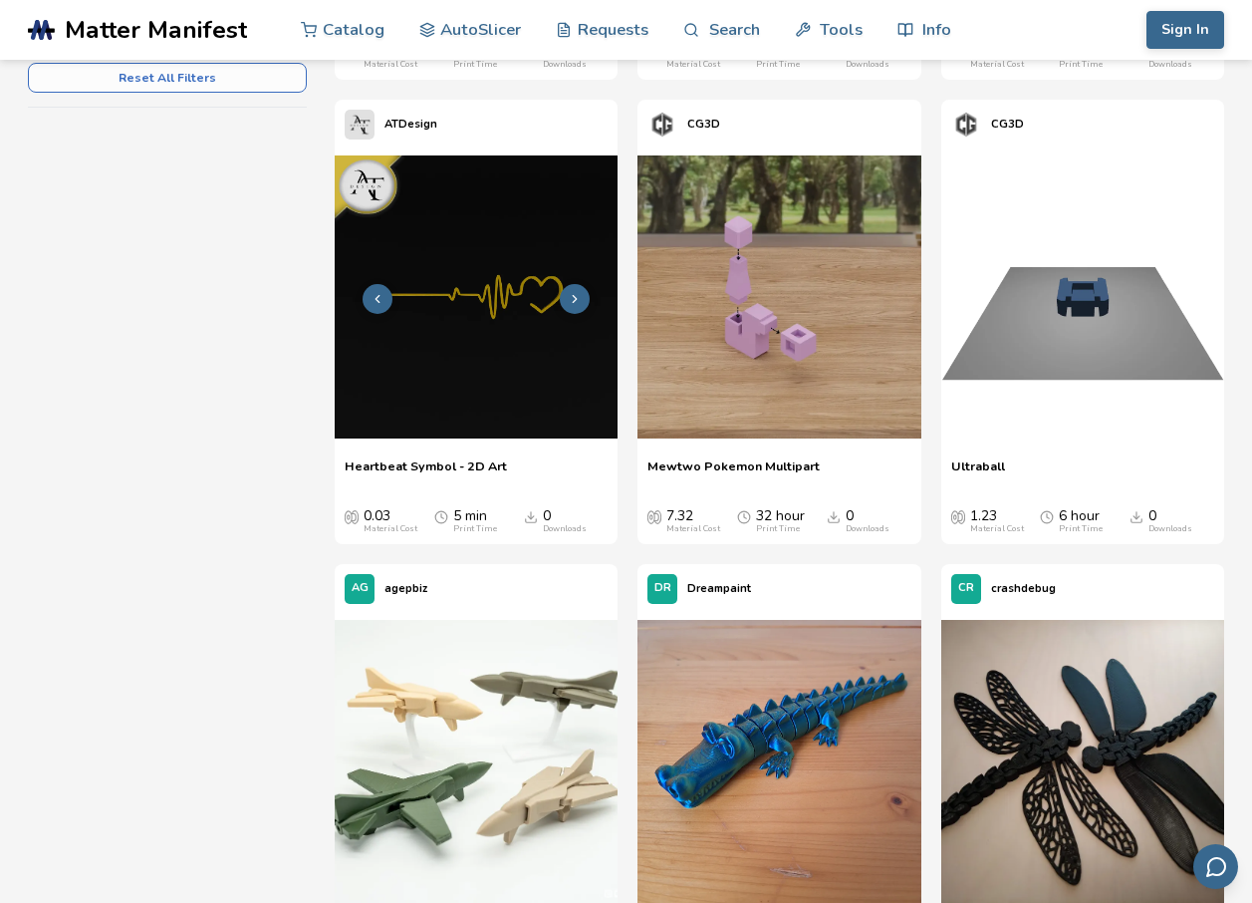
click at [475, 310] on img at bounding box center [476, 296] width 283 height 283
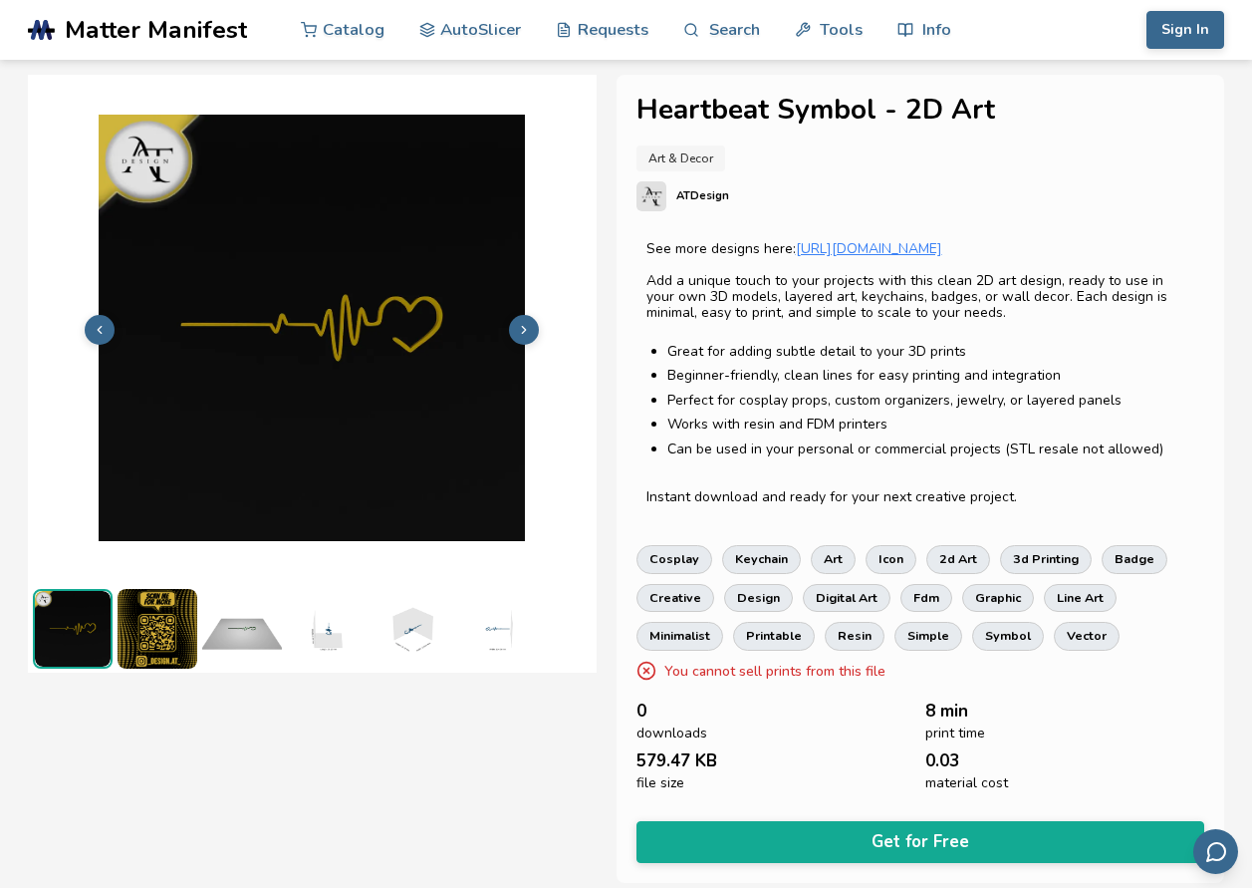
click at [207, 28] on span "Matter Manifest" at bounding box center [156, 30] width 182 height 28
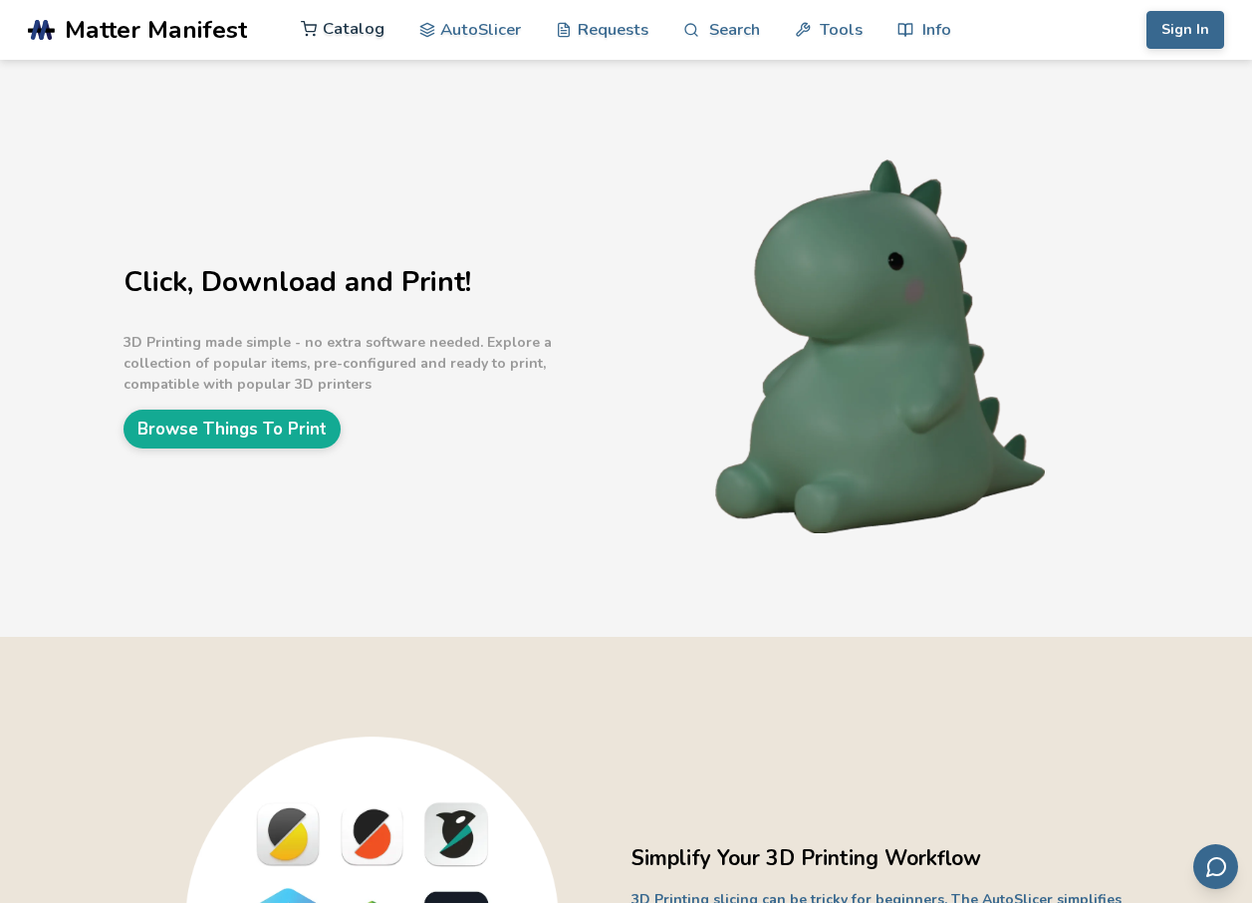
click at [357, 28] on link "Catalog" at bounding box center [343, 29] width 84 height 60
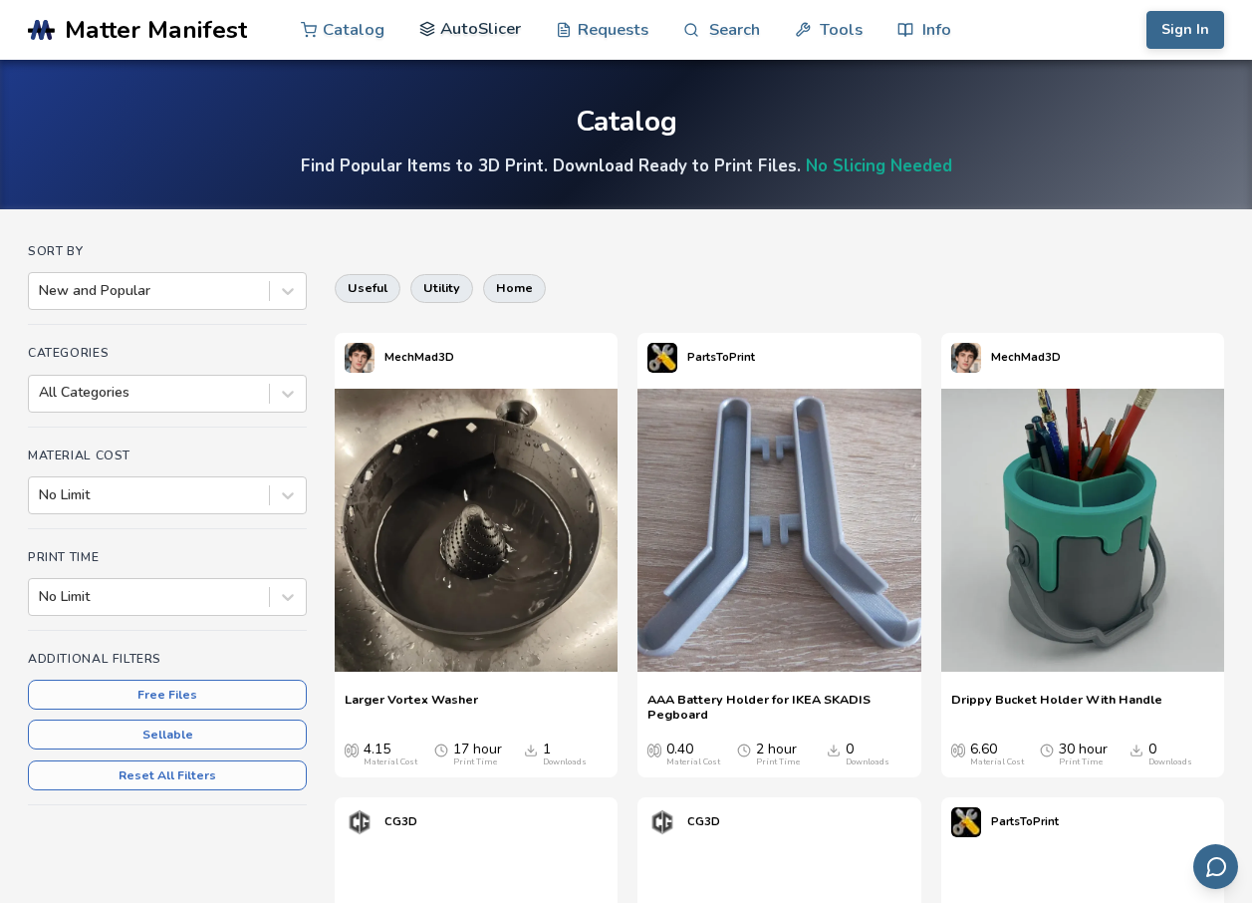
click at [481, 40] on link "AutoSlicer" at bounding box center [470, 29] width 103 height 60
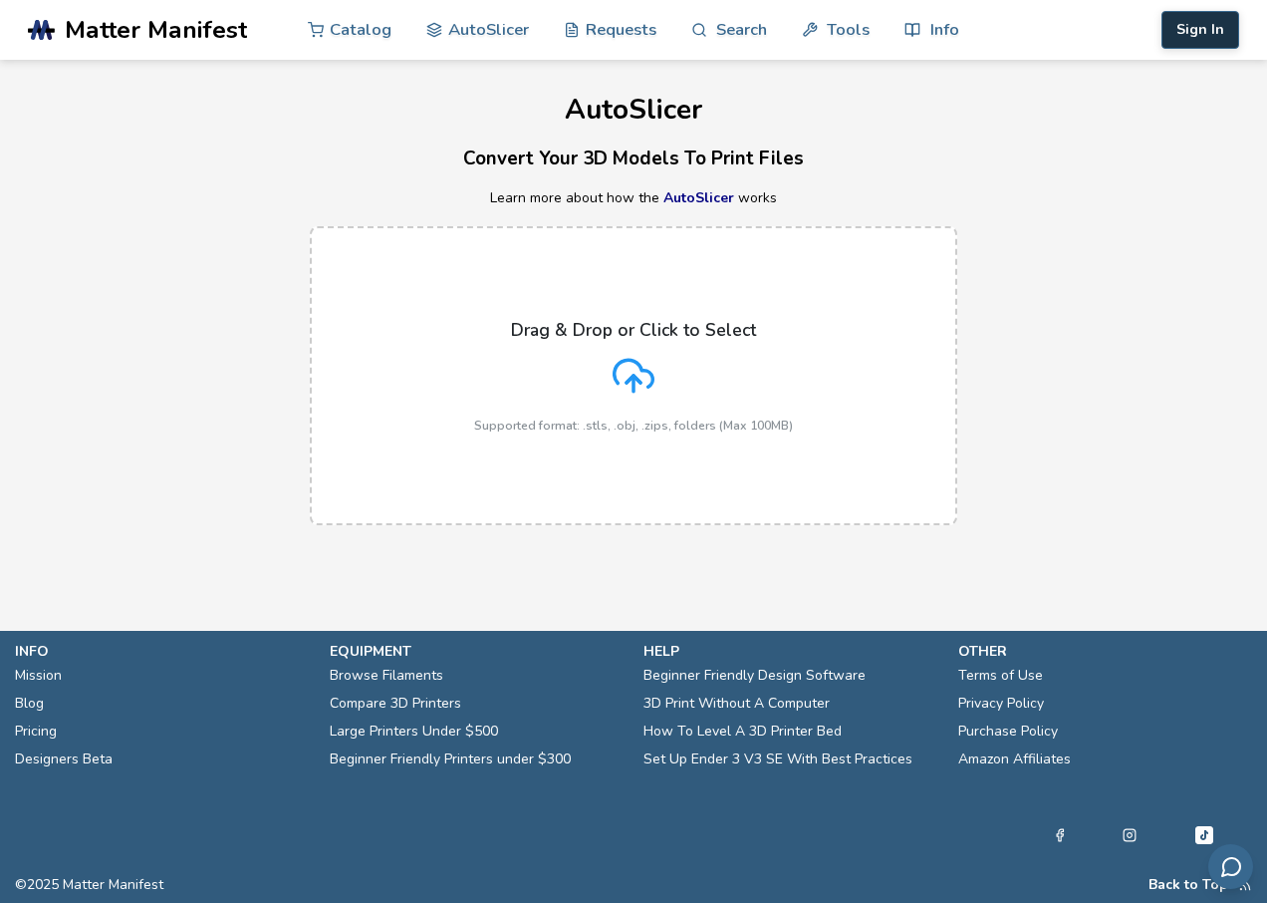
click at [1186, 42] on button "Sign In" at bounding box center [1201, 30] width 78 height 38
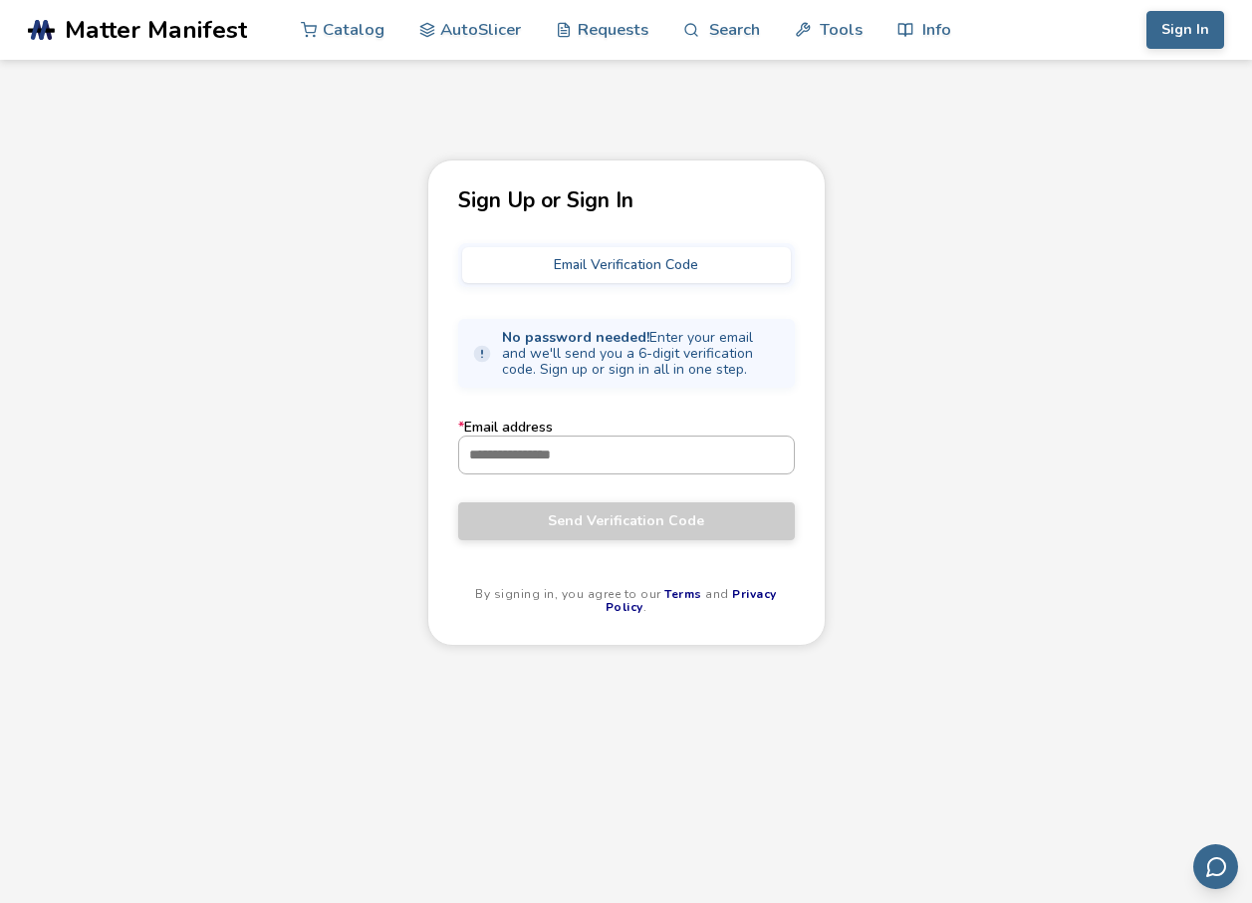
click at [516, 456] on input "* Email address" at bounding box center [626, 454] width 335 height 36
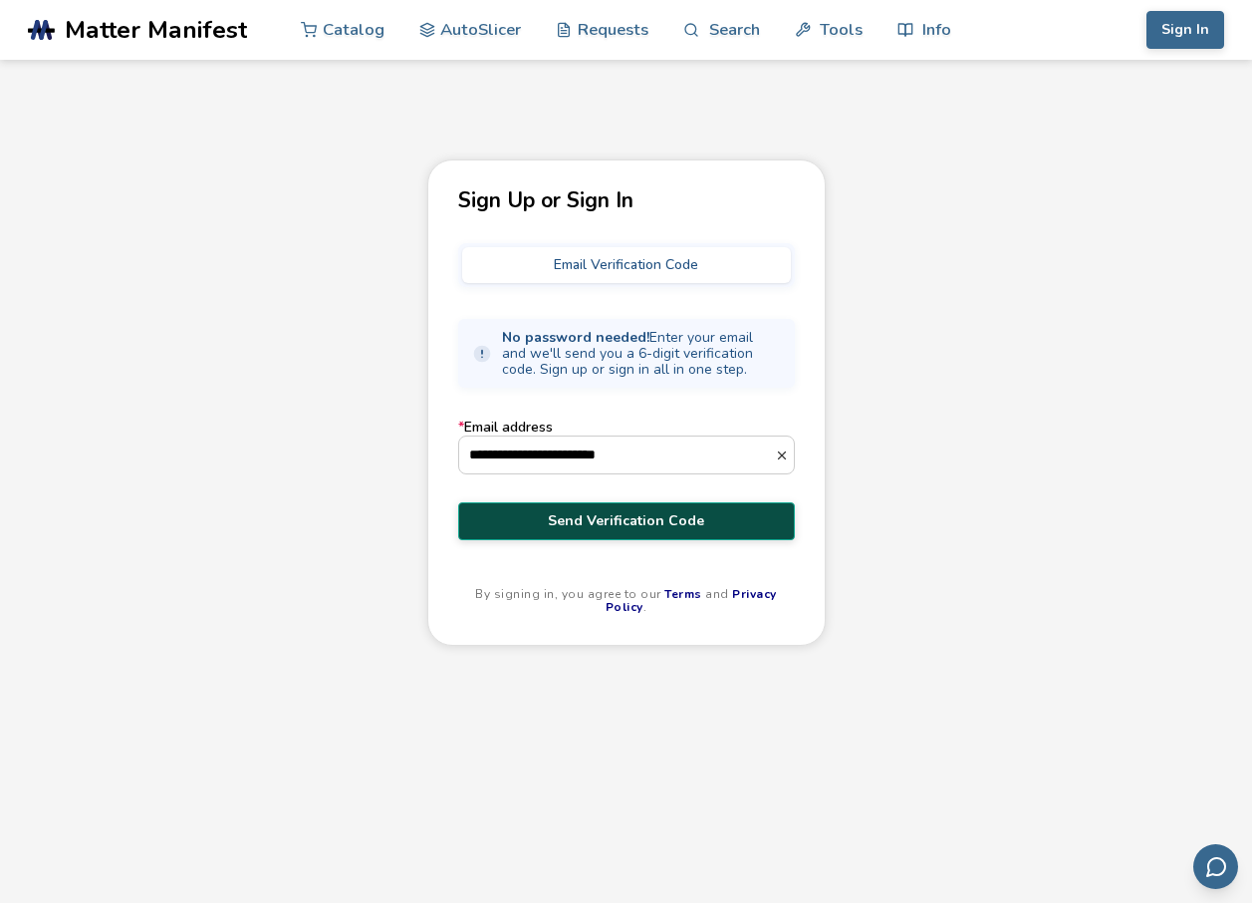
type input "**********"
click at [580, 539] on button "Send Verification Code" at bounding box center [626, 521] width 337 height 38
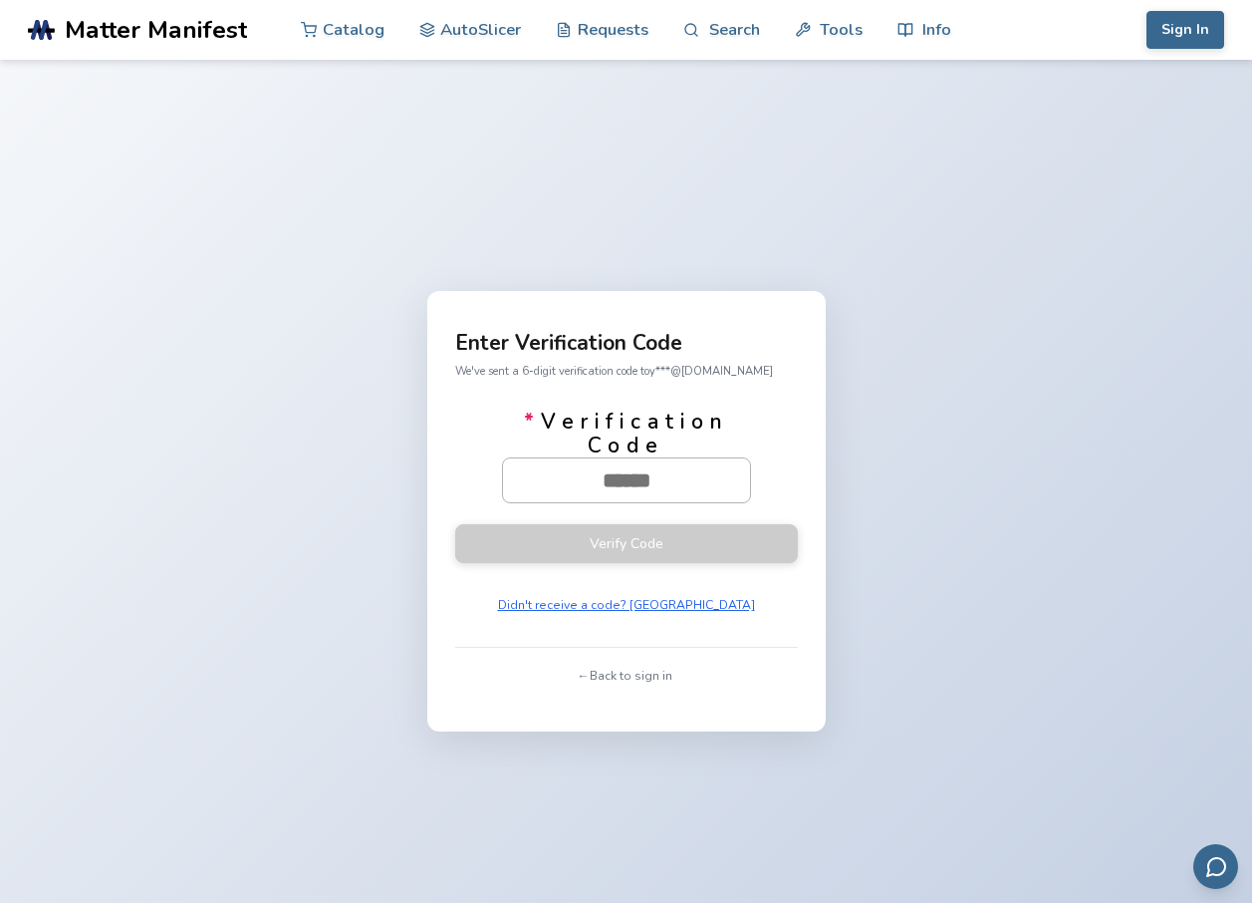
click at [616, 481] on input "* Verification Code" at bounding box center [626, 480] width 247 height 44
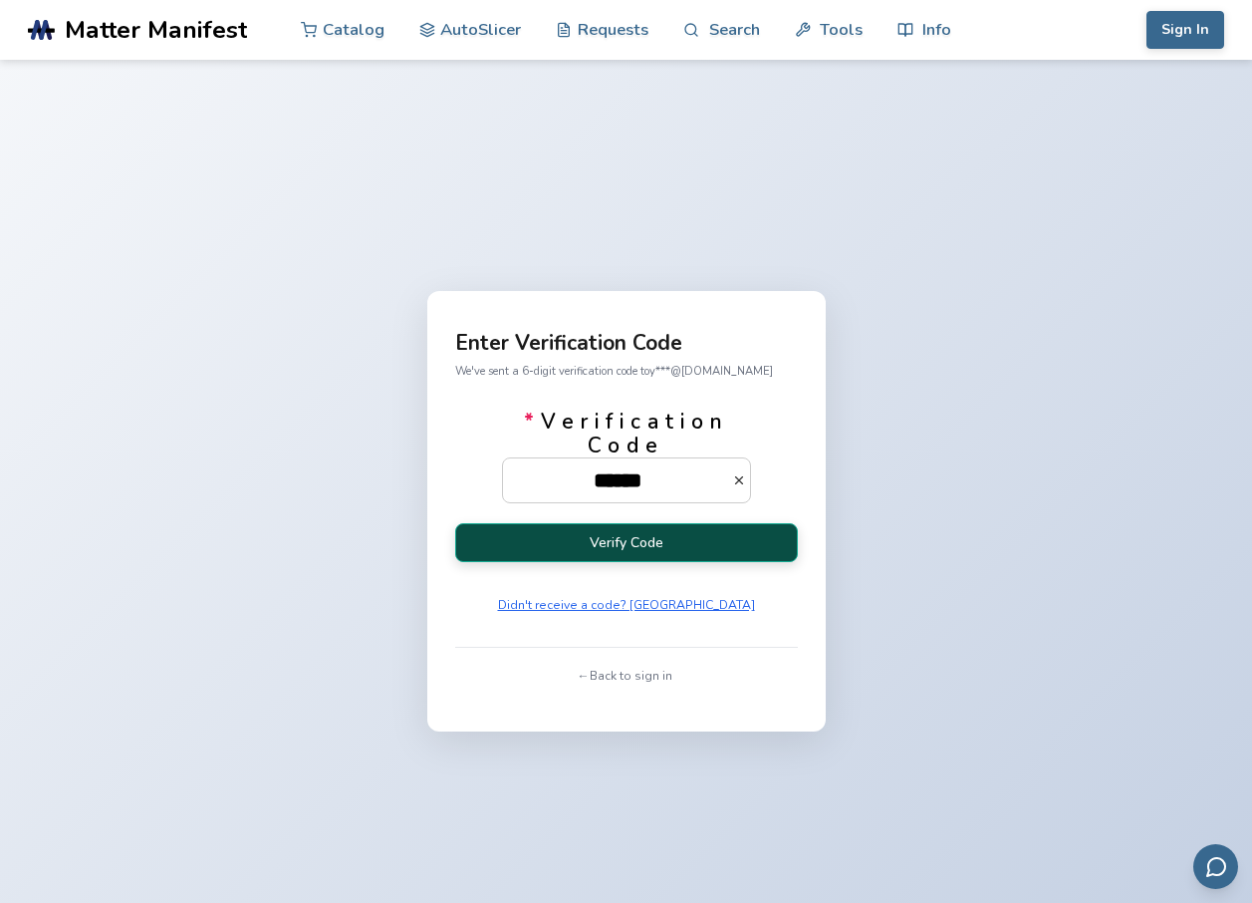
type input "******"
click at [626, 539] on button "Verify Code" at bounding box center [626, 542] width 343 height 39
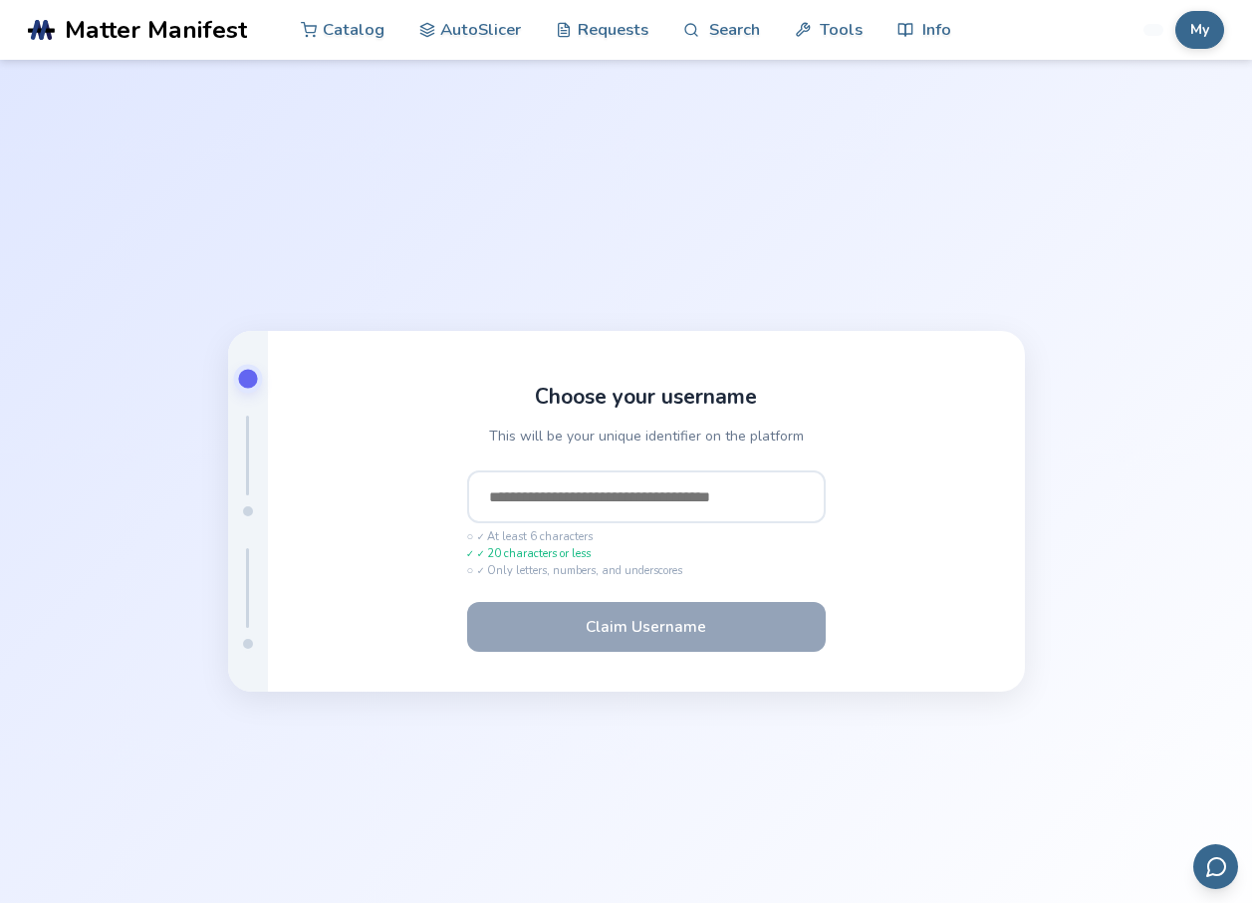
click at [569, 497] on input "text" at bounding box center [646, 497] width 359 height 54
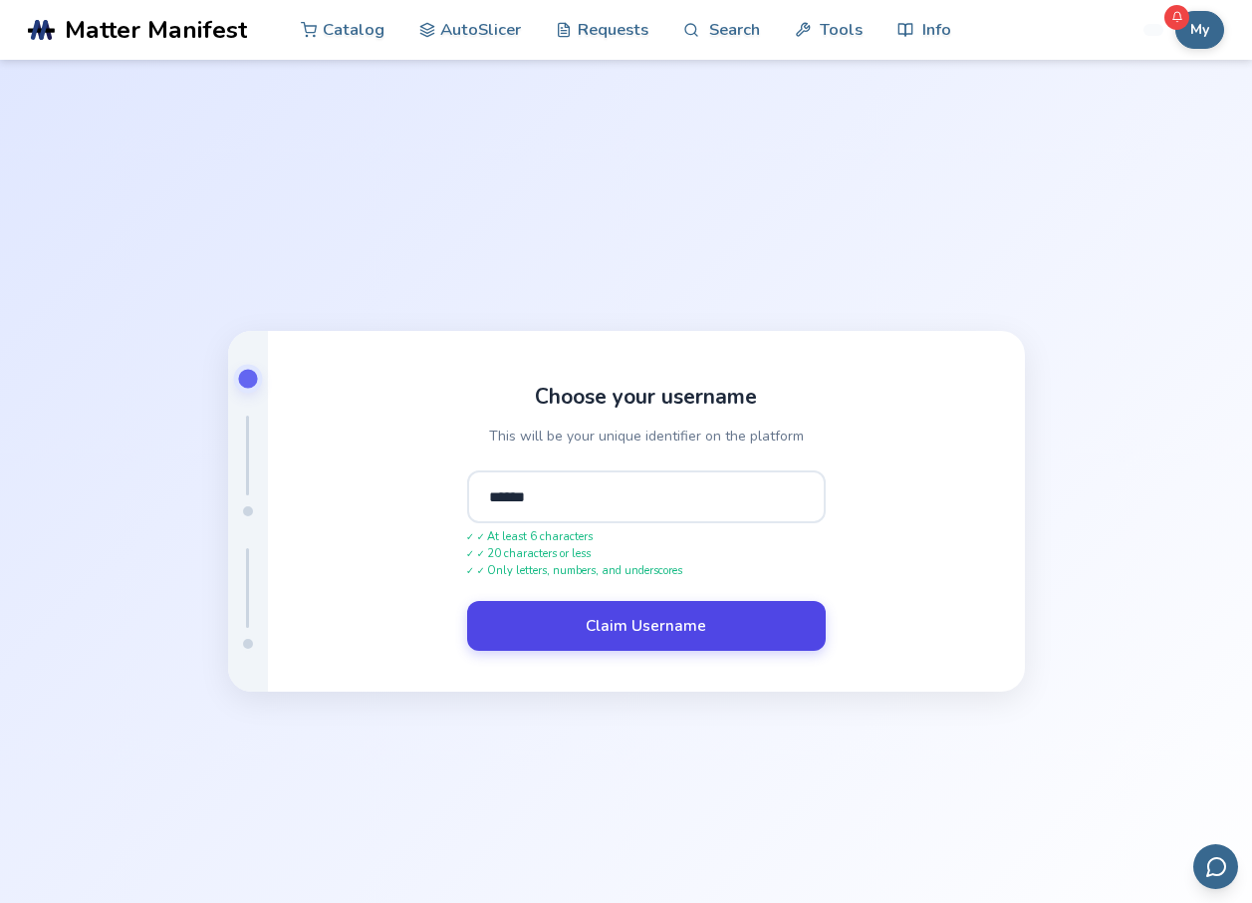
type input "******"
click at [575, 633] on button "Claim Username" at bounding box center [646, 626] width 359 height 50
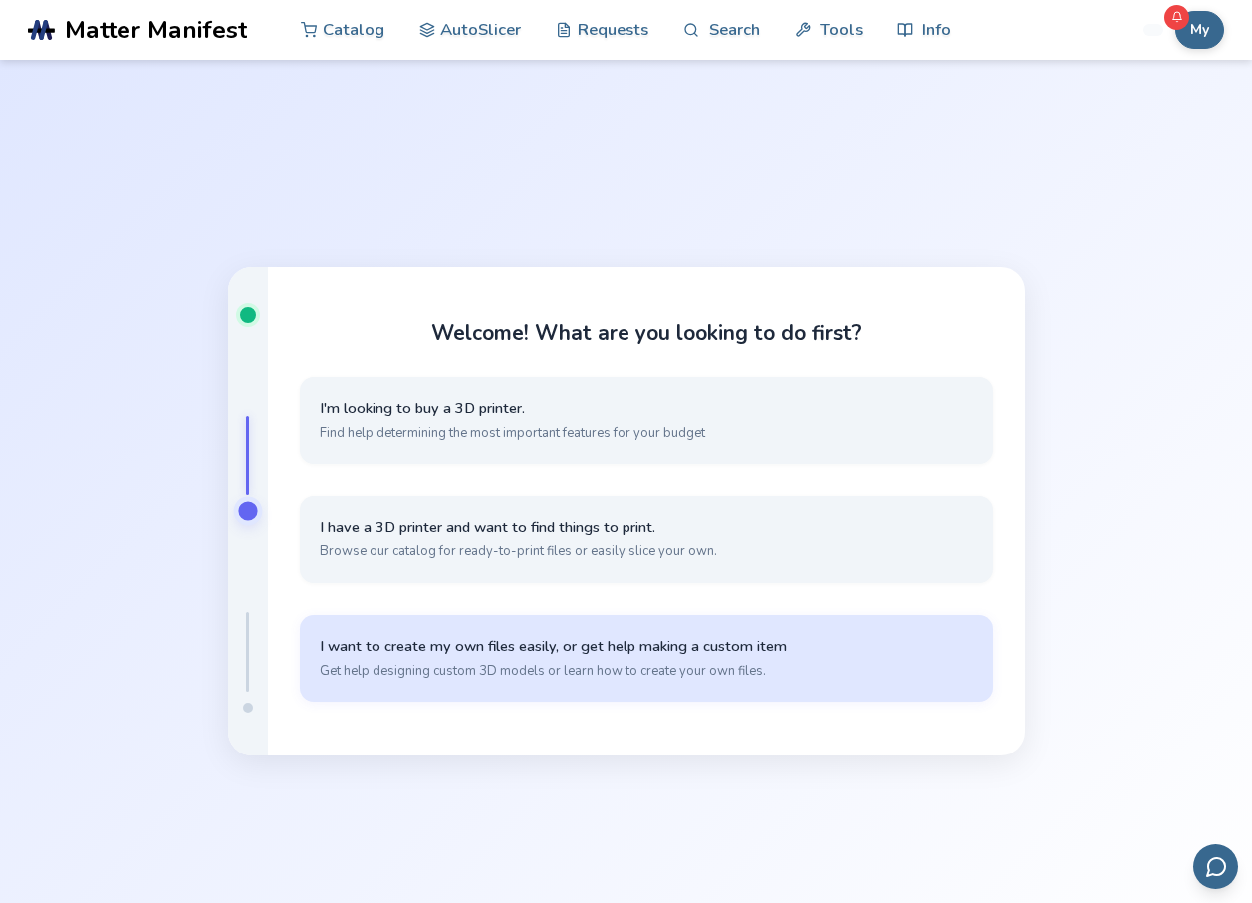
click at [472, 638] on span "I want to create my own files easily, or get help making a custom item" at bounding box center [647, 646] width 654 height 19
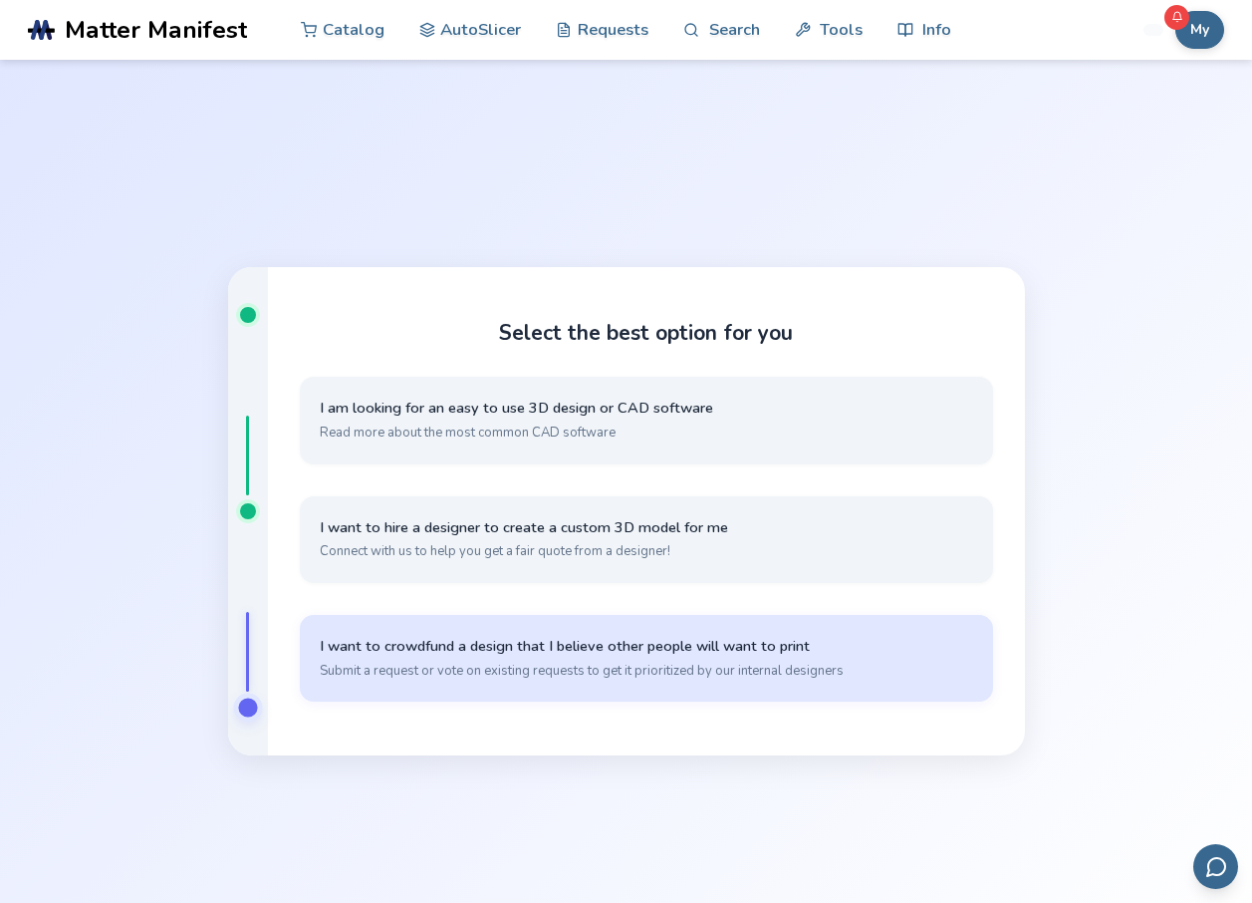
click at [519, 666] on span "Submit a request or vote on existing requests to get it prioritized by our inte…" at bounding box center [647, 671] width 654 height 18
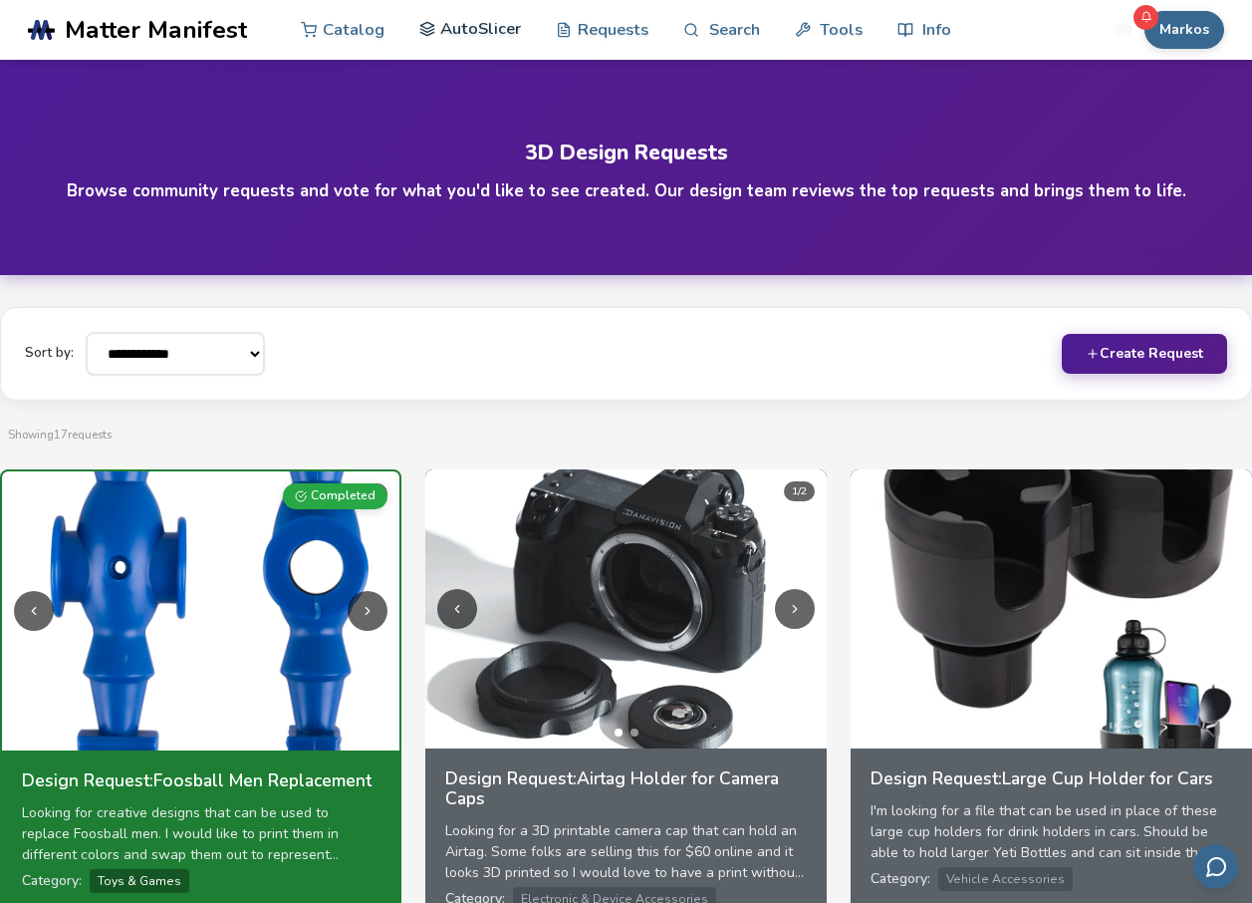
click at [445, 40] on link "AutoSlicer" at bounding box center [470, 29] width 103 height 60
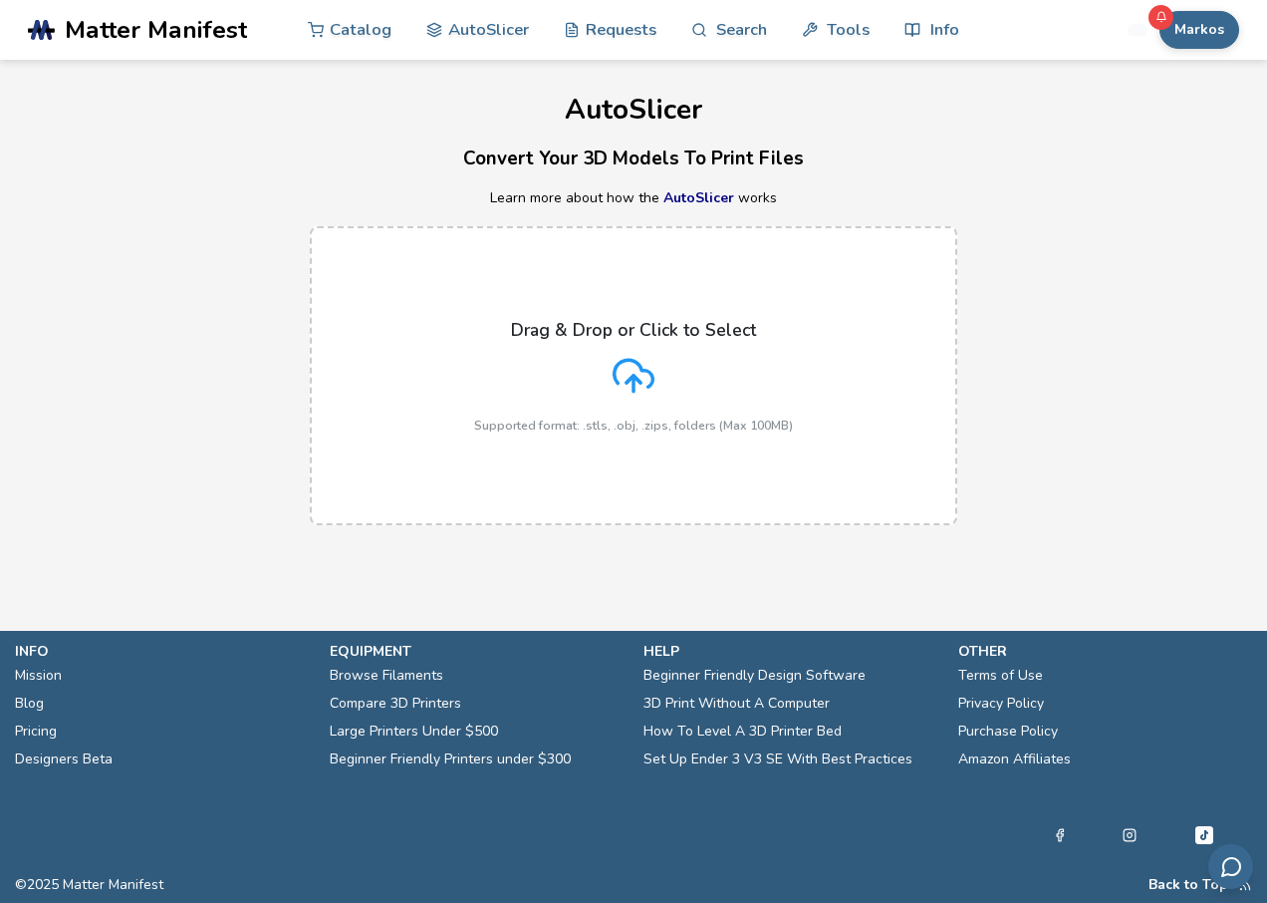
click at [652, 398] on div "Drag & Drop or Click to Select Supported format: .stls, .obj, .zips, folders (M…" at bounding box center [633, 376] width 319 height 113
click at [0, 0] on input "Drag & Drop or Click to Select Supported format: .stls, .obj, .zips, folders (M…" at bounding box center [0, 0] width 0 height 0
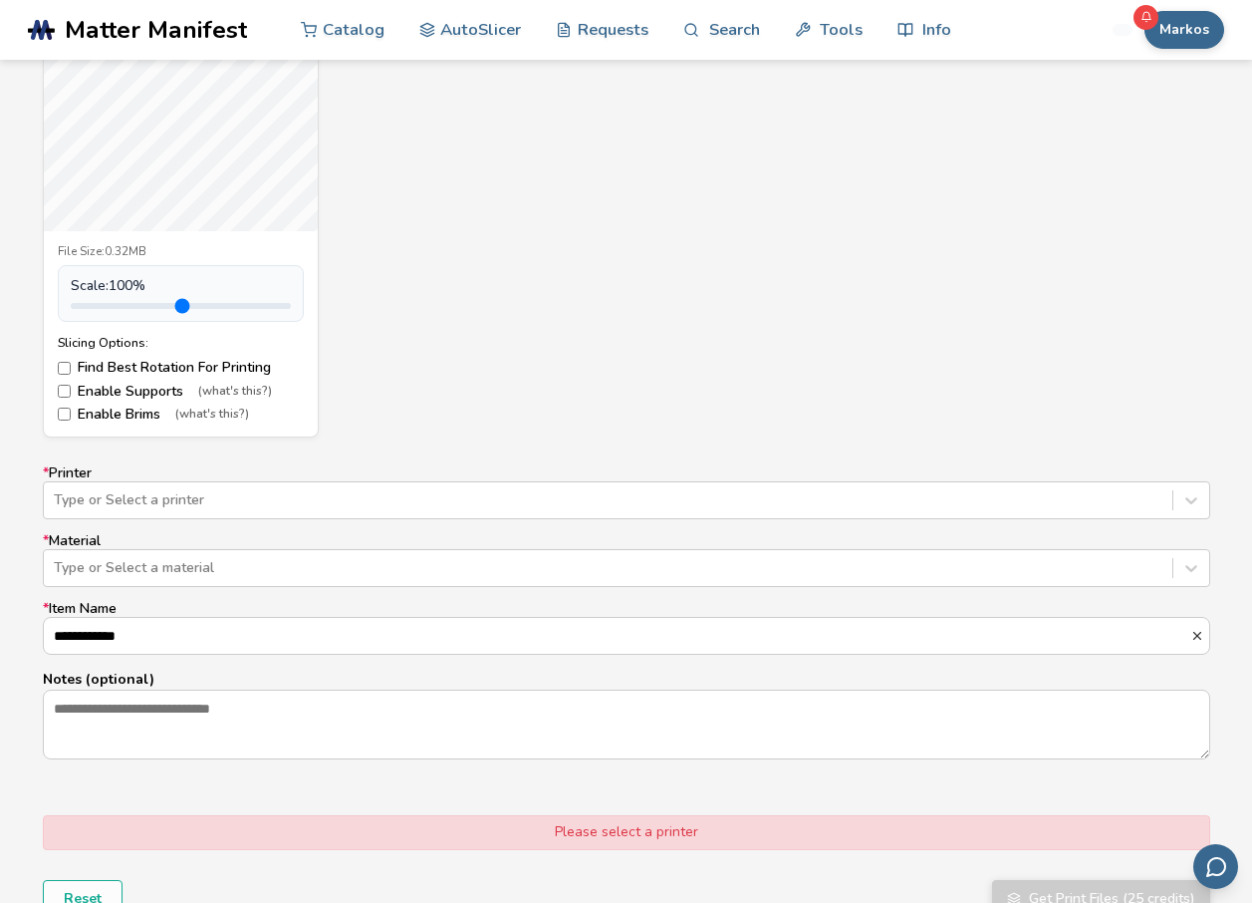
scroll to position [1096, 0]
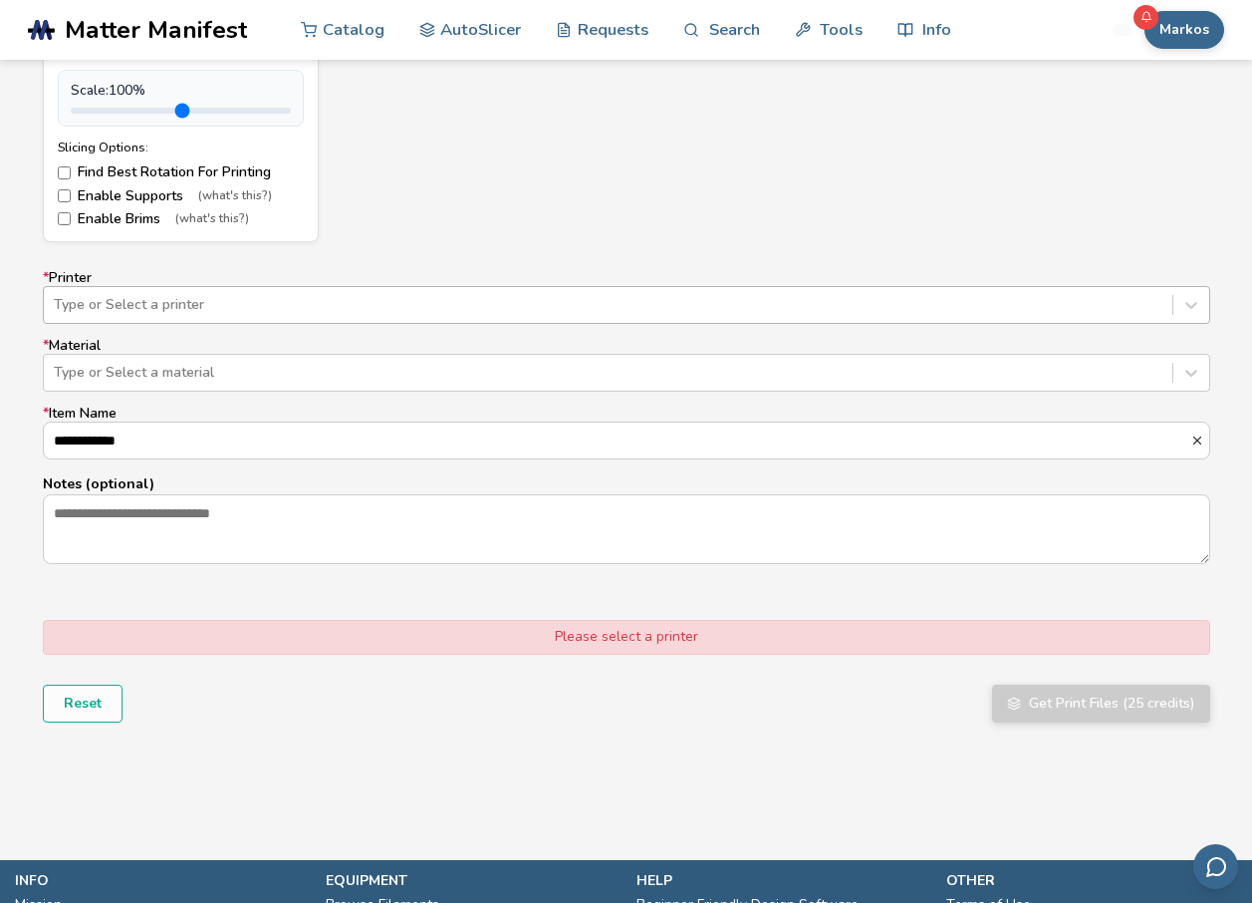
click at [439, 299] on div at bounding box center [608, 305] width 1109 height 20
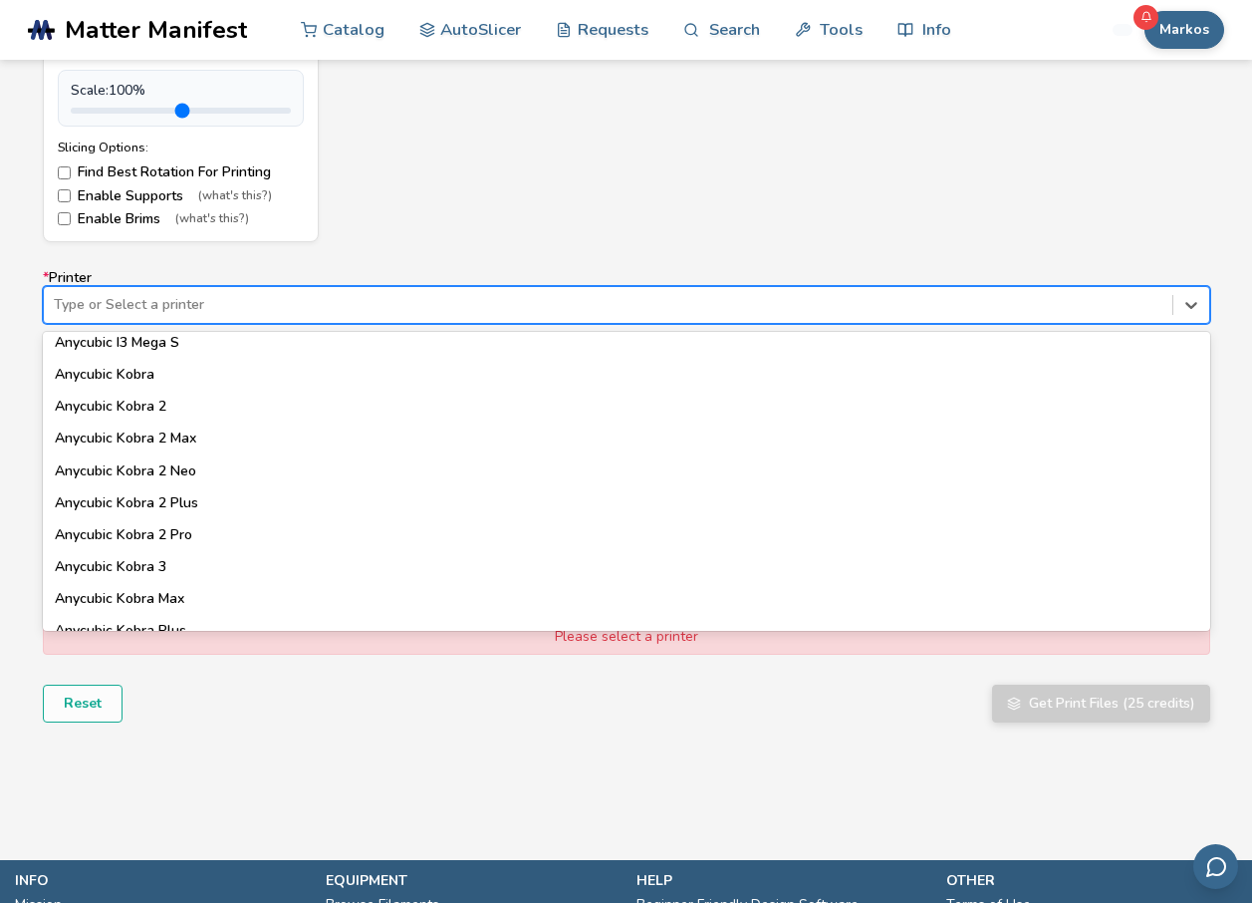
scroll to position [100, 0]
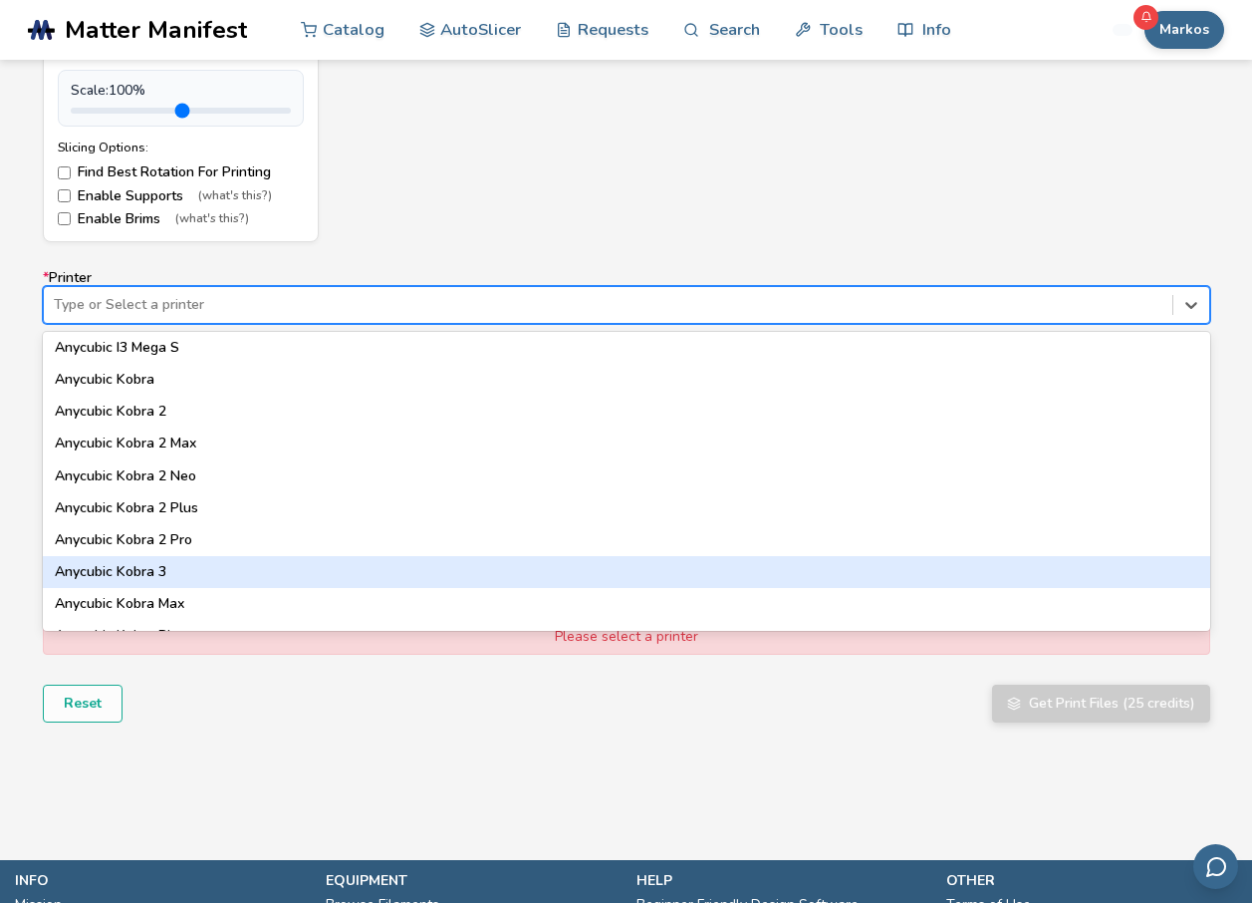
click at [174, 562] on div "Anycubic Kobra 3" at bounding box center [627, 572] width 1168 height 32
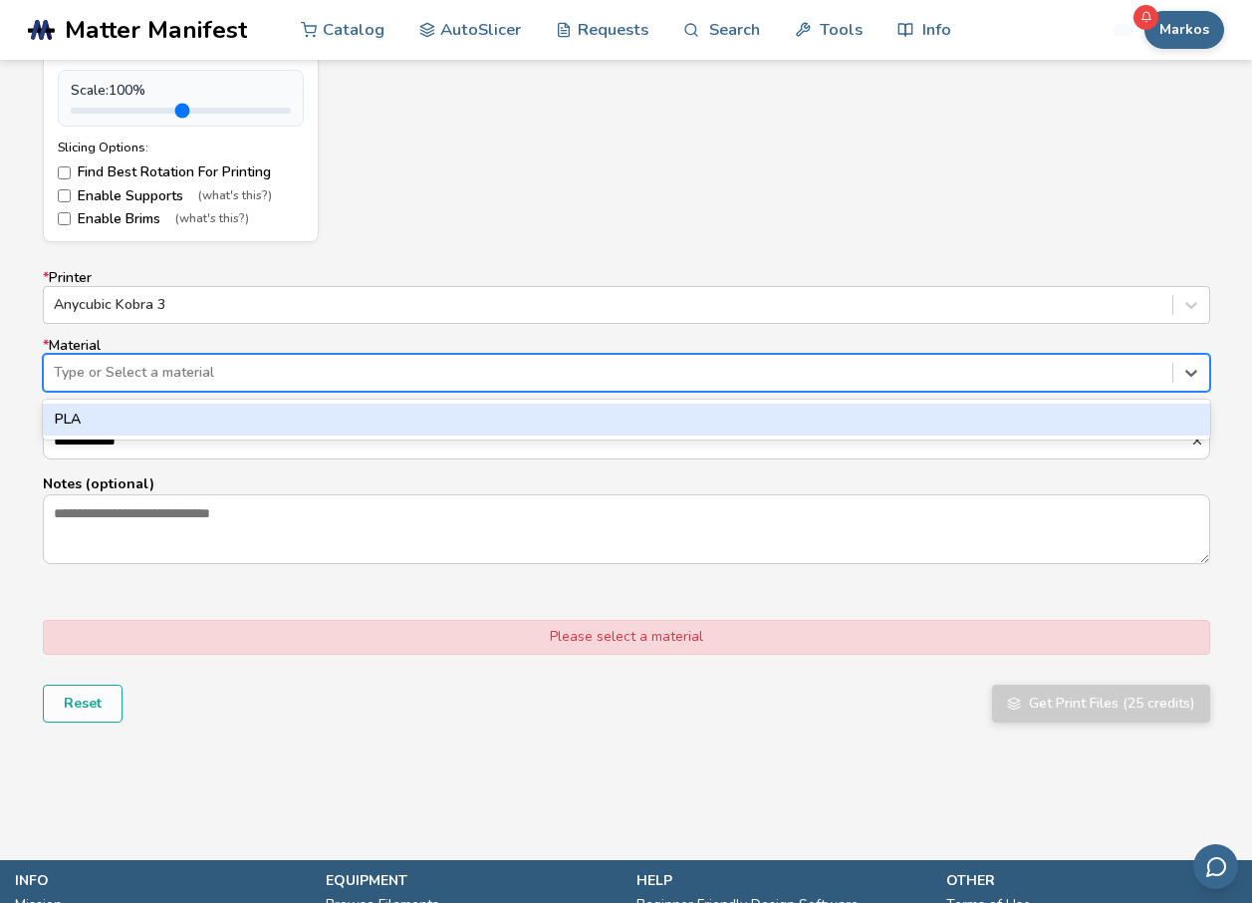
click at [196, 383] on div "Type or Select a material" at bounding box center [608, 373] width 1129 height 28
click at [158, 430] on div "PLA" at bounding box center [627, 420] width 1168 height 32
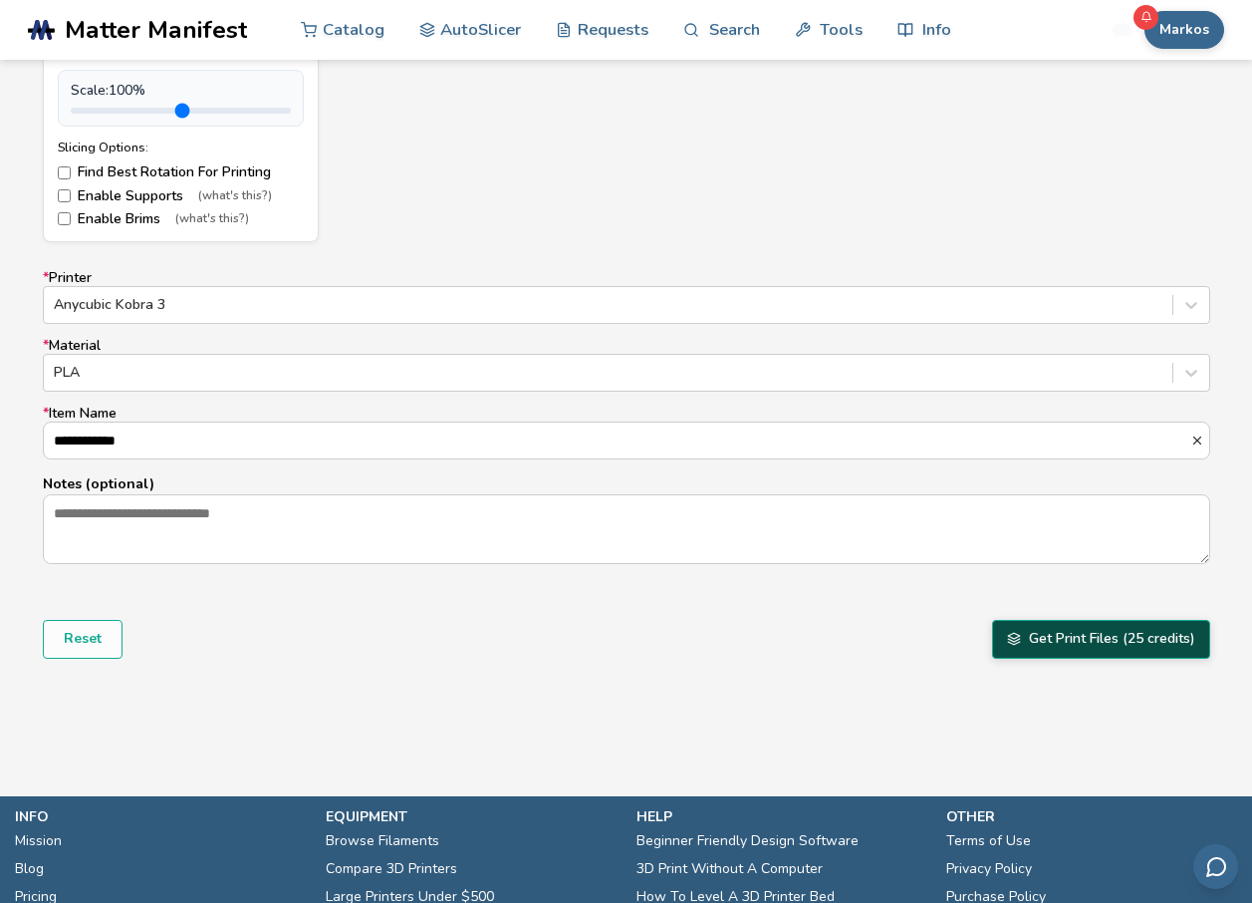
click at [1081, 632] on button "Get Print Files (25 credits)" at bounding box center [1101, 639] width 218 height 38
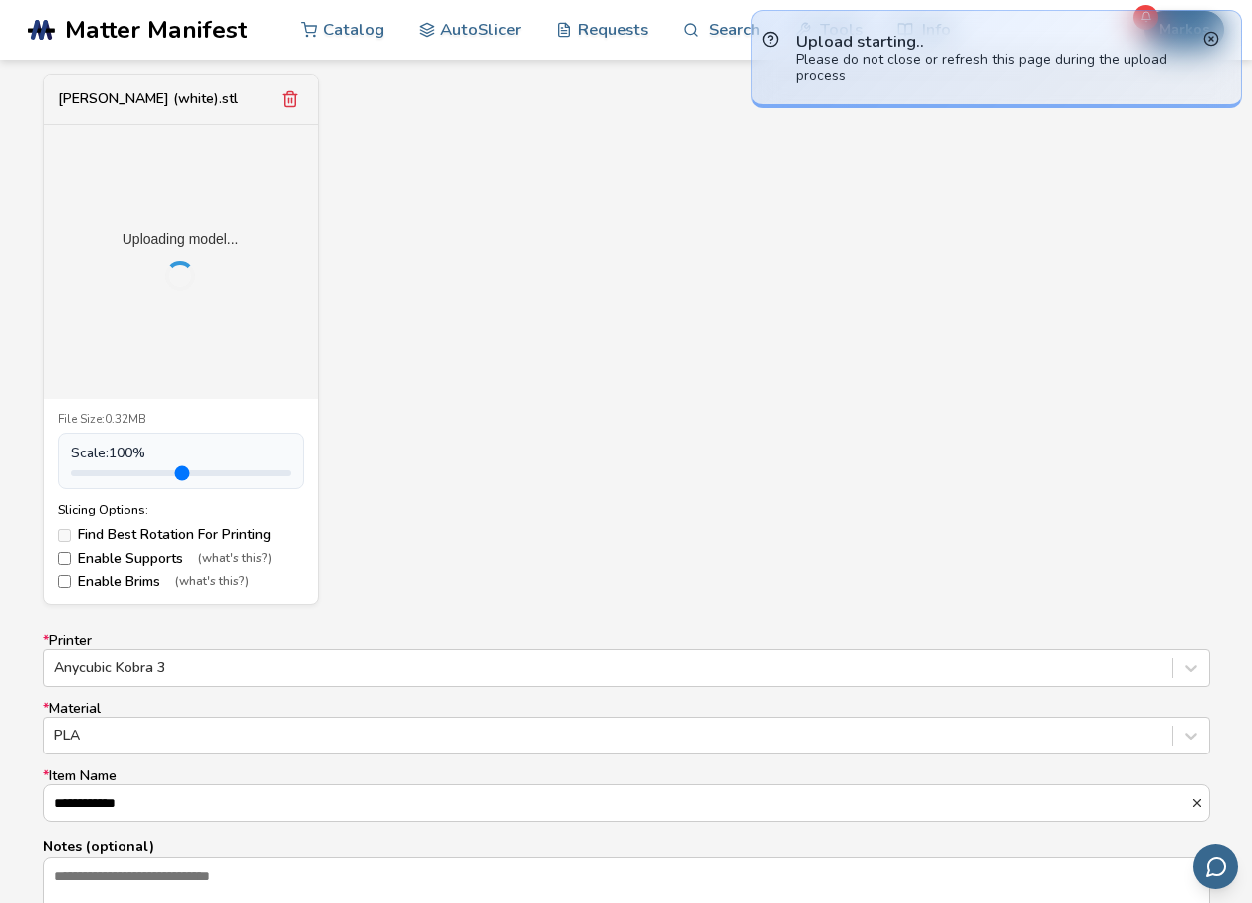
scroll to position [697, 0]
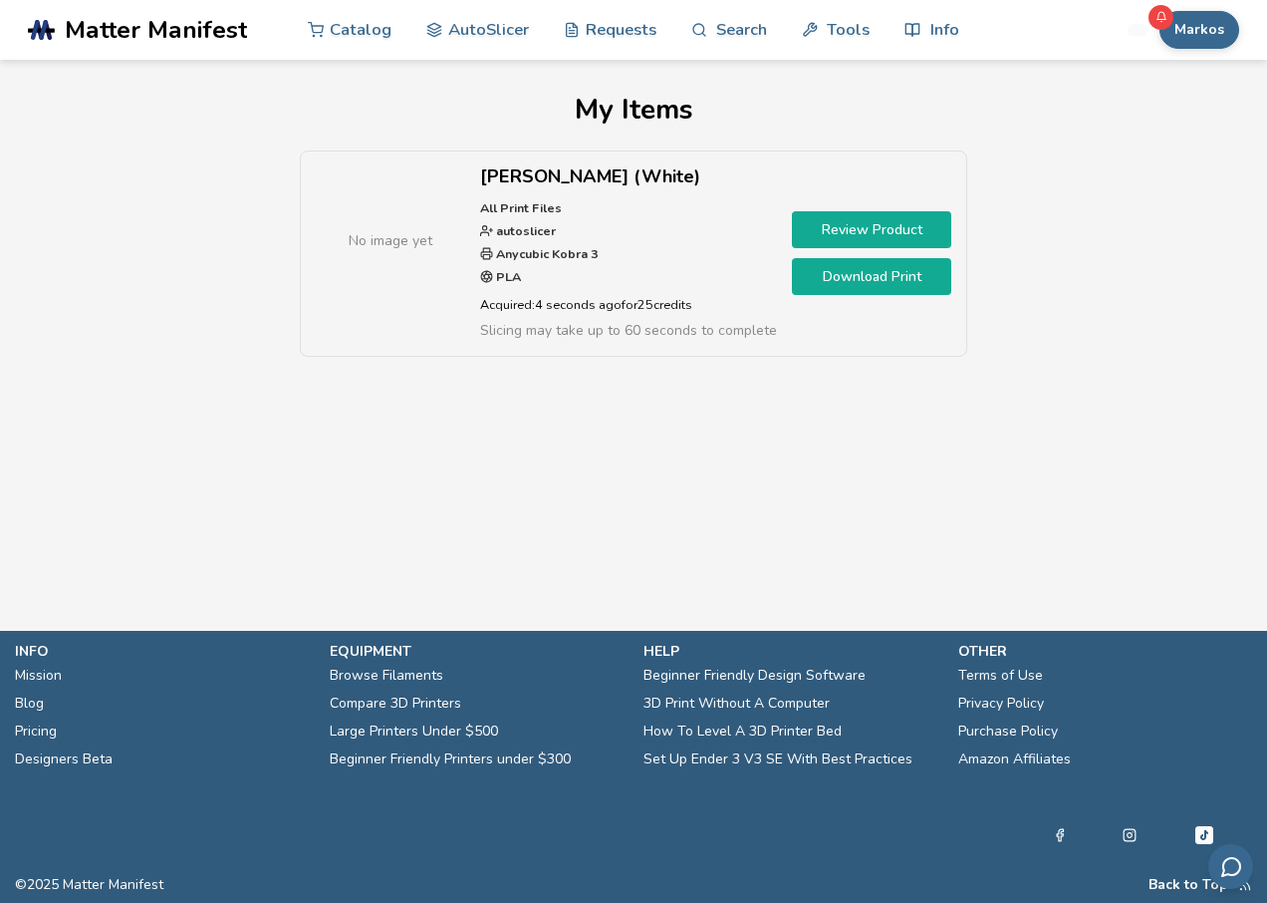
click at [812, 289] on link "Download Print" at bounding box center [871, 276] width 159 height 37
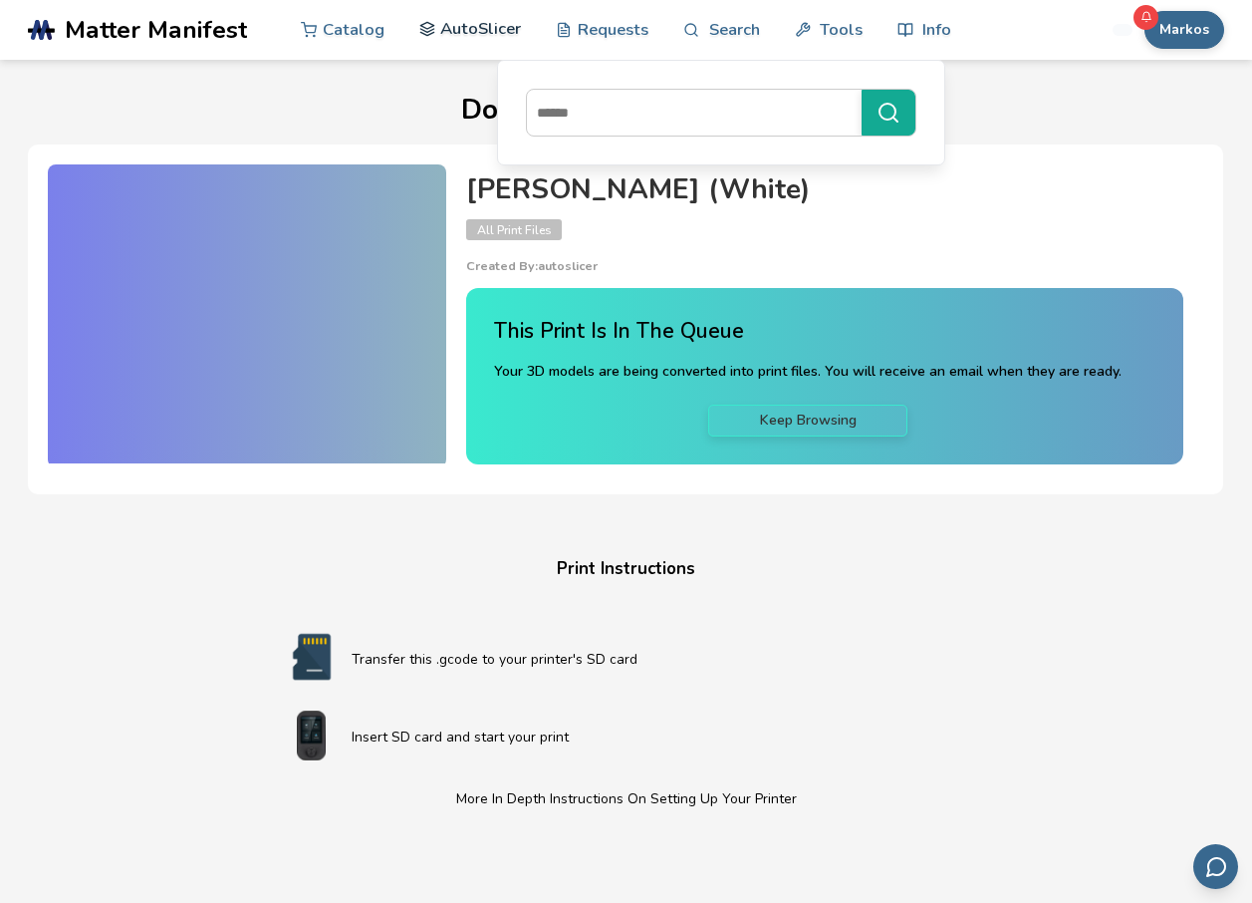
click at [479, 33] on link "AutoSlicer" at bounding box center [470, 29] width 103 height 60
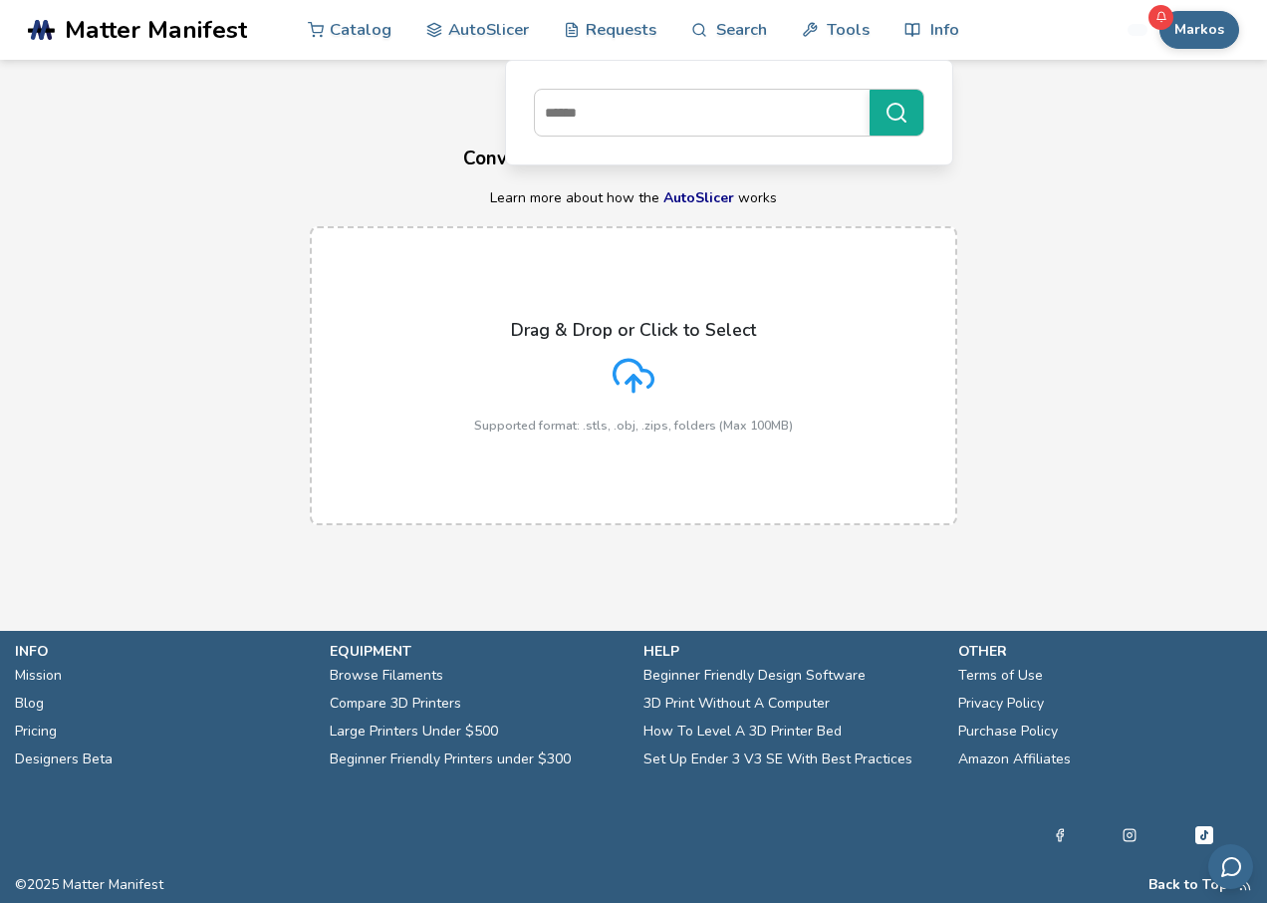
click at [582, 376] on div "Drag & Drop or Click to Select Supported format: .stls, .obj, .zips, folders (M…" at bounding box center [633, 376] width 319 height 113
click at [0, 0] on input "Drag & Drop or Click to Select Supported format: .stls, .obj, .zips, folders (M…" at bounding box center [0, 0] width 0 height 0
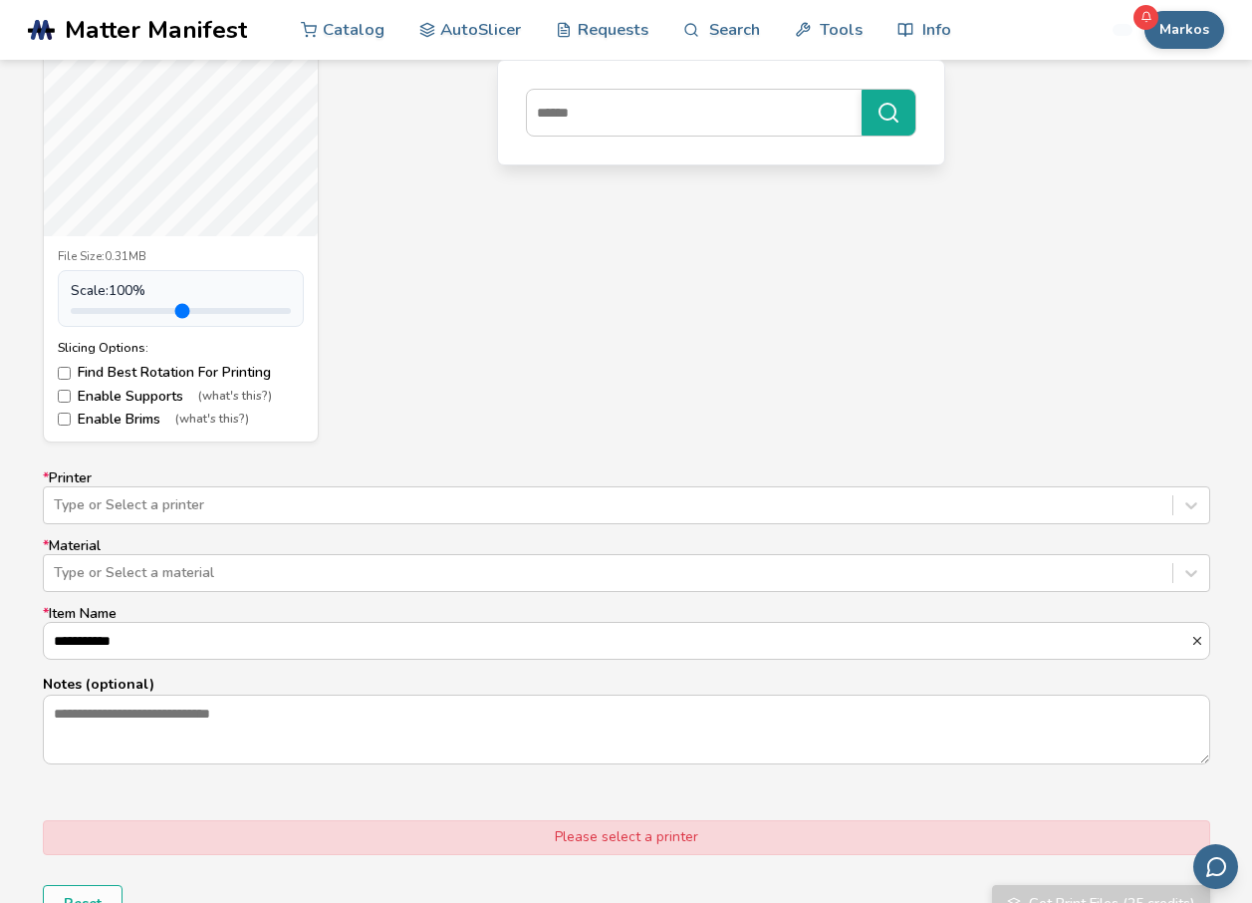
scroll to position [897, 0]
click at [389, 483] on label "* Printer Type or Select a printer" at bounding box center [627, 496] width 1168 height 54
click at [205, 499] on div at bounding box center [608, 504] width 1109 height 20
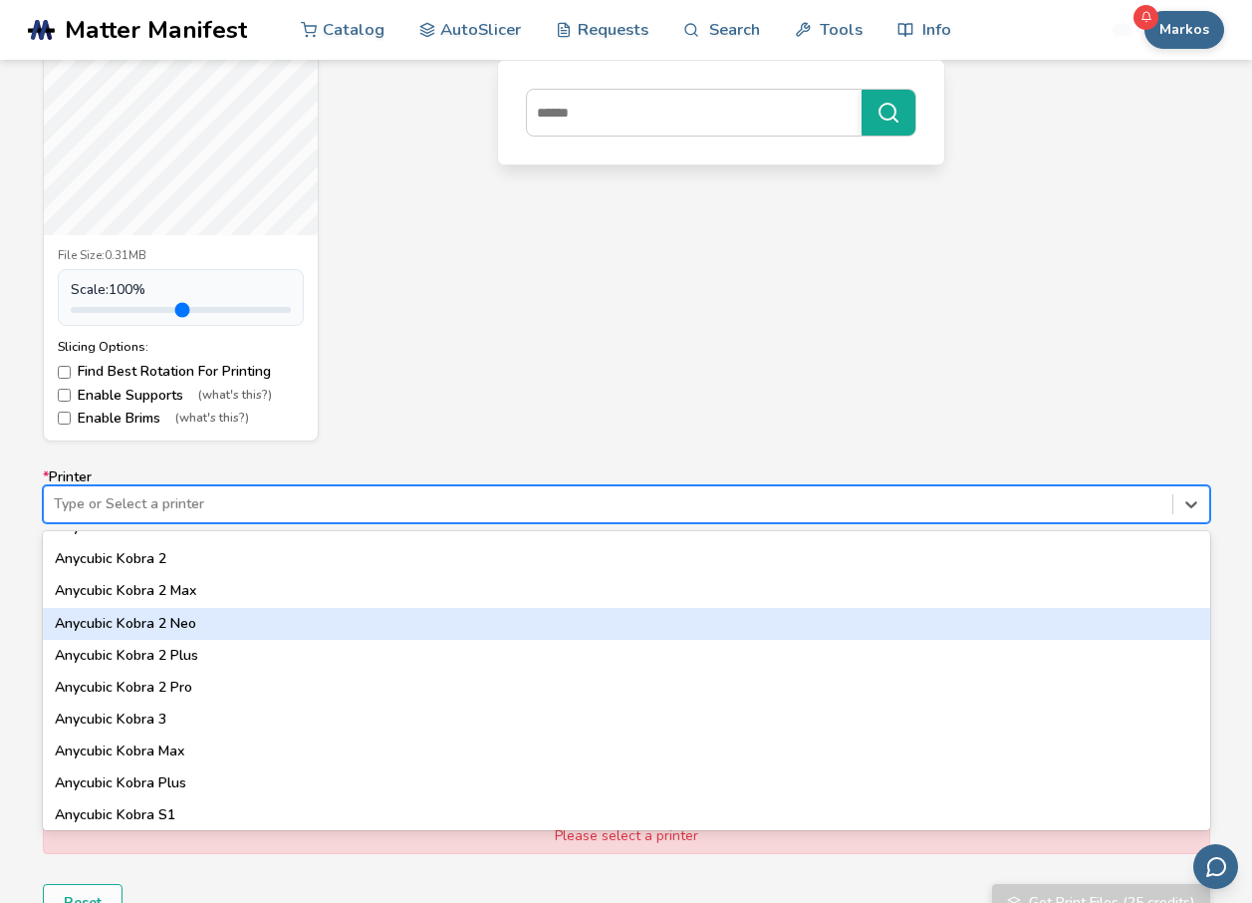
scroll to position [199, 0]
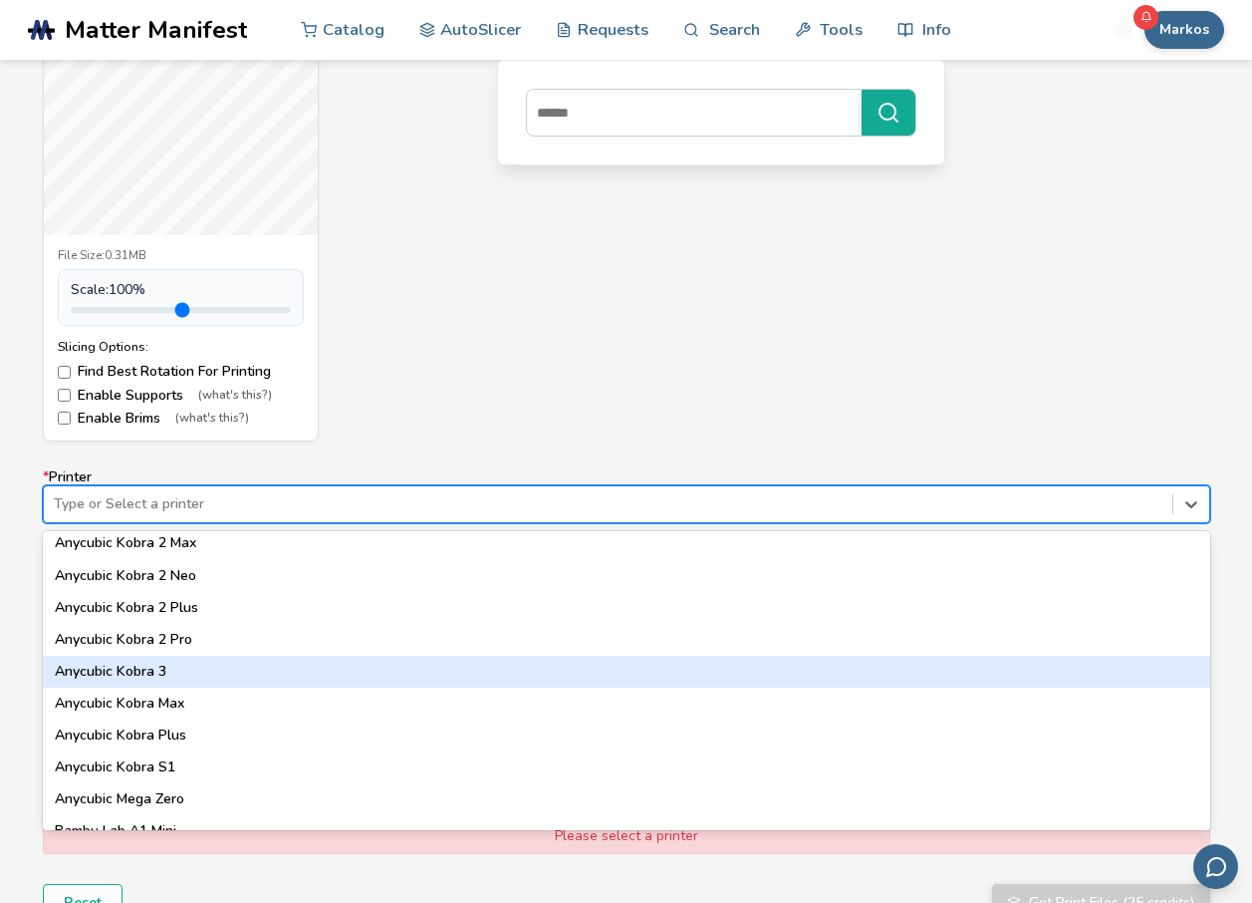
click at [166, 674] on div "Anycubic Kobra 3" at bounding box center [627, 672] width 1168 height 32
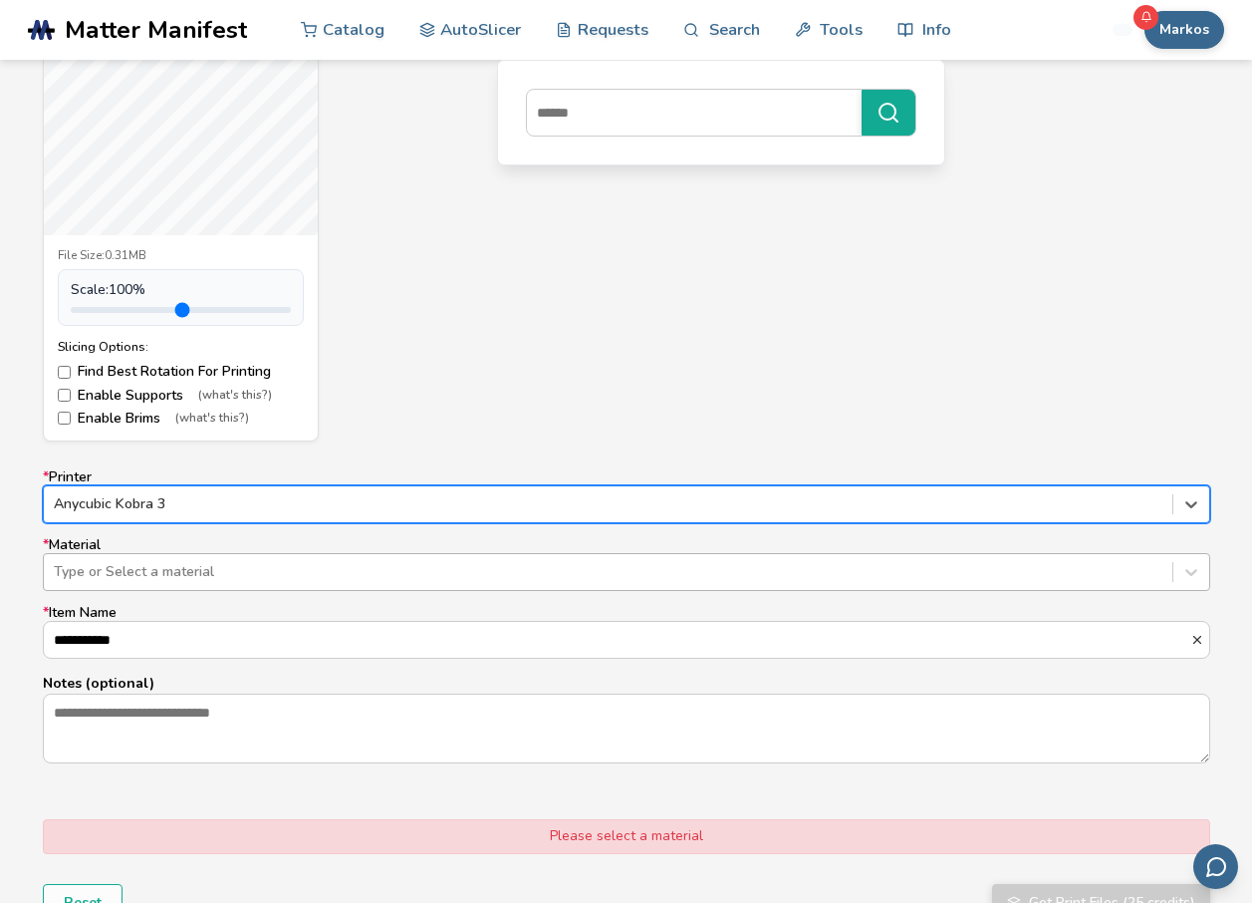
click at [188, 588] on div "Type or Select a material" at bounding box center [627, 572] width 1168 height 38
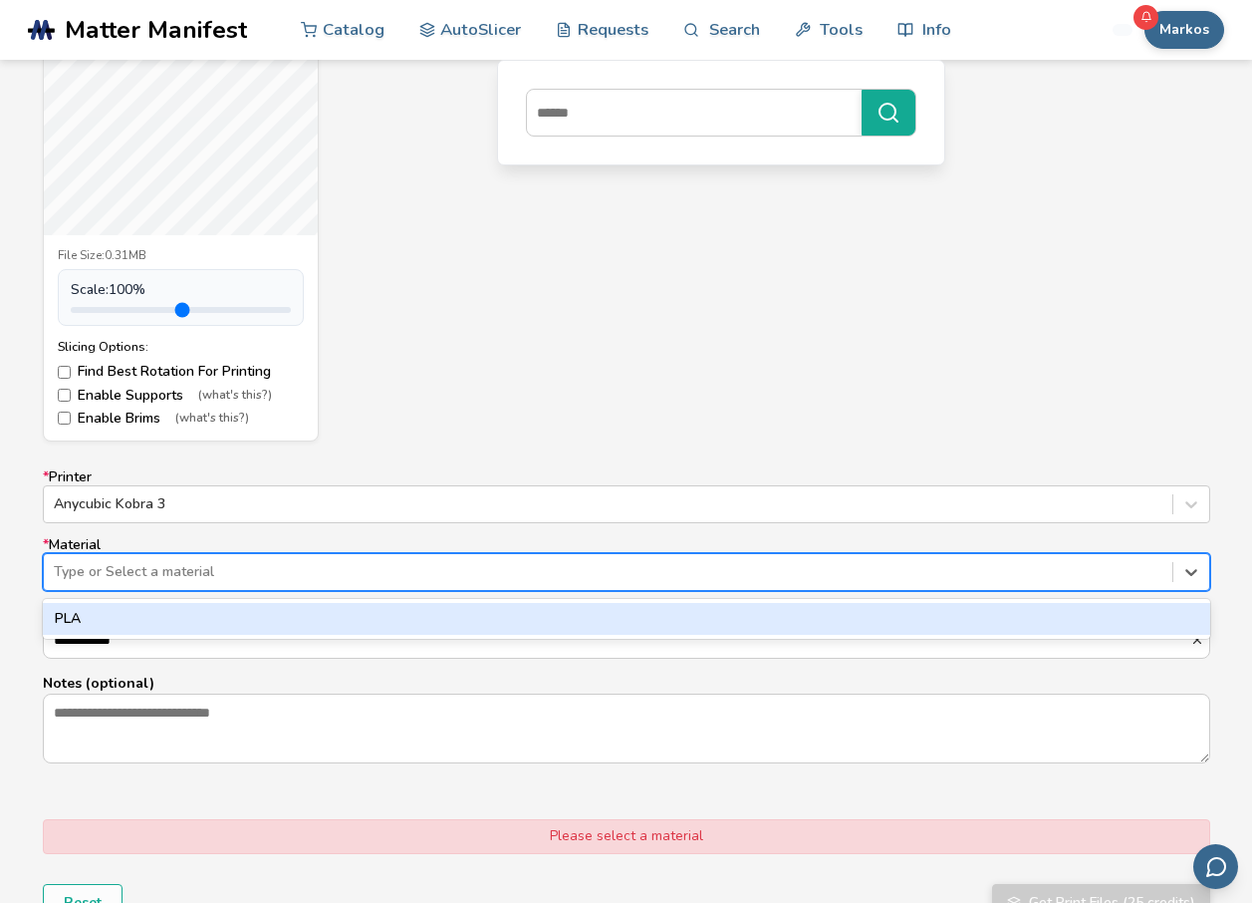
click at [150, 618] on div "PLA" at bounding box center [627, 619] width 1168 height 32
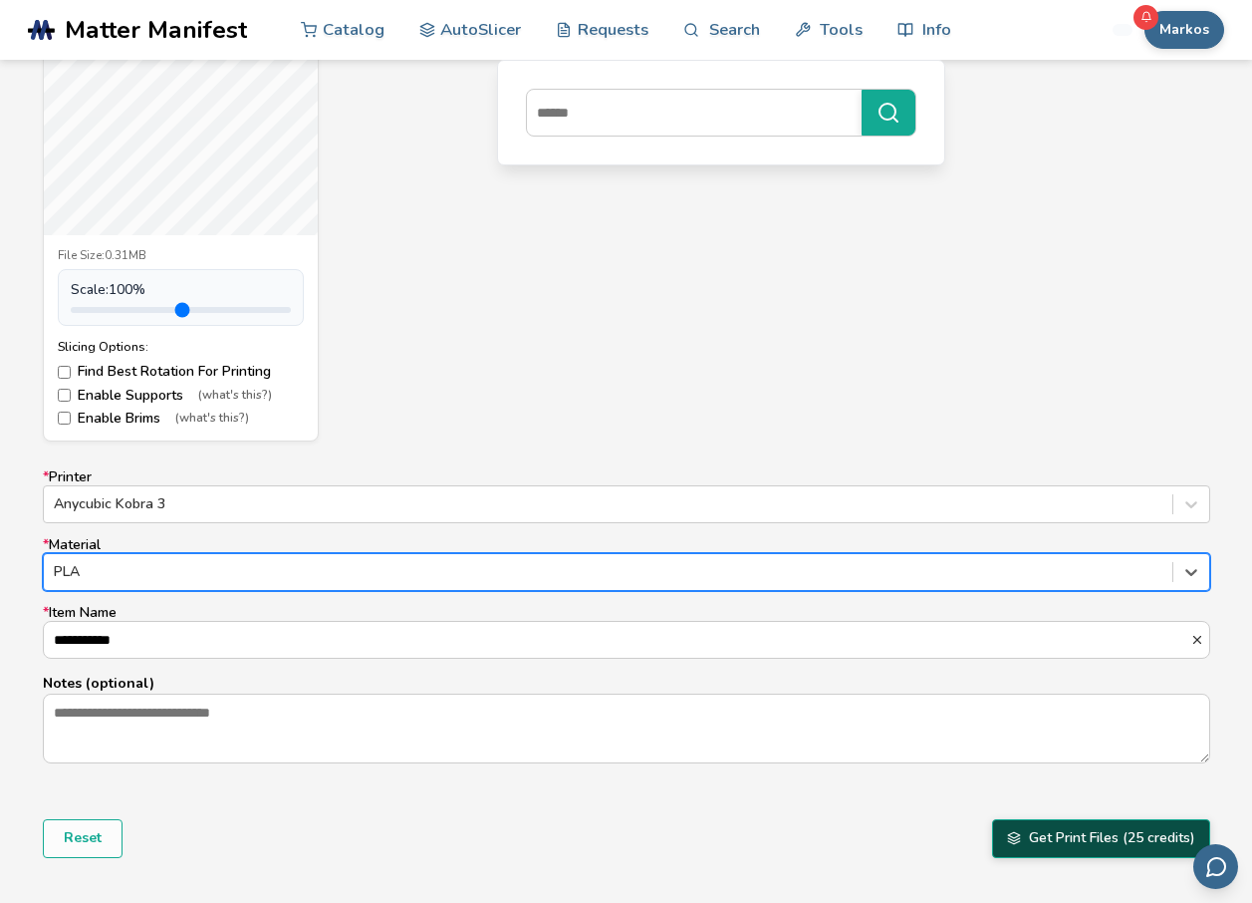
click at [1137, 837] on button "Get Print Files (25 credits)" at bounding box center [1101, 838] width 218 height 38
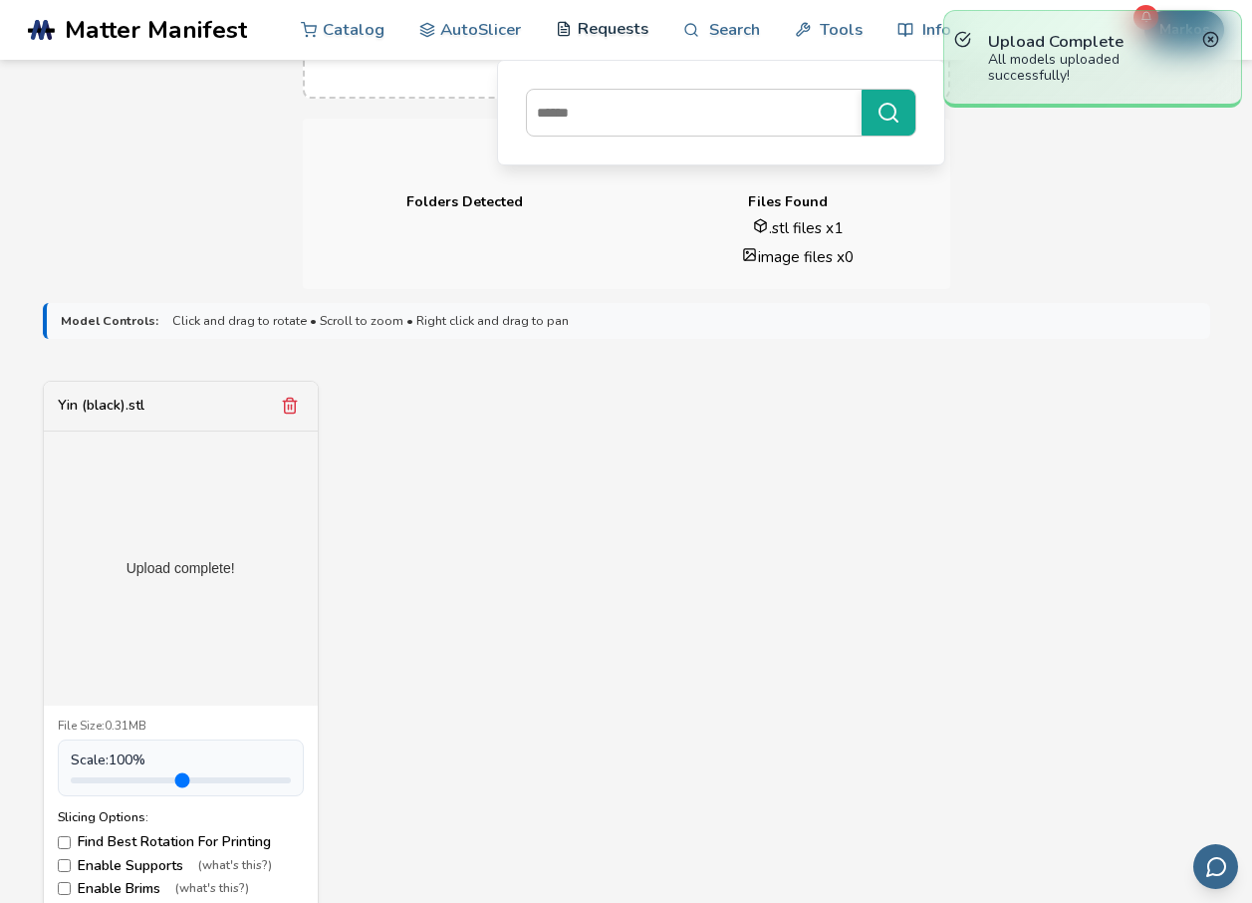
scroll to position [399, 0]
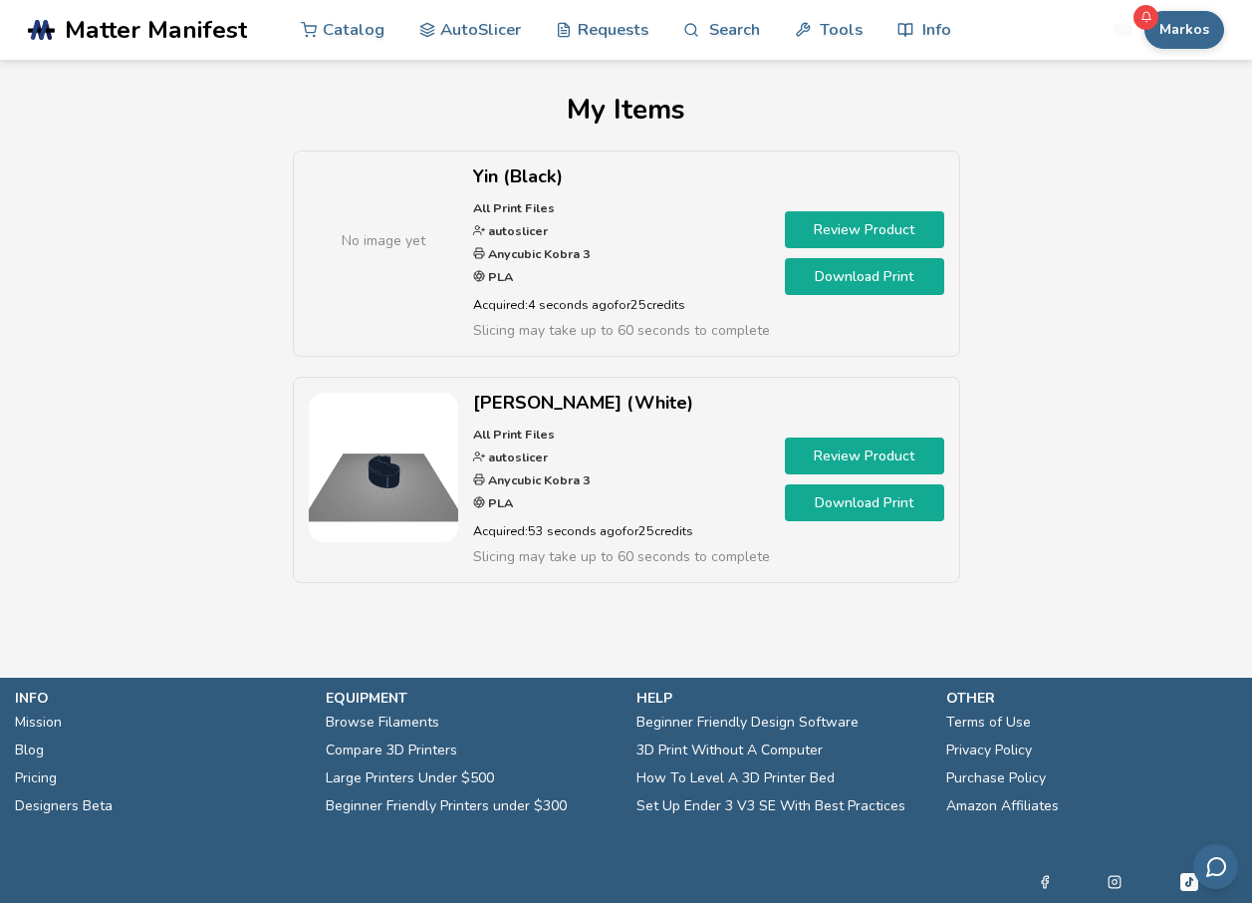
click at [839, 499] on link "Download Print" at bounding box center [864, 502] width 159 height 37
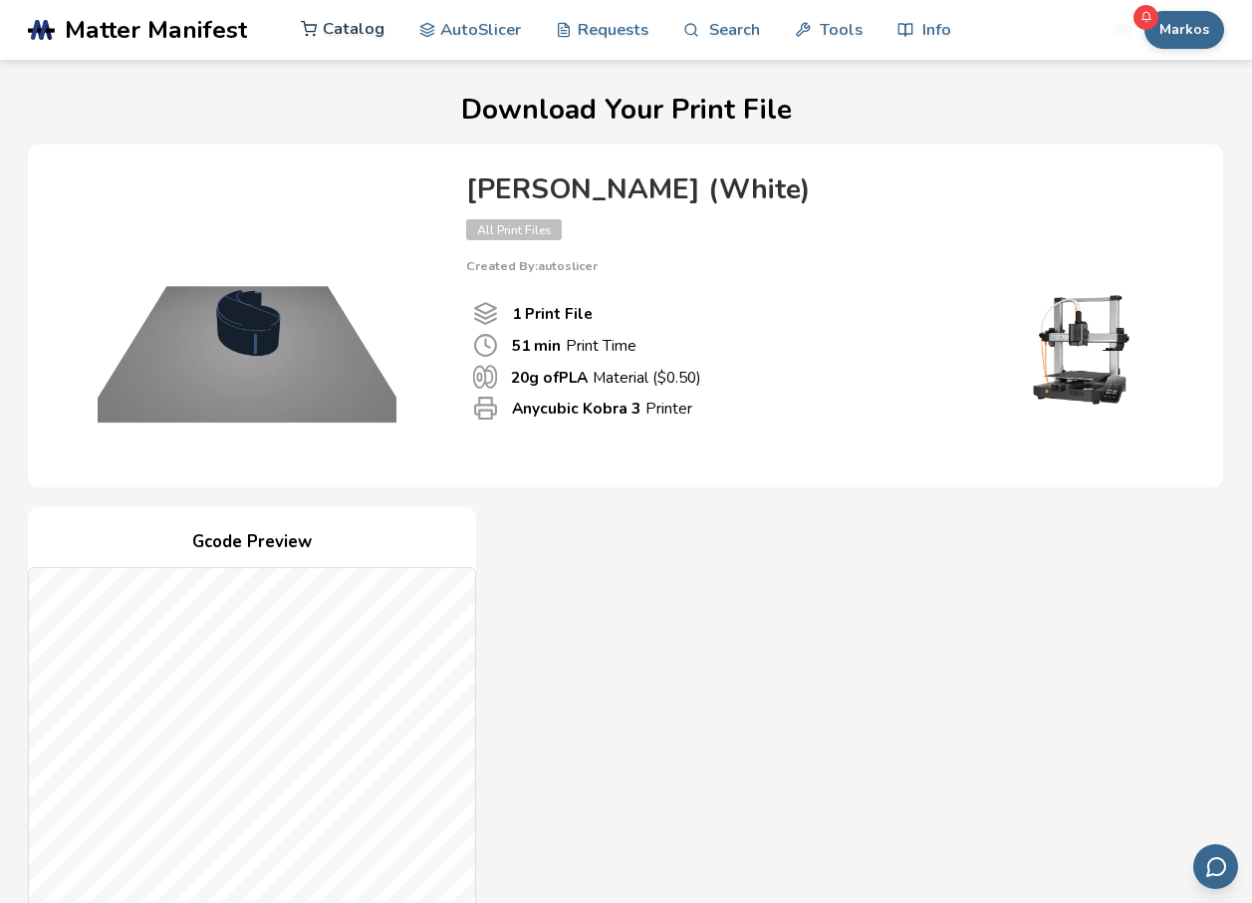
click at [327, 30] on link "Catalog" at bounding box center [343, 29] width 84 height 60
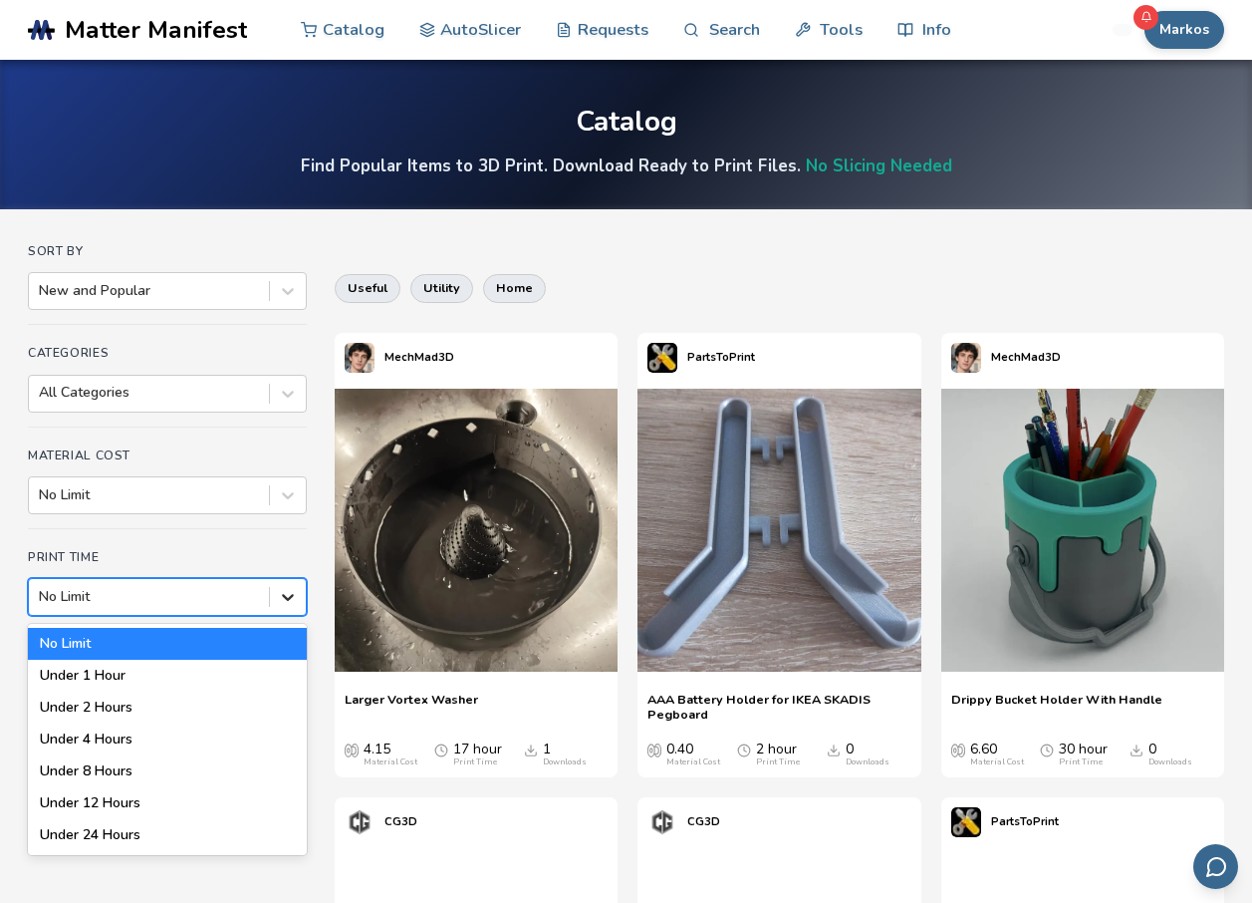
click at [295, 593] on icon at bounding box center [288, 597] width 20 height 20
click at [113, 685] on div "Under 1 Hour" at bounding box center [167, 676] width 279 height 32
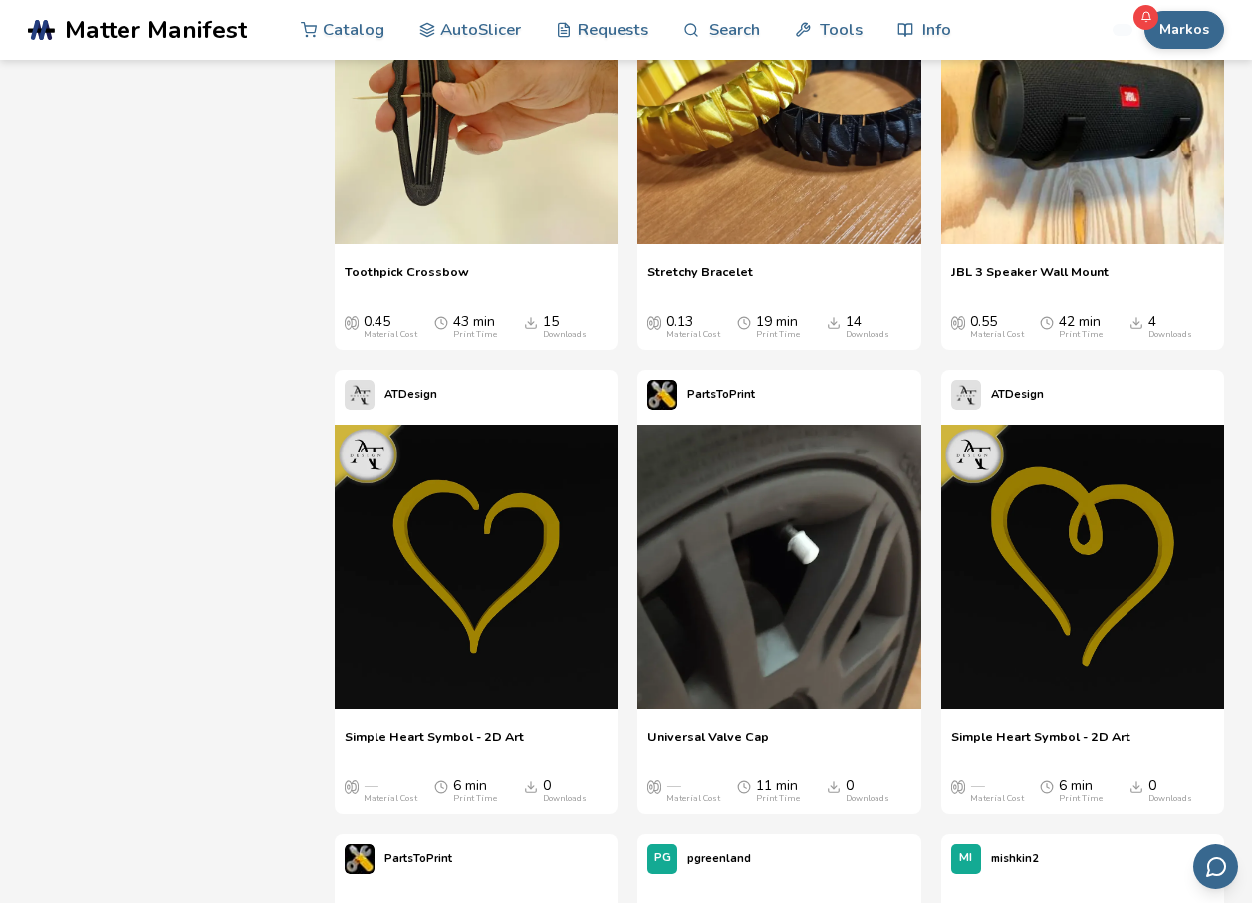
scroll to position [4185, 0]
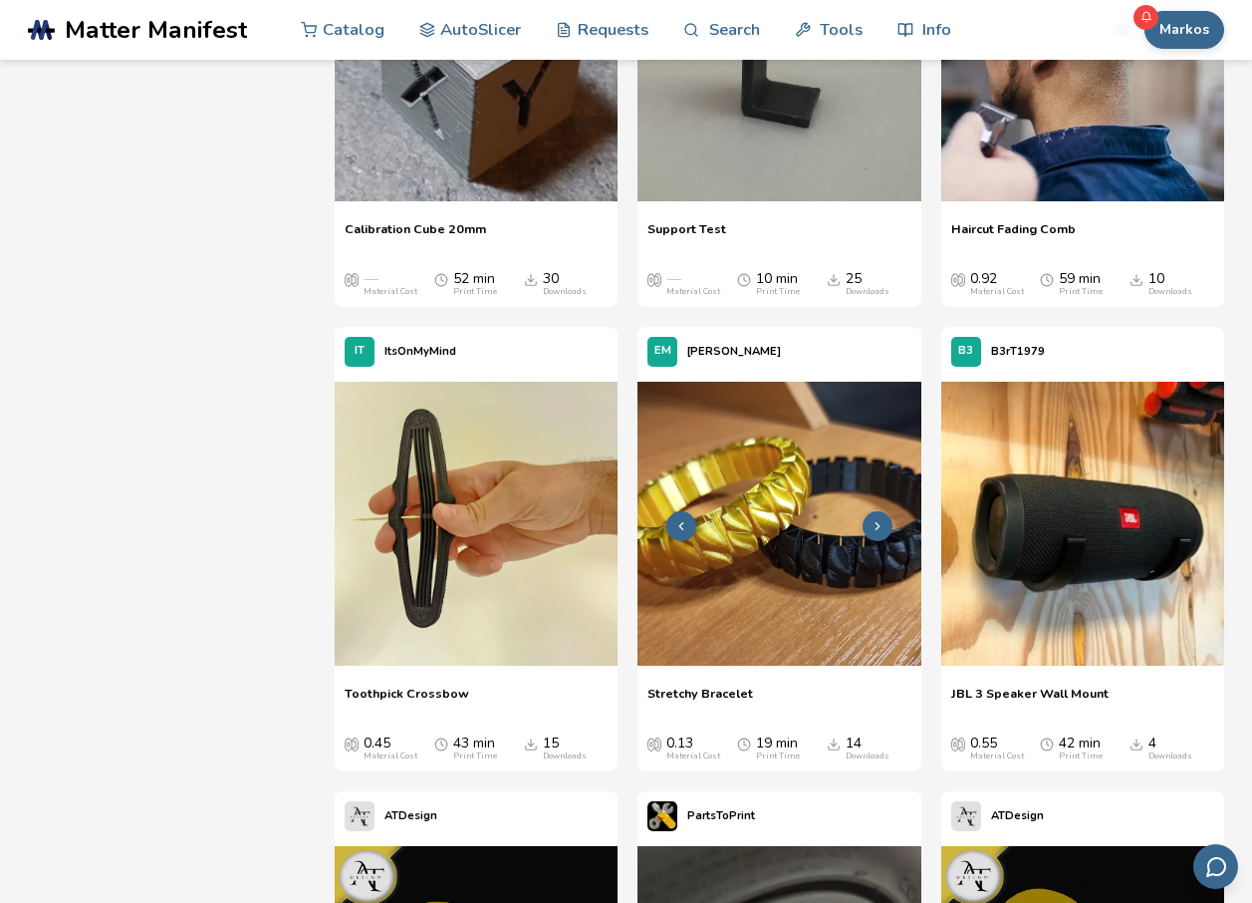
click at [788, 505] on img at bounding box center [779, 523] width 283 height 283
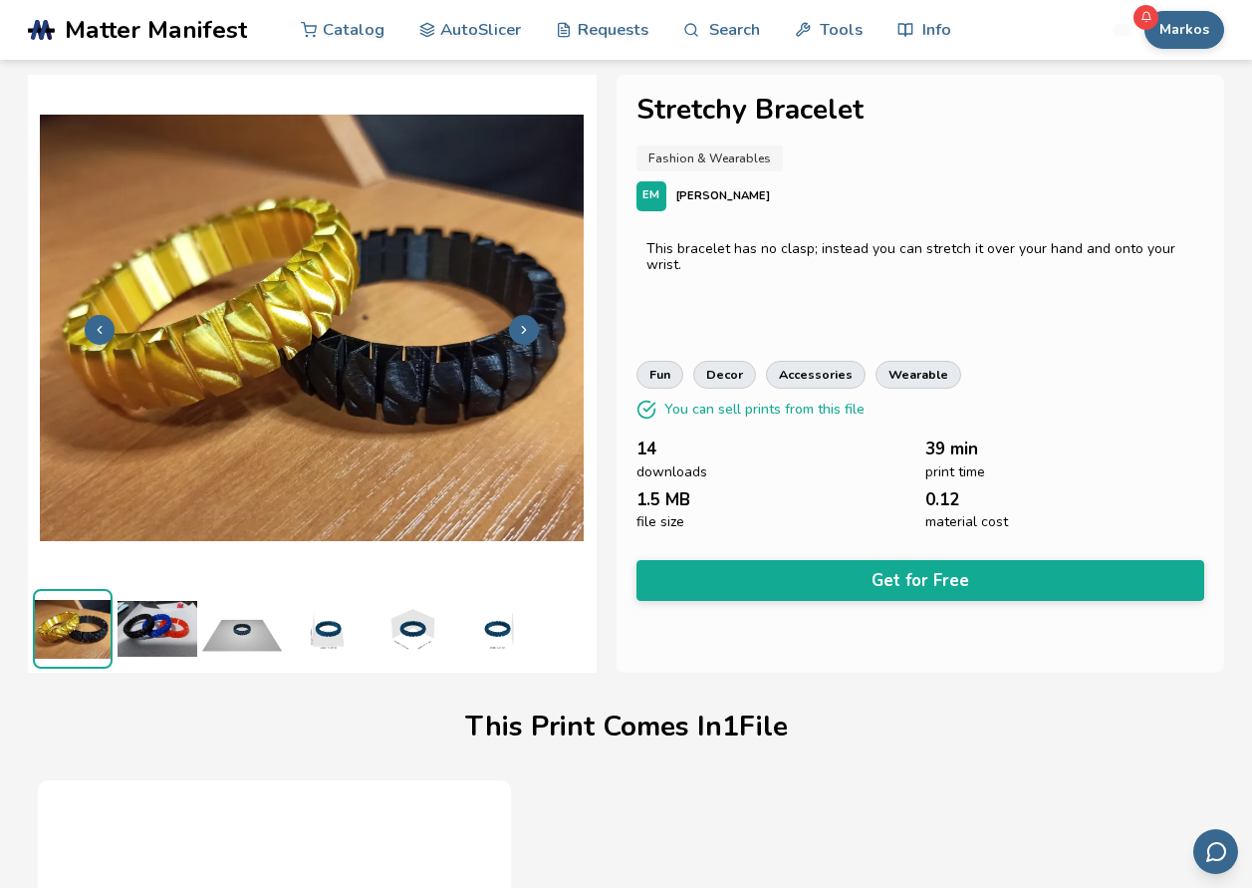
click at [176, 628] on img at bounding box center [158, 629] width 80 height 80
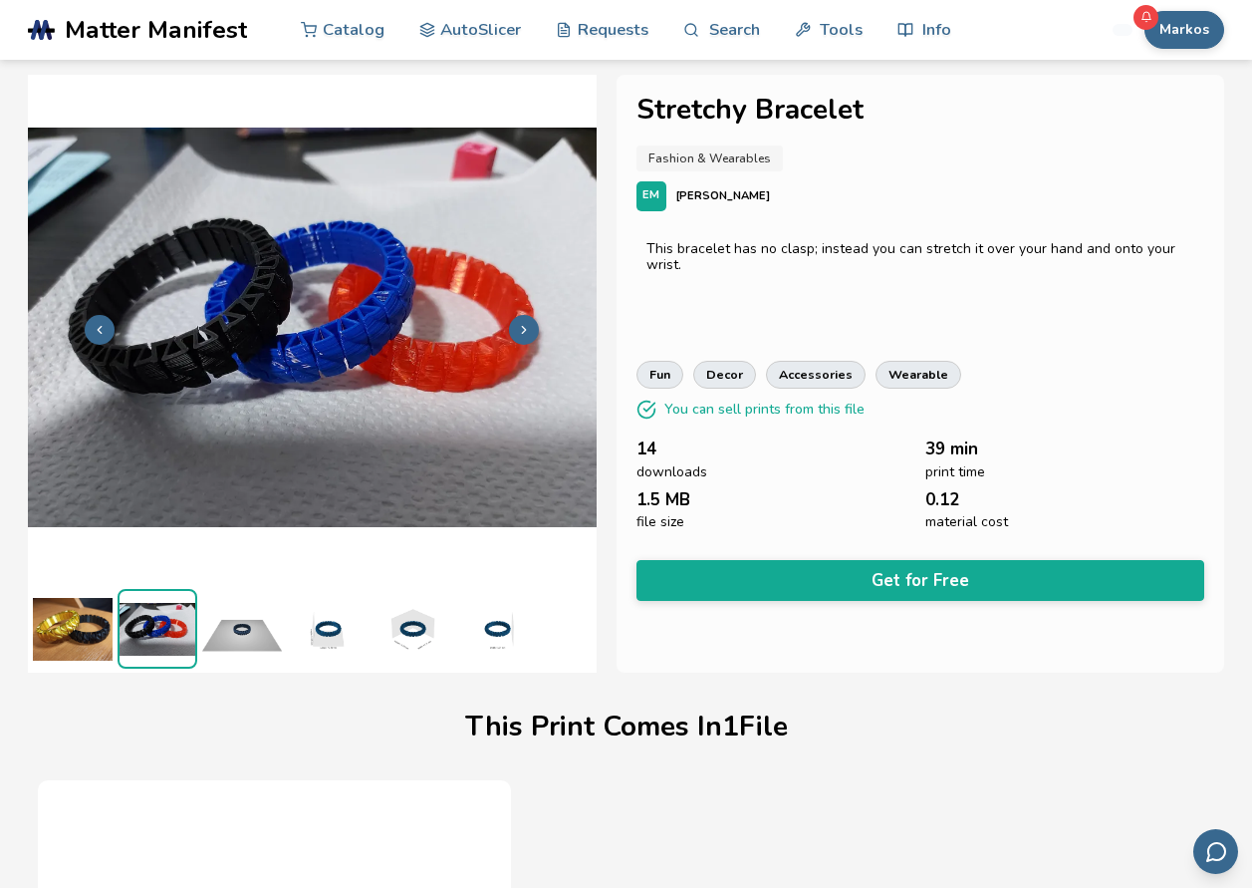
click at [253, 629] on img at bounding box center [242, 629] width 80 height 80
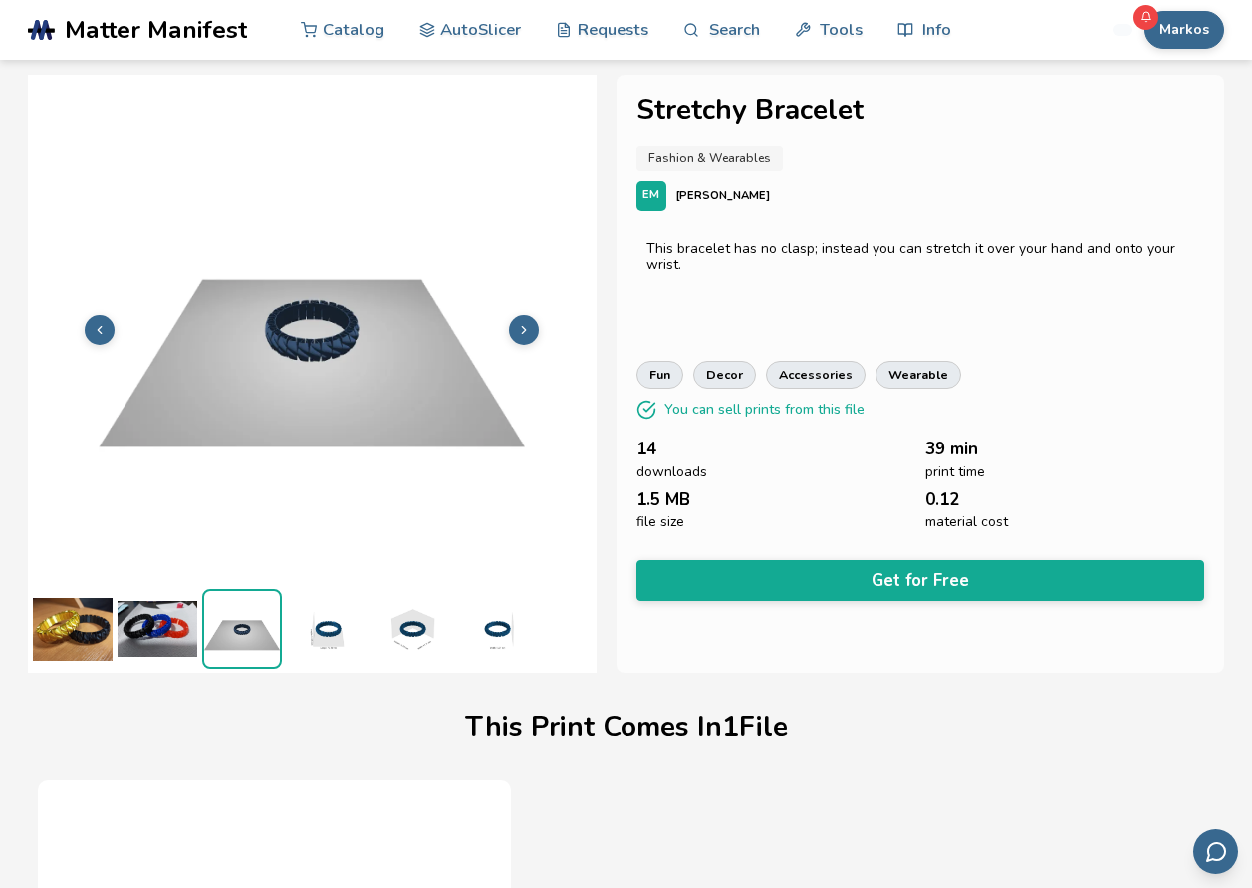
click at [347, 631] on img at bounding box center [327, 629] width 80 height 80
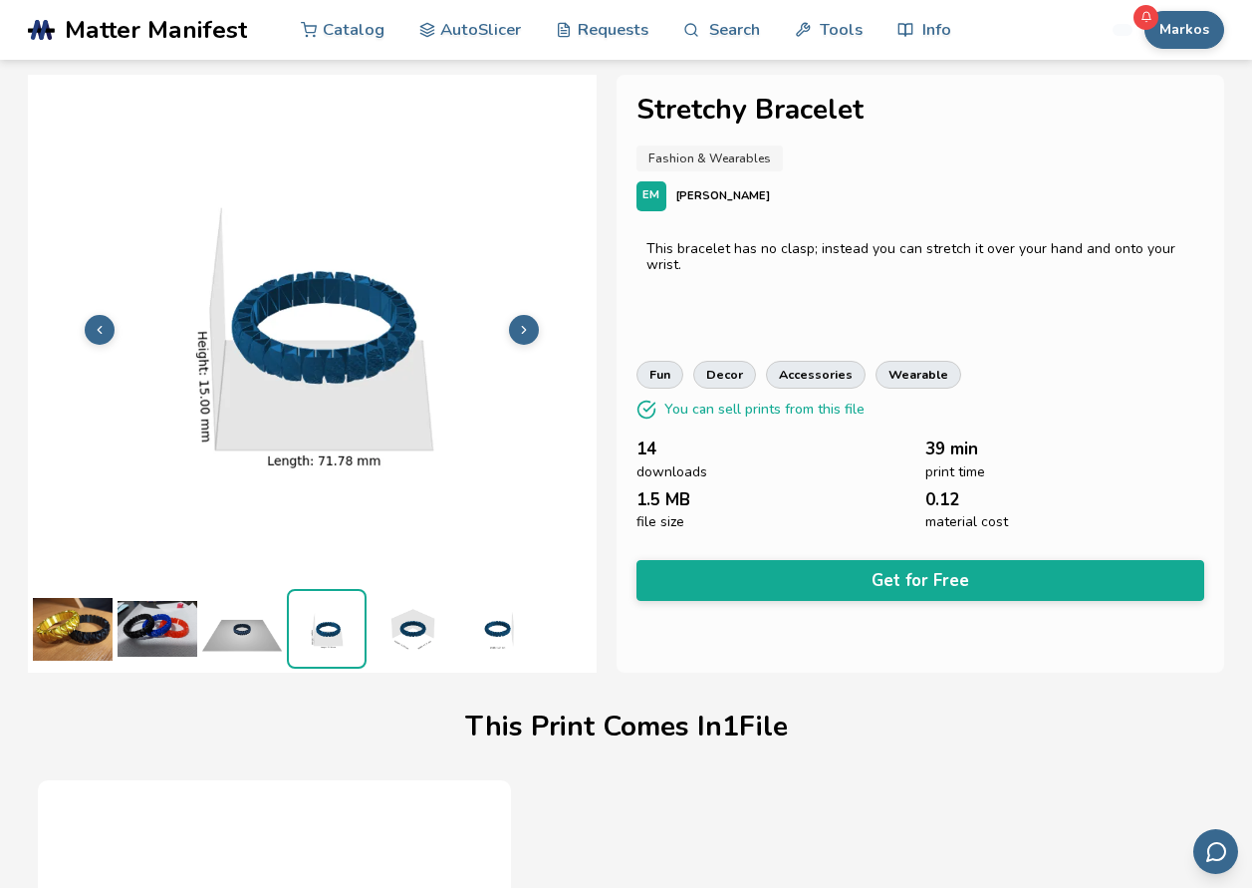
click at [396, 631] on img at bounding box center [412, 629] width 80 height 80
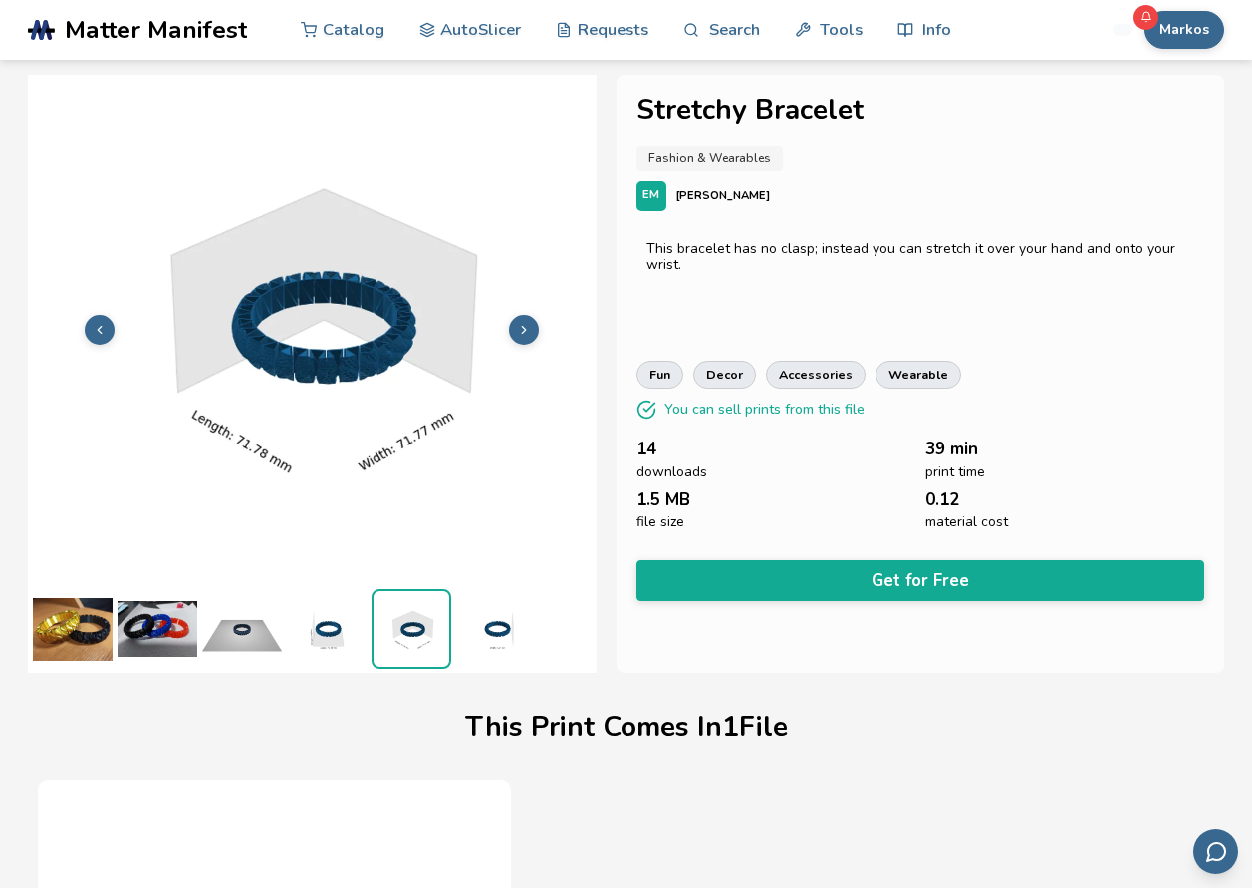
click at [440, 633] on img at bounding box center [412, 629] width 76 height 76
click at [506, 634] on img at bounding box center [496, 629] width 80 height 80
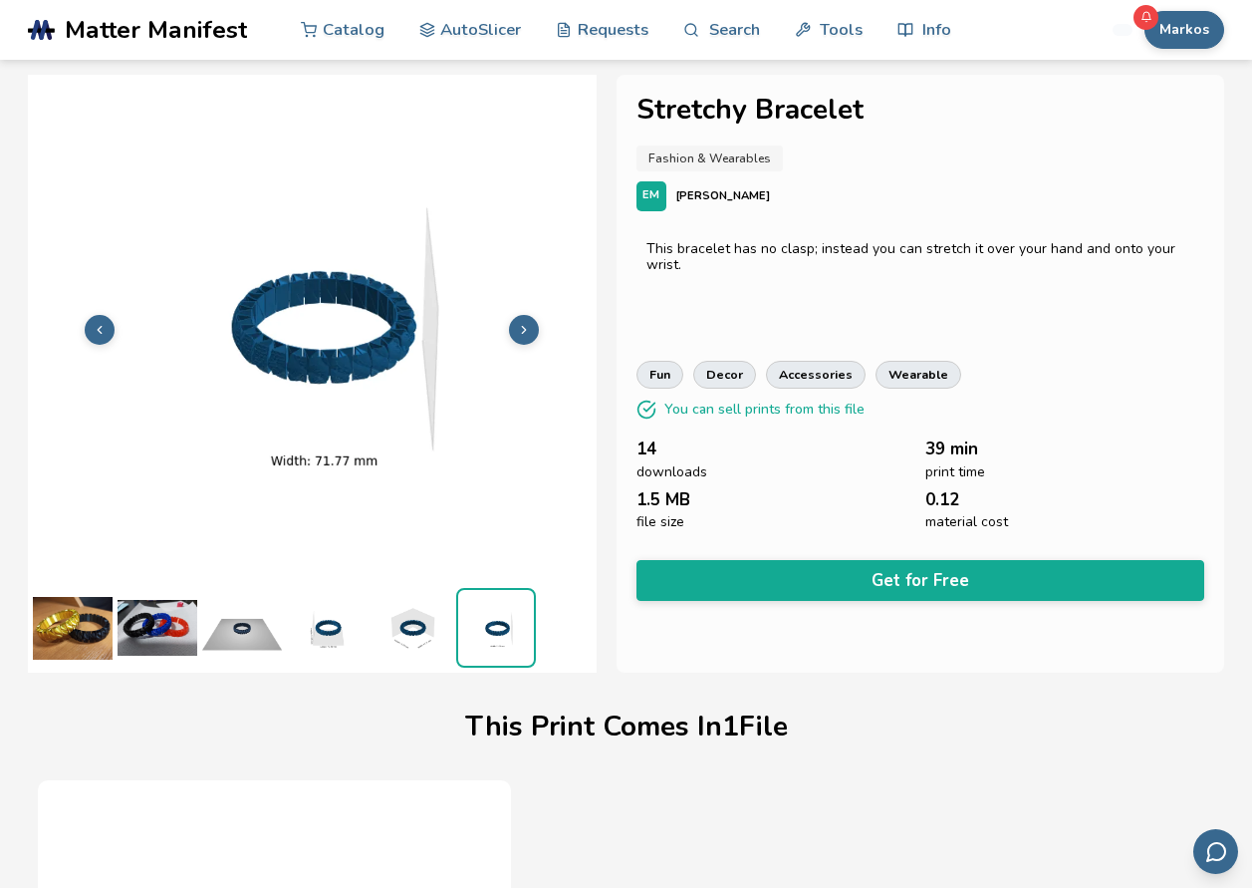
click at [154, 620] on img at bounding box center [158, 628] width 80 height 80
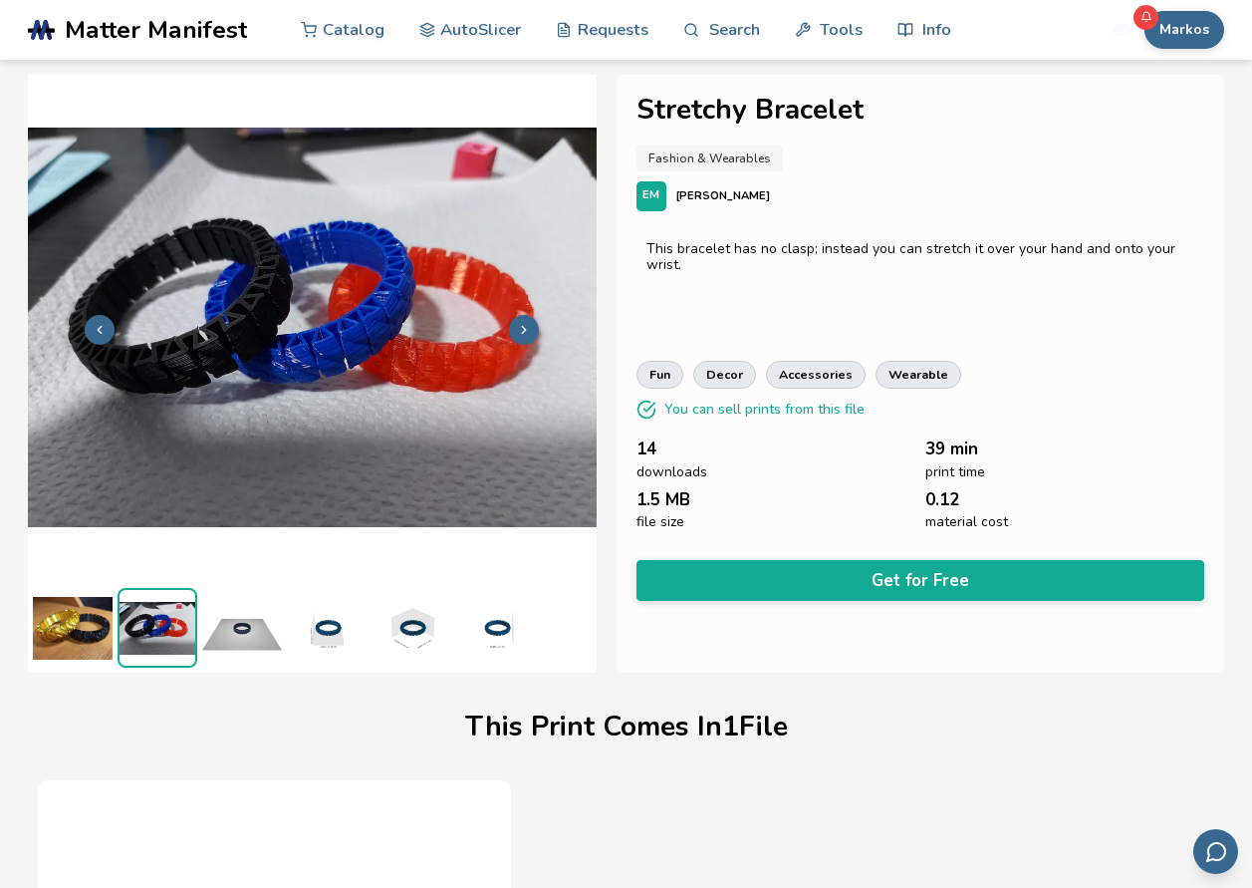
click at [60, 641] on img at bounding box center [73, 628] width 80 height 80
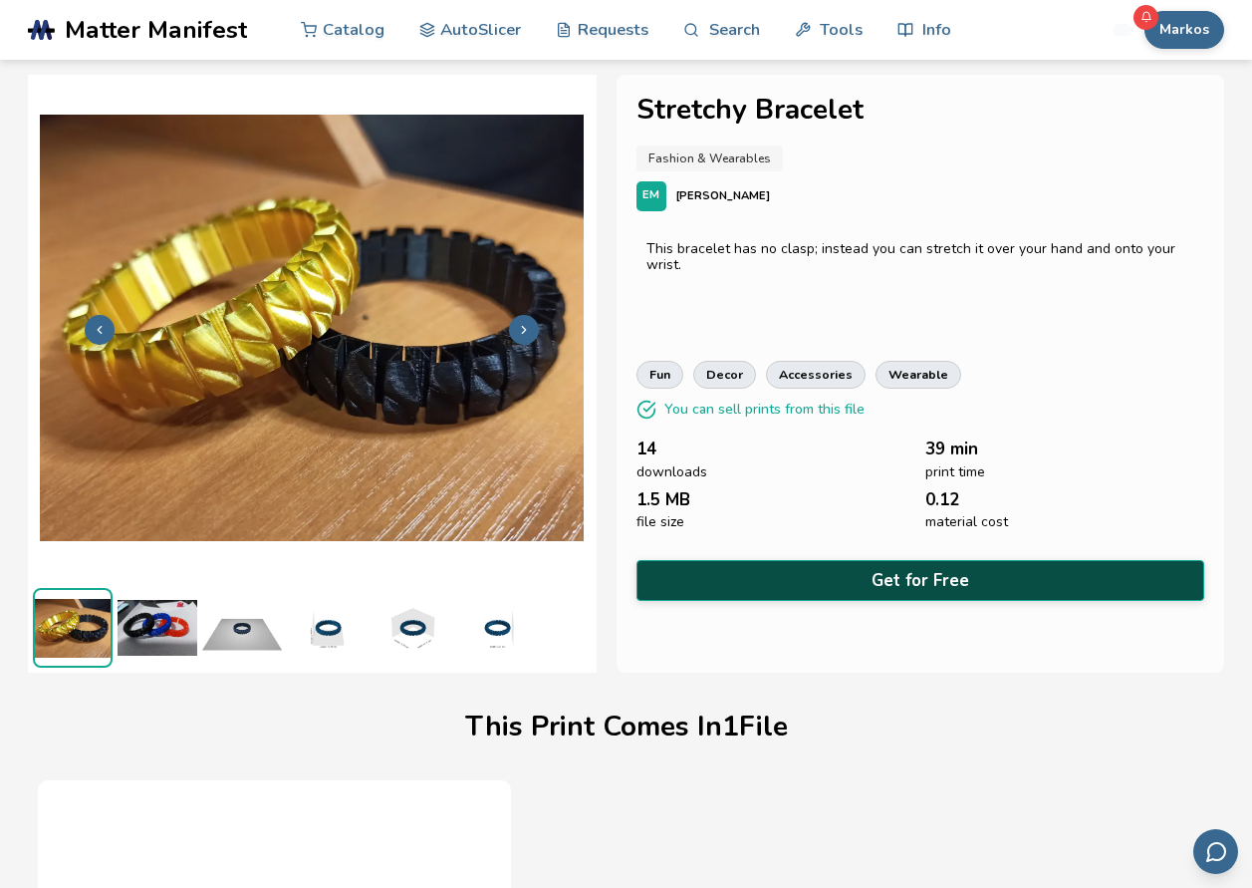
click at [977, 572] on button "Get for Free" at bounding box center [921, 580] width 569 height 41
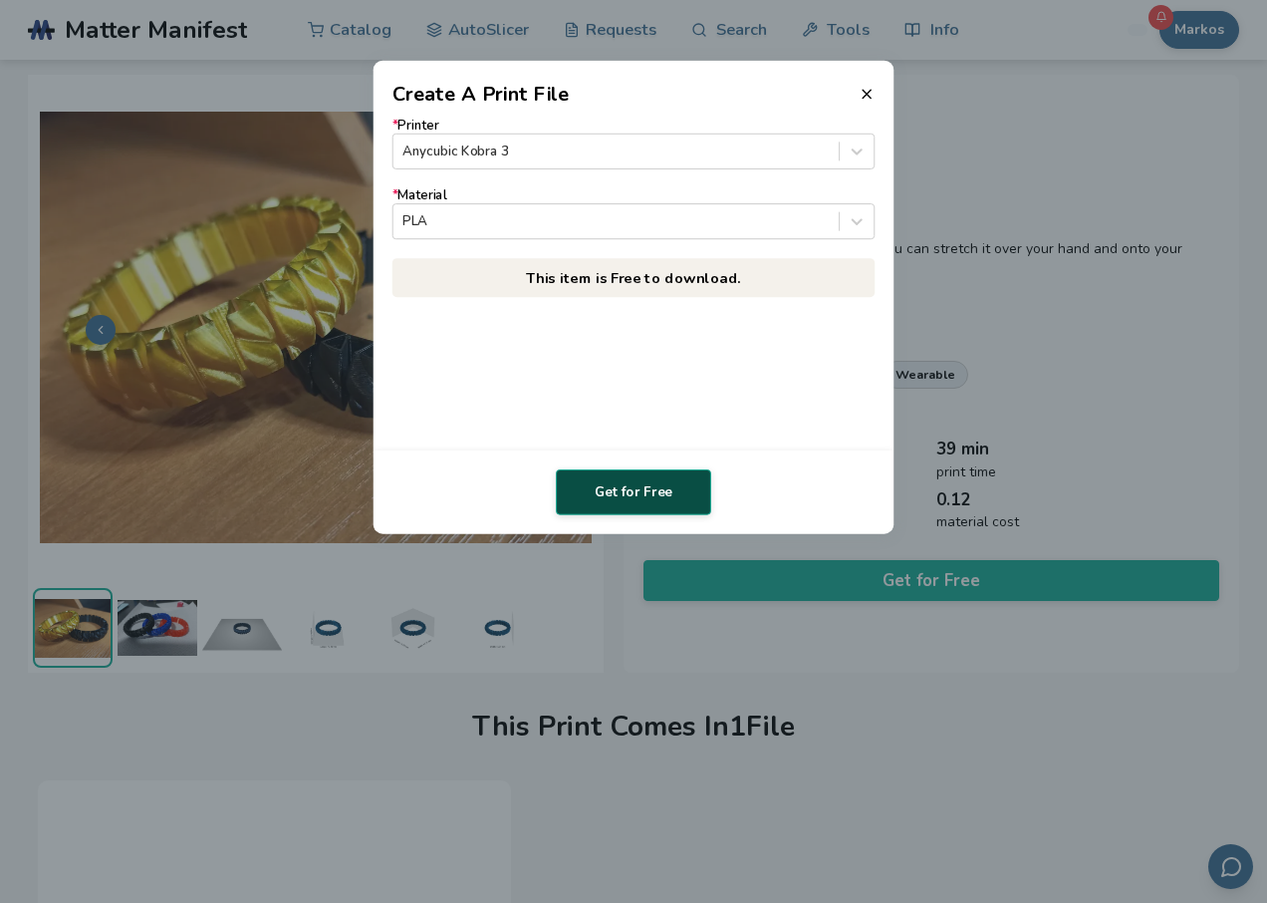
click at [665, 492] on button "Get for Free" at bounding box center [633, 492] width 155 height 46
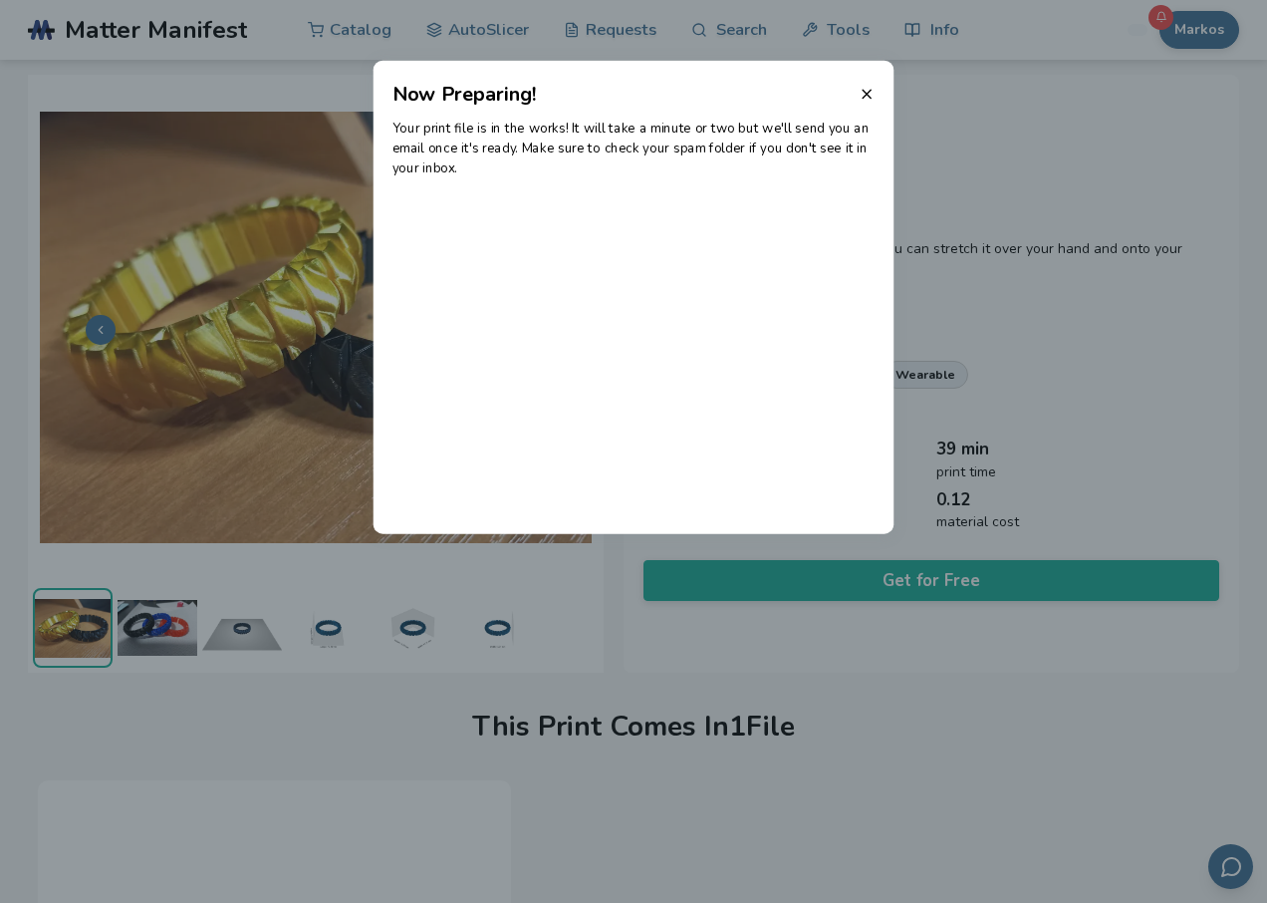
click at [13, 42] on div at bounding box center [633, 451] width 1267 height 903
click at [874, 93] on icon at bounding box center [867, 94] width 16 height 16
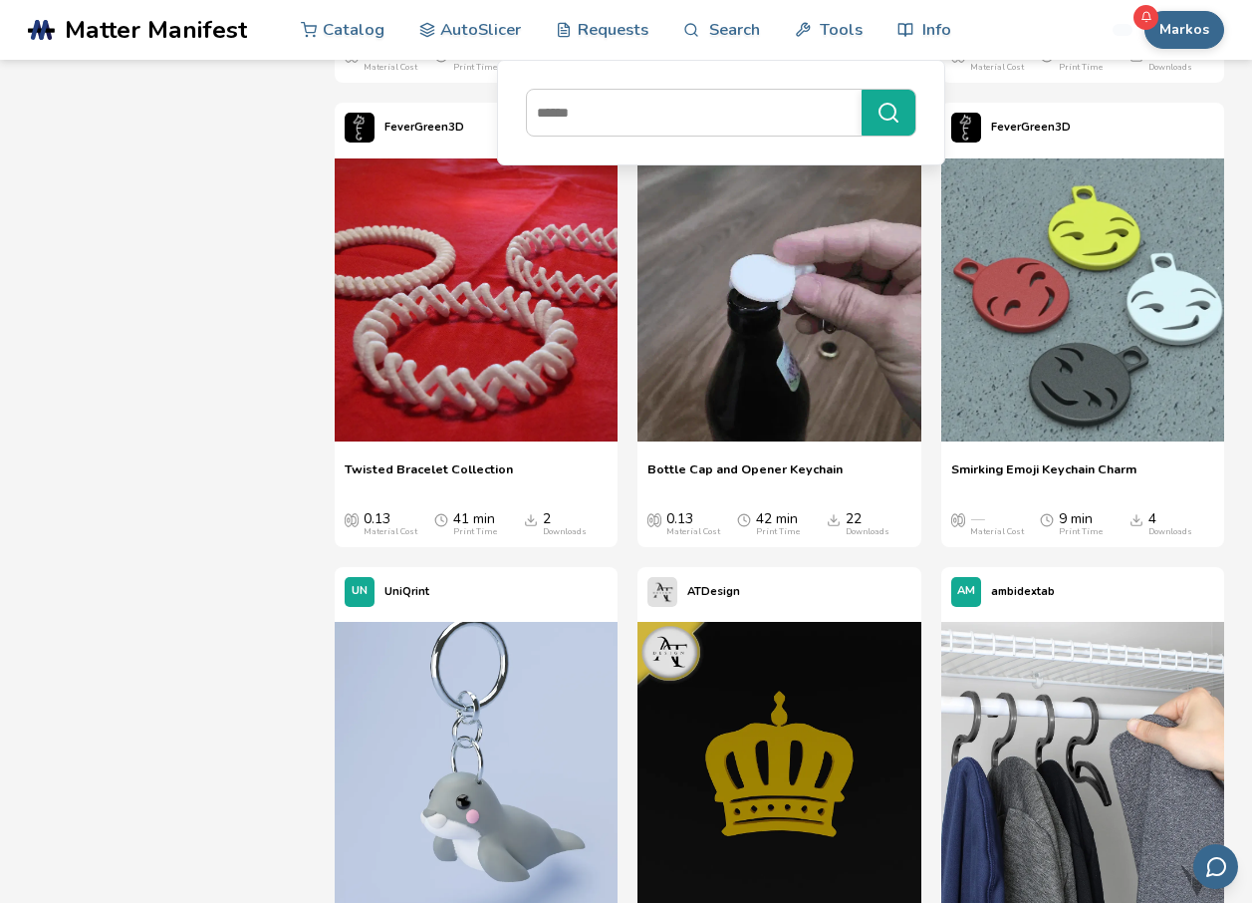
scroll to position [2904, 0]
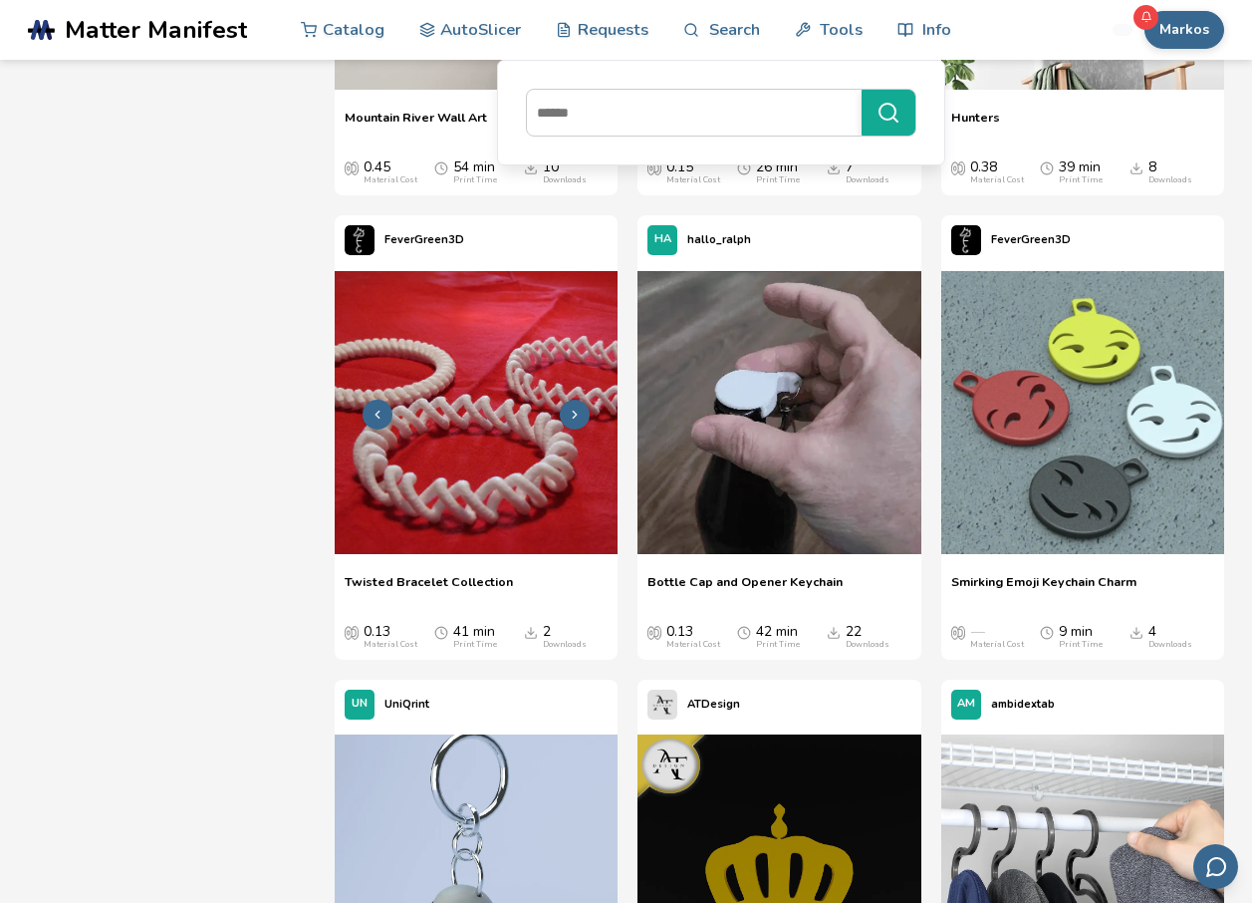
click at [513, 442] on img at bounding box center [476, 412] width 283 height 283
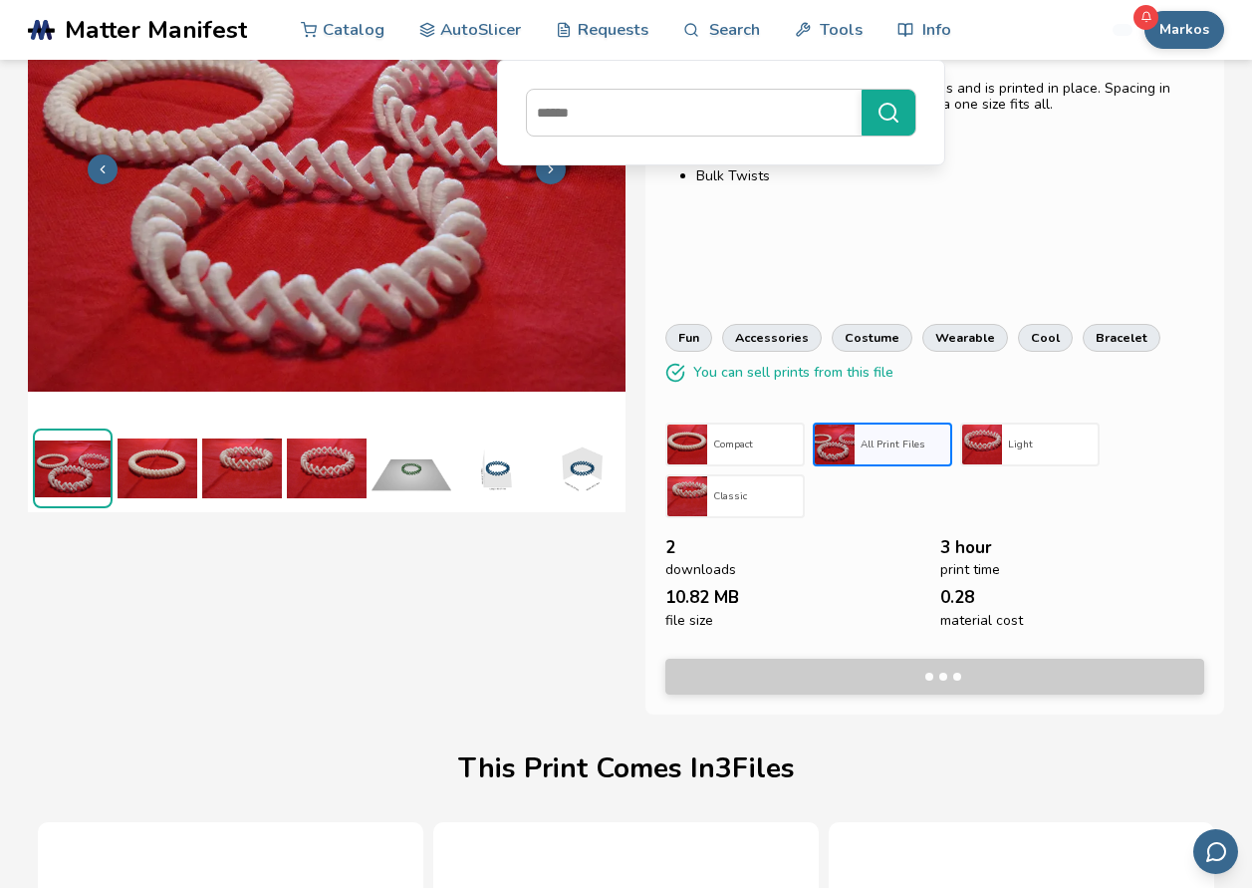
scroll to position [84, 8]
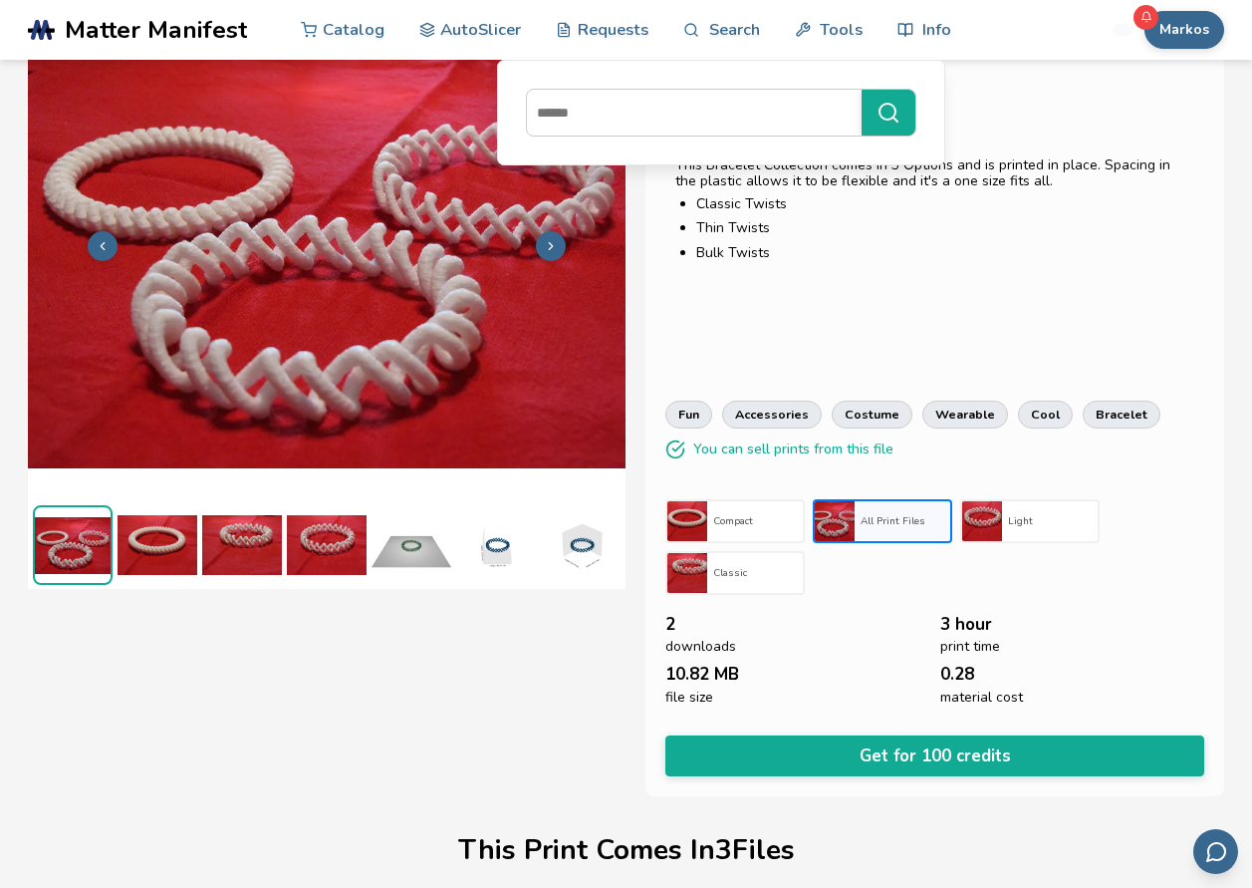
click at [214, 520] on img at bounding box center [242, 545] width 80 height 80
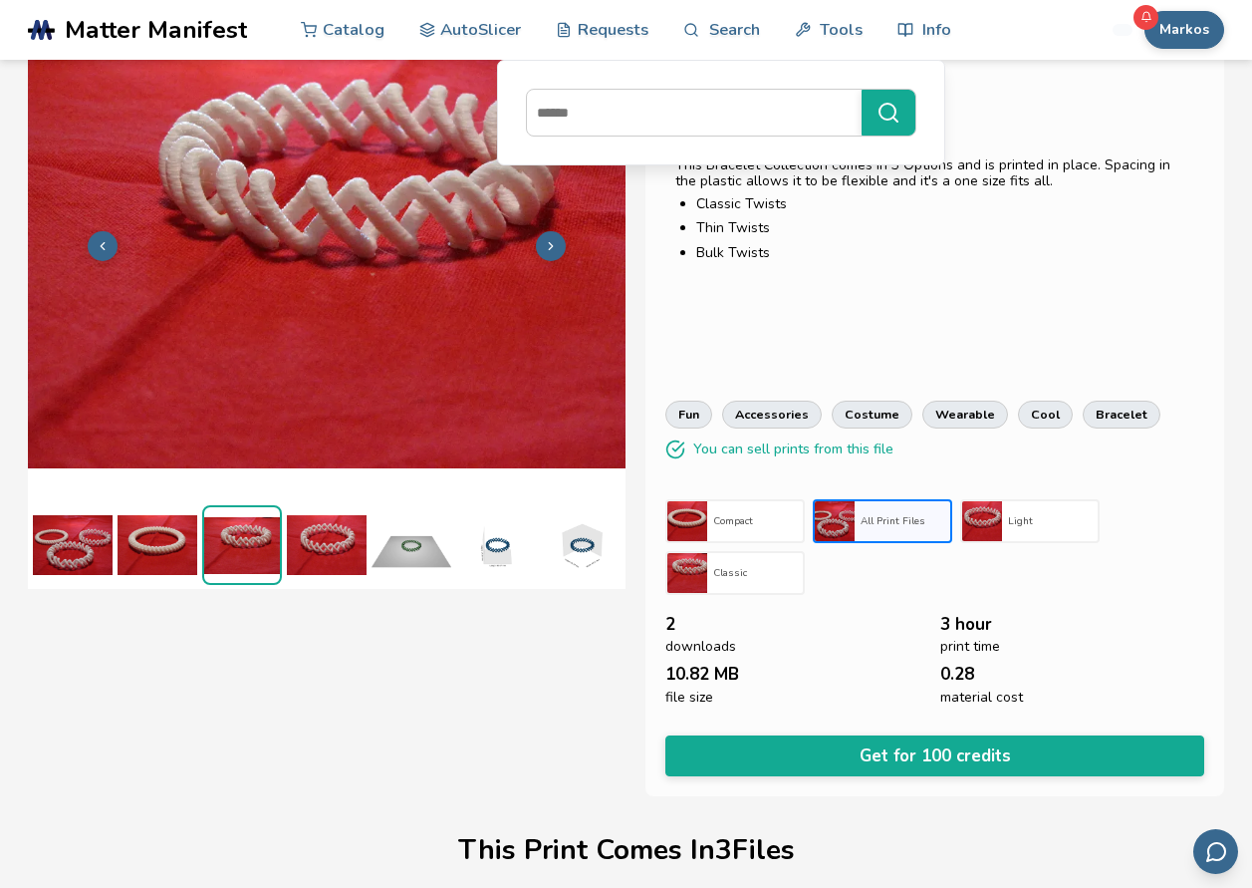
scroll to position [84, 0]
click at [172, 528] on img at bounding box center [158, 545] width 80 height 80
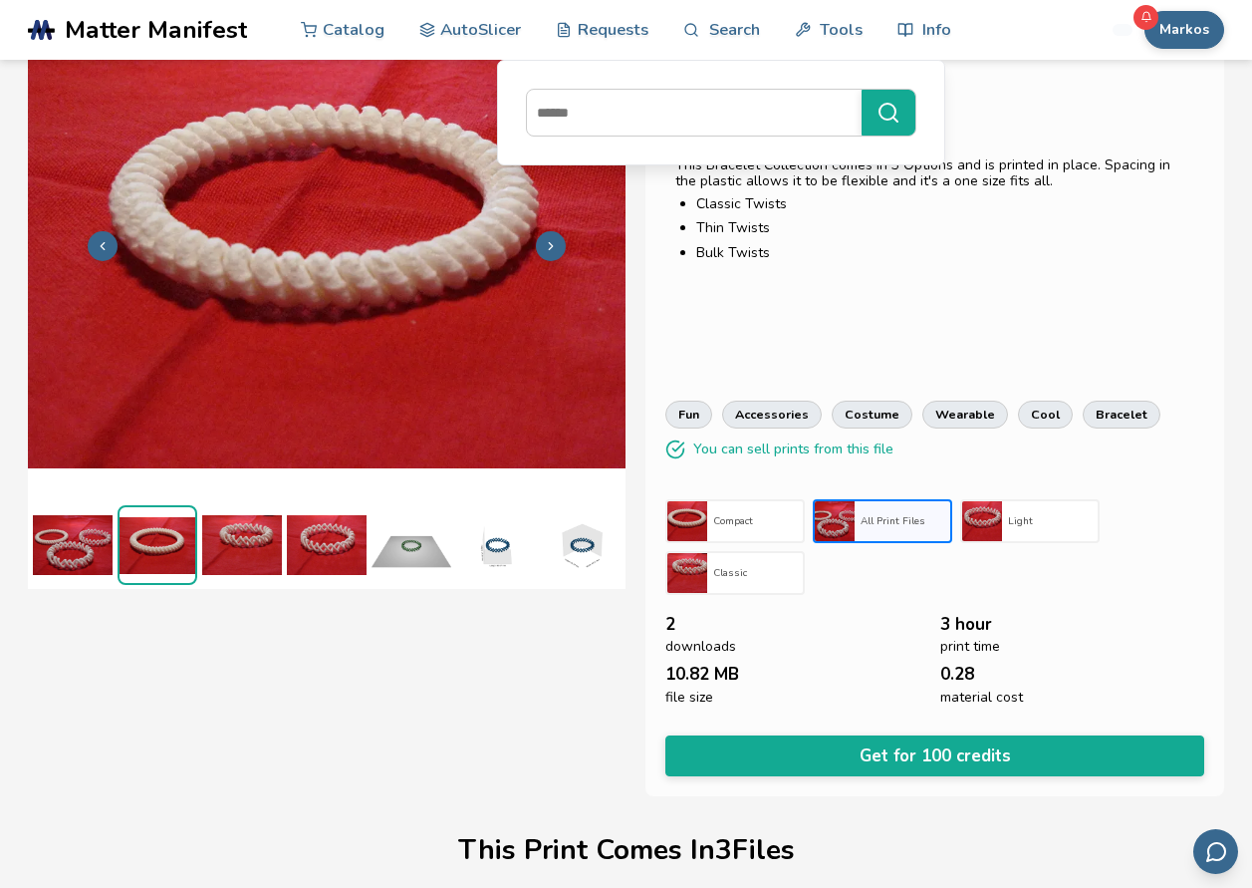
click at [360, 555] on img at bounding box center [327, 545] width 80 height 80
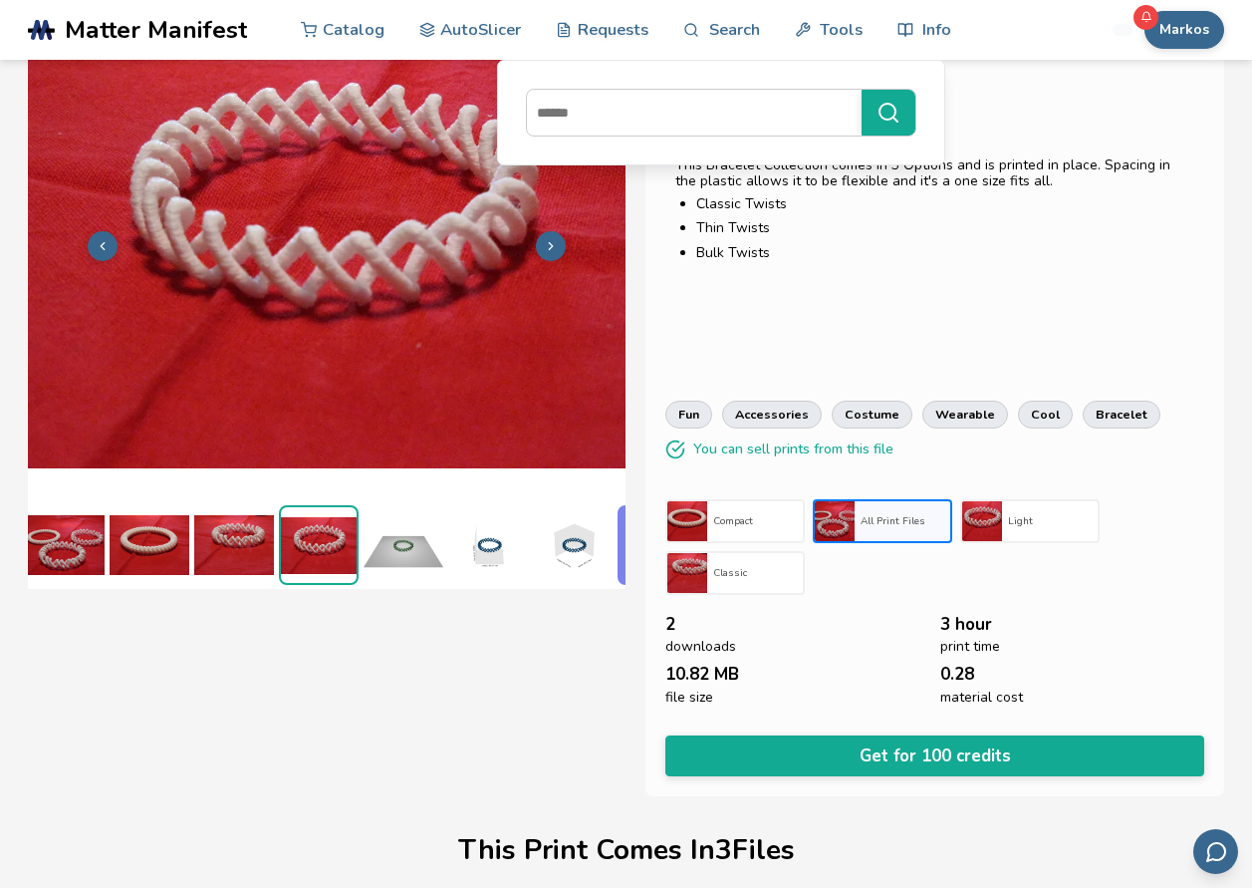
click at [428, 554] on img at bounding box center [404, 545] width 80 height 80
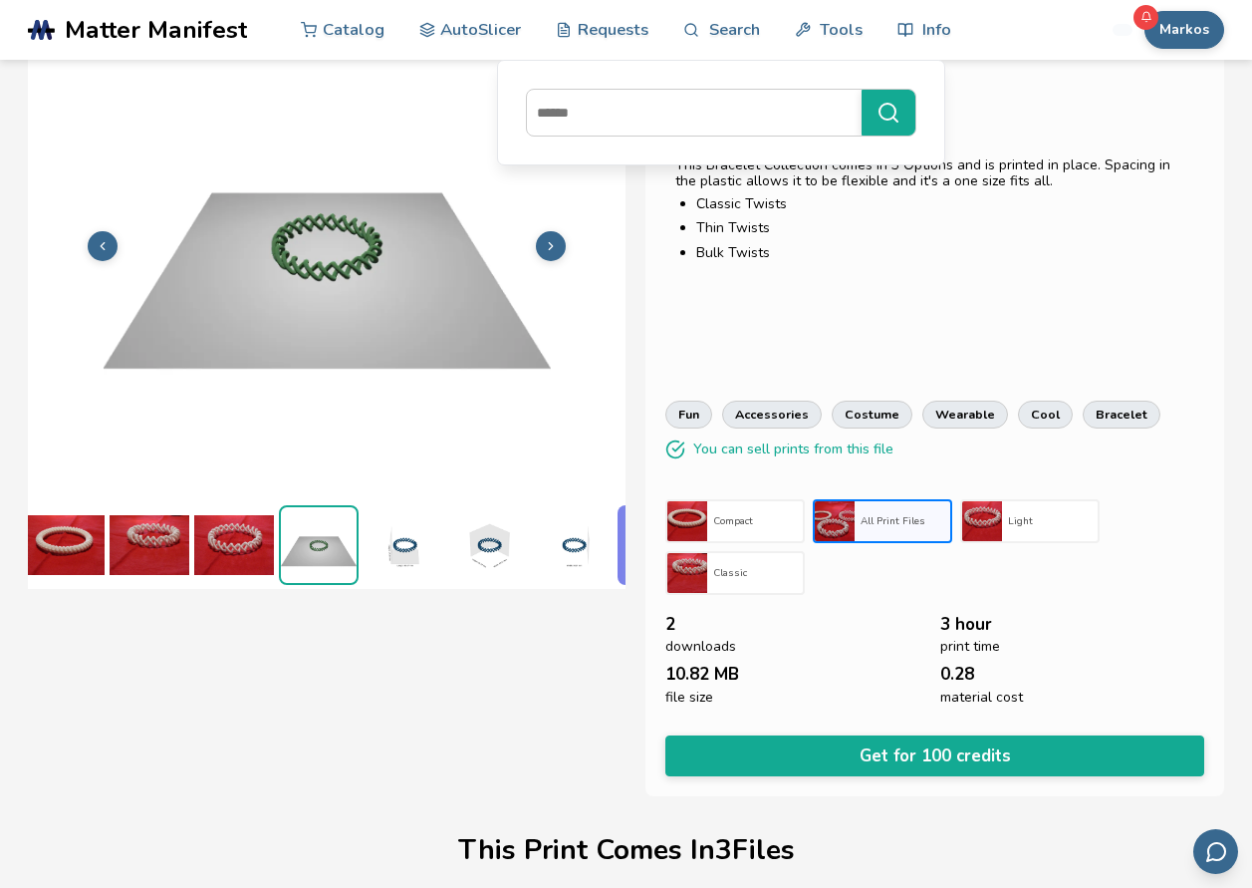
click at [457, 546] on img at bounding box center [488, 545] width 80 height 80
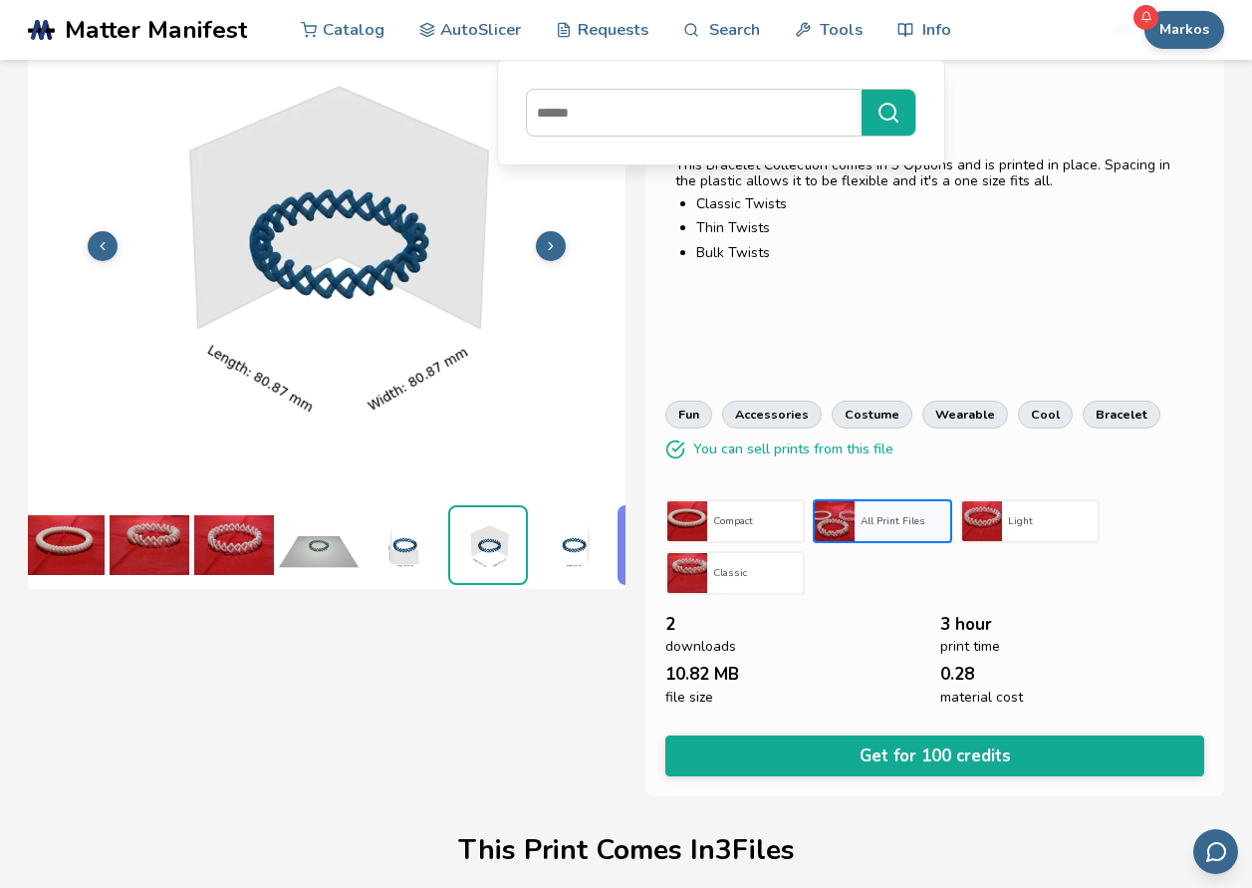
scroll to position [0, 262]
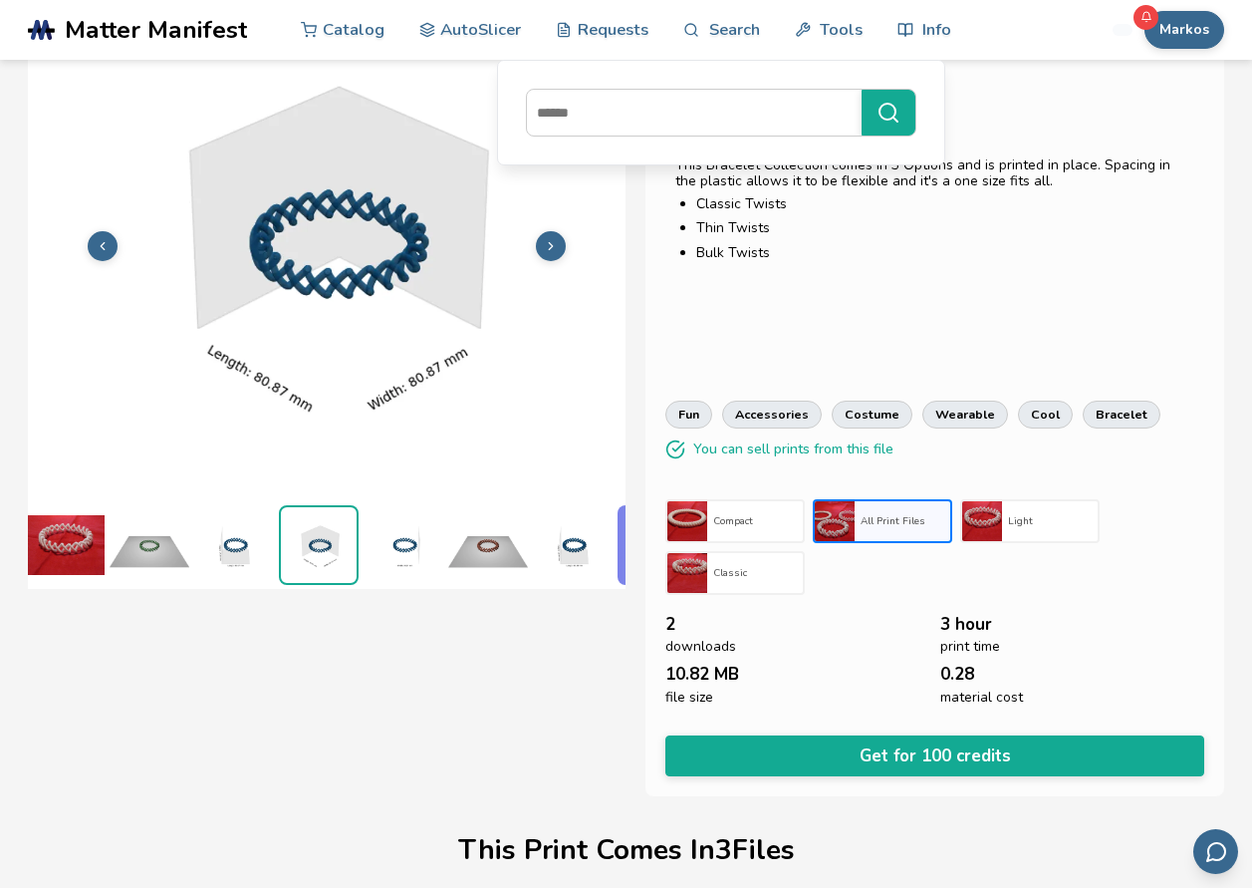
click at [189, 528] on ul at bounding box center [327, 544] width 598 height 89
click at [116, 533] on img at bounding box center [150, 545] width 80 height 80
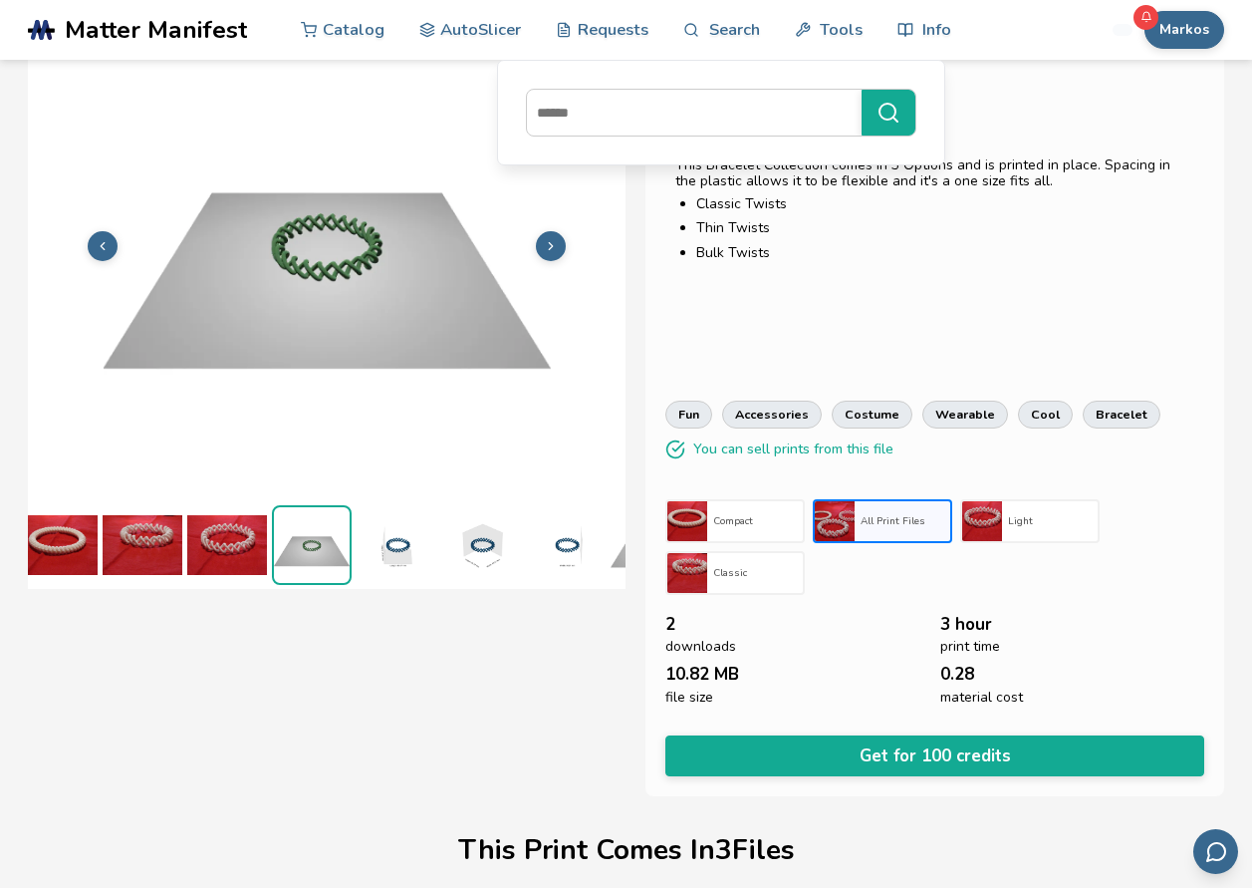
click at [73, 532] on img at bounding box center [58, 545] width 80 height 80
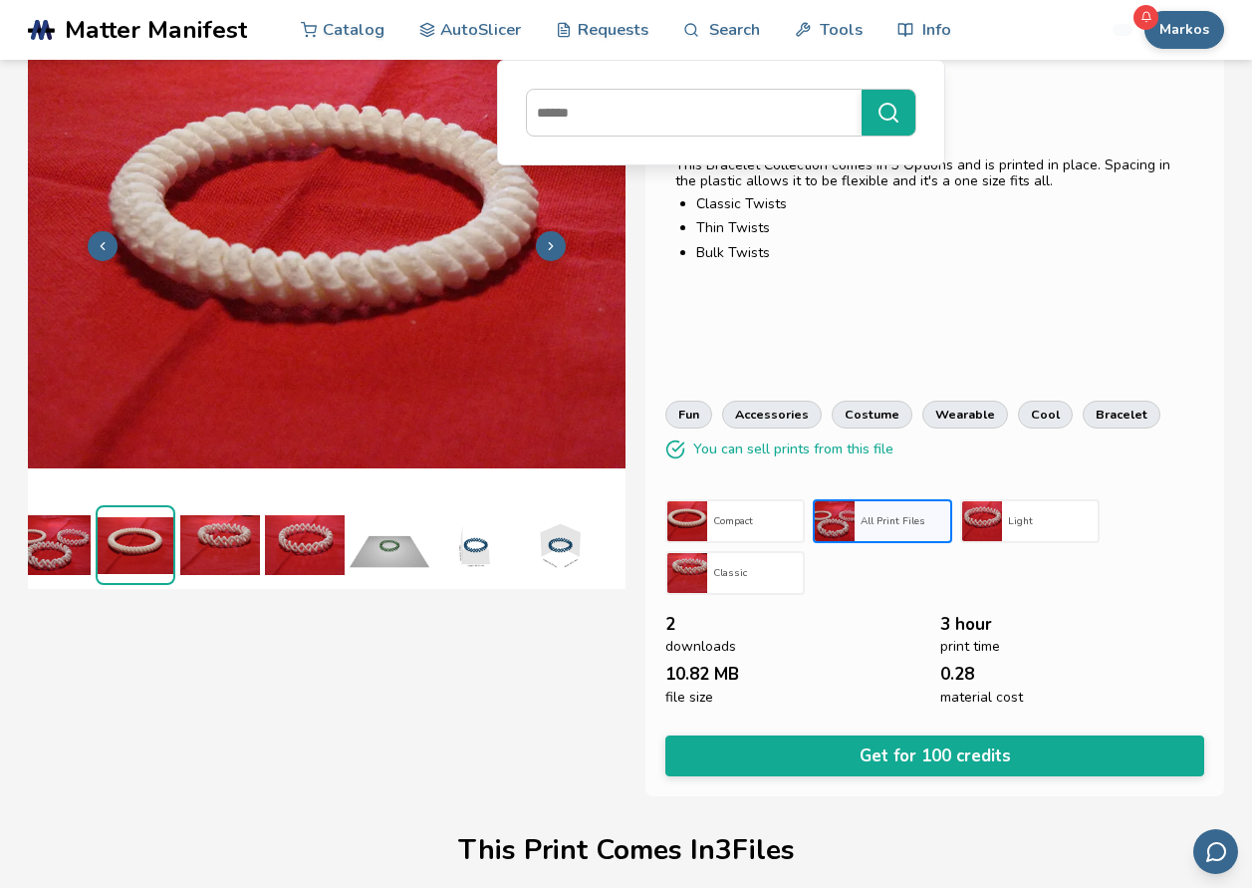
scroll to position [0, 0]
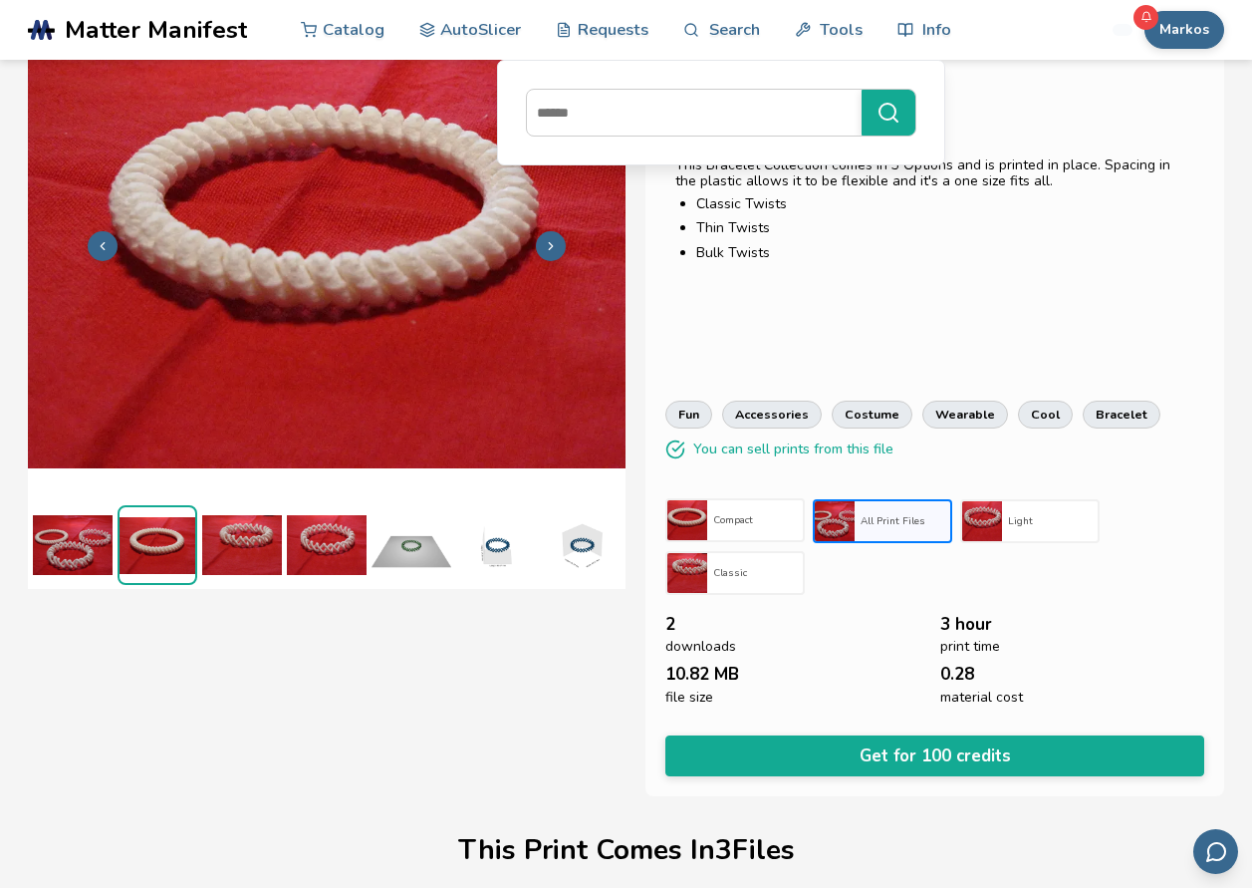
click at [710, 532] on div "Compact" at bounding box center [755, 520] width 96 height 24
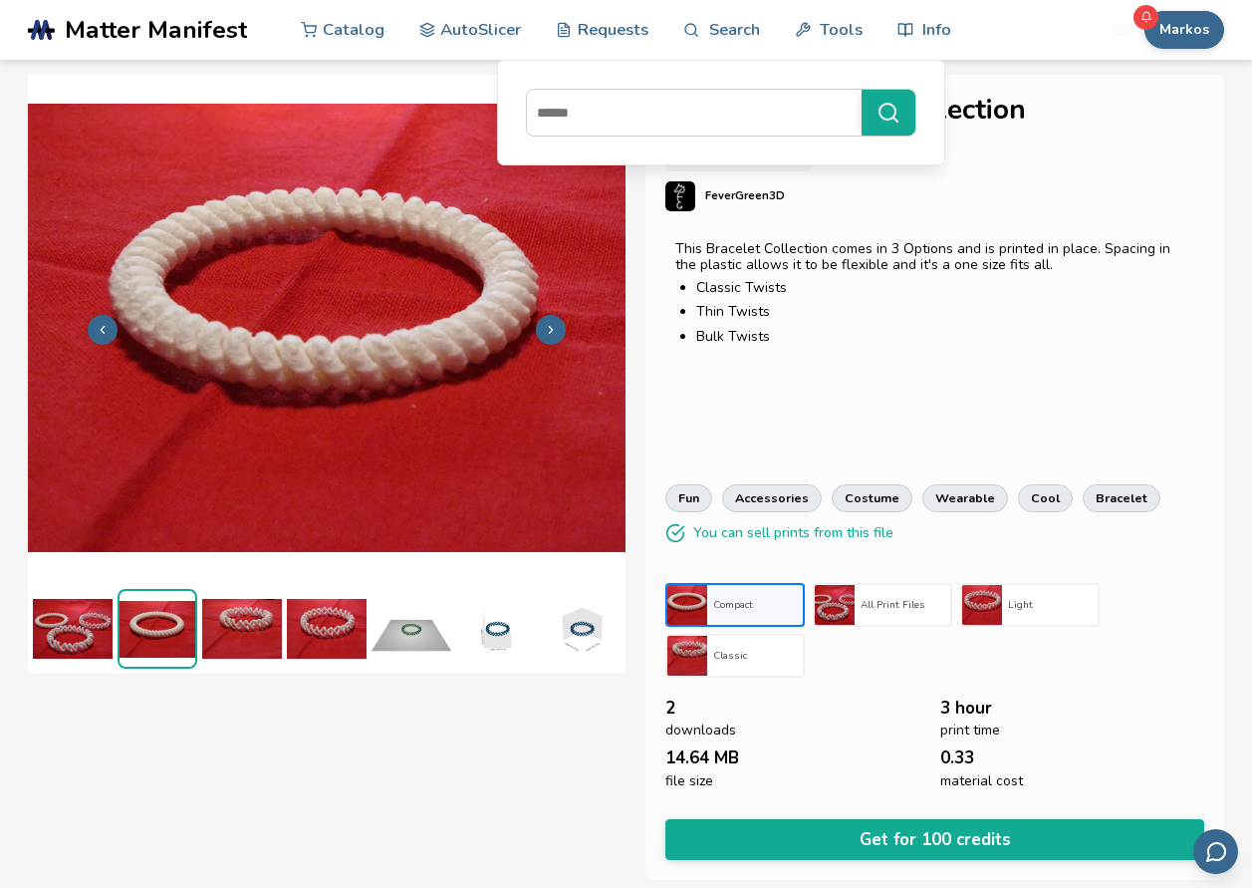
click at [750, 652] on h3 "Classic" at bounding box center [755, 656] width 84 height 12
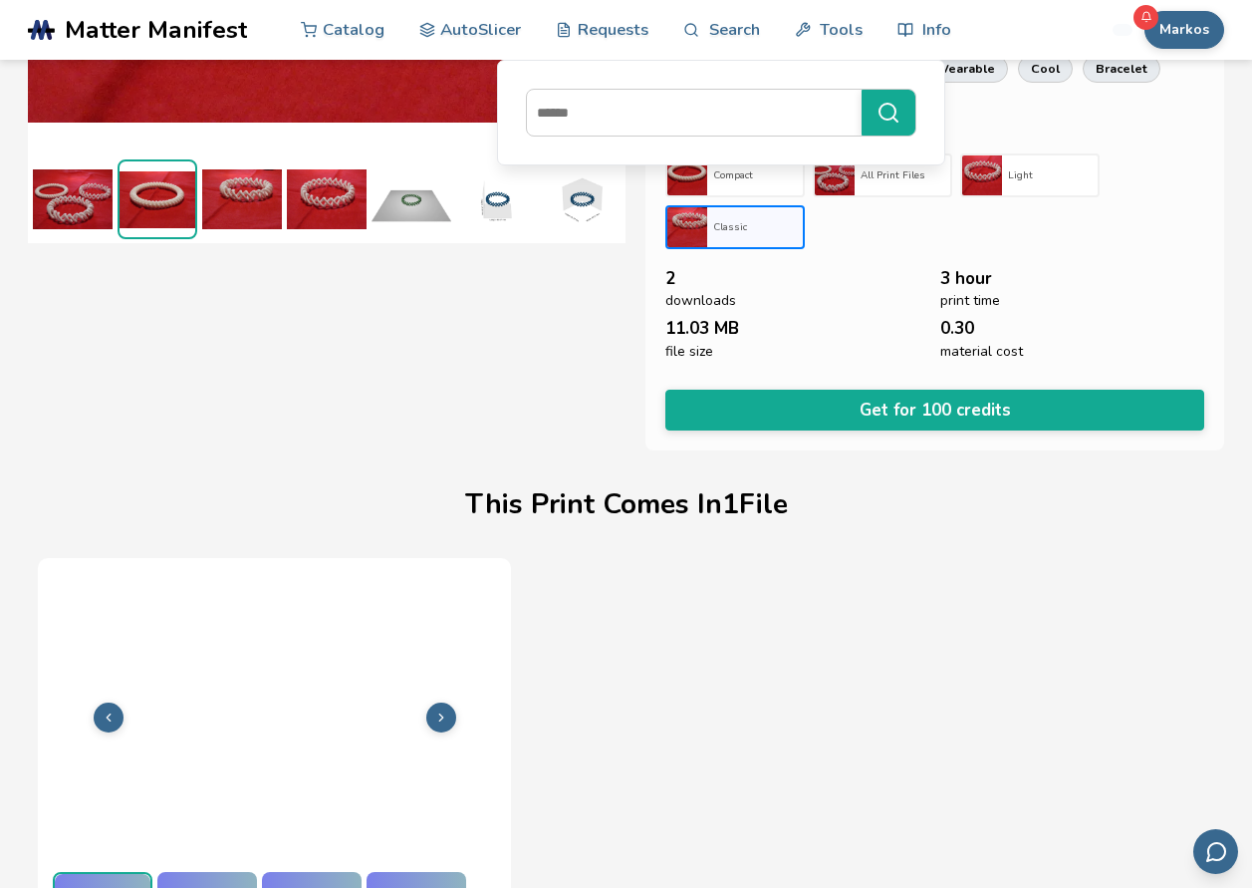
scroll to position [487, 0]
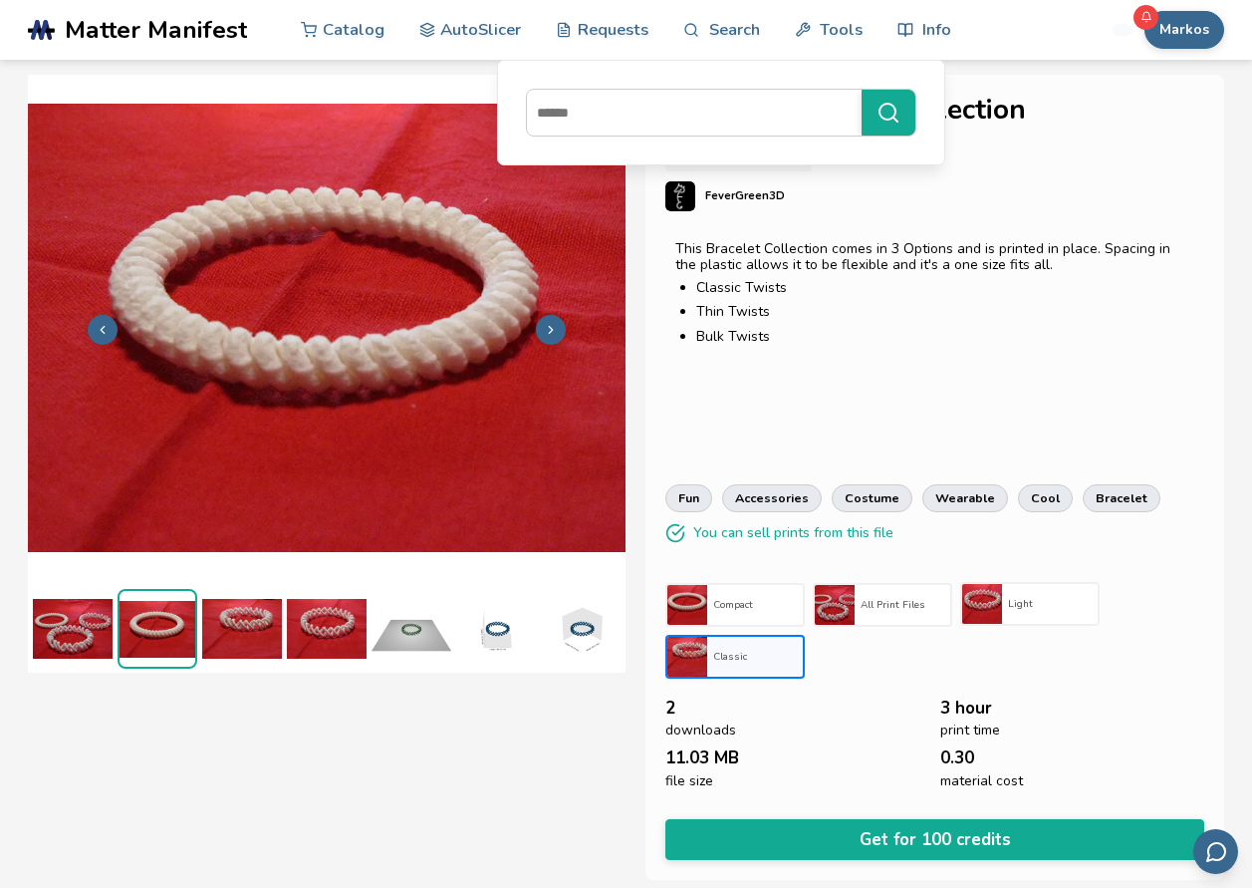
click at [1053, 613] on div "Light" at bounding box center [1050, 604] width 96 height 24
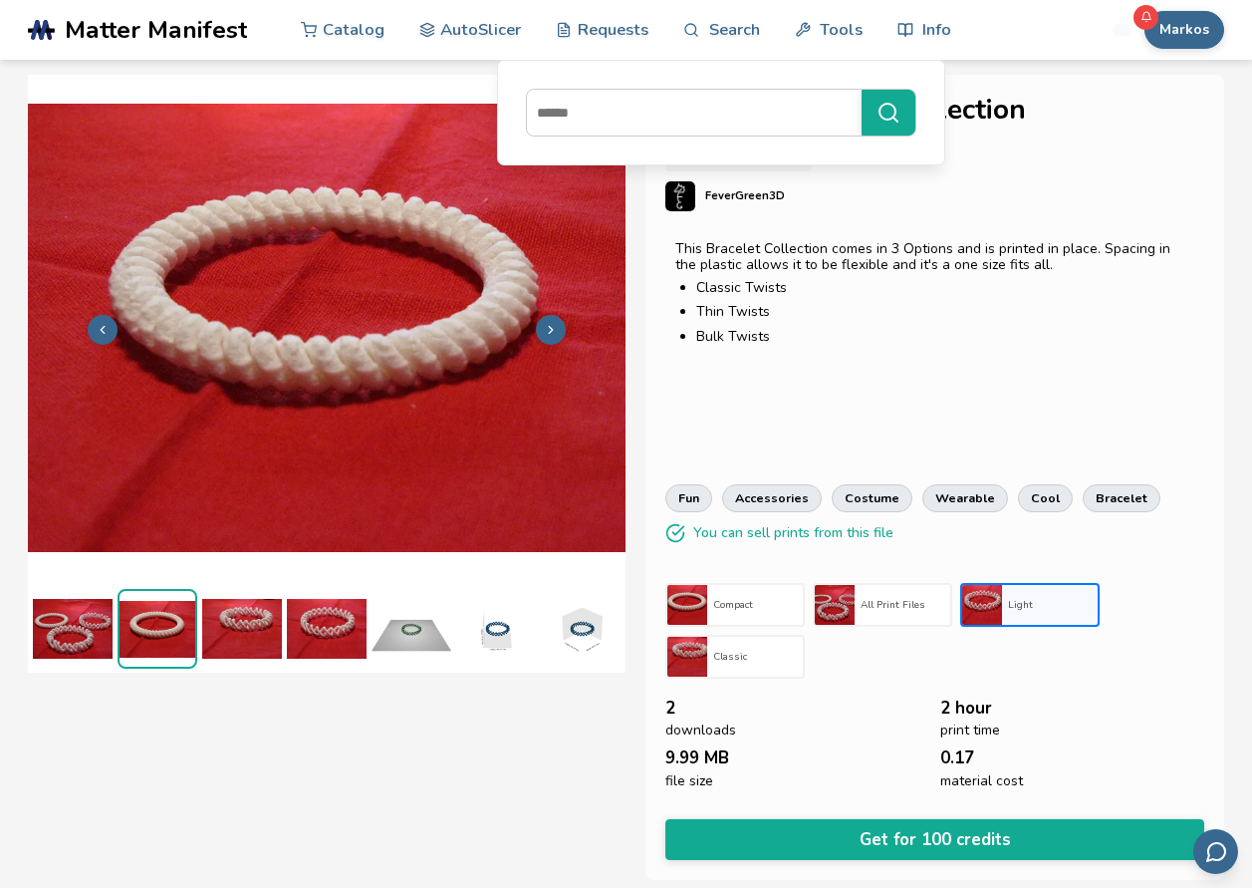
click at [265, 607] on img at bounding box center [242, 629] width 80 height 80
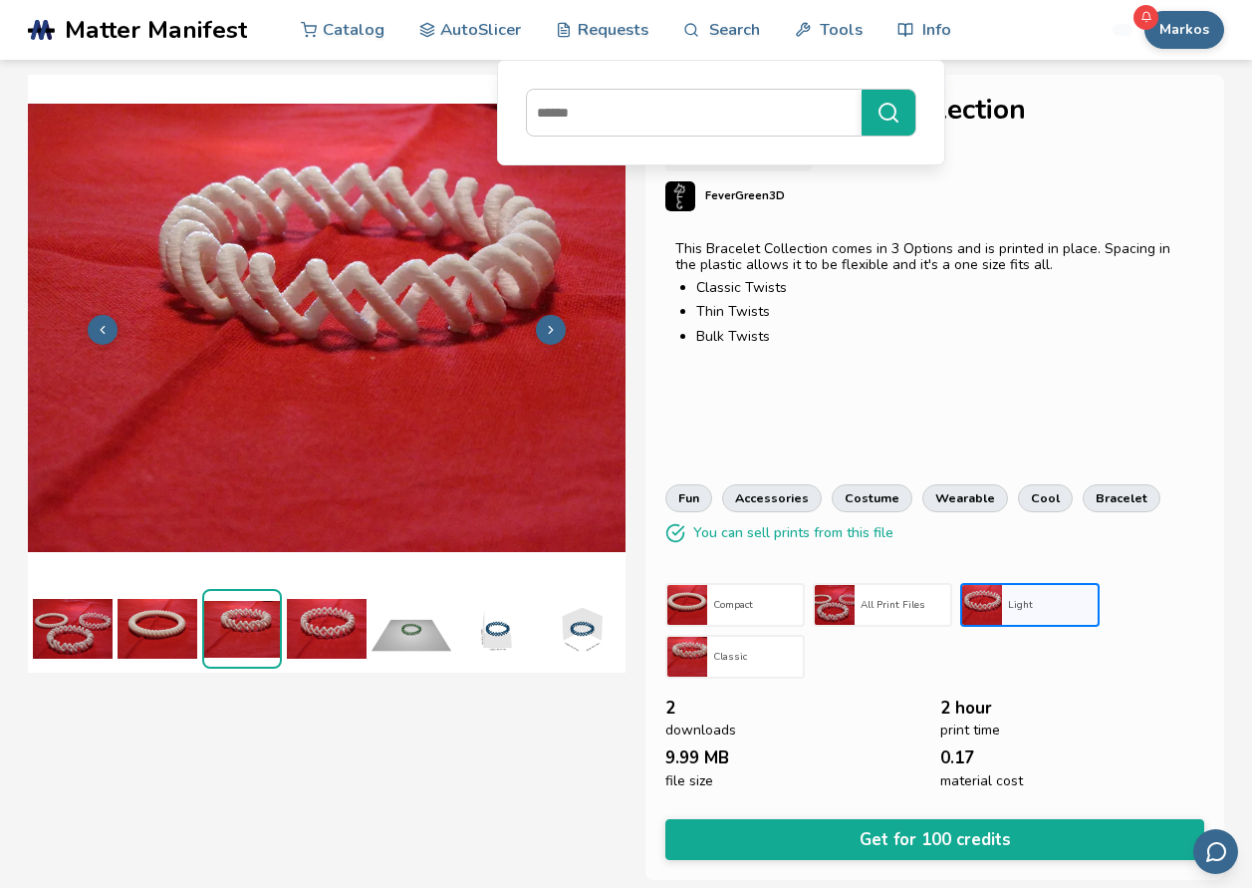
click at [305, 608] on img at bounding box center [327, 629] width 80 height 80
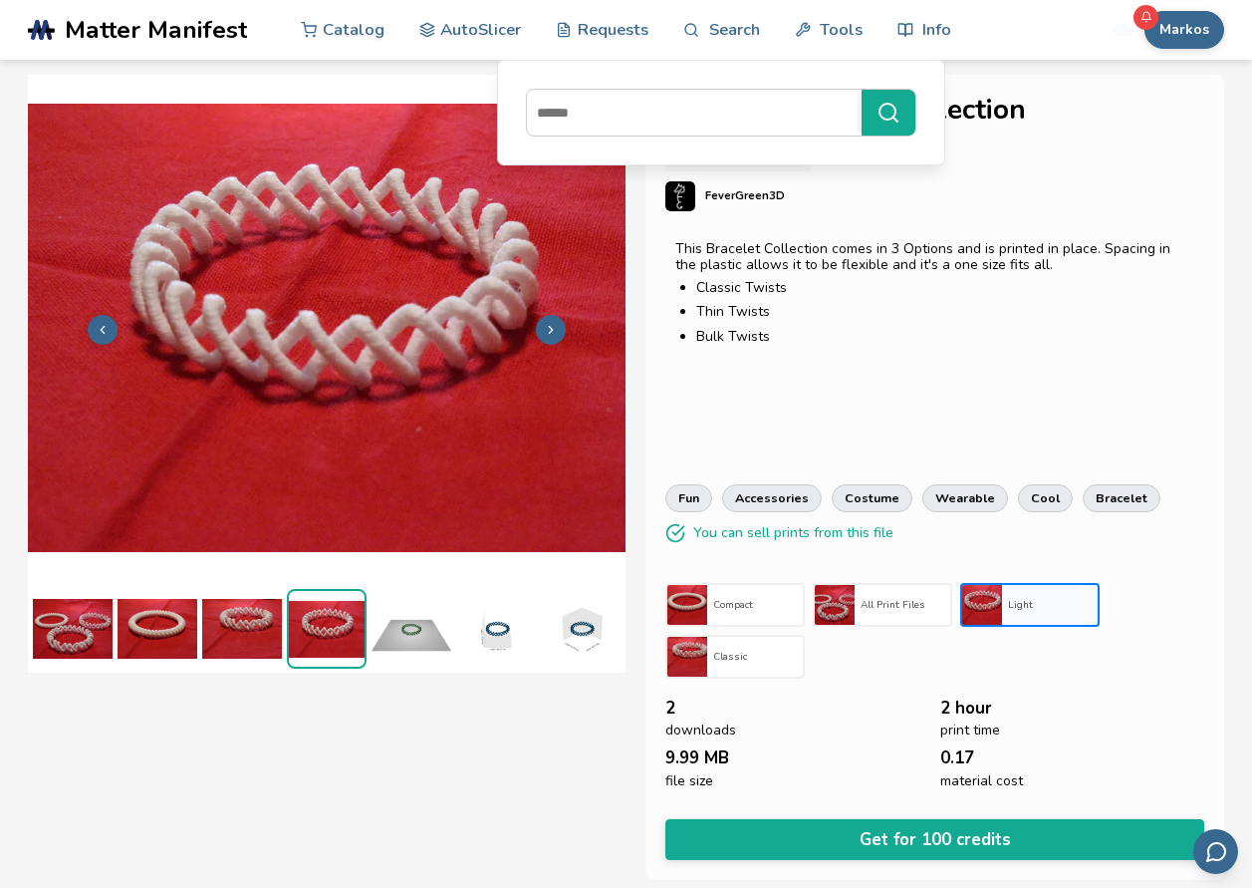
scroll to position [0, 8]
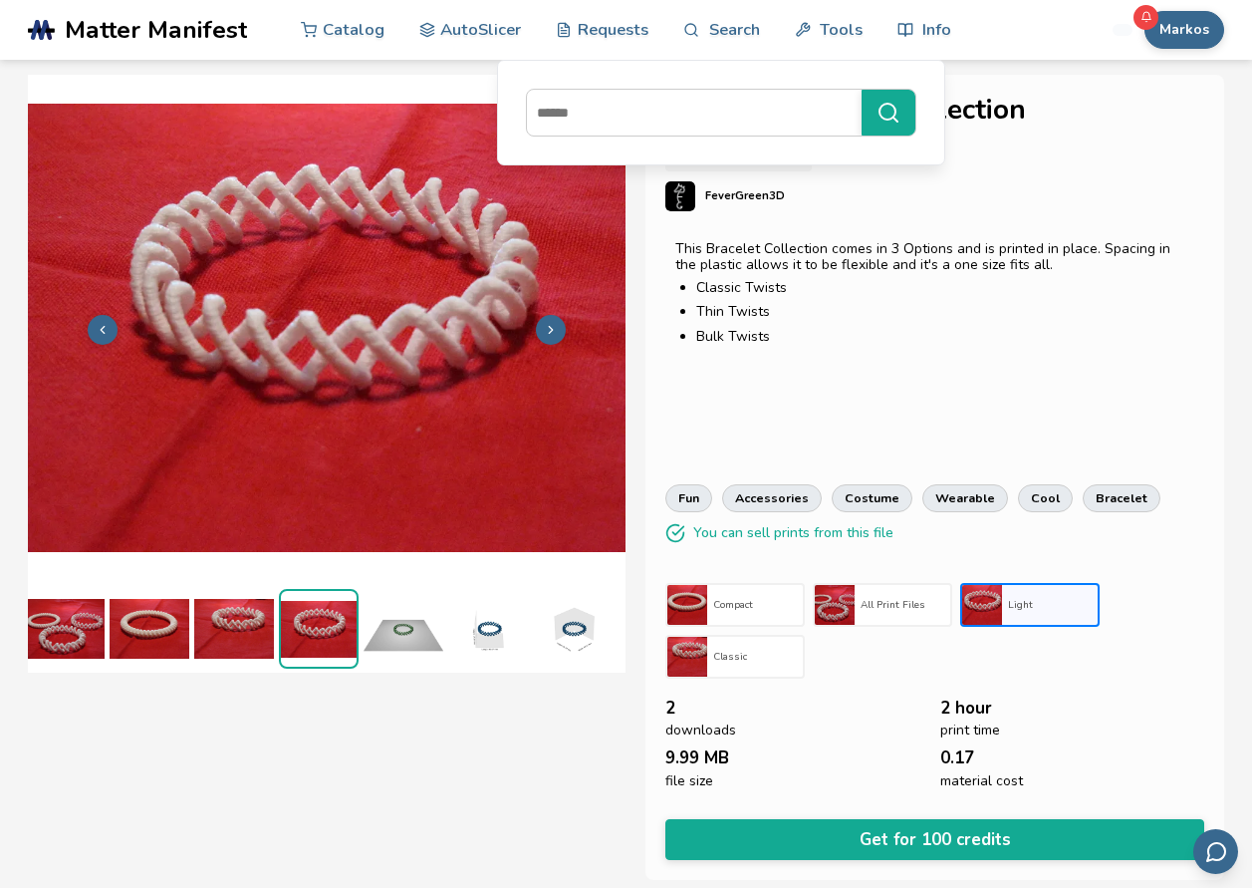
click at [143, 601] on img at bounding box center [150, 629] width 80 height 80
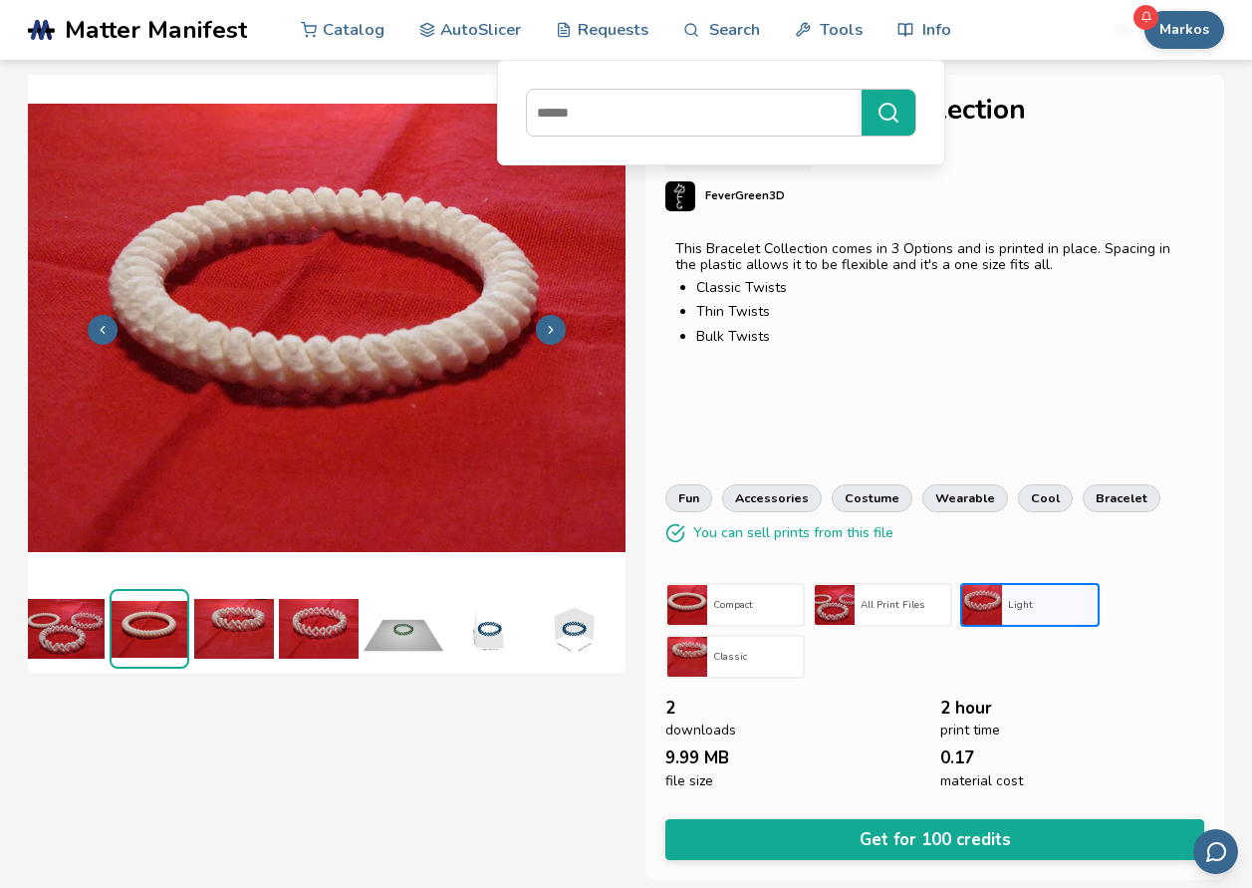
scroll to position [0, 0]
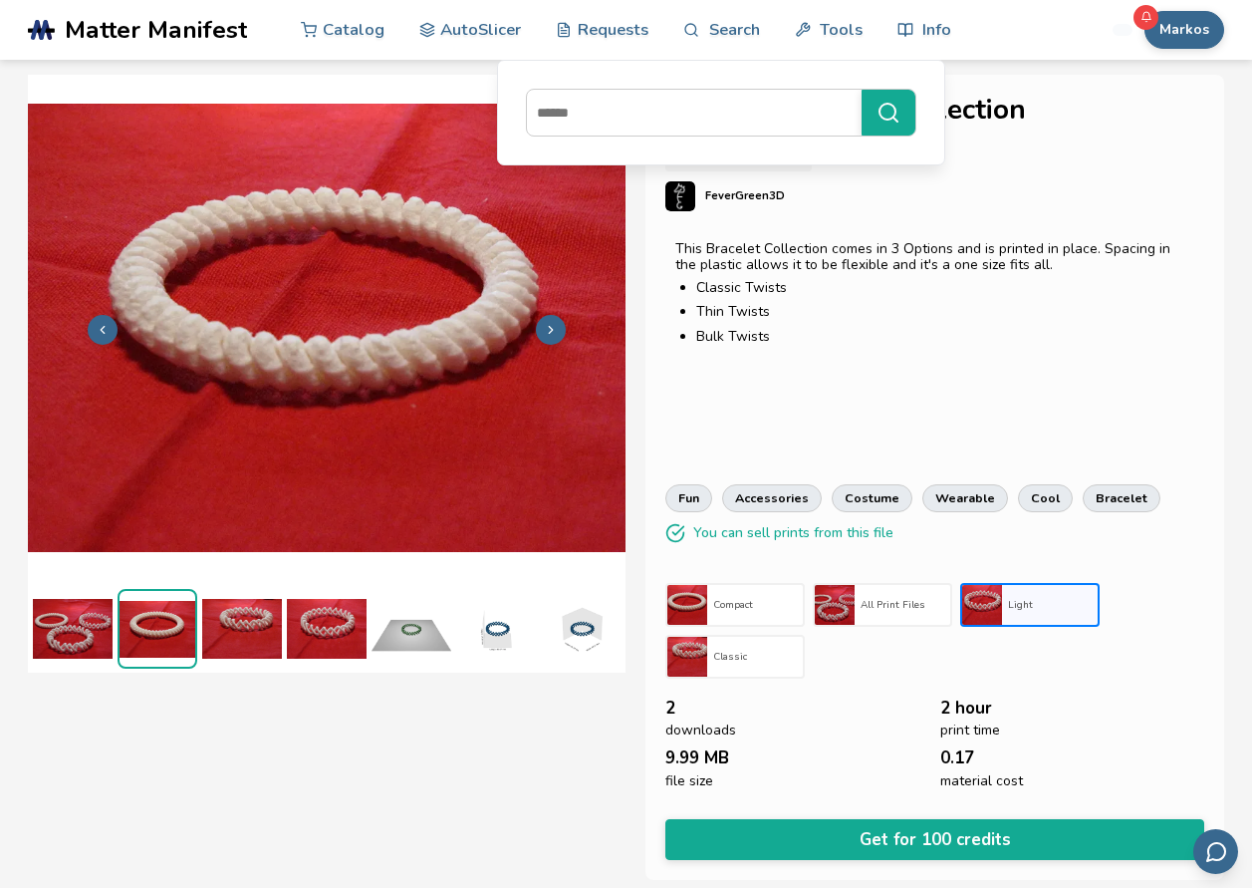
click at [100, 605] on img at bounding box center [73, 629] width 80 height 80
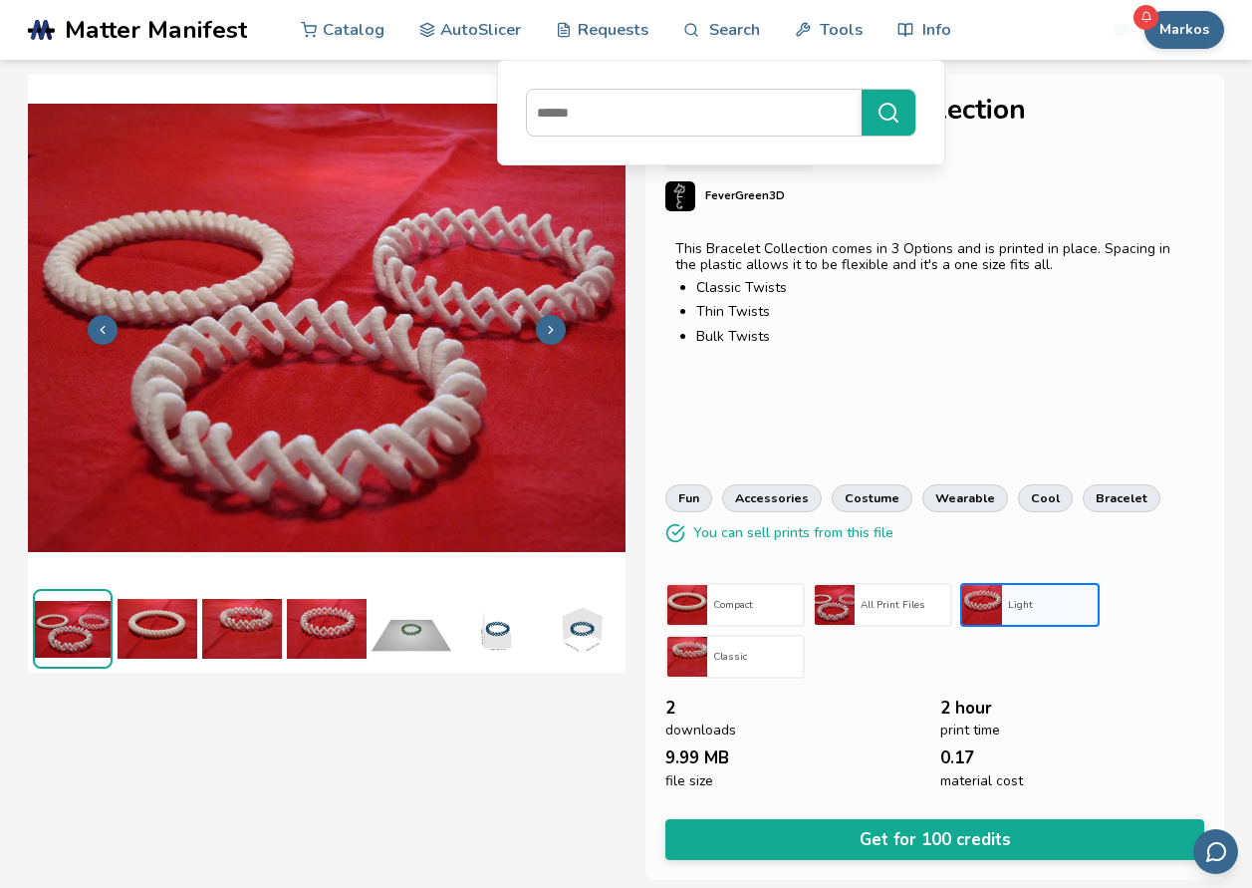
click at [142, 605] on img at bounding box center [158, 629] width 80 height 80
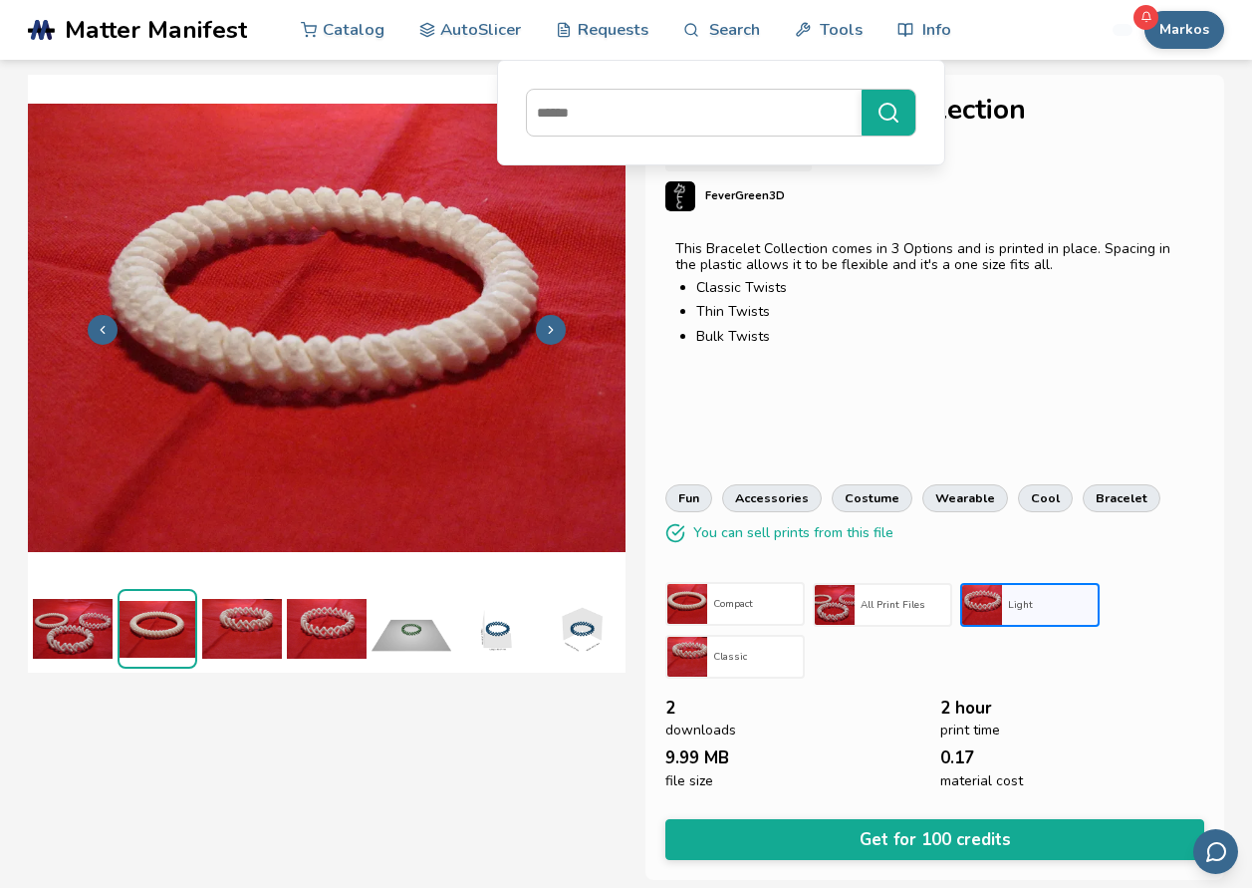
click at [737, 604] on h3 "Compact" at bounding box center [755, 604] width 84 height 12
click at [105, 43] on span "Matter Manifest" at bounding box center [156, 30] width 182 height 28
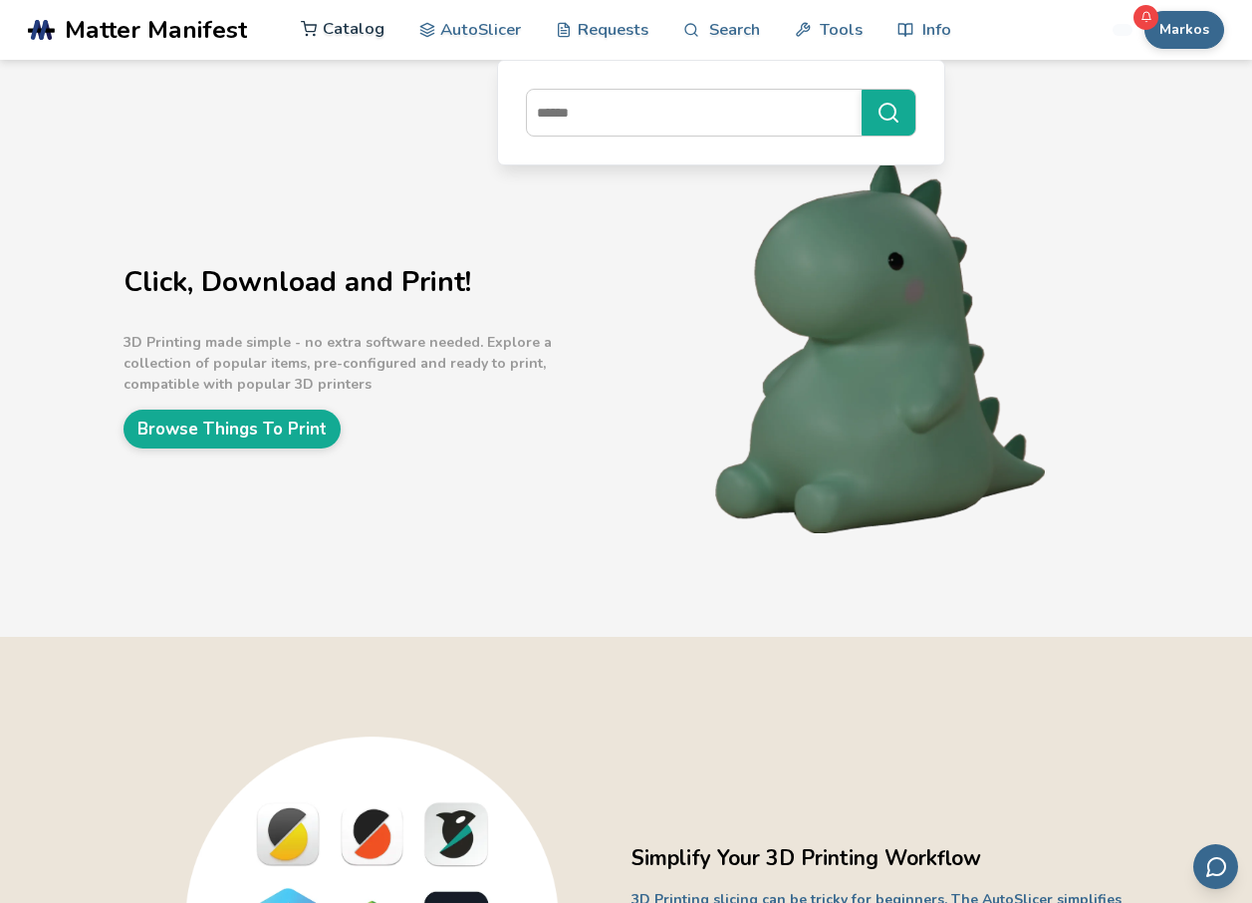
click at [367, 48] on link "Catalog" at bounding box center [343, 29] width 84 height 60
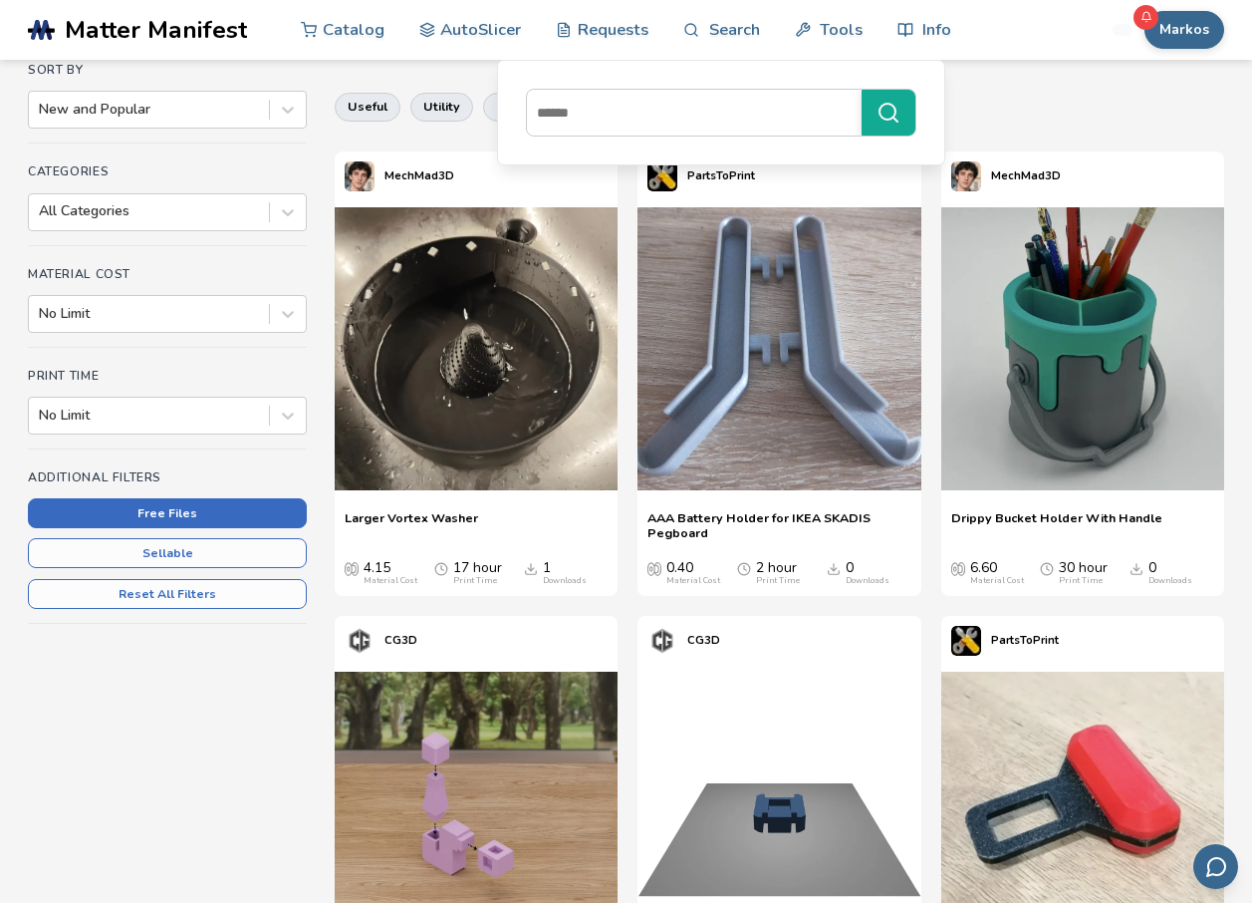
scroll to position [176, 0]
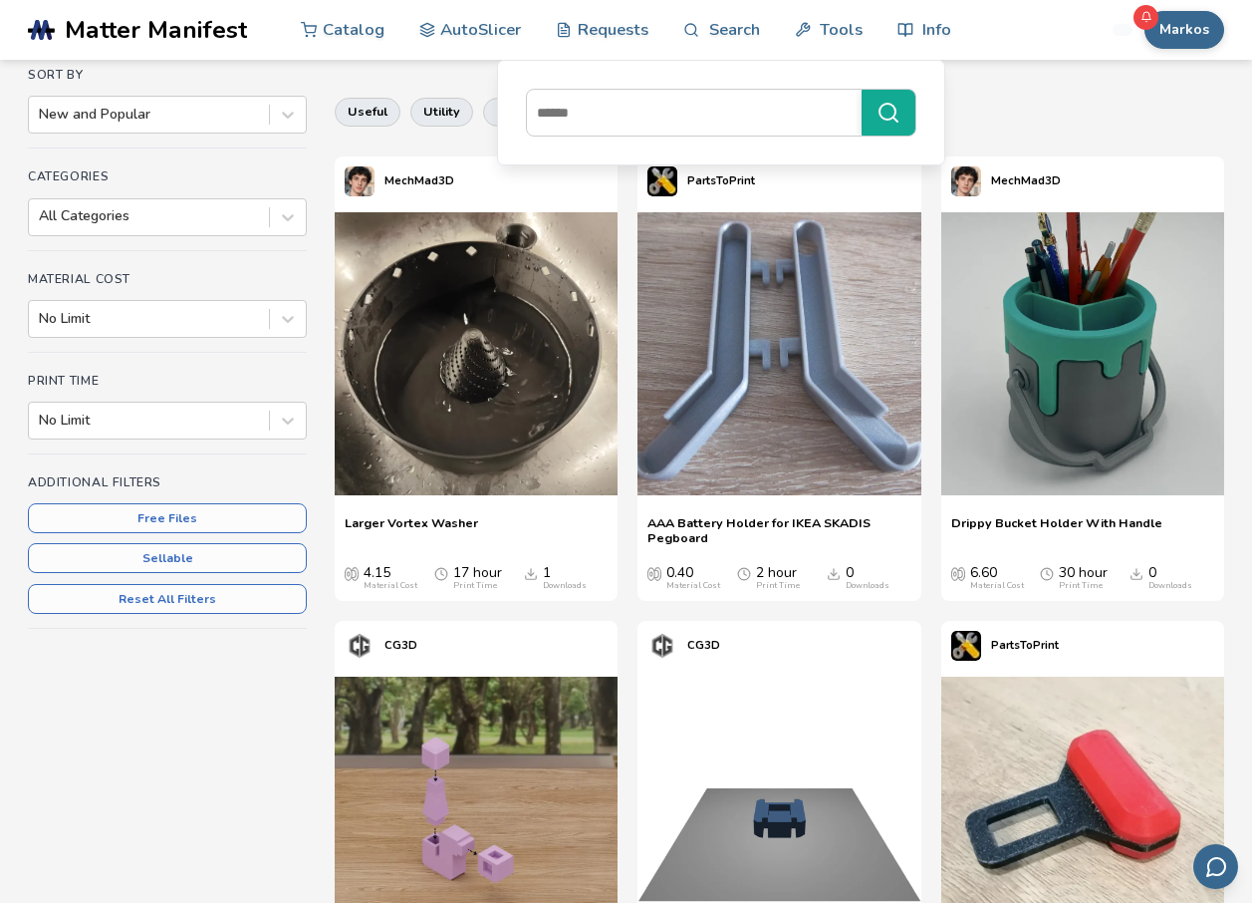
click at [213, 397] on div "Print Time No Limit" at bounding box center [167, 414] width 279 height 81
click at [246, 411] on div at bounding box center [149, 421] width 220 height 20
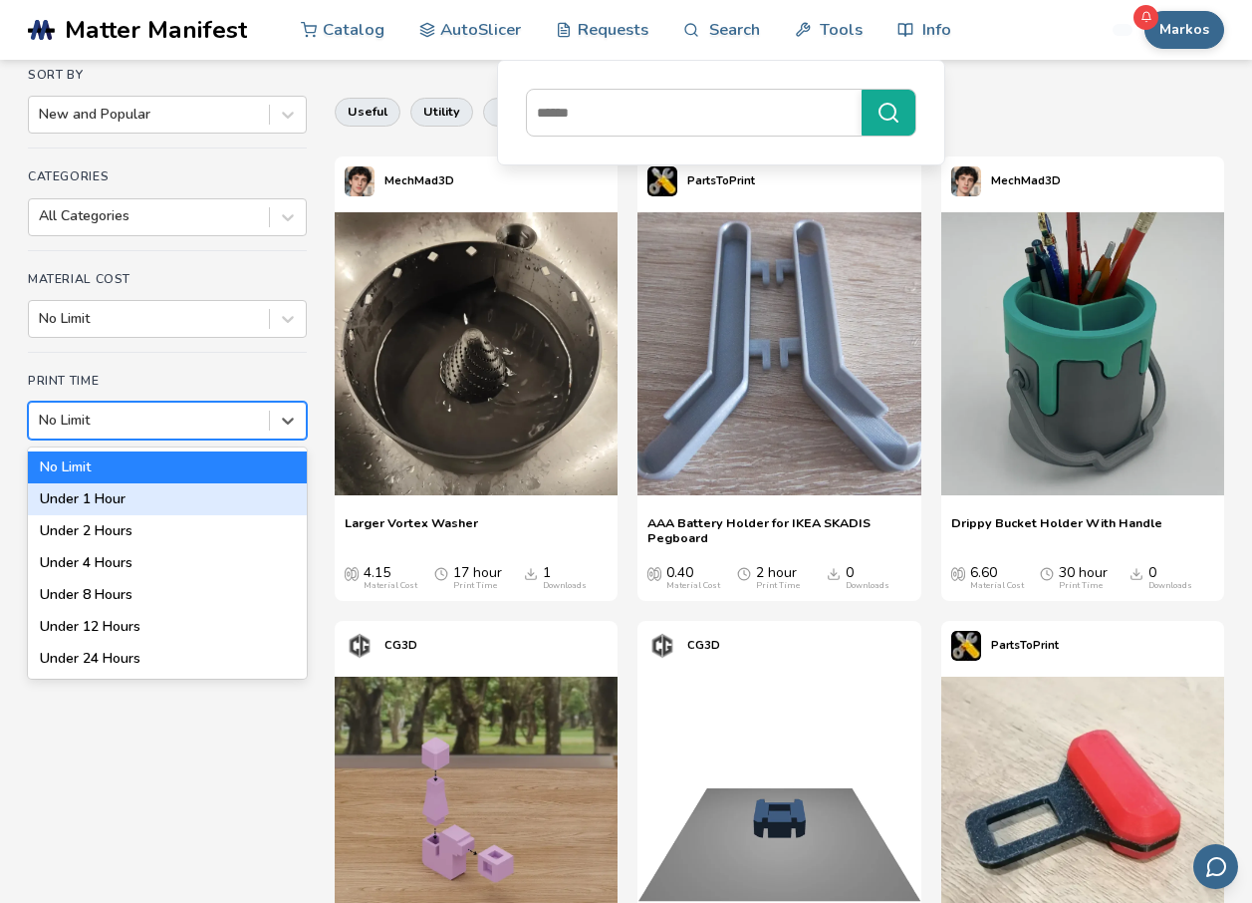
click at [116, 498] on div "Under 1 Hour" at bounding box center [167, 499] width 279 height 32
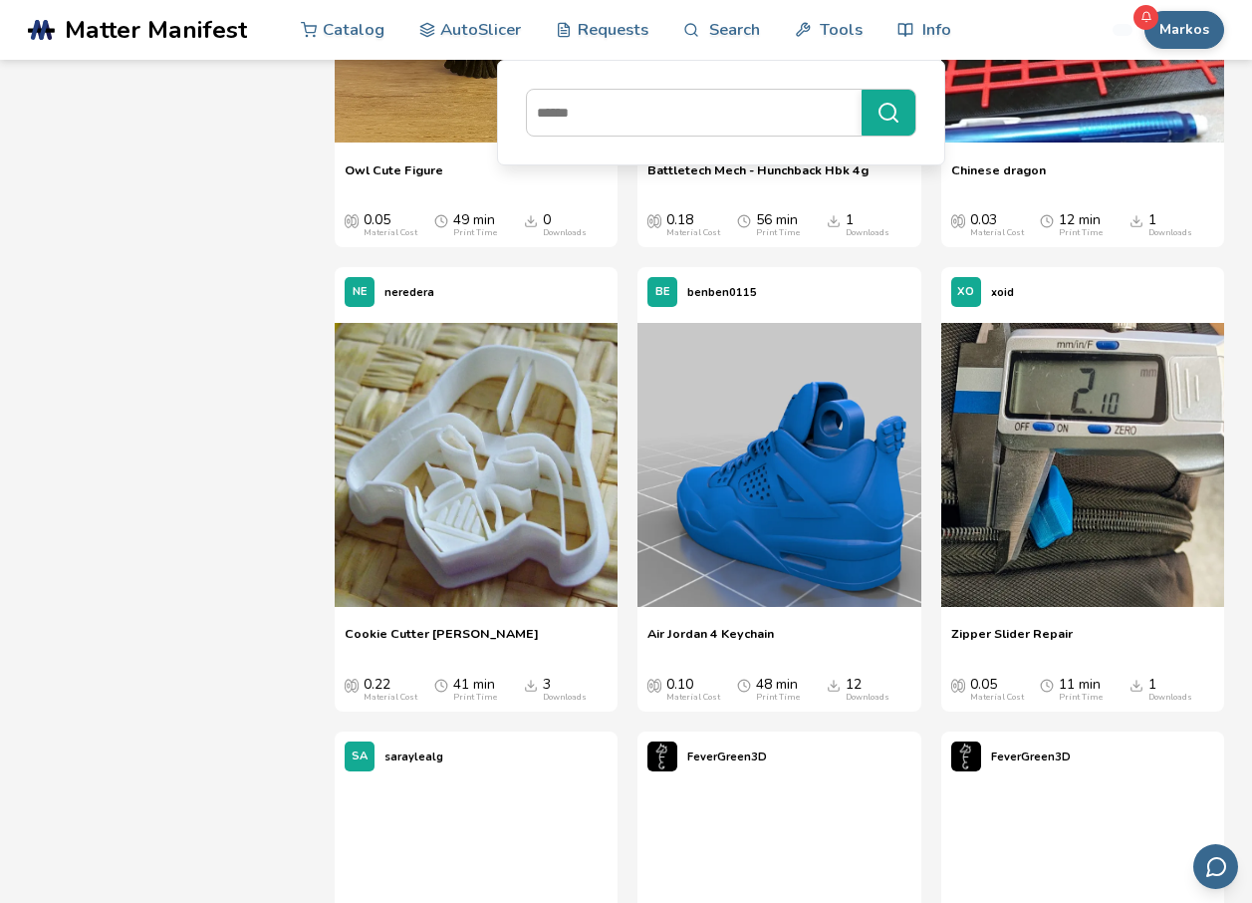
scroll to position [9878, 0]
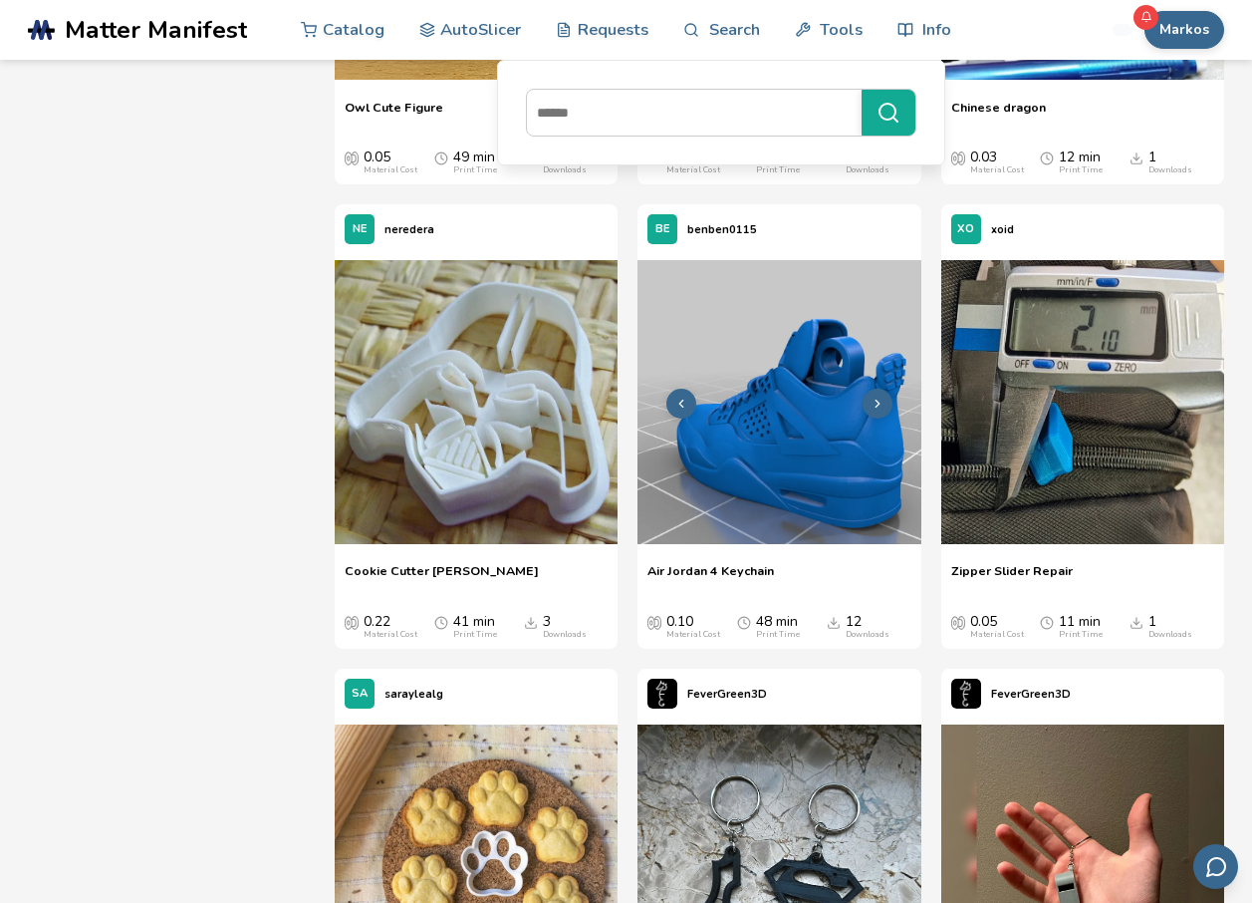
click at [809, 462] on img at bounding box center [779, 401] width 283 height 283
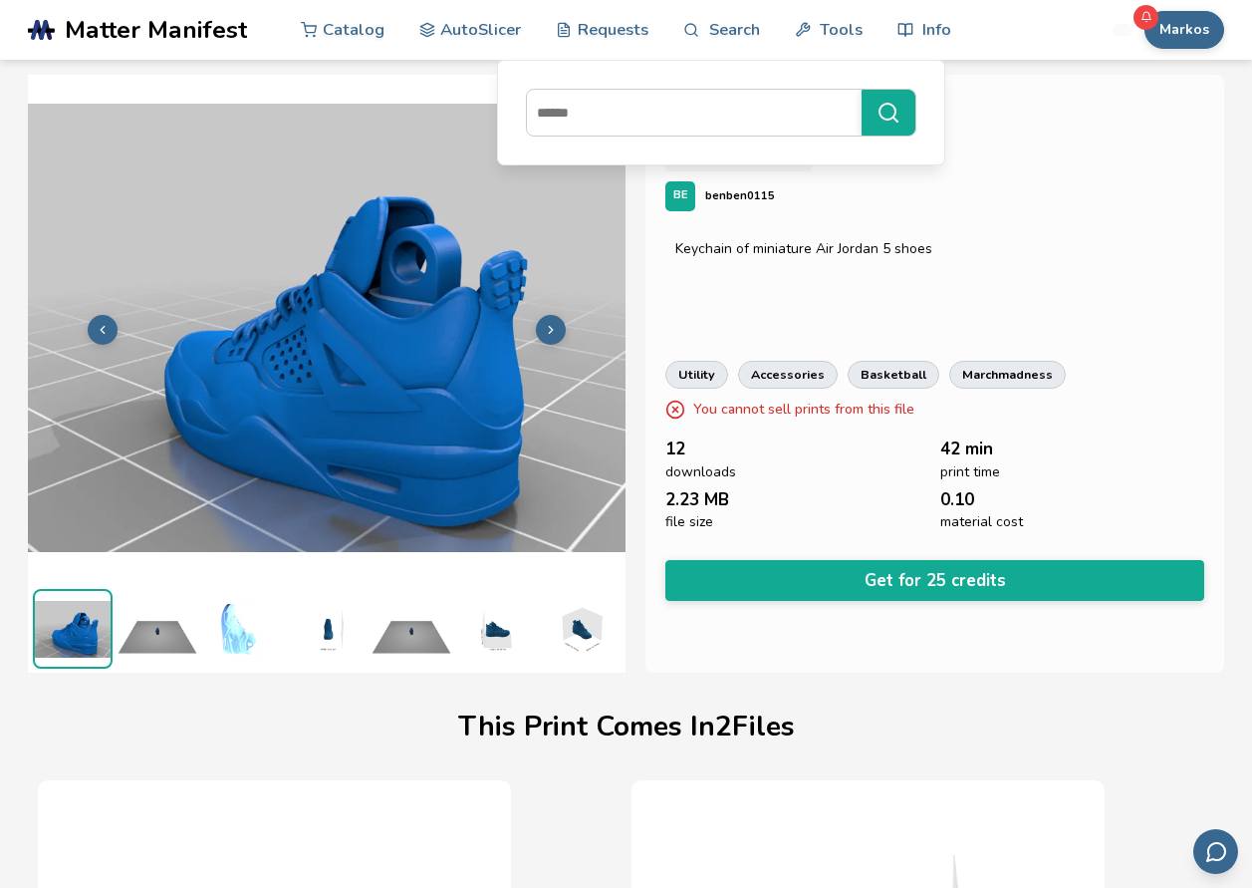
click at [173, 622] on img at bounding box center [158, 629] width 80 height 80
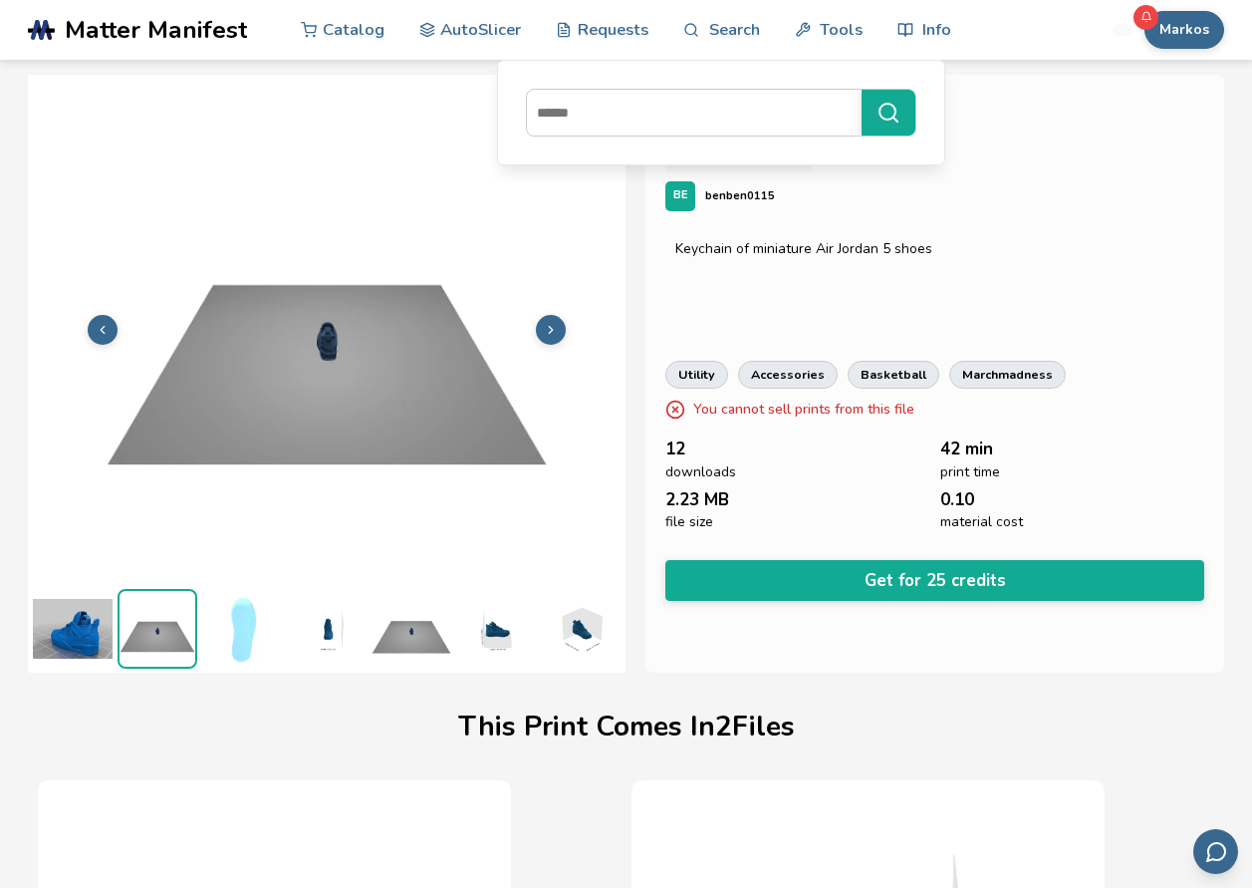
click at [236, 625] on img at bounding box center [242, 629] width 80 height 80
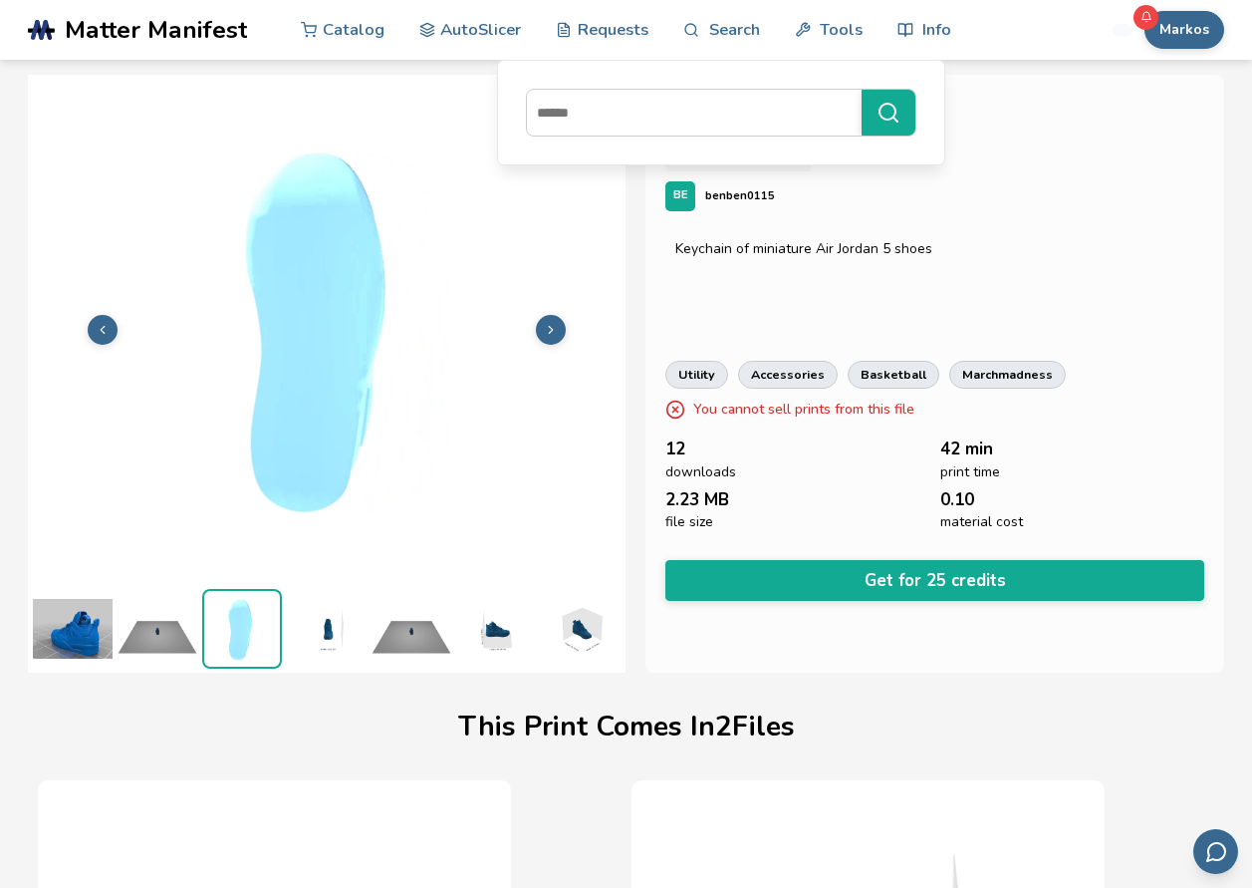
click at [312, 626] on img at bounding box center [327, 629] width 80 height 80
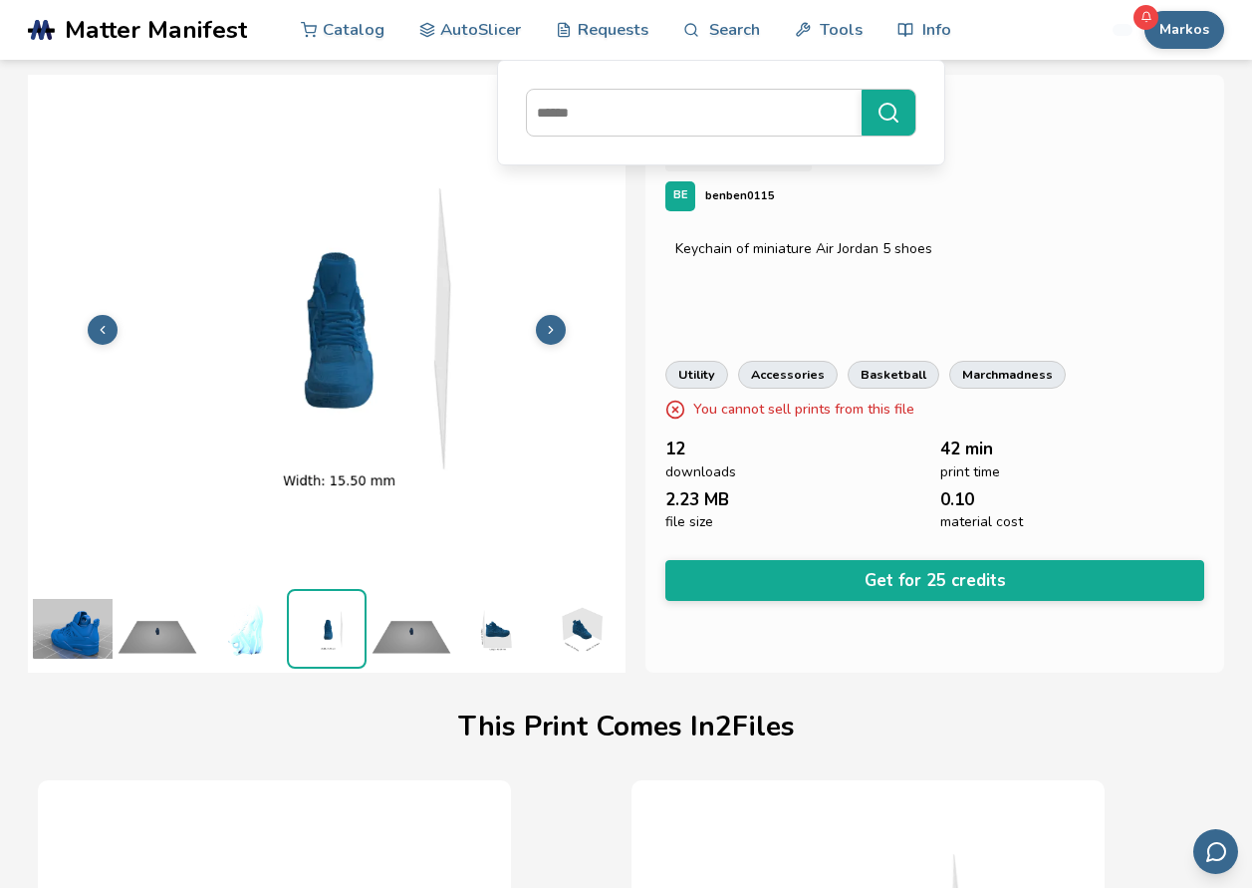
click at [372, 628] on img at bounding box center [412, 629] width 80 height 80
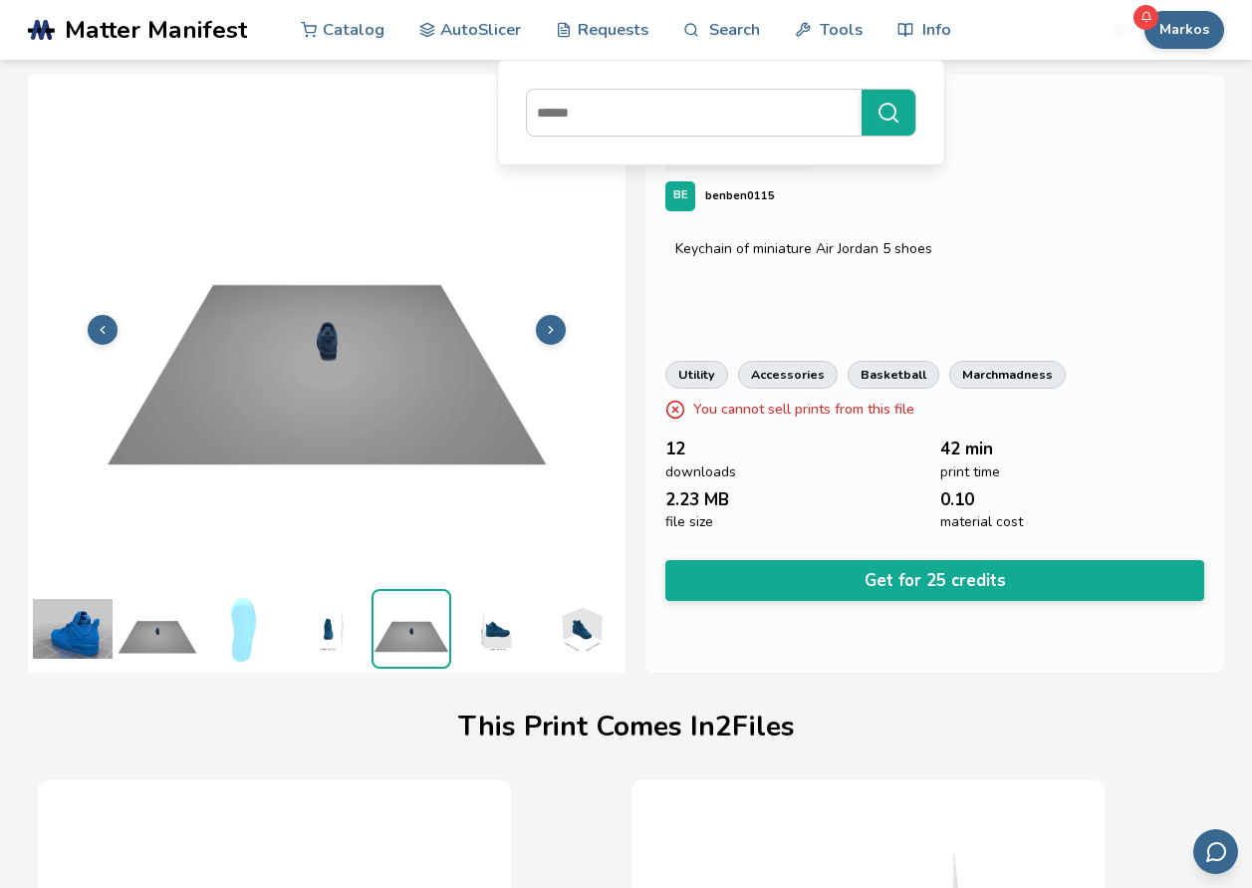
click at [424, 633] on img at bounding box center [412, 629] width 76 height 76
click at [468, 633] on img at bounding box center [496, 629] width 80 height 80
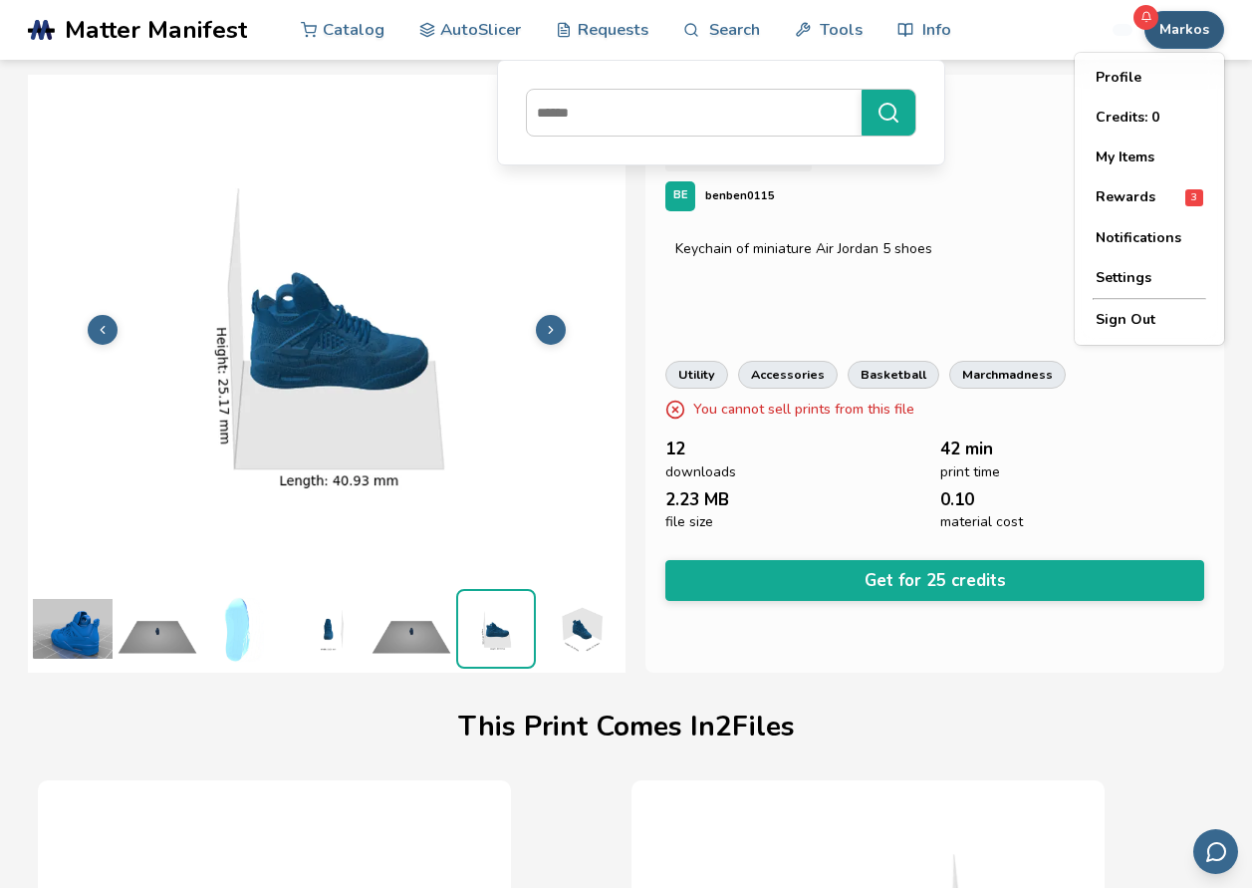
click at [1194, 22] on button "Markos" at bounding box center [1185, 30] width 80 height 38
click at [1138, 321] on button "Sign Out" at bounding box center [1149, 320] width 139 height 40
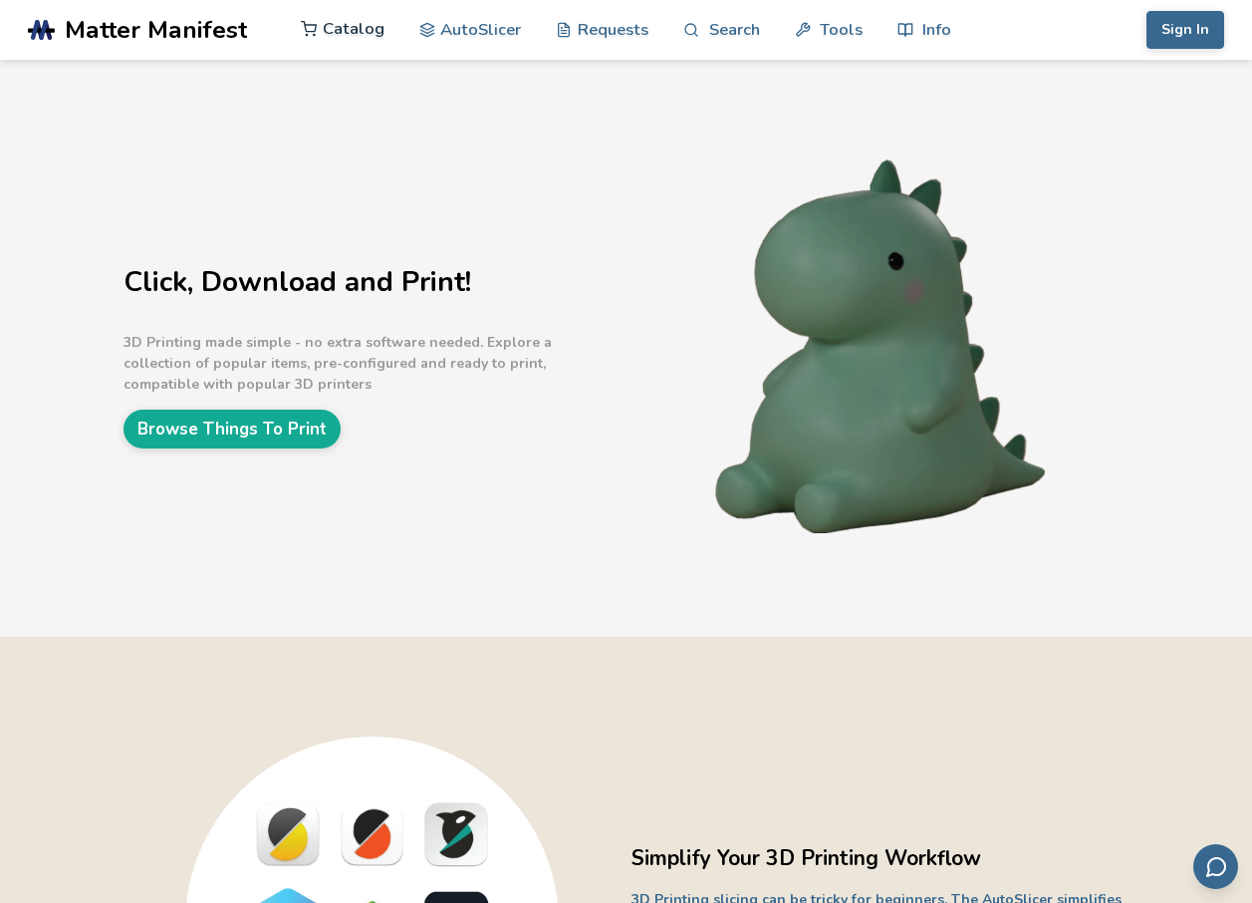
click at [363, 35] on link "Catalog" at bounding box center [343, 29] width 84 height 60
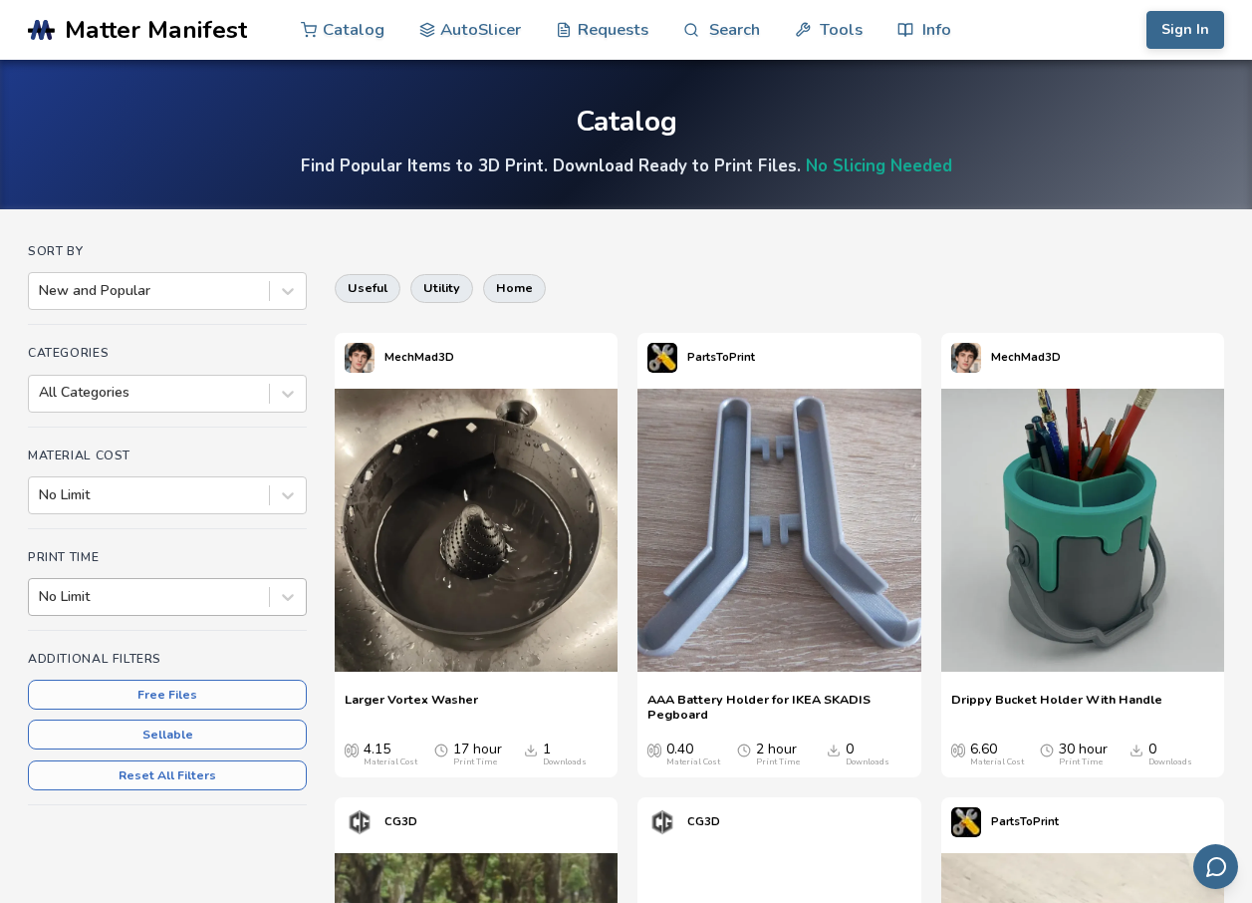
click at [197, 597] on div at bounding box center [149, 597] width 220 height 20
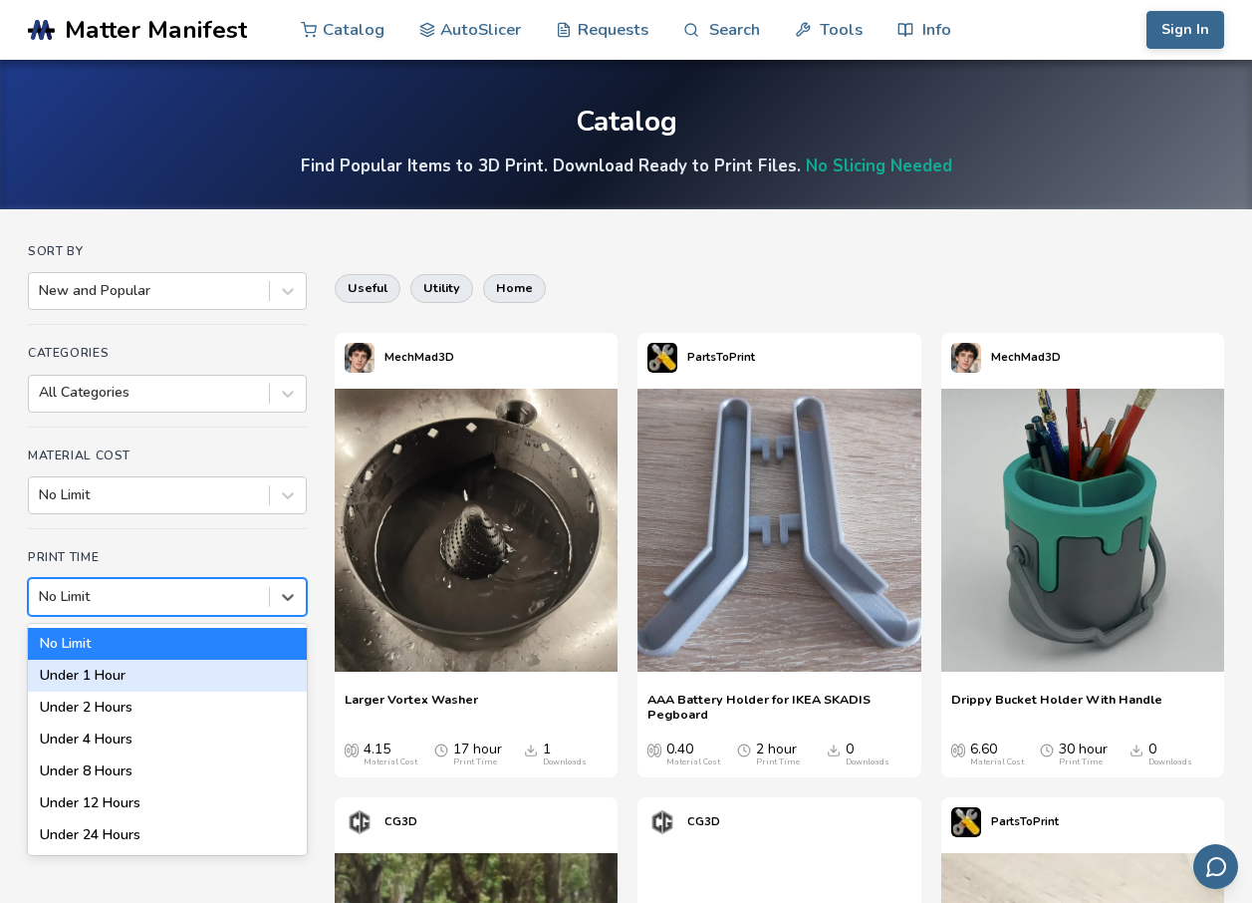
click at [132, 673] on div "Under 1 Hour" at bounding box center [167, 676] width 279 height 32
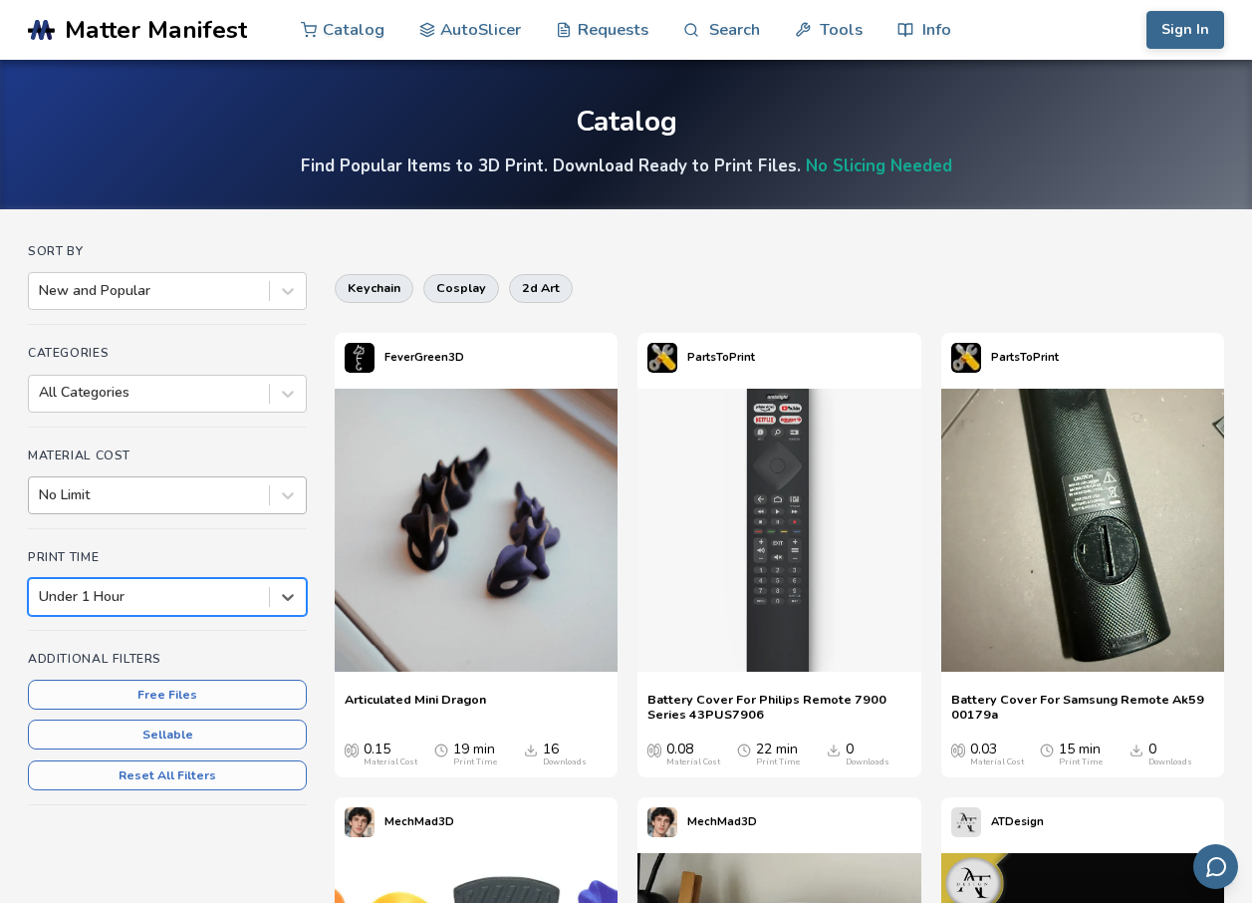
click at [165, 489] on div at bounding box center [149, 495] width 220 height 20
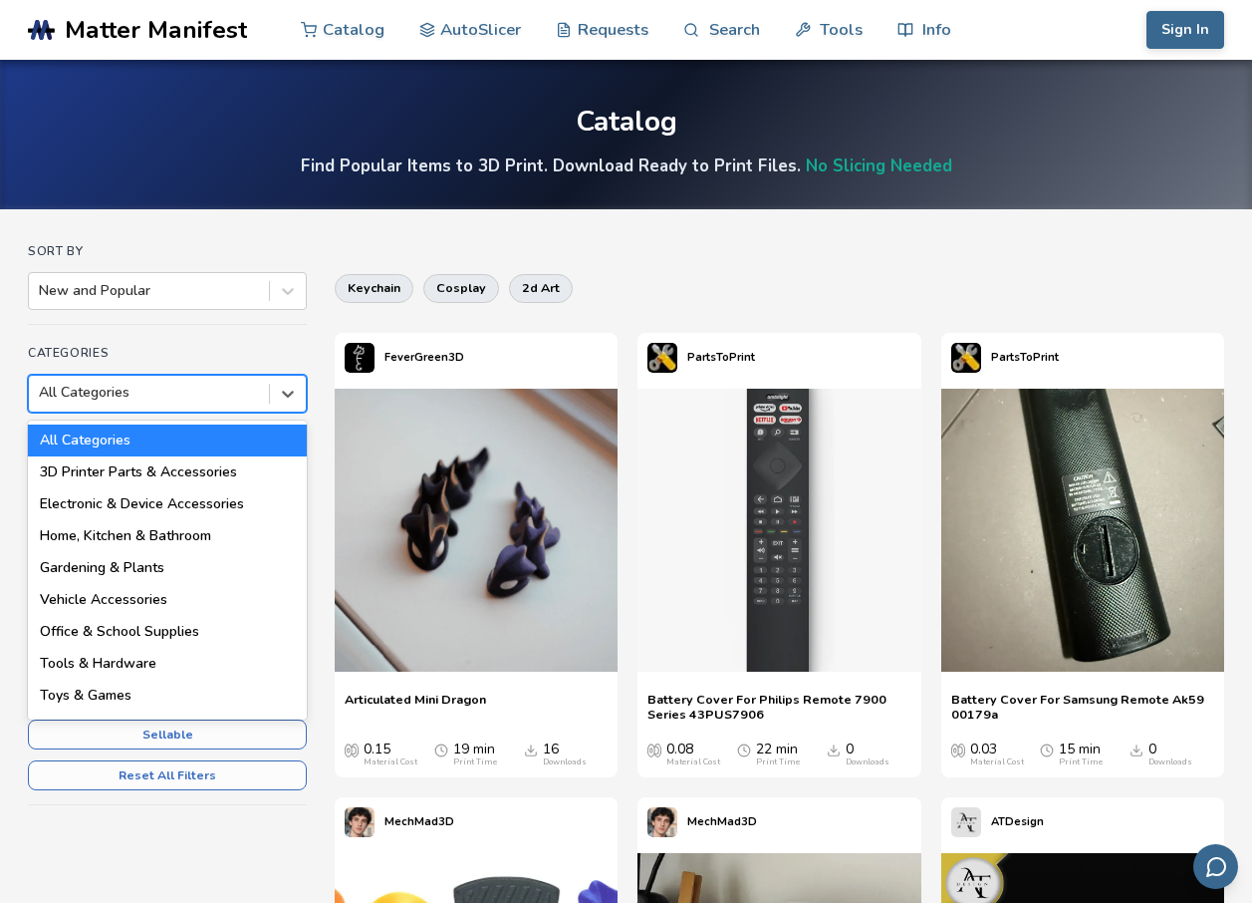
click at [188, 398] on div at bounding box center [149, 393] width 220 height 20
click at [176, 313] on div "Sort By New and Popular" at bounding box center [167, 284] width 279 height 81
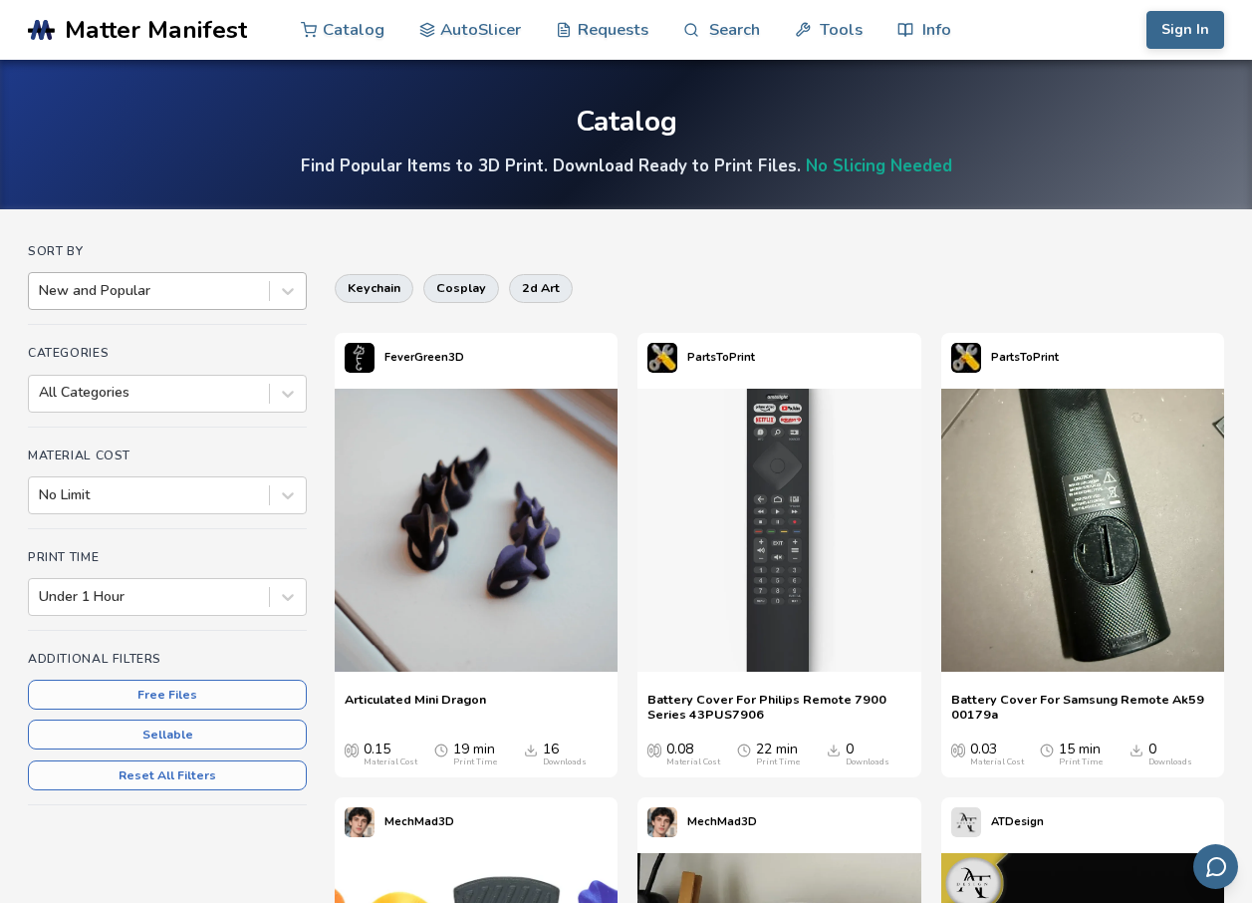
click at [196, 294] on div at bounding box center [149, 291] width 220 height 20
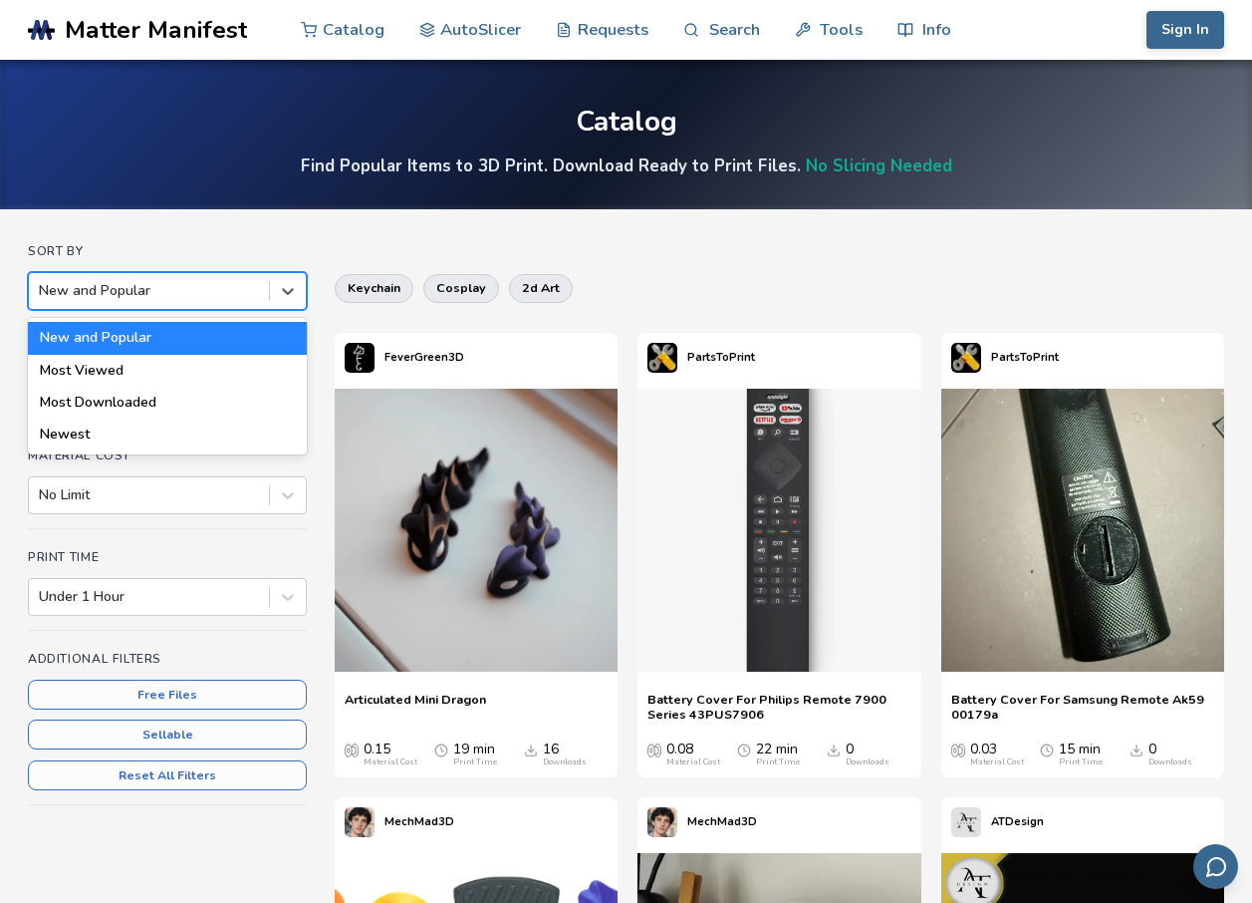
click at [196, 294] on div at bounding box center [149, 291] width 220 height 20
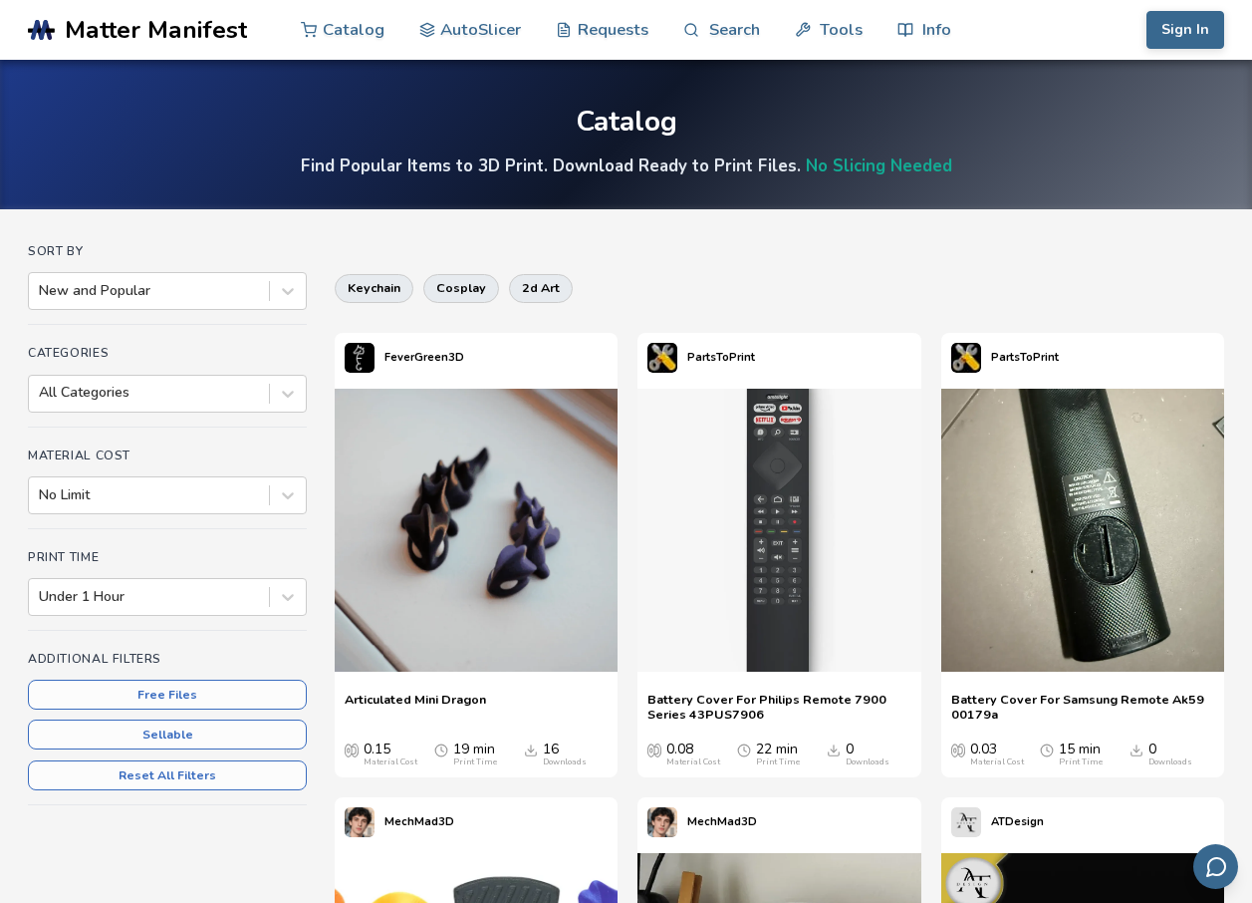
click at [137, 422] on div "Categories All Categories" at bounding box center [167, 386] width 279 height 81
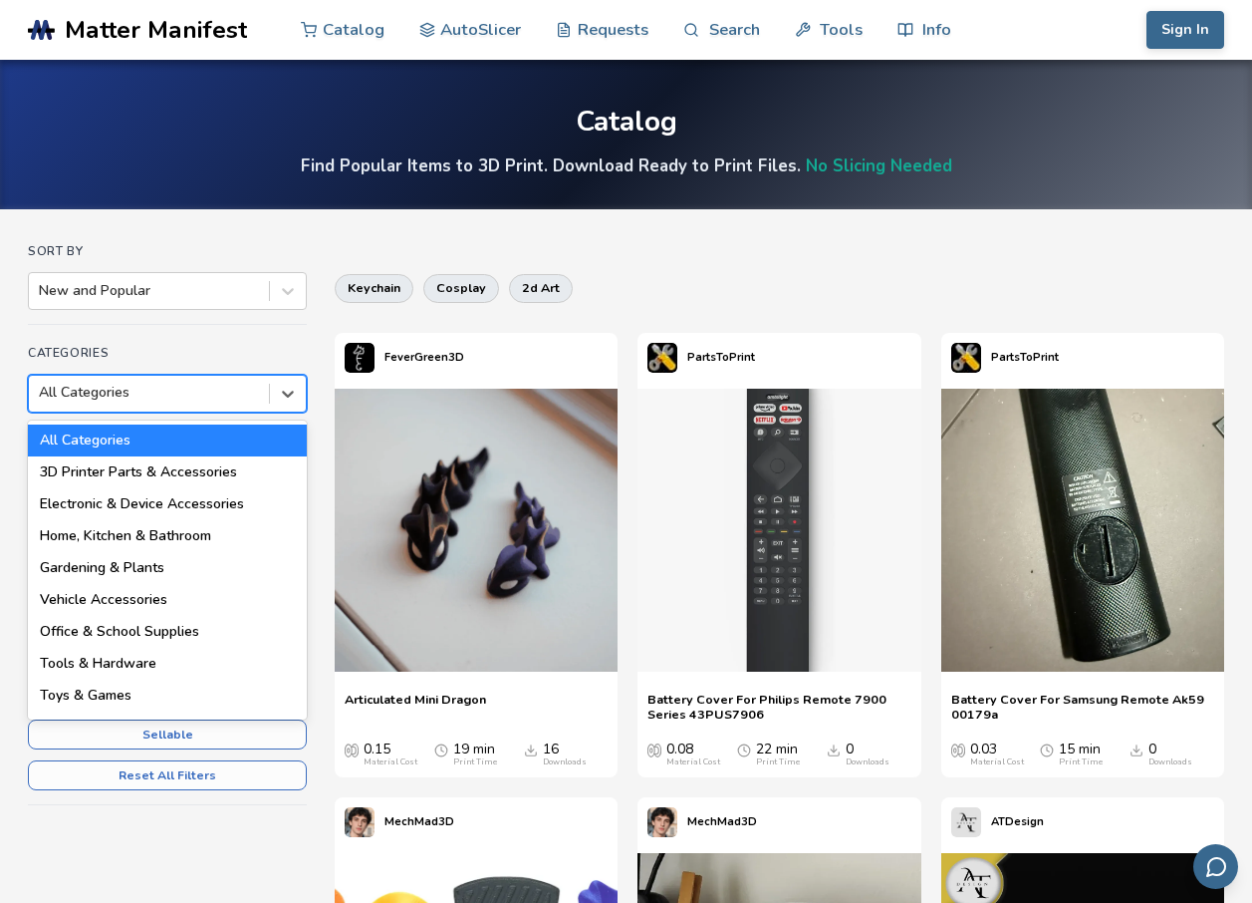
click at [166, 405] on div "All Categories" at bounding box center [149, 393] width 240 height 28
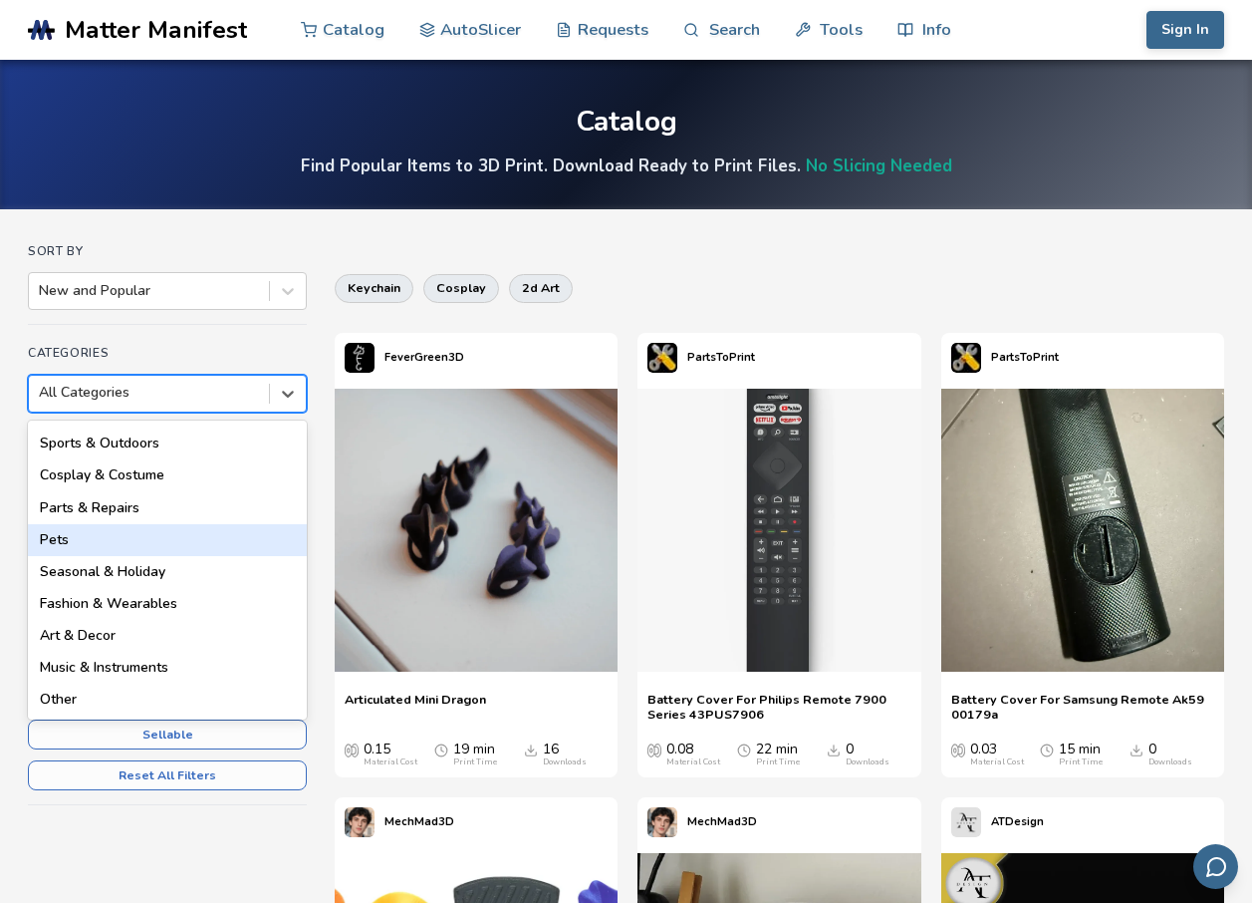
click at [0, 487] on html ".cls-1, .cls-2, .cls-3 { stroke-width: 0px; } .cls-2 { fill: #1d1e56; } .cls-3 …" at bounding box center [626, 451] width 1252 height 903
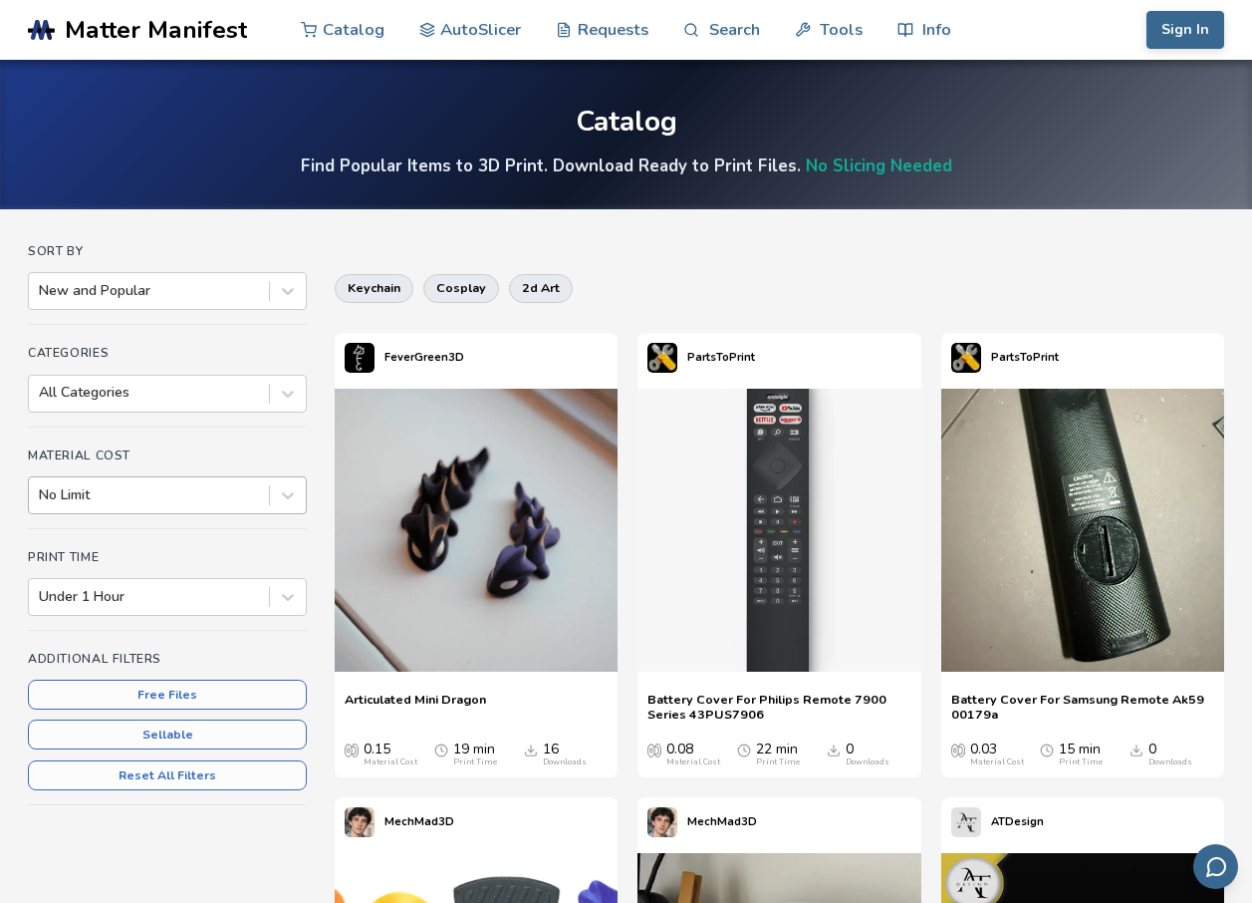
click at [106, 482] on div "No Limit" at bounding box center [149, 495] width 240 height 28
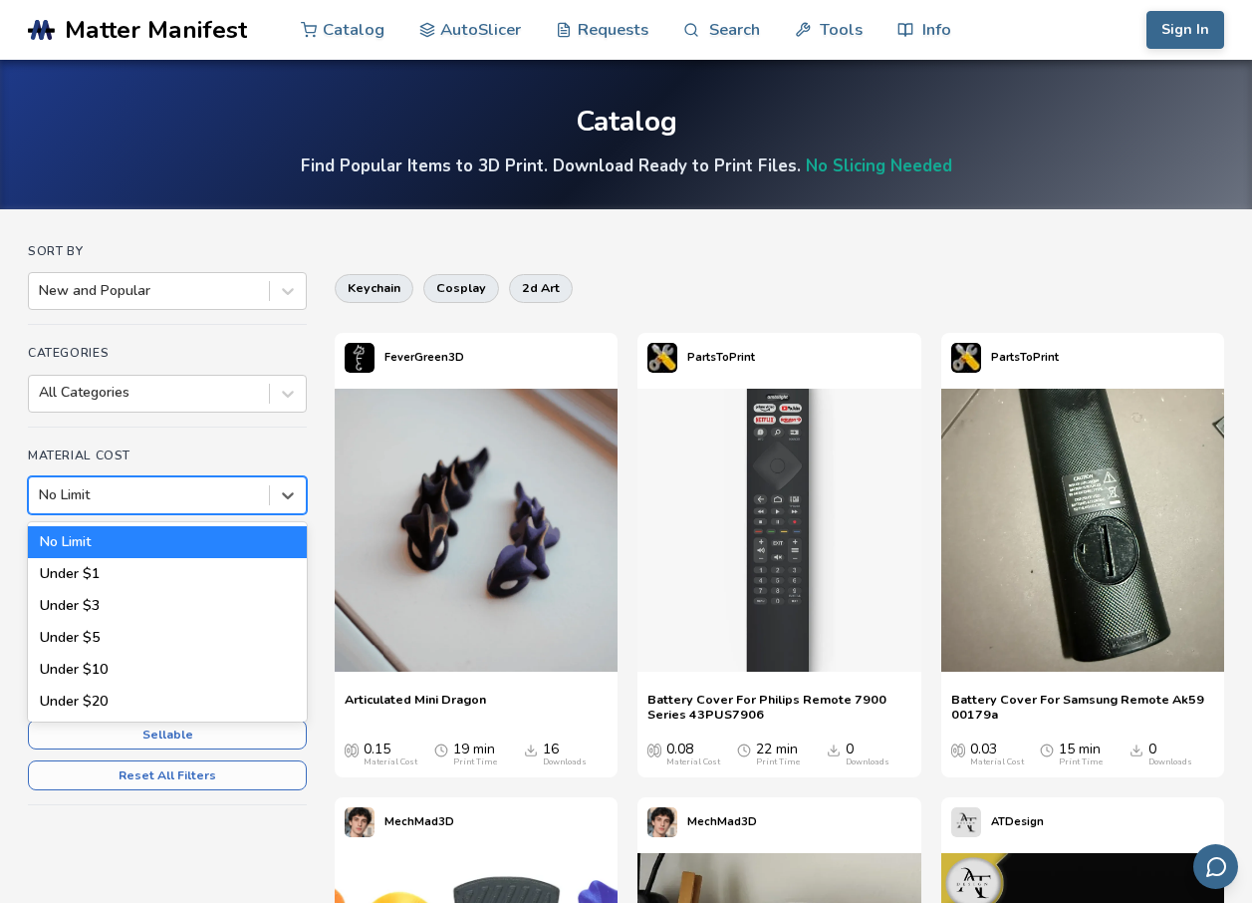
click at [96, 546] on div "No Limit" at bounding box center [167, 542] width 279 height 32
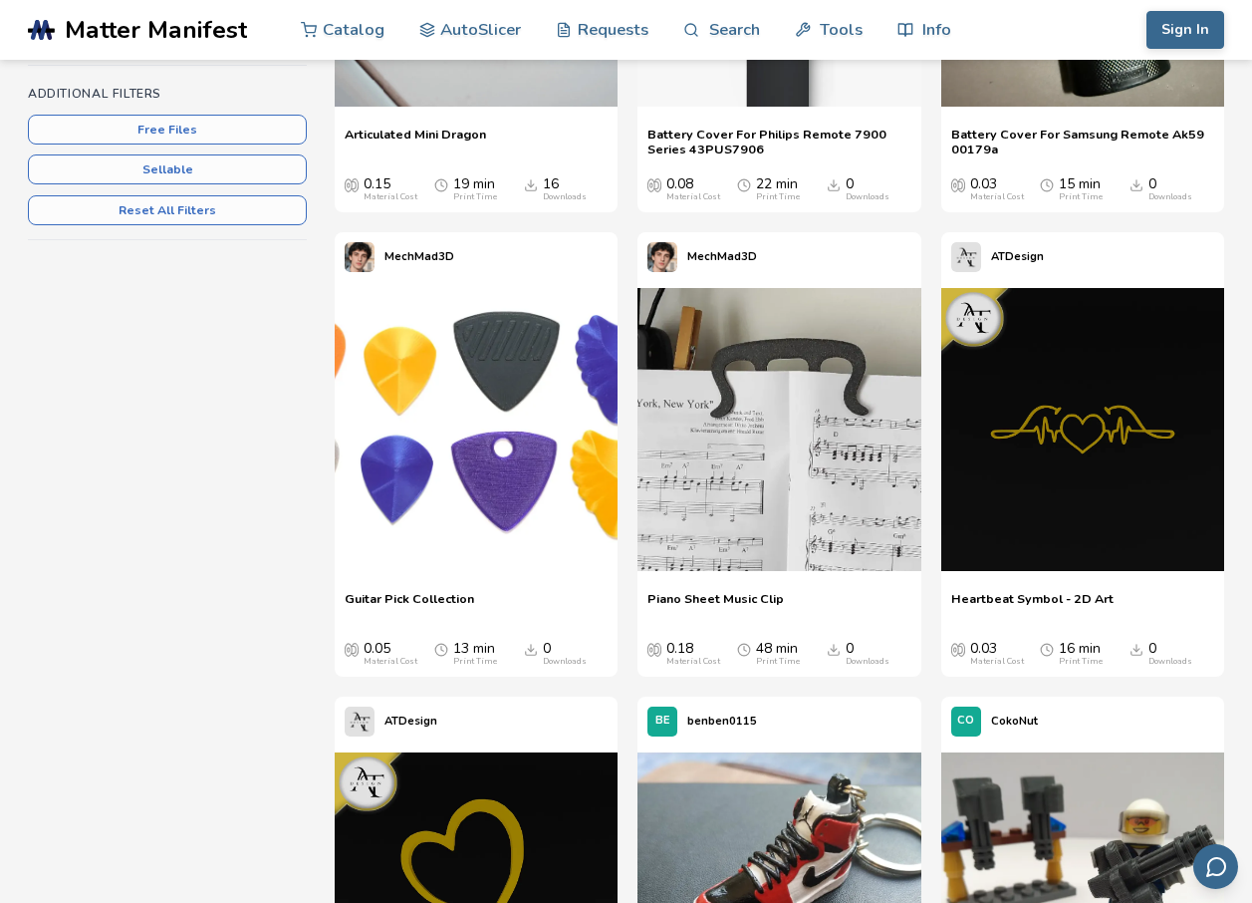
scroll to position [299, 0]
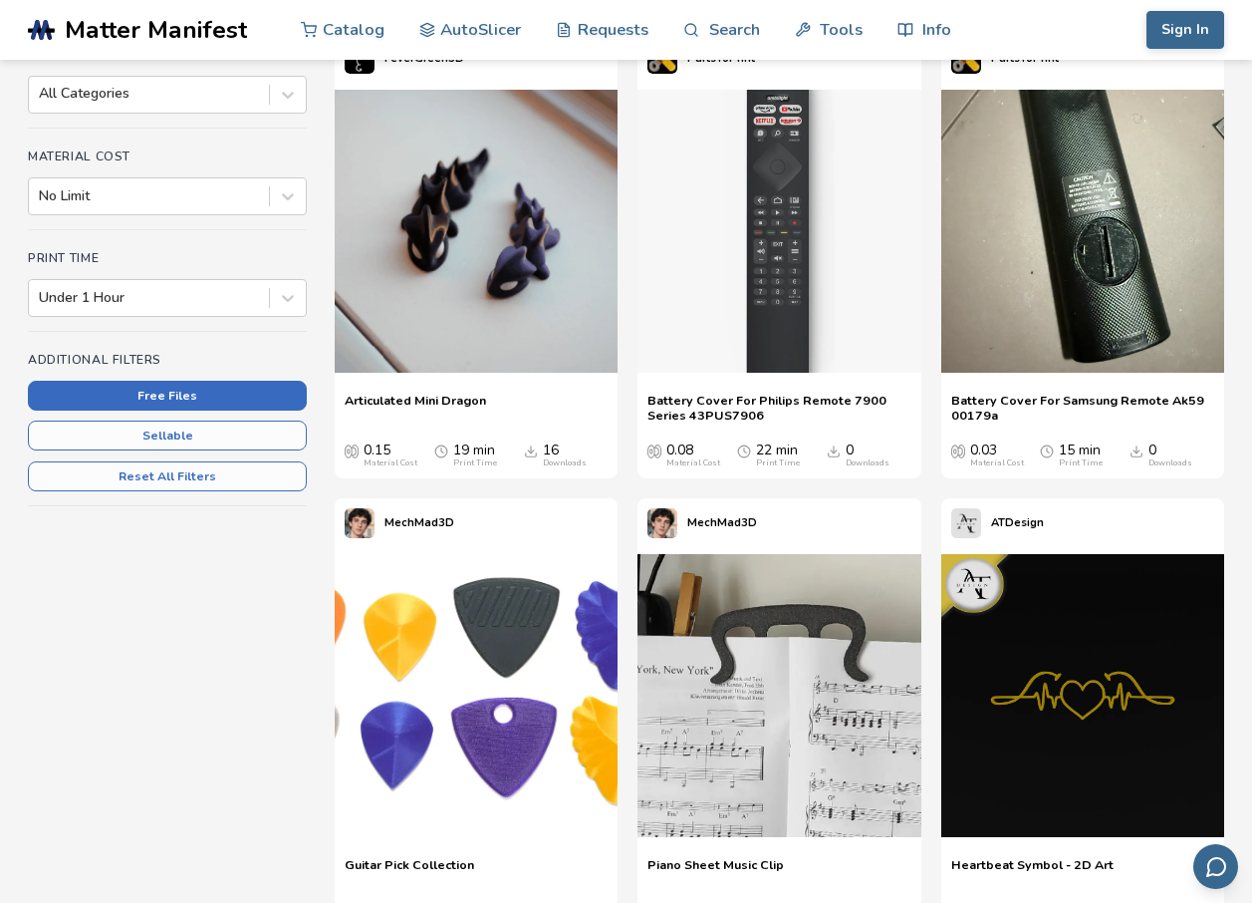
click at [235, 392] on button "Free Files" at bounding box center [167, 396] width 279 height 30
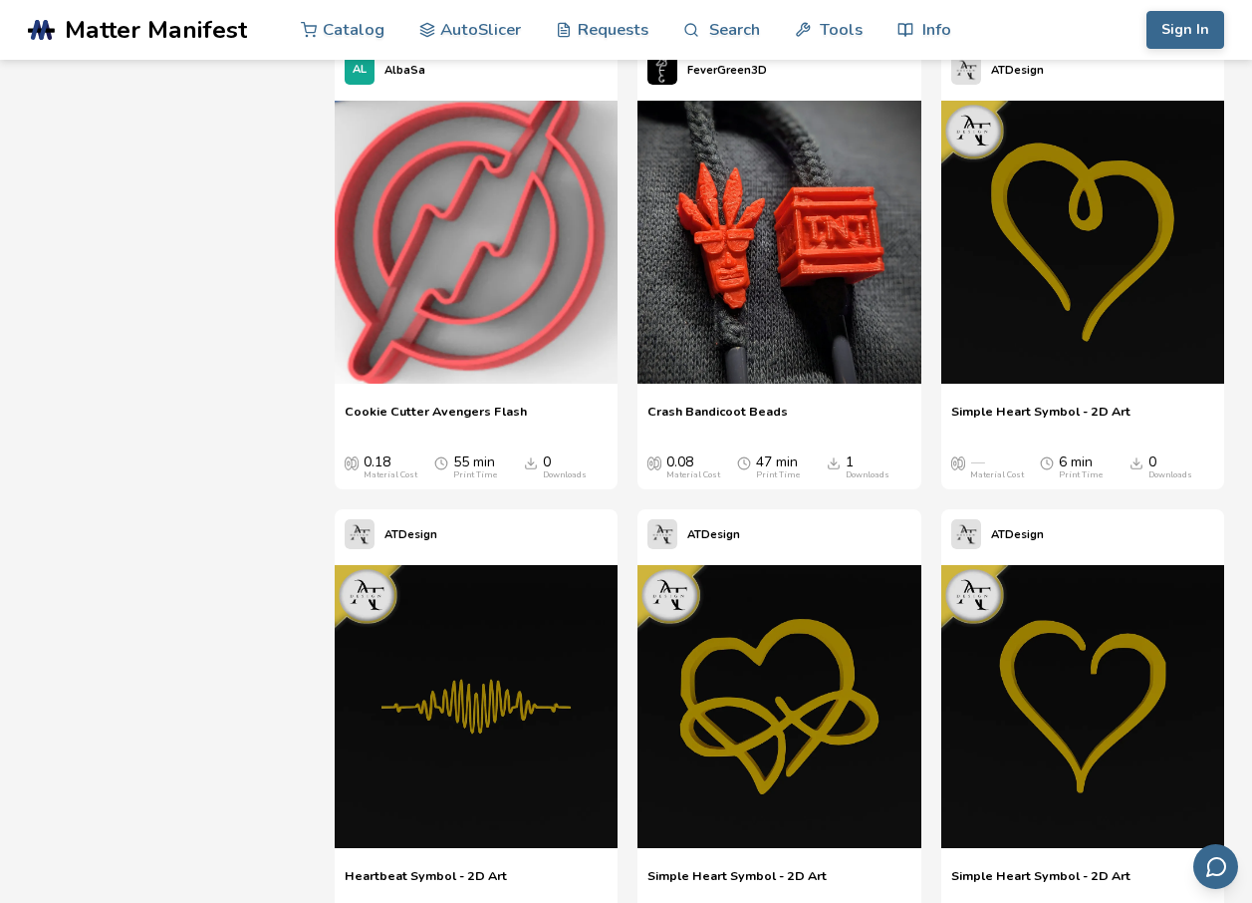
scroll to position [13551, 0]
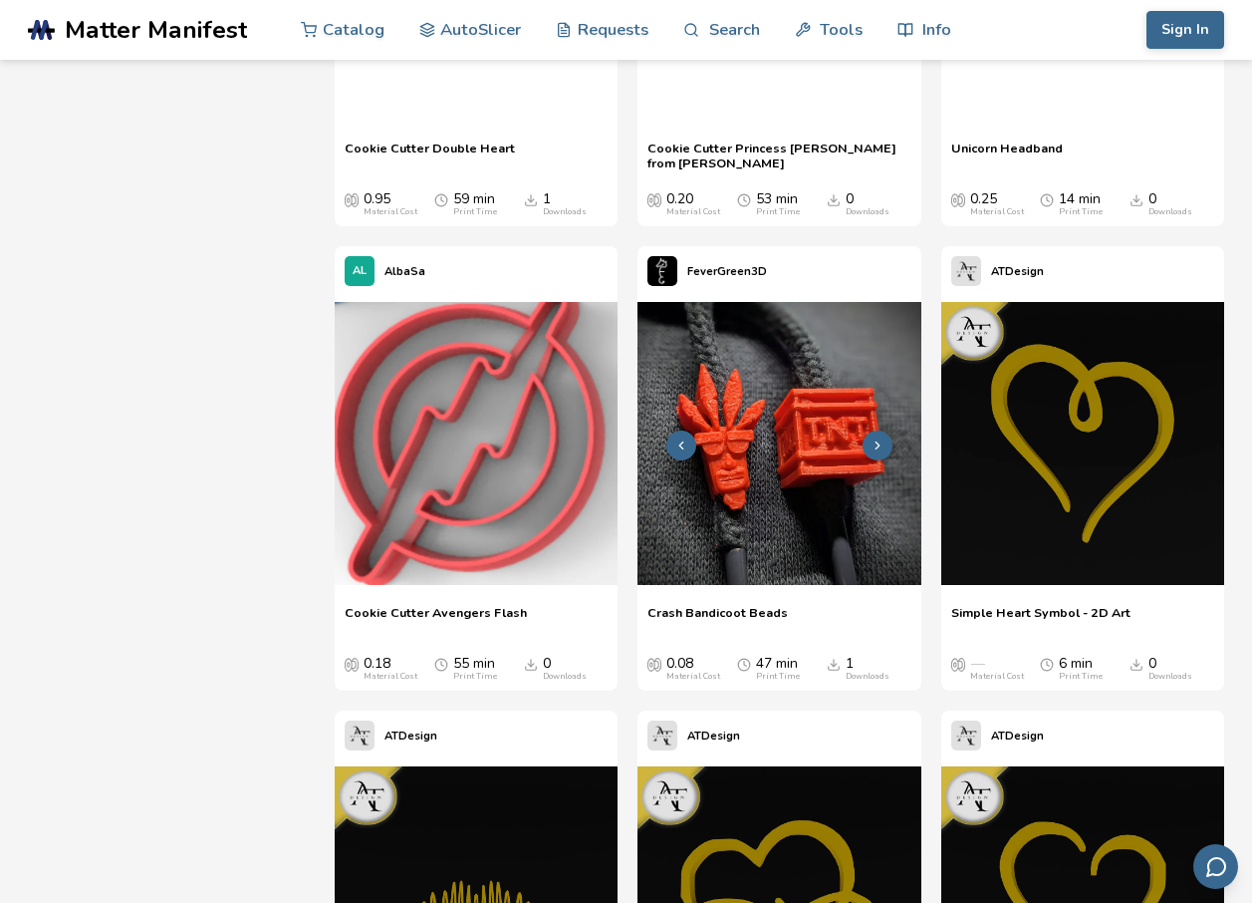
click at [756, 484] on img at bounding box center [779, 443] width 283 height 283
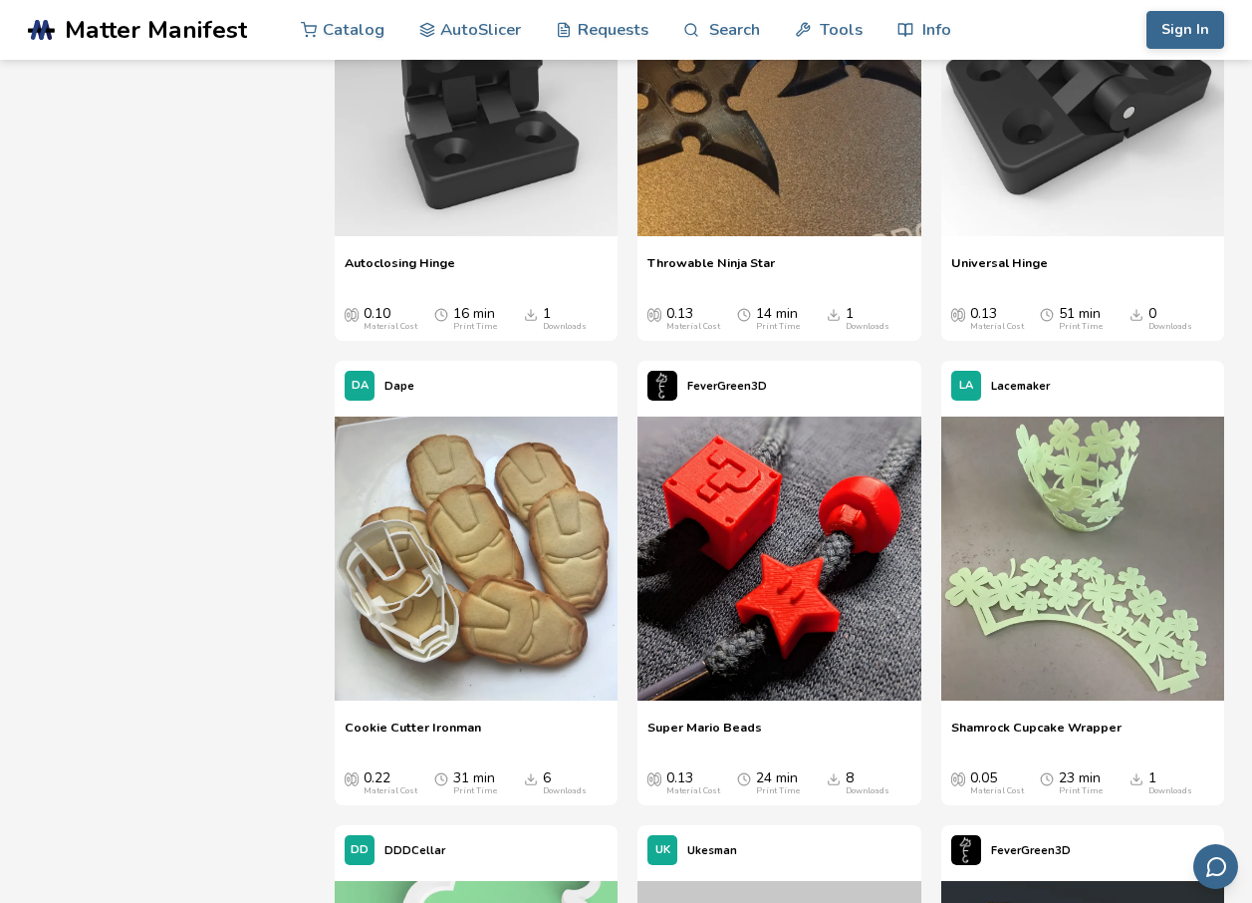
scroll to position [12033, 0]
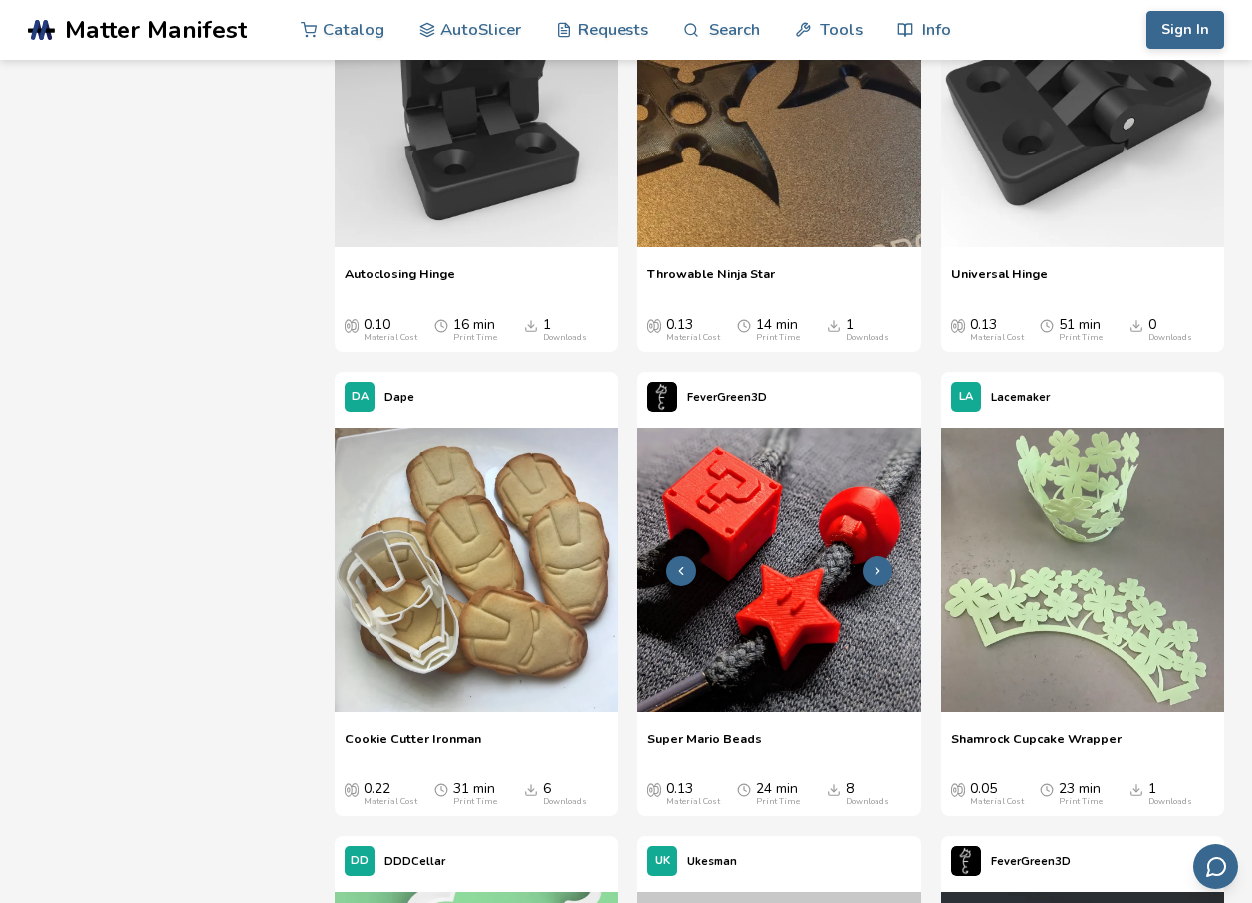
click at [777, 567] on img at bounding box center [779, 568] width 283 height 283
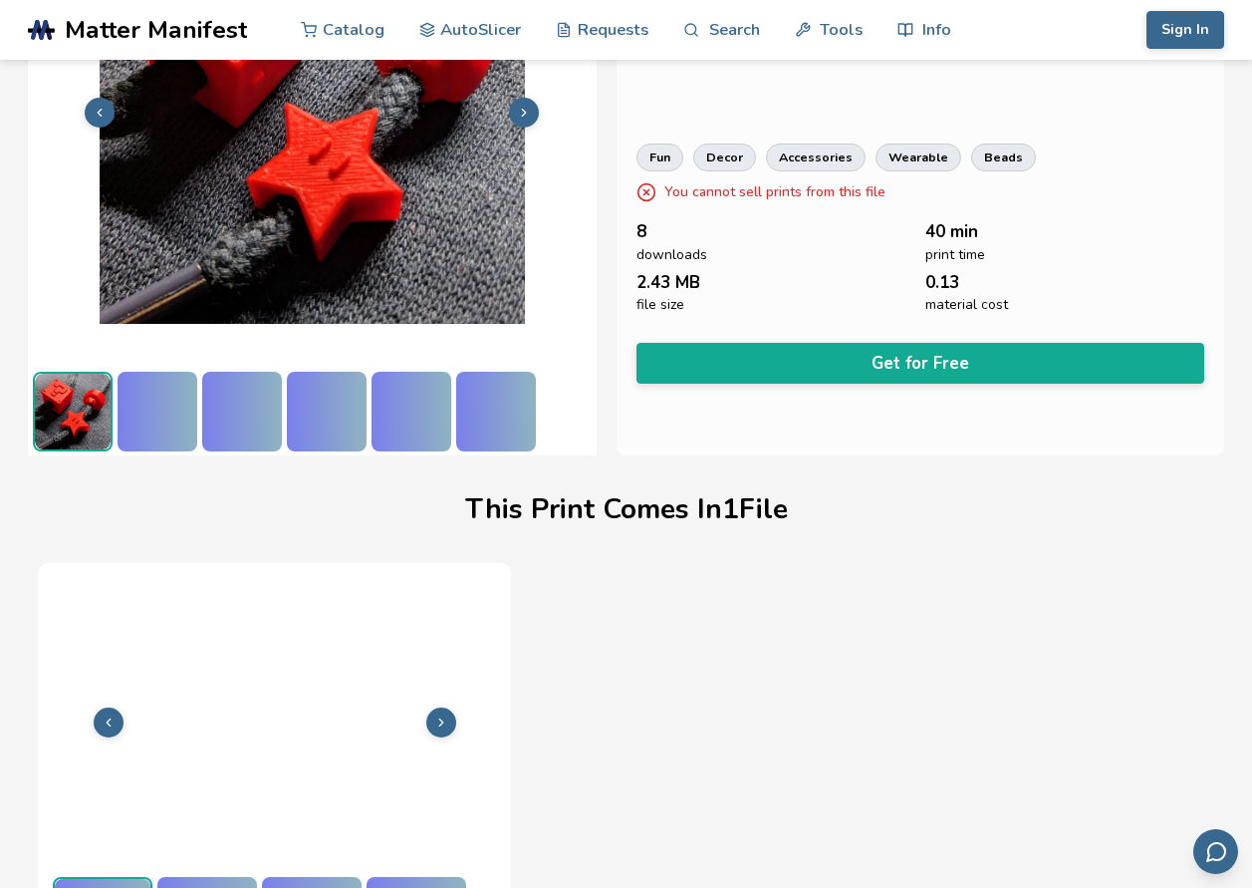
scroll to position [286, 0]
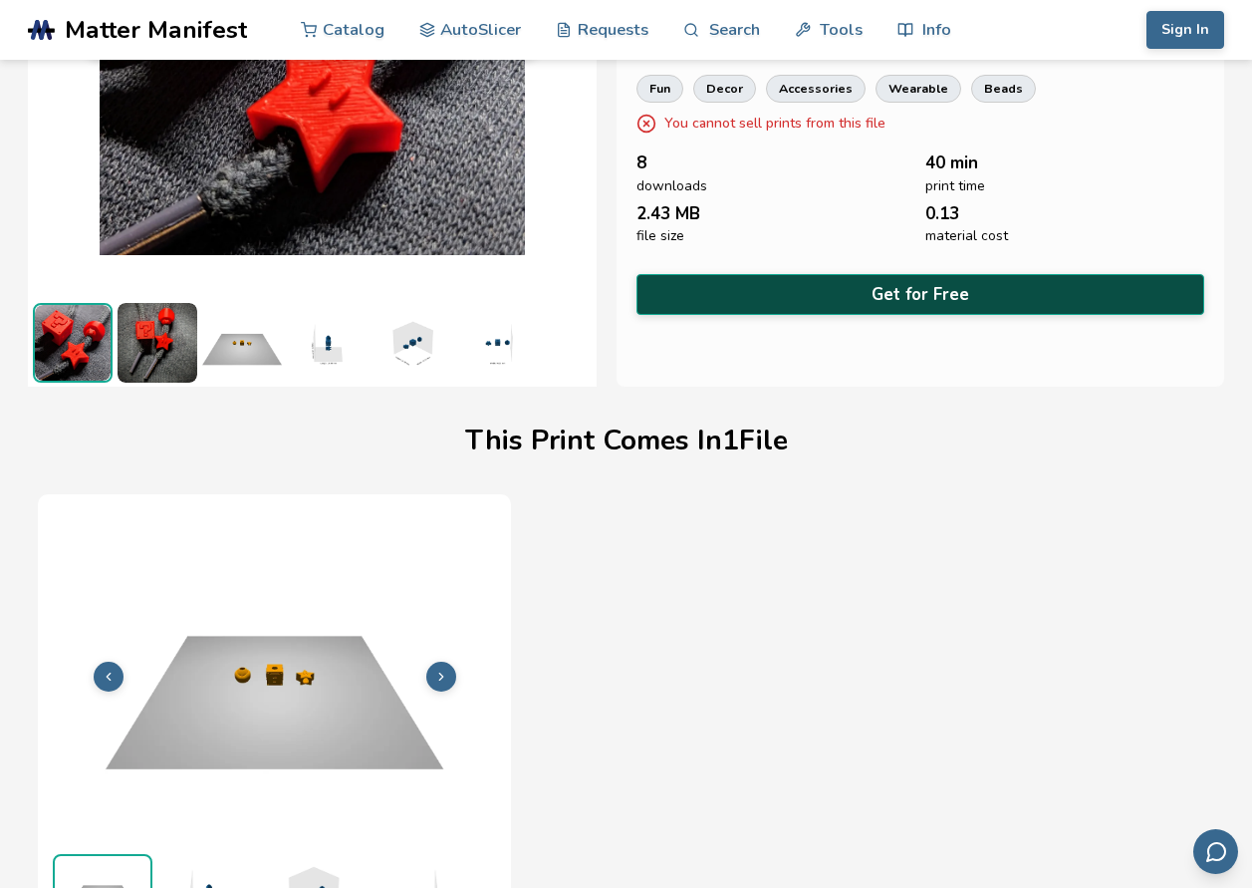
click at [779, 288] on button "Get for Free" at bounding box center [921, 294] width 569 height 41
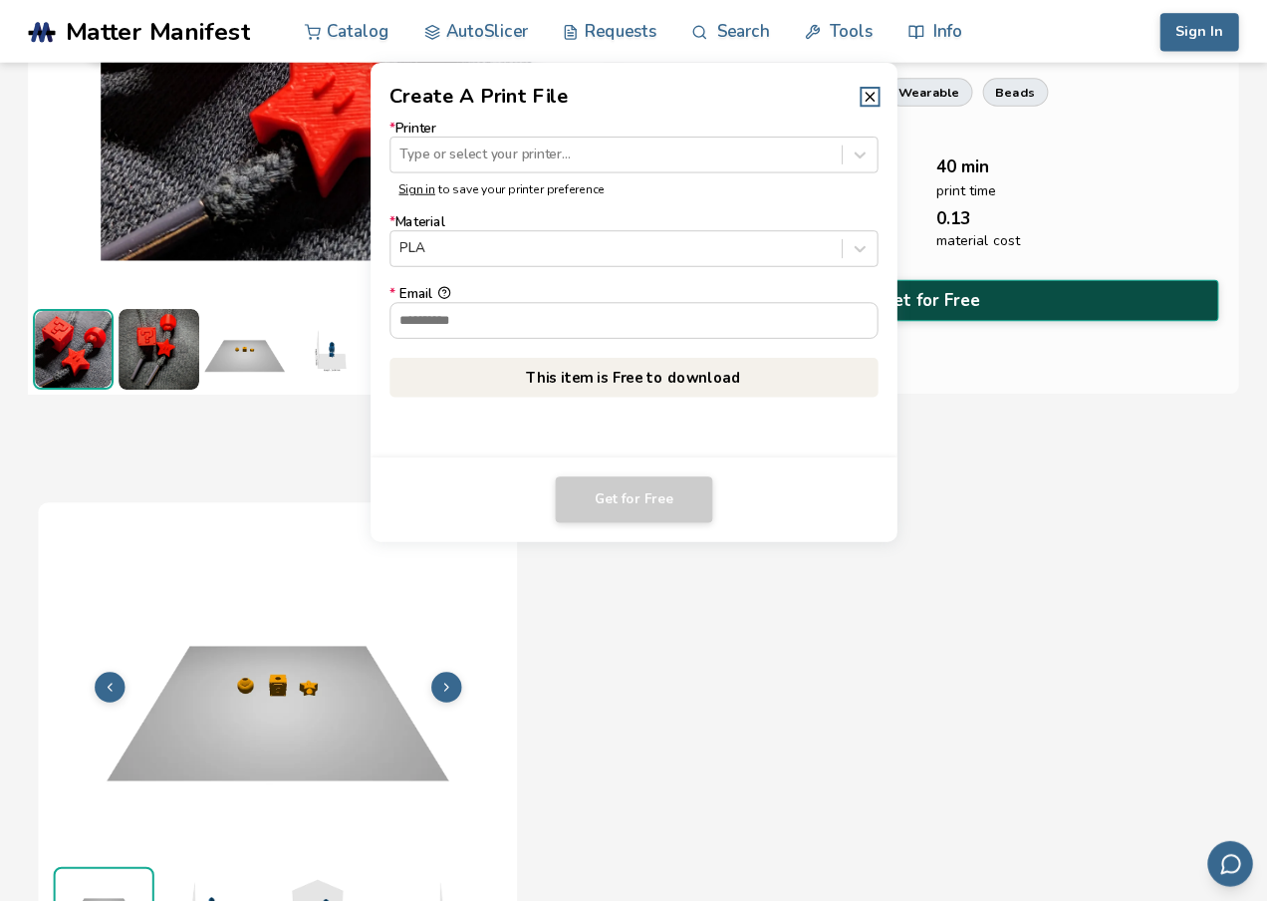
scroll to position [283, 0]
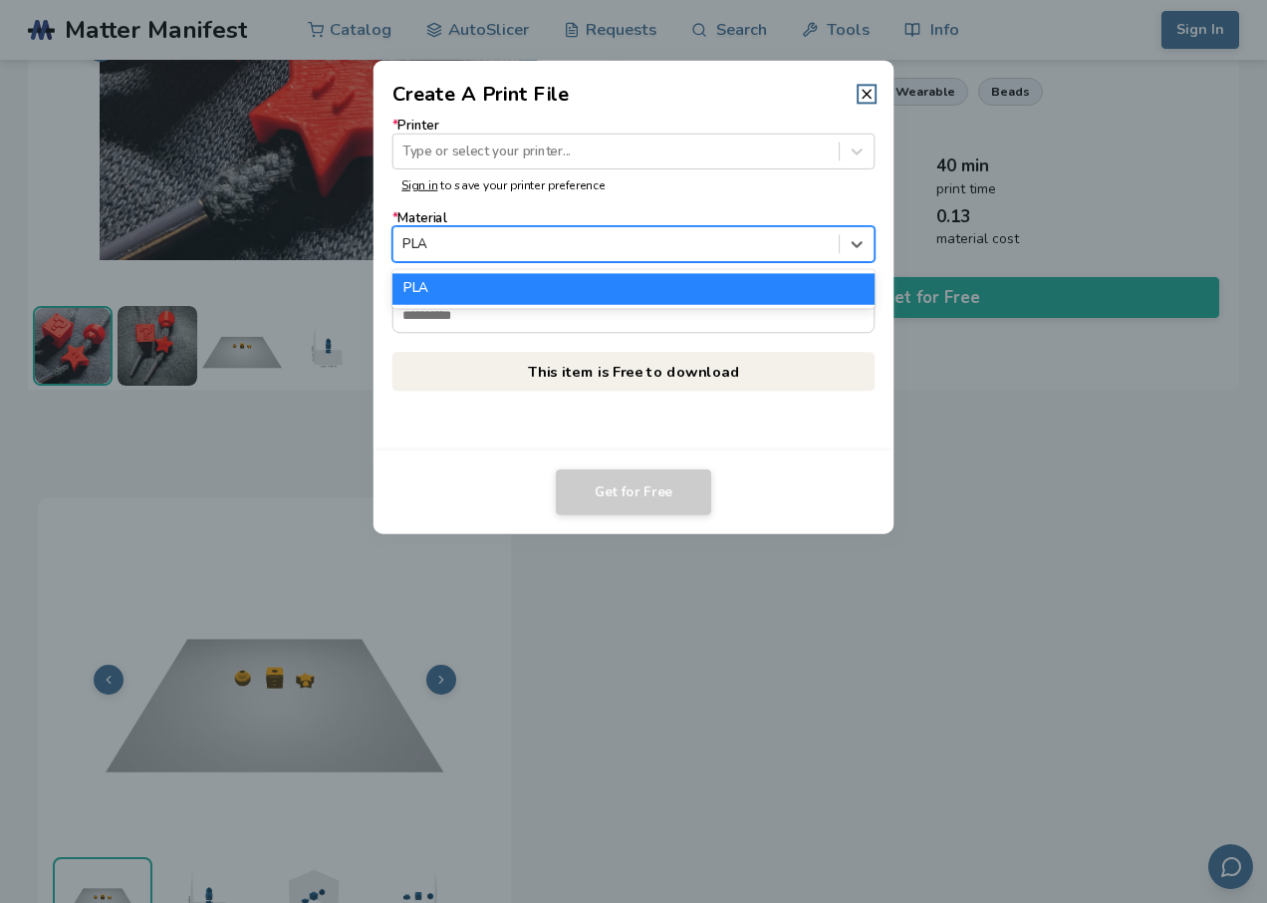
click at [607, 243] on div at bounding box center [616, 244] width 426 height 19
click at [640, 154] on div at bounding box center [616, 150] width 426 height 19
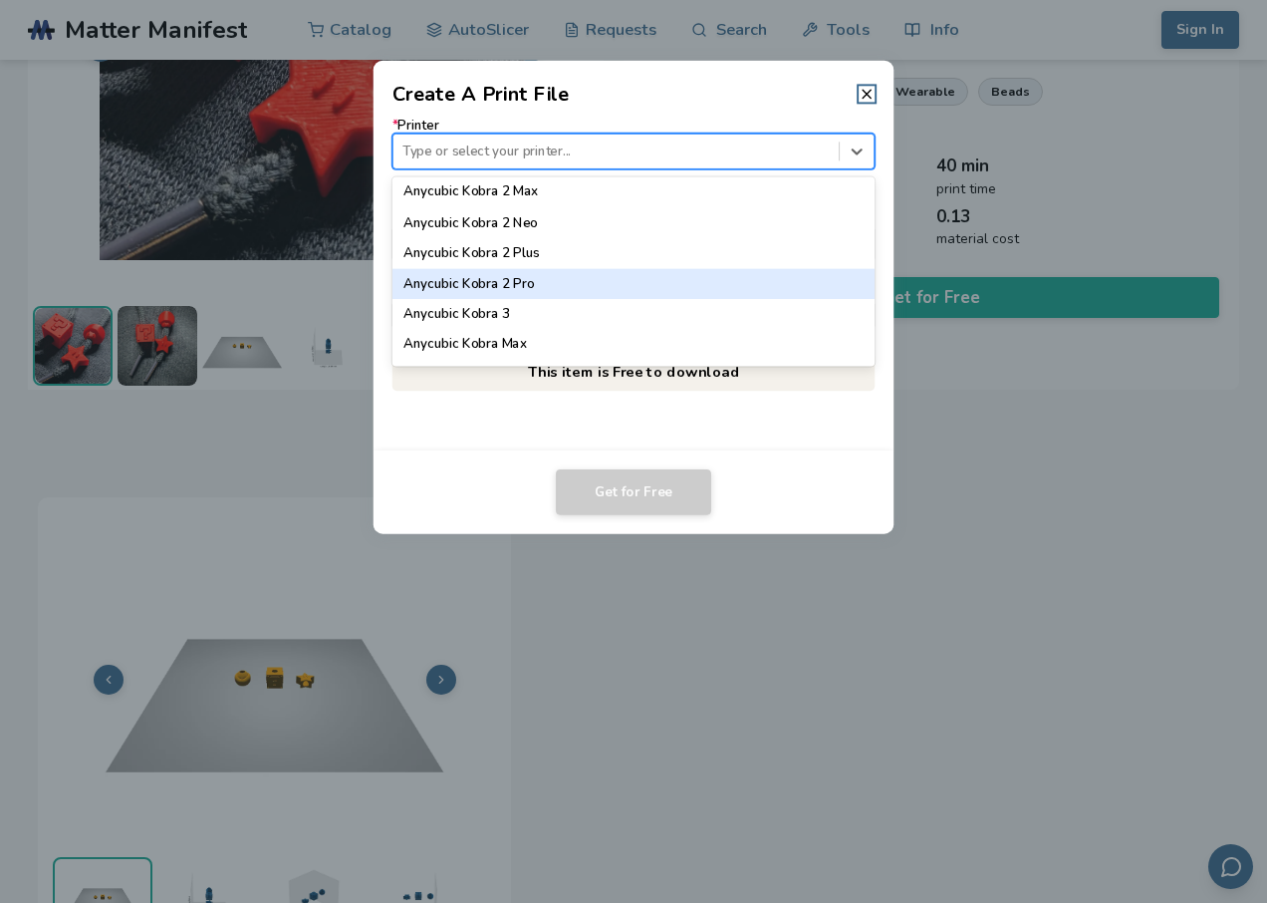
scroll to position [199, 0]
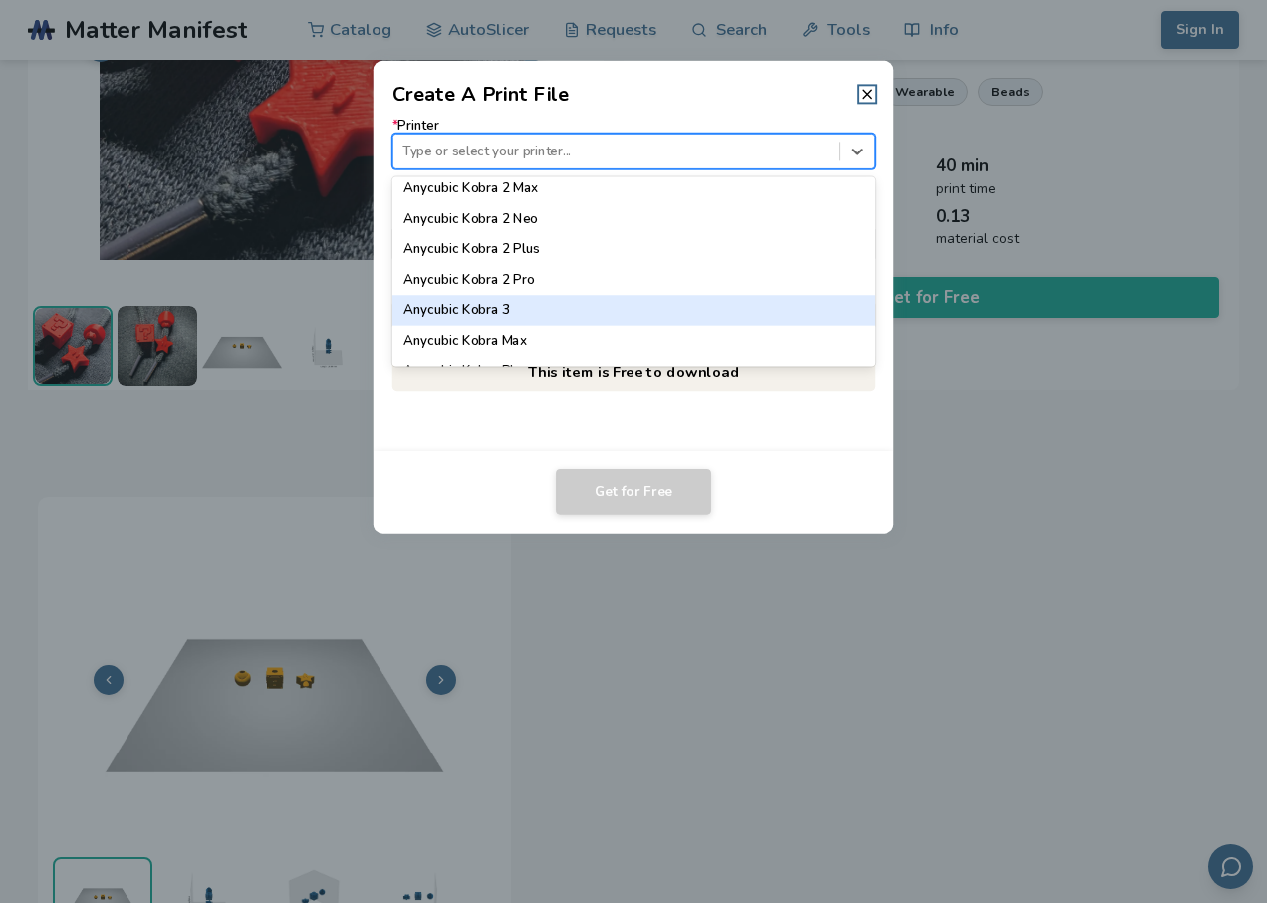
click at [498, 301] on div "Anycubic Kobra 3" at bounding box center [634, 310] width 483 height 30
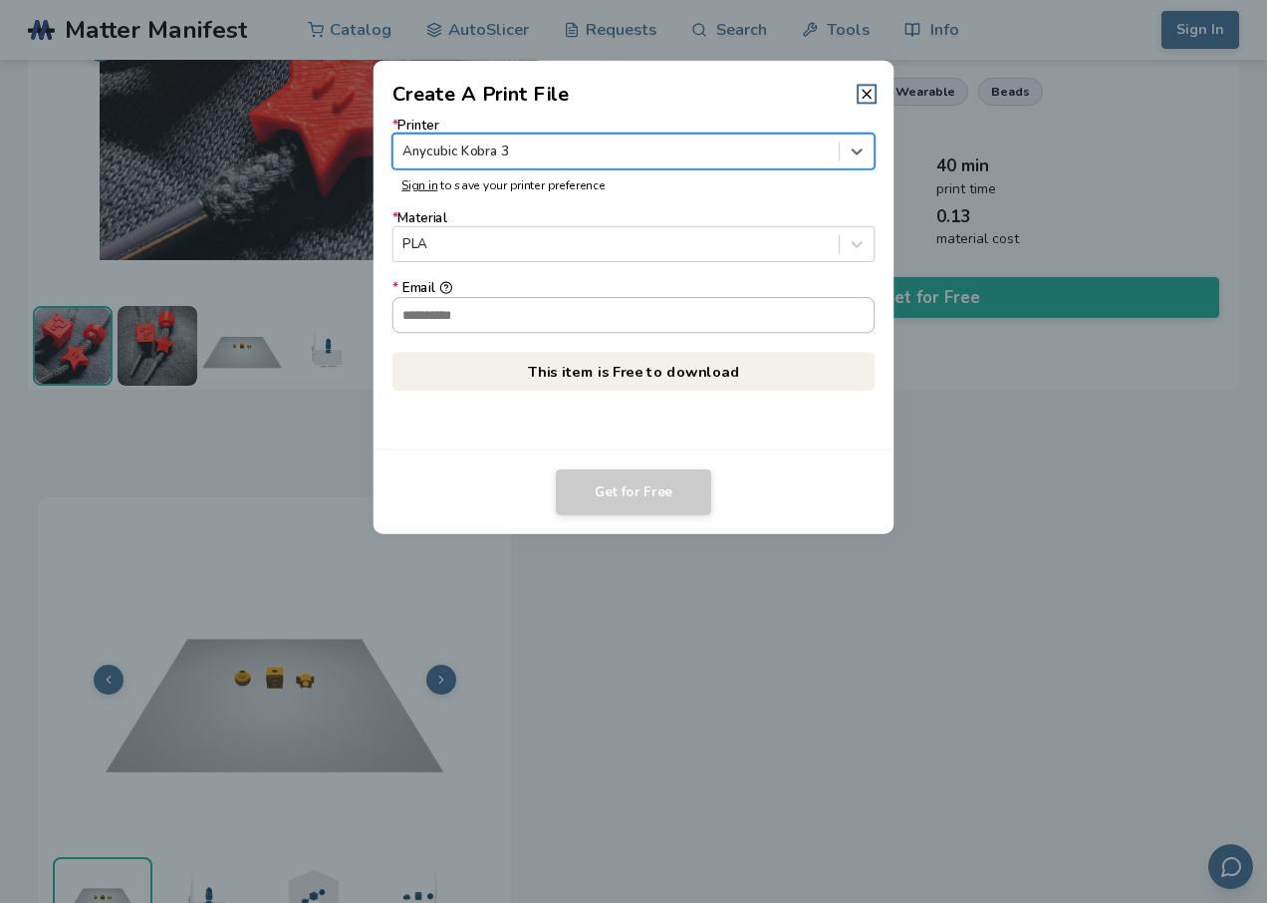
click at [513, 302] on input "* Email" at bounding box center [634, 315] width 481 height 34
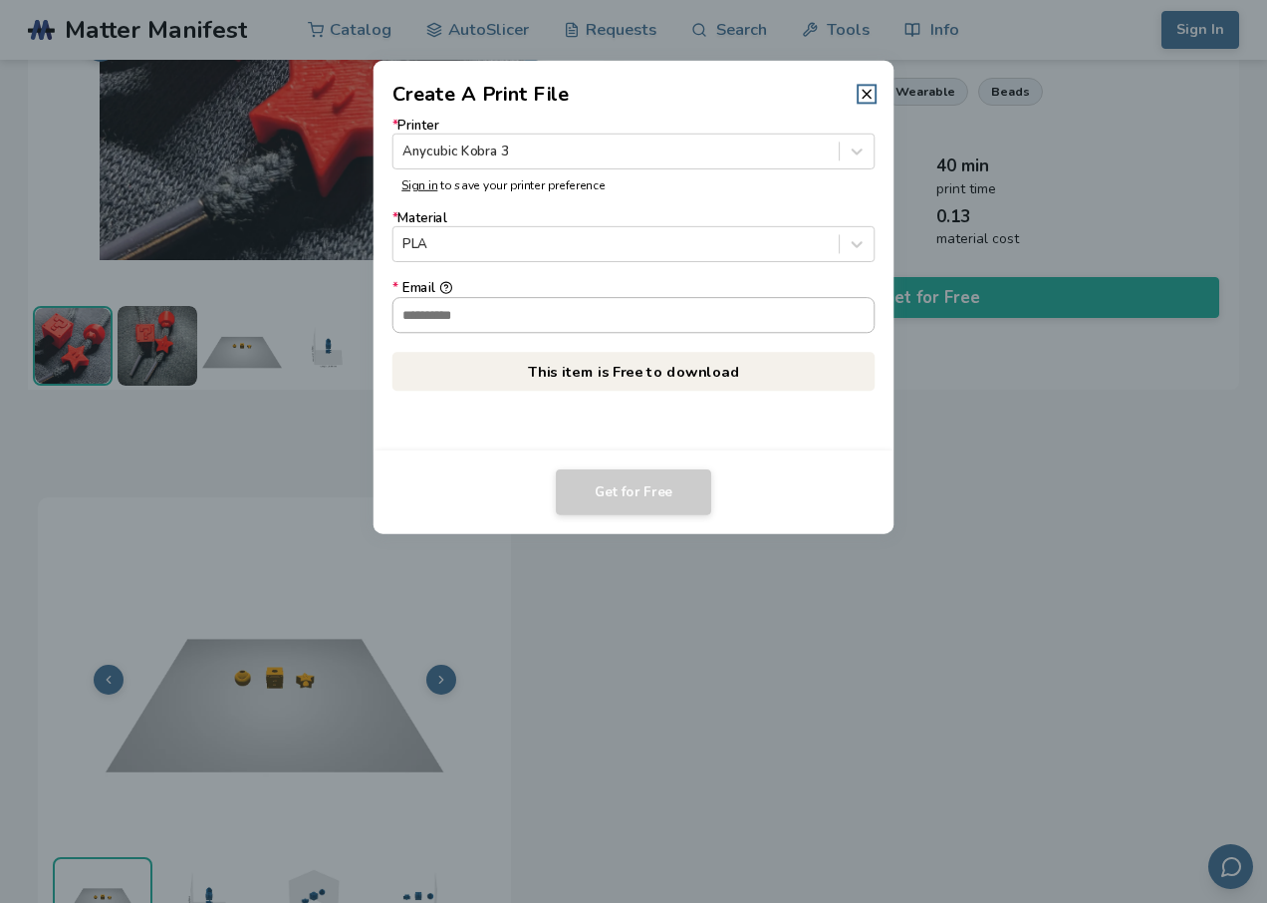
click at [513, 302] on input "* Email" at bounding box center [634, 315] width 481 height 34
type input "**********"
click at [672, 488] on button "Get for Free" at bounding box center [633, 492] width 155 height 46
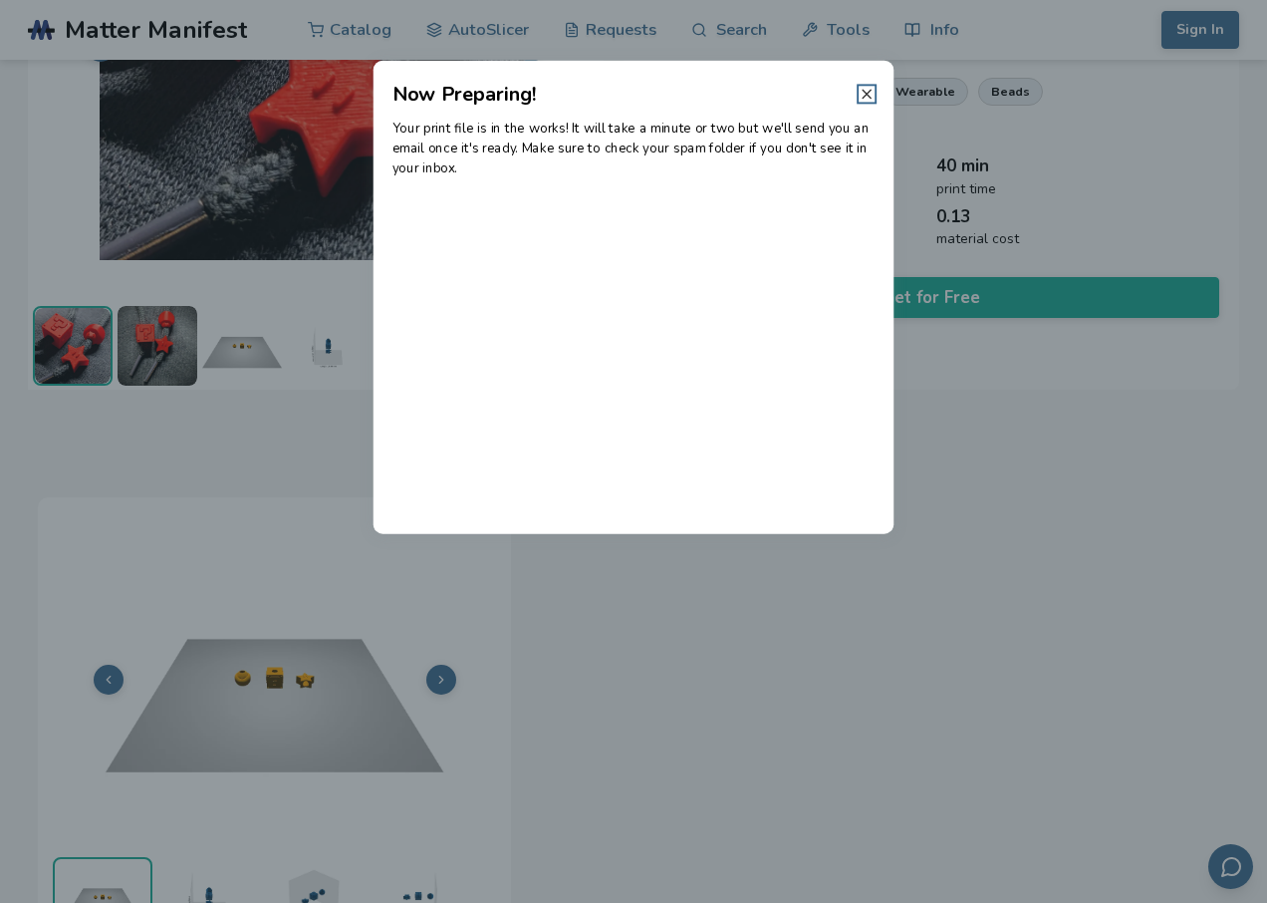
click at [866, 91] on icon at bounding box center [867, 94] width 16 height 16
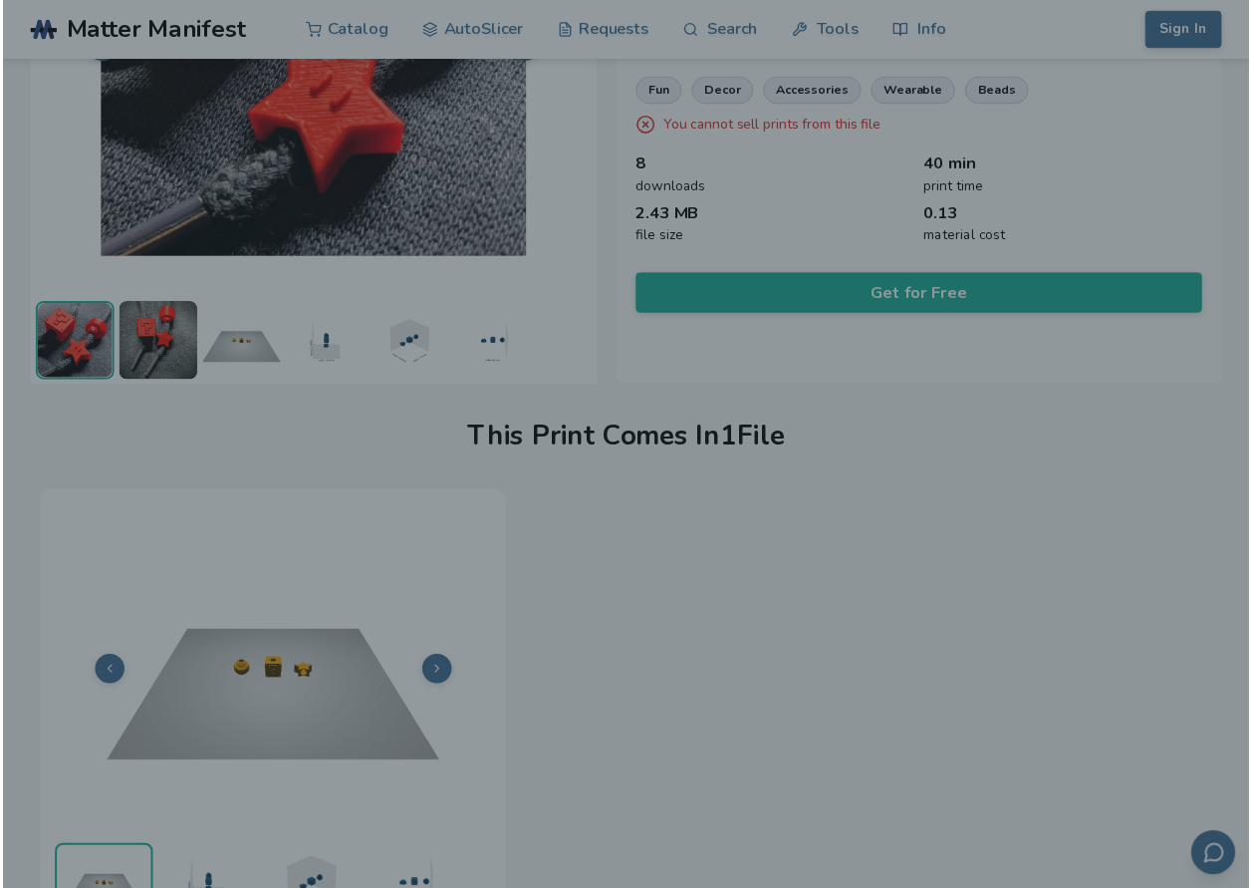
scroll to position [286, 0]
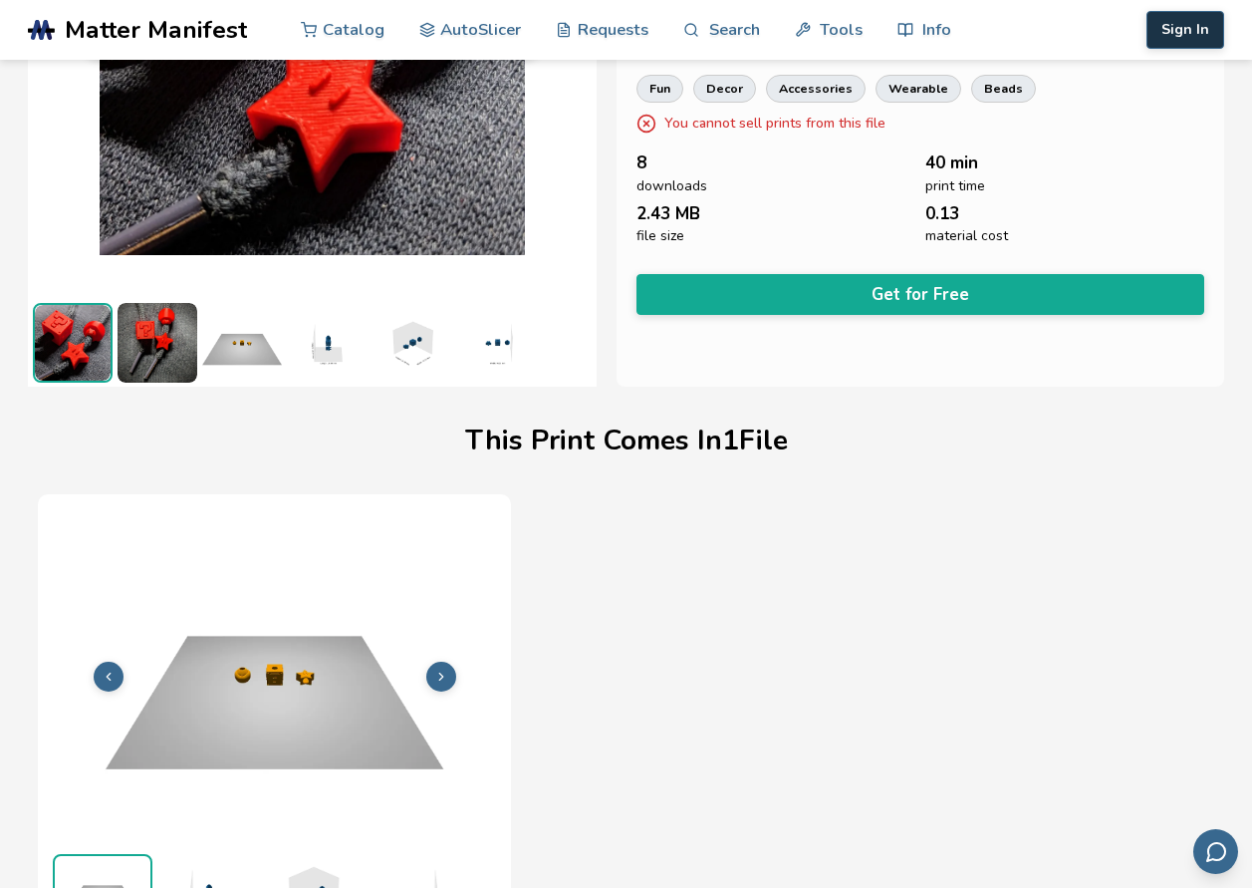
click at [1196, 25] on button "Sign In" at bounding box center [1186, 30] width 78 height 38
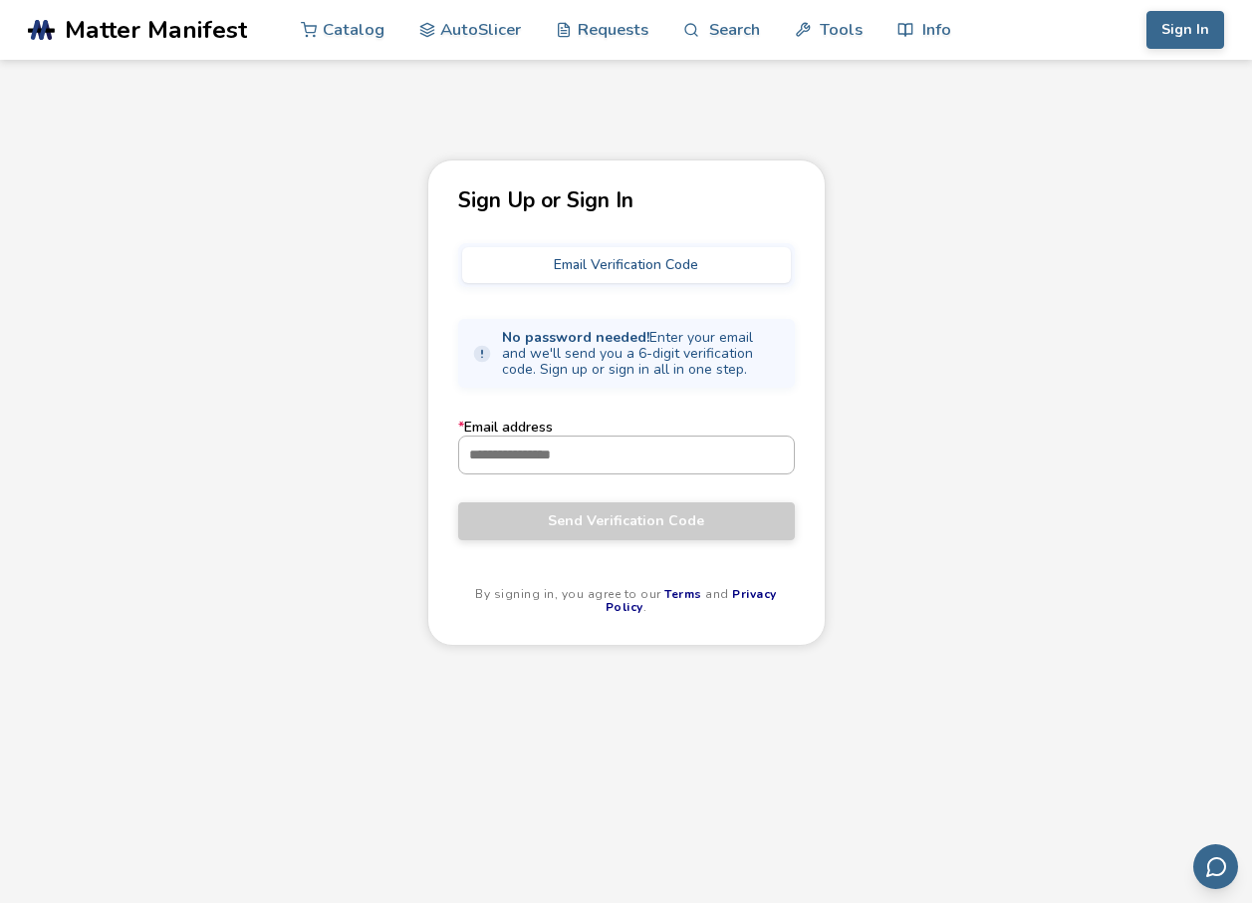
click at [618, 458] on input "* Email address" at bounding box center [626, 454] width 335 height 36
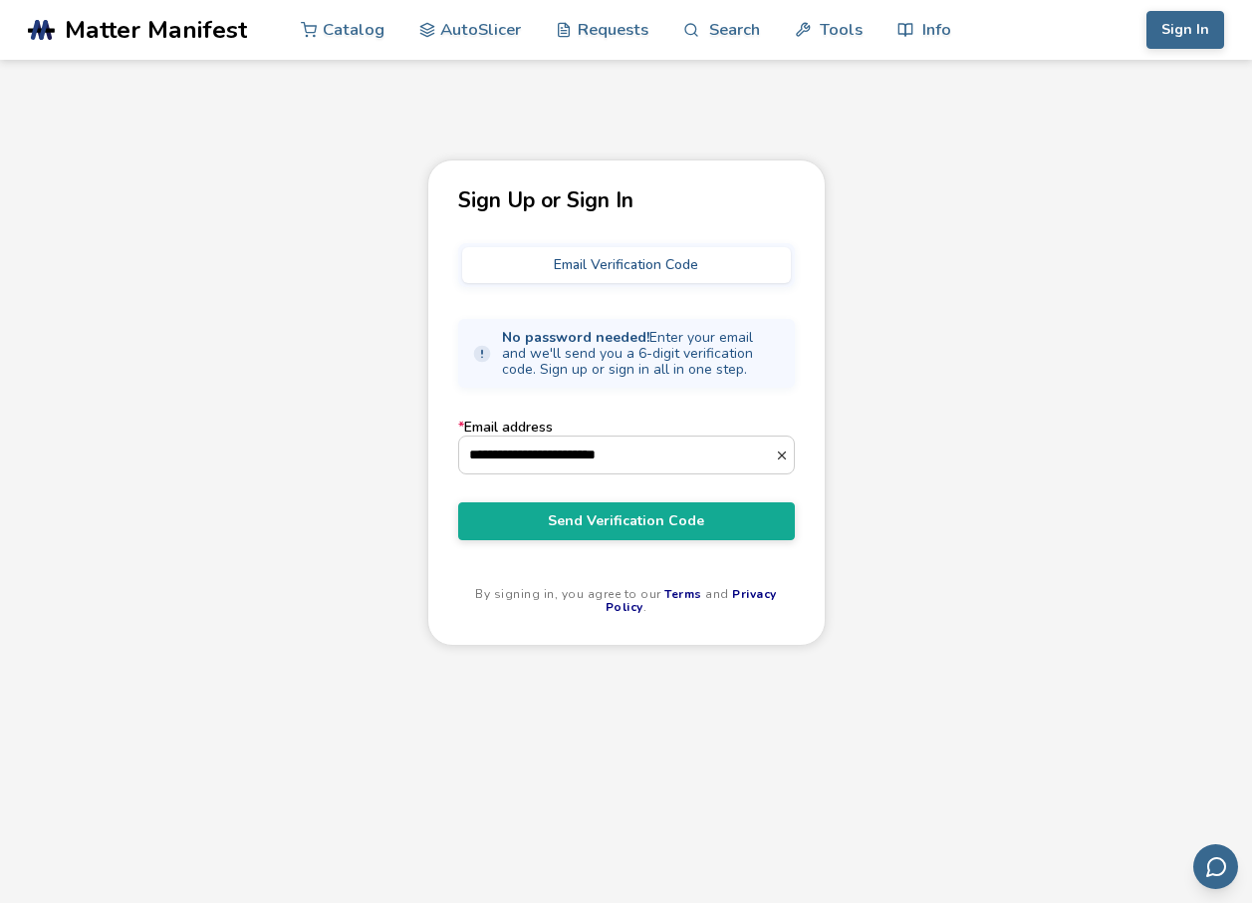
type input "**********"
click at [569, 499] on form "**********" at bounding box center [626, 479] width 337 height 120
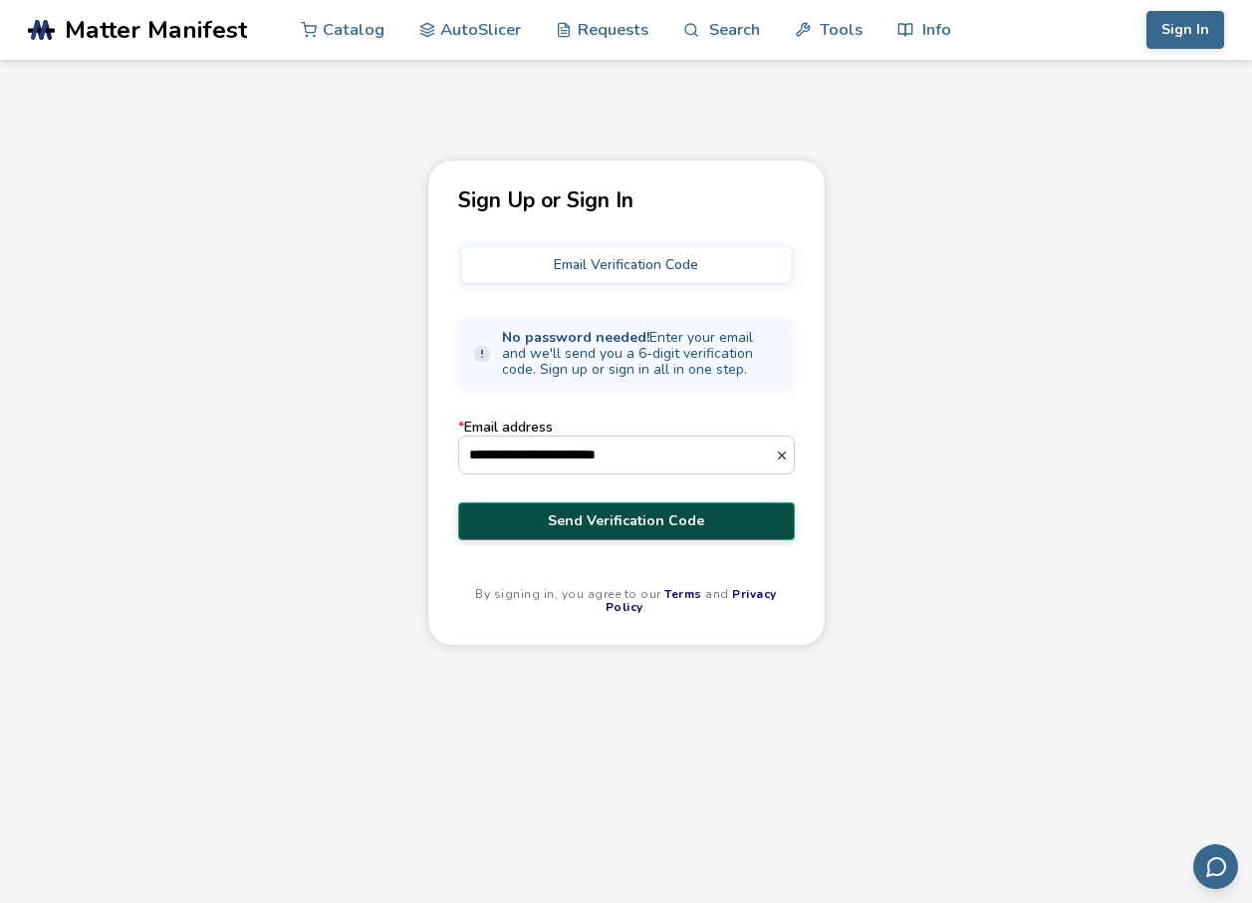
click at [556, 509] on button "Send Verification Code" at bounding box center [626, 521] width 337 height 38
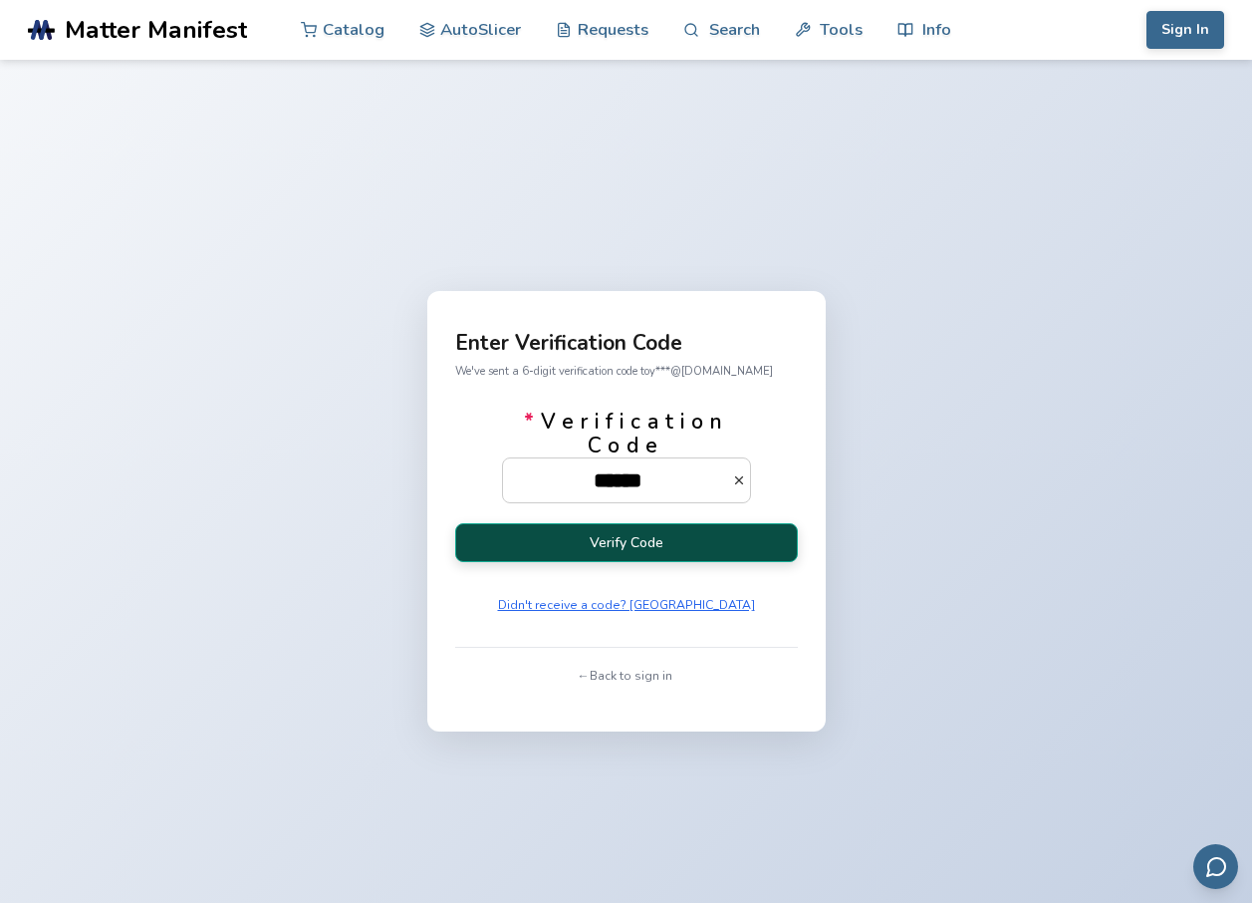
type input "******"
click at [570, 529] on button "Verify Code" at bounding box center [626, 542] width 343 height 39
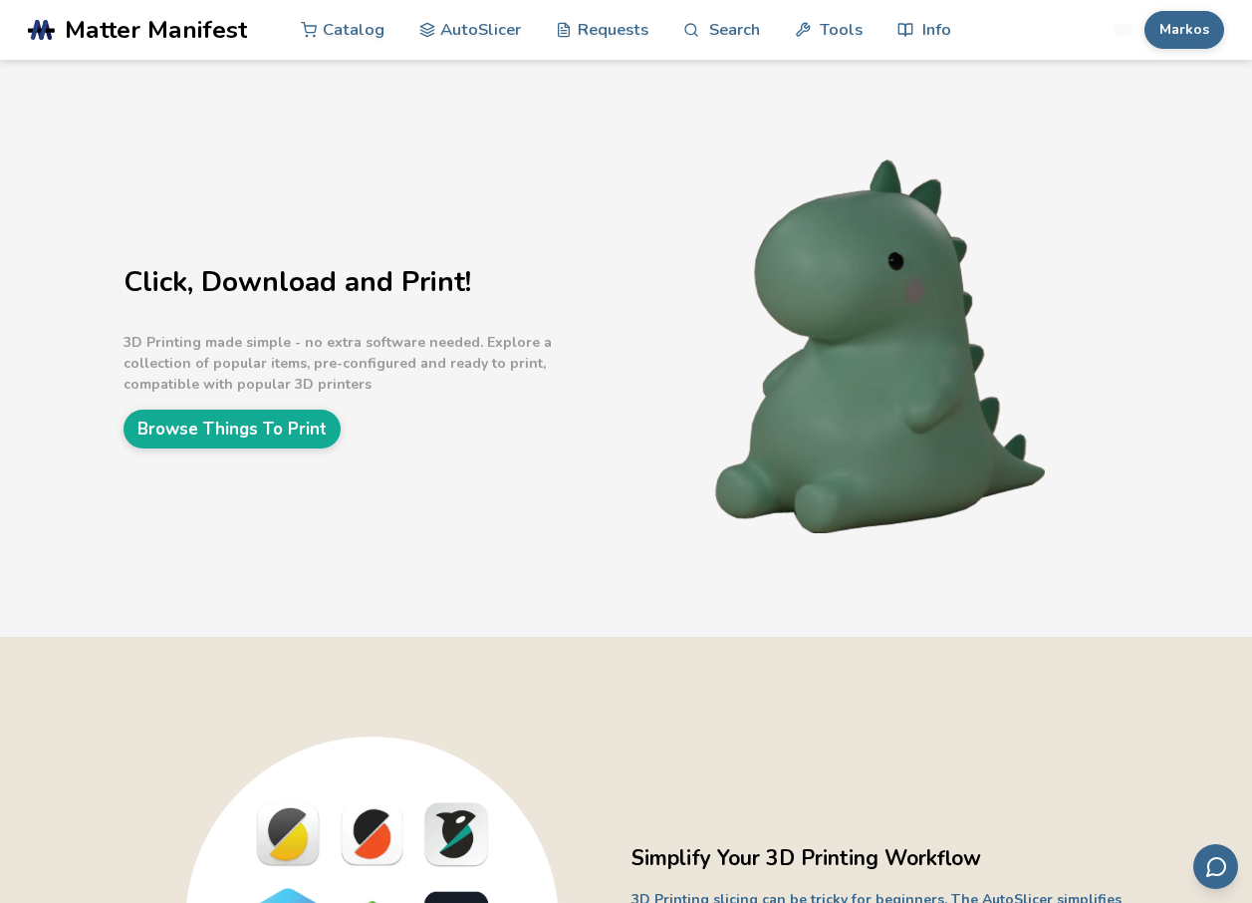
click at [1194, 24] on button "Markos" at bounding box center [1185, 30] width 80 height 38
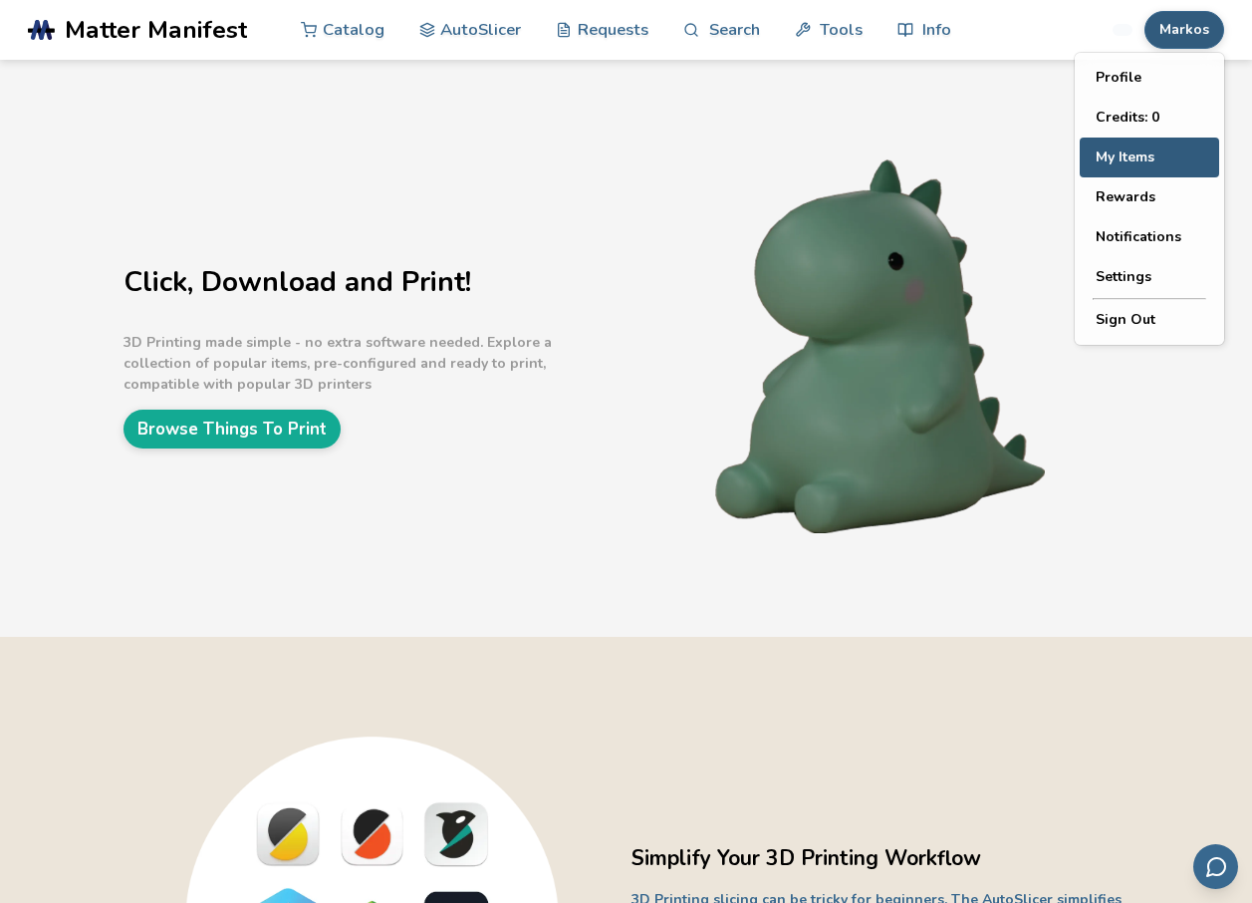
click at [1137, 149] on button "My Items" at bounding box center [1149, 158] width 139 height 40
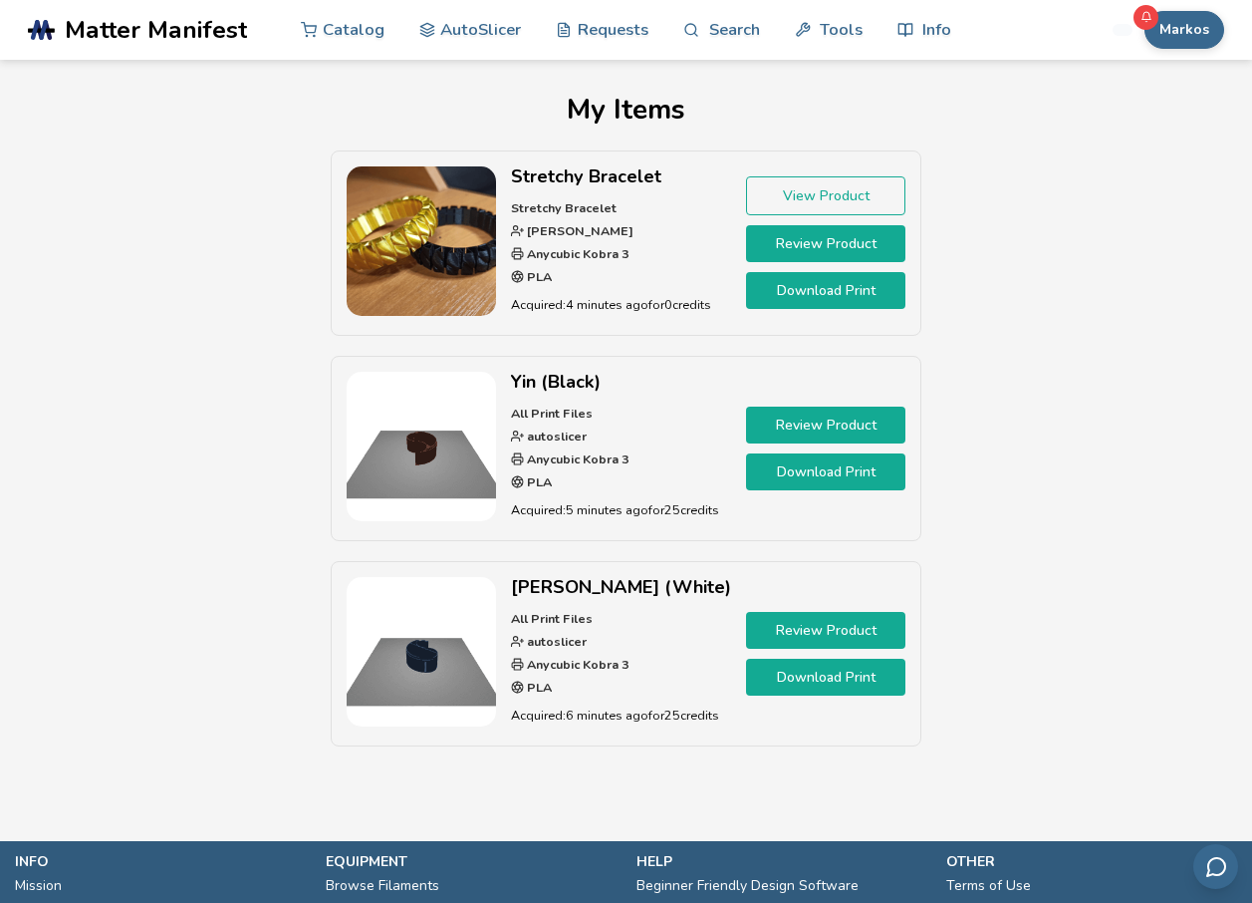
click at [832, 294] on link "Download Print" at bounding box center [825, 290] width 159 height 37
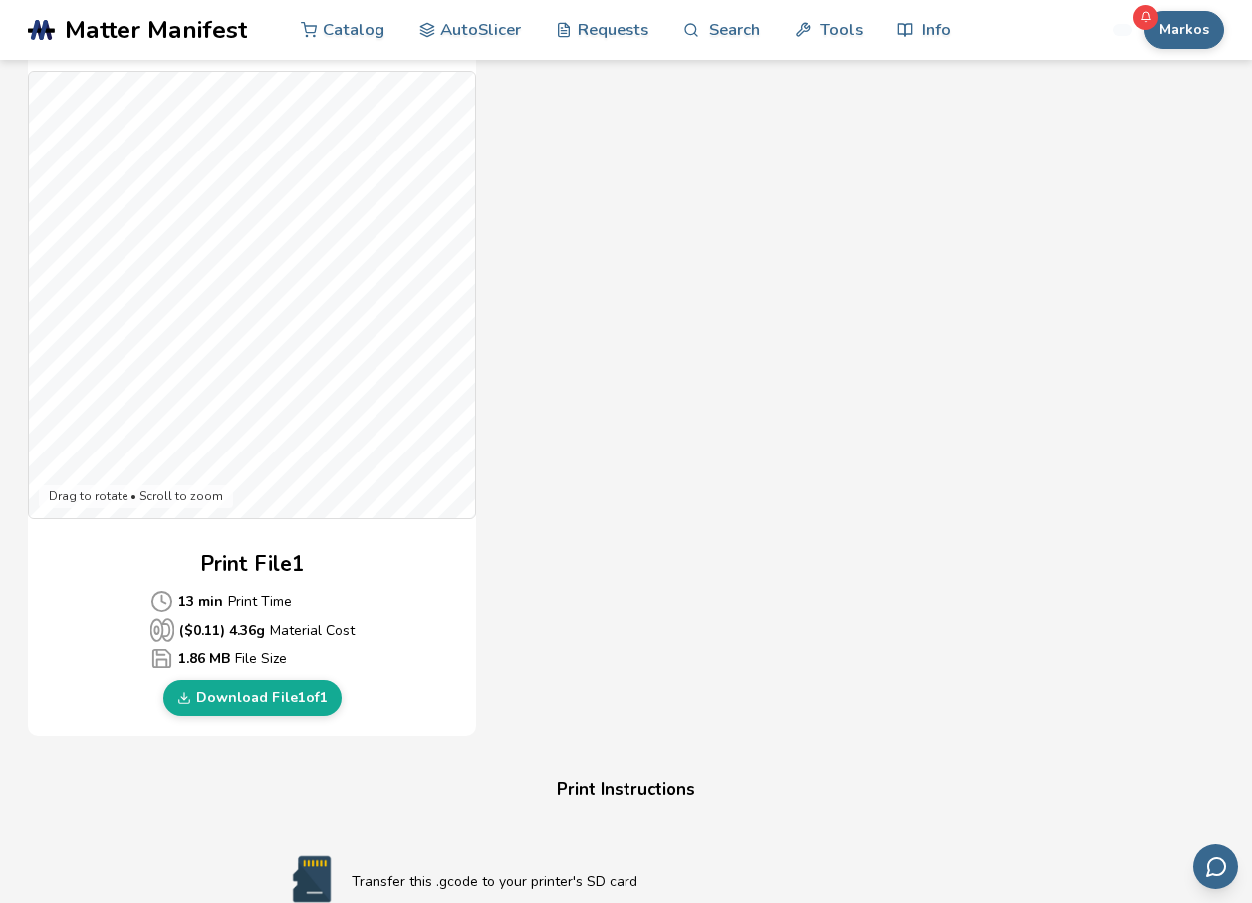
scroll to position [498, 0]
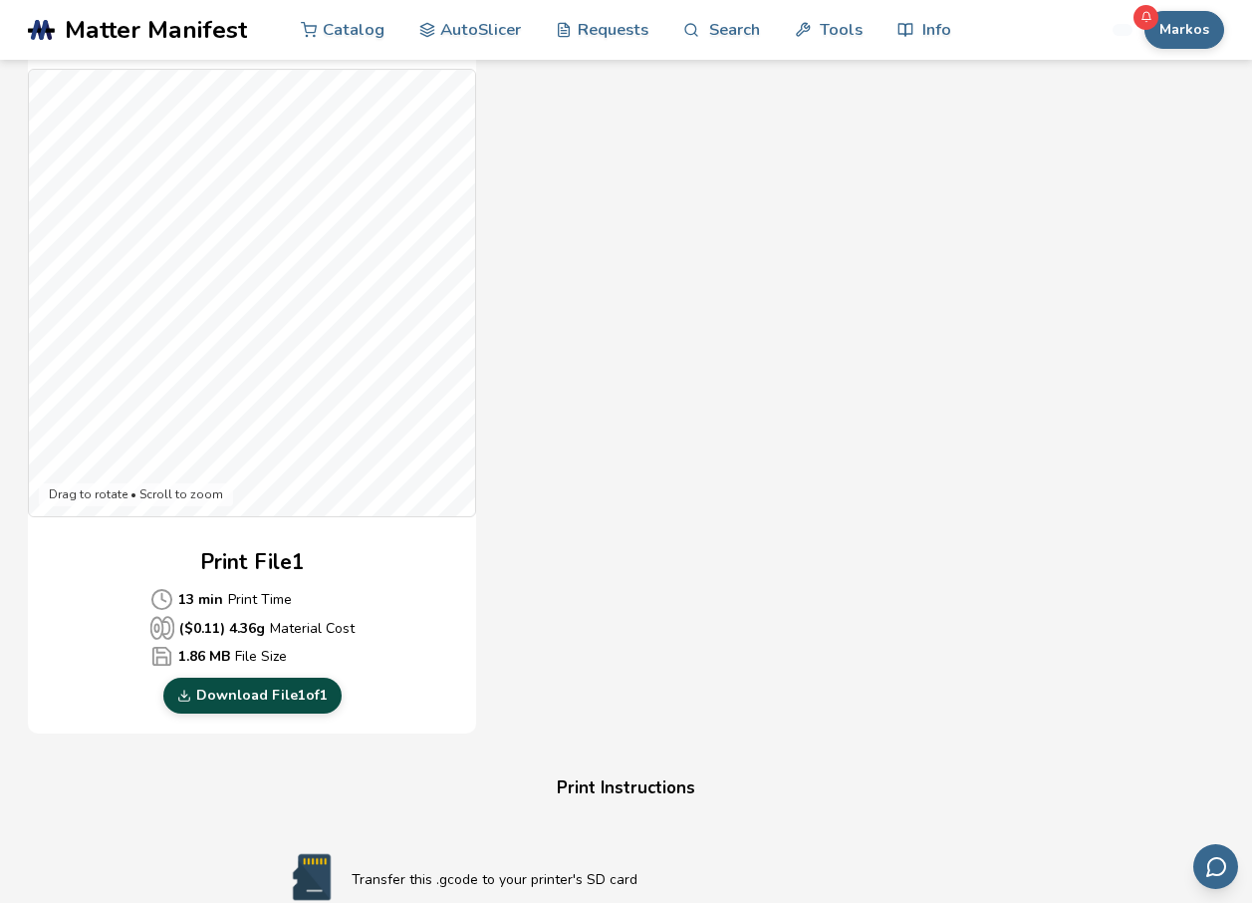
click at [277, 691] on link "Download File 1 of 1" at bounding box center [252, 696] width 178 height 36
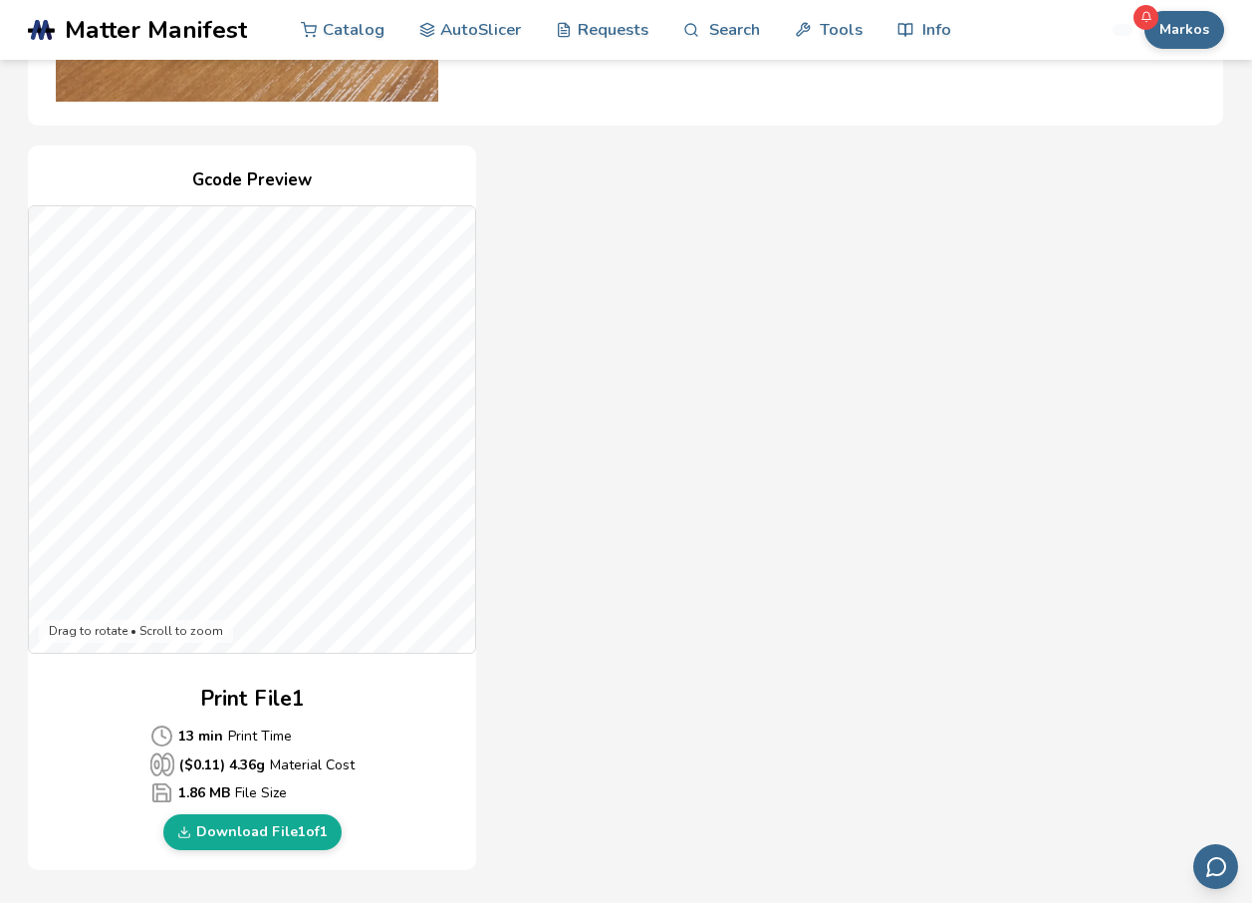
scroll to position [0, 0]
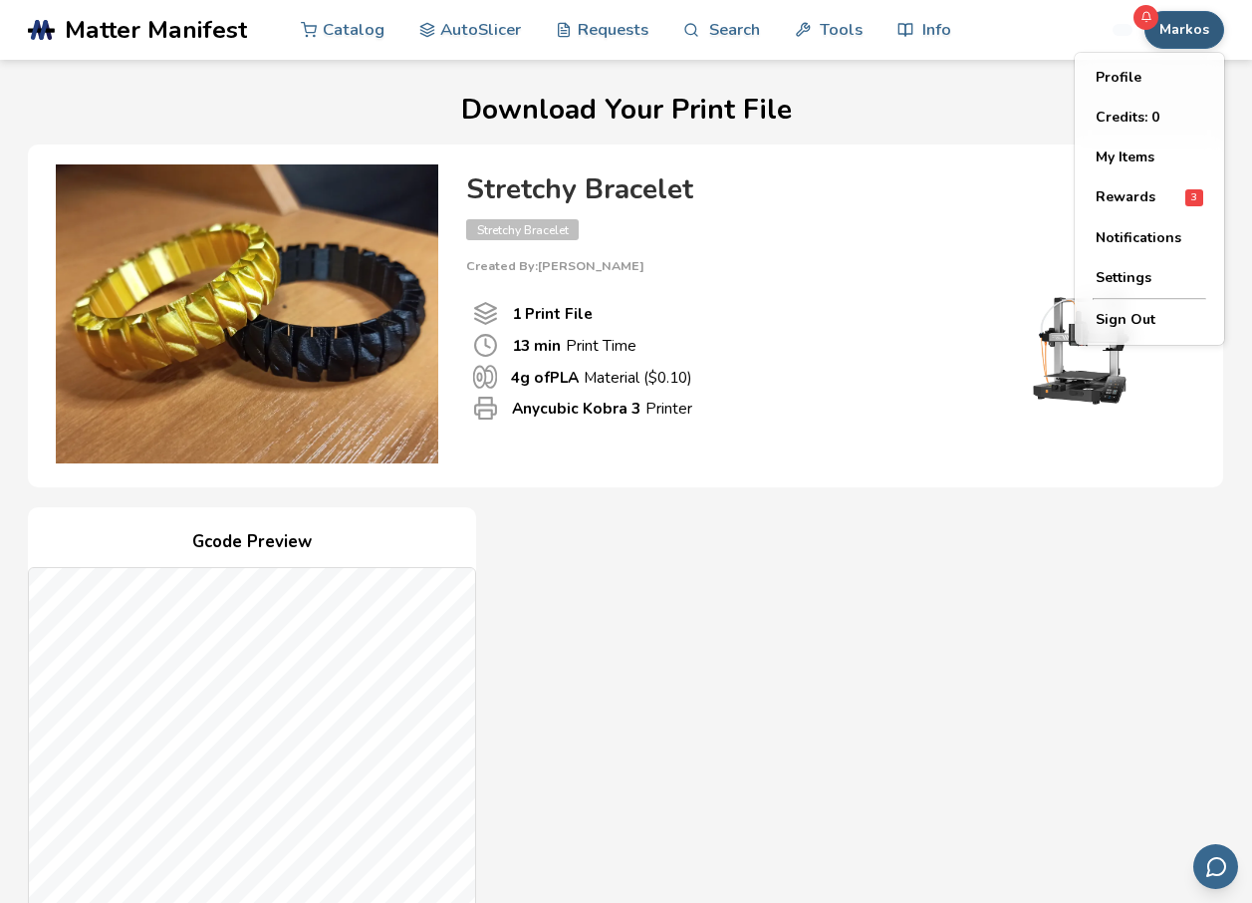
click at [1180, 21] on button "Markos" at bounding box center [1185, 30] width 80 height 38
click at [1149, 163] on button "My Items" at bounding box center [1149, 158] width 139 height 40
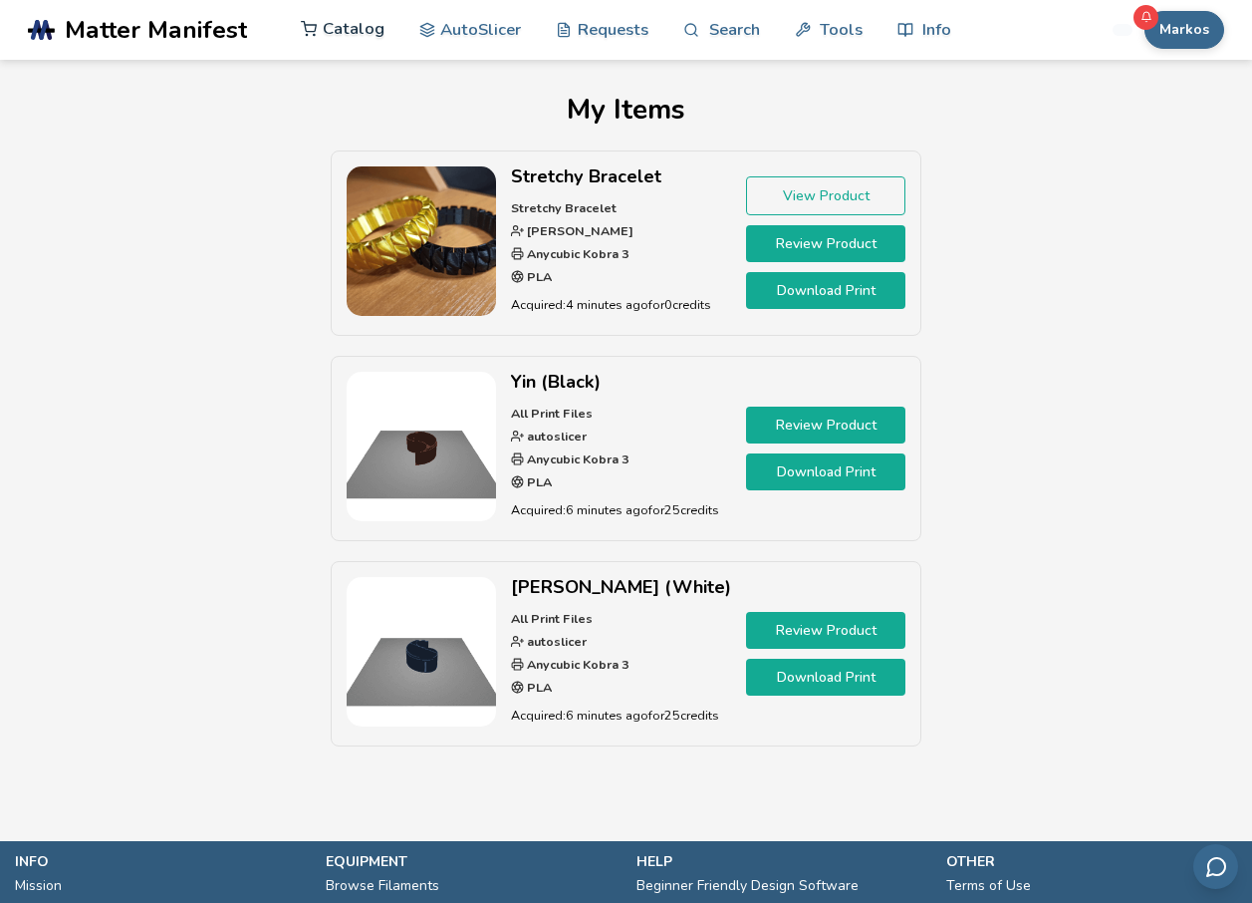
click at [376, 37] on link "Catalog" at bounding box center [343, 29] width 84 height 60
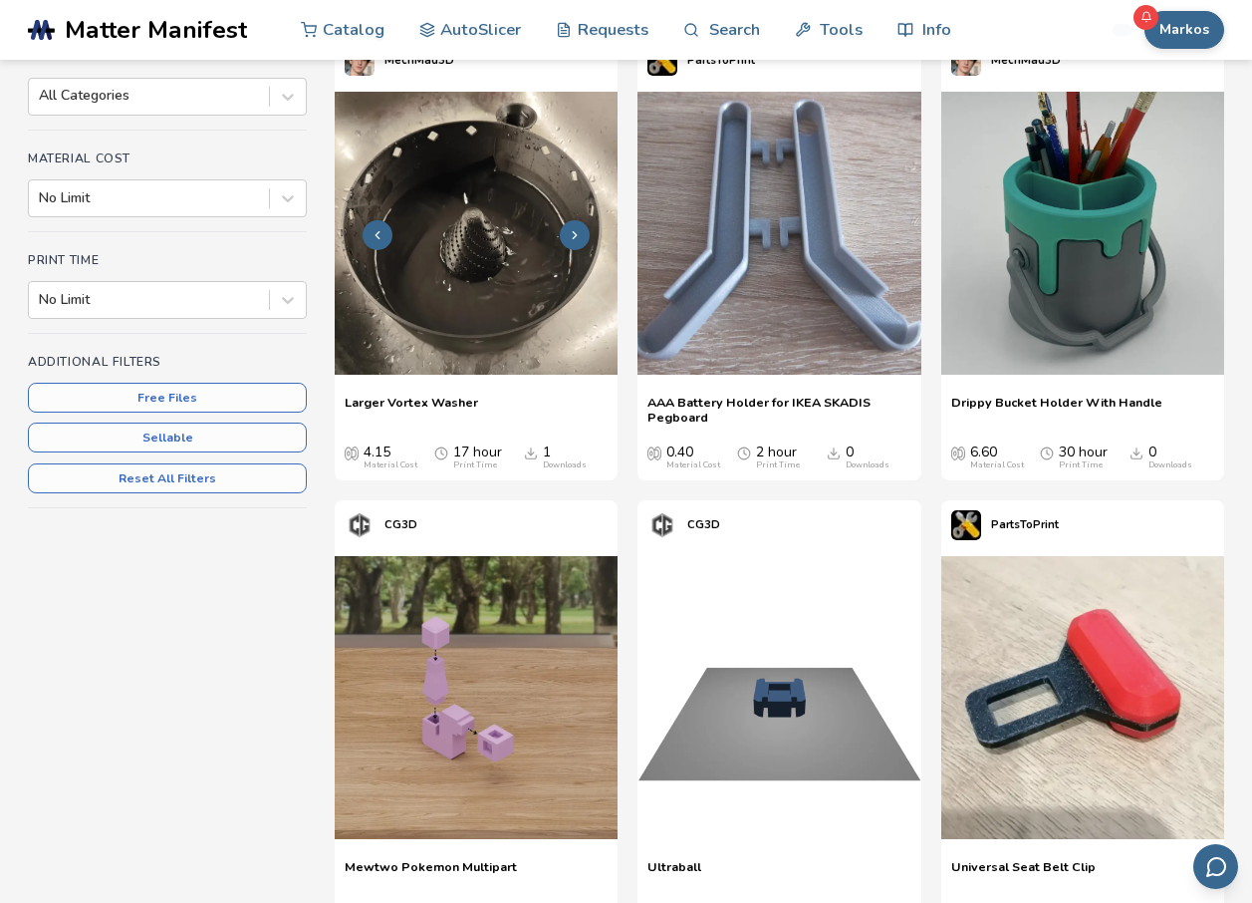
scroll to position [299, 0]
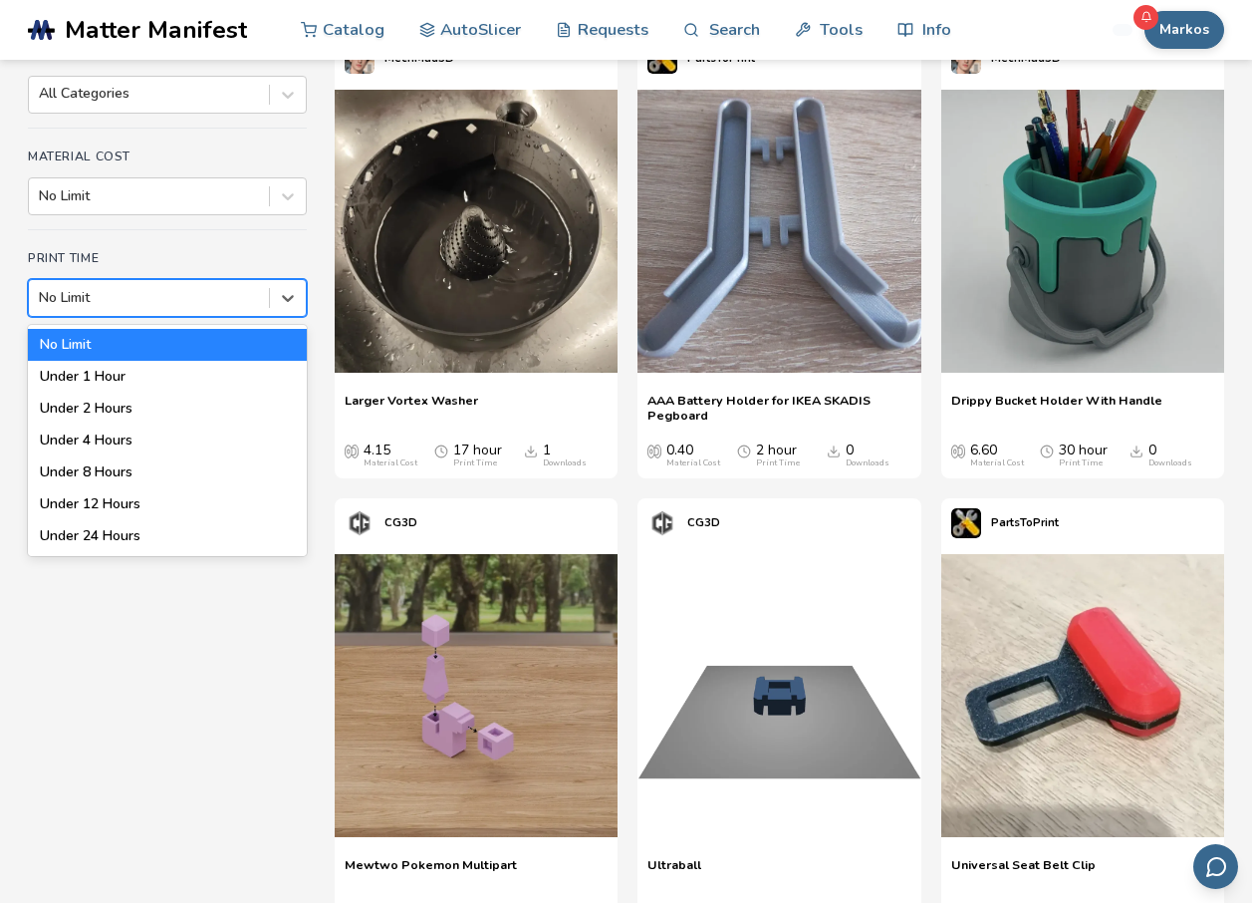
click at [168, 304] on div at bounding box center [149, 298] width 220 height 20
click at [103, 374] on div "Under 1 Hour" at bounding box center [167, 377] width 279 height 32
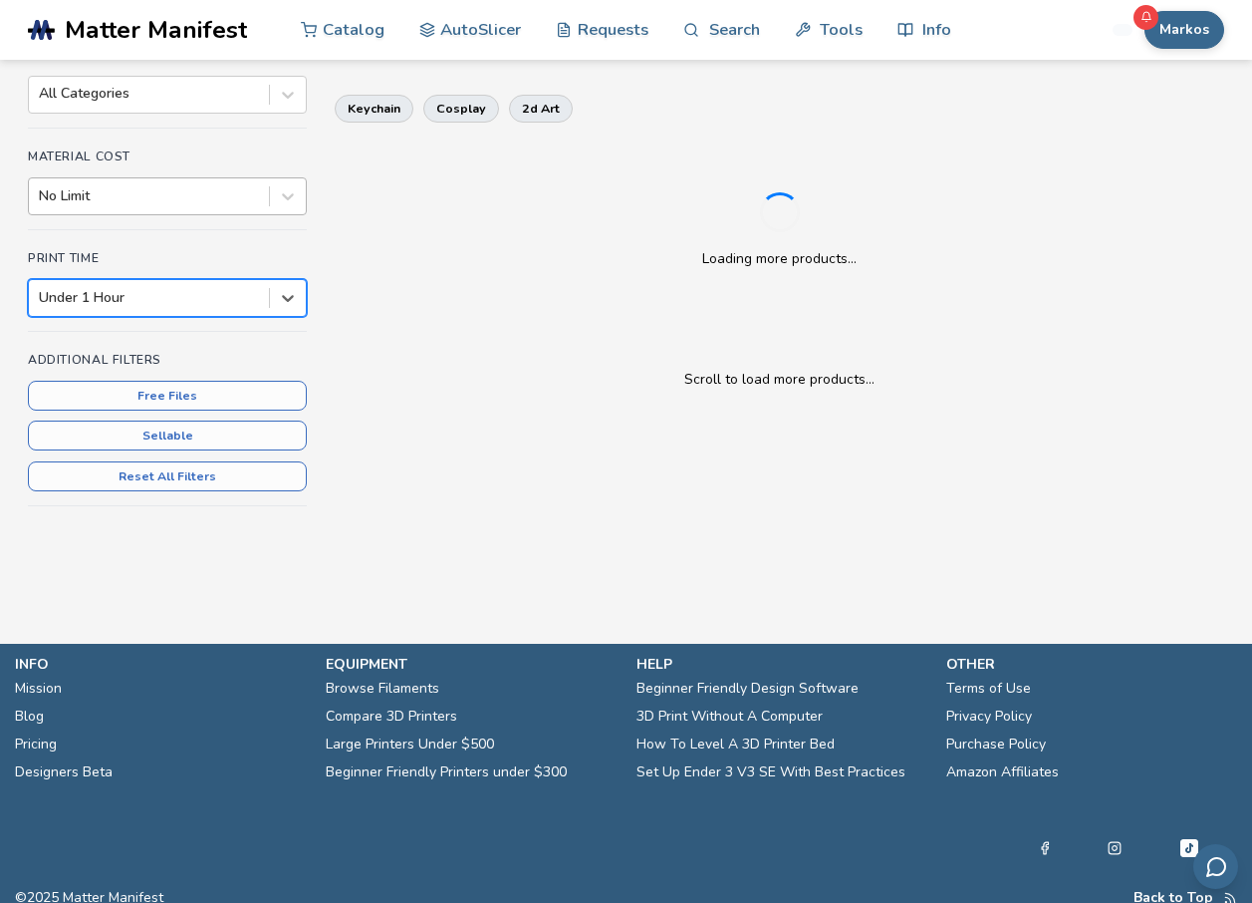
click at [163, 186] on div at bounding box center [149, 196] width 220 height 20
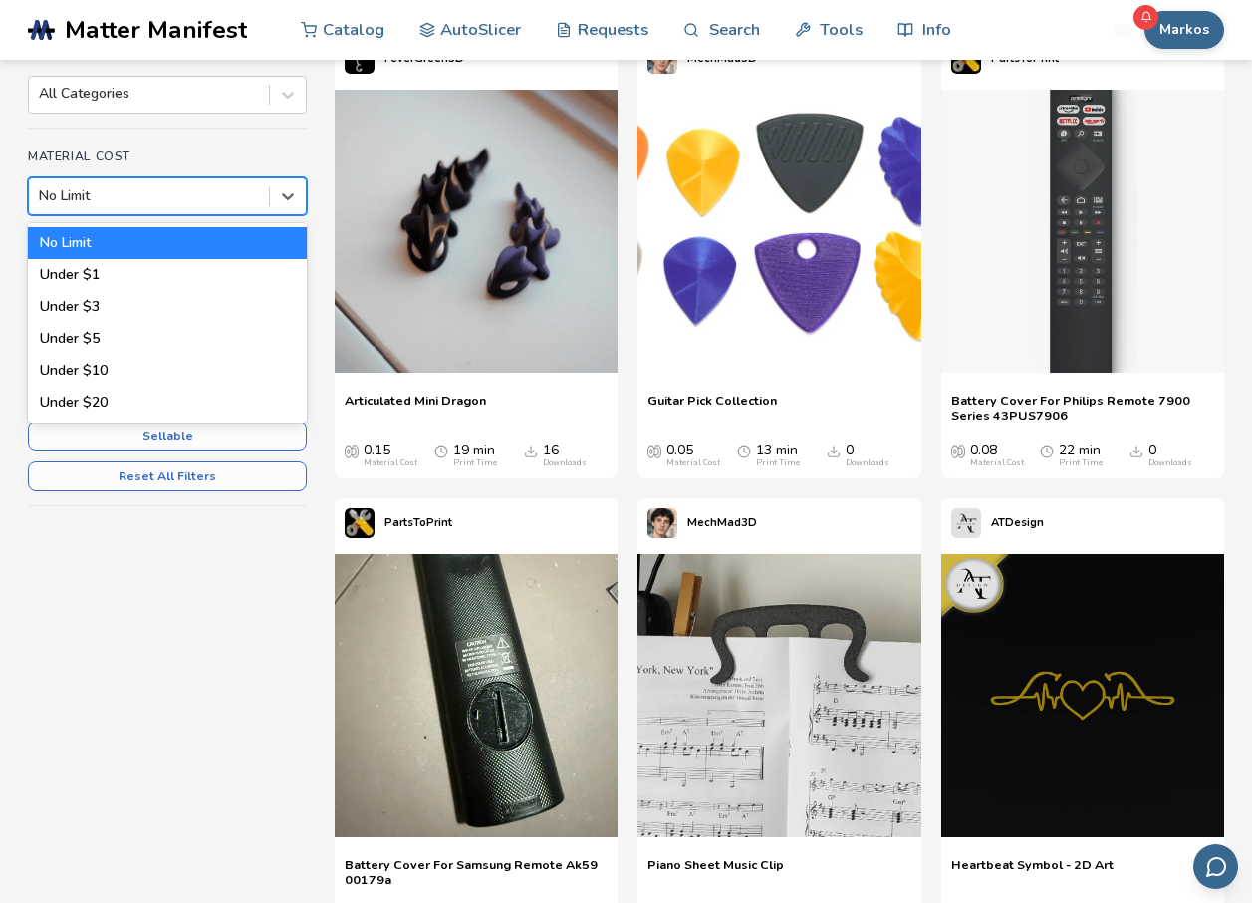
click at [93, 238] on div "No Limit" at bounding box center [167, 243] width 279 height 32
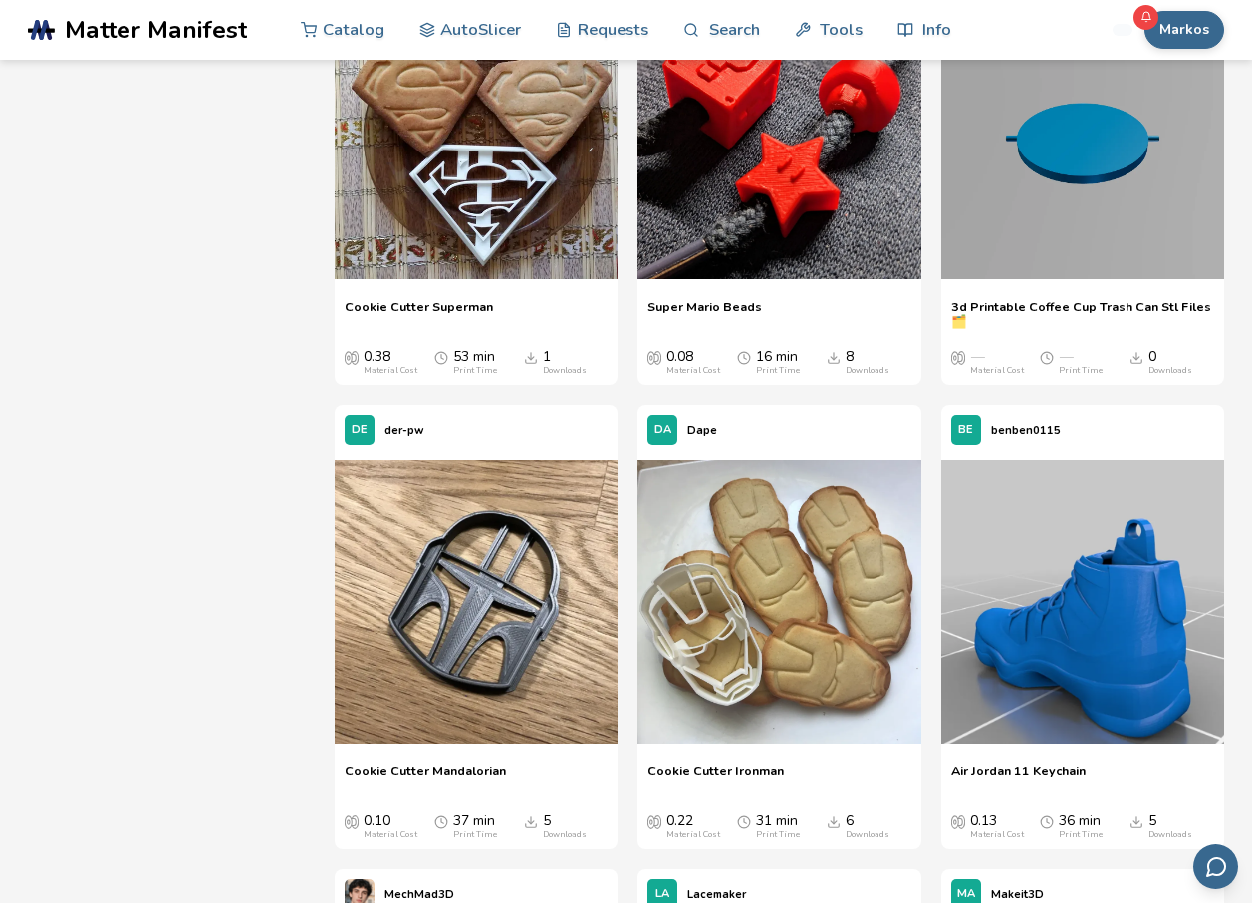
scroll to position [18503, 0]
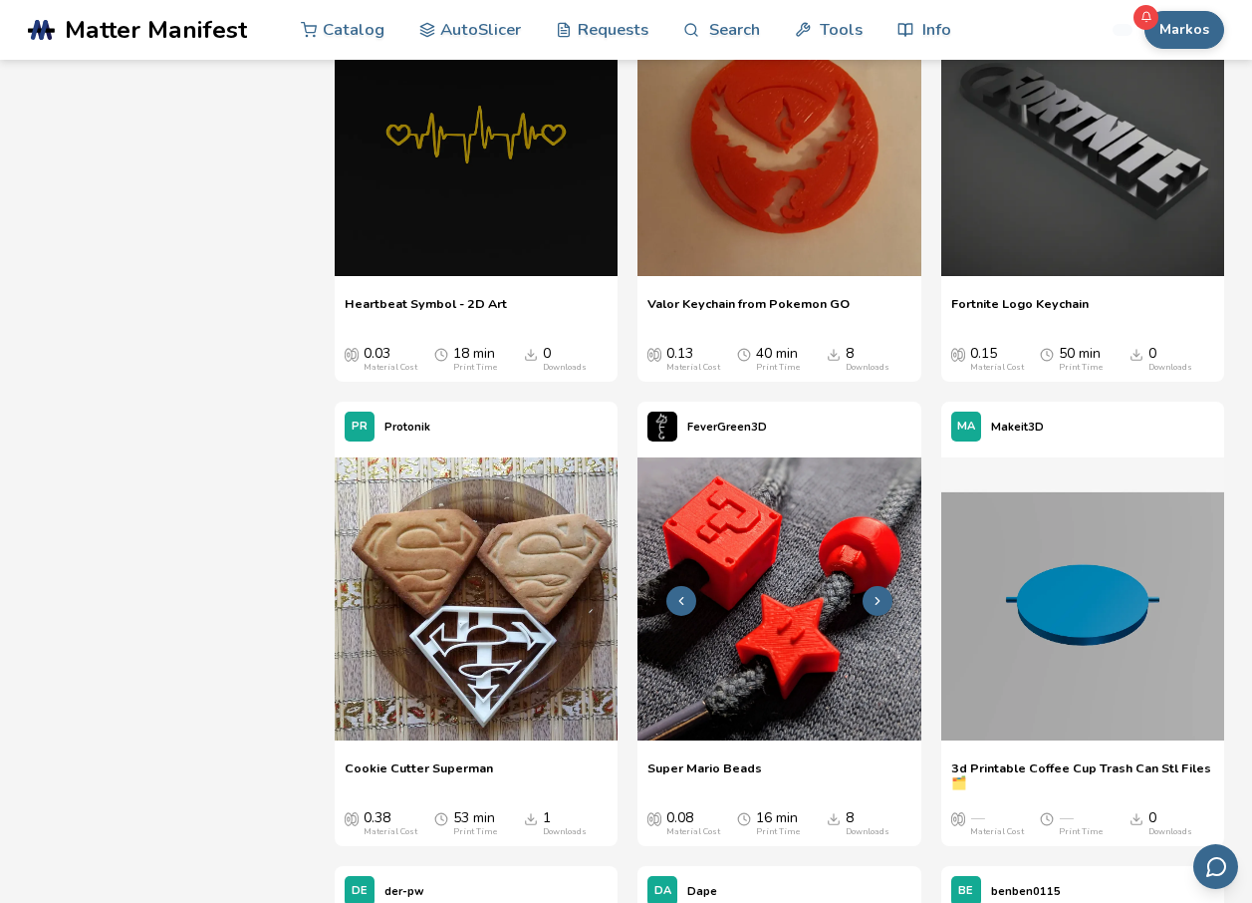
click at [766, 600] on img at bounding box center [779, 598] width 283 height 283
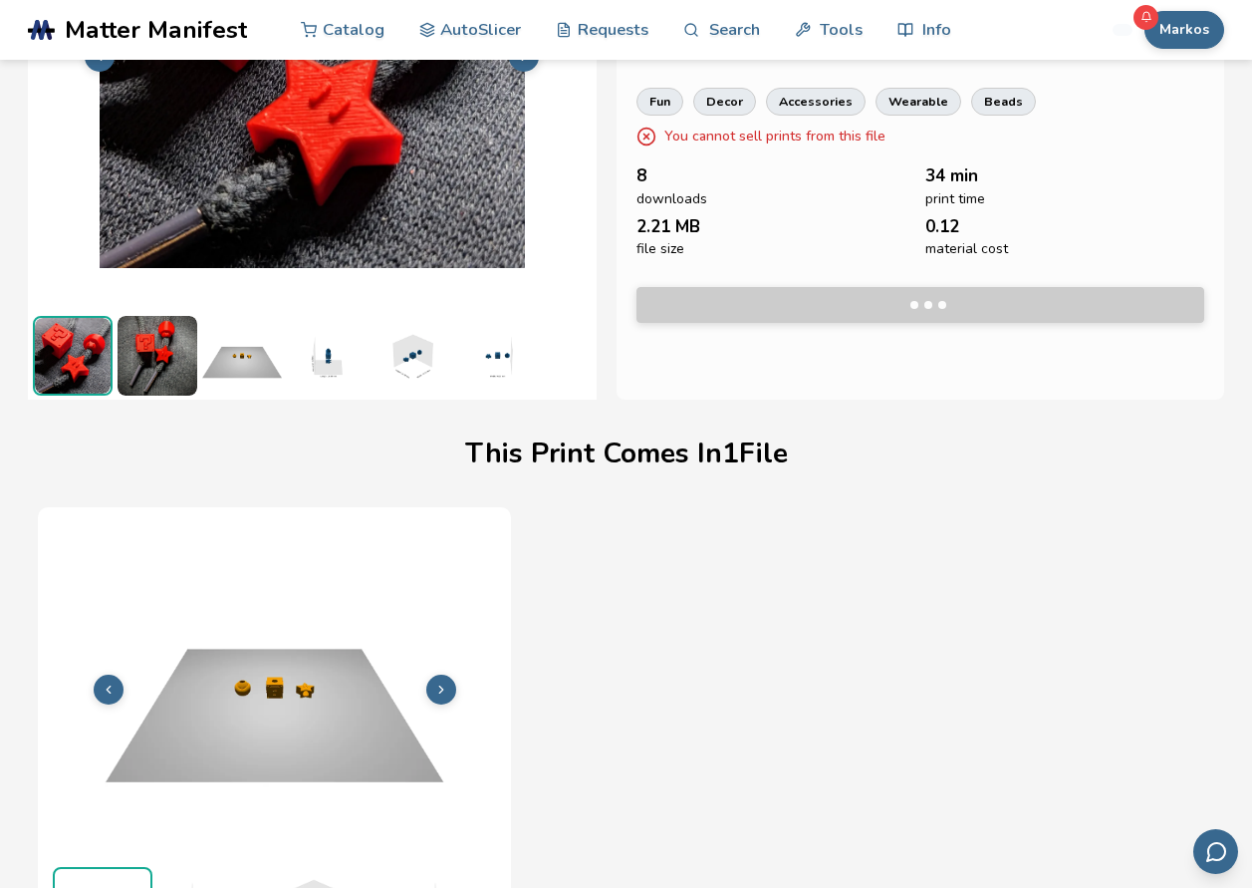
scroll to position [286, 0]
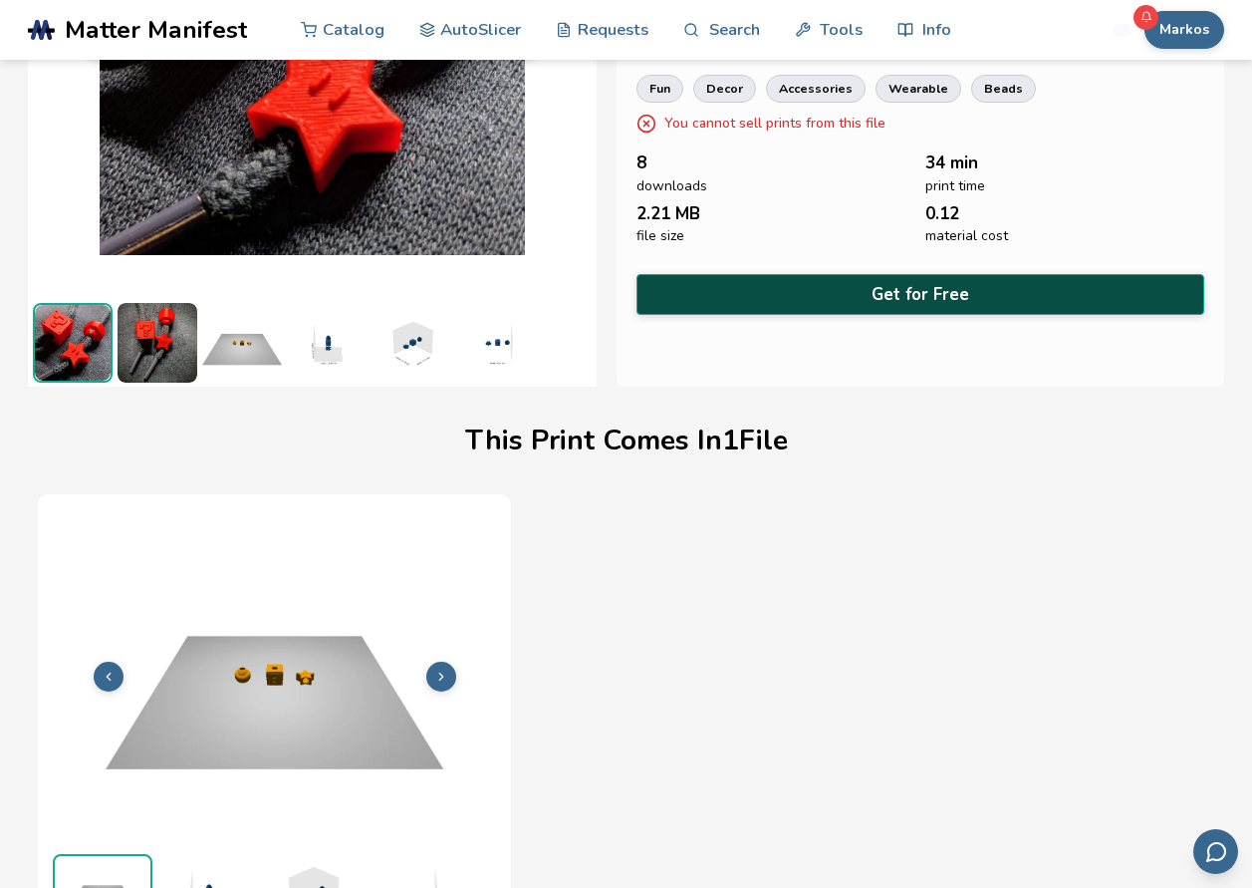
click at [725, 295] on button "Get for Free" at bounding box center [921, 294] width 569 height 41
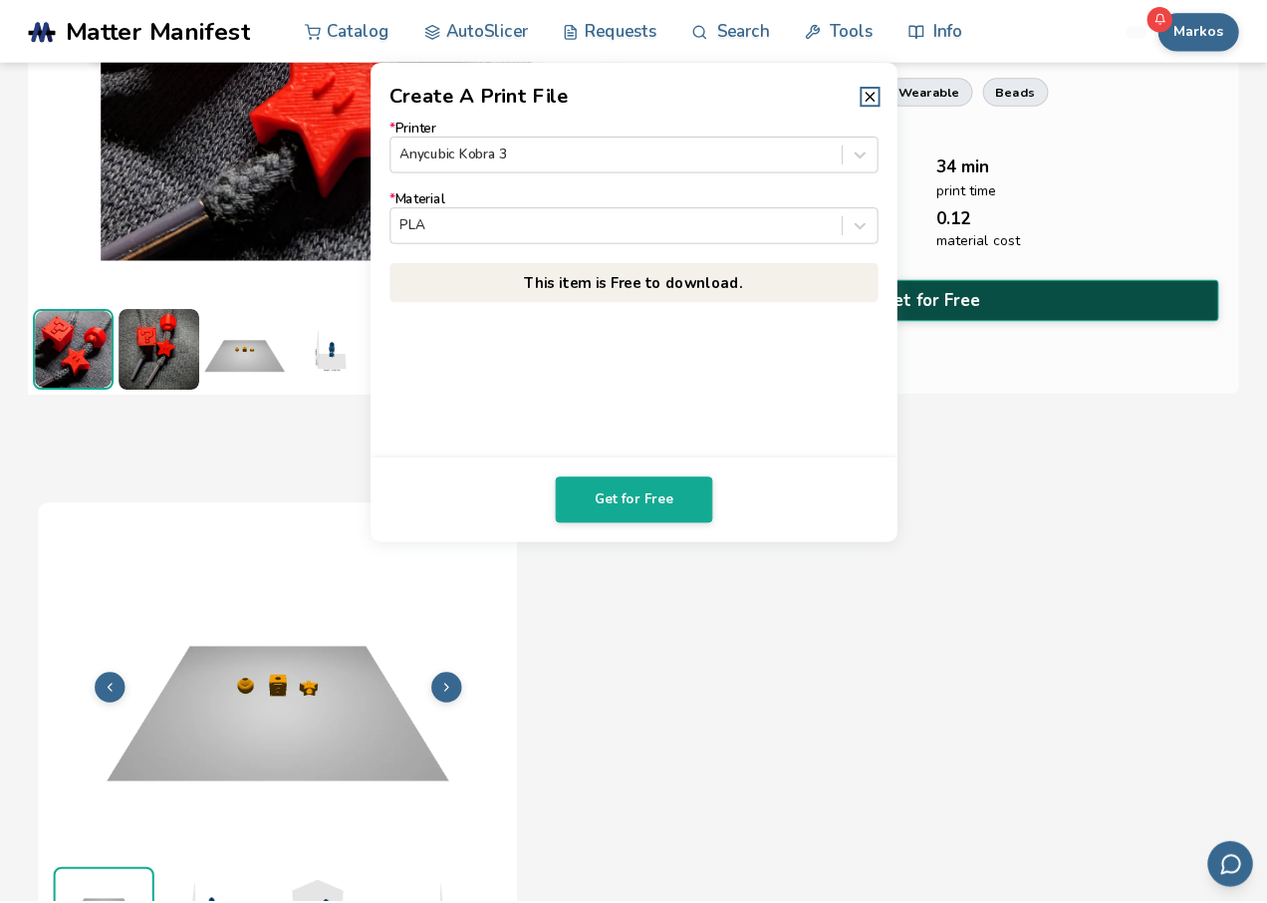
scroll to position [283, 0]
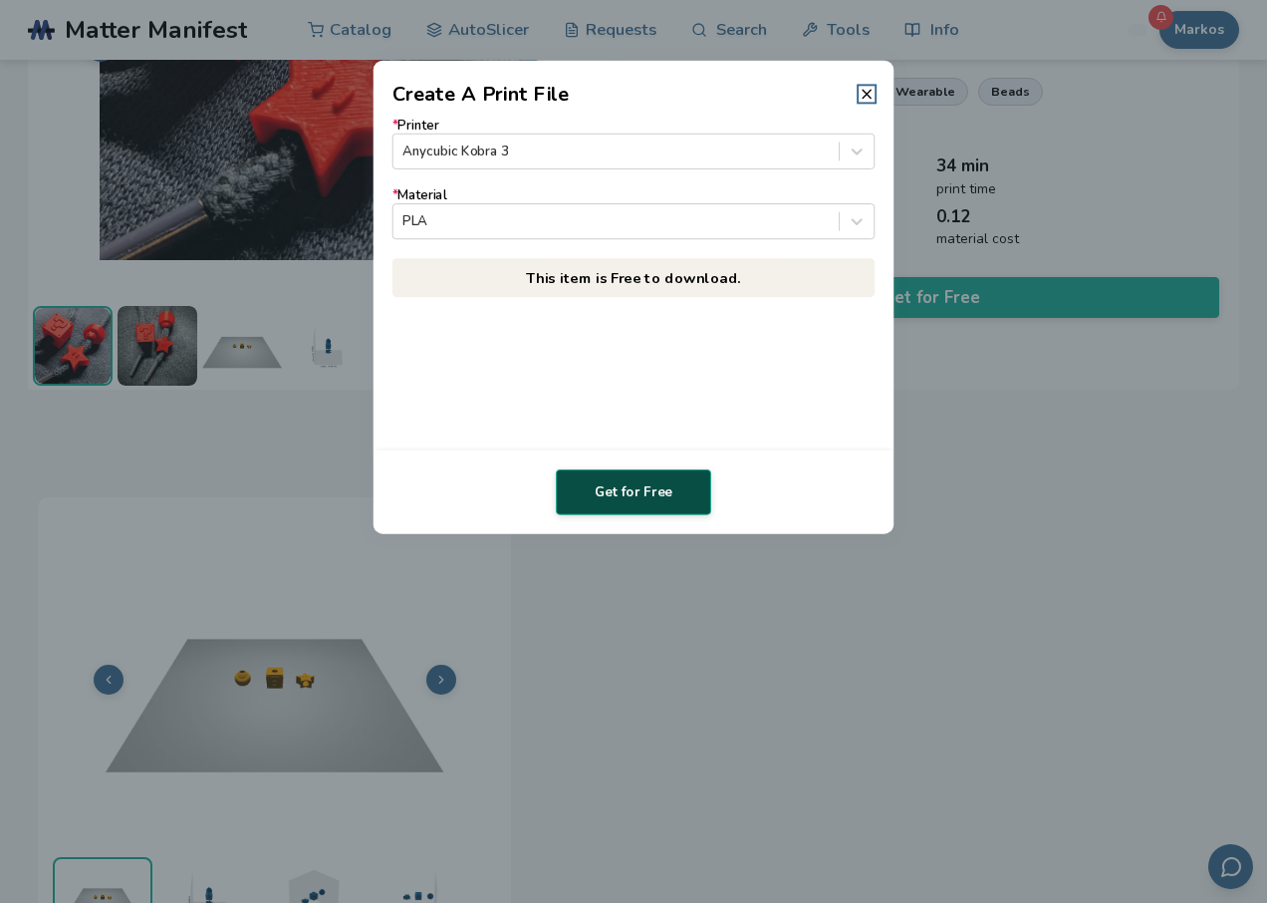
click at [602, 476] on button "Get for Free" at bounding box center [633, 492] width 155 height 46
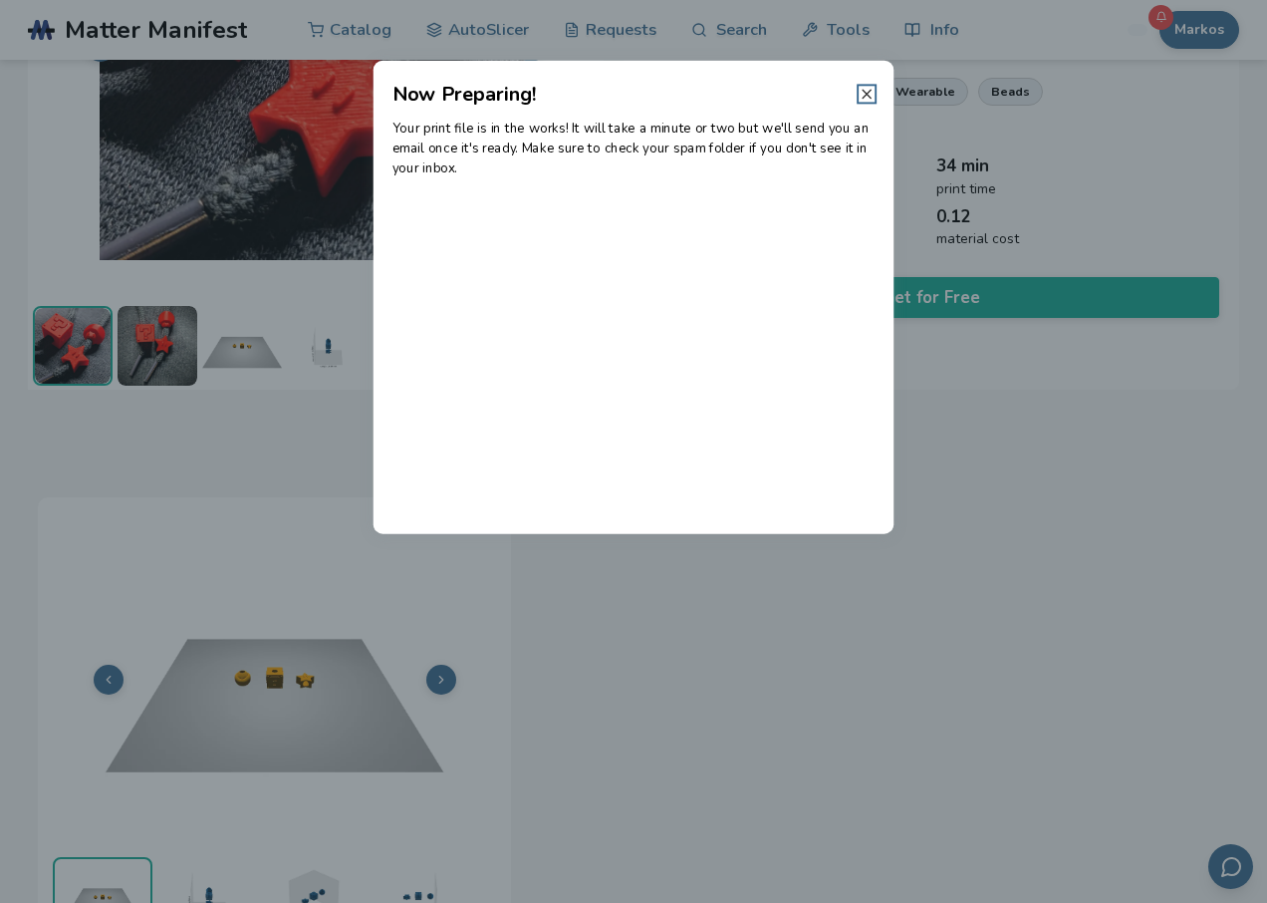
click at [866, 96] on line at bounding box center [867, 94] width 8 height 8
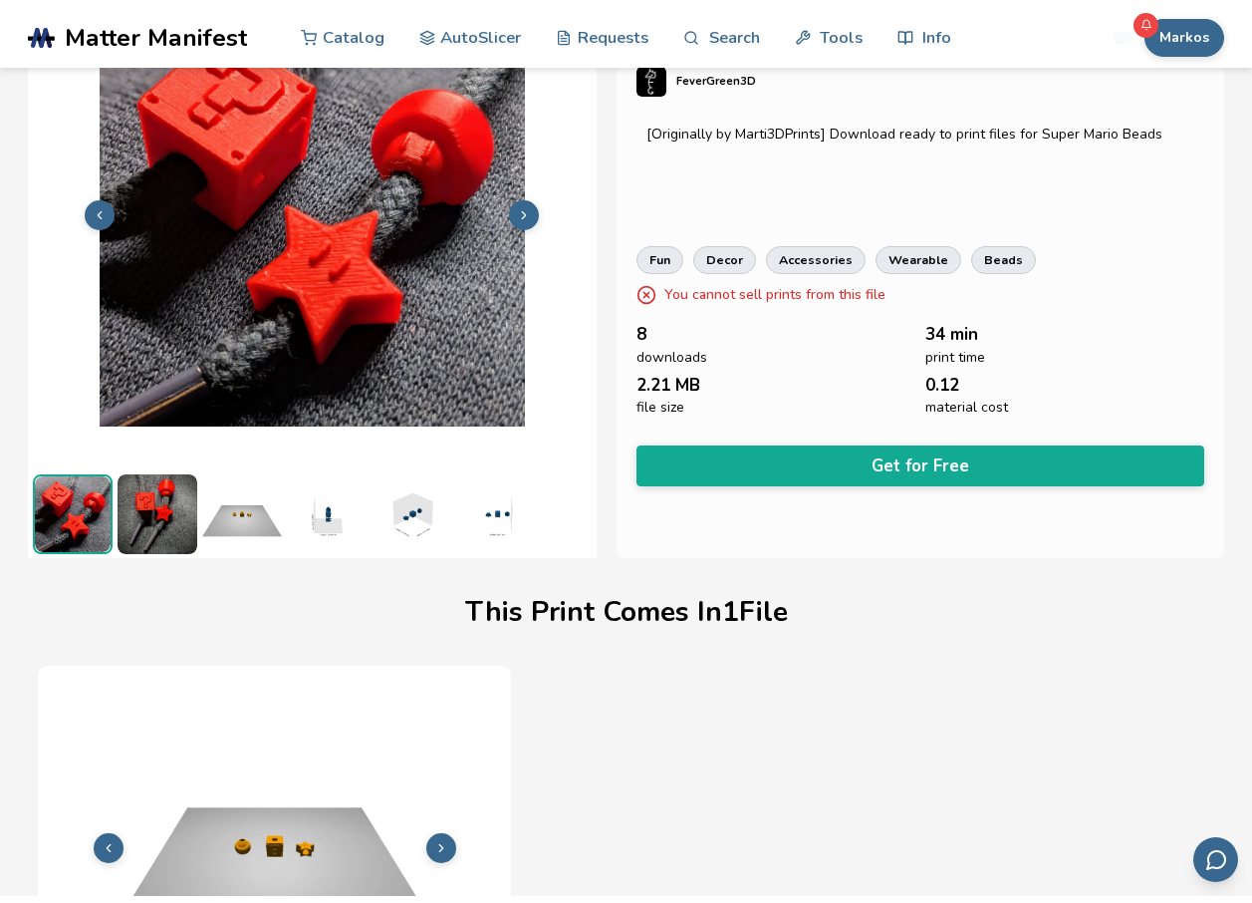
scroll to position [0, 0]
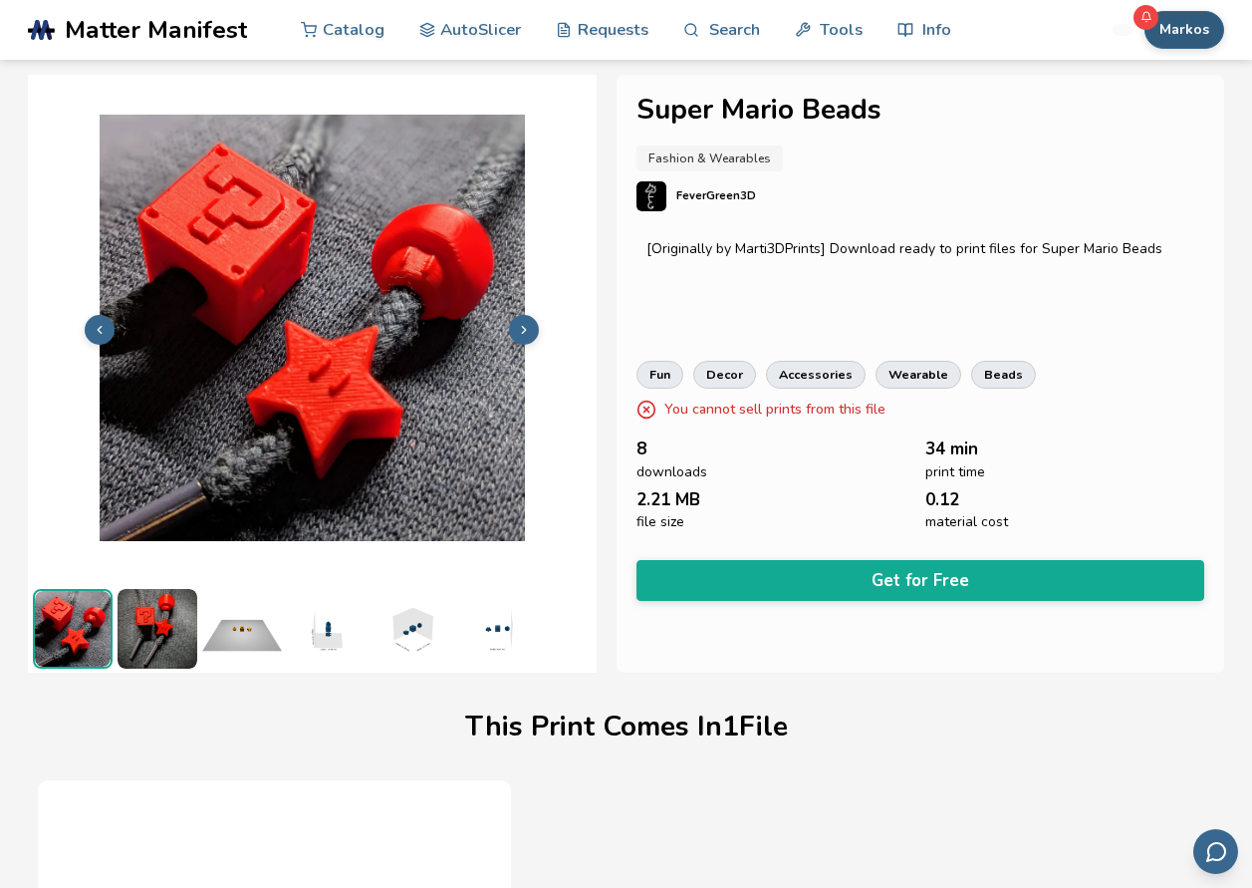
click at [1183, 14] on button "Markos" at bounding box center [1185, 30] width 80 height 38
drag, startPoint x: 1130, startPoint y: 147, endPoint x: 987, endPoint y: 105, distance: 148.8
click at [987, 105] on h1 "Super Mario Beads" at bounding box center [921, 110] width 569 height 31
click at [1186, 28] on button "Markos" at bounding box center [1185, 30] width 80 height 38
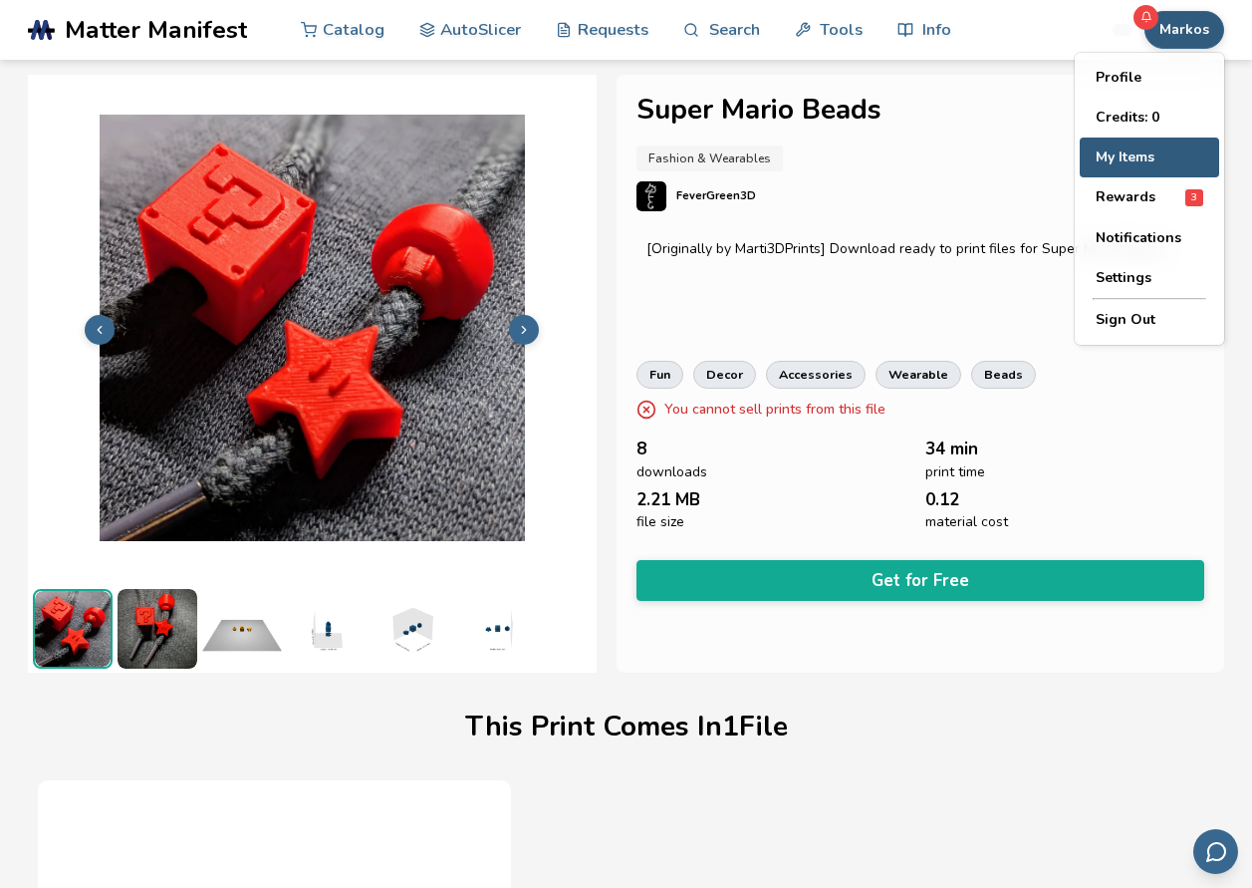
click at [1131, 159] on button "My Items" at bounding box center [1149, 158] width 139 height 40
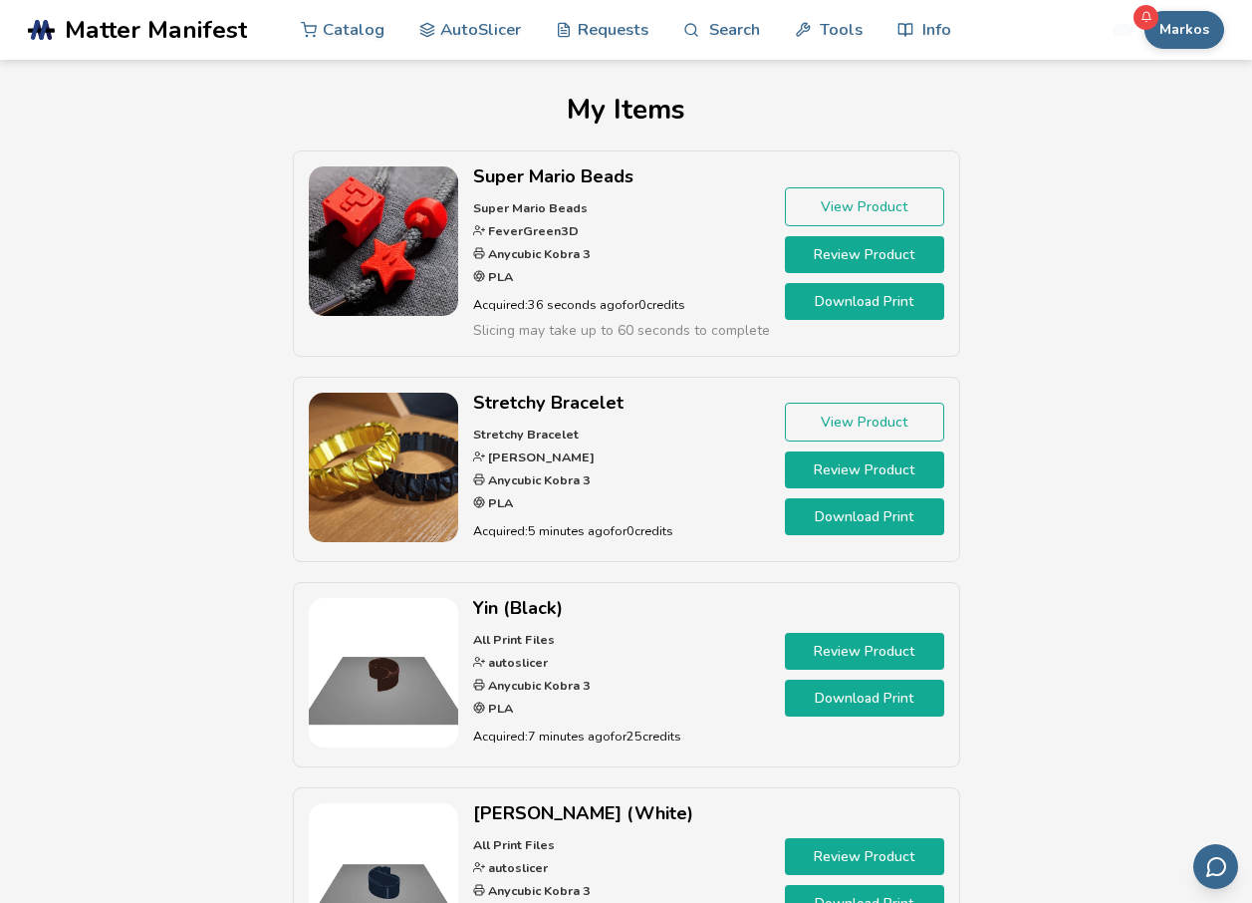
click at [887, 307] on link "Download Print" at bounding box center [864, 301] width 159 height 37
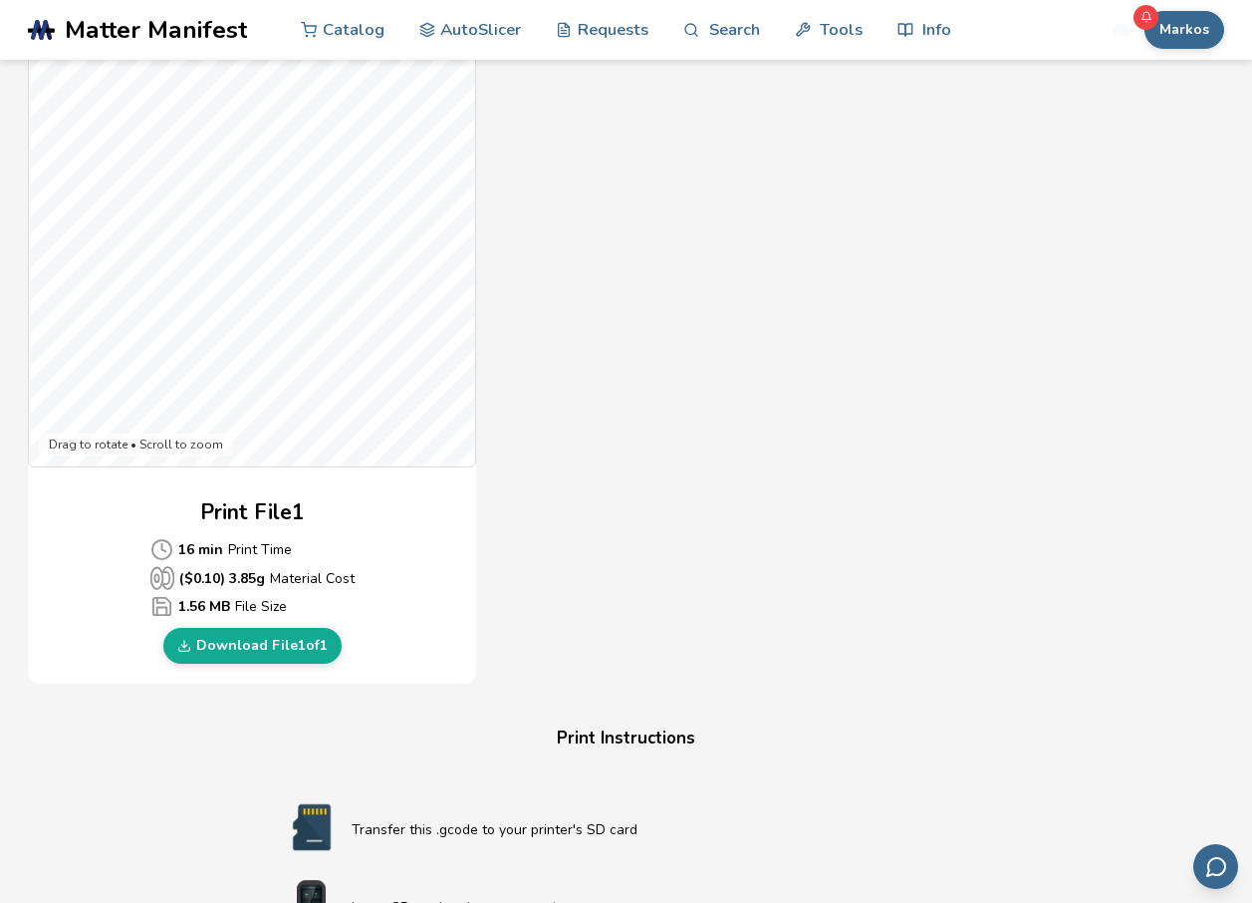
scroll to position [897, 0]
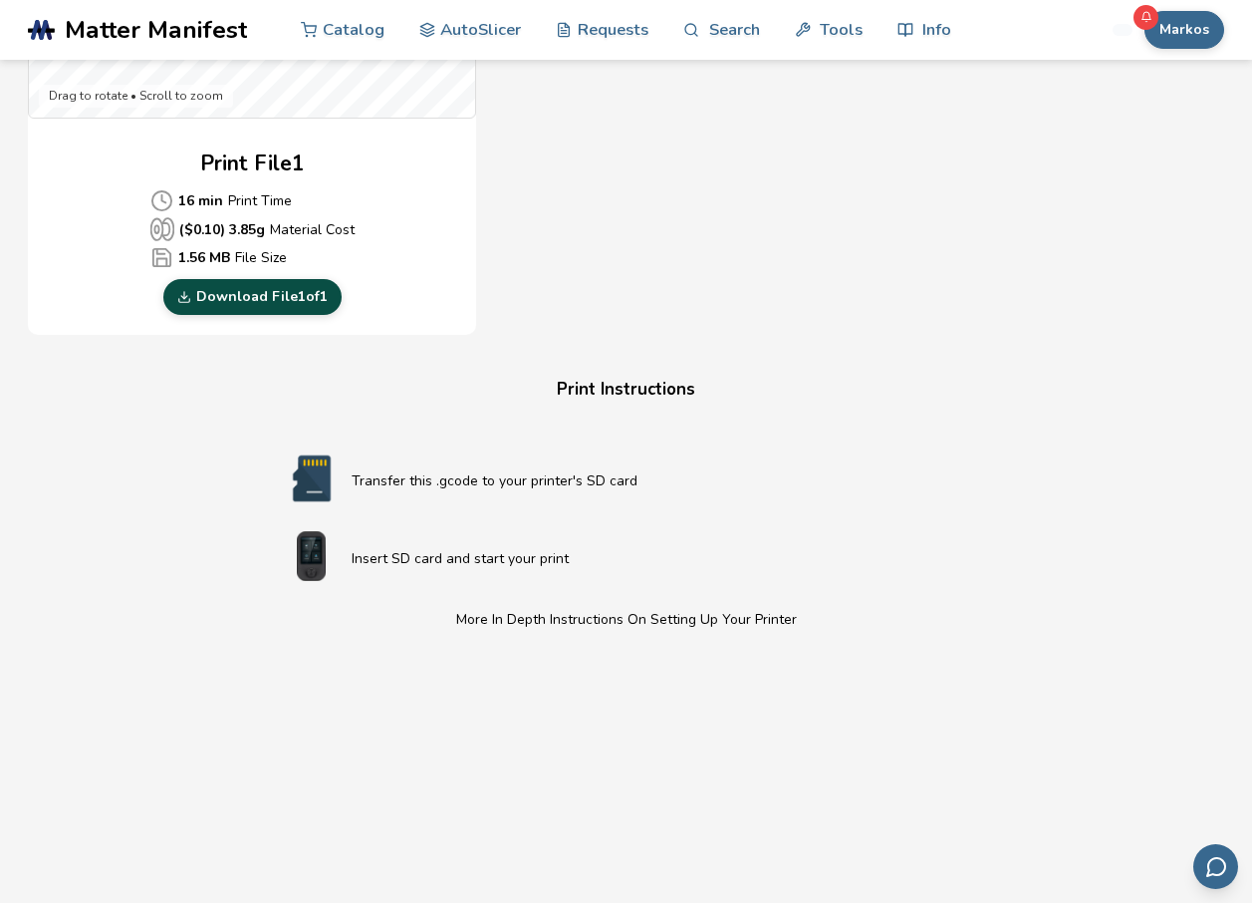
click at [295, 296] on link "Download File 1 of 1" at bounding box center [252, 297] width 178 height 36
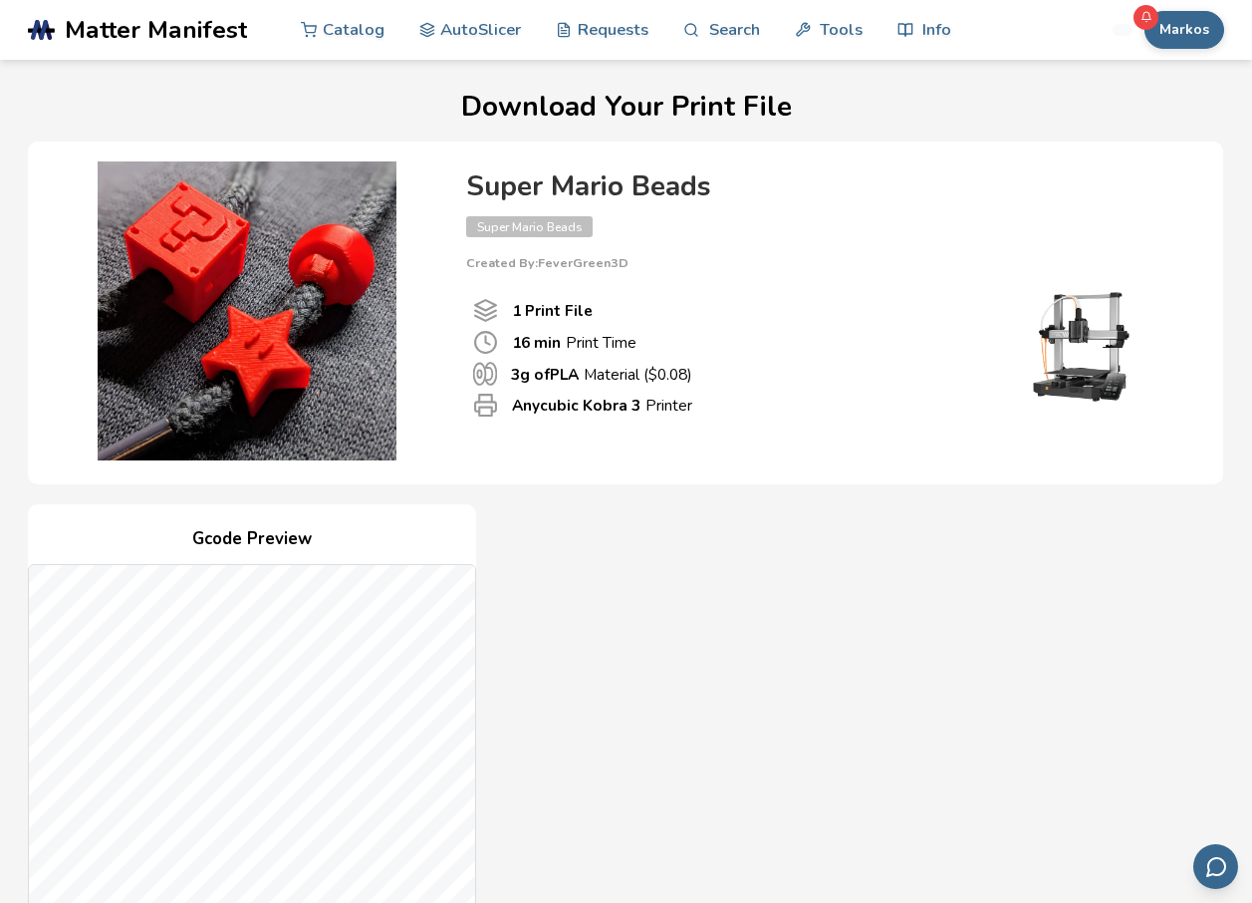
scroll to position [0, 0]
